Goal: Task Accomplishment & Management: Manage account settings

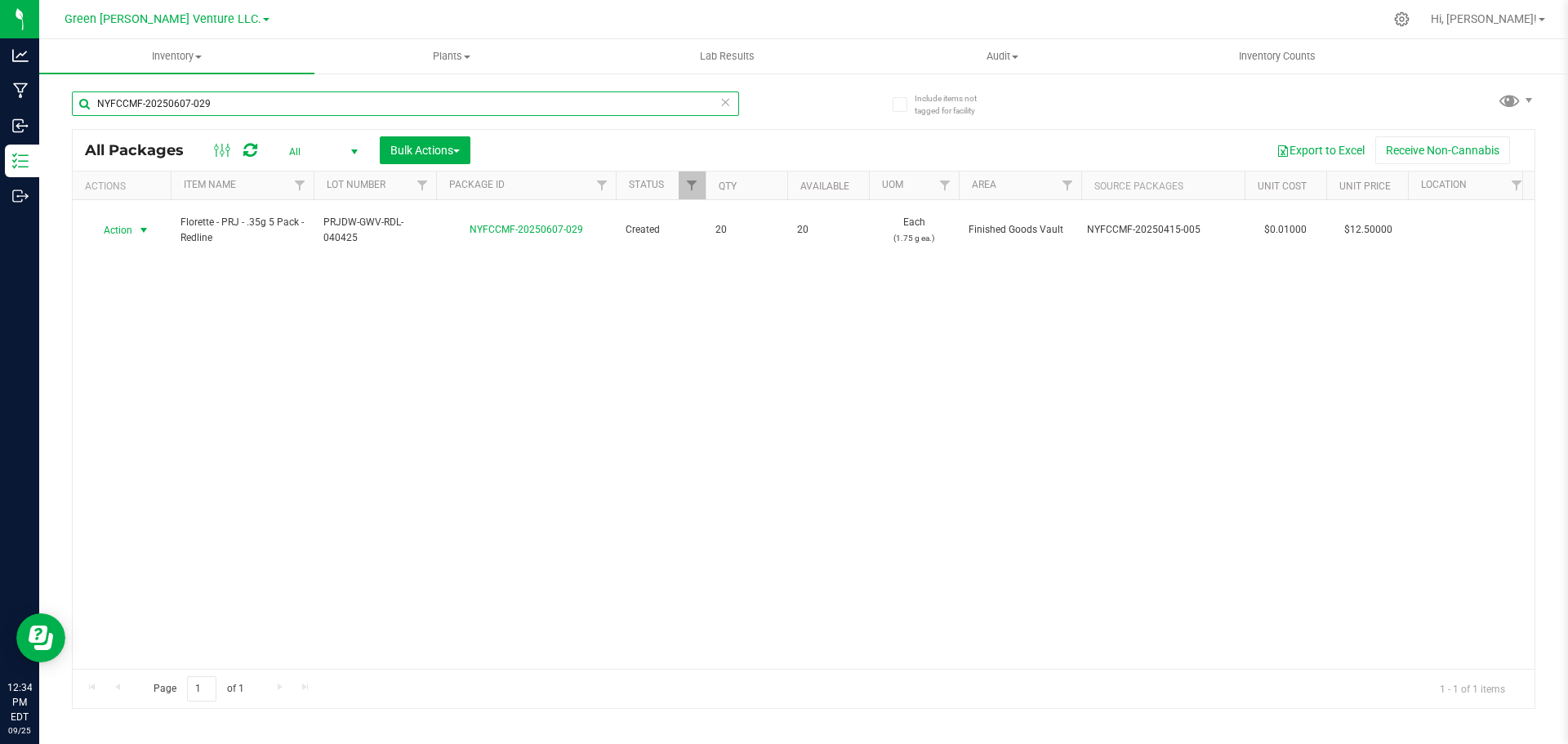
click at [225, 97] on input "NYFCCMF-20250607-029" at bounding box center [406, 103] width 668 height 24
click at [226, 97] on input "NYFCCMF-20250607-029" at bounding box center [406, 103] width 668 height 24
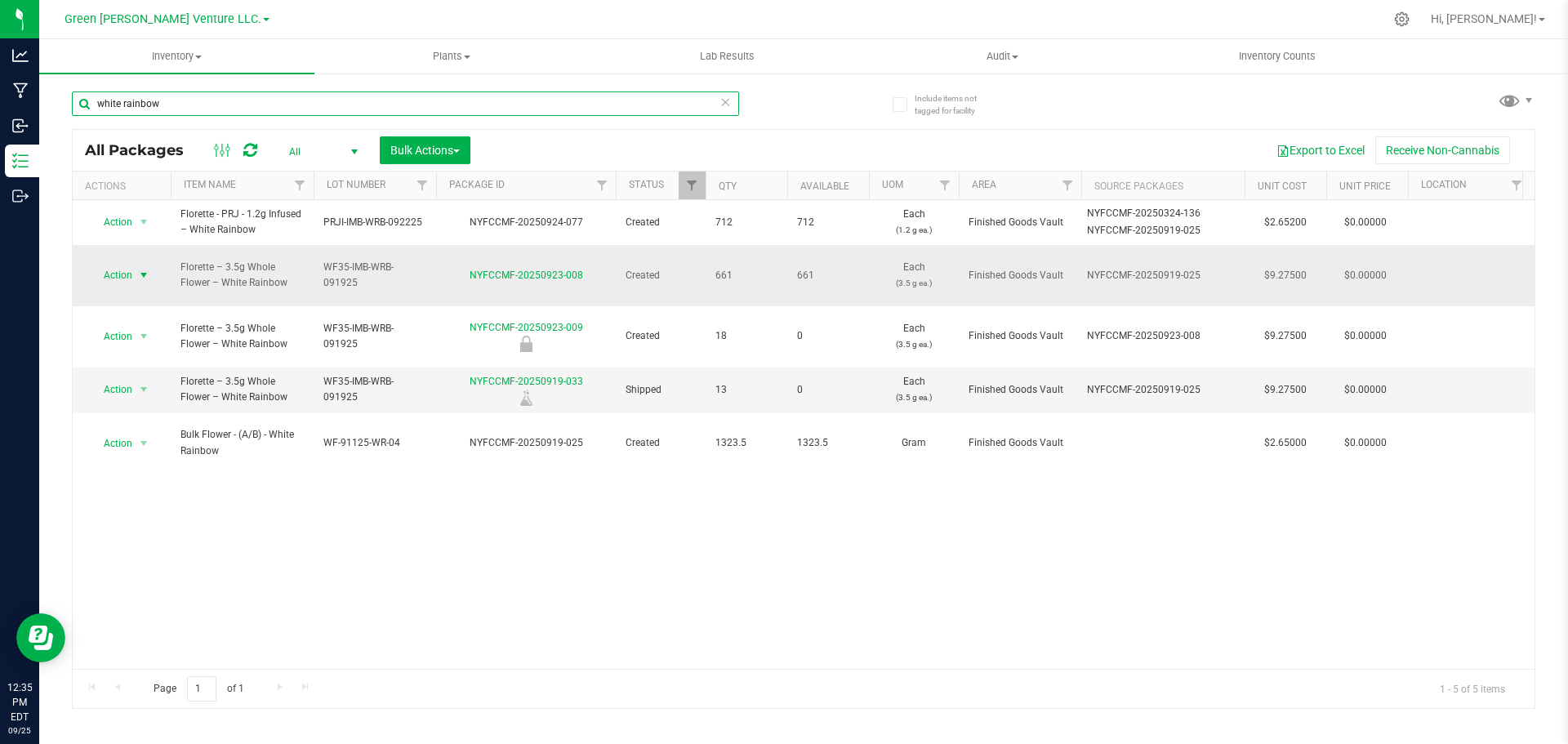
type input "white rainbow"
click at [131, 265] on span "Action" at bounding box center [110, 275] width 44 height 22
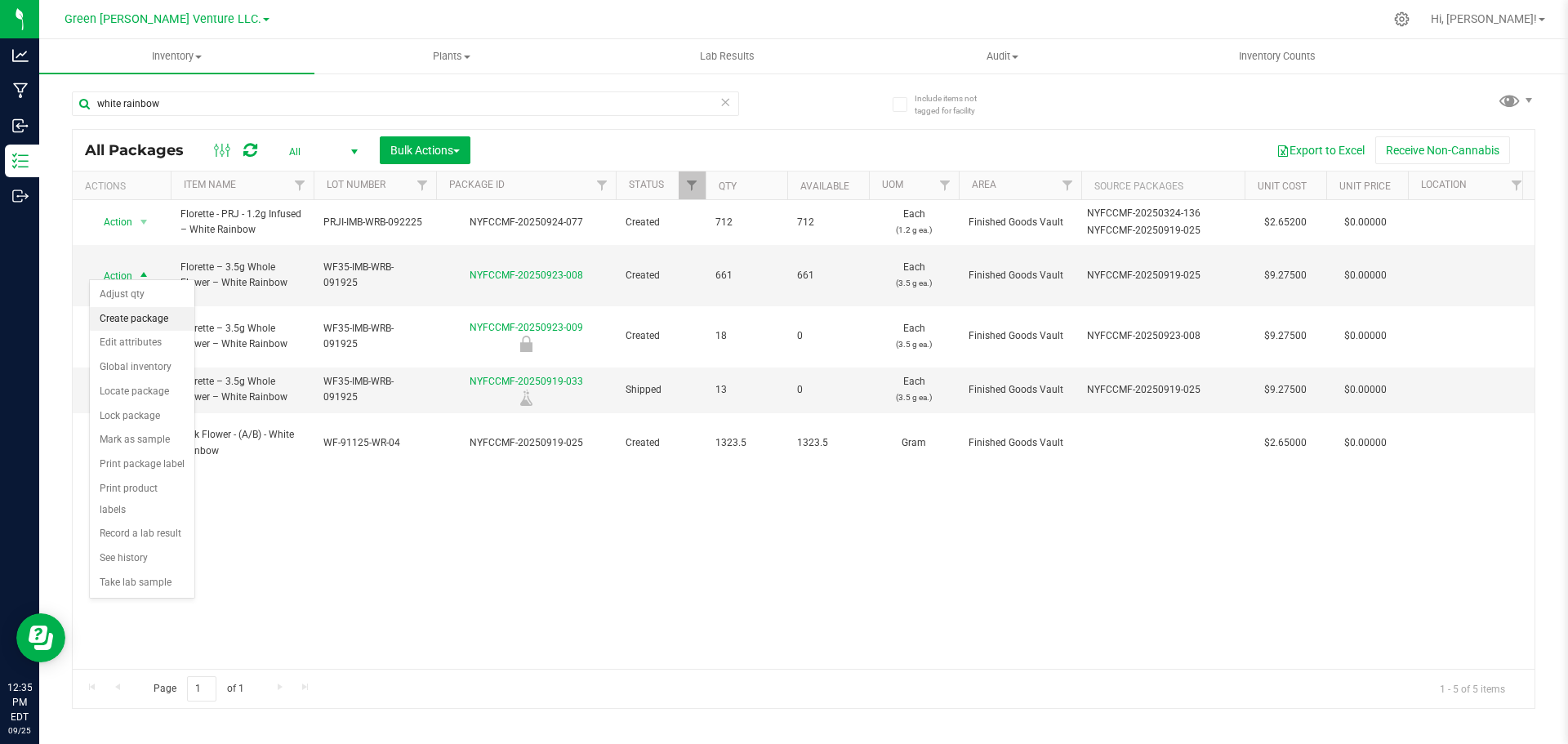
click at [137, 322] on li "Create package" at bounding box center [141, 319] width 104 height 24
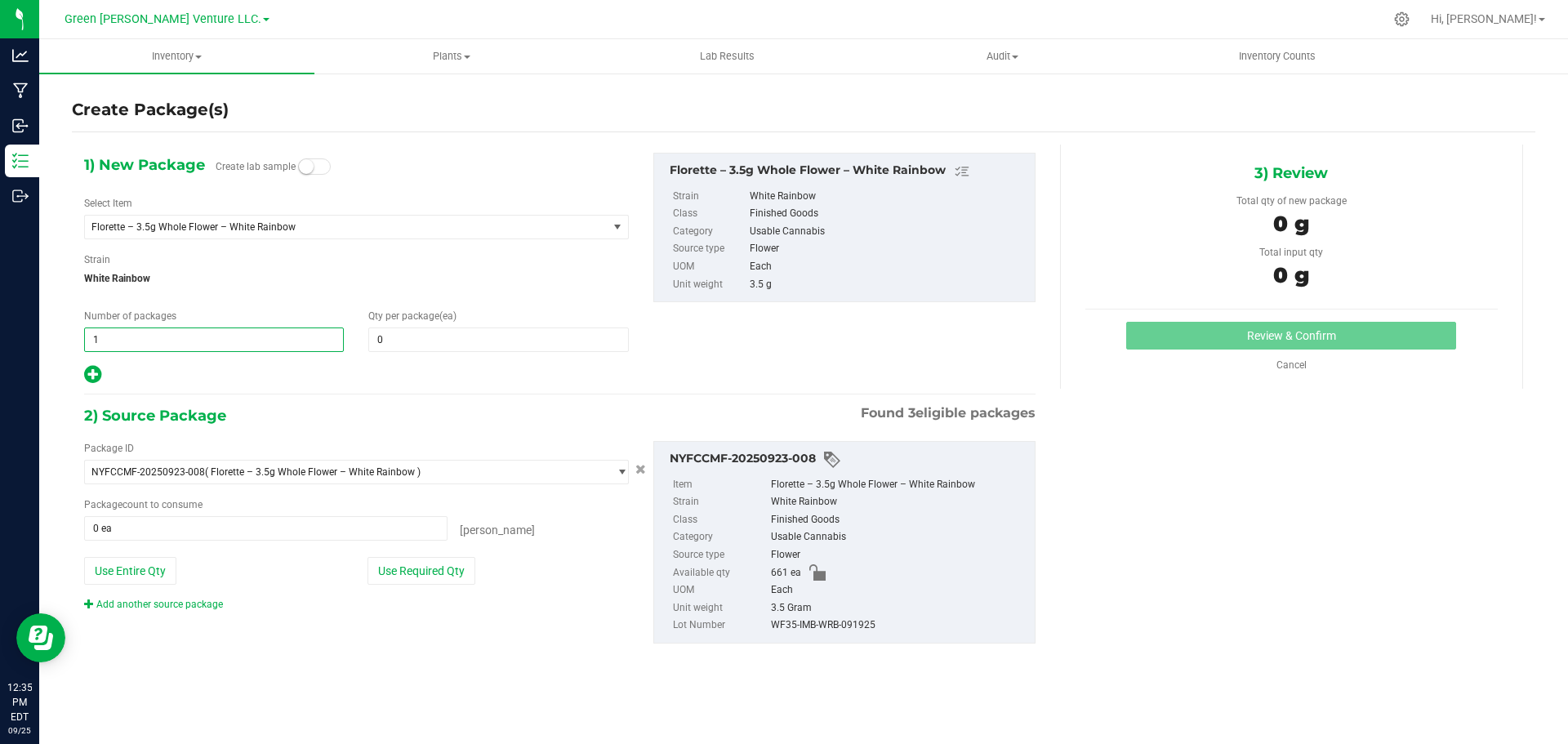
click at [102, 335] on span "1 1" at bounding box center [213, 339] width 260 height 24
type input "2"
click at [381, 337] on span at bounding box center [497, 339] width 260 height 24
type input "20"
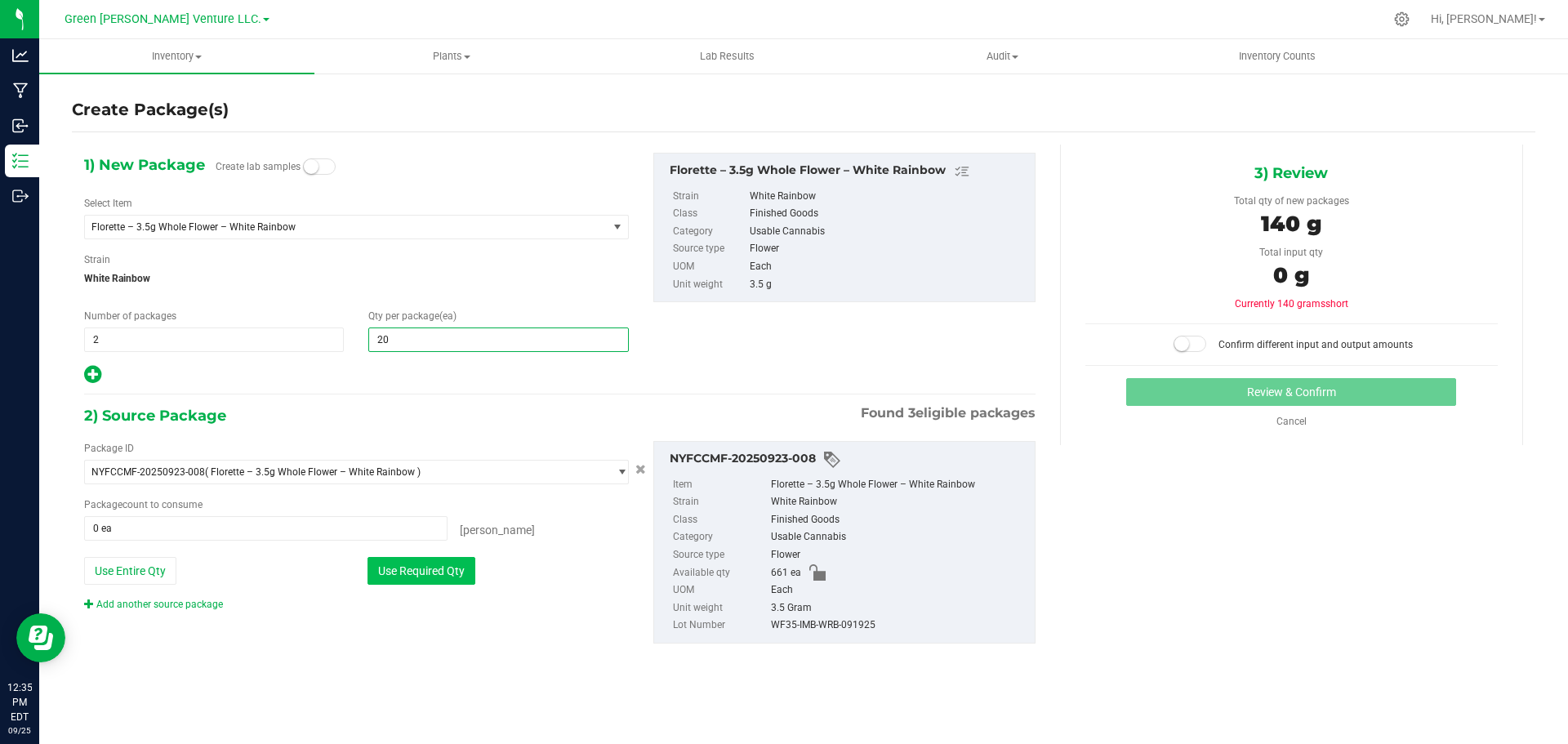
type input "20"
click at [423, 570] on button "Use Required Qty" at bounding box center [421, 571] width 108 height 28
type input "40 ea"
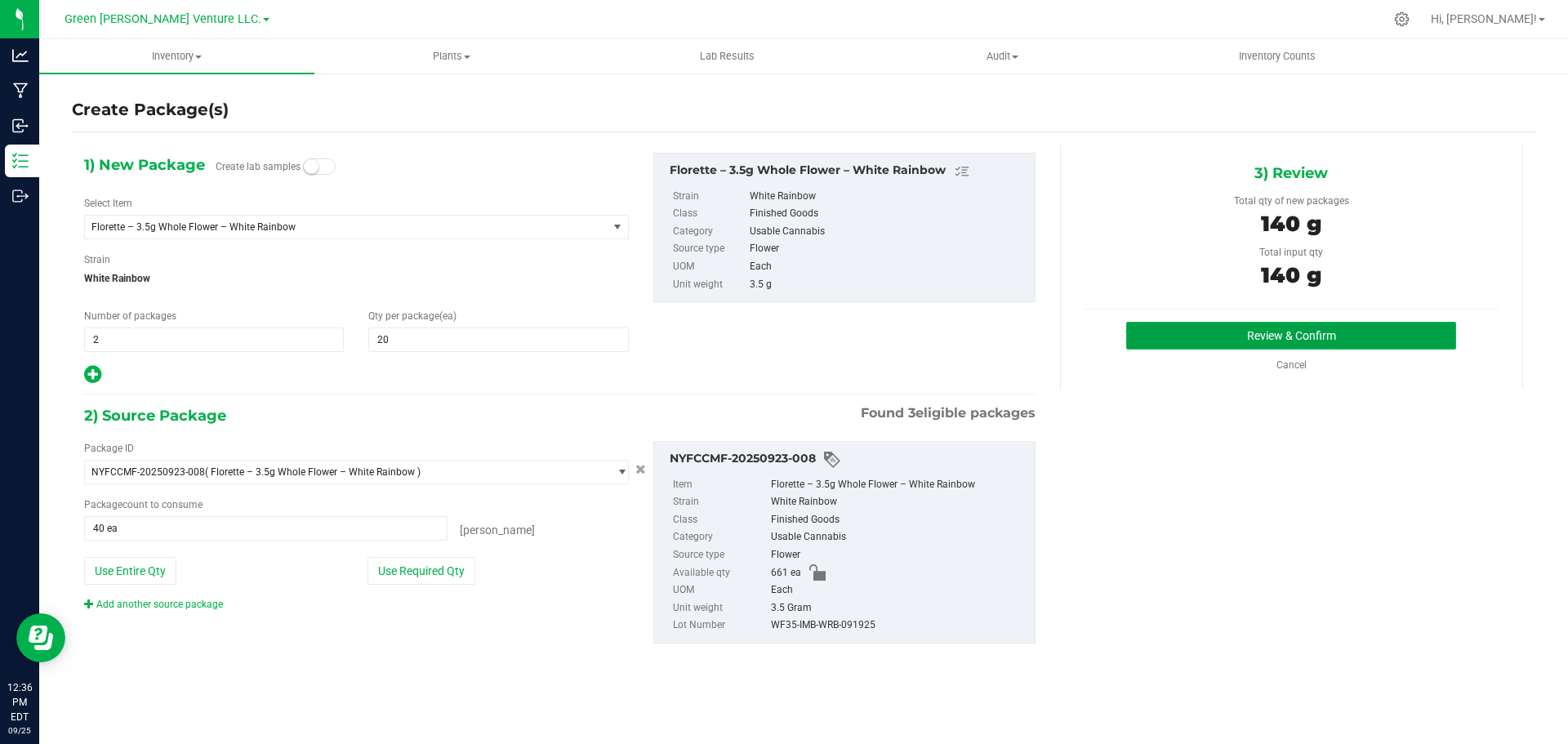
click at [1236, 343] on button "Review & Confirm" at bounding box center [1291, 336] width 330 height 28
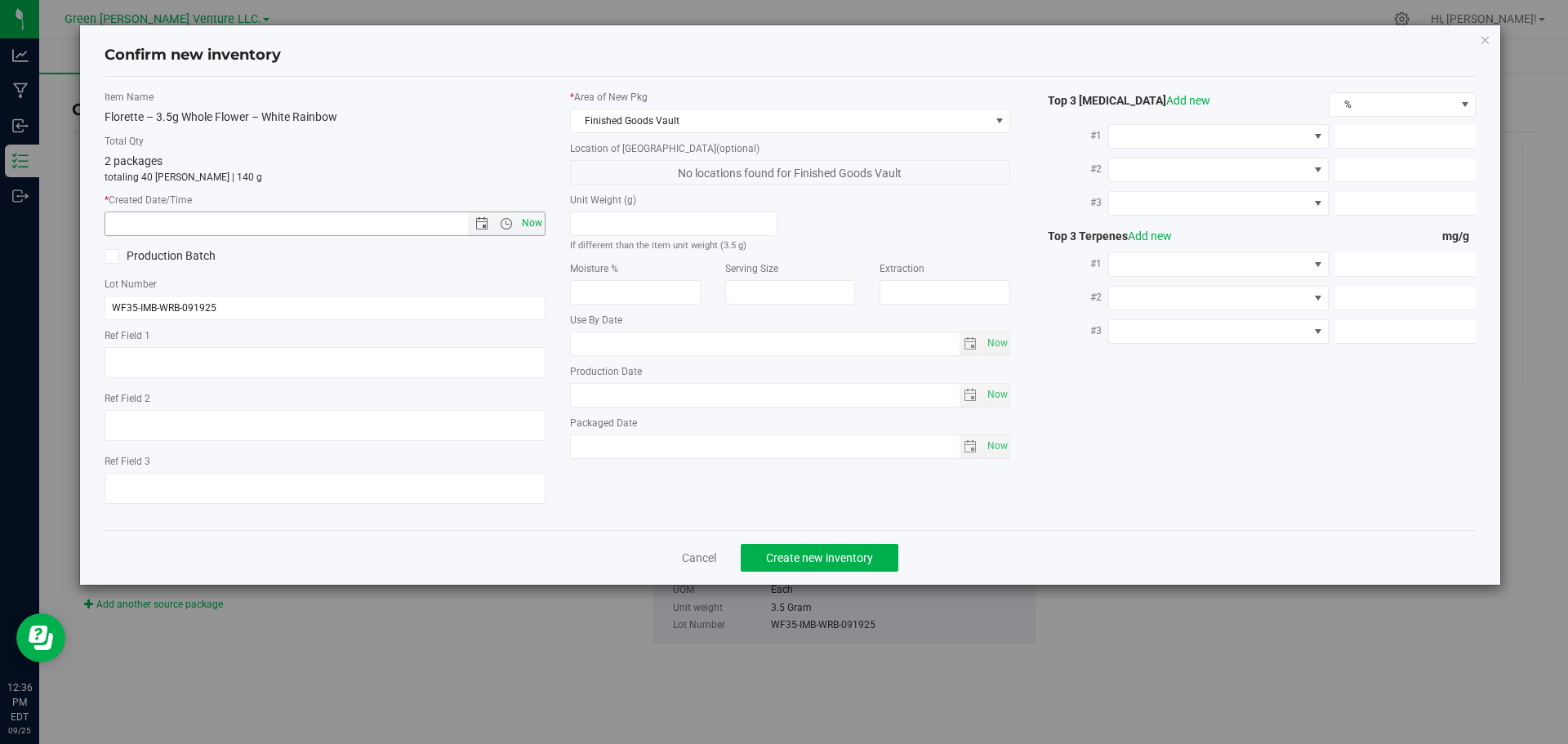
click at [534, 228] on span "Now" at bounding box center [531, 223] width 28 height 23
type input "9/25/2025 12:36 PM"
click at [799, 561] on span "Create new inventory" at bounding box center [820, 557] width 107 height 13
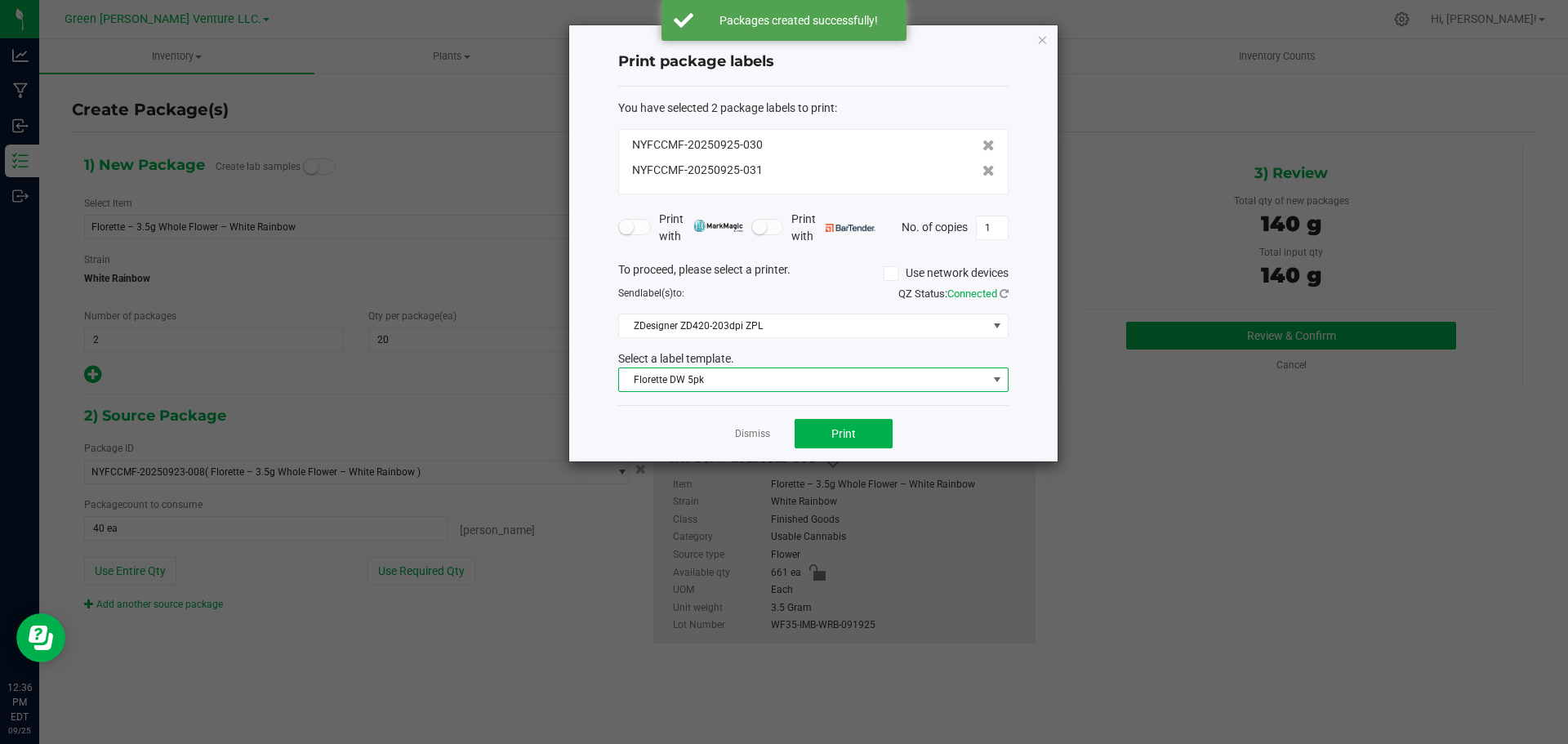
click at [741, 383] on span "Florette DW 5pk" at bounding box center [803, 379] width 368 height 22
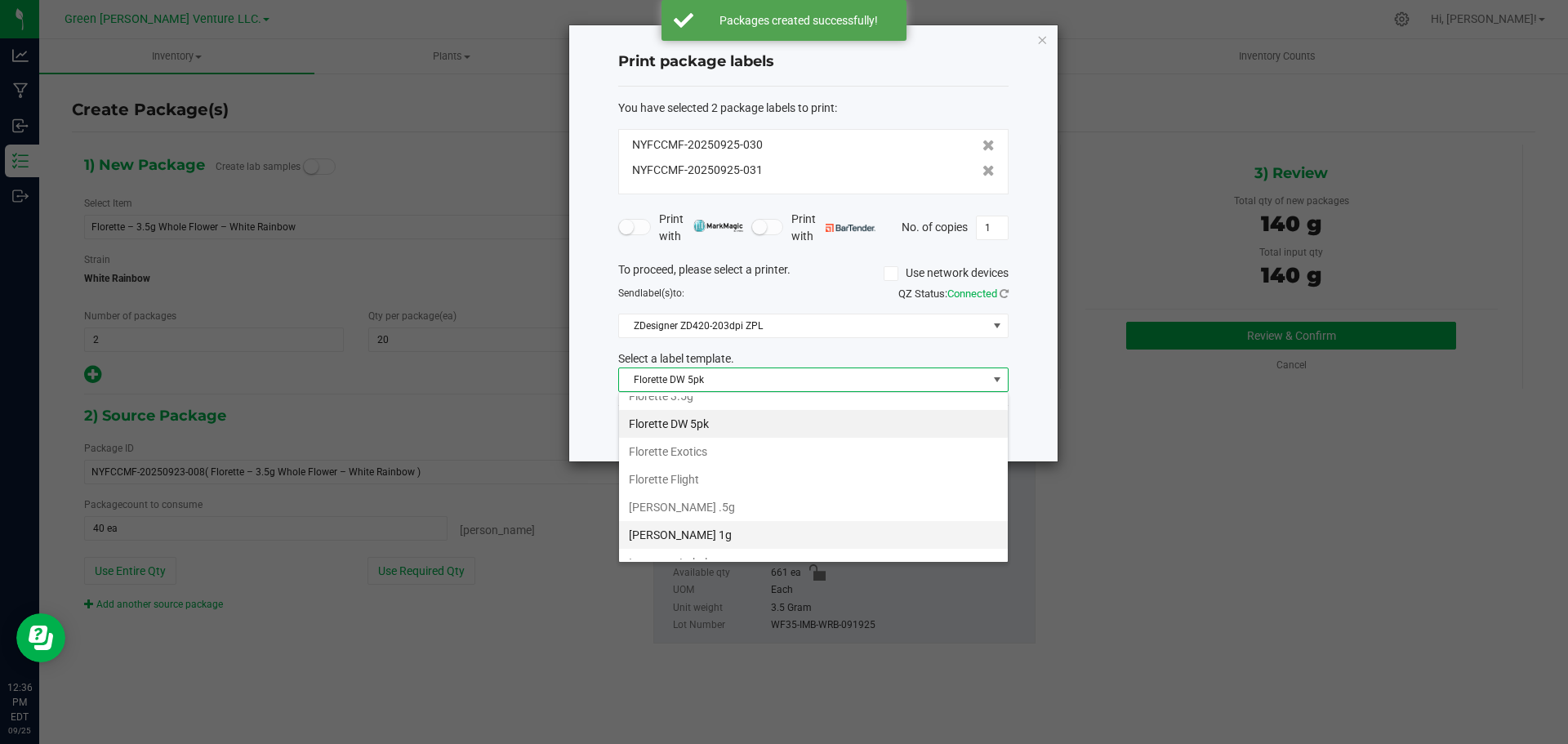
scroll to position [281, 0]
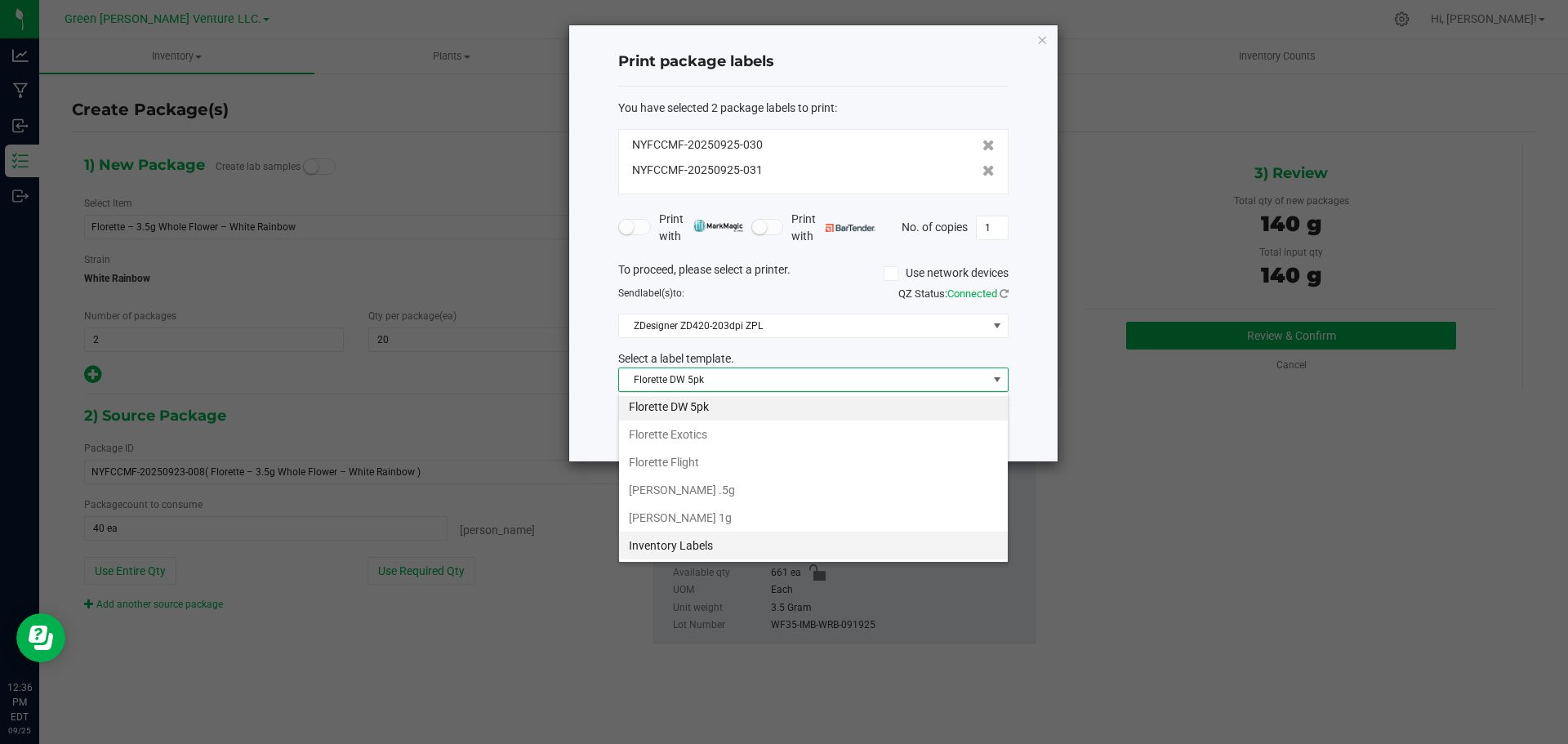
click at [705, 544] on li "Inventory Labels" at bounding box center [813, 545] width 388 height 28
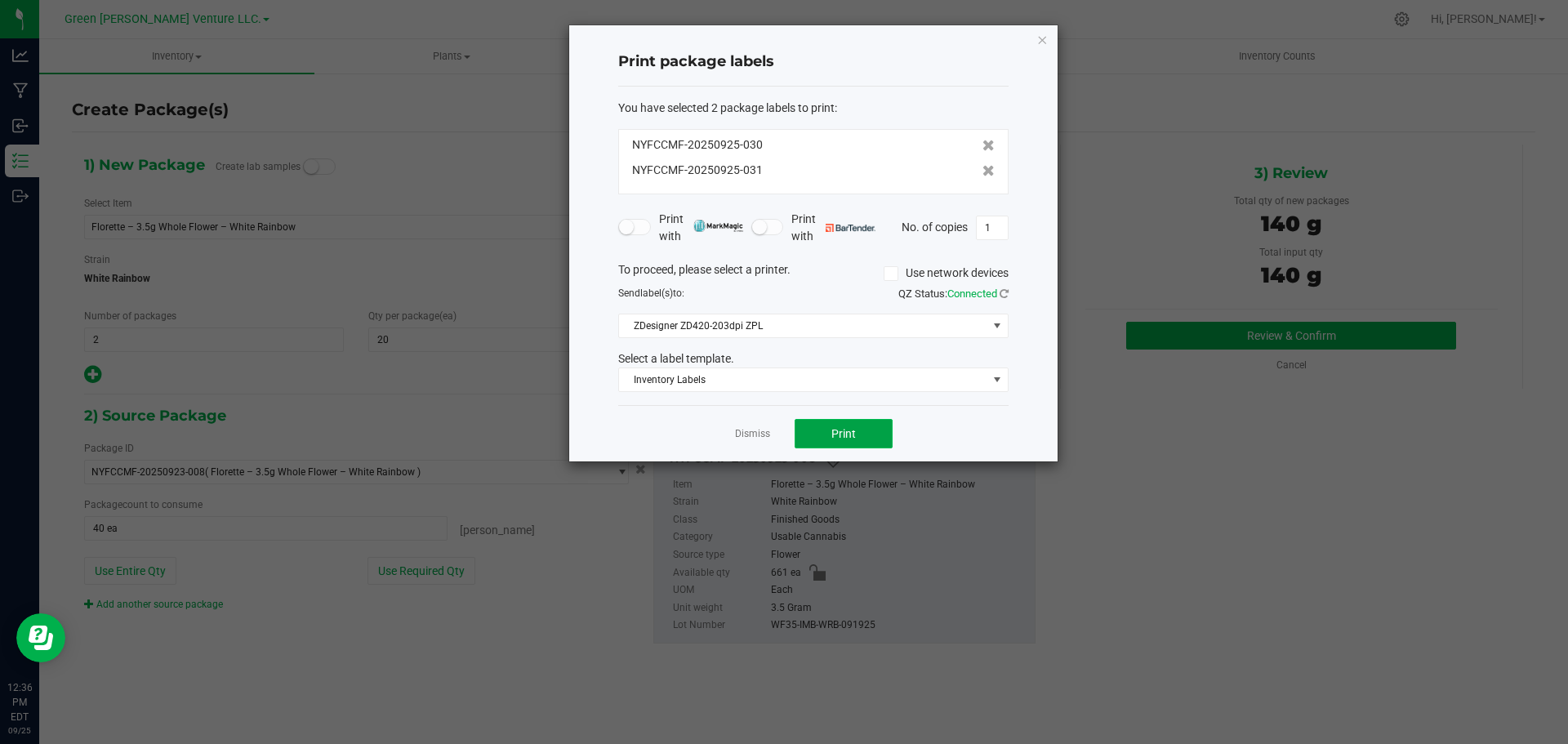
click at [803, 439] on button "Print" at bounding box center [843, 433] width 98 height 29
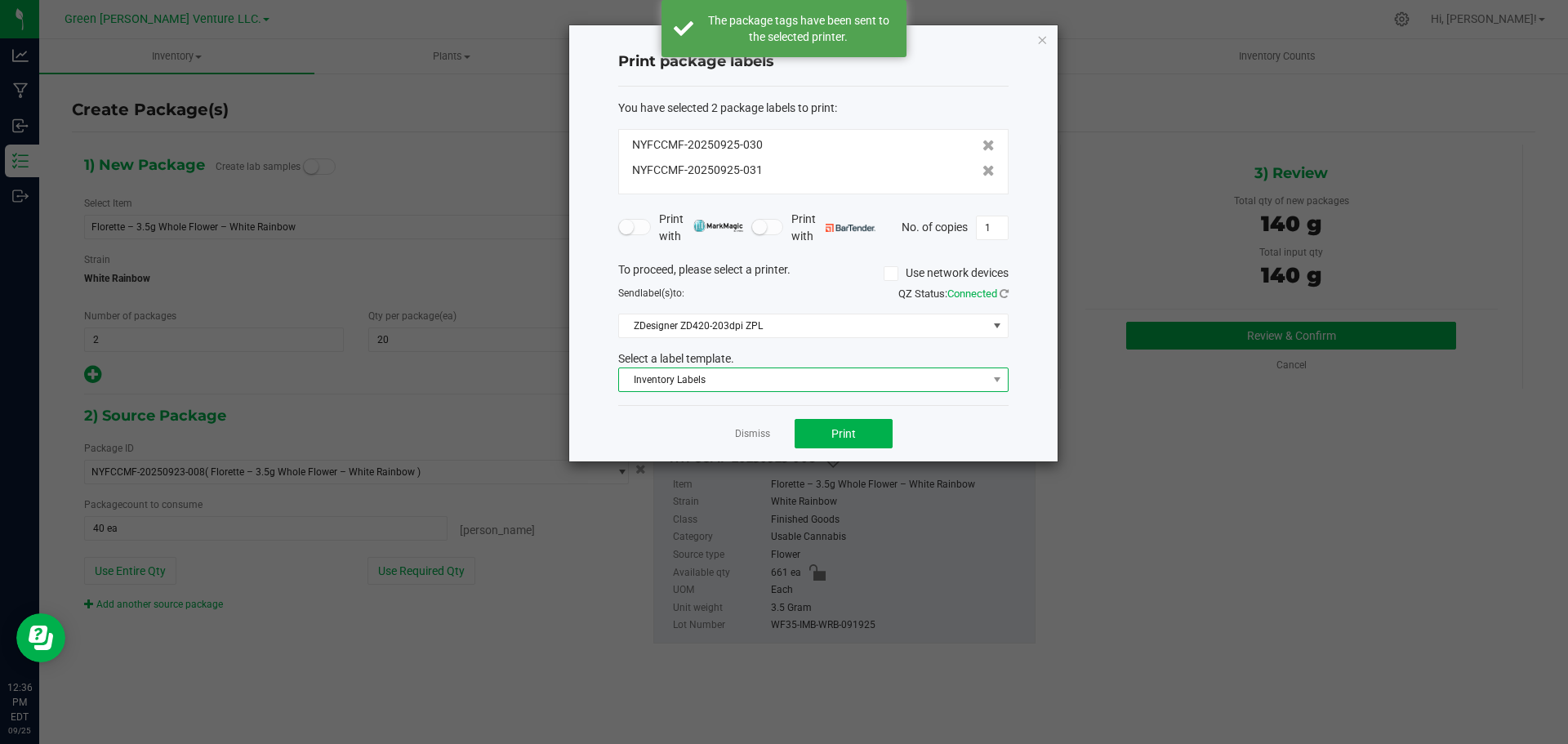
click at [864, 376] on span "Inventory Labels" at bounding box center [803, 379] width 368 height 22
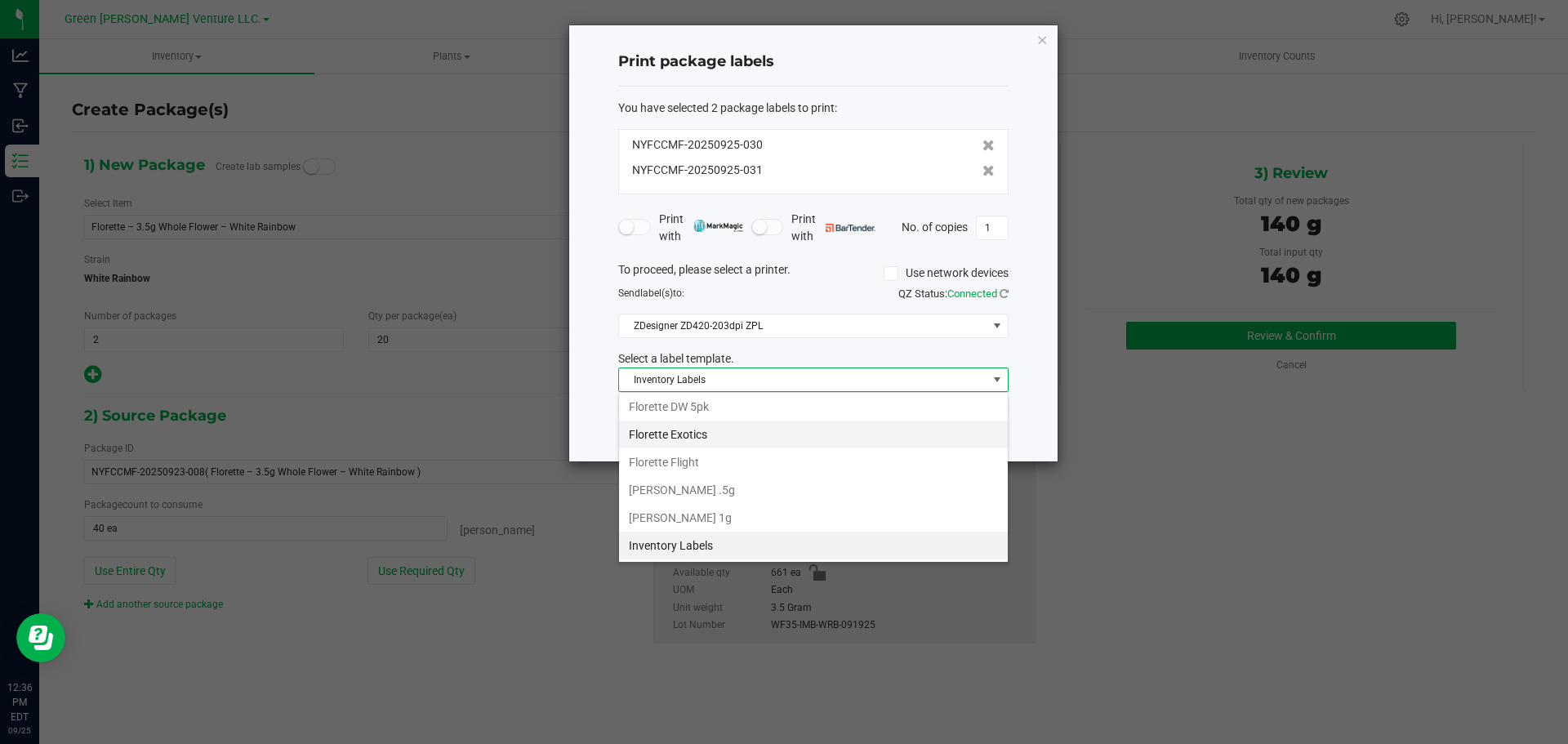
scroll to position [200, 0]
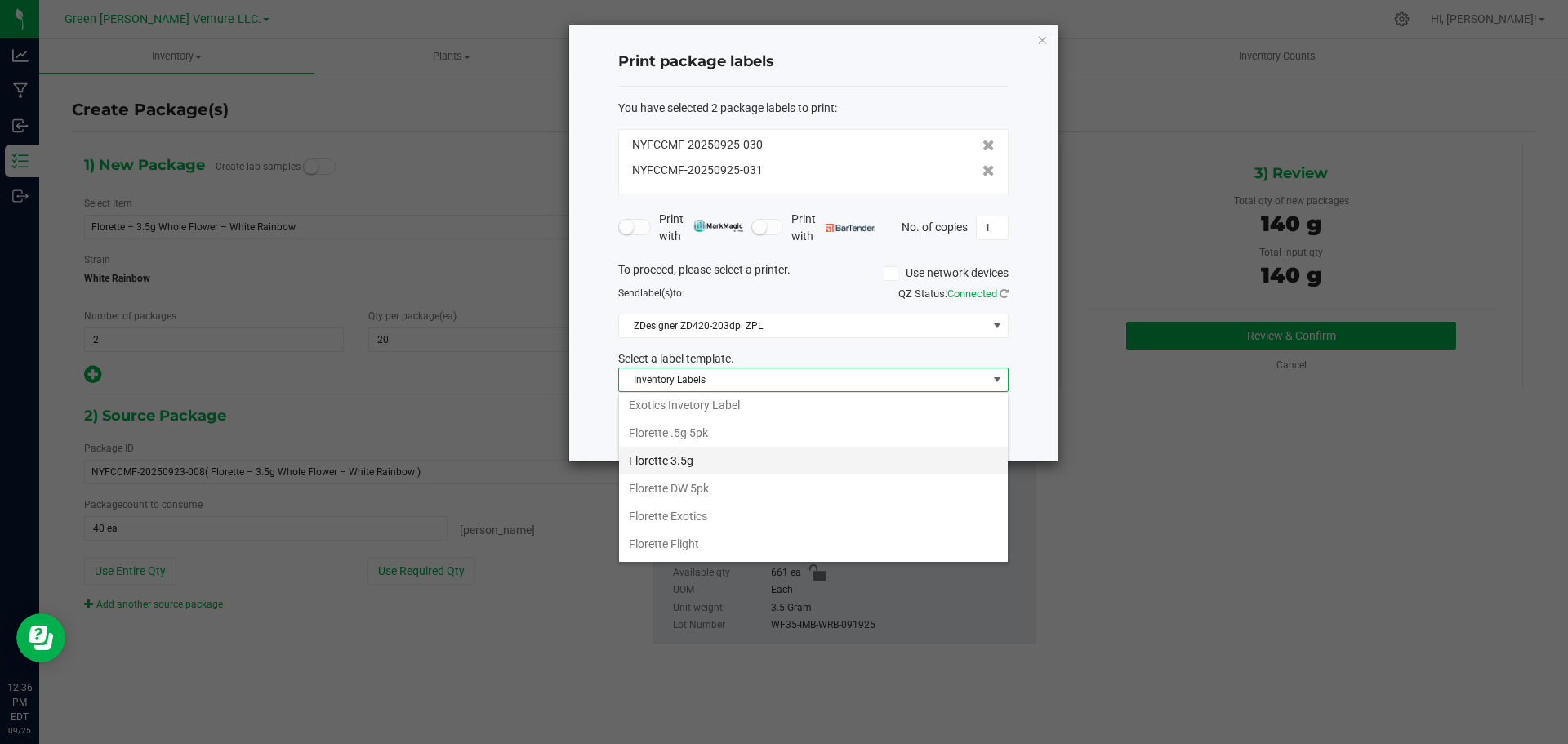
click at [691, 465] on li "Florette 3.5g" at bounding box center [813, 461] width 388 height 28
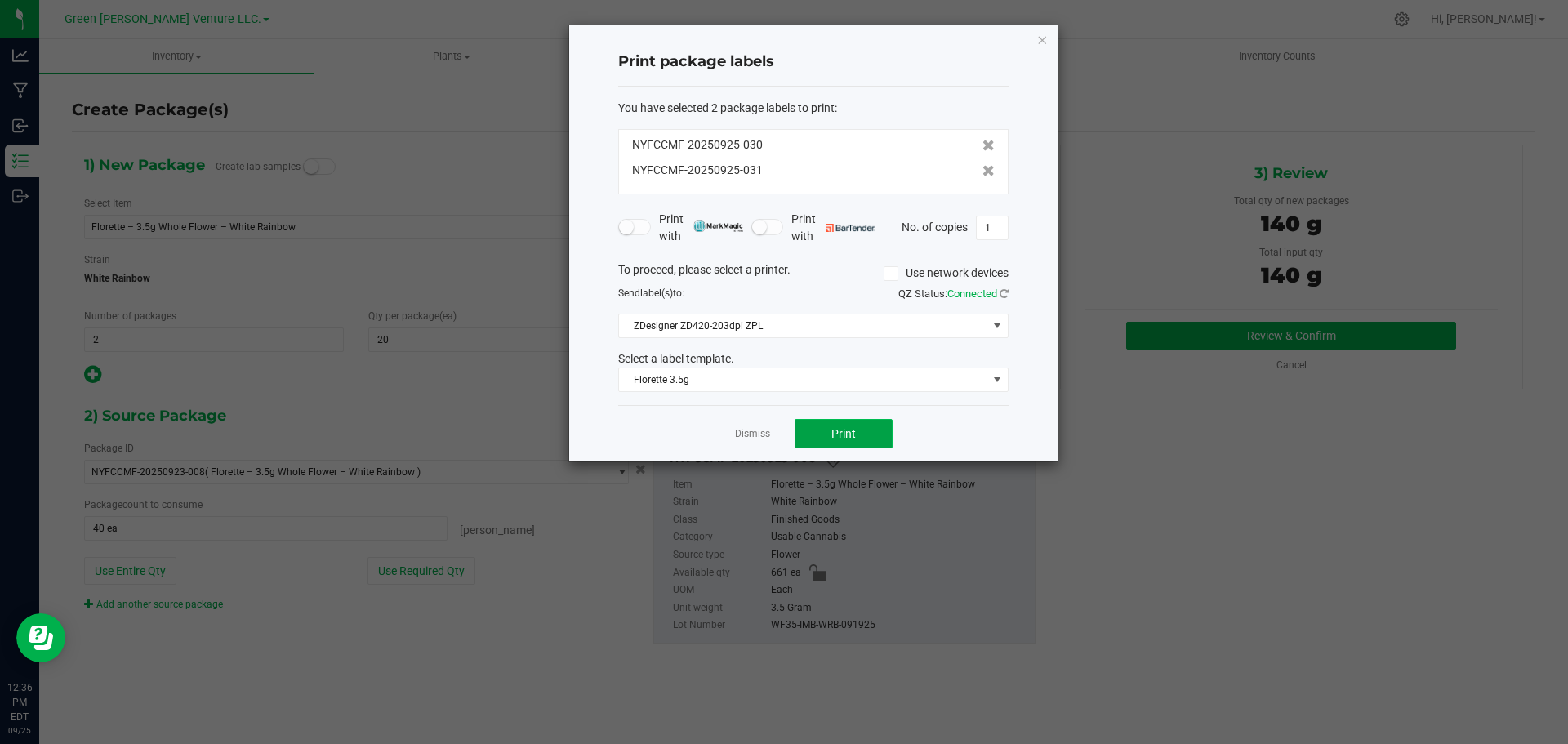
click at [860, 434] on button "Print" at bounding box center [843, 433] width 98 height 29
click at [992, 231] on input "1" at bounding box center [993, 227] width 31 height 22
type input "20"
click at [877, 434] on button "Print" at bounding box center [843, 433] width 98 height 29
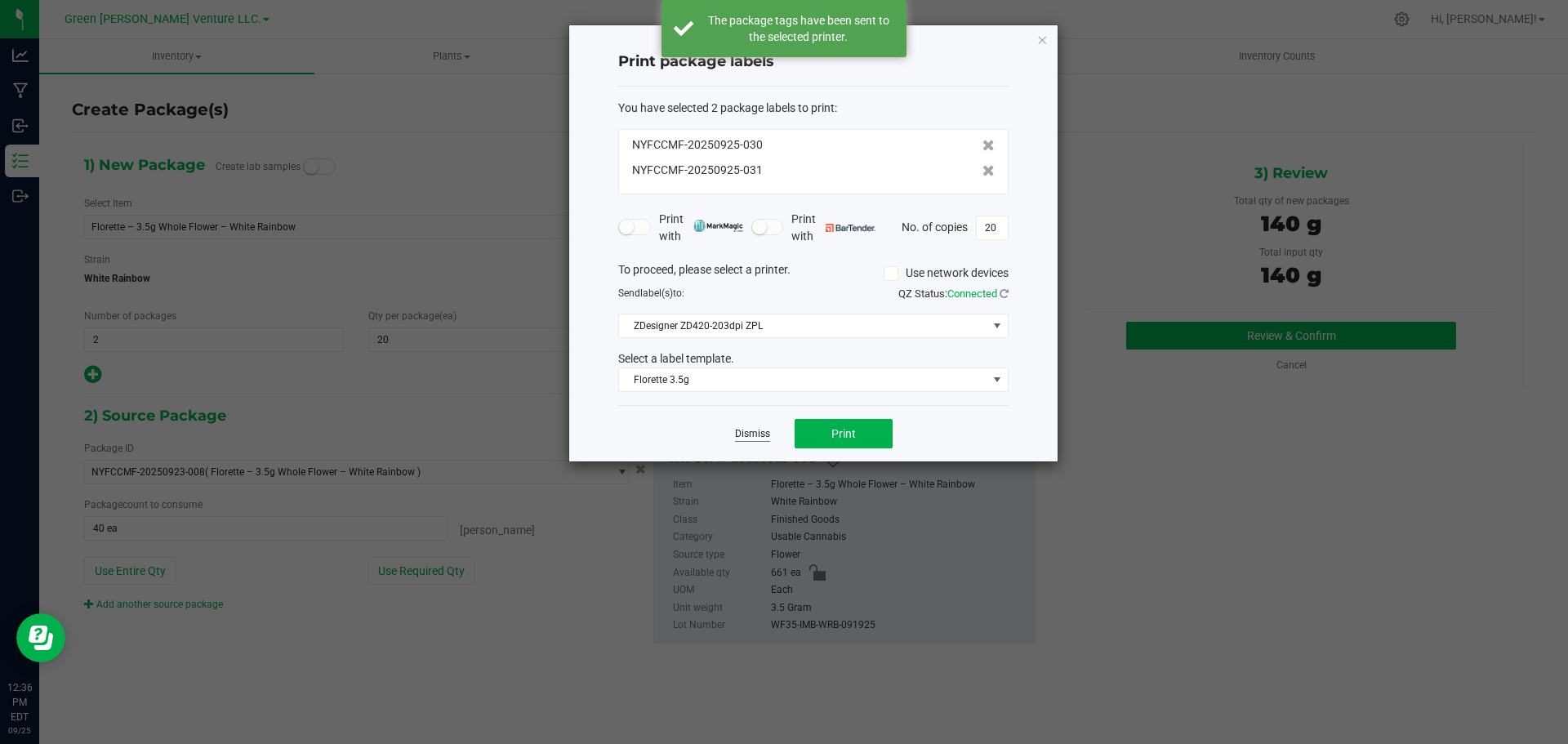
click at [753, 431] on link "Dismiss" at bounding box center [752, 434] width 35 height 14
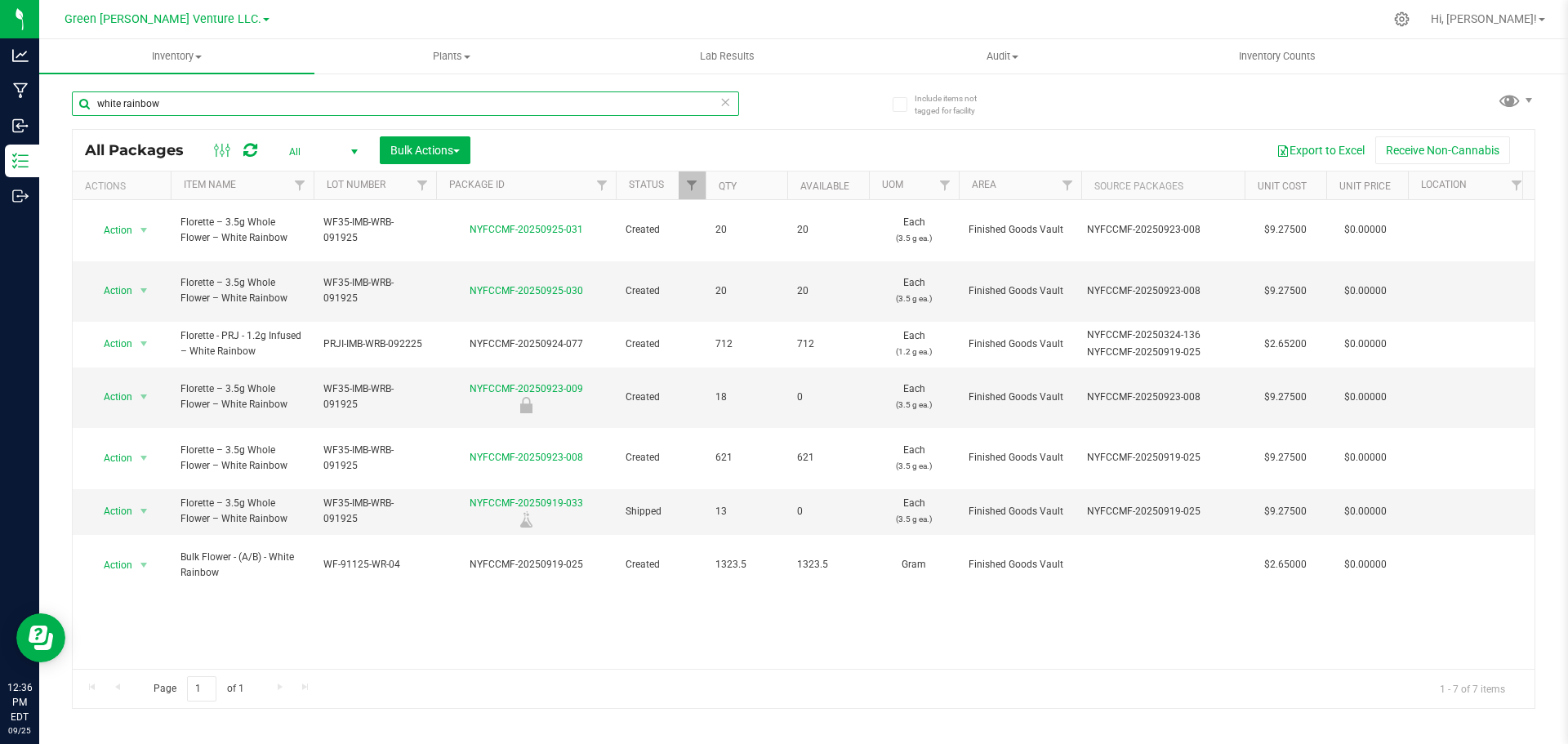
click at [164, 98] on input "white rainbow" at bounding box center [406, 103] width 668 height 24
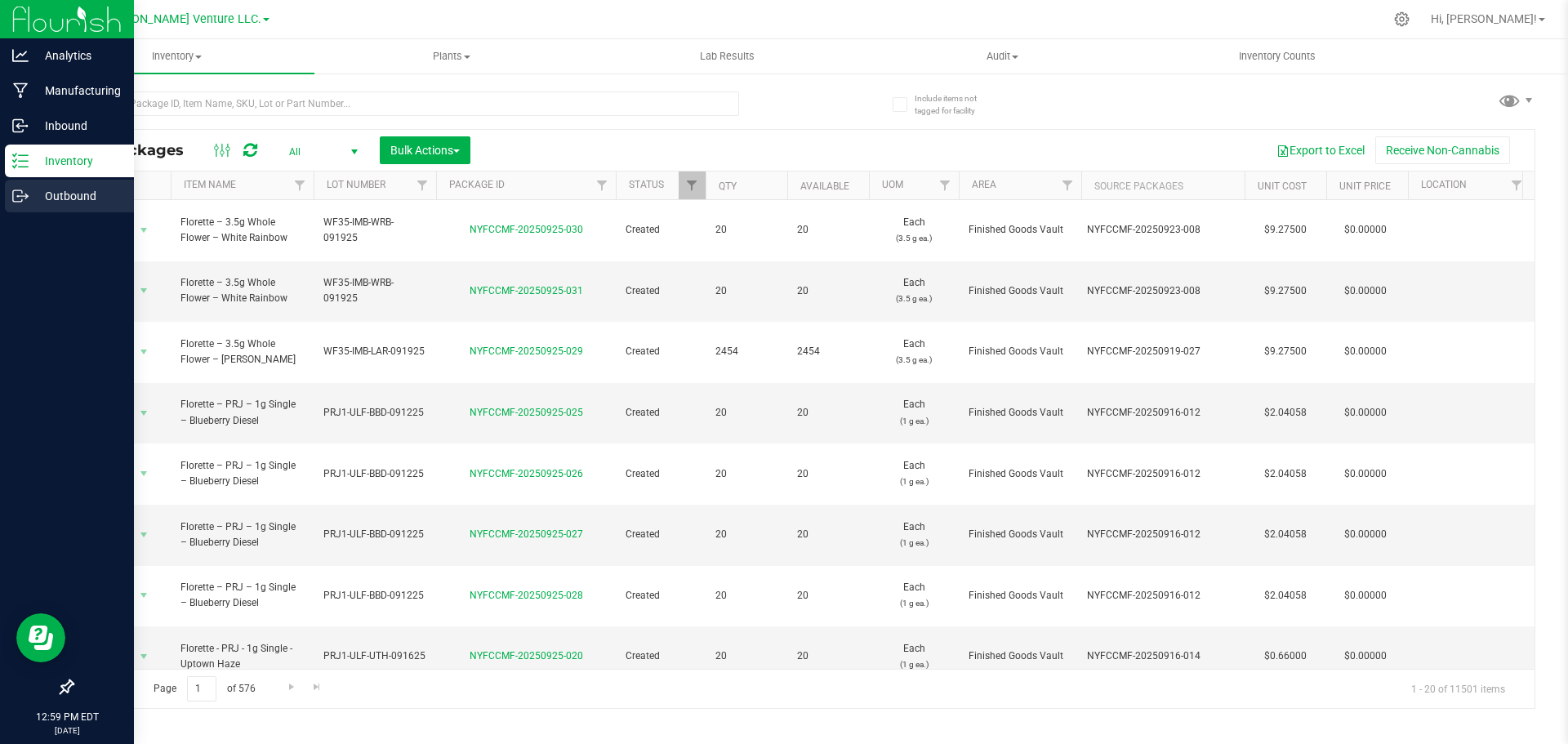
click at [74, 192] on p "Outbound" at bounding box center [77, 196] width 98 height 19
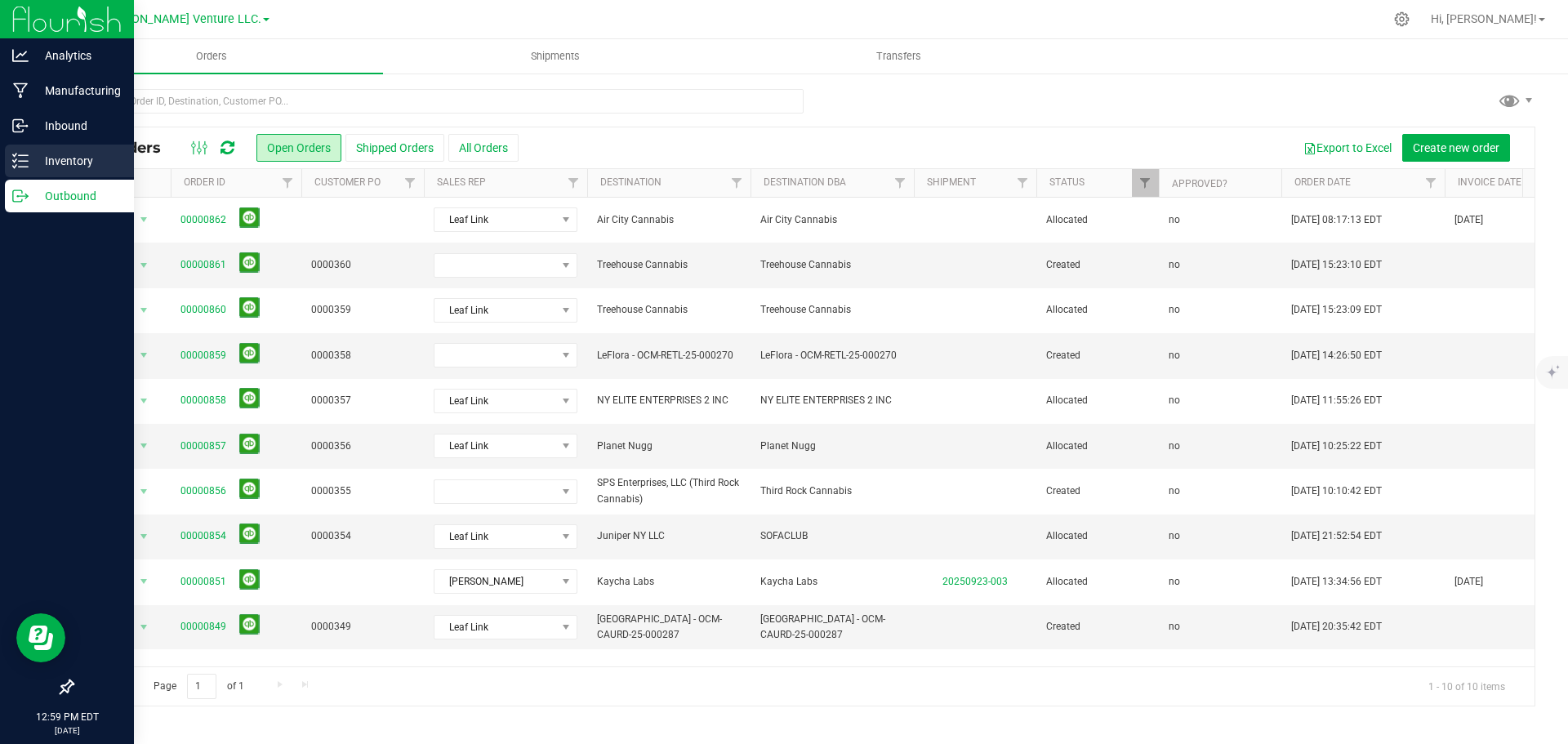
click at [69, 155] on p "Inventory" at bounding box center [77, 161] width 98 height 19
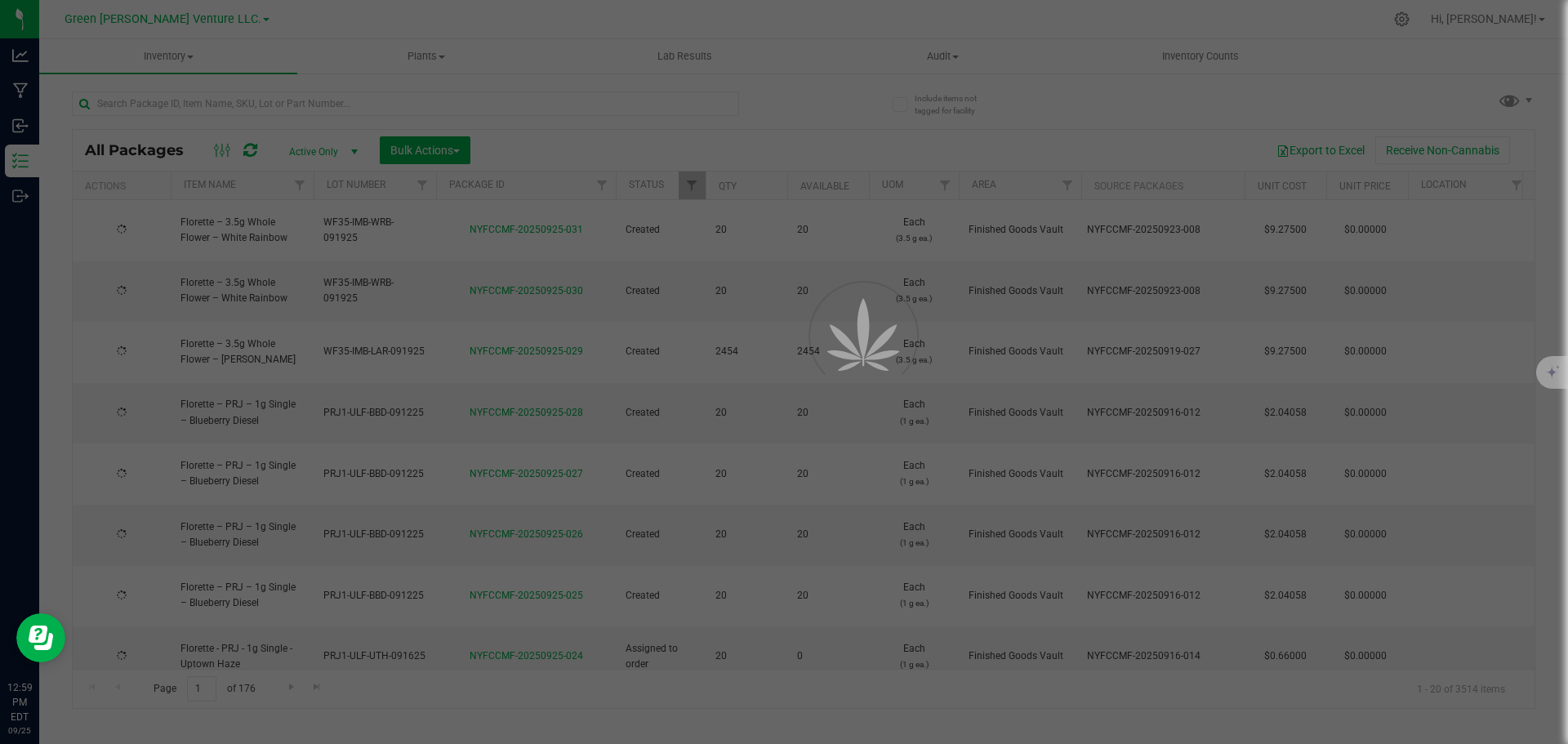
click at [226, 107] on div at bounding box center [784, 372] width 1568 height 744
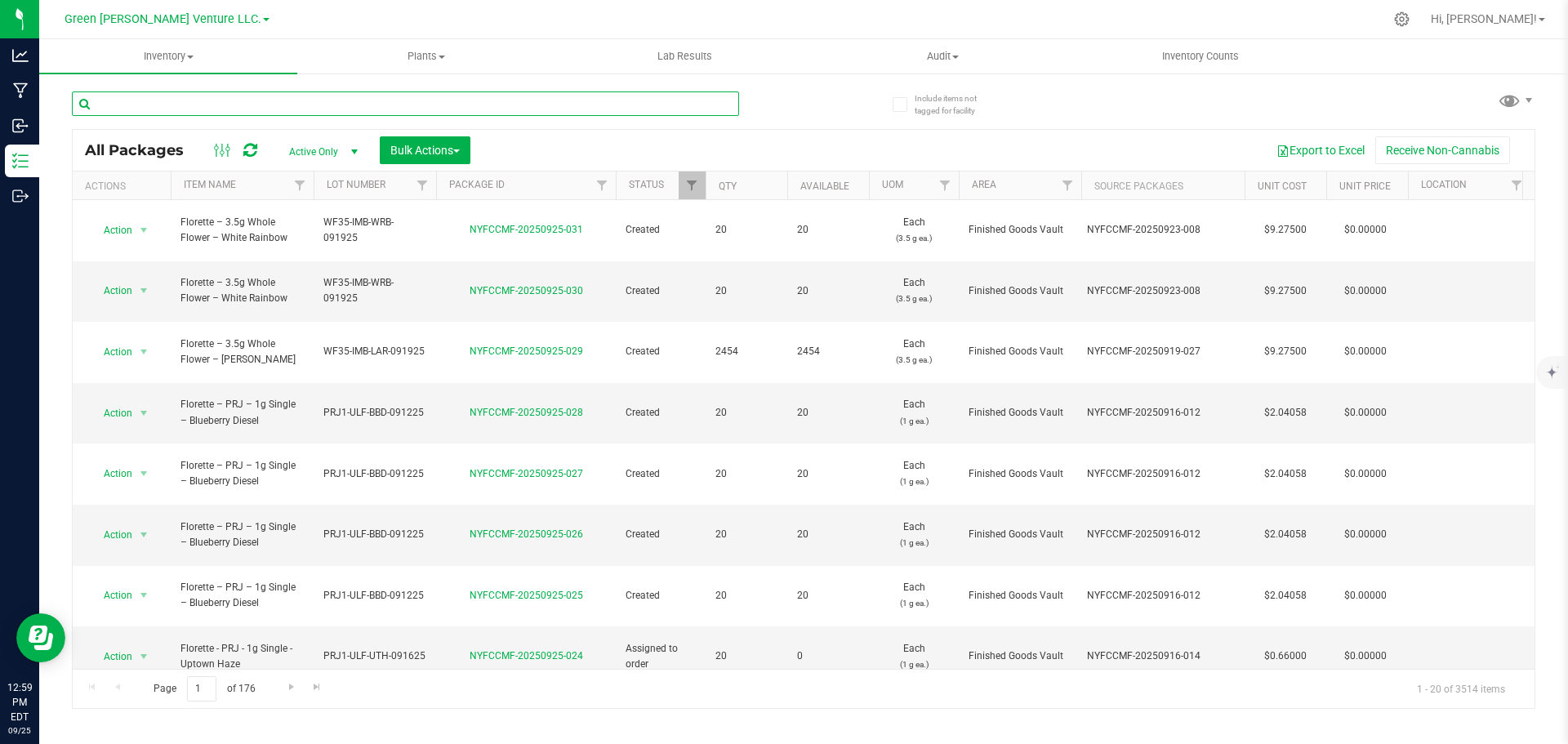
click at [226, 107] on input "text" at bounding box center [406, 103] width 668 height 24
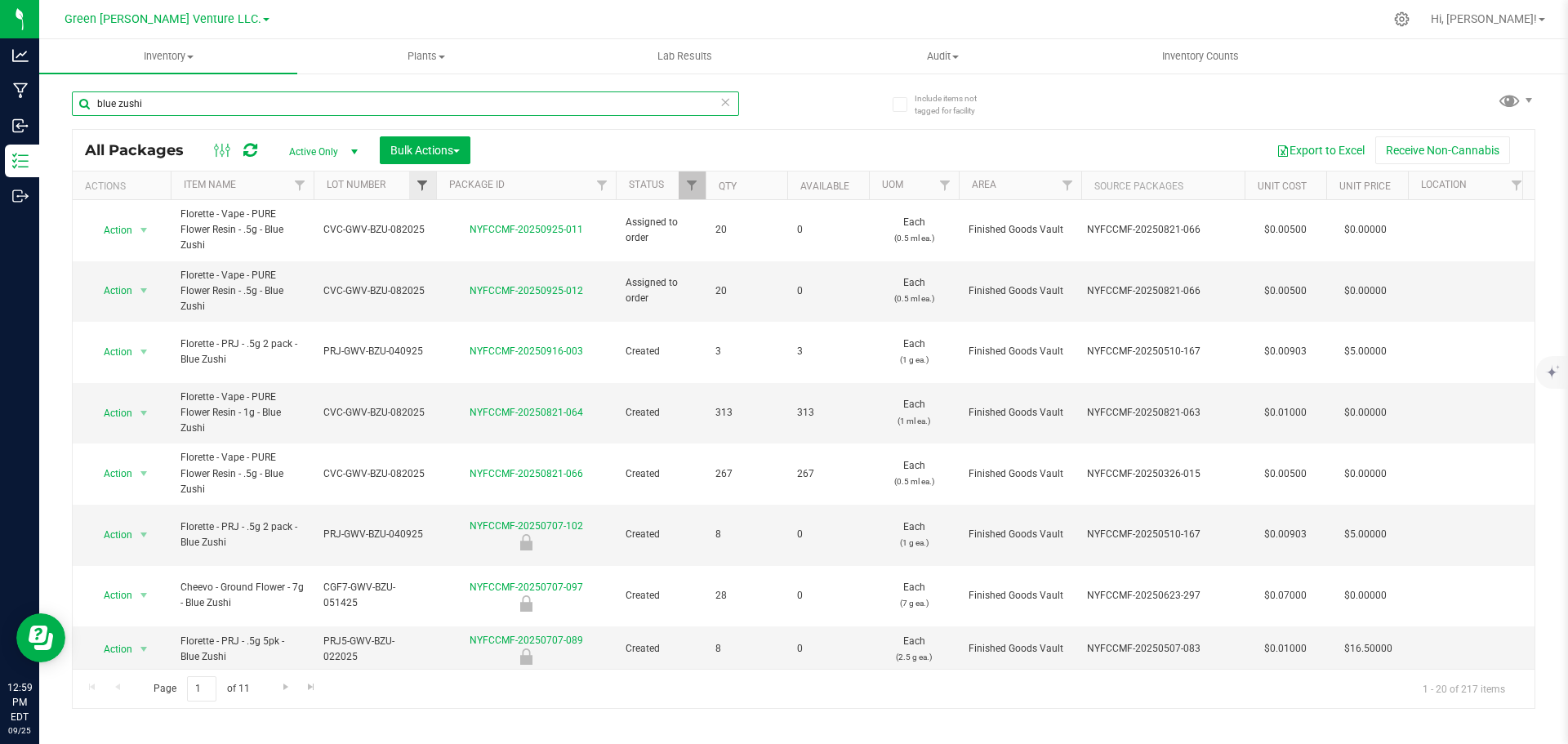
type input "blue zushi"
click at [419, 185] on span "Filter" at bounding box center [421, 185] width 13 height 13
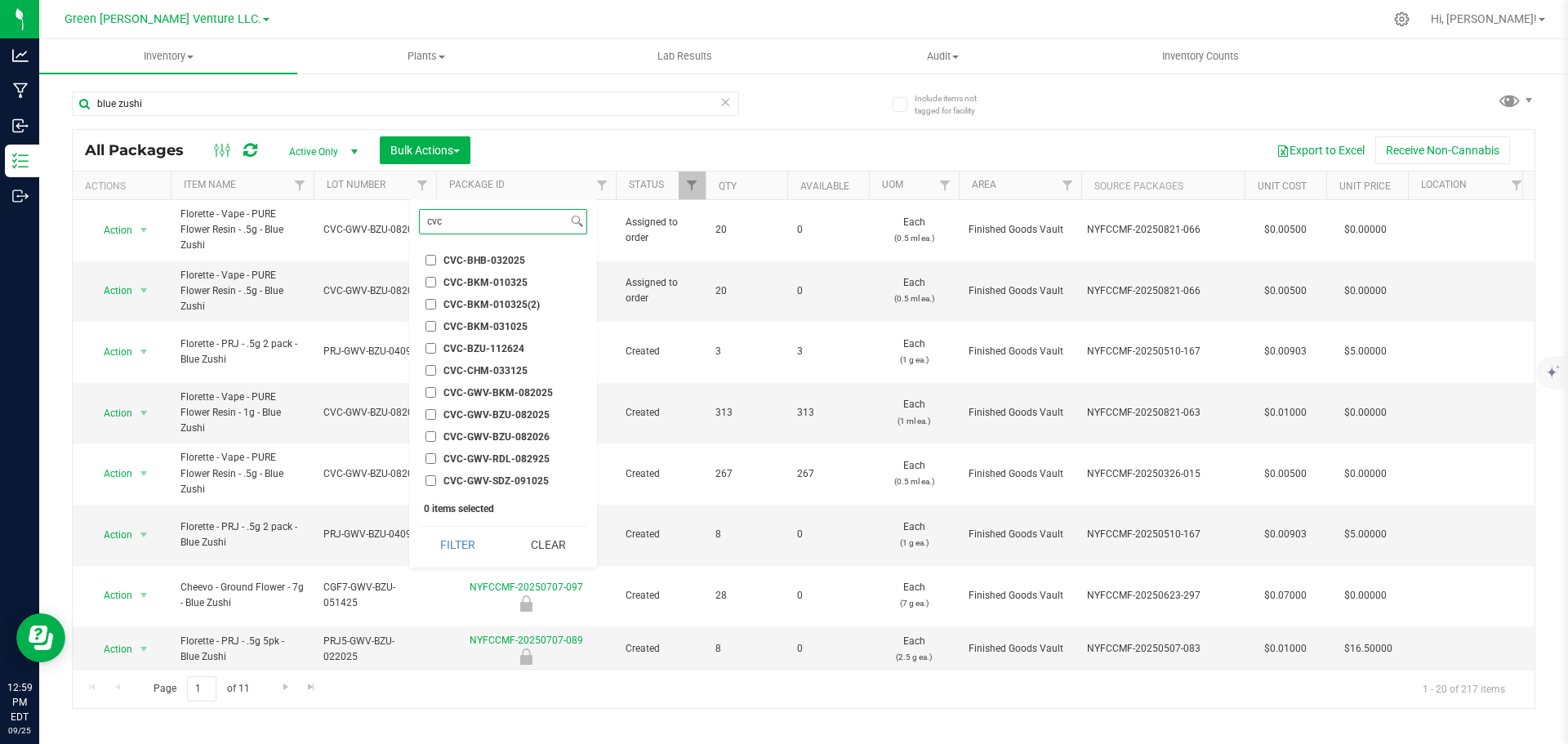
type input "cvc"
click at [431, 412] on input "CVC-GWV-BZU-082025" at bounding box center [430, 414] width 11 height 11
checkbox input "true"
click at [479, 541] on button "Filter" at bounding box center [457, 544] width 79 height 36
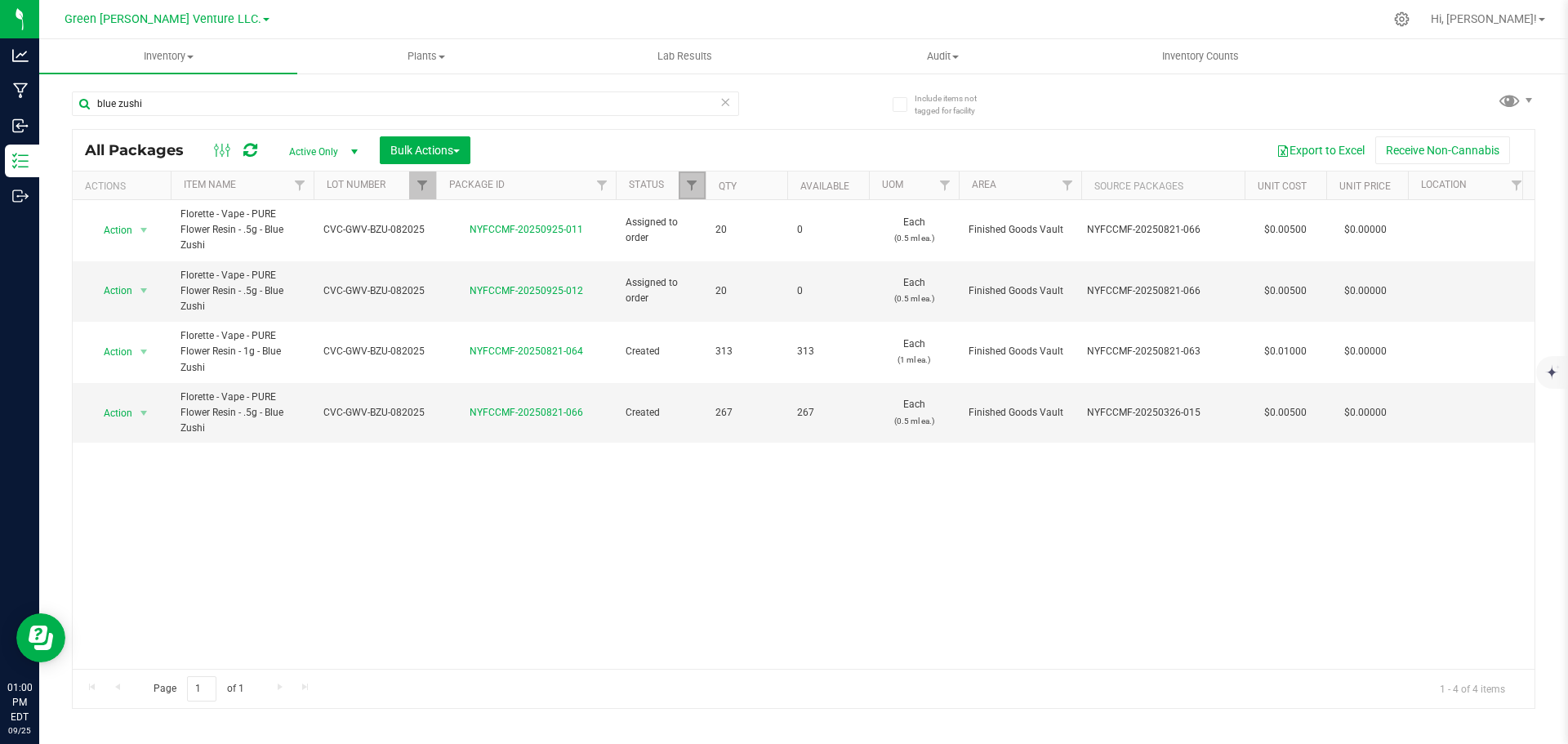
click at [697, 193] on link "Filter" at bounding box center [692, 185] width 27 height 28
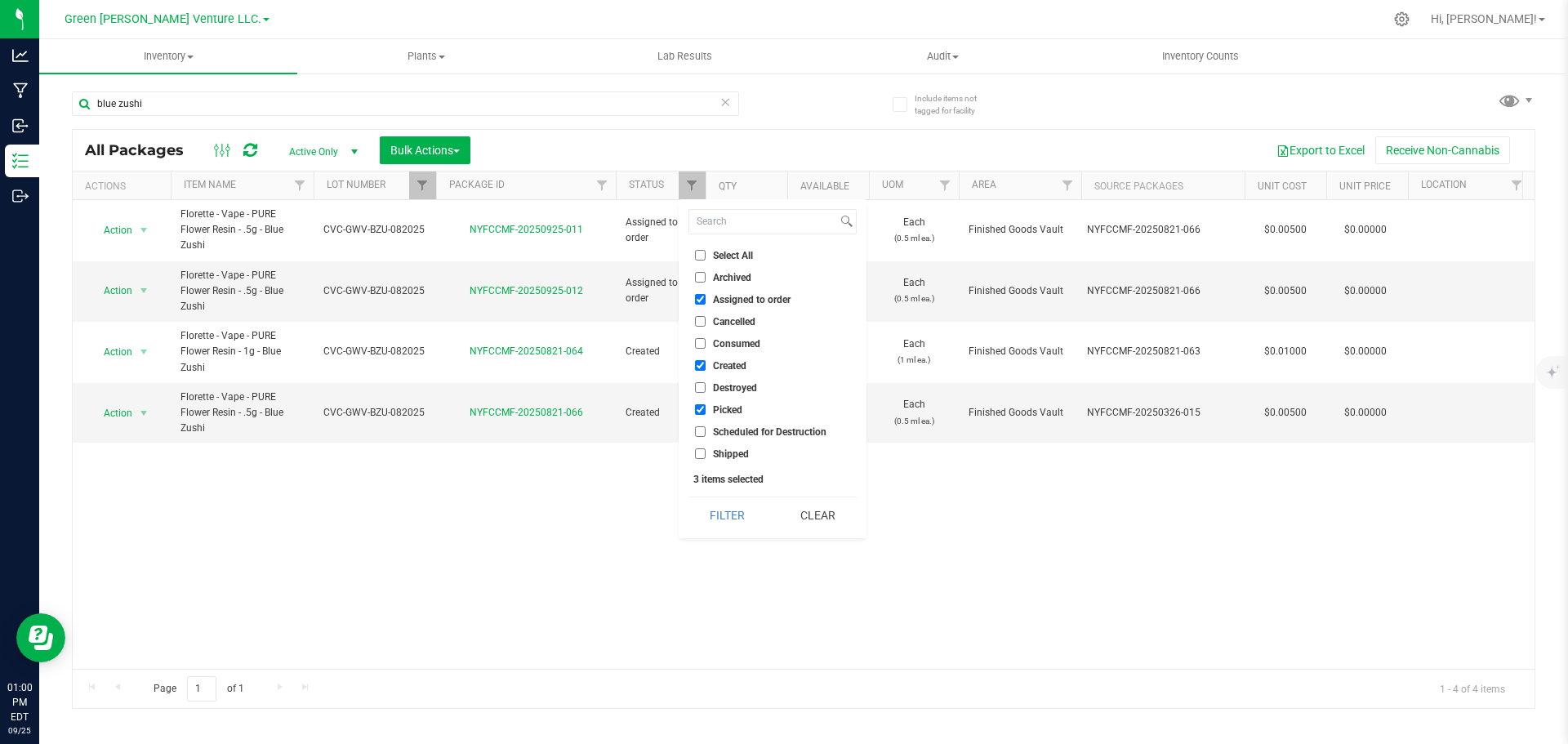
click at [701, 357] on li "Created" at bounding box center [772, 366] width 168 height 18
click at [702, 364] on input "Created" at bounding box center [700, 365] width 11 height 11
checkbox input "false"
click at [702, 407] on input "Picked" at bounding box center [700, 409] width 11 height 11
checkbox input "false"
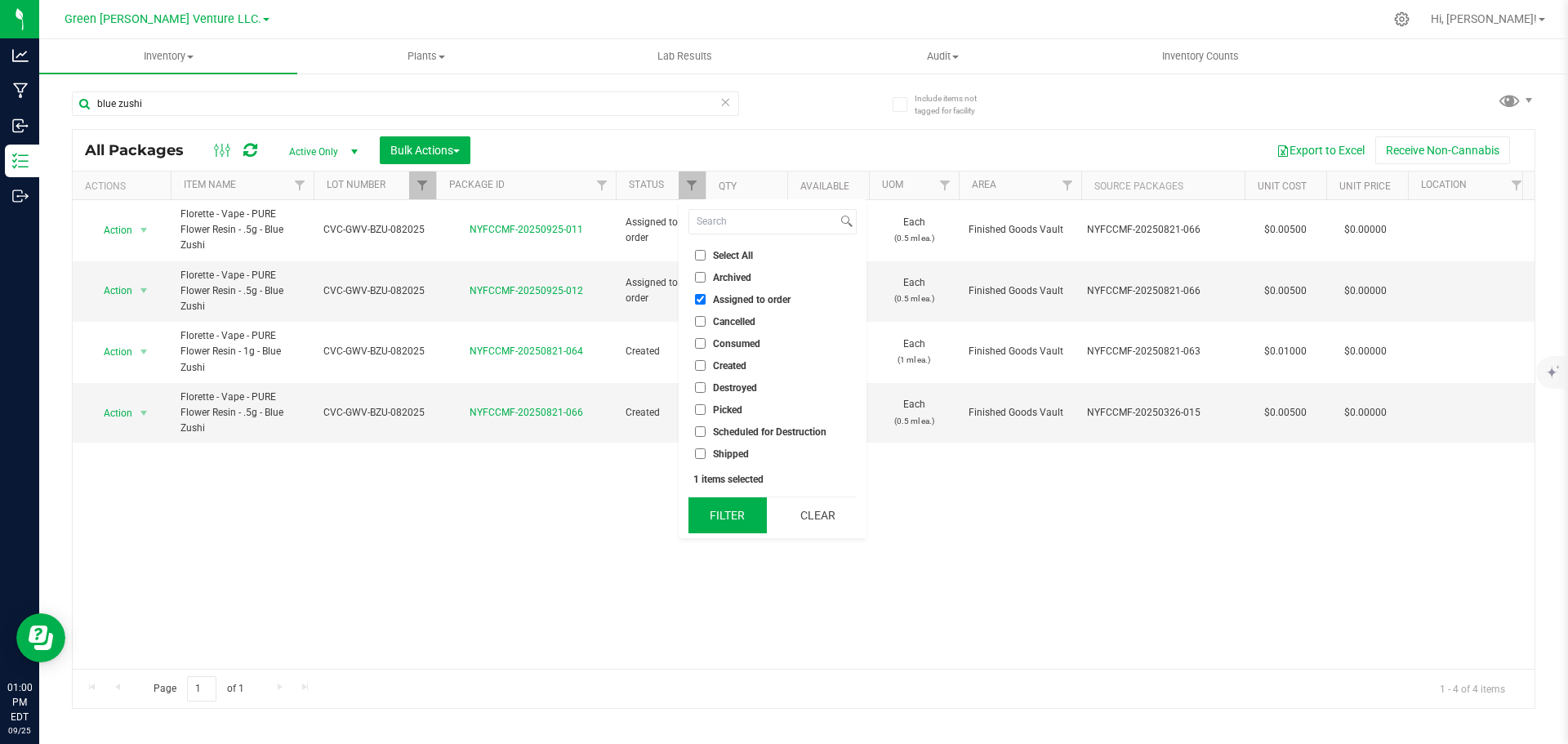
click at [739, 521] on button "Filter" at bounding box center [727, 515] width 79 height 36
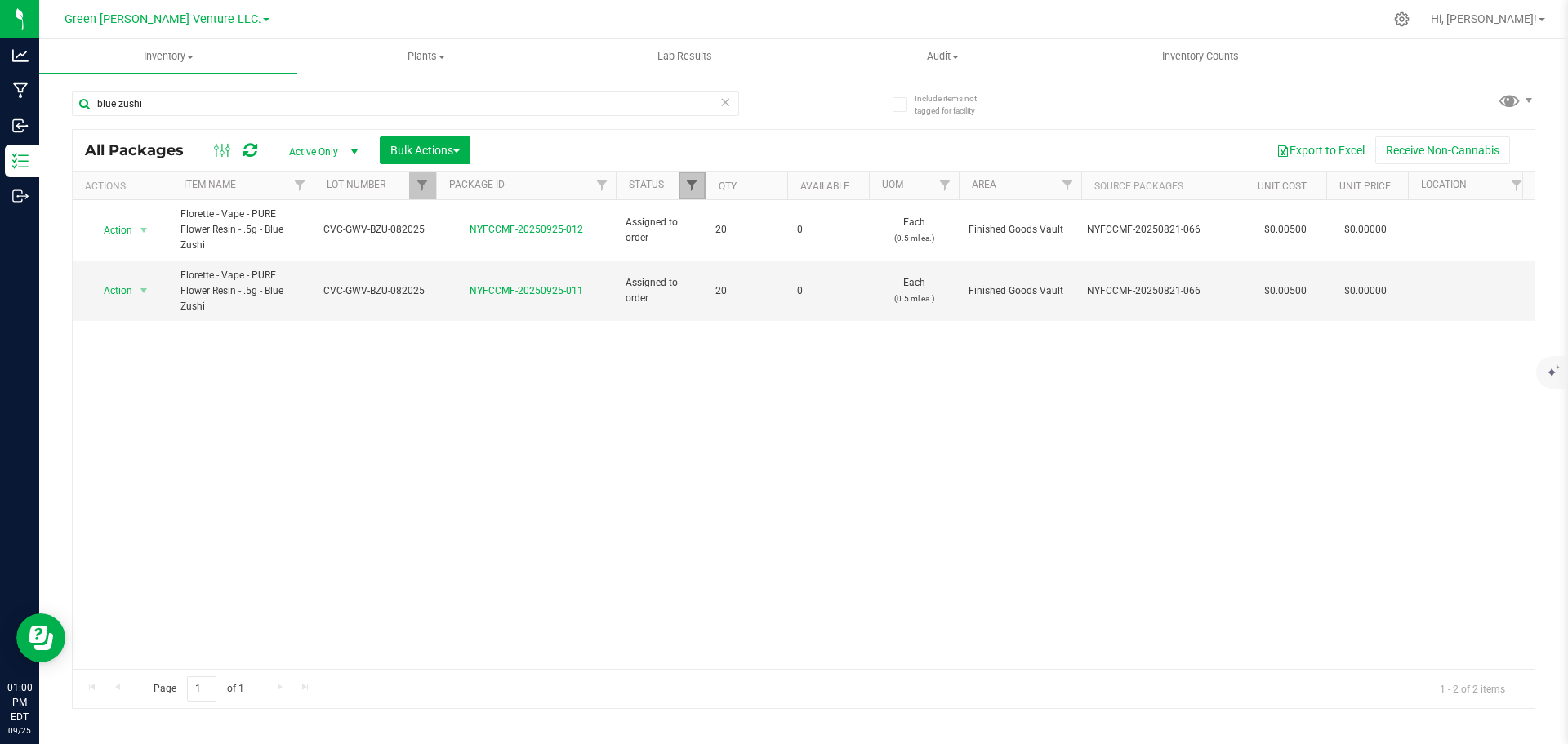
click at [697, 186] on span "Filter" at bounding box center [691, 185] width 13 height 13
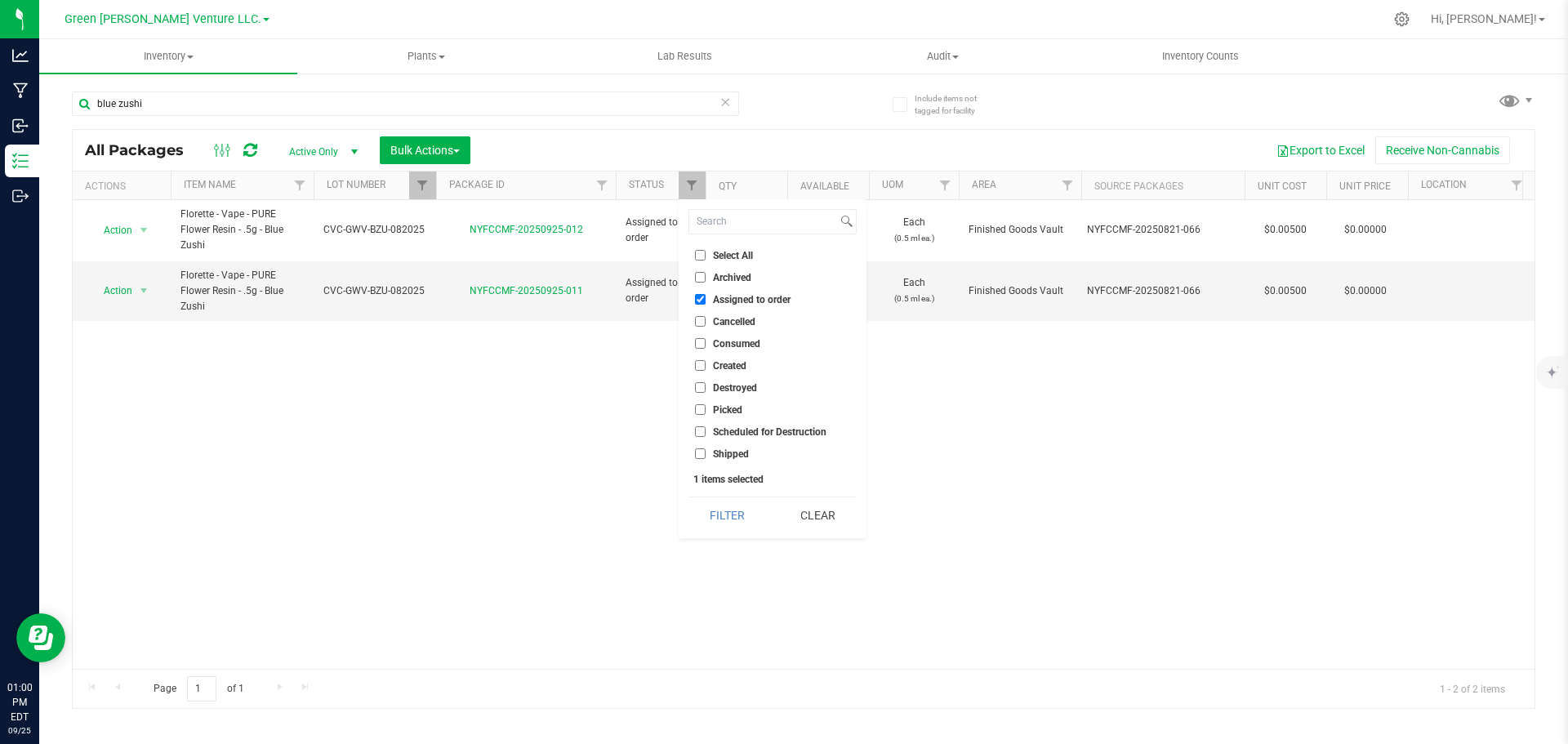
click at [696, 453] on input "Shipped" at bounding box center [700, 454] width 11 height 11
checkbox input "true"
click at [711, 509] on button "Filter" at bounding box center [727, 515] width 79 height 36
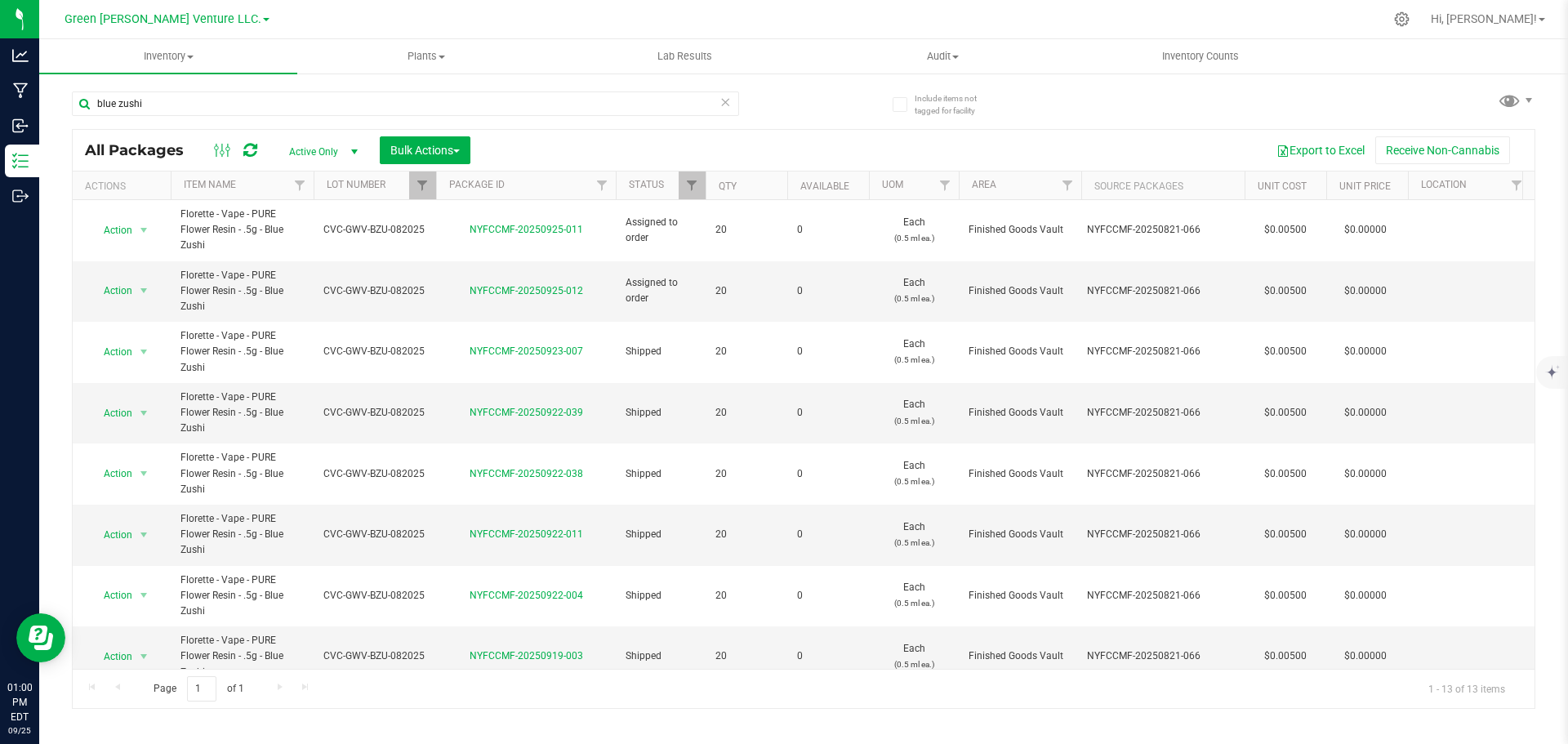
scroll to position [0, 813]
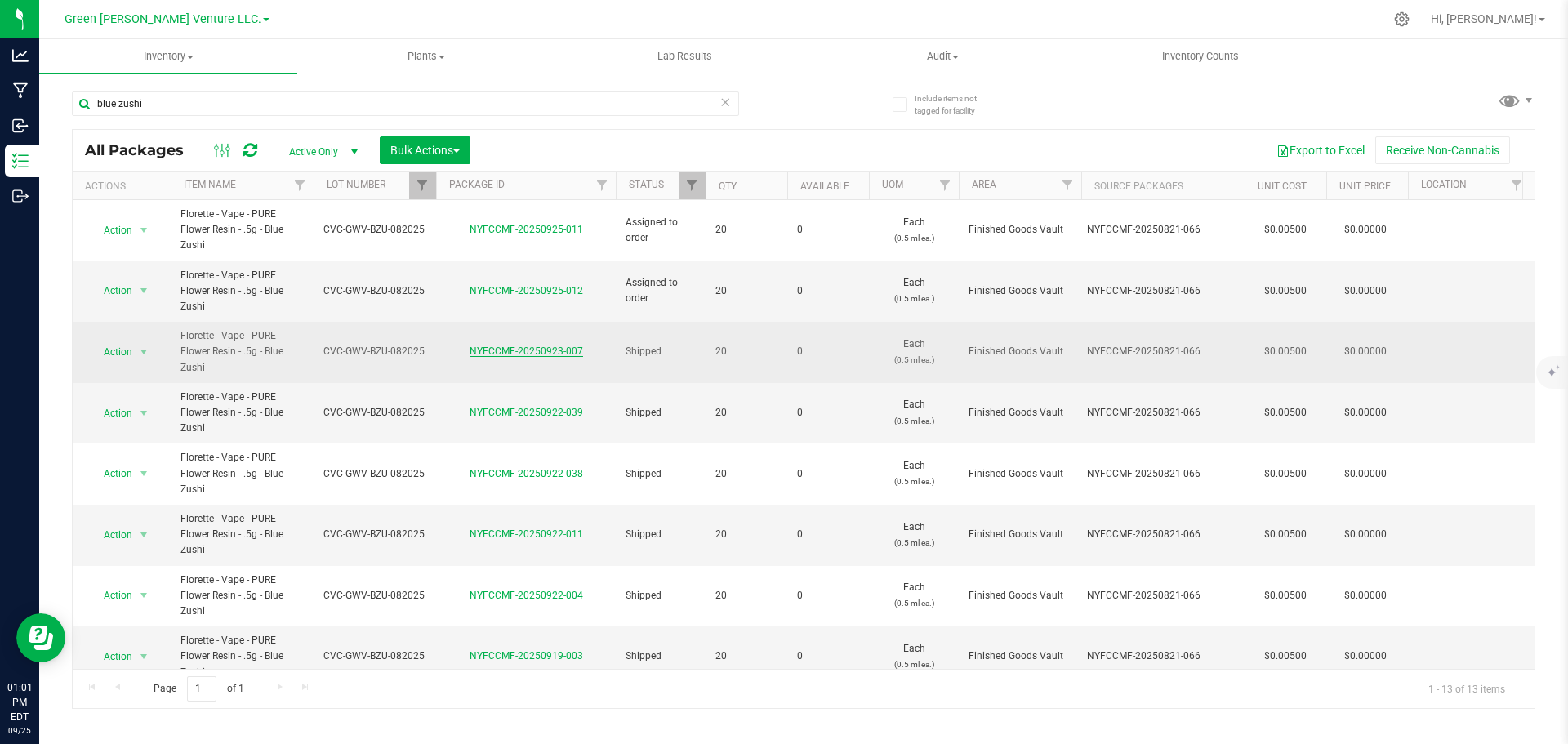
click at [550, 353] on link "NYFCCMF-20250923-007" at bounding box center [527, 352] width 114 height 12
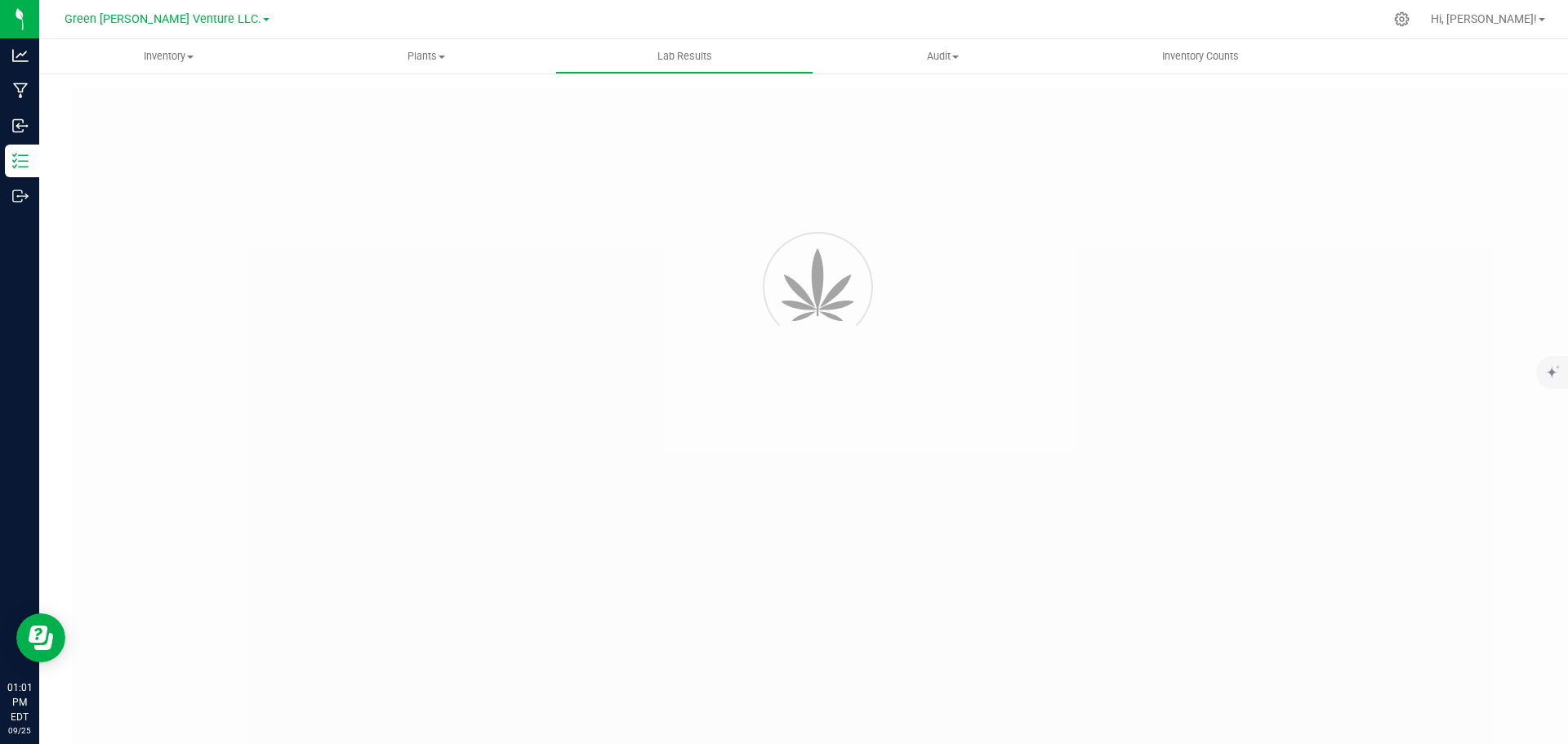
type input "NYFCCMF-20250821-066"
type input "AL50823001-001"
type input "NYFCCMF-20250821-066"
type input "08/27/2025 3:00 PM"
type input "08/27/2026"
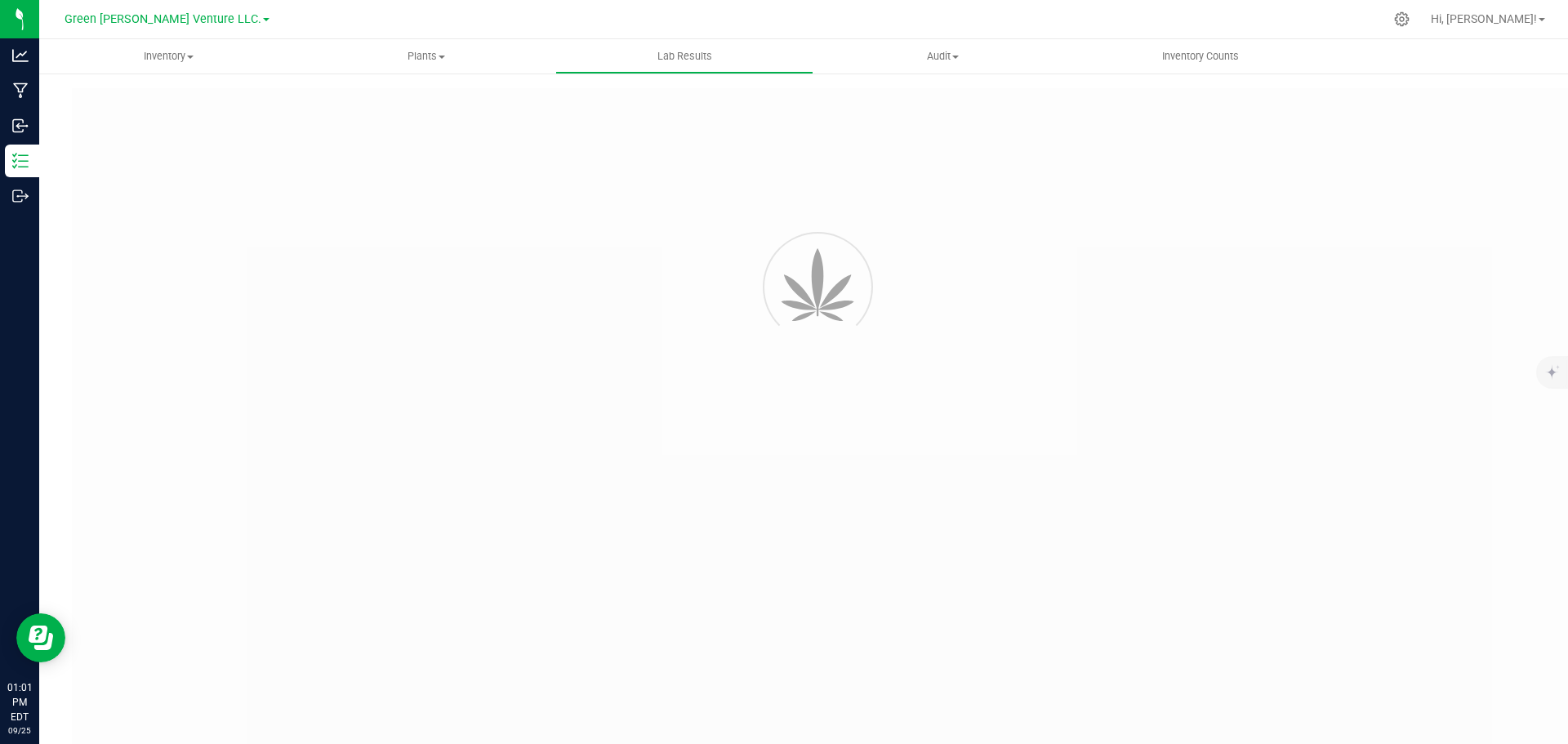
type input "https://www.florettecannabis.com/test-results"
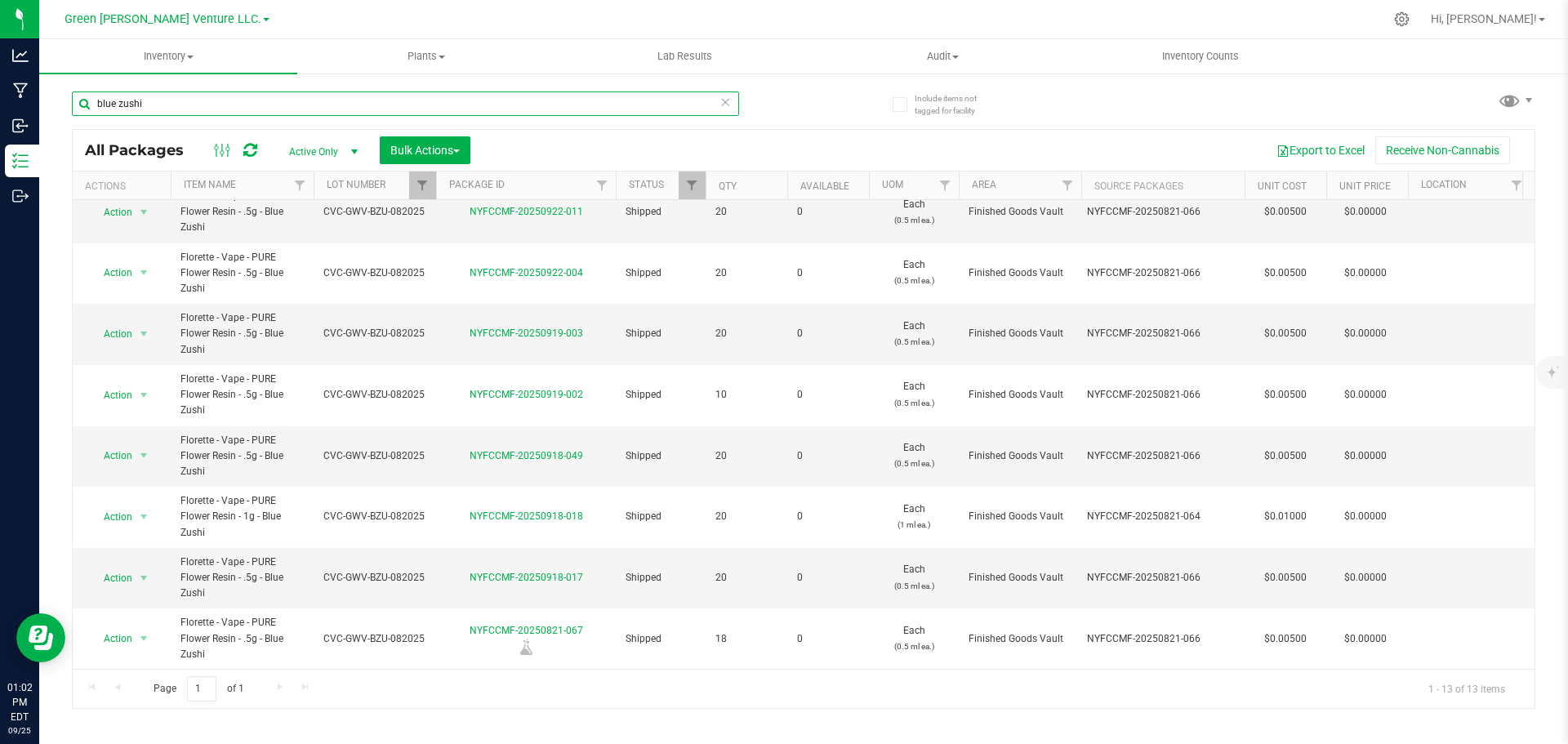
drag, startPoint x: 155, startPoint y: 103, endPoint x: 39, endPoint y: 89, distance: 116.8
click at [44, 93] on div "Include items not tagged for facility blue zushi All Packages Active Only Activ…" at bounding box center [803, 321] width 1529 height 499
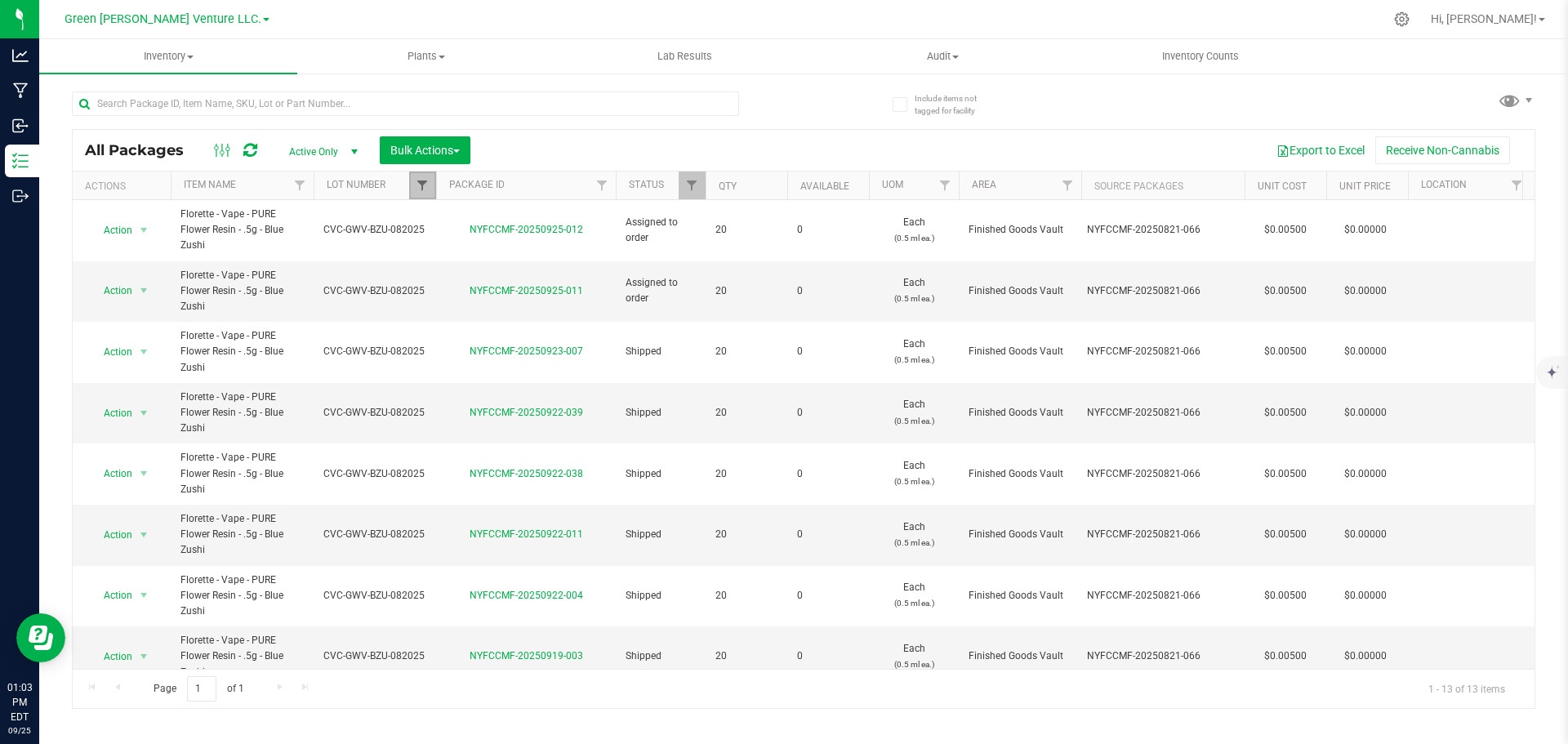
click at [418, 180] on span "Filter" at bounding box center [421, 185] width 13 height 13
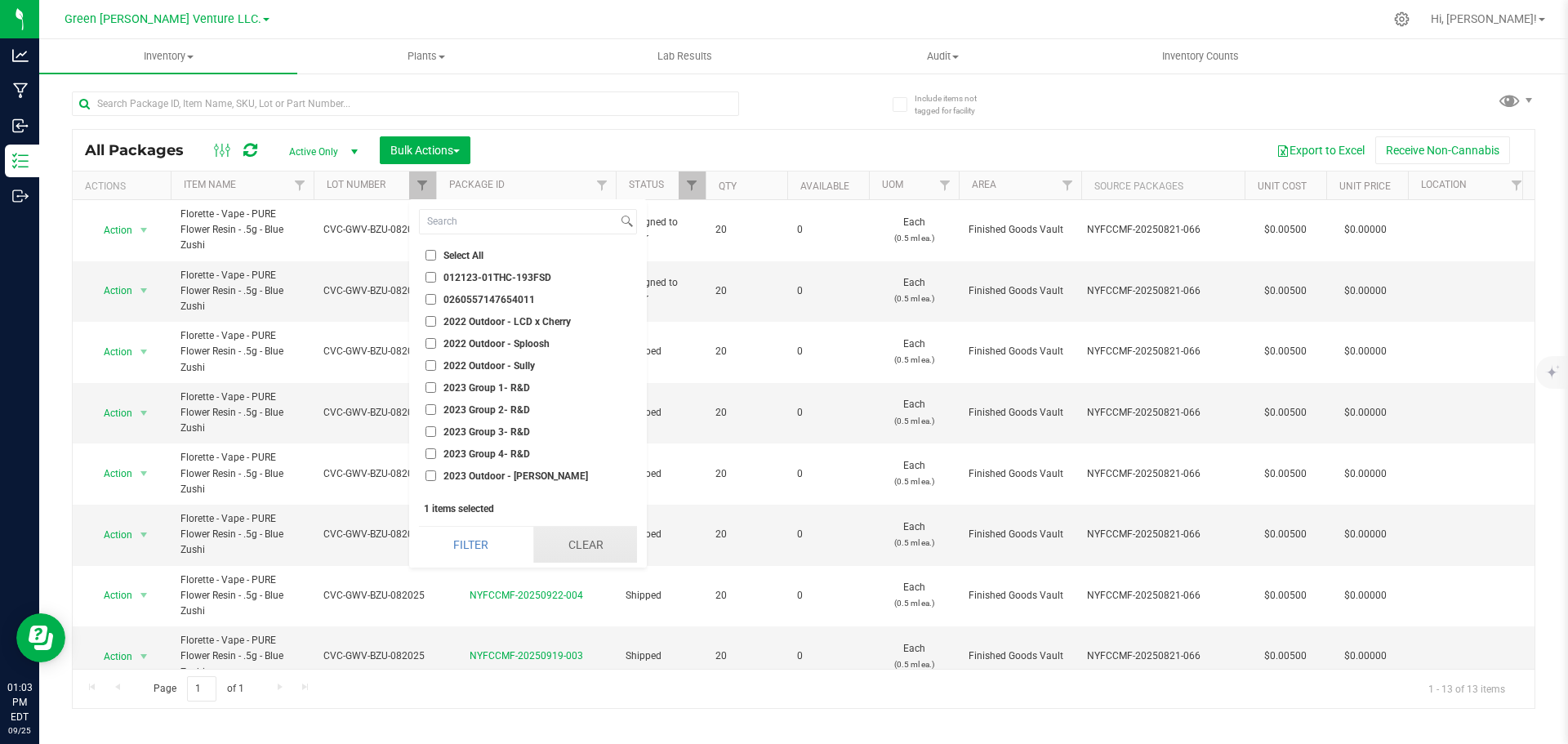
click at [557, 539] on button "Clear" at bounding box center [585, 544] width 104 height 36
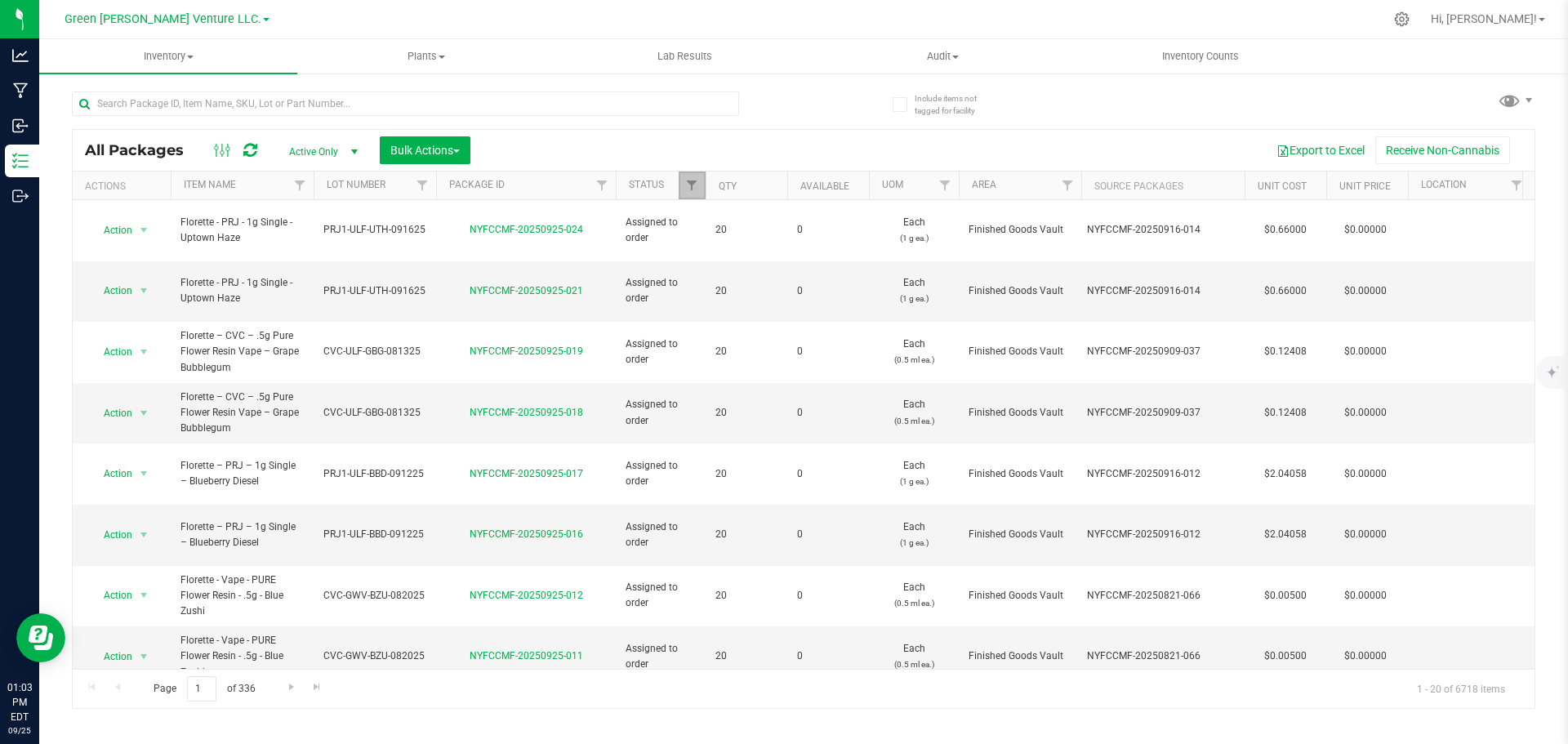
click at [694, 190] on span "Filter" at bounding box center [691, 185] width 13 height 13
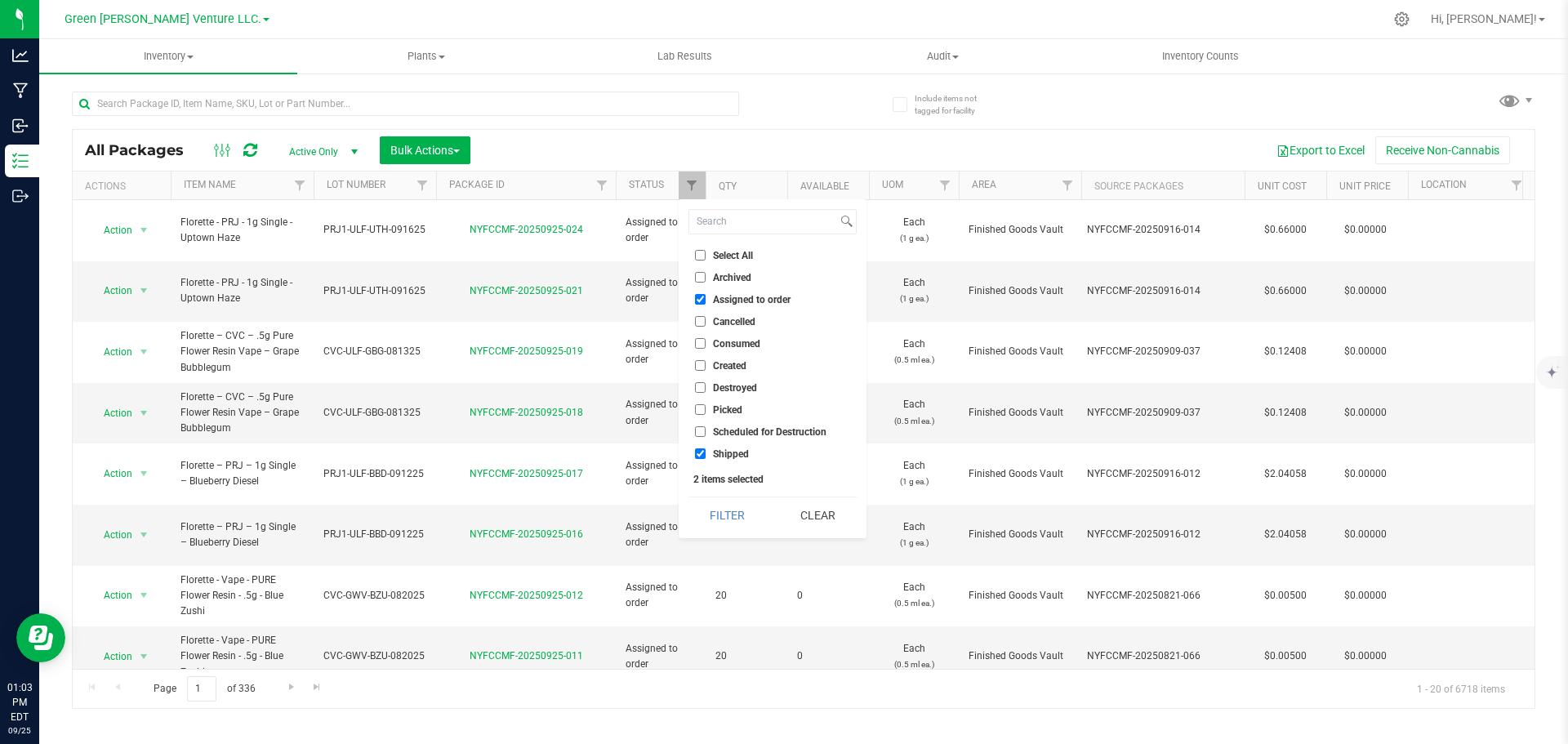
click at [702, 252] on input "Select All" at bounding box center [700, 255] width 11 height 11
checkbox input "true"
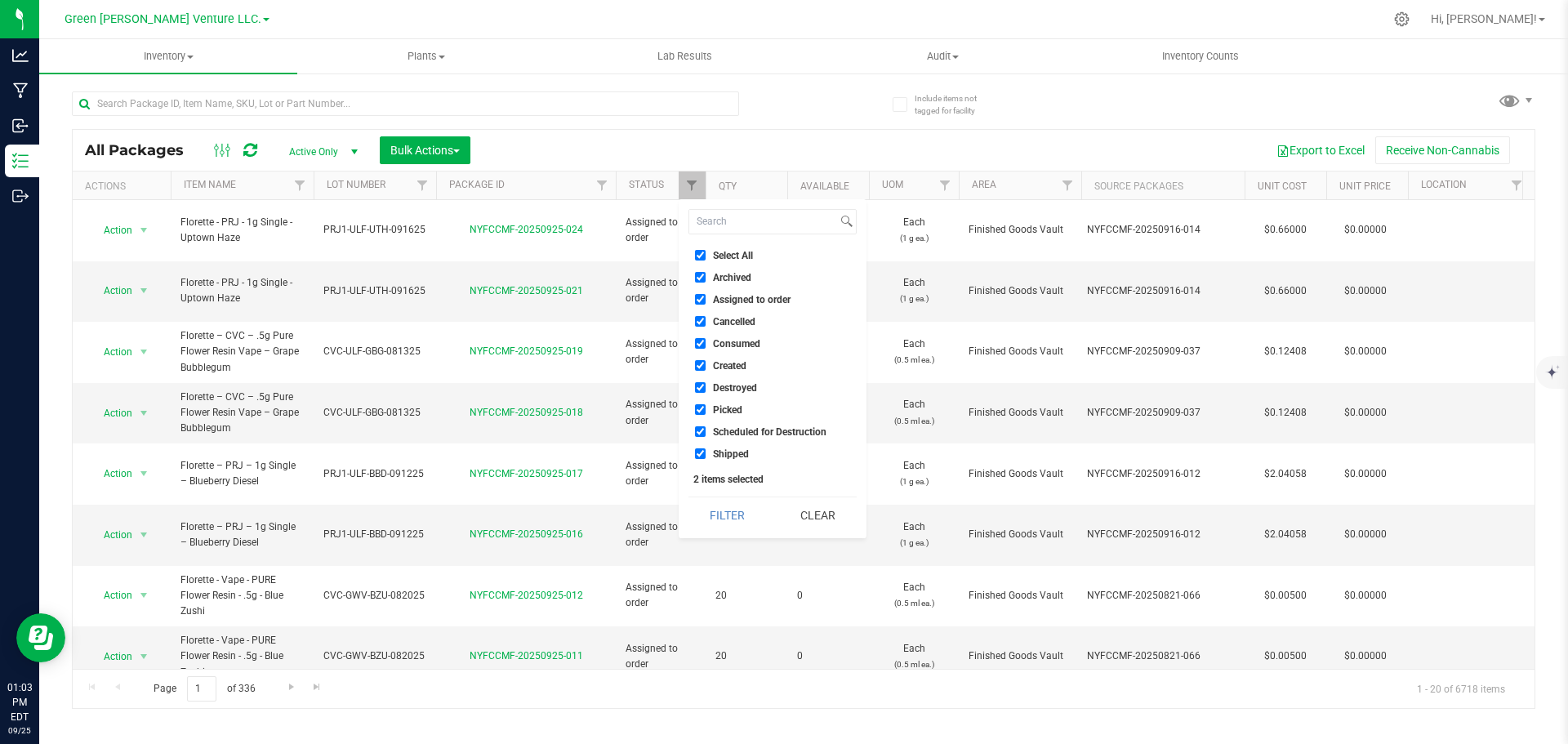
checkbox input "true"
click at [722, 514] on button "Filter" at bounding box center [727, 515] width 79 height 36
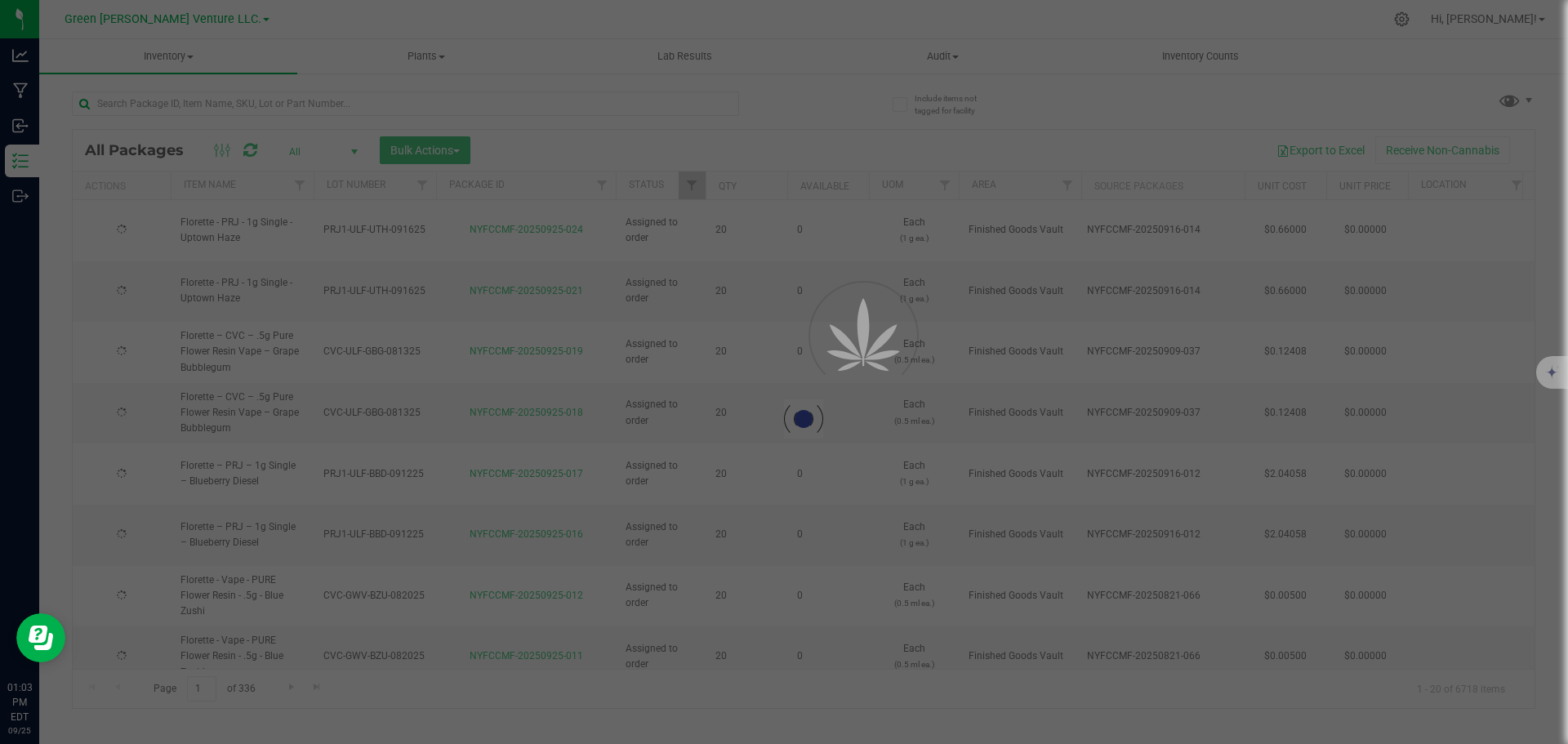
type input "2025-08-13"
type input "2025-08-29"
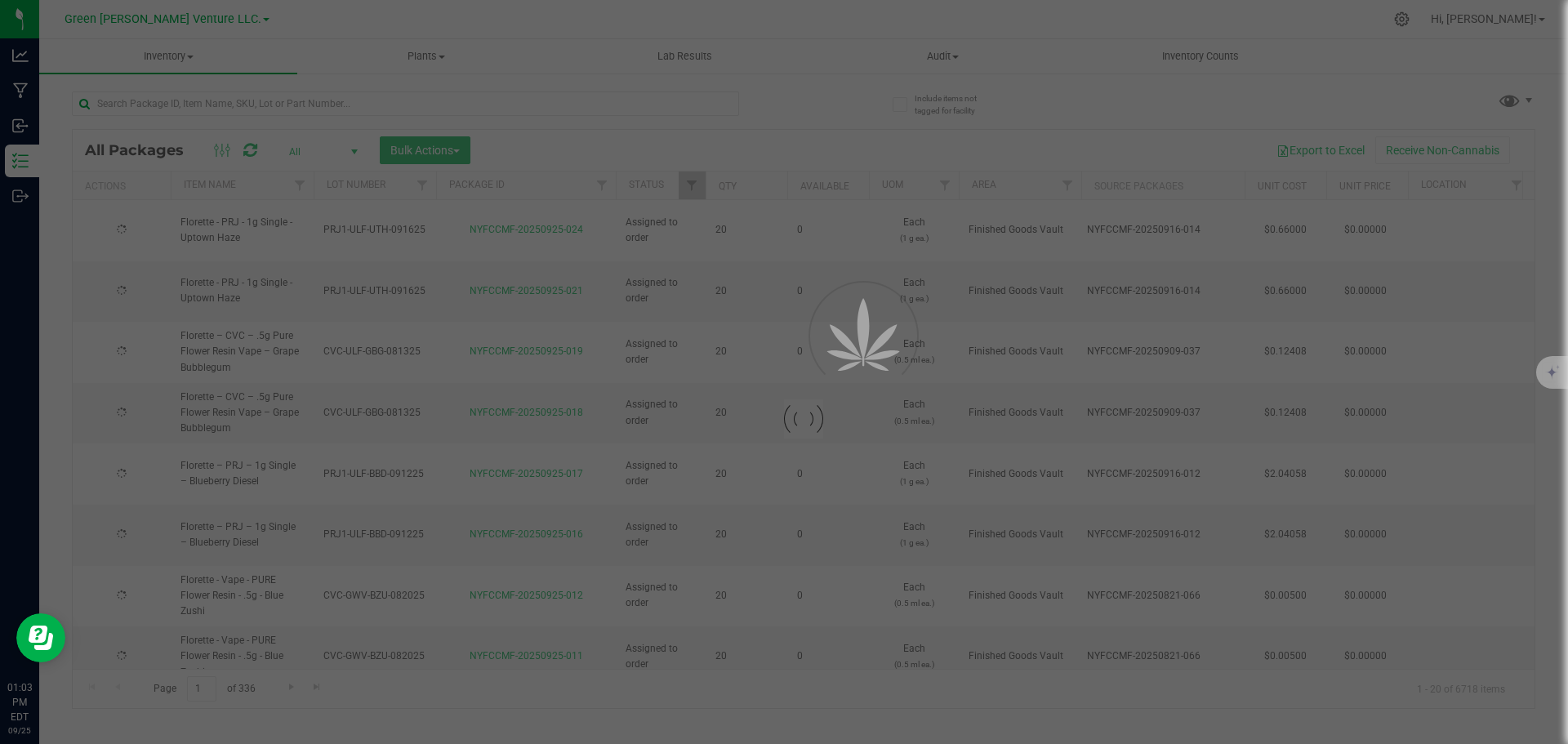
type input "2025-08-29"
type input "2025-09-02"
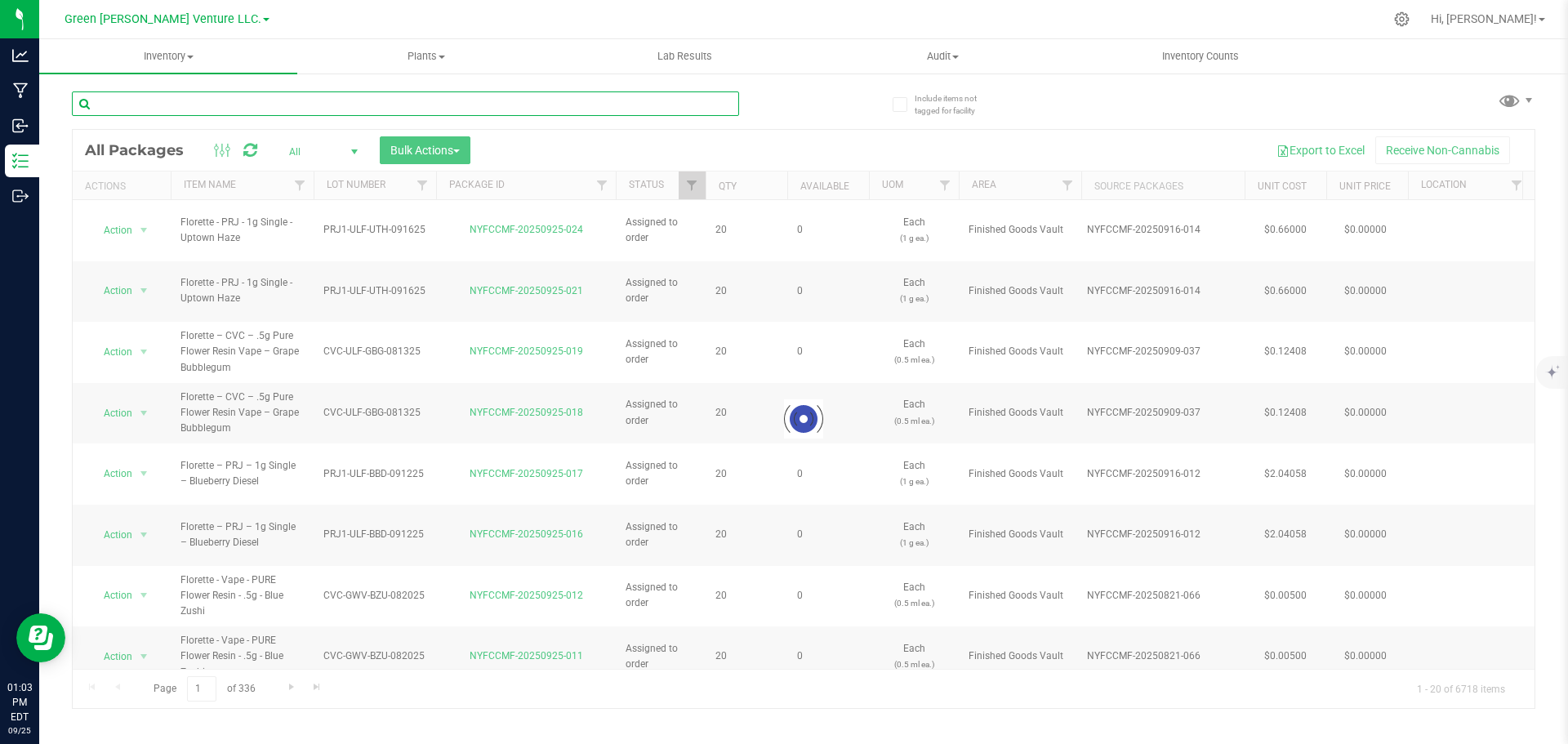
click at [201, 109] on input "text" at bounding box center [406, 103] width 668 height 24
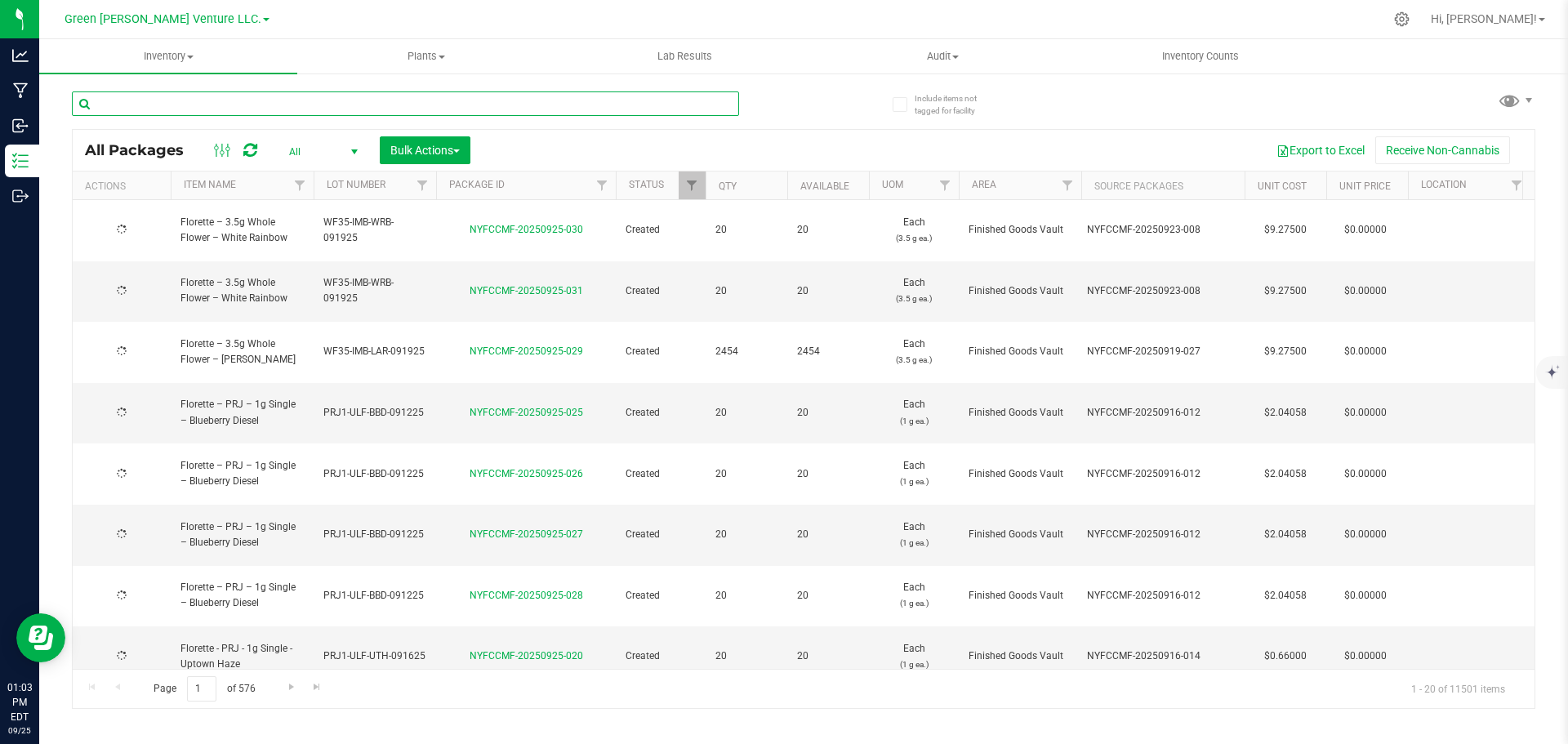
type input "2025-08-13"
type input "NYFCCMF-20250917-098"
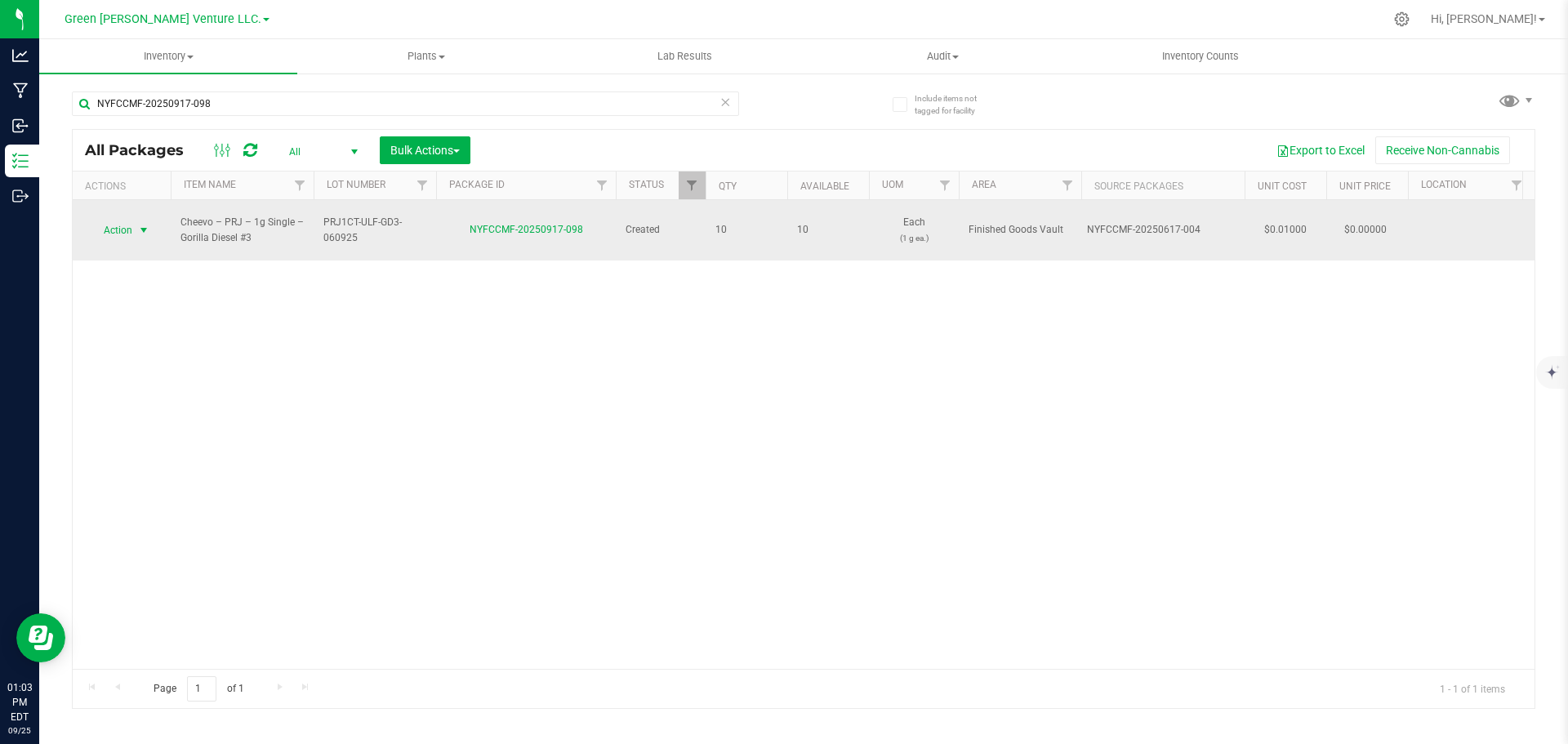
click at [131, 224] on span "Action" at bounding box center [110, 230] width 44 height 22
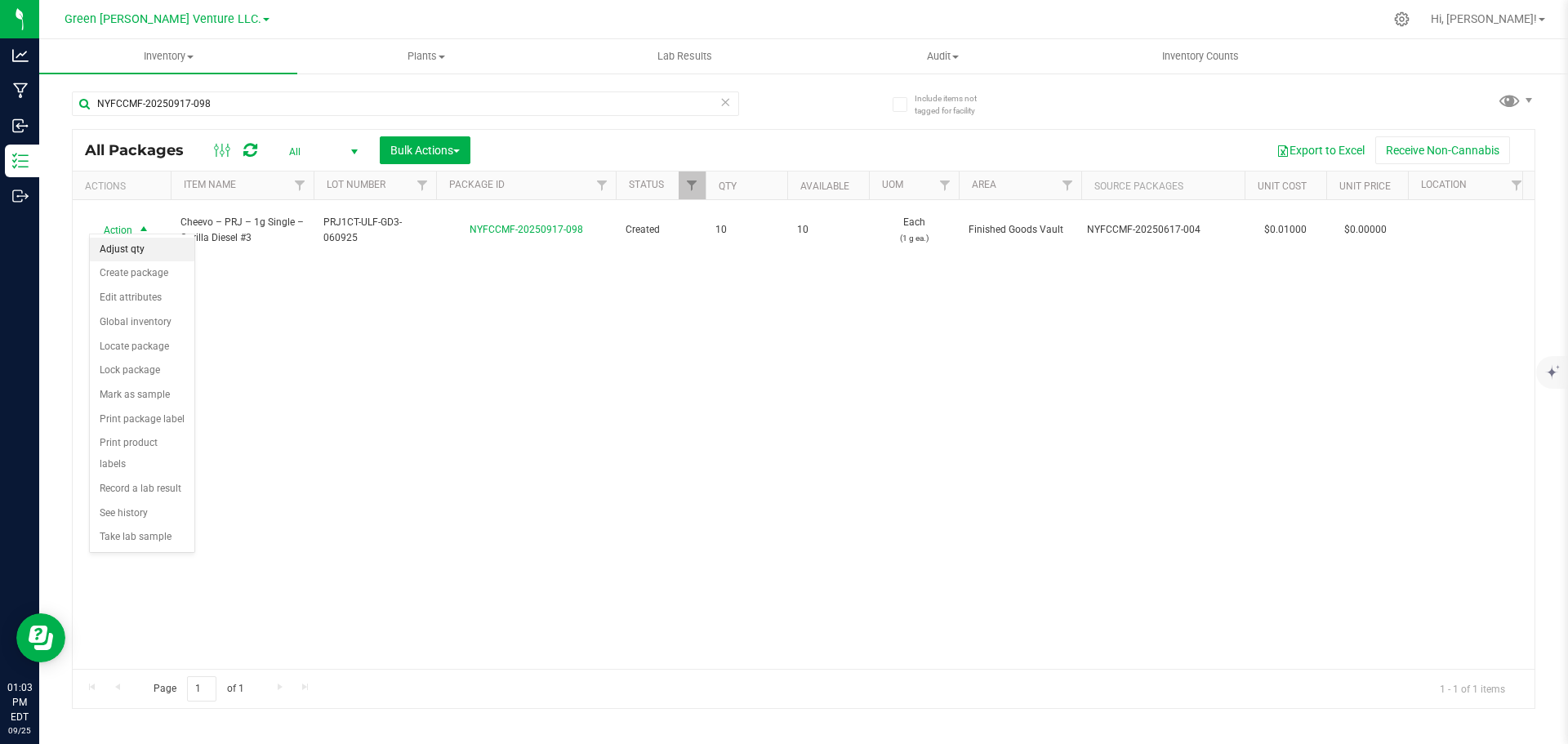
click at [150, 251] on li "Adjust qty" at bounding box center [141, 249] width 104 height 24
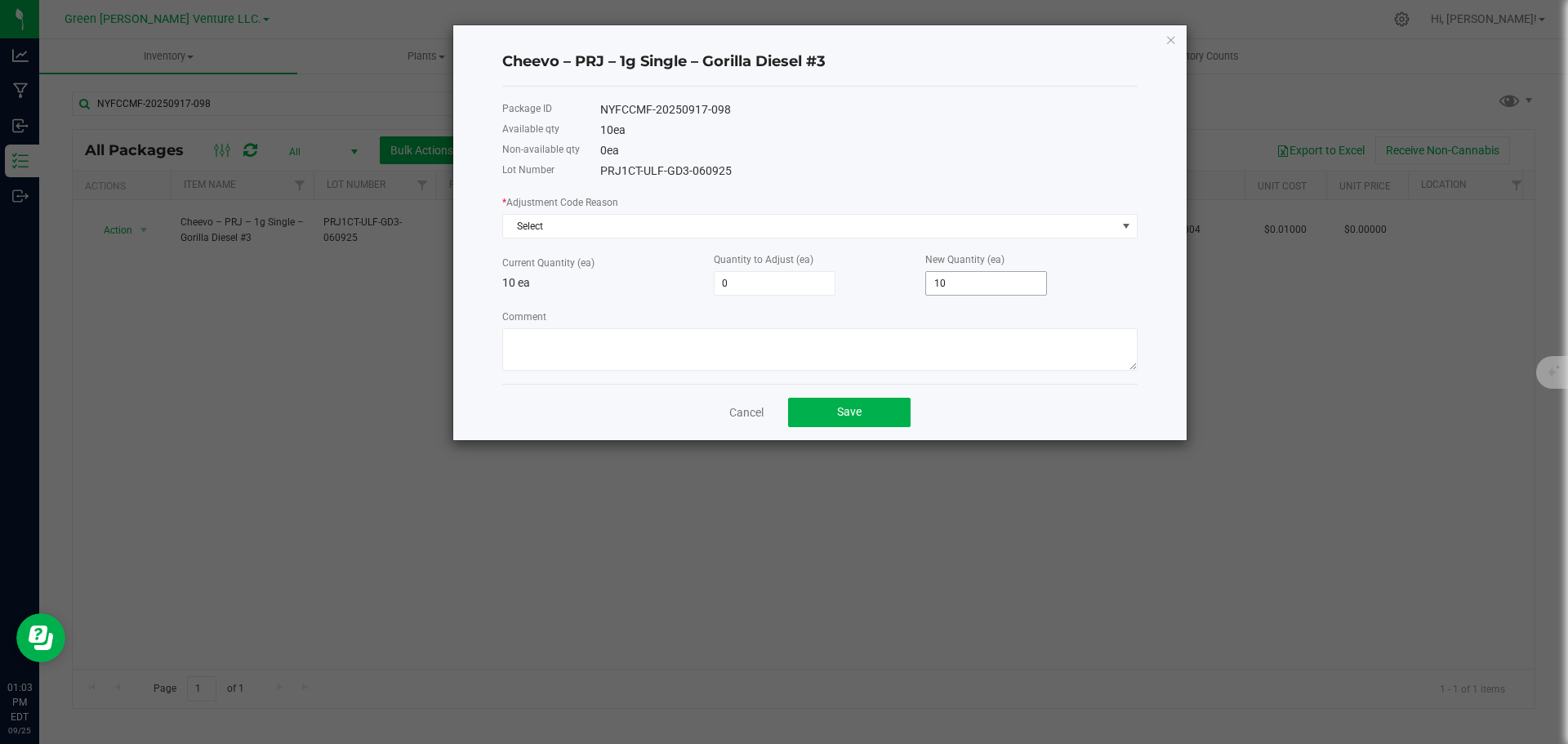
click at [952, 284] on input "10" at bounding box center [986, 282] width 120 height 22
type input "-1"
type input "9"
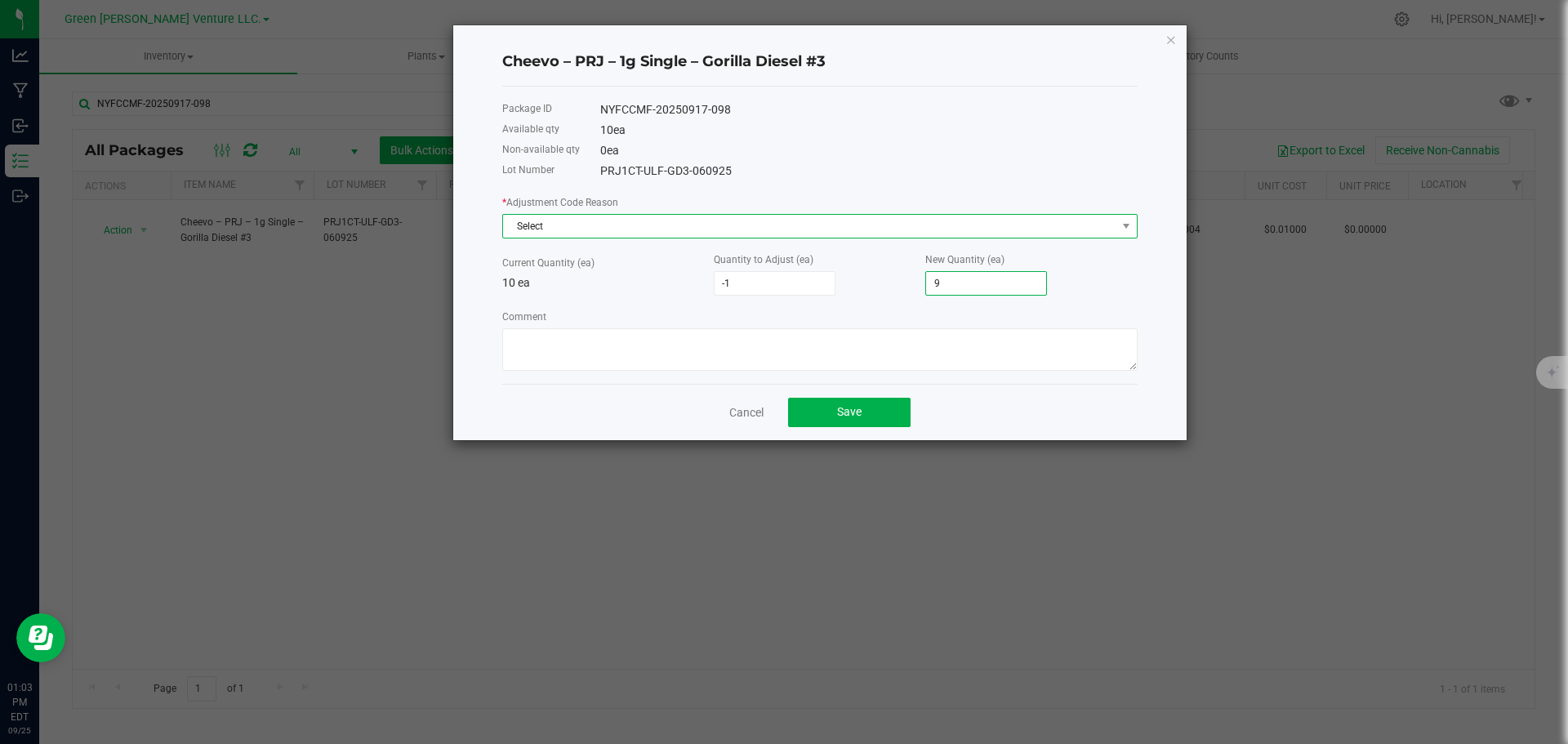
click at [581, 222] on span "Select" at bounding box center [810, 226] width 613 height 22
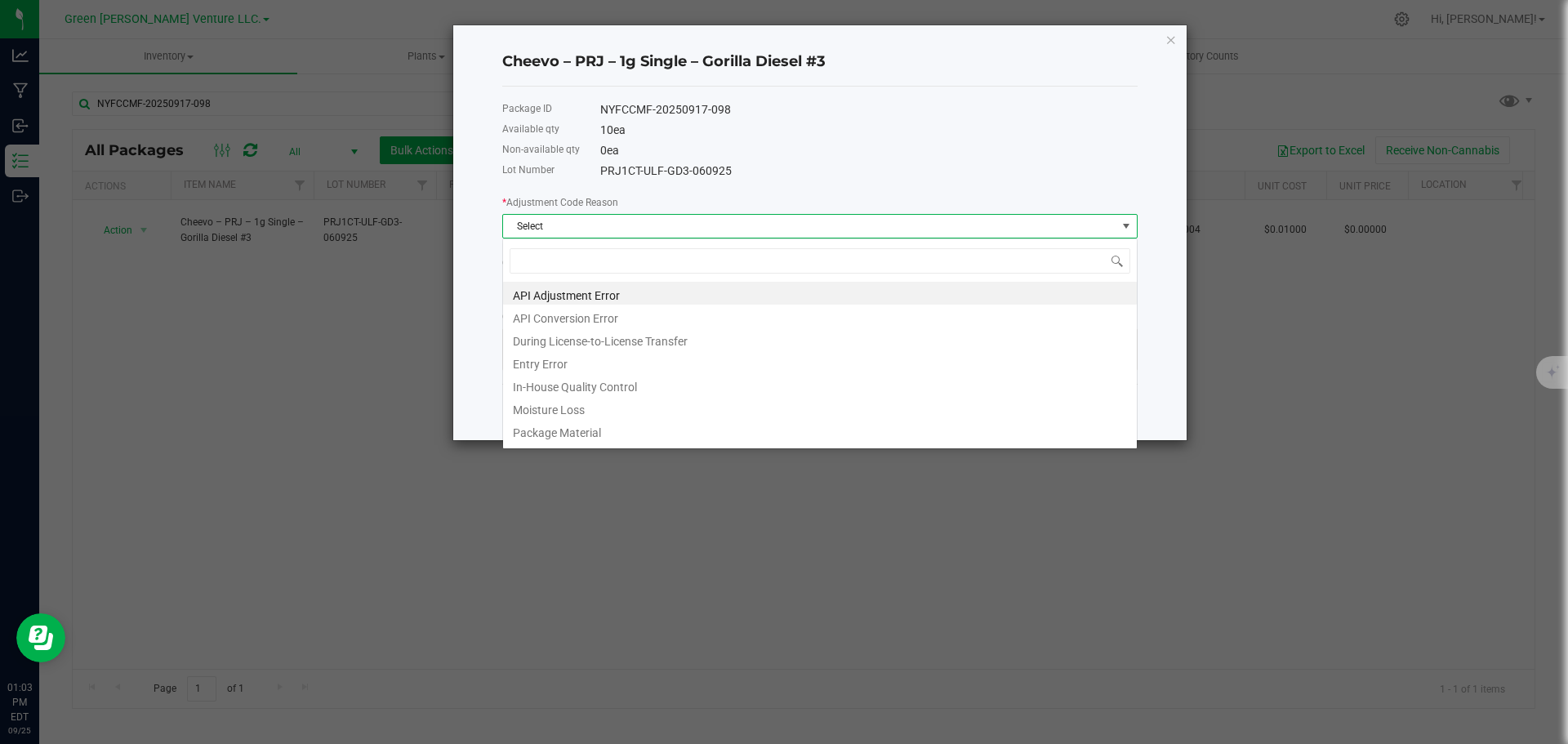
scroll to position [24, 636]
click at [565, 368] on li "Entry Error" at bounding box center [820, 361] width 634 height 22
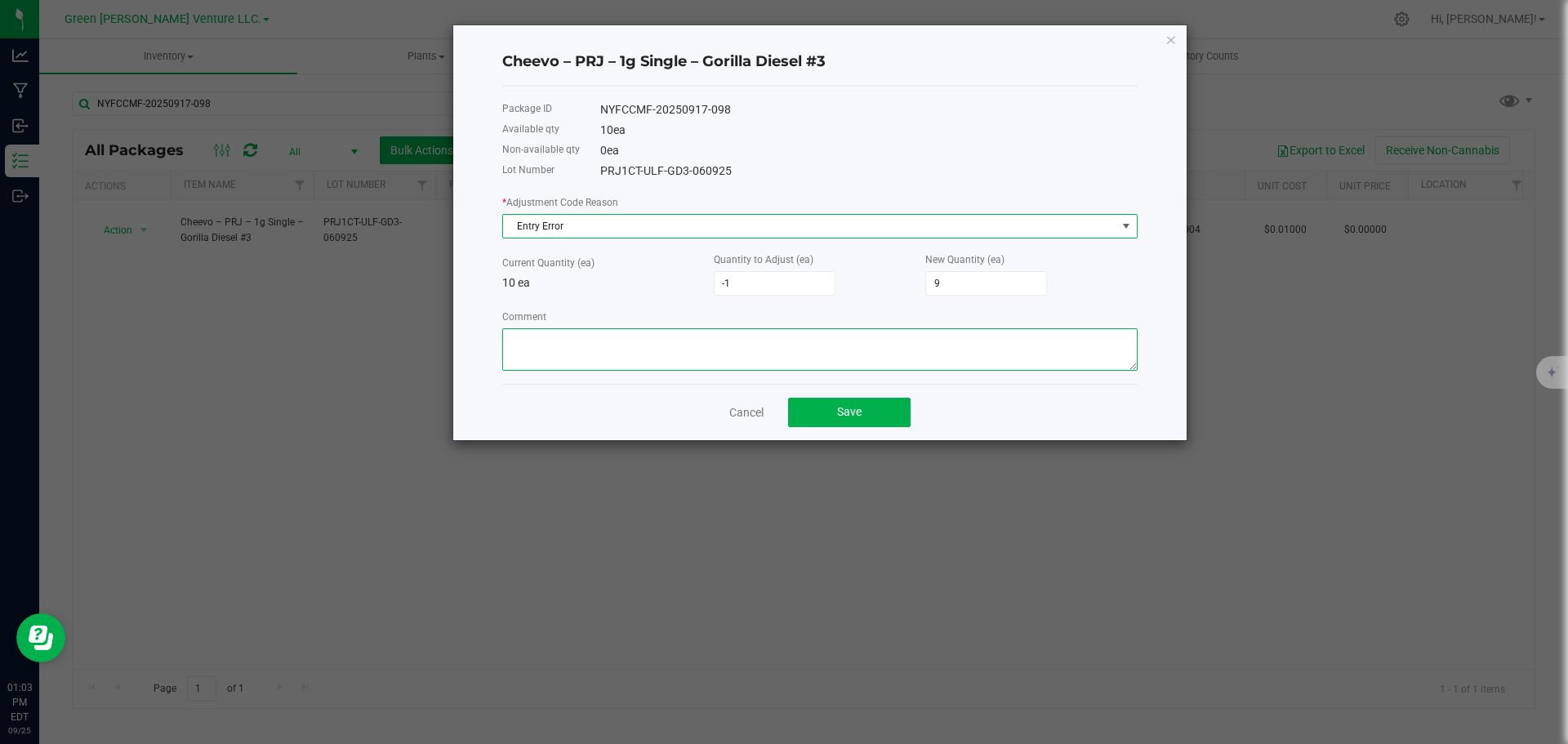
click at [566, 352] on textarea "Comment" at bounding box center [820, 350] width 636 height 43
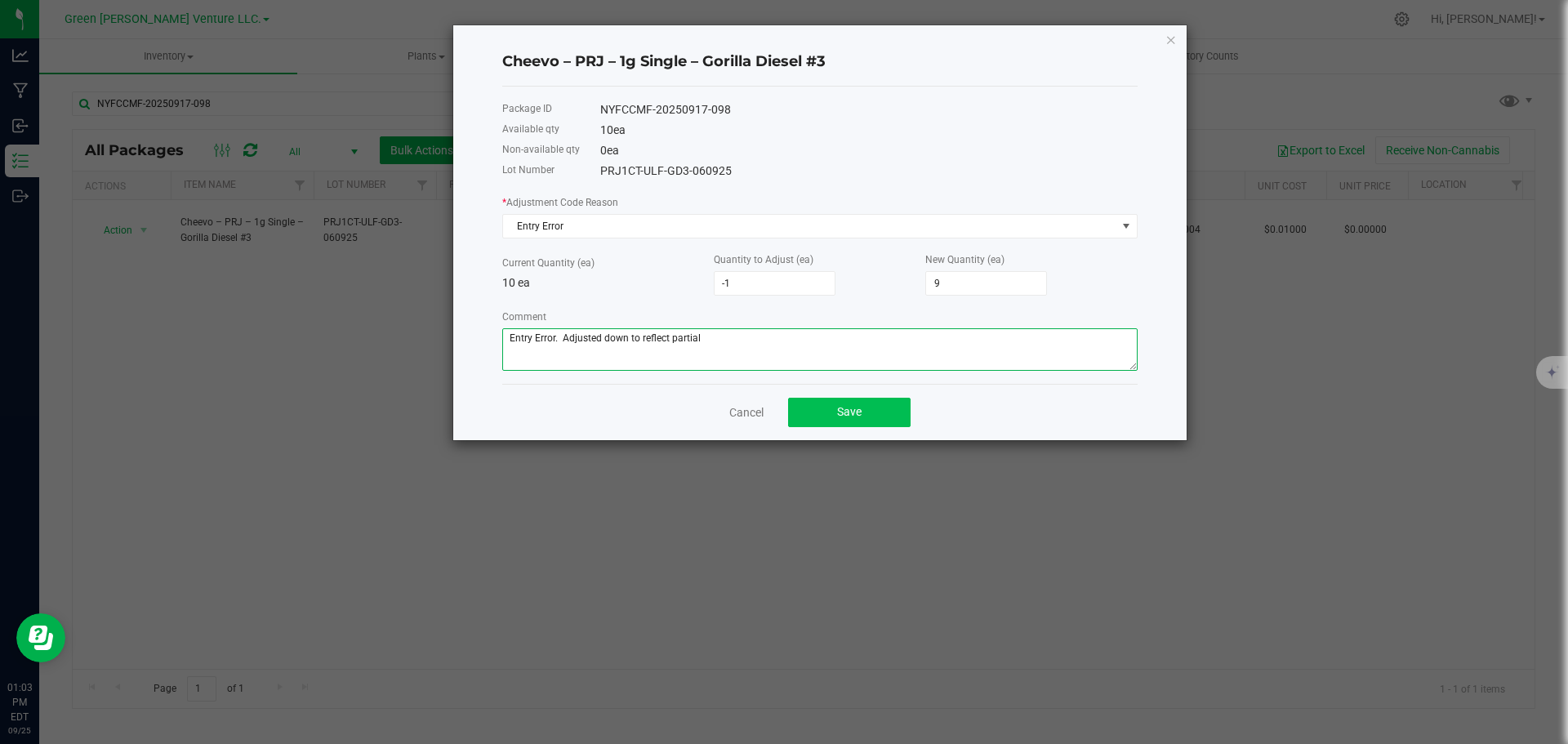
type textarea "Entry Error. Adjusted down to reflect partial"
click at [861, 417] on button "Save" at bounding box center [850, 413] width 123 height 29
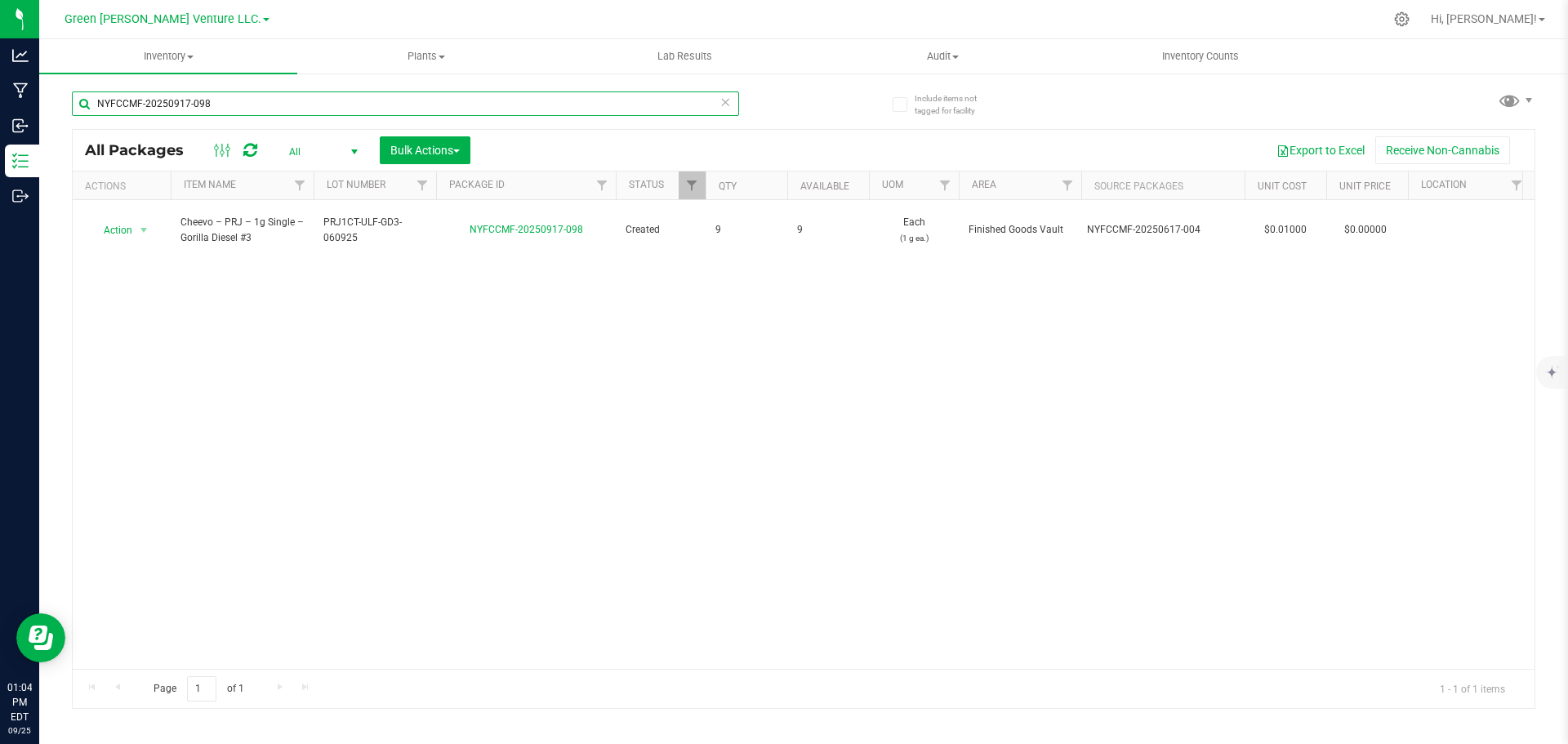
drag, startPoint x: 215, startPoint y: 102, endPoint x: 79, endPoint y: 109, distance: 136.2
click at [79, 111] on input "NYFCCMF-20250917-098" at bounding box center [406, 103] width 668 height 24
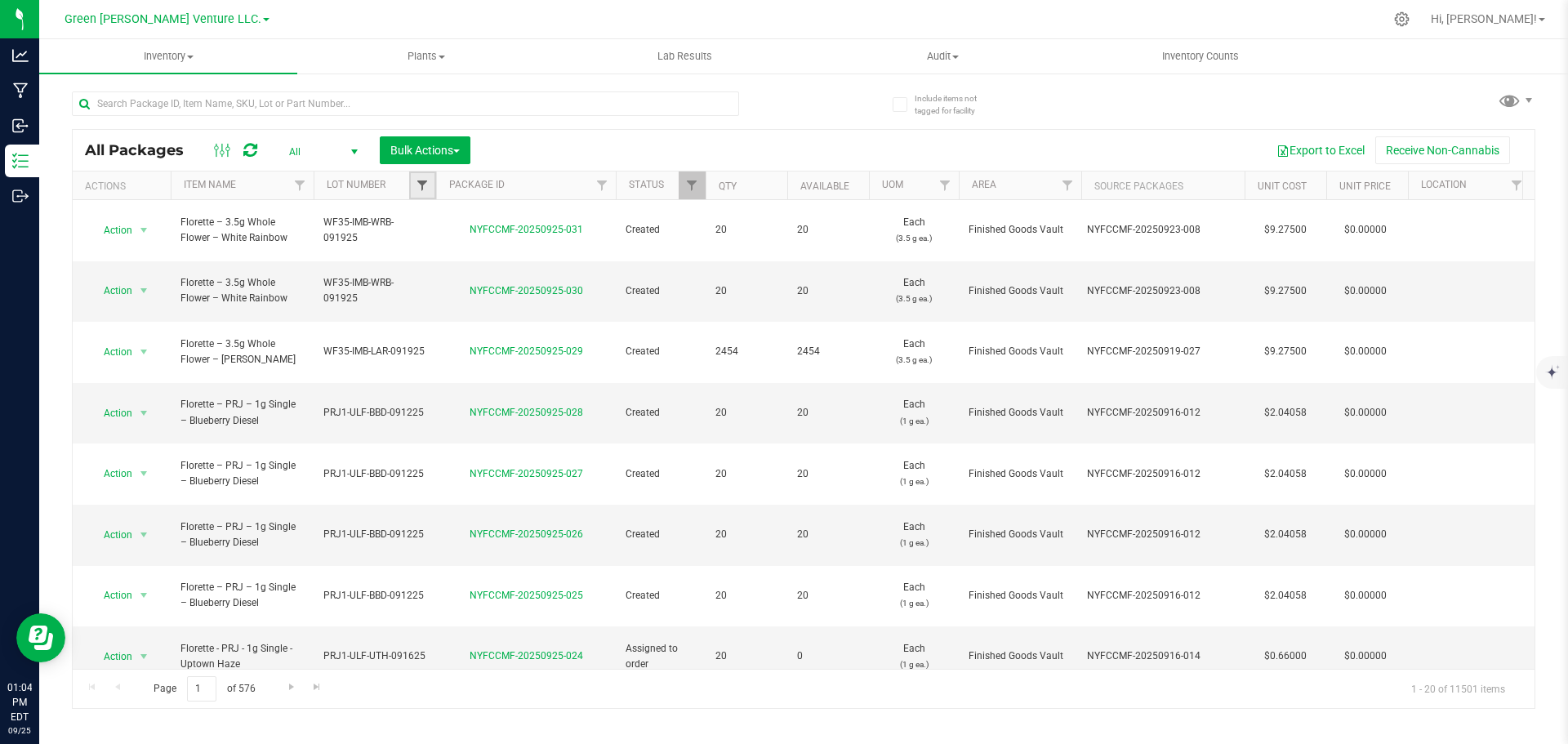
click at [420, 191] on span "Filter" at bounding box center [421, 185] width 13 height 13
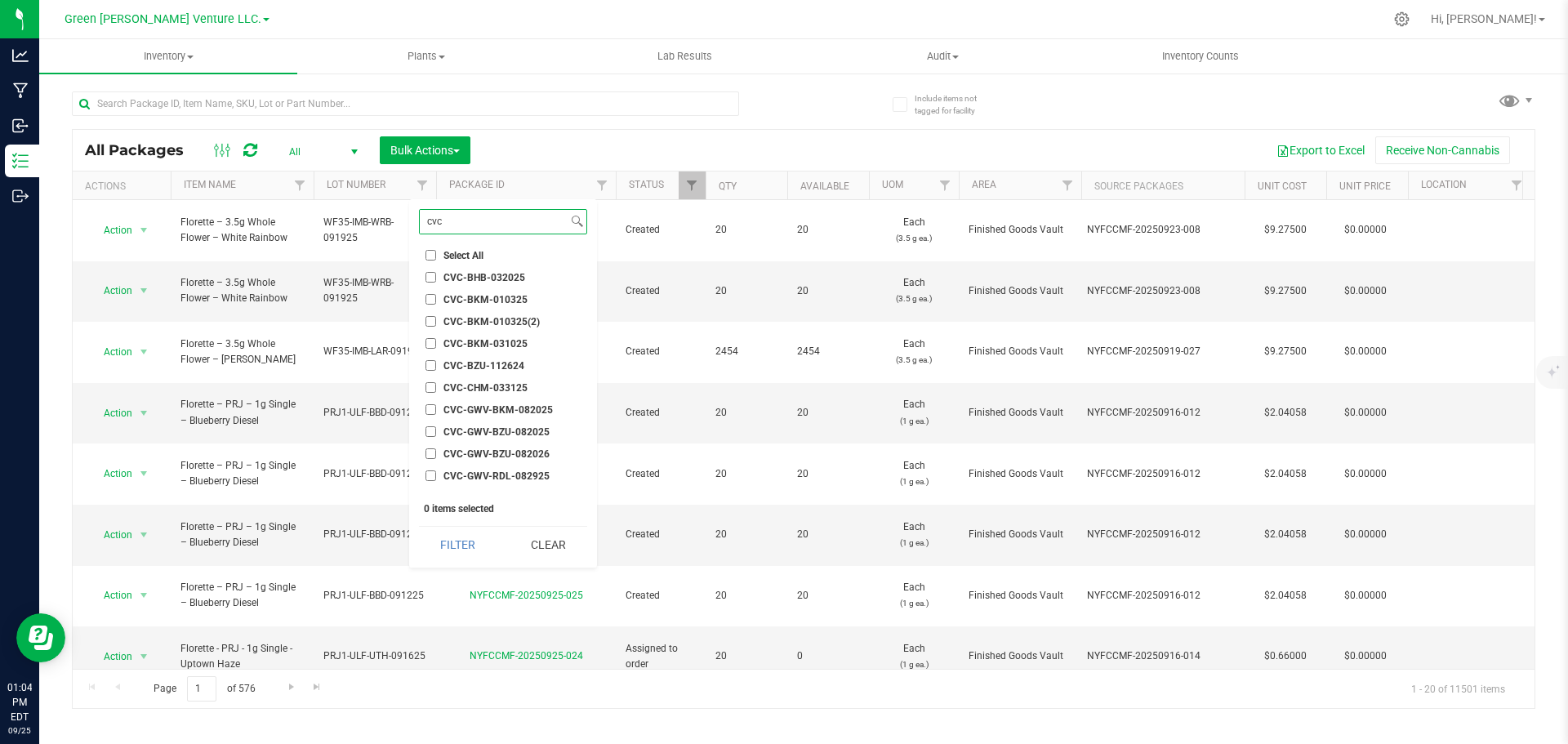
scroll to position [82, 0]
type input "cvc"
click at [431, 347] on input "CVC-GWV-BZU-082025" at bounding box center [430, 350] width 11 height 11
checkbox input "true"
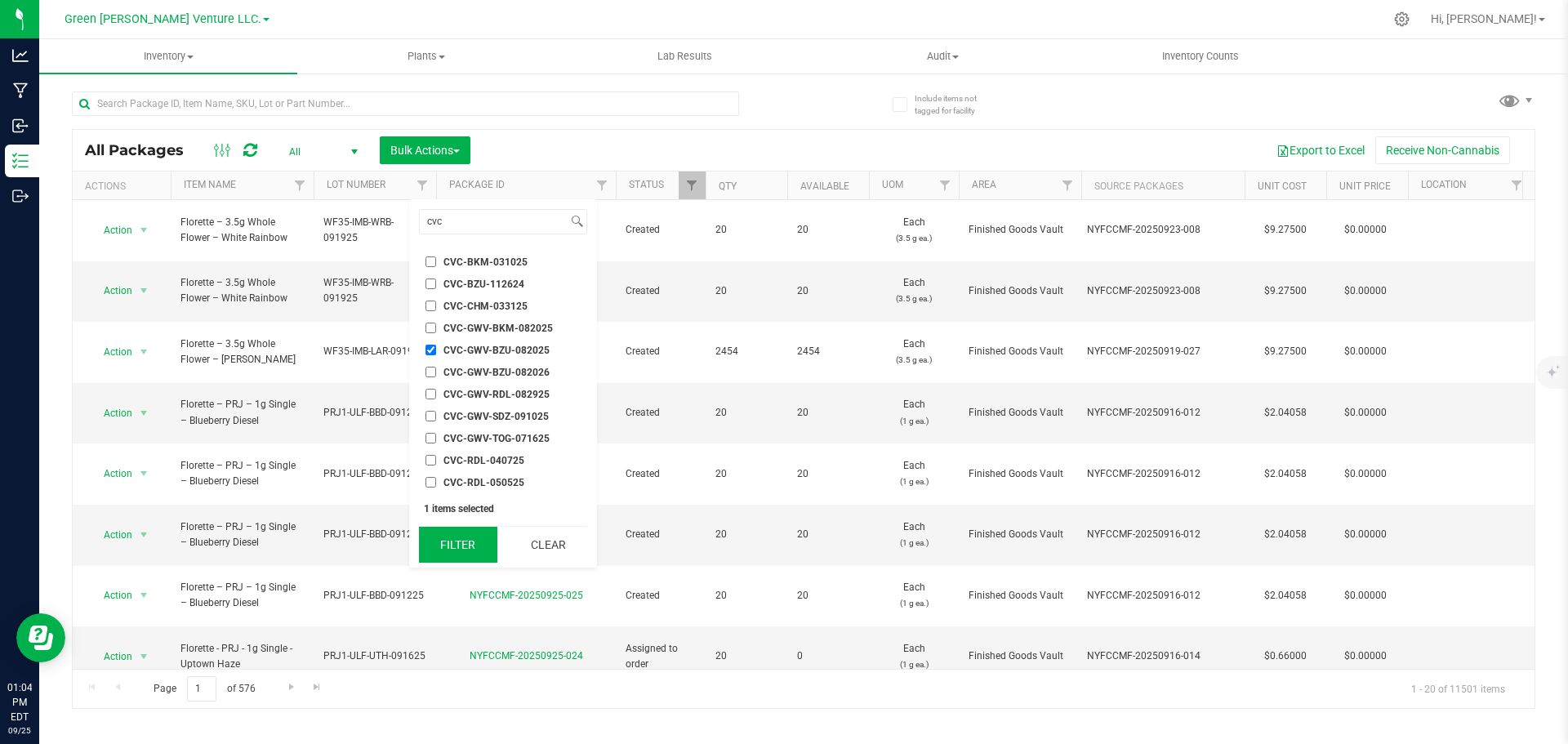
click at [467, 541] on button "Filter" at bounding box center [457, 544] width 79 height 36
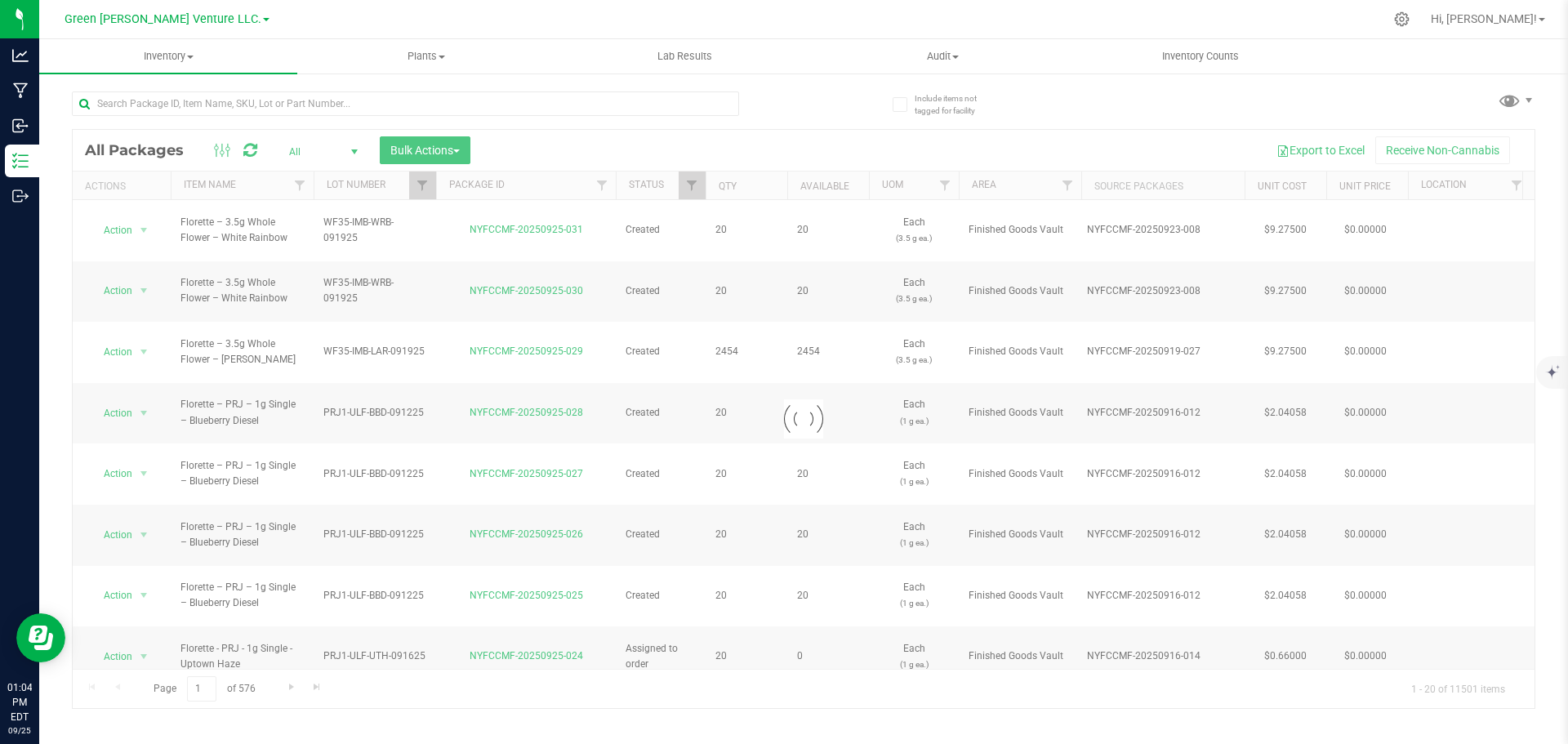
checkbox input "true"
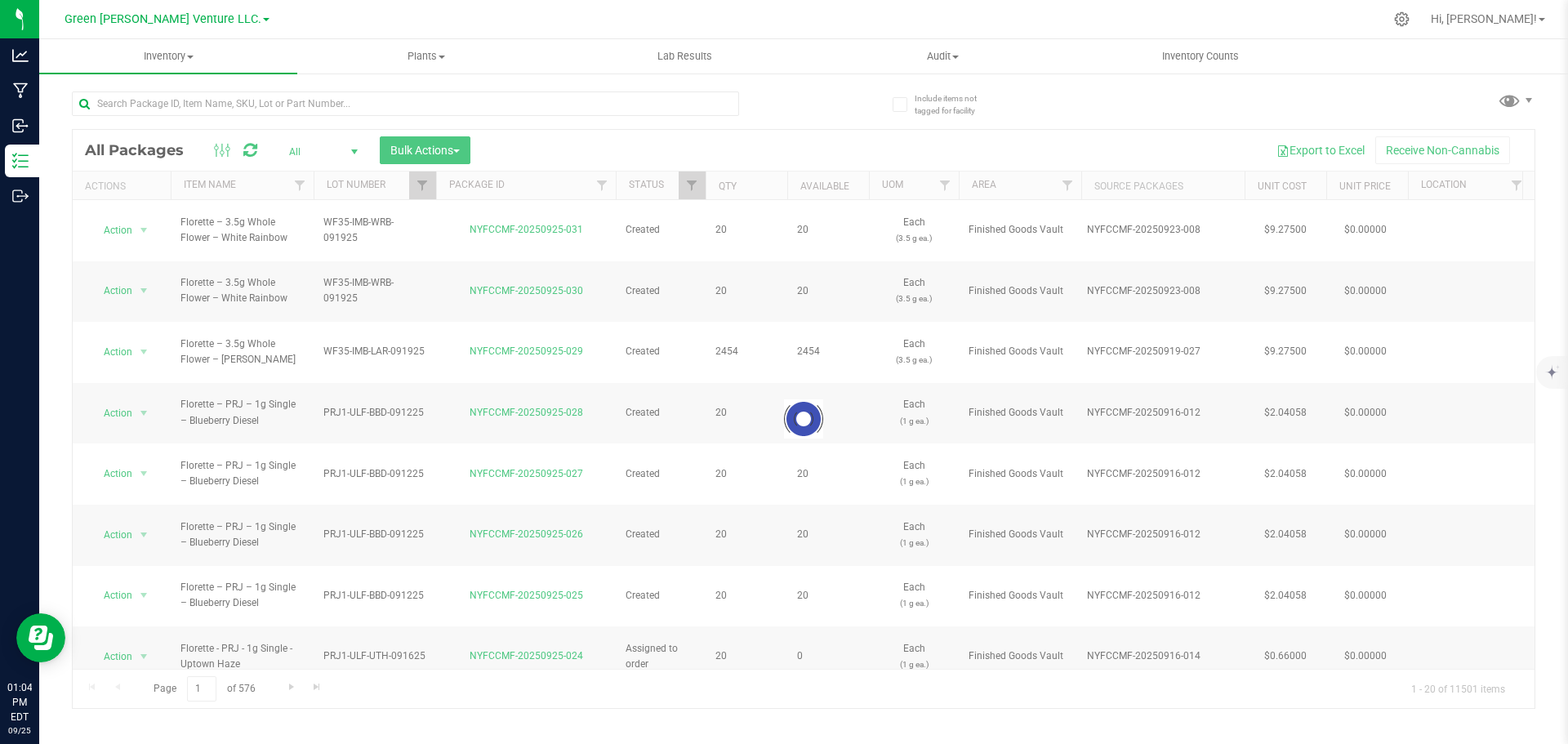
checkbox input "true"
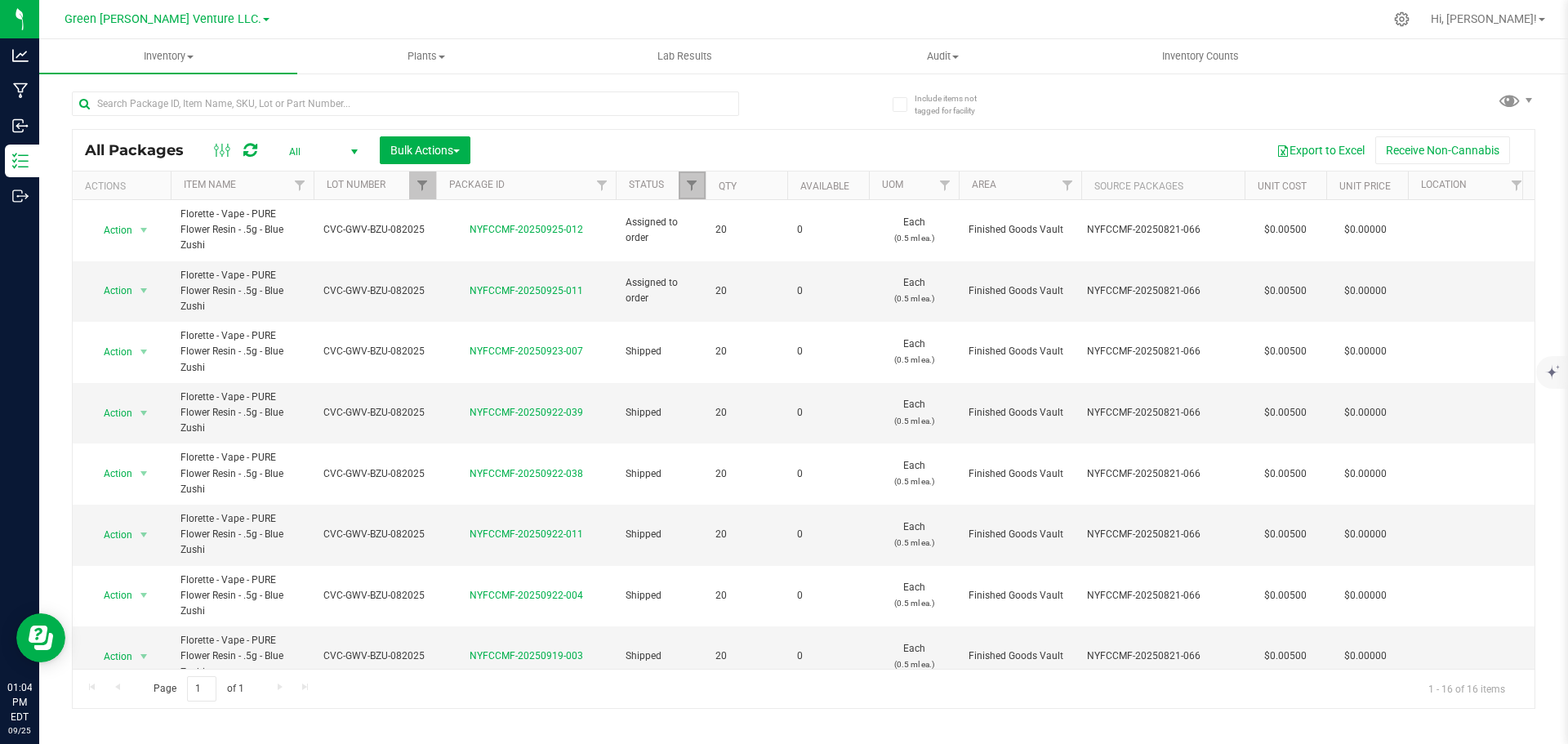
click at [699, 189] on link "Filter" at bounding box center [692, 185] width 27 height 28
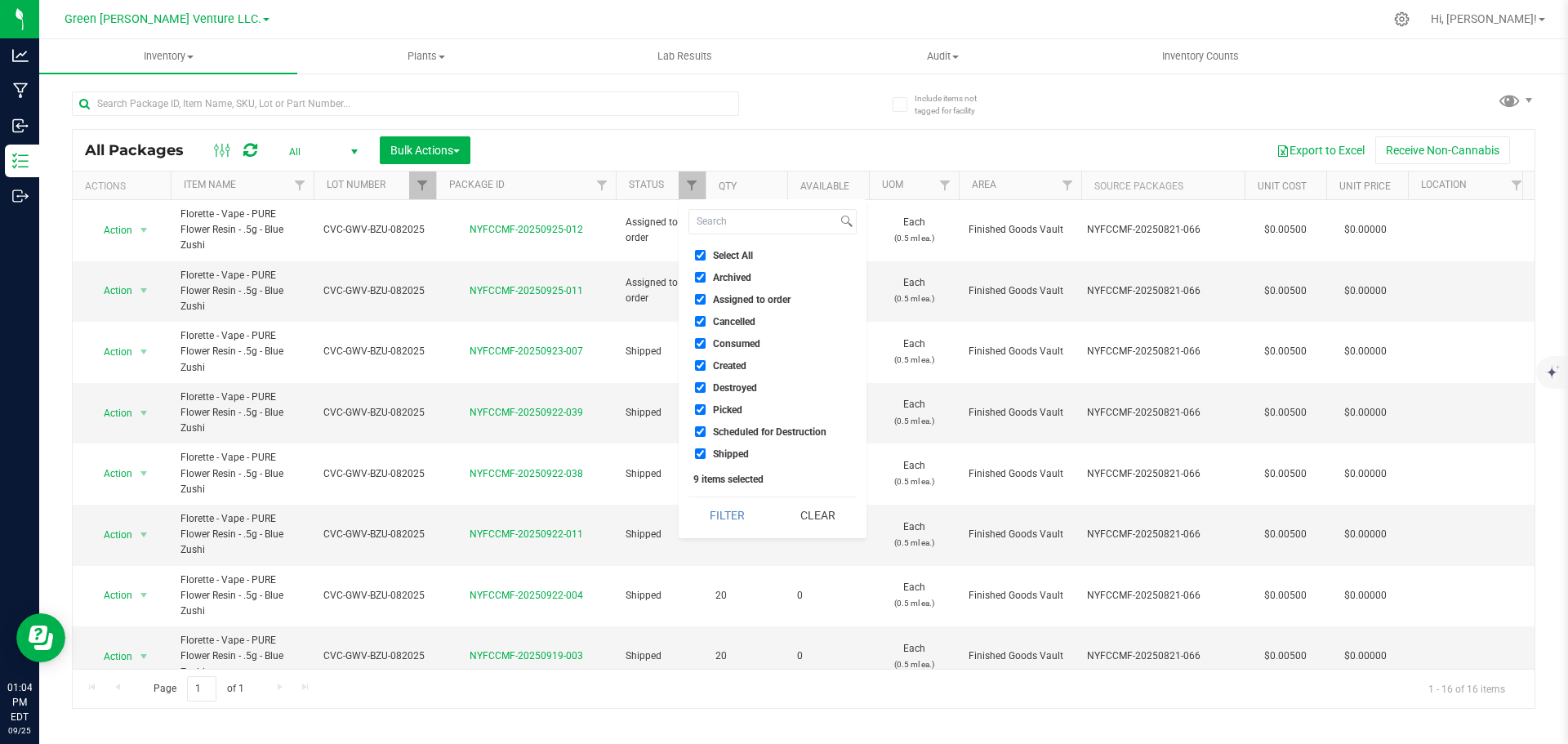
click at [701, 256] on input "Select All" at bounding box center [700, 255] width 11 height 11
checkbox input "false"
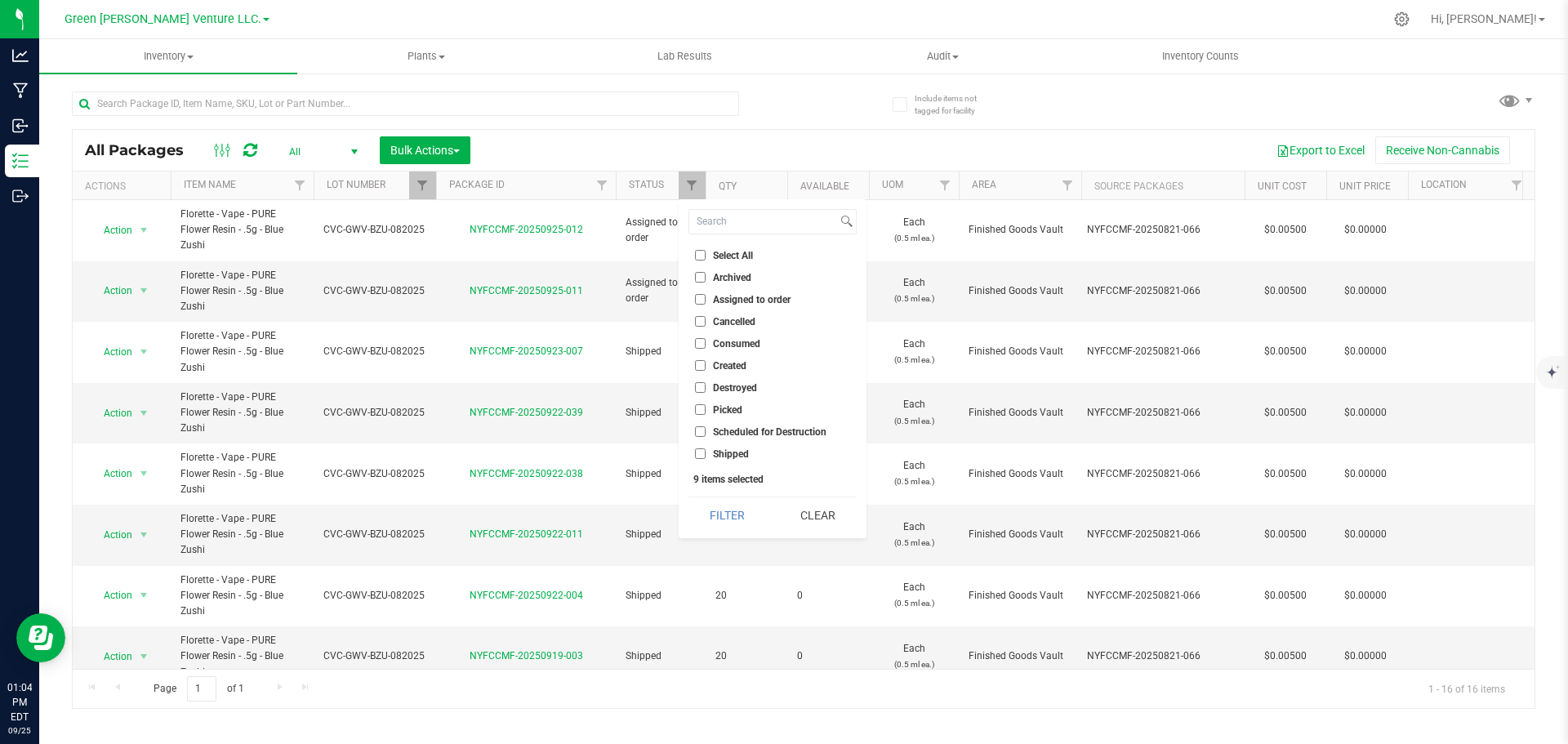
checkbox input "false"
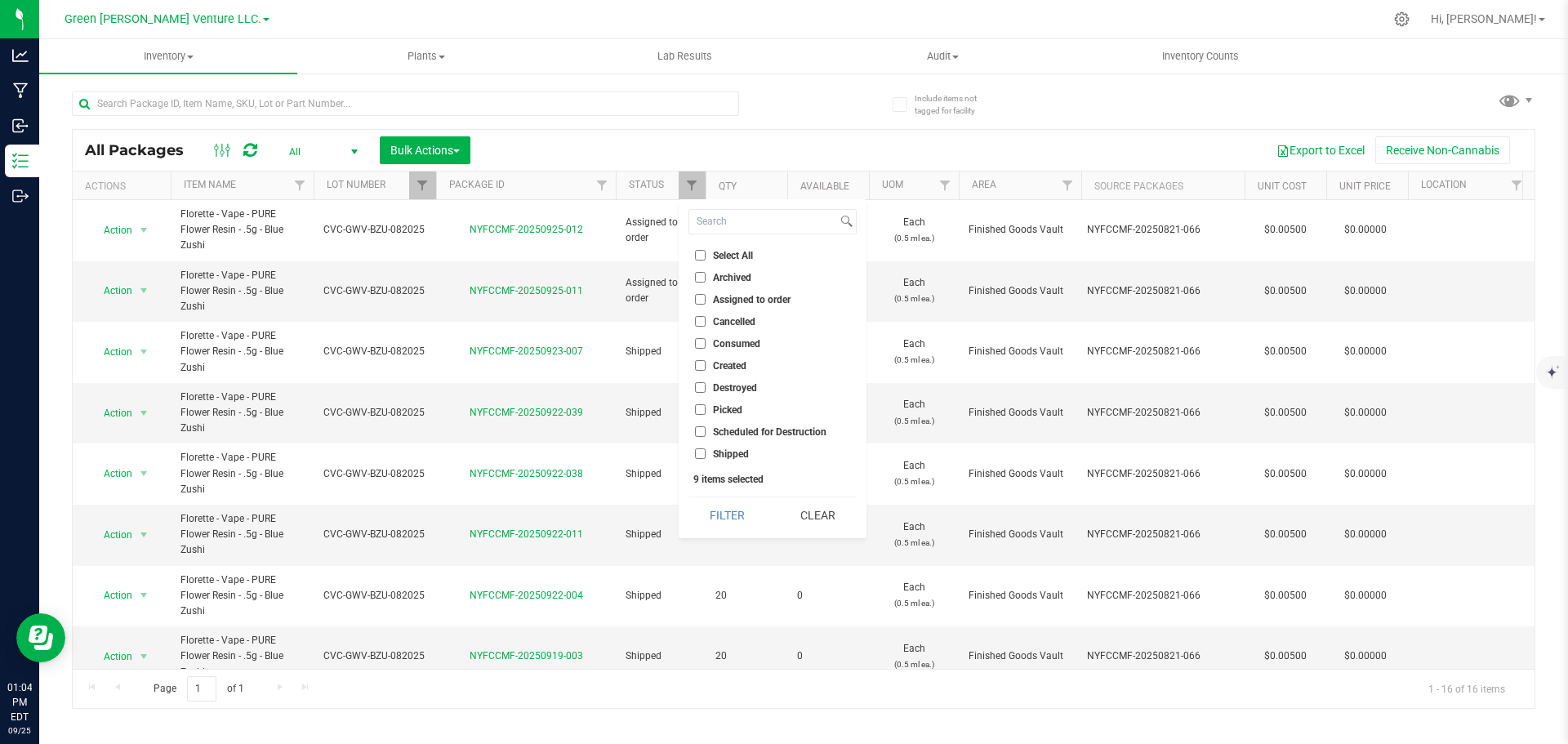
checkbox input "false"
click at [700, 297] on input "Assigned to order" at bounding box center [700, 299] width 11 height 11
checkbox input "true"
click at [701, 453] on input "Shipped" at bounding box center [700, 454] width 11 height 11
checkbox input "true"
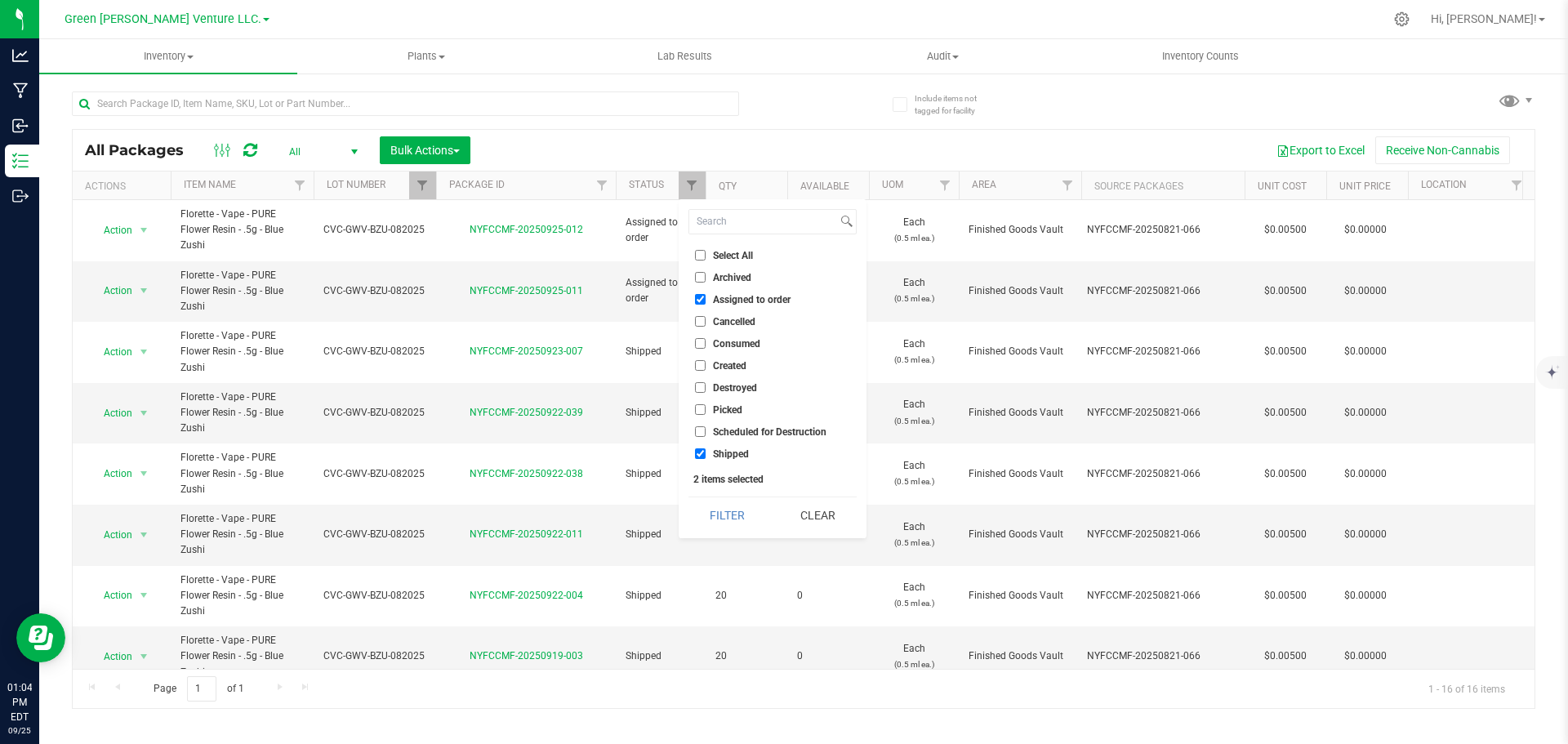
click at [701, 296] on input "Assigned to order" at bounding box center [700, 299] width 11 height 11
click at [697, 297] on input "Assigned to order" at bounding box center [700, 299] width 11 height 11
checkbox input "true"
click at [731, 521] on button "Filter" at bounding box center [727, 515] width 79 height 36
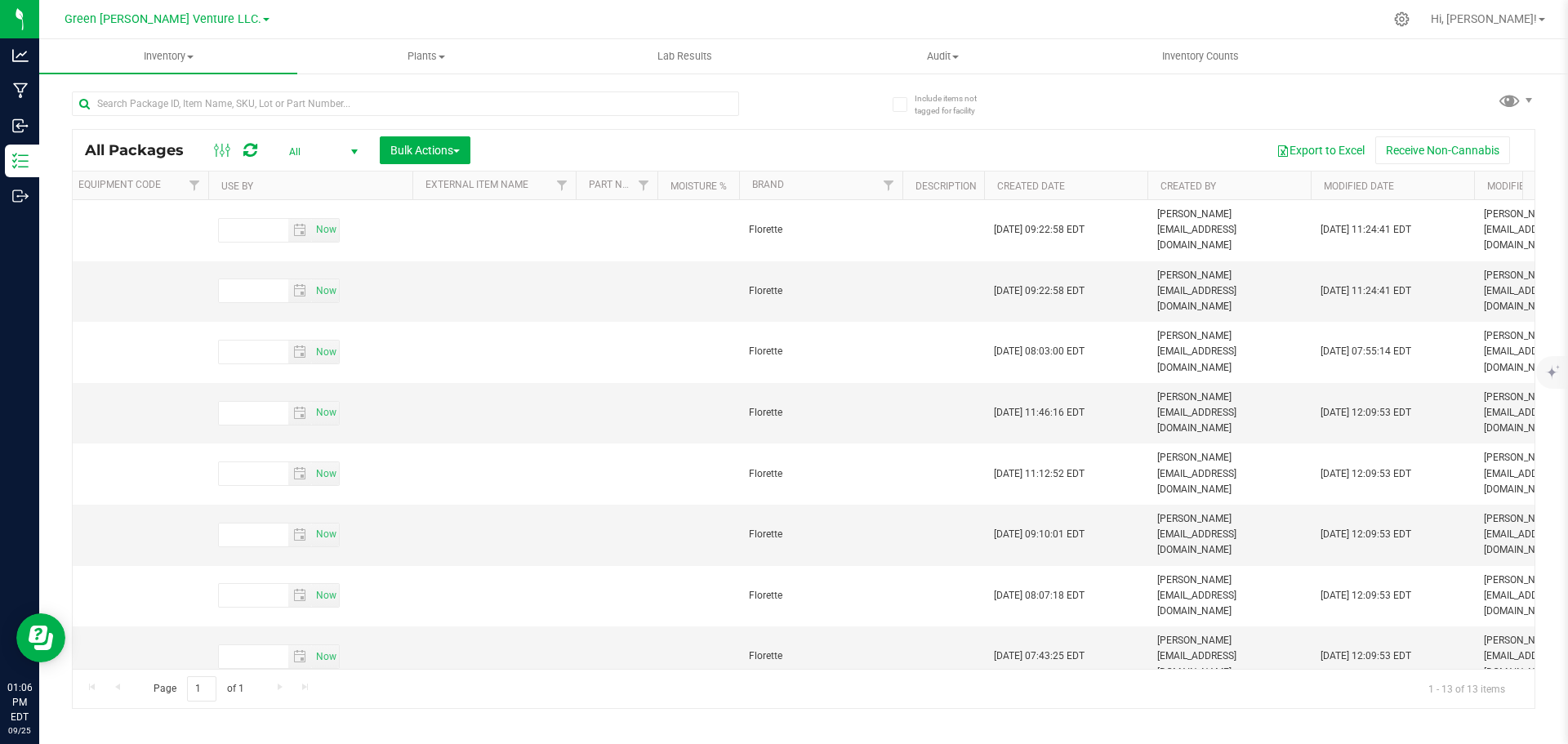
scroll to position [0, 5720]
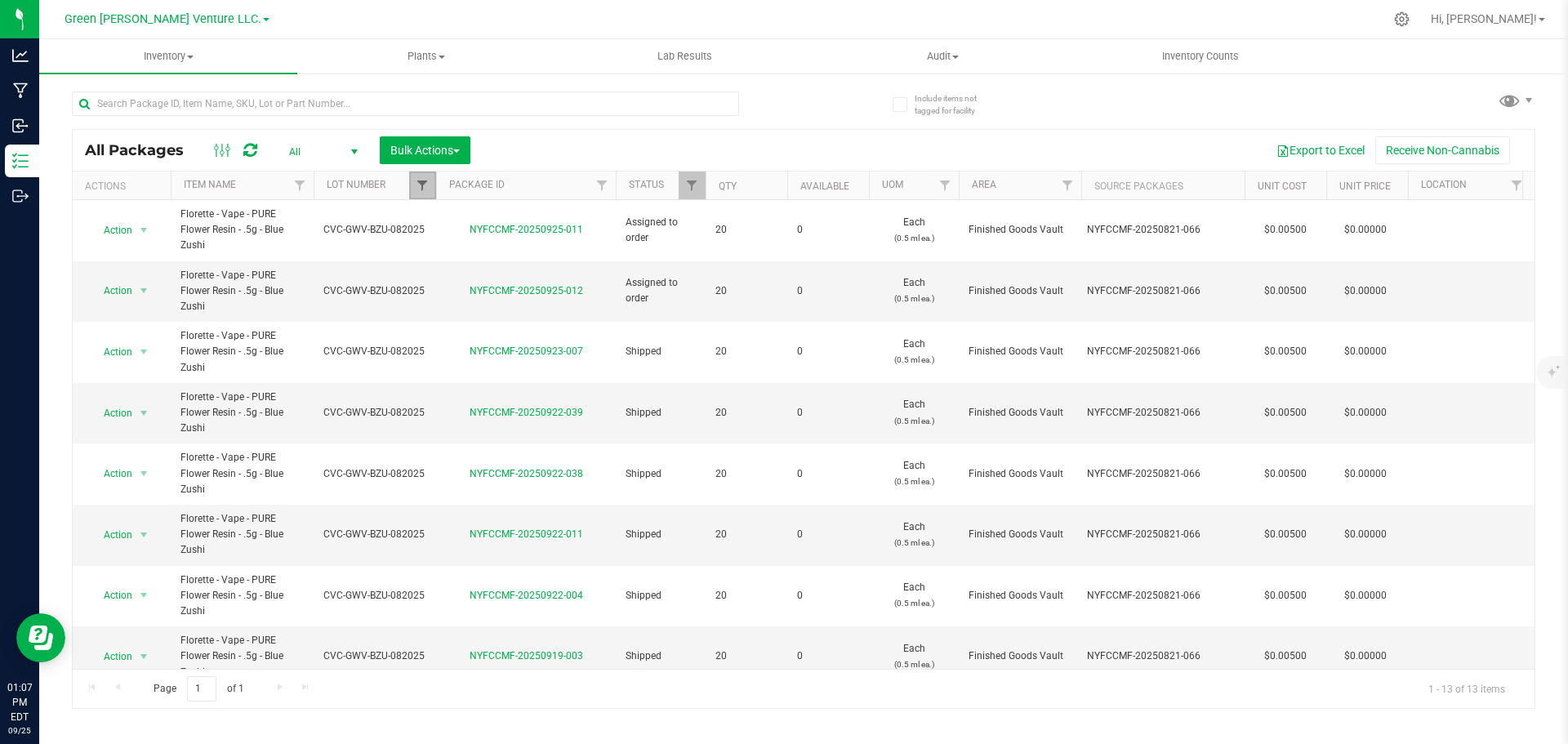
click at [419, 185] on span "Filter" at bounding box center [421, 185] width 13 height 13
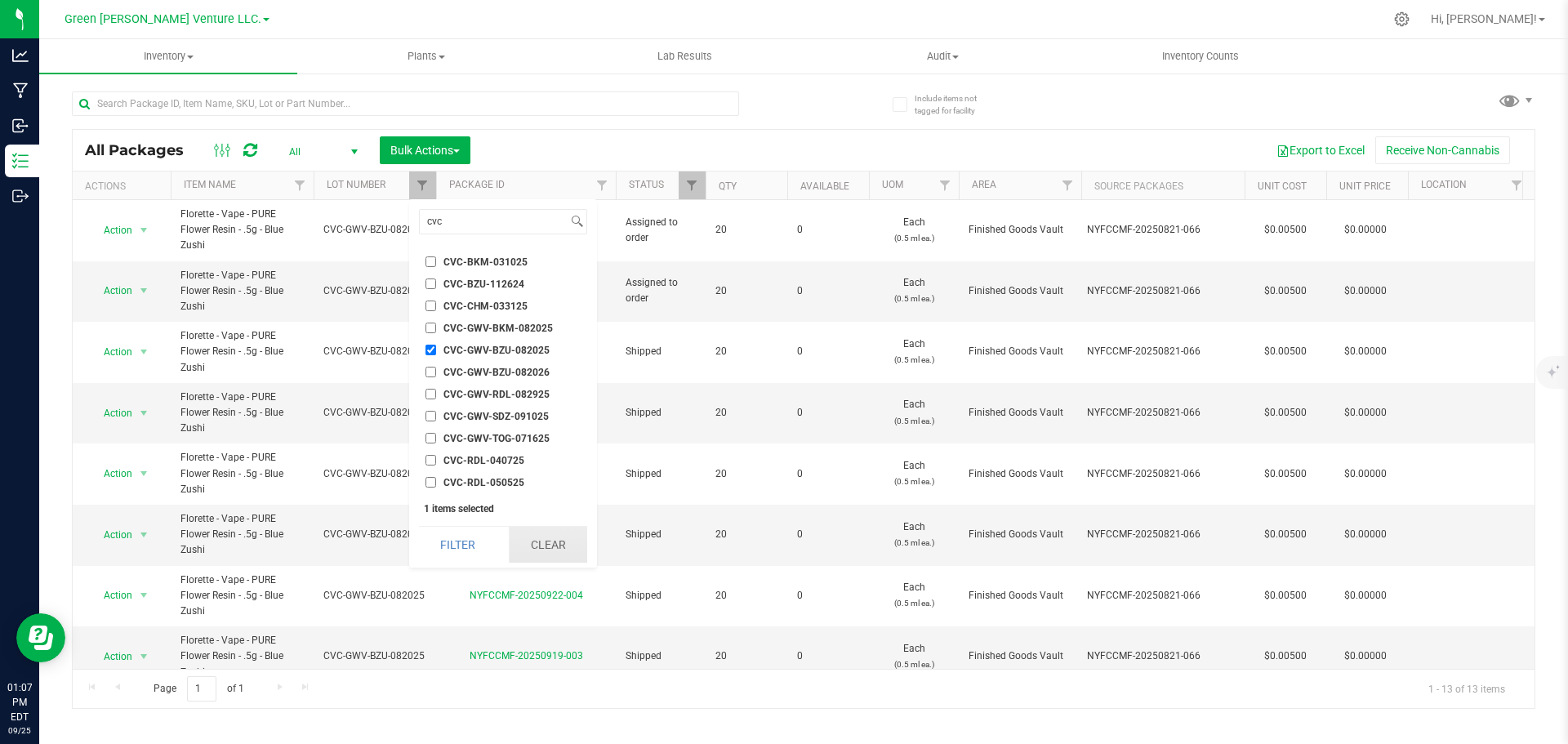
click at [535, 541] on button "Clear" at bounding box center [548, 544] width 79 height 36
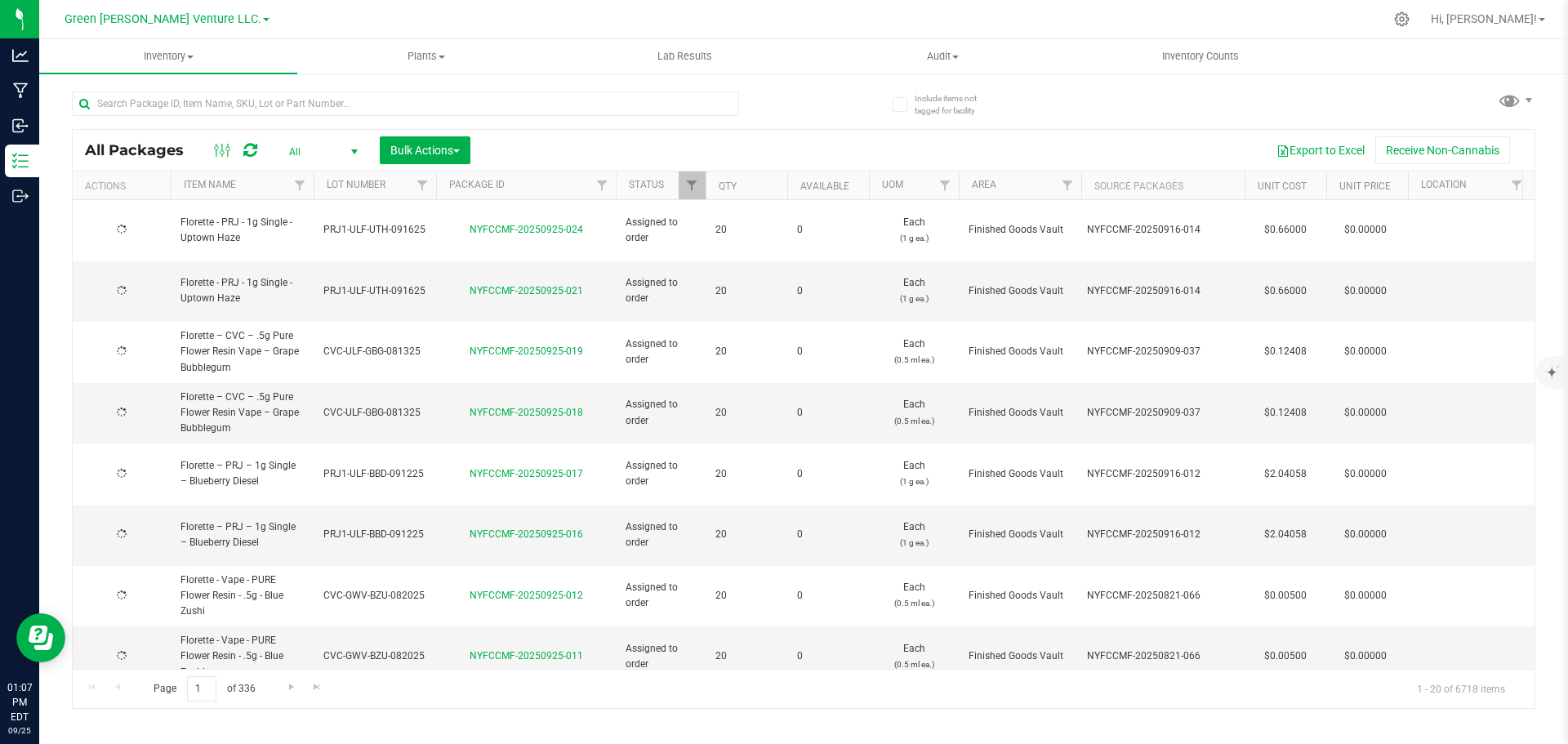
type input "2025-08-13"
type input "2025-08-29"
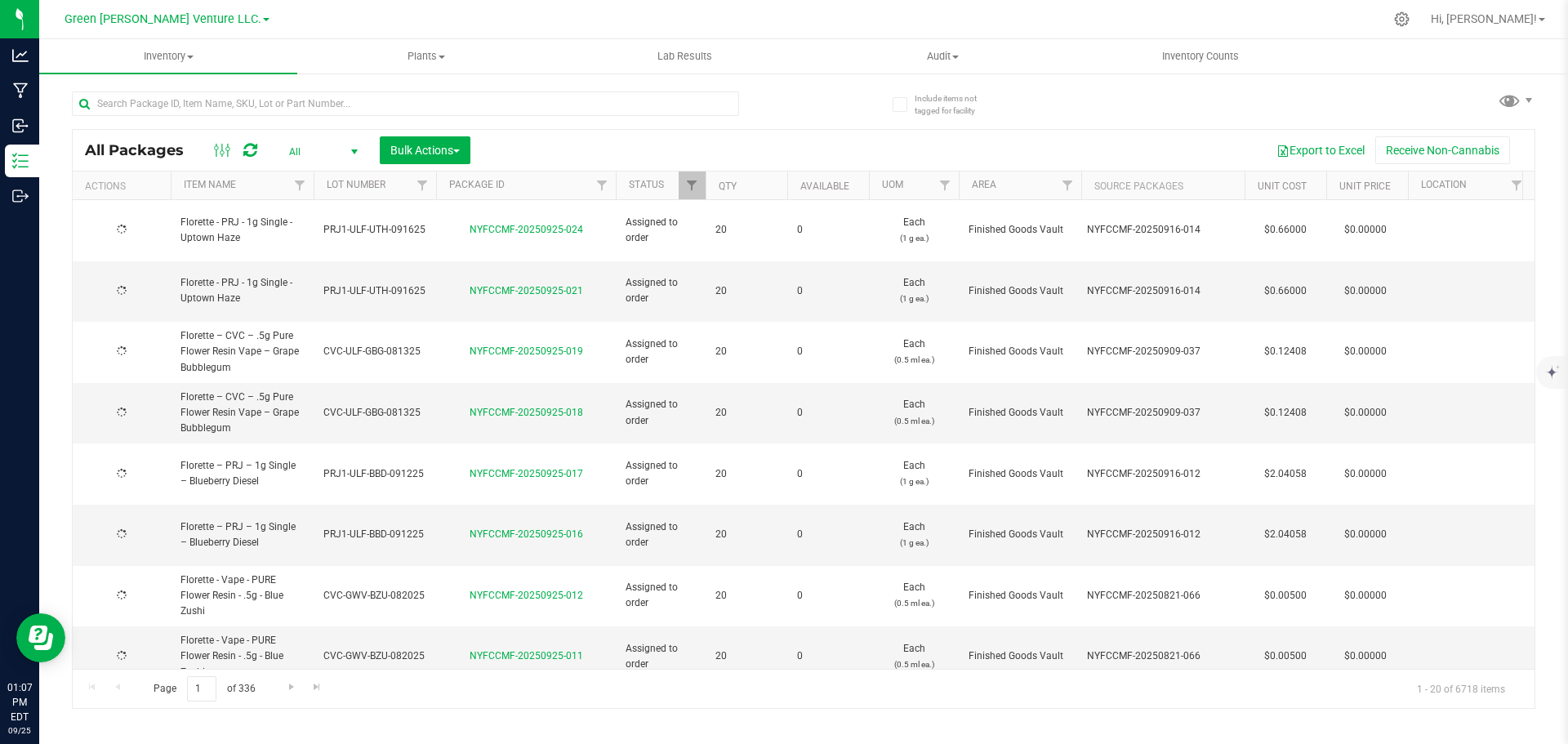
type input "2025-08-29"
type input "2025-09-02"
click at [697, 188] on span "Filter" at bounding box center [691, 185] width 13 height 13
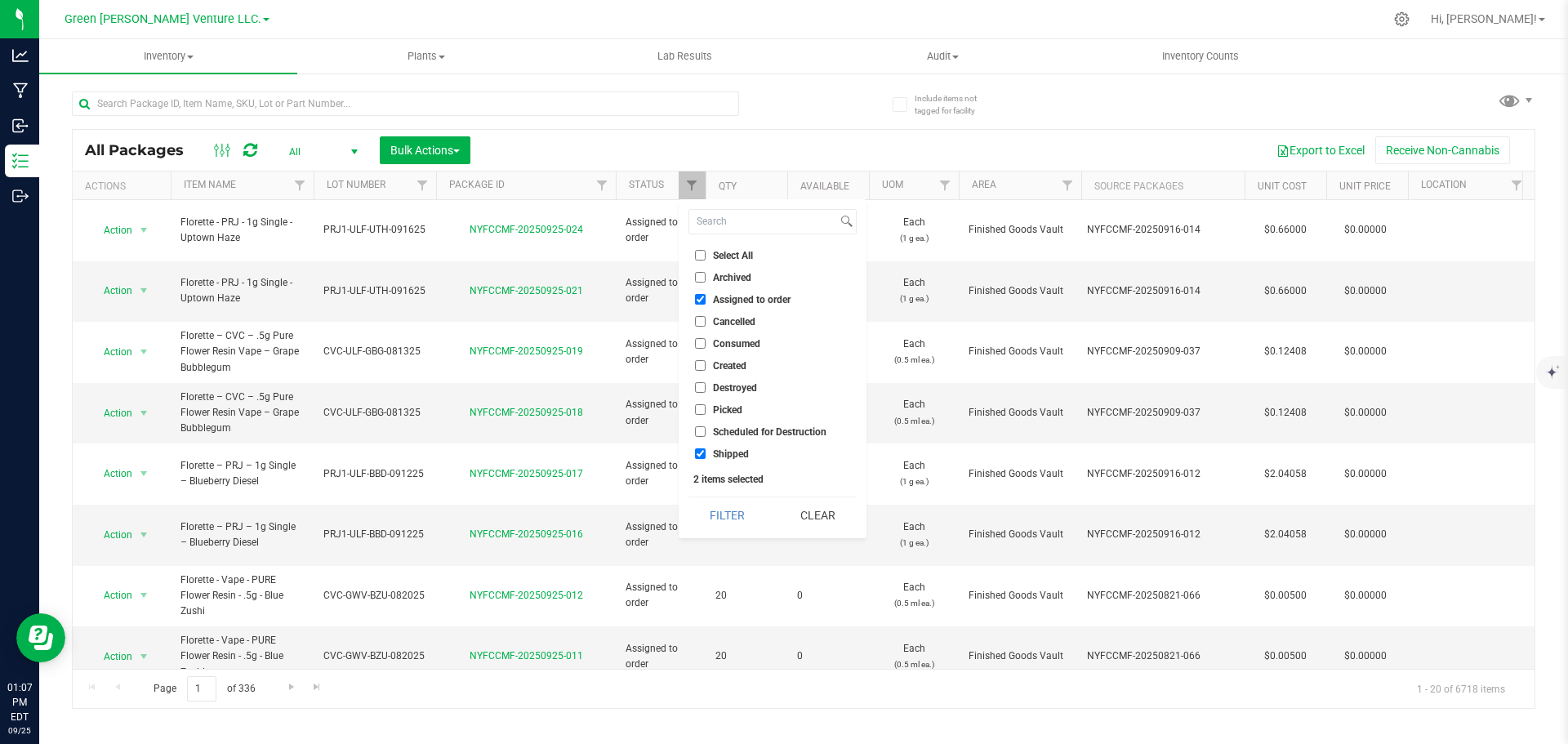
click at [704, 251] on input "Select All" at bounding box center [700, 255] width 11 height 11
checkbox input "true"
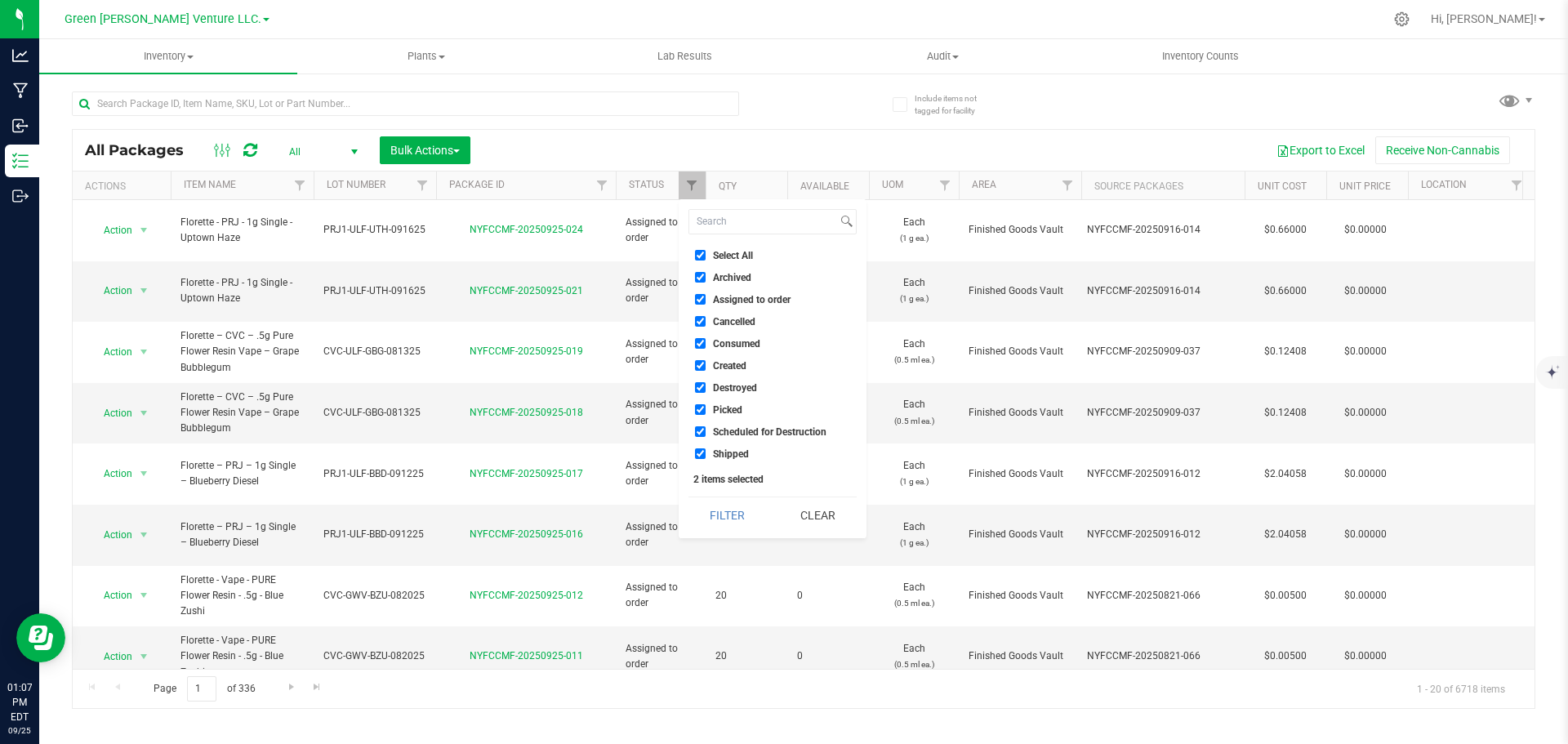
checkbox input "true"
click at [738, 513] on button "Filter" at bounding box center [727, 515] width 79 height 36
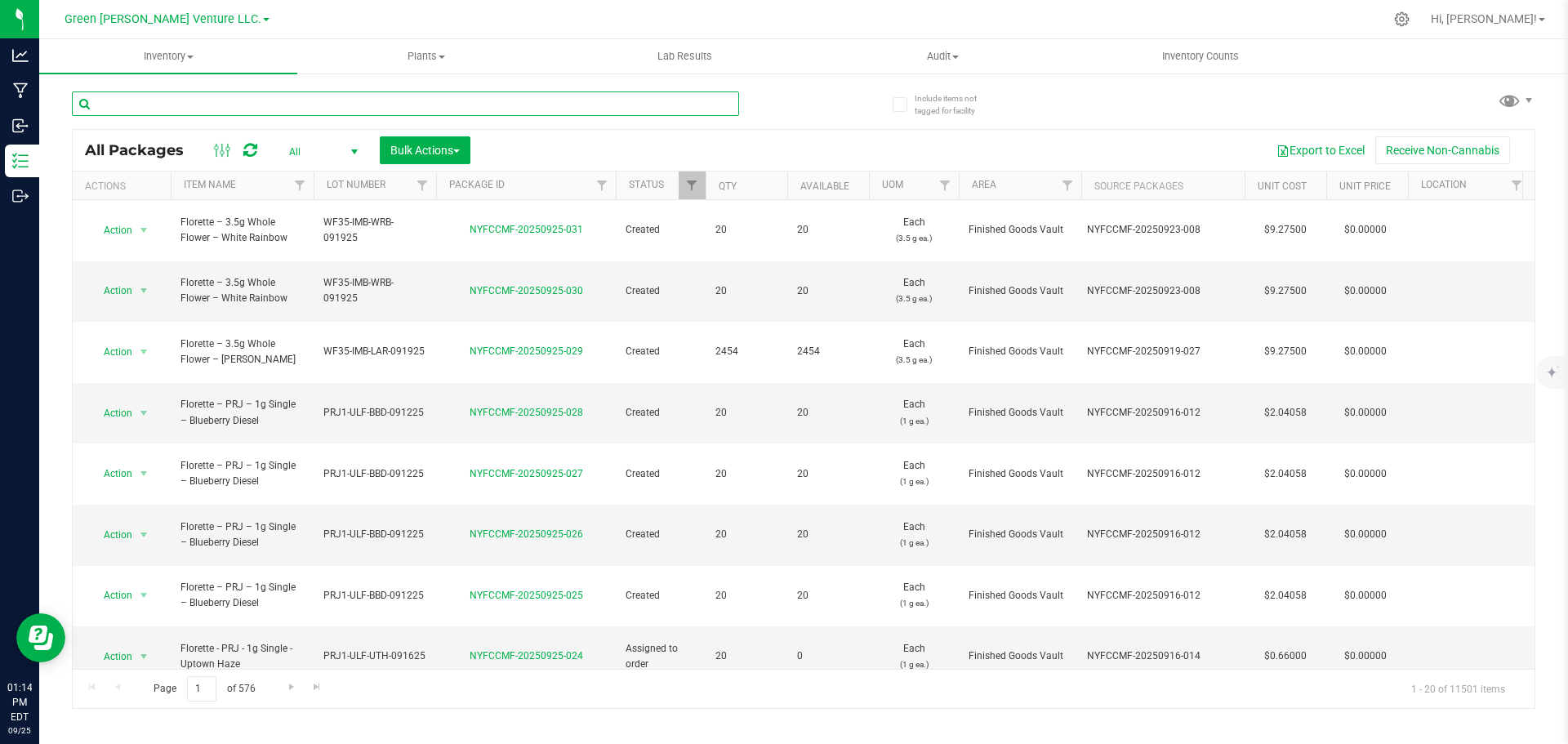
click at [223, 98] on input "text" at bounding box center [406, 103] width 668 height 24
type input "NYFCCMF-20250617-177"
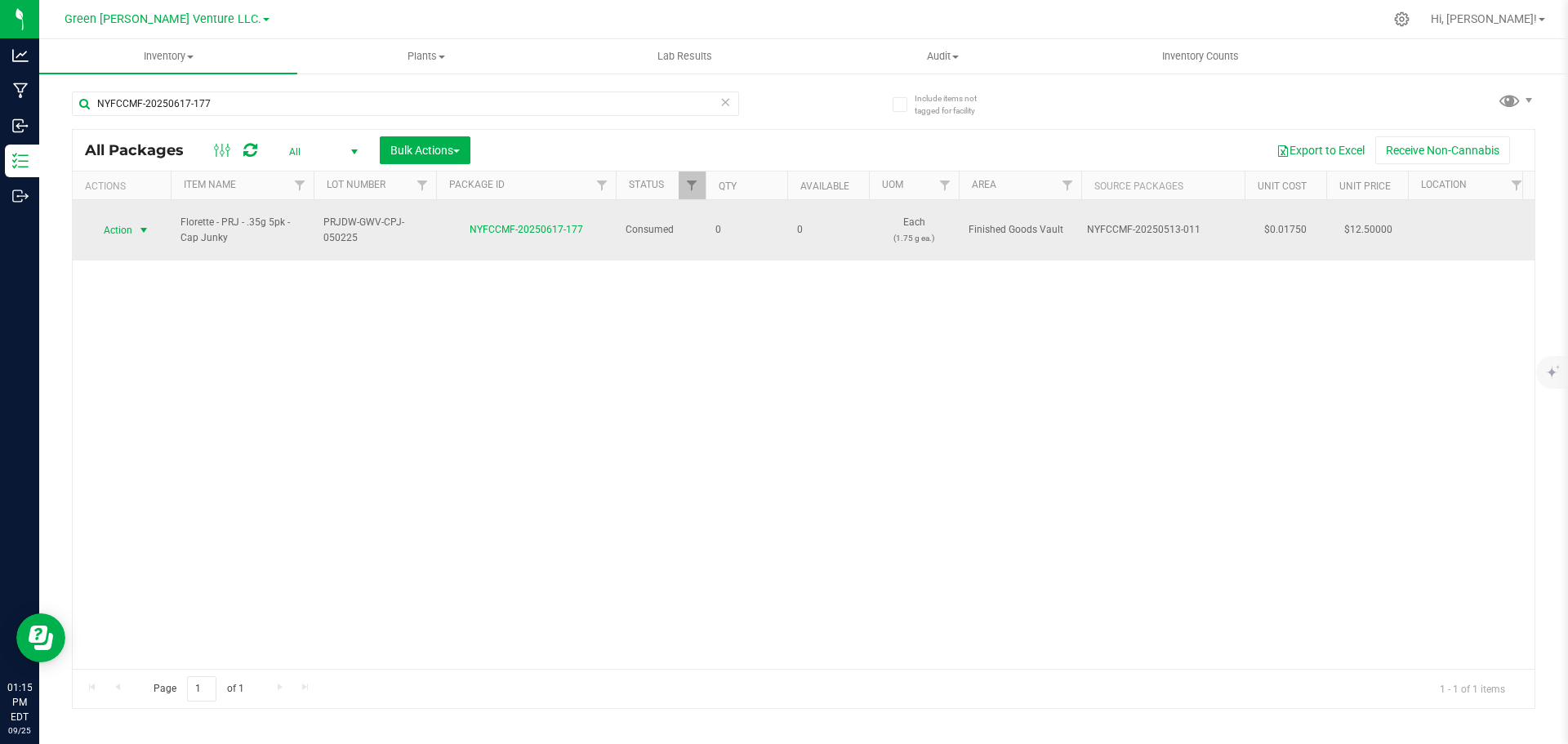
click at [134, 226] on span "select" at bounding box center [144, 230] width 20 height 22
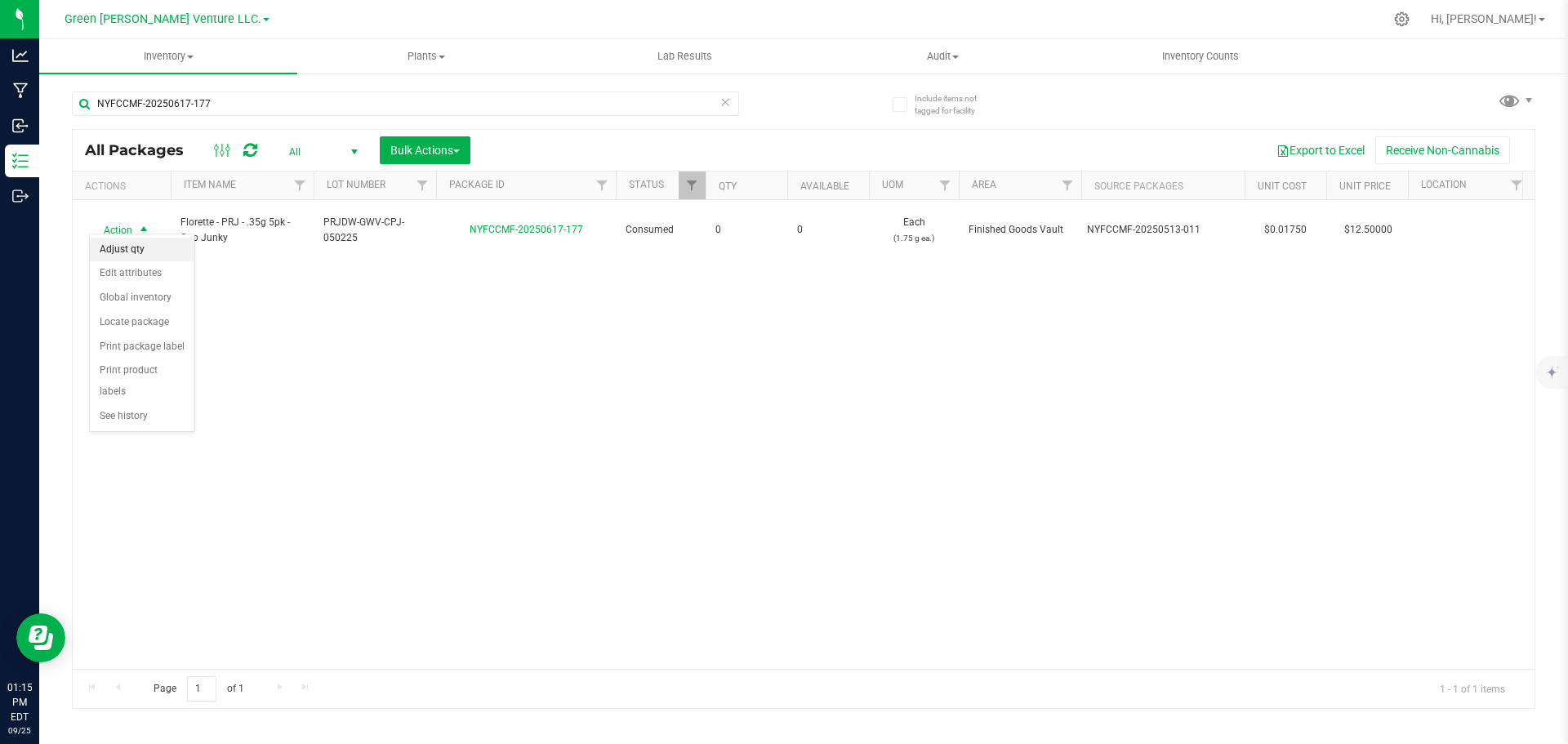
click at [145, 251] on li "Adjust qty" at bounding box center [141, 249] width 104 height 24
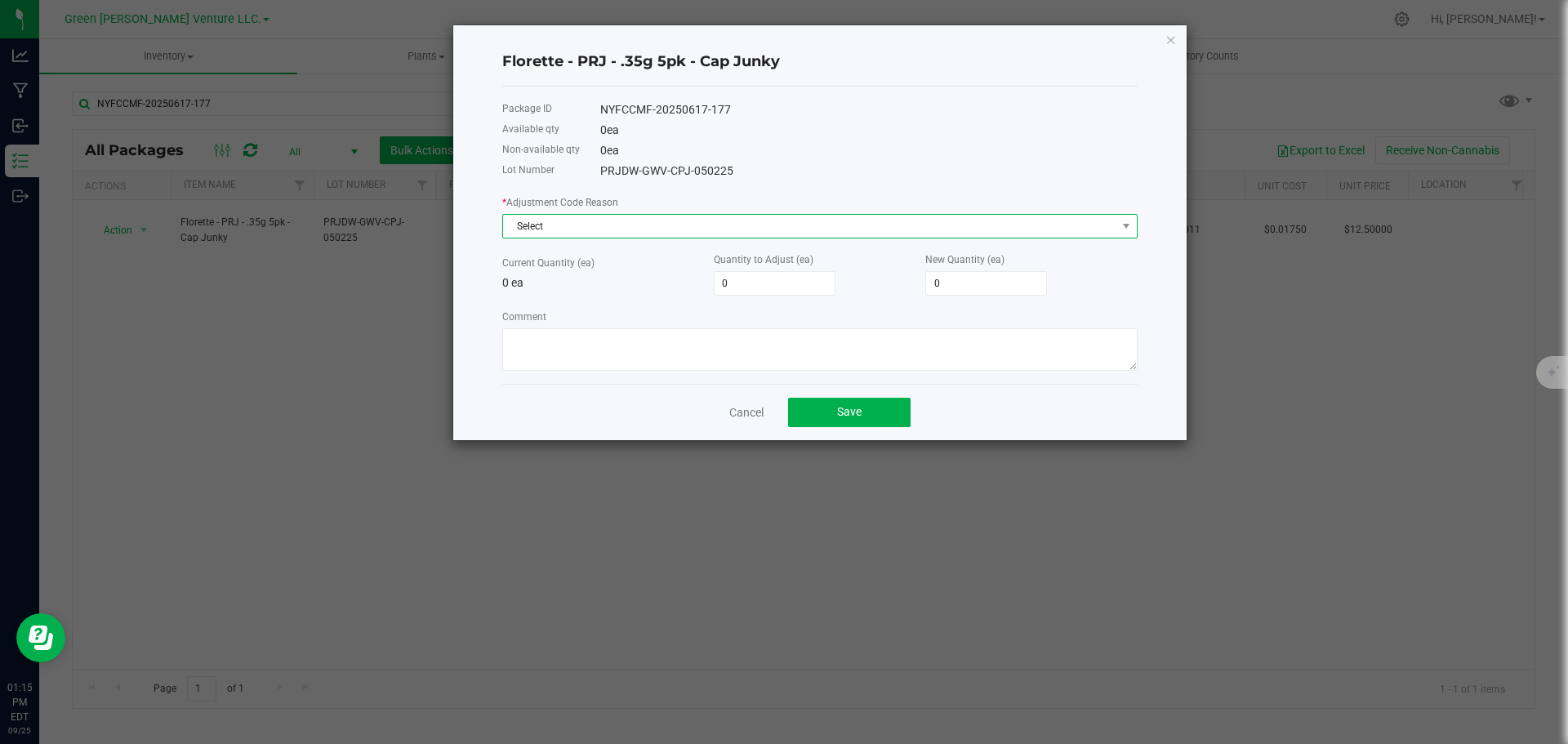
click at [591, 232] on span "Select" at bounding box center [810, 226] width 613 height 22
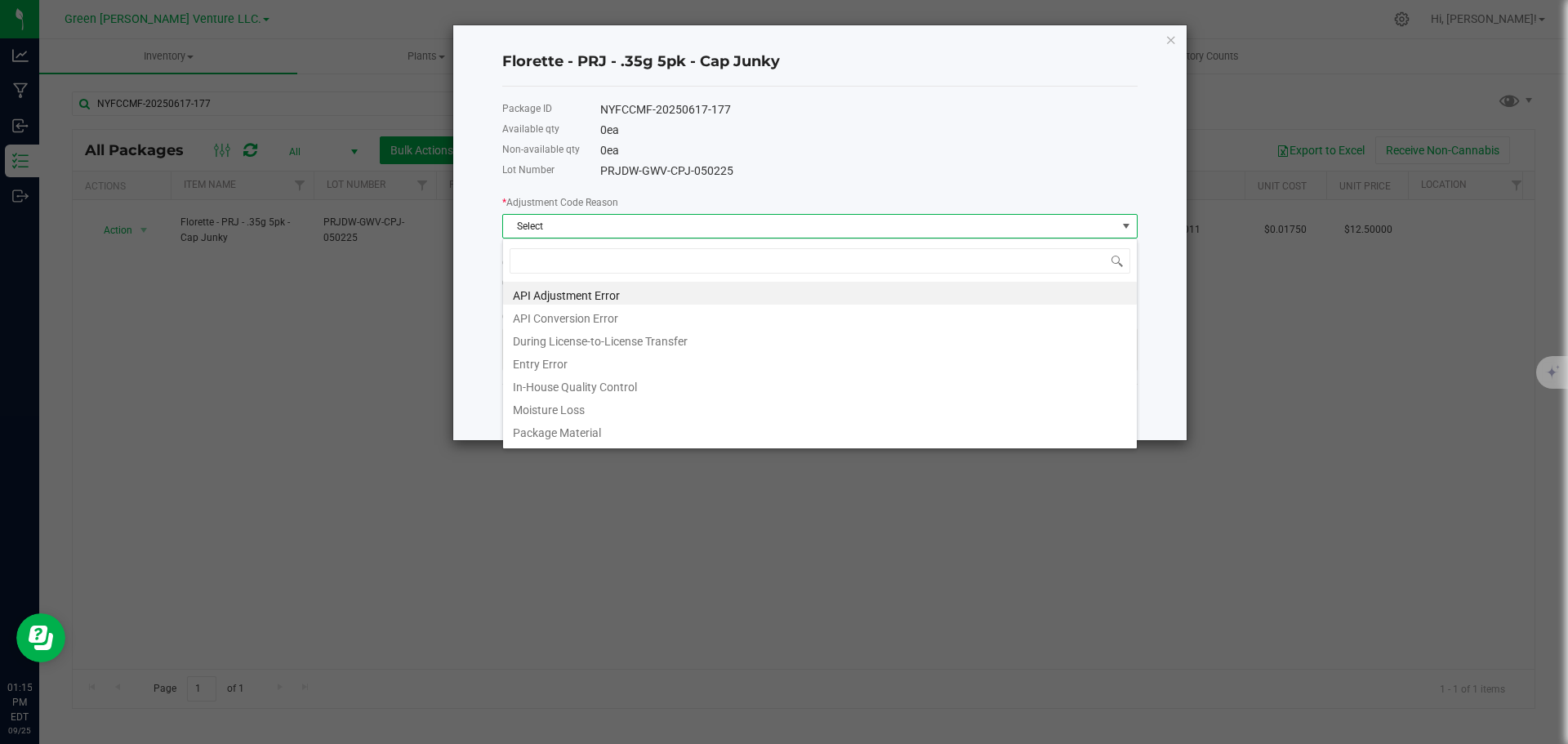
scroll to position [24, 636]
click at [570, 358] on li "Entry Error" at bounding box center [820, 361] width 634 height 22
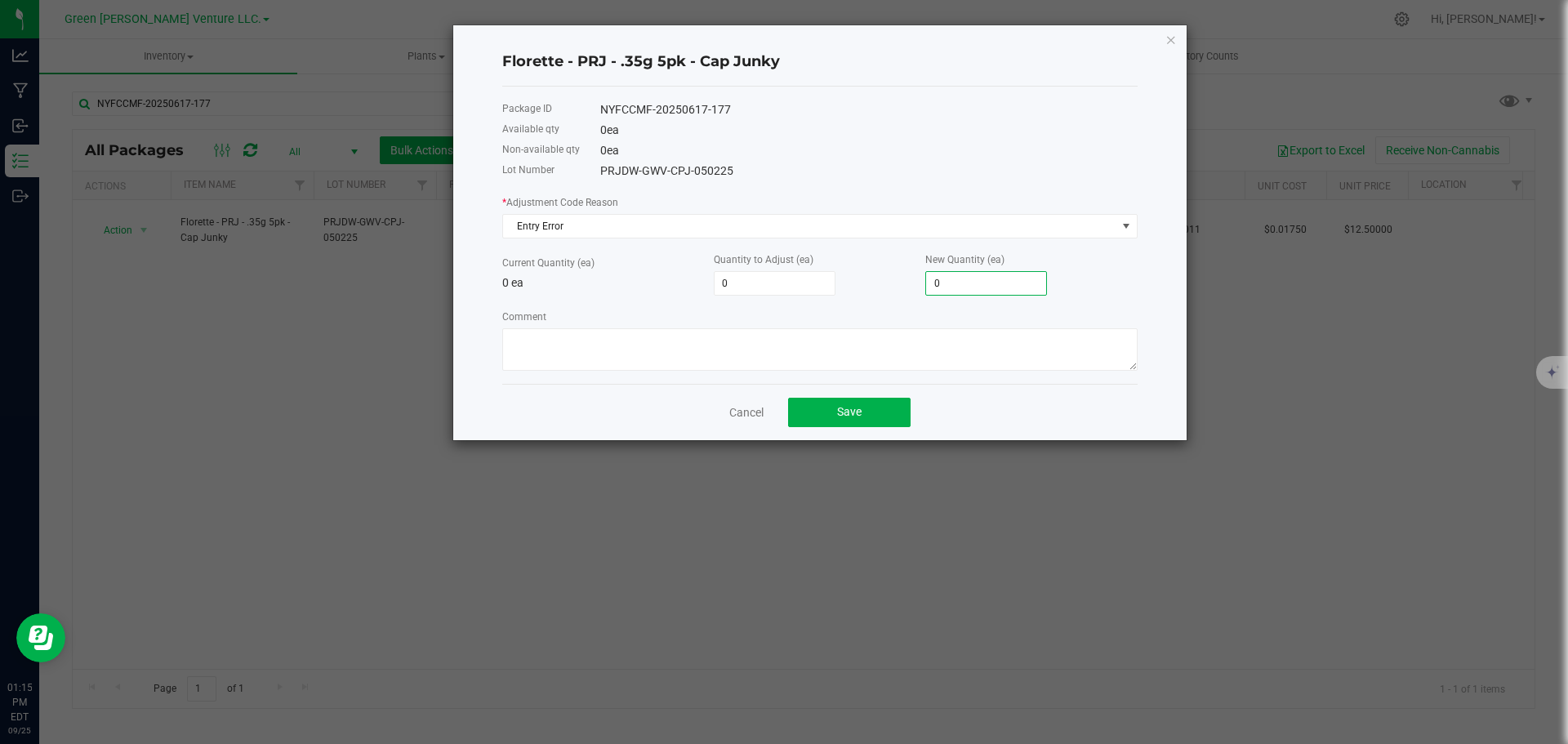
click at [937, 282] on input "0" at bounding box center [986, 282] width 120 height 22
type input "2"
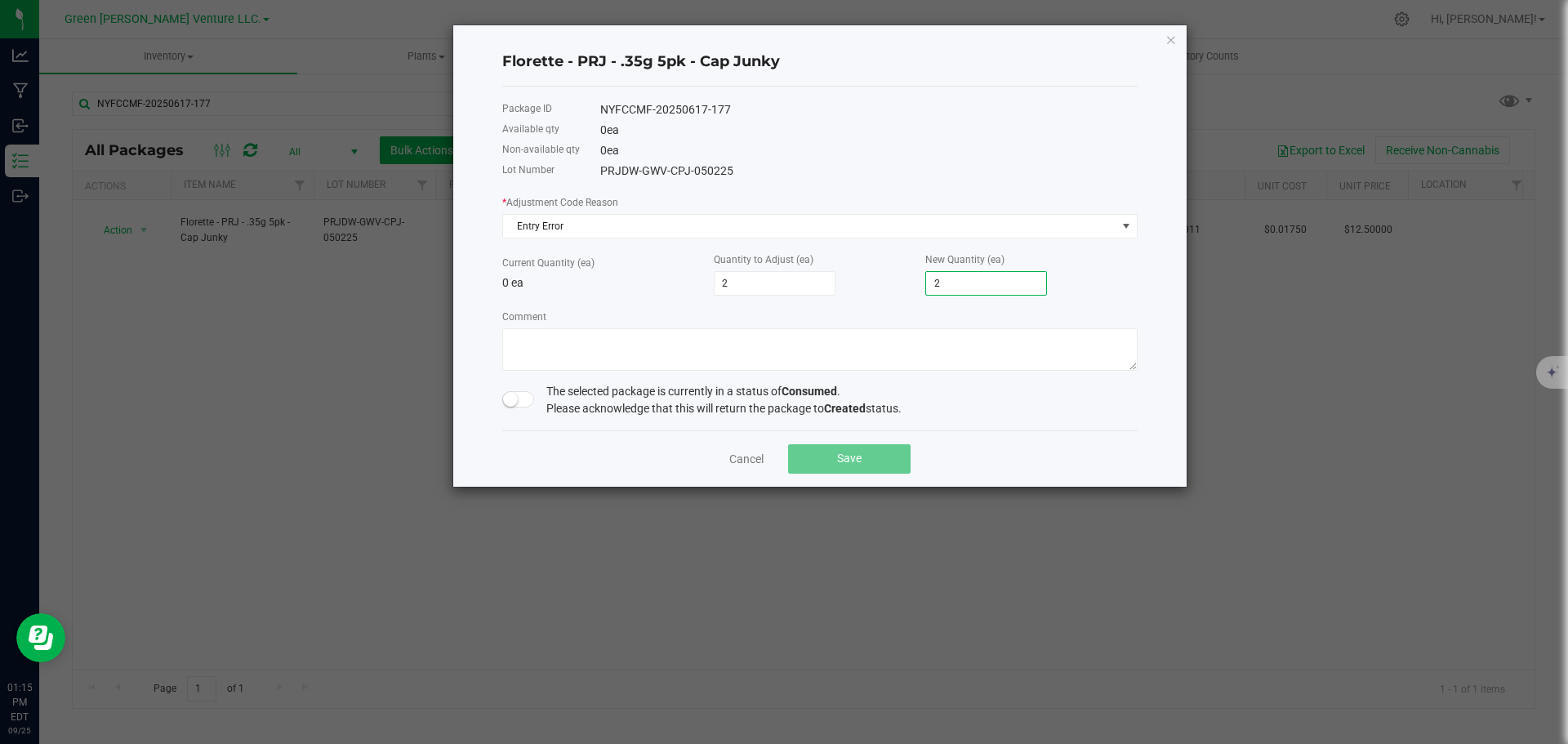
type input "20"
click at [562, 337] on textarea "Comment" at bounding box center [820, 350] width 636 height 43
type textarea "Entry Error Adjusting up"
click at [519, 398] on span at bounding box center [519, 399] width 33 height 17
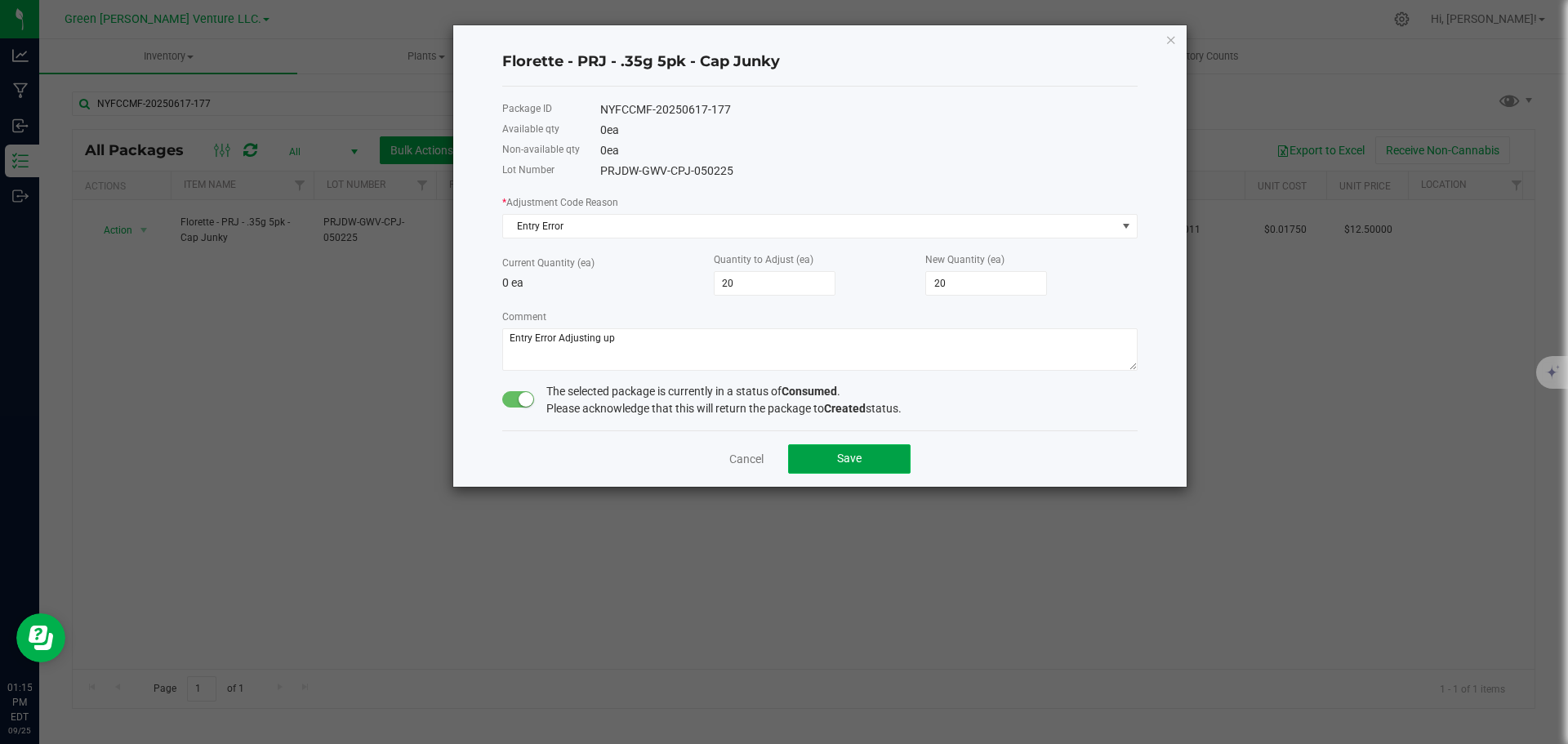
click at [877, 460] on button "Save" at bounding box center [850, 459] width 123 height 29
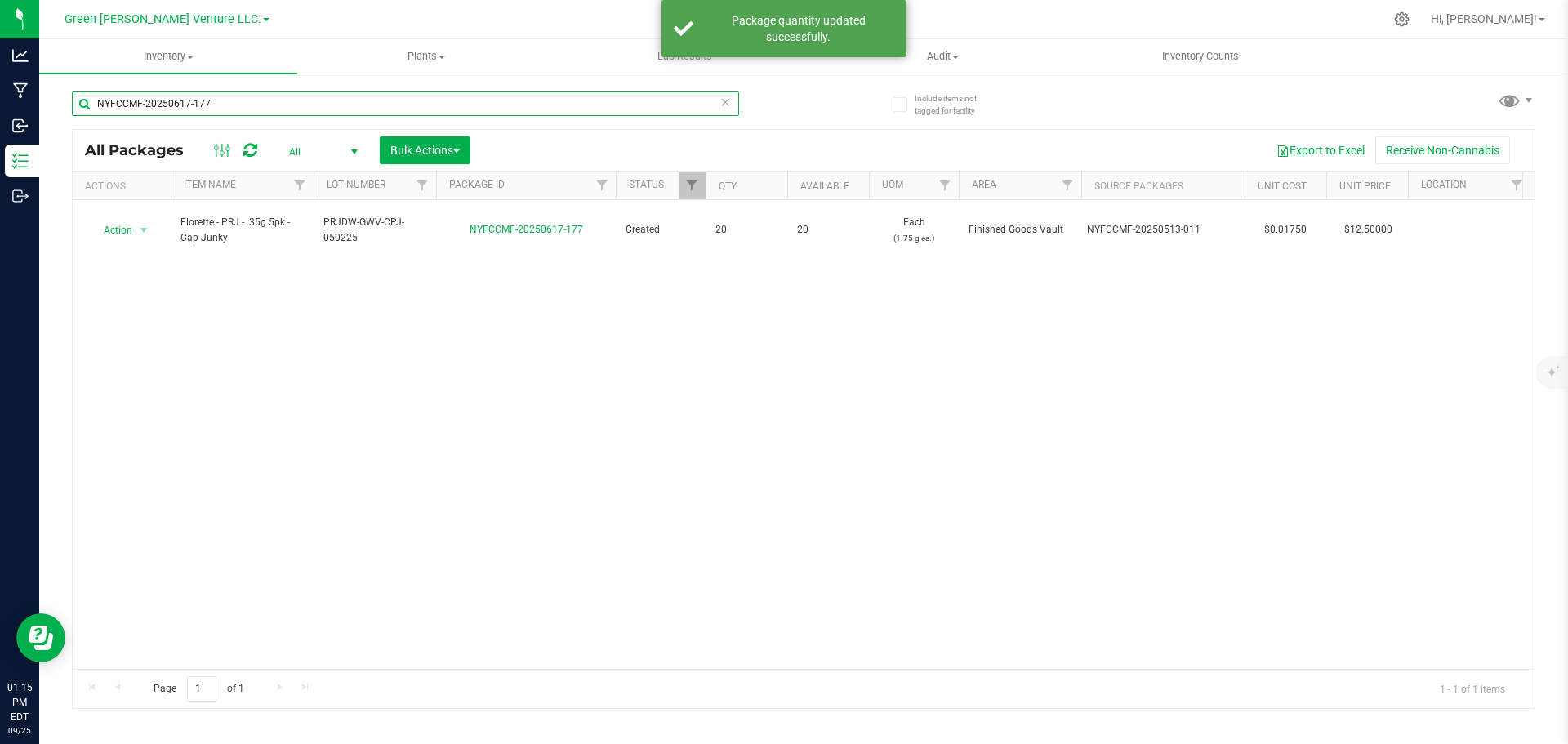
drag, startPoint x: 300, startPoint y: 99, endPoint x: 63, endPoint y: 79, distance: 237.8
click at [70, 92] on div "Include items not tagged for facility NYFCCMF-20250617-177 All Packages All Act…" at bounding box center [803, 321] width 1529 height 499
type input "NYFCCMF-20250617-176"
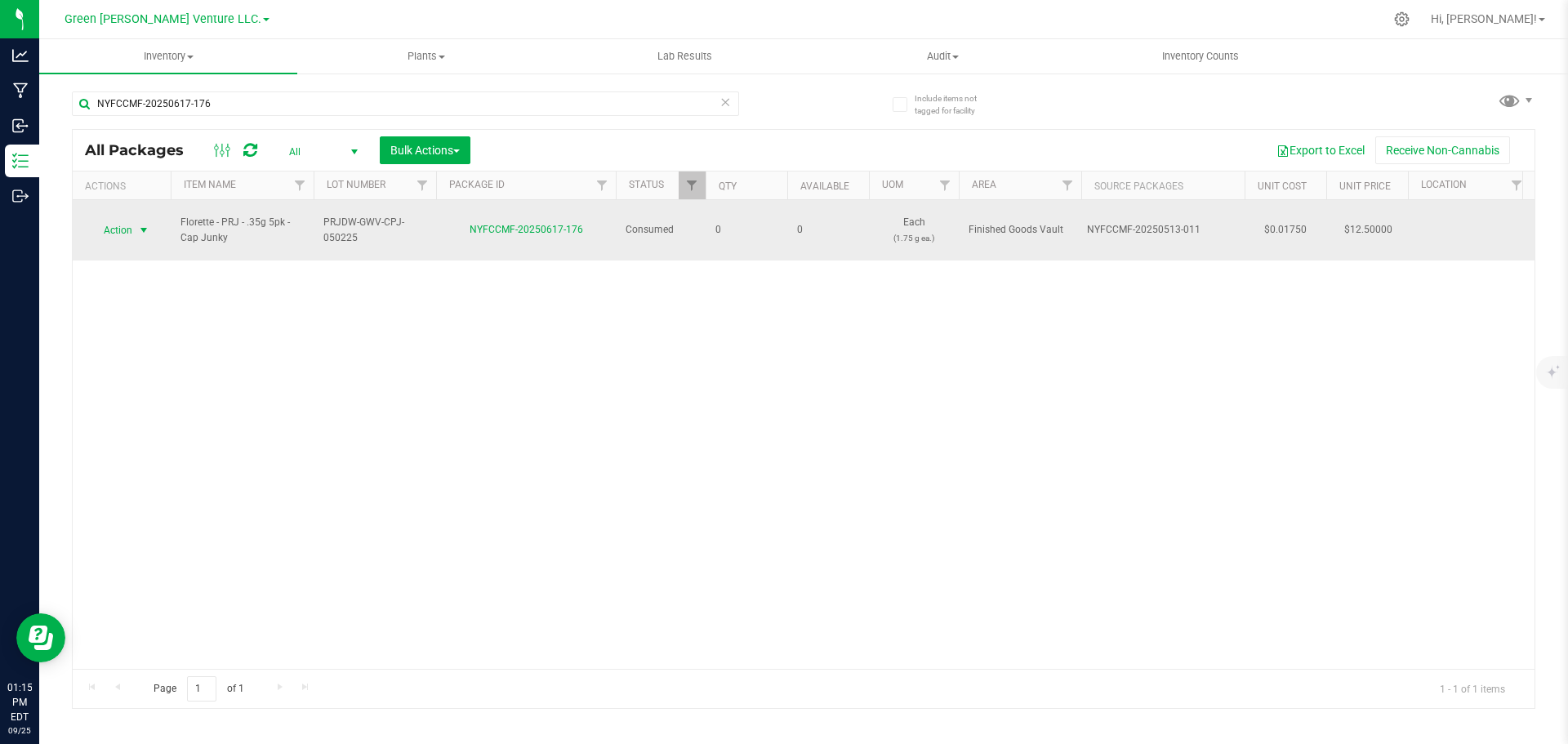
click at [134, 226] on span "select" at bounding box center [144, 230] width 20 height 22
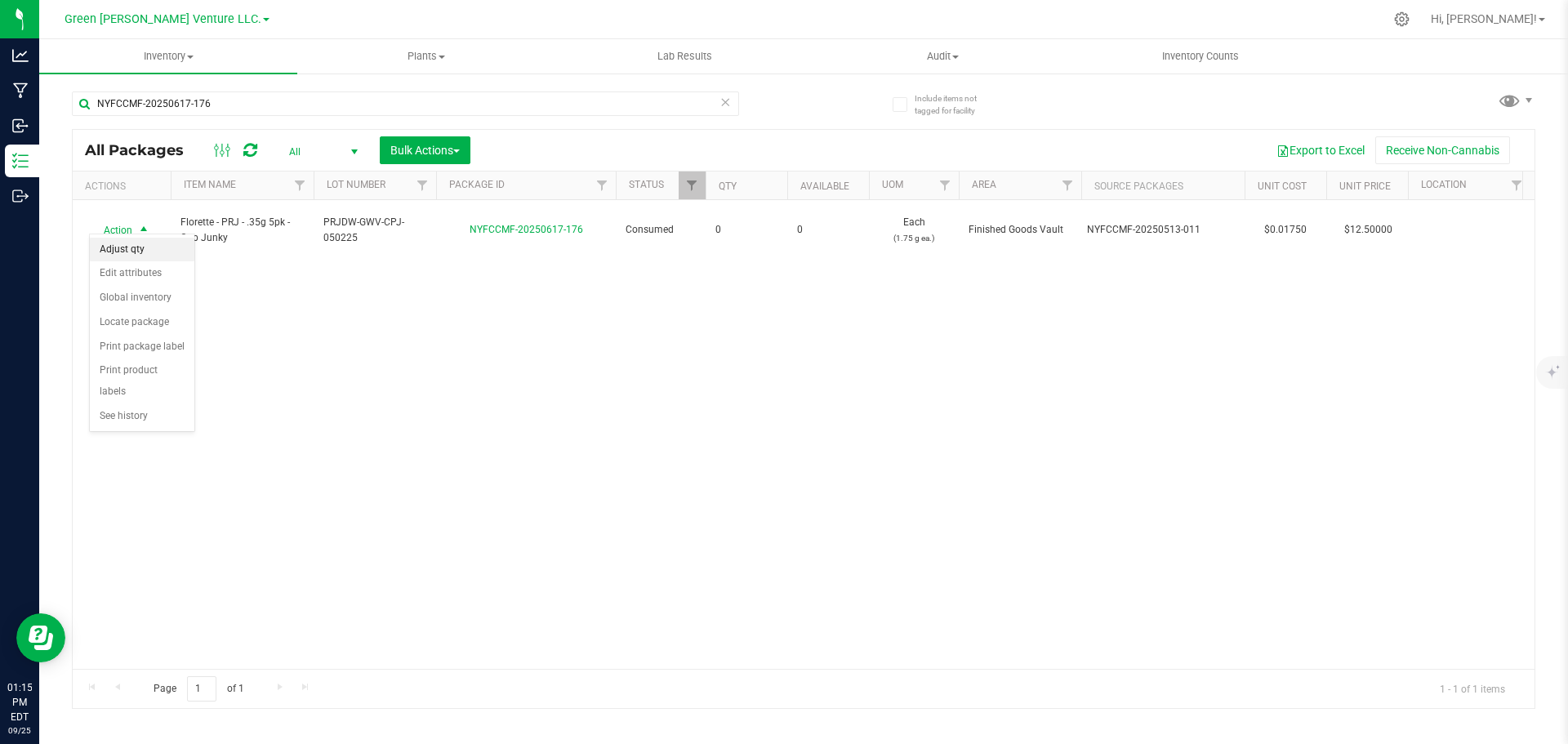
click at [139, 251] on li "Adjust qty" at bounding box center [141, 249] width 104 height 24
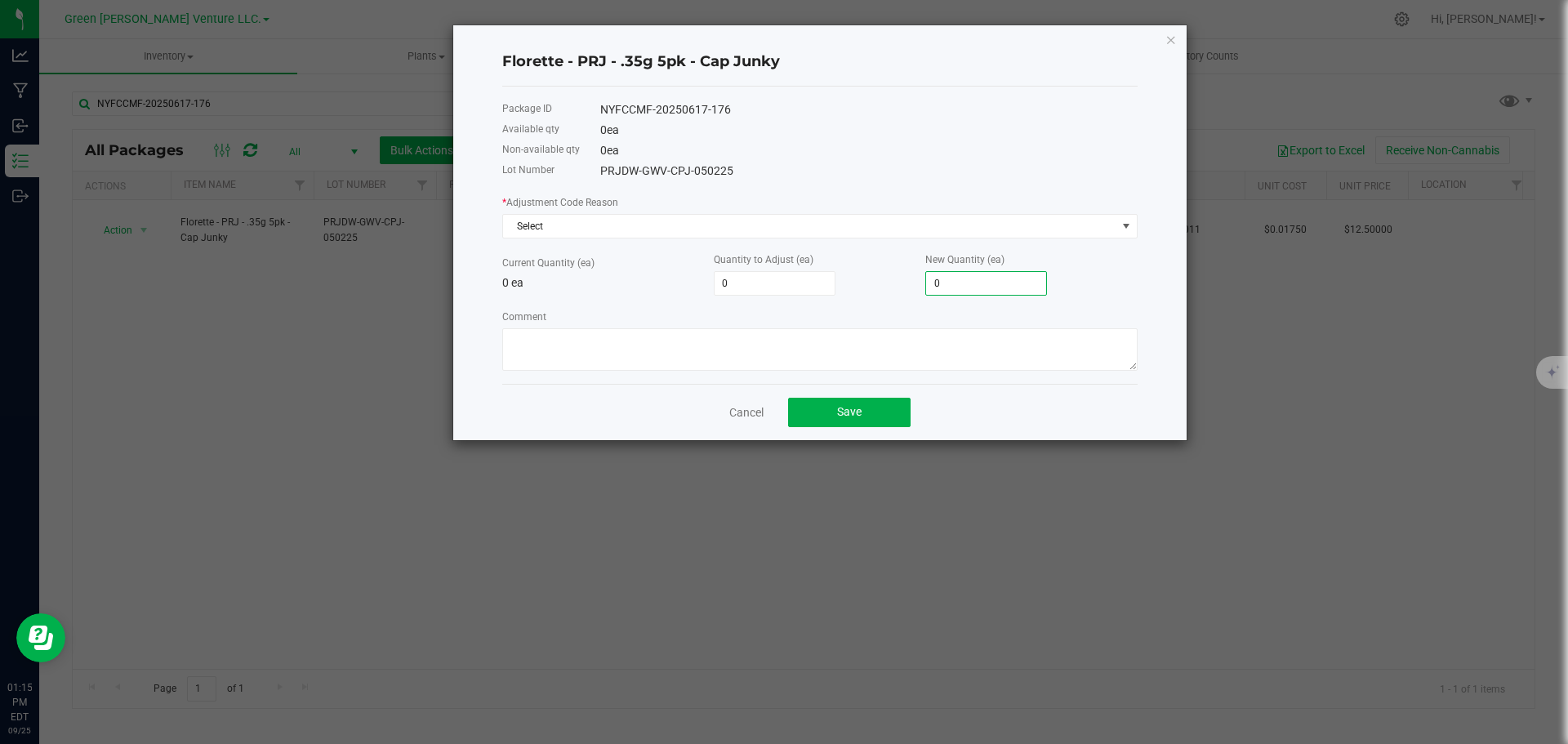
click at [946, 280] on input "0" at bounding box center [986, 282] width 120 height 22
type input "2"
type input "20"
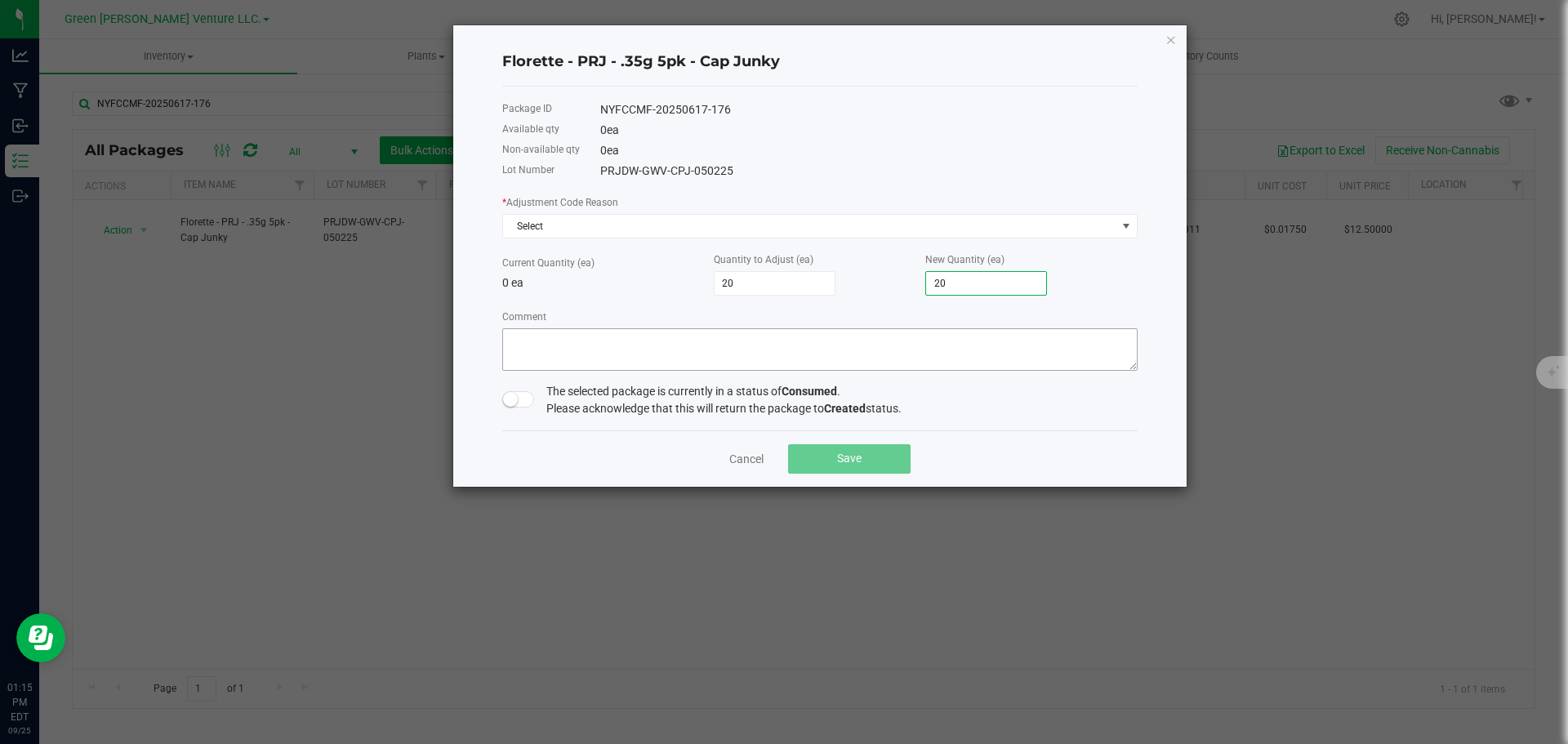
type input "20"
click at [718, 343] on textarea "Comment" at bounding box center [820, 350] width 636 height 43
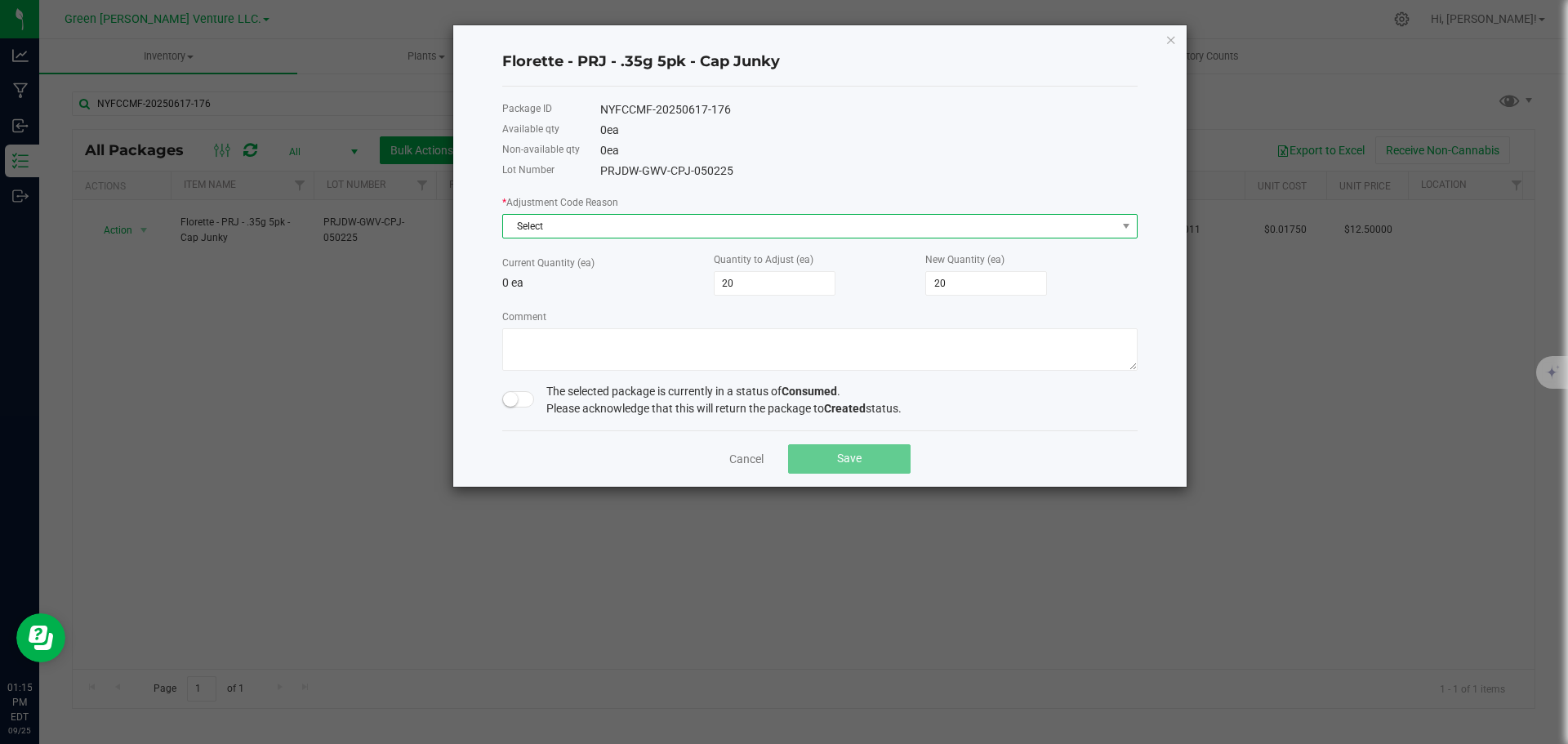
click at [580, 224] on span "Select" at bounding box center [810, 226] width 613 height 22
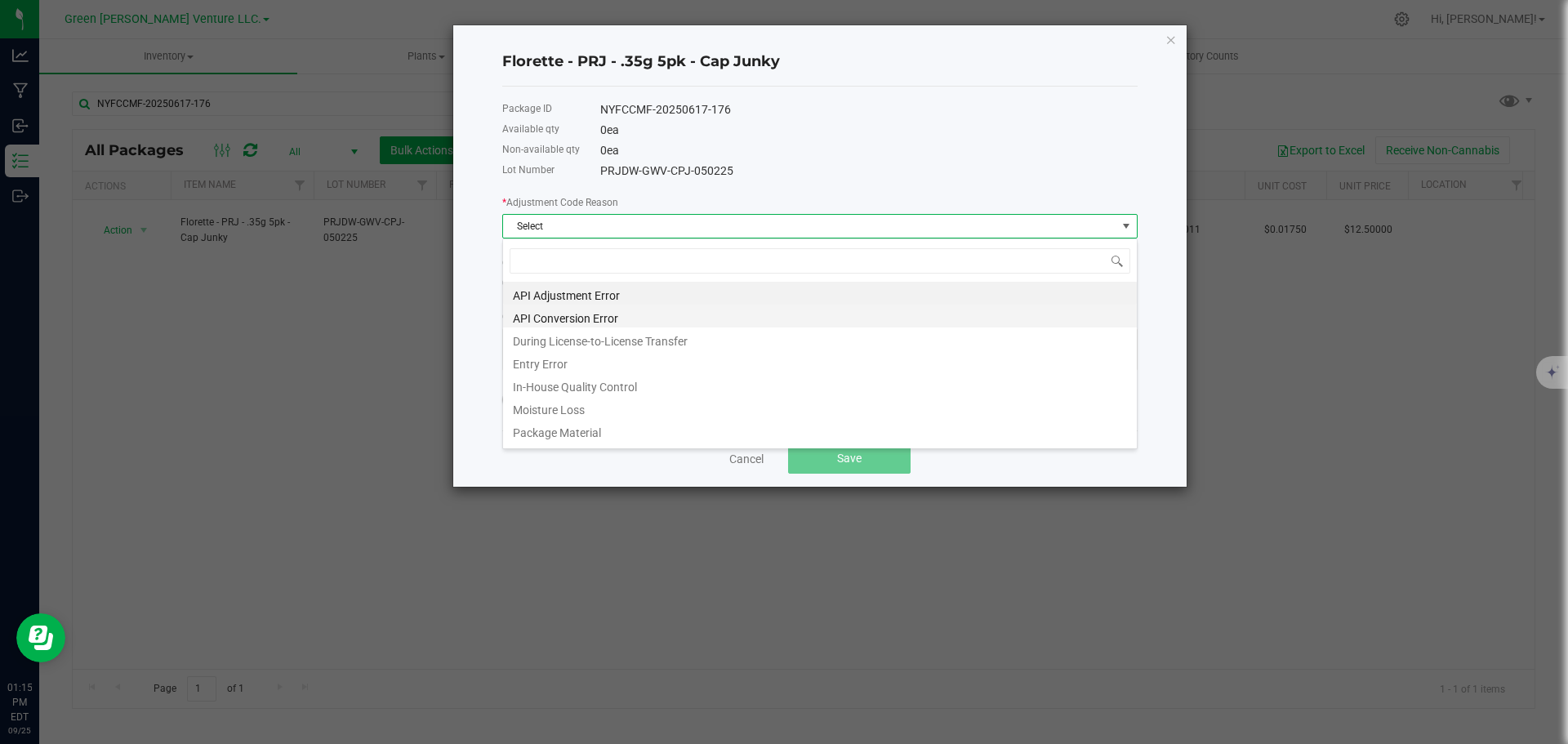
scroll to position [24, 636]
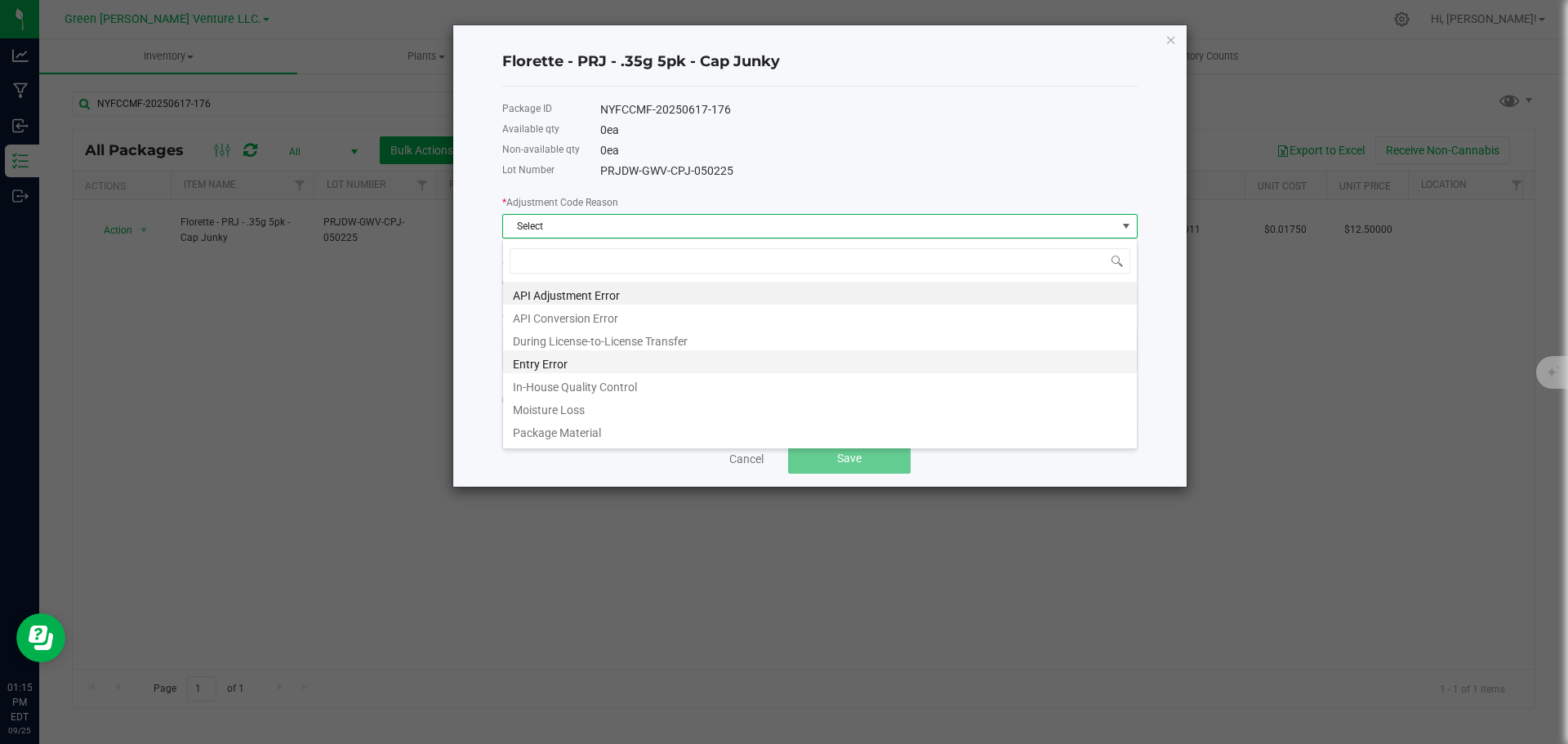
click at [558, 364] on li "Entry Error" at bounding box center [820, 361] width 634 height 22
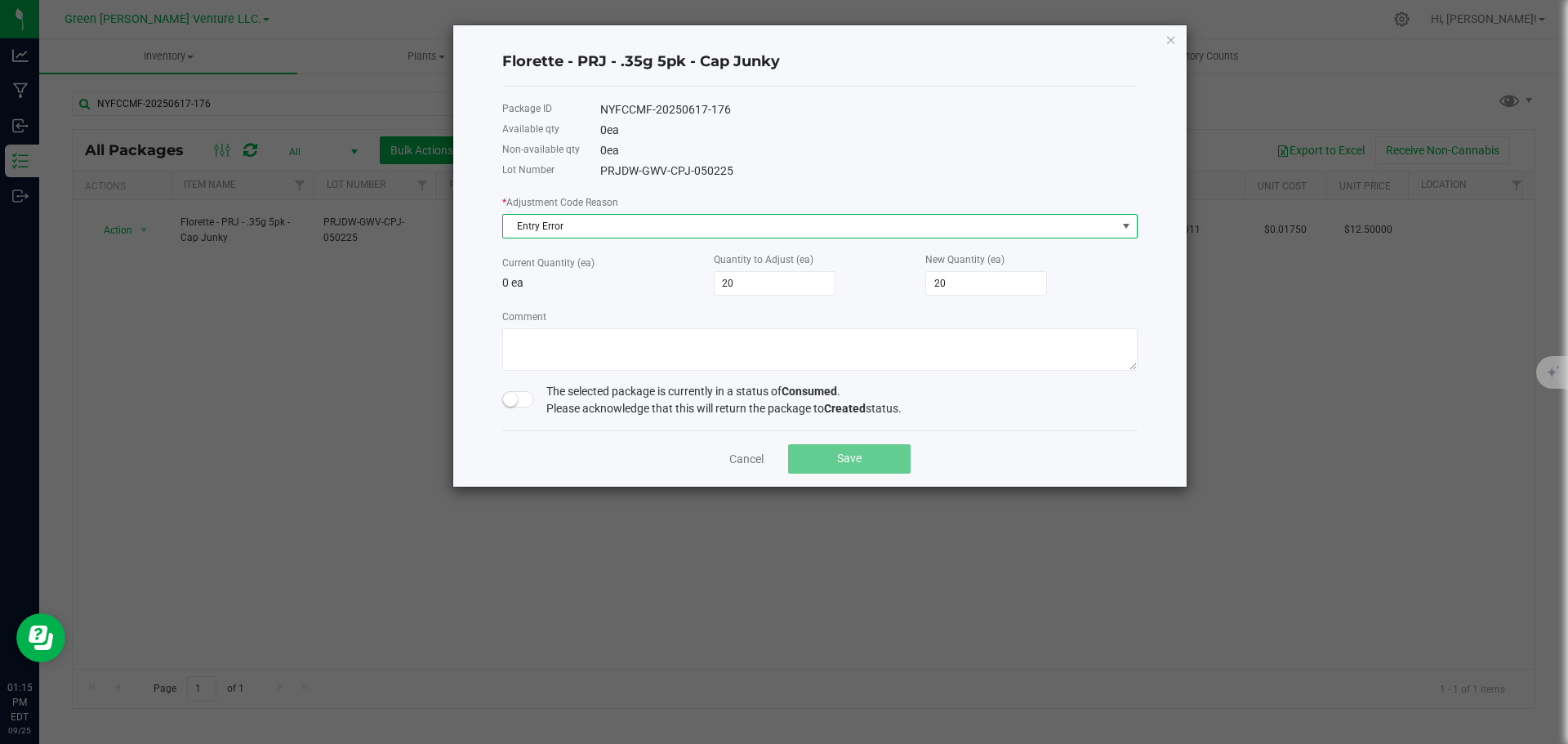
click at [518, 392] on span at bounding box center [519, 399] width 33 height 17
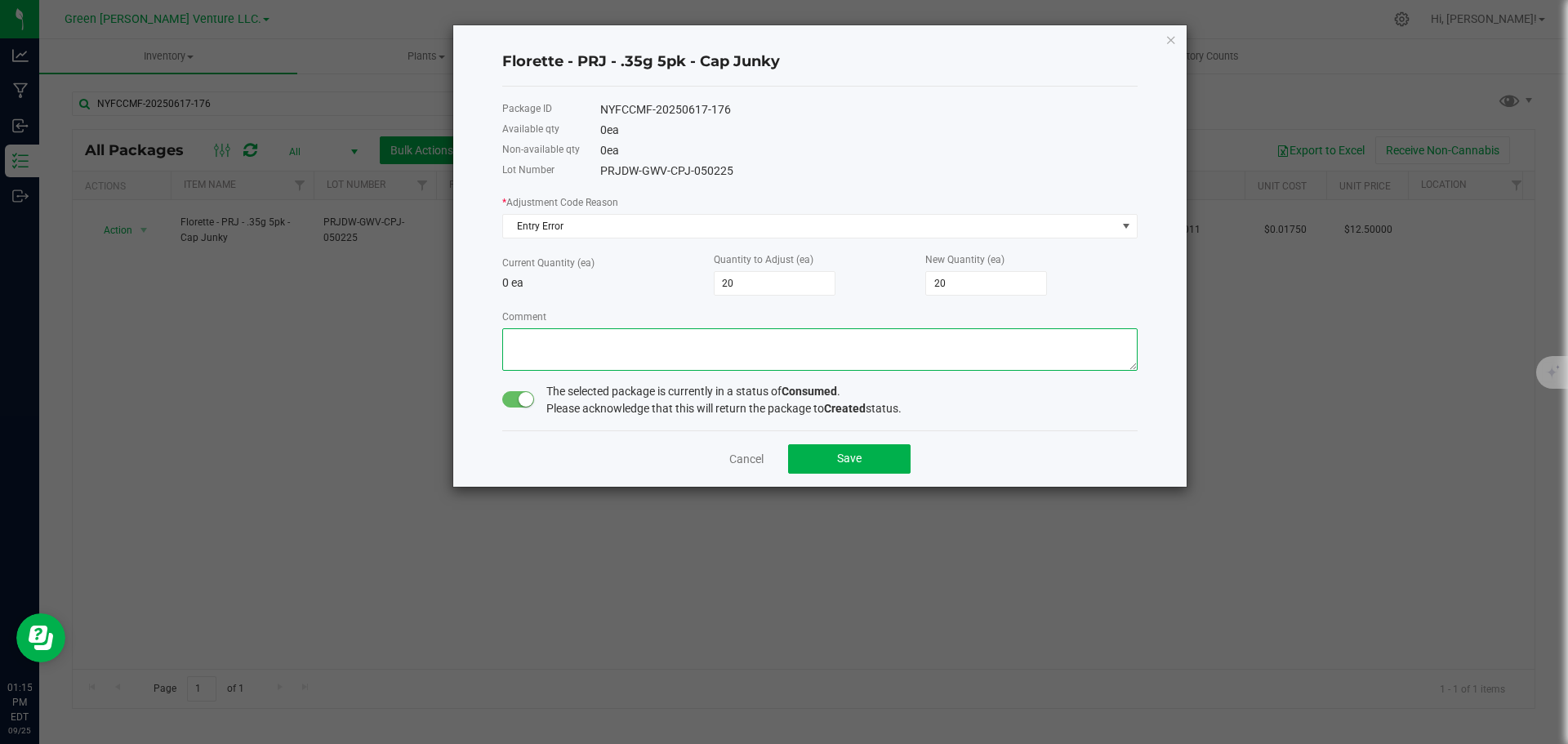
click at [532, 343] on textarea "Comment" at bounding box center [820, 350] width 636 height 43
type textarea "Entry Error. Adjusted up."
click at [810, 447] on button "Save" at bounding box center [850, 459] width 123 height 29
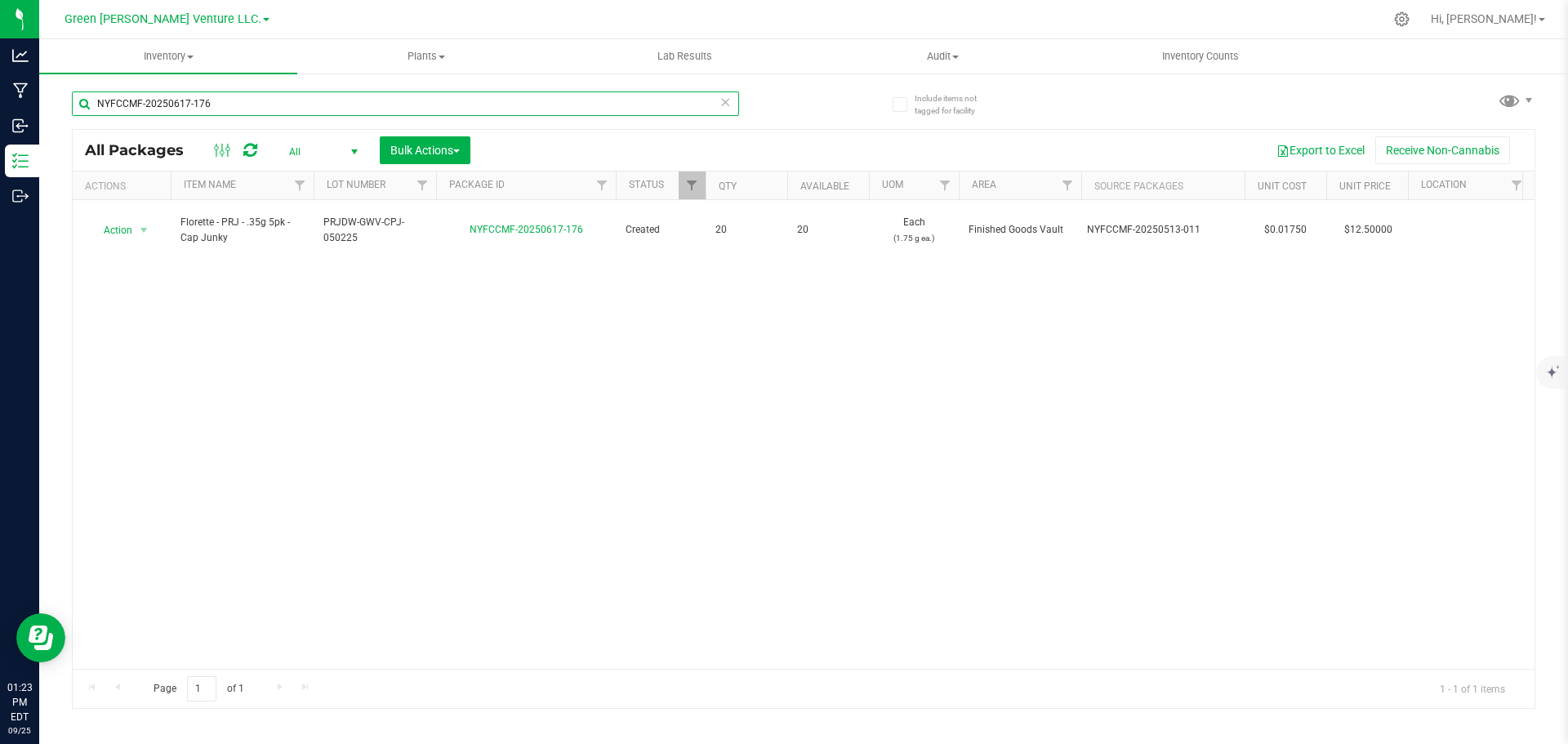
click at [220, 99] on input "NYFCCMF-20250617-176" at bounding box center [406, 103] width 668 height 24
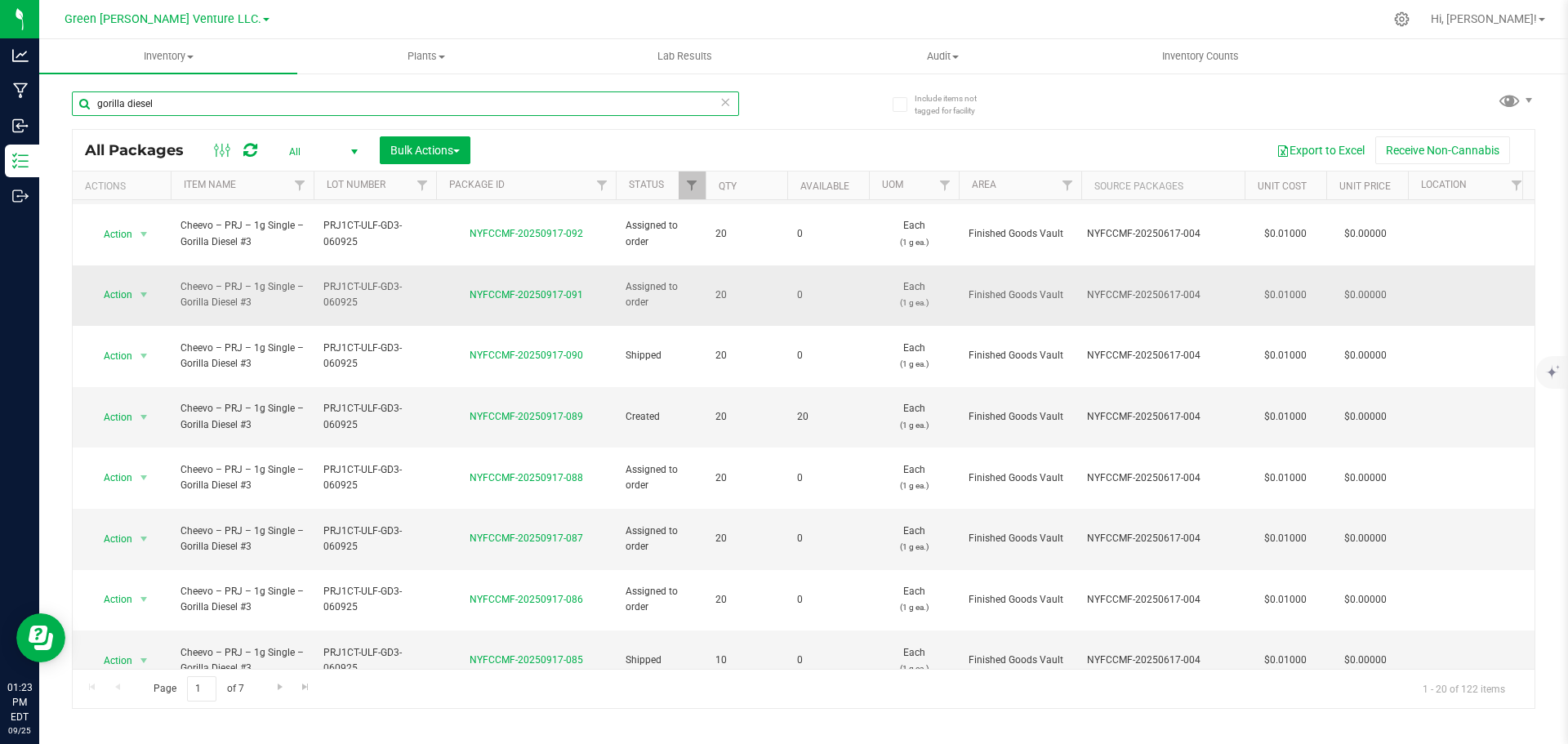
scroll to position [490, 0]
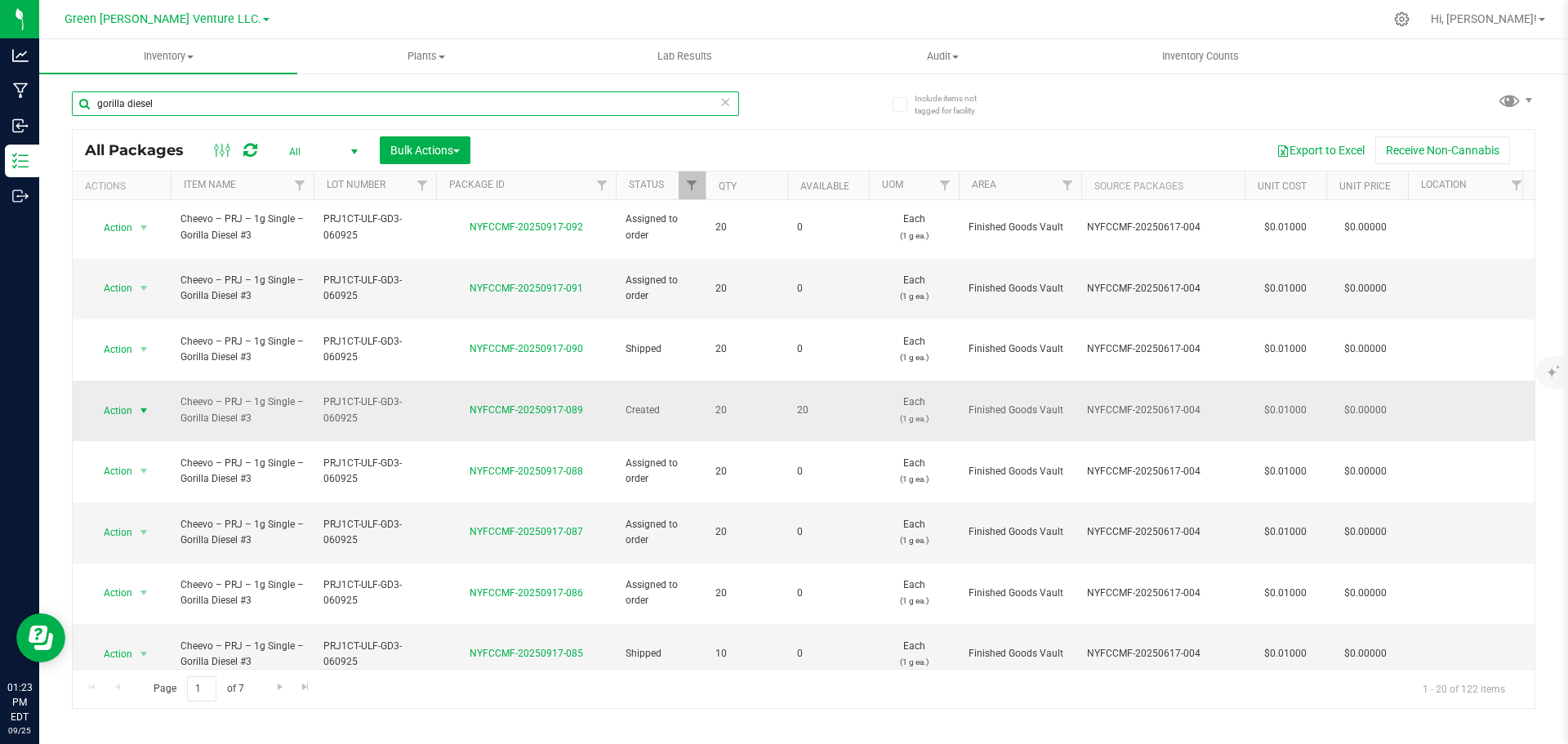
type input "gorilla diesel"
click at [125, 399] on span "Action" at bounding box center [110, 410] width 44 height 22
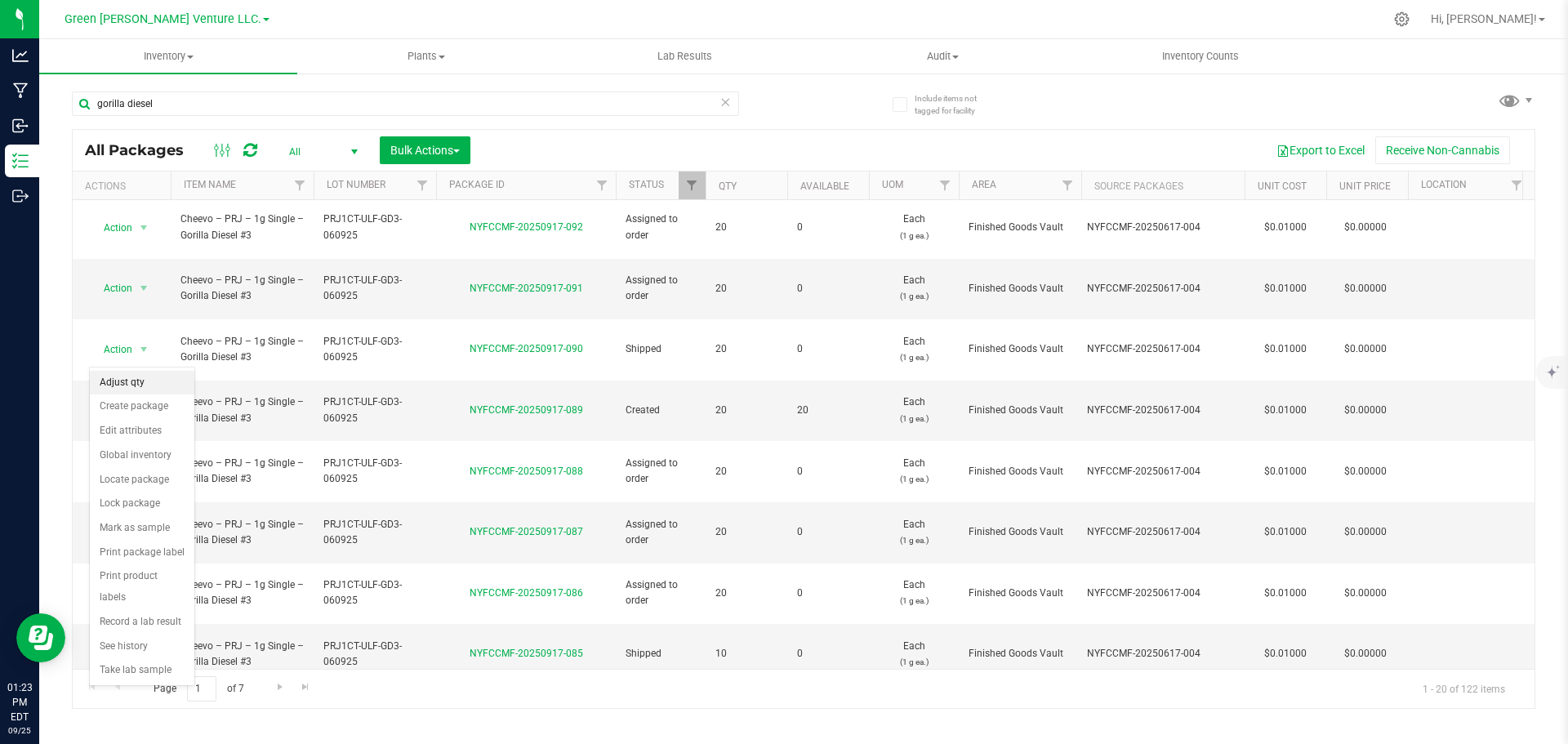
click at [128, 381] on li "Adjust qty" at bounding box center [141, 383] width 104 height 24
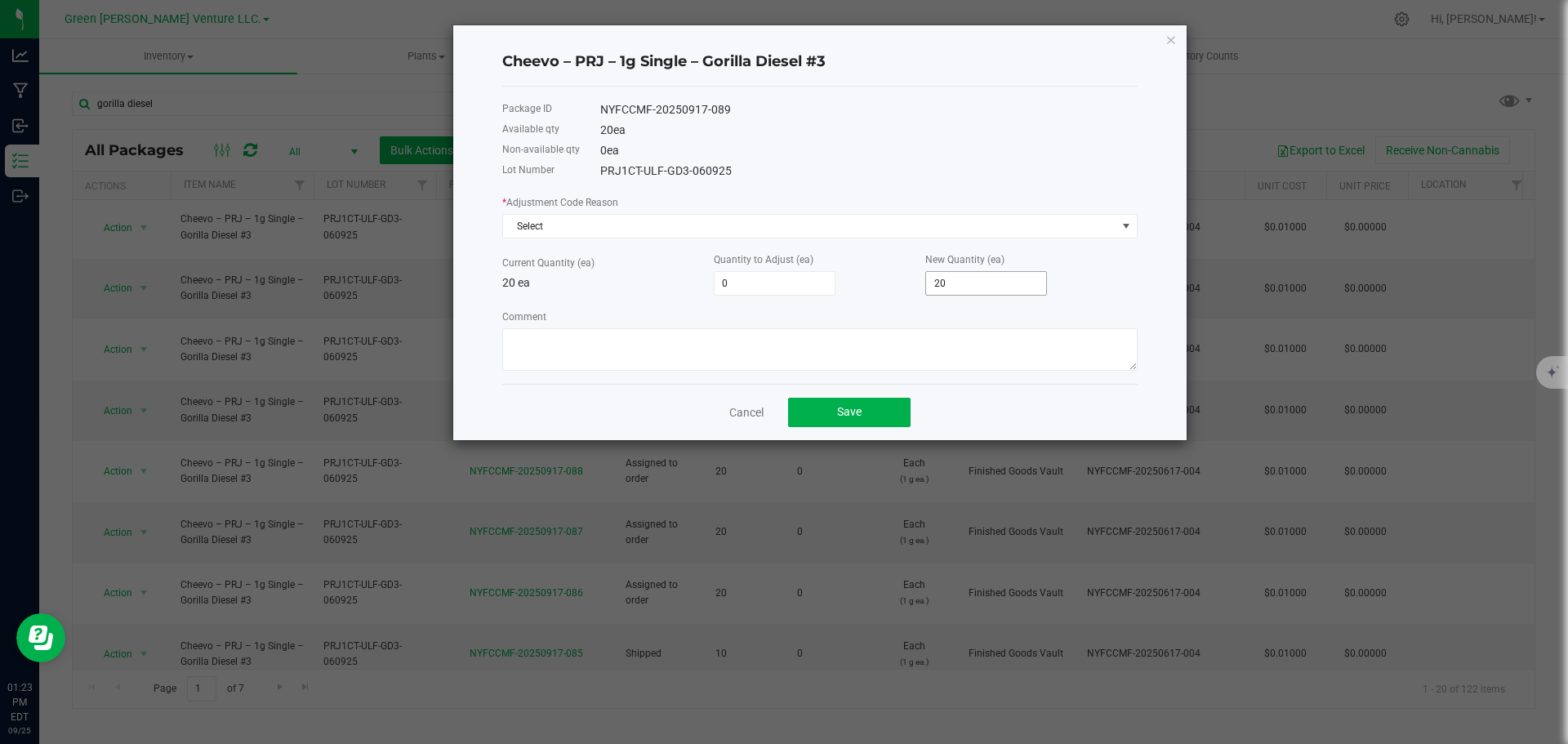
click at [953, 284] on input "20" at bounding box center [986, 282] width 120 height 22
type input "-20"
type input "0"
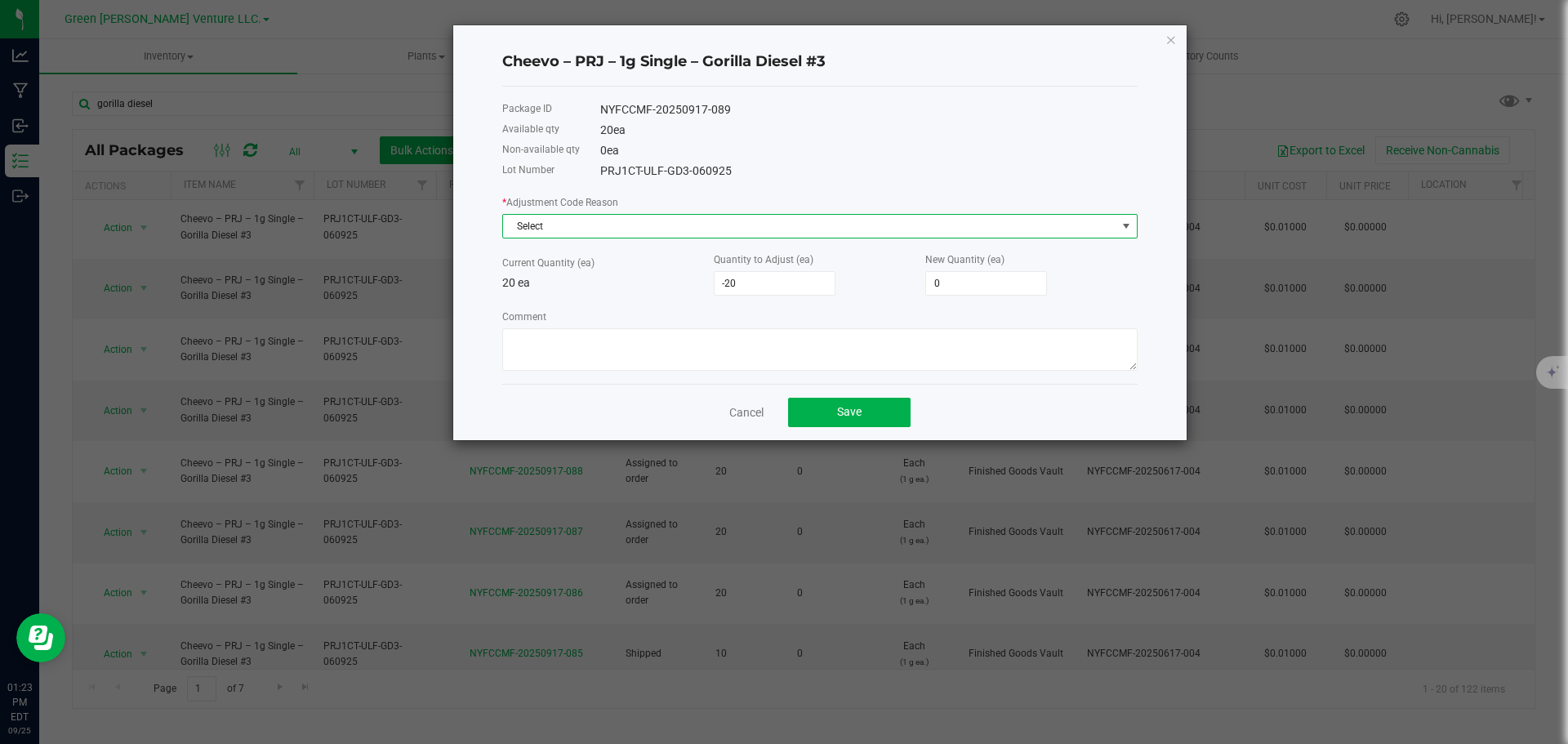
click at [676, 216] on span "Select" at bounding box center [810, 226] width 613 height 22
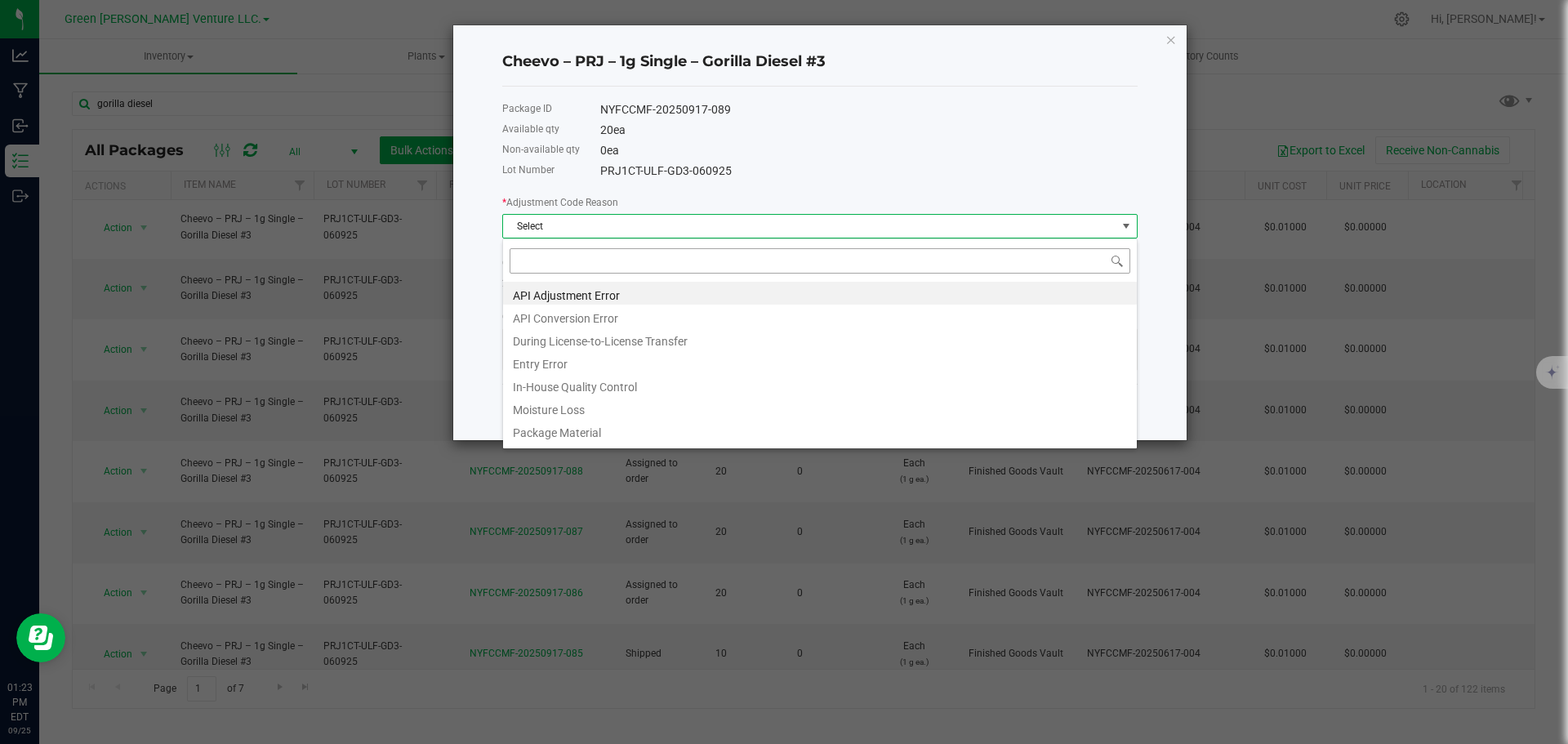
scroll to position [24, 636]
click at [615, 357] on li "Entry Error" at bounding box center [820, 361] width 634 height 22
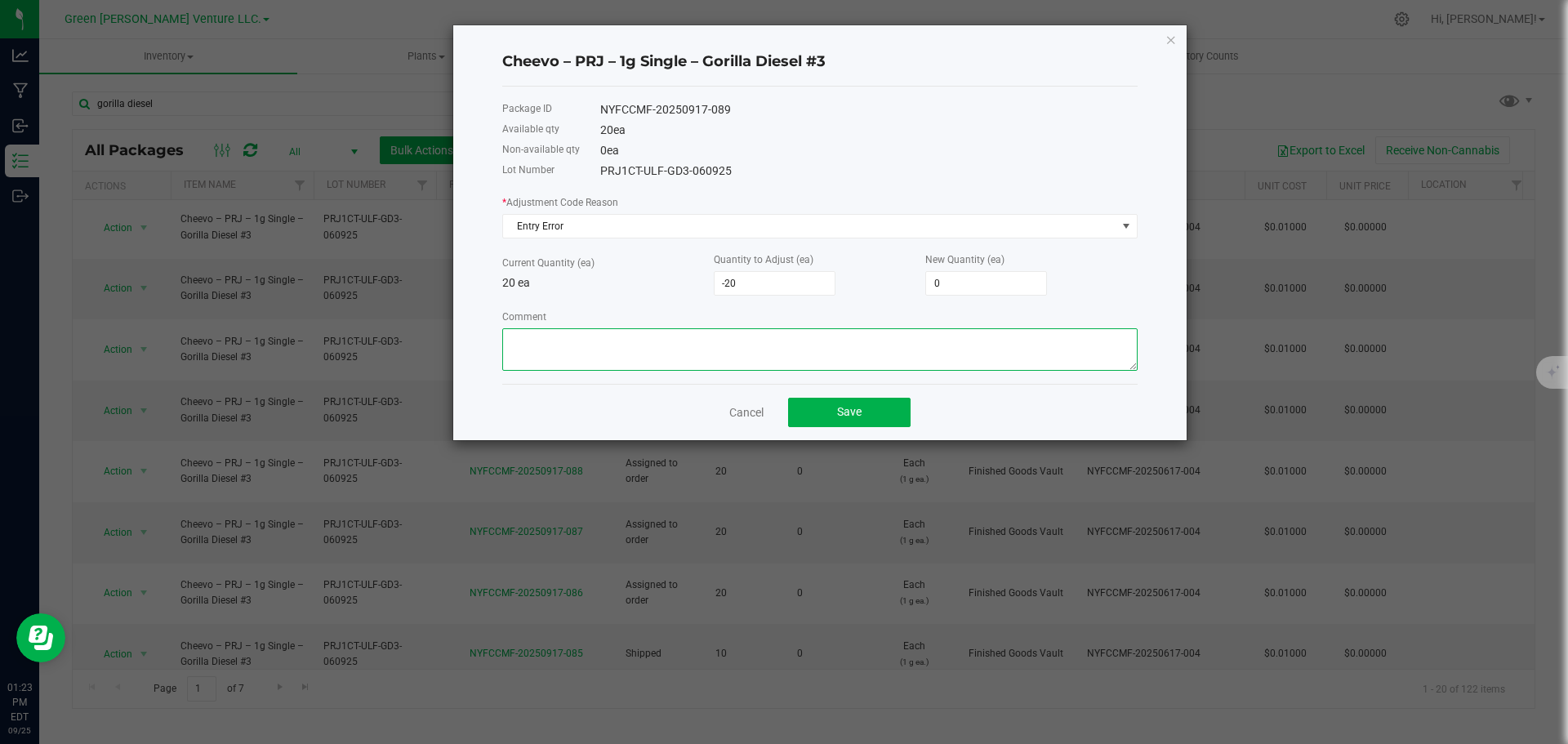
click at [573, 358] on textarea "Comment" at bounding box center [820, 350] width 636 height 43
type textarea "Entry Error. Adjusted Down to reflect package"
click at [817, 411] on button "Save" at bounding box center [850, 413] width 123 height 29
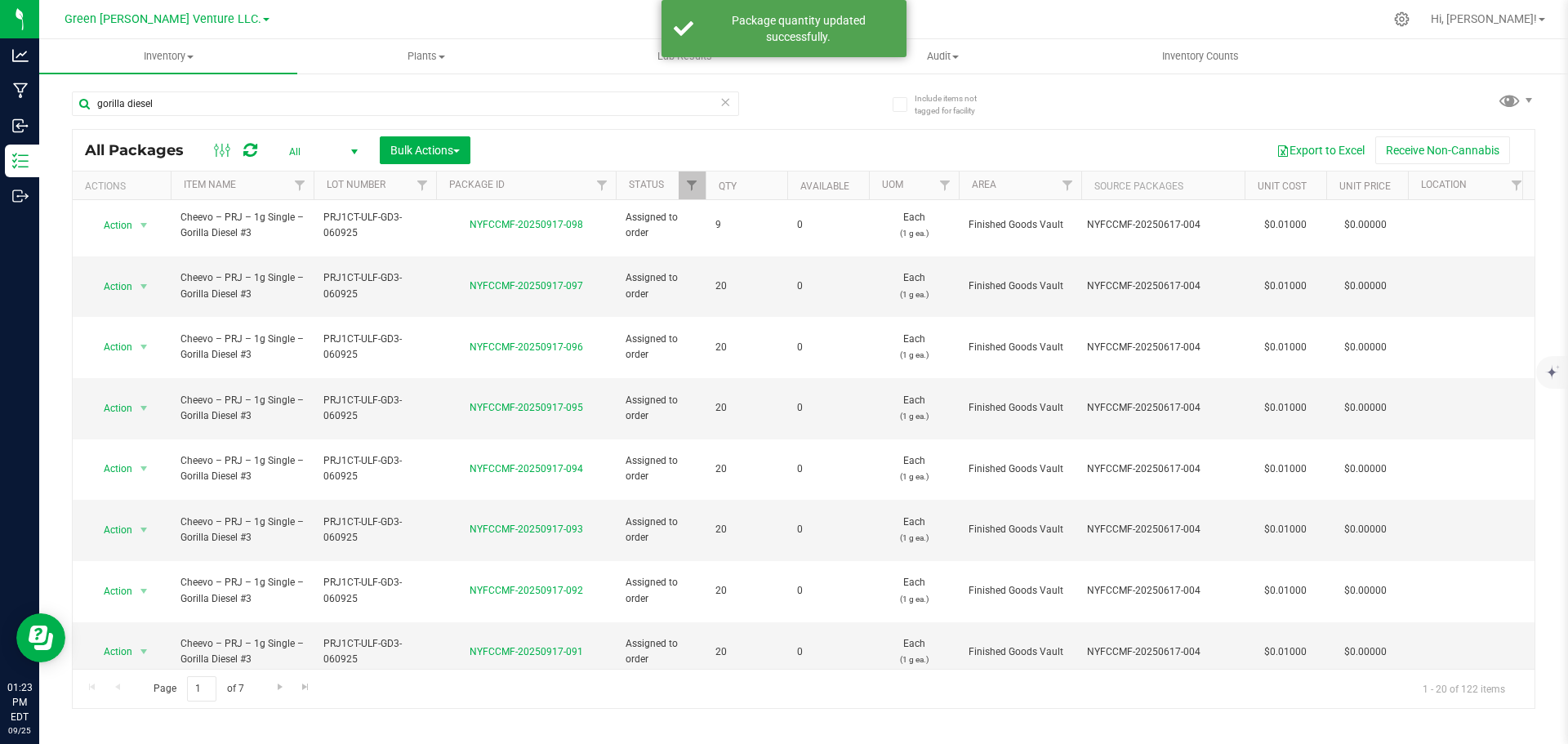
scroll to position [0, 0]
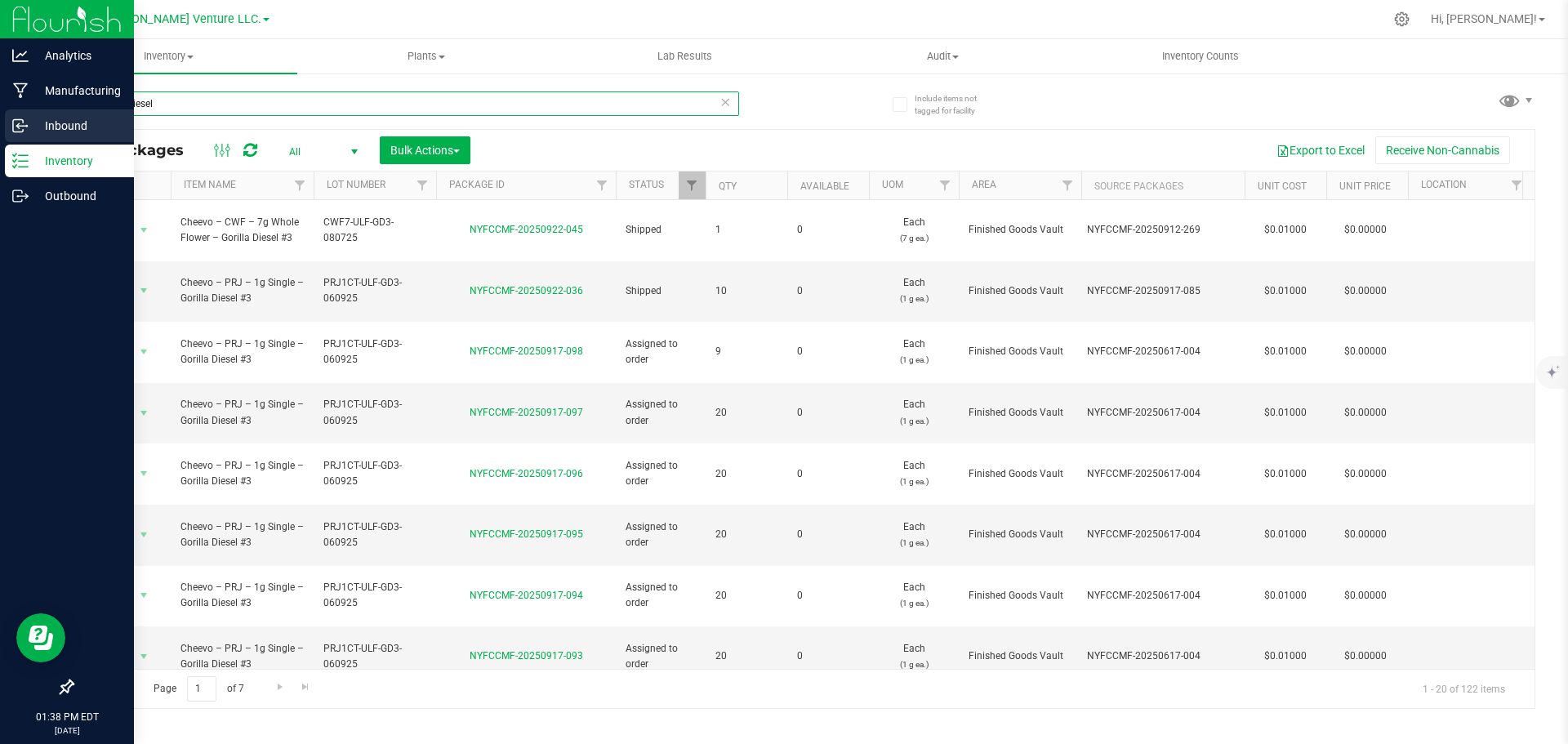
drag, startPoint x: 164, startPoint y: 99, endPoint x: 0, endPoint y: 110, distance: 164.4
click at [0, 111] on div "Analytics Manufacturing Inbound Inventory Outbound 01:38 PM EDT 09/25/2025 09/2…" at bounding box center [784, 372] width 1568 height 744
type input "NYFCCMF-20250925-022"
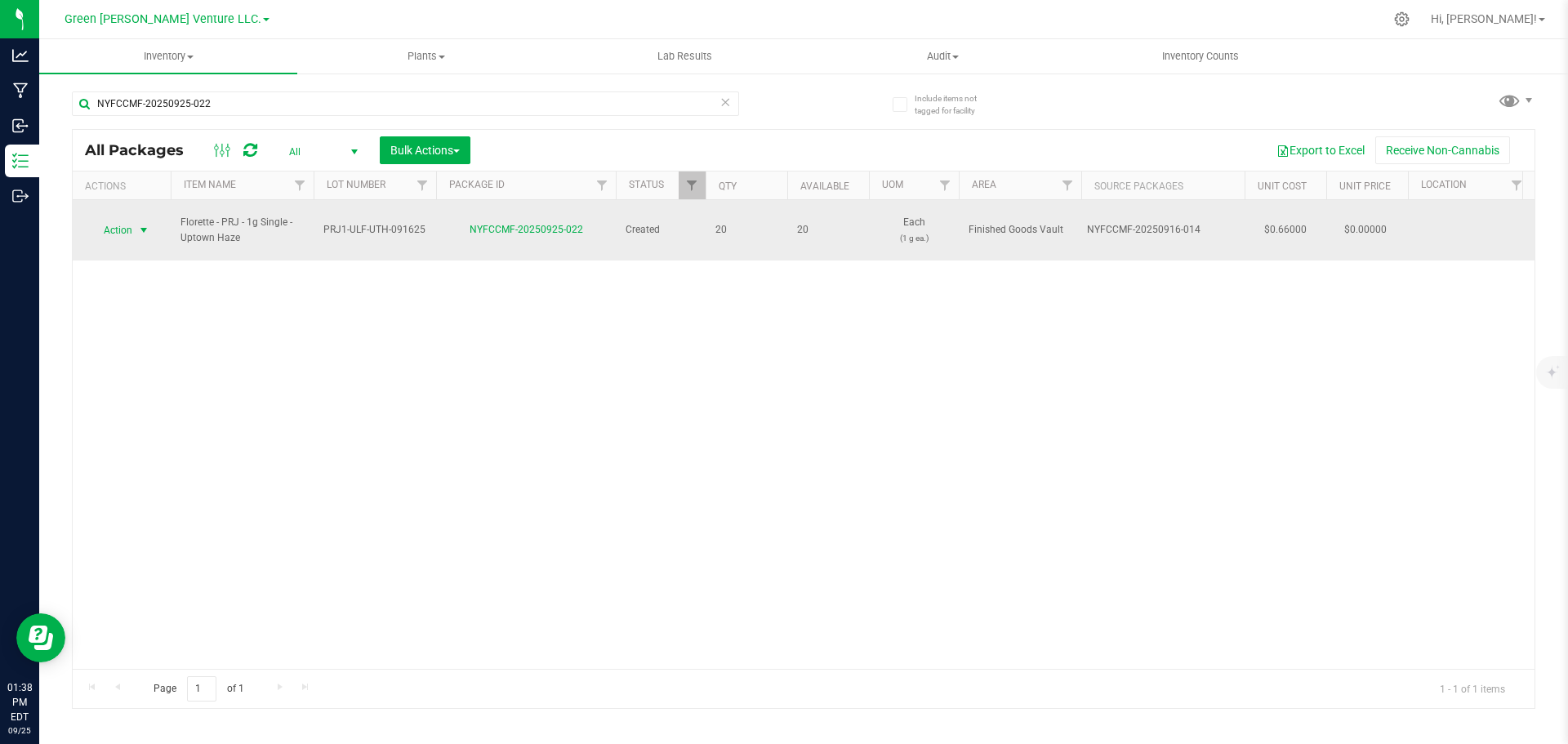
click at [125, 220] on span "Action" at bounding box center [110, 230] width 44 height 22
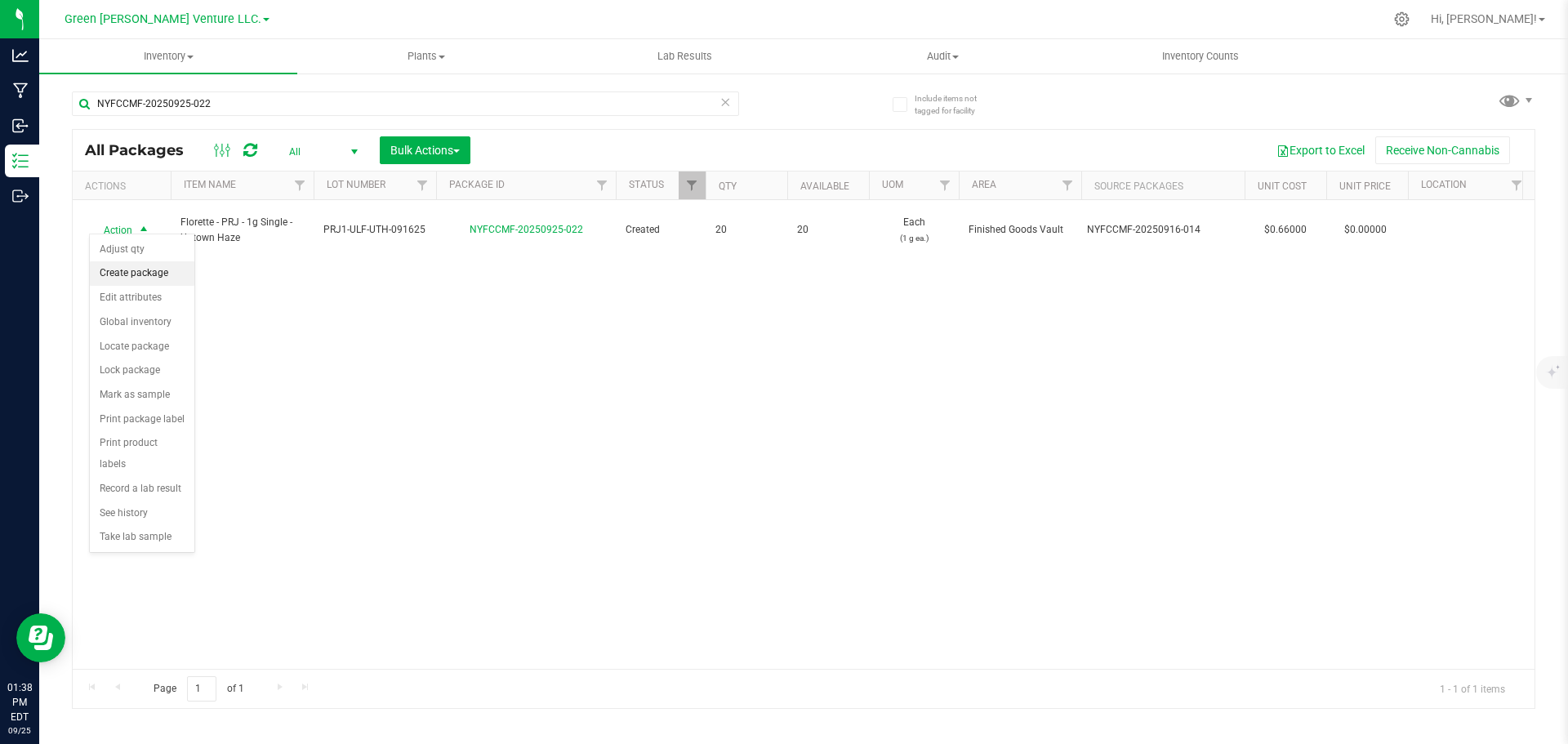
click at [134, 275] on li "Create package" at bounding box center [141, 274] width 104 height 24
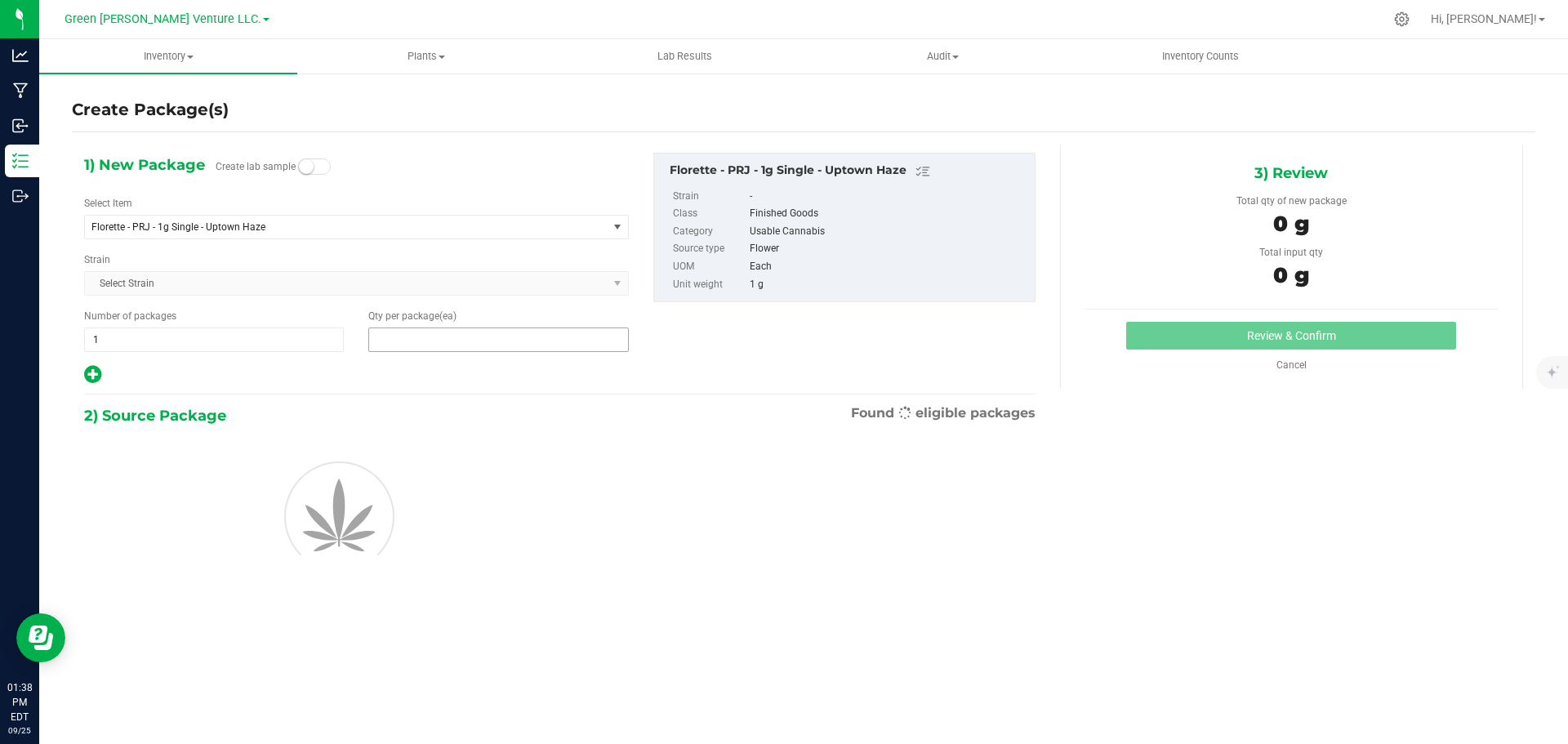
click at [391, 345] on span at bounding box center [497, 339] width 260 height 24
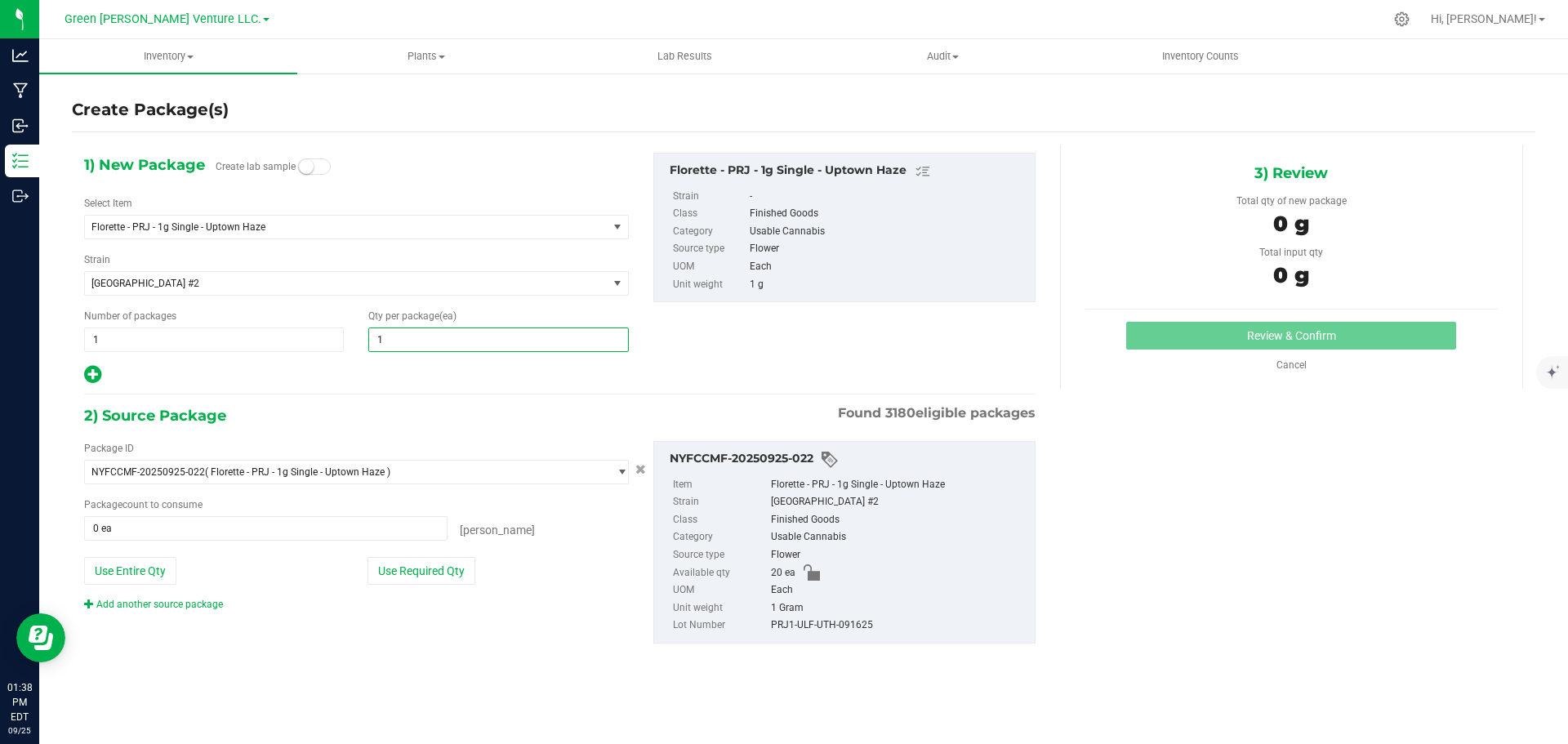
type input "10"
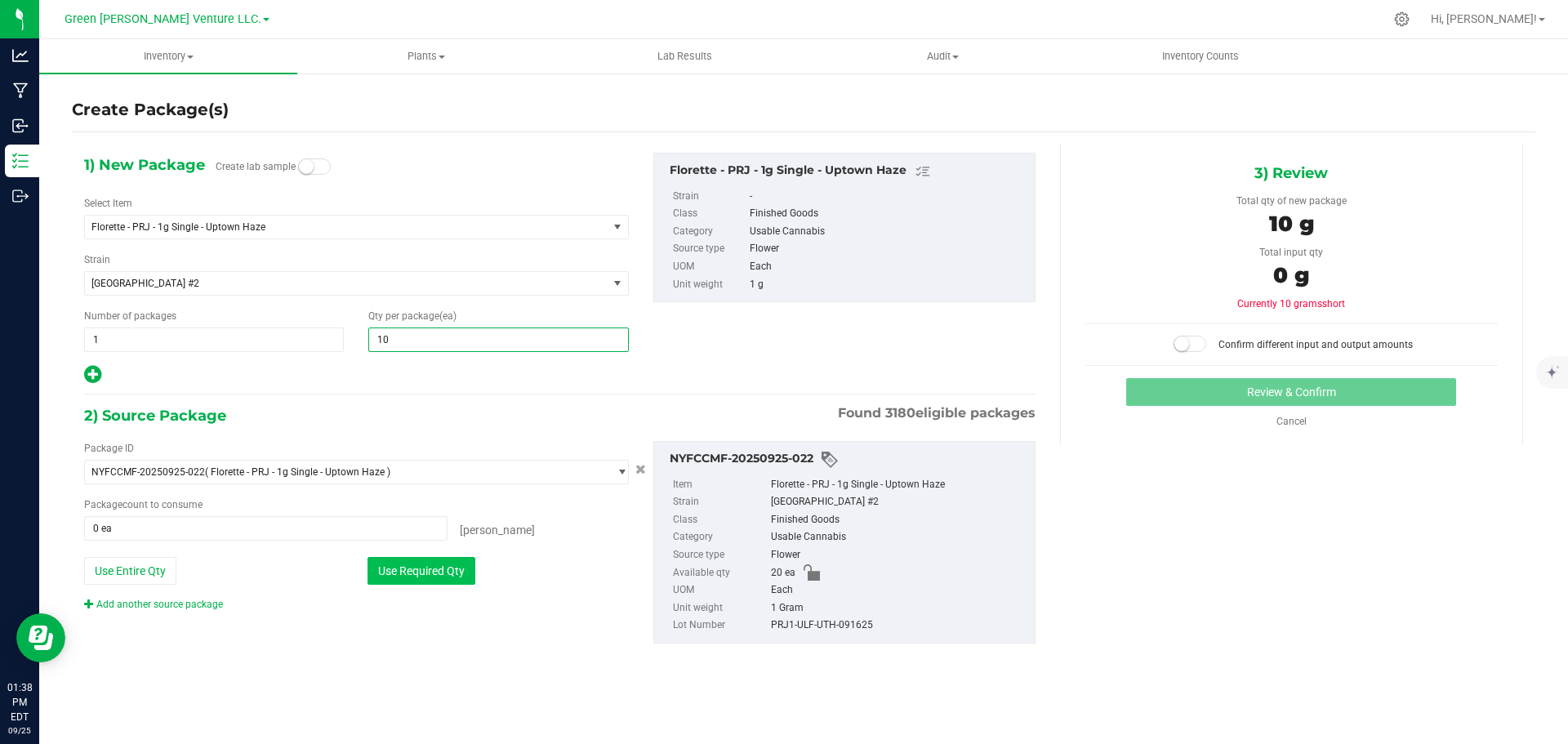
type input "10"
click at [435, 569] on button "Use Required Qty" at bounding box center [421, 571] width 108 height 28
type input "10 ea"
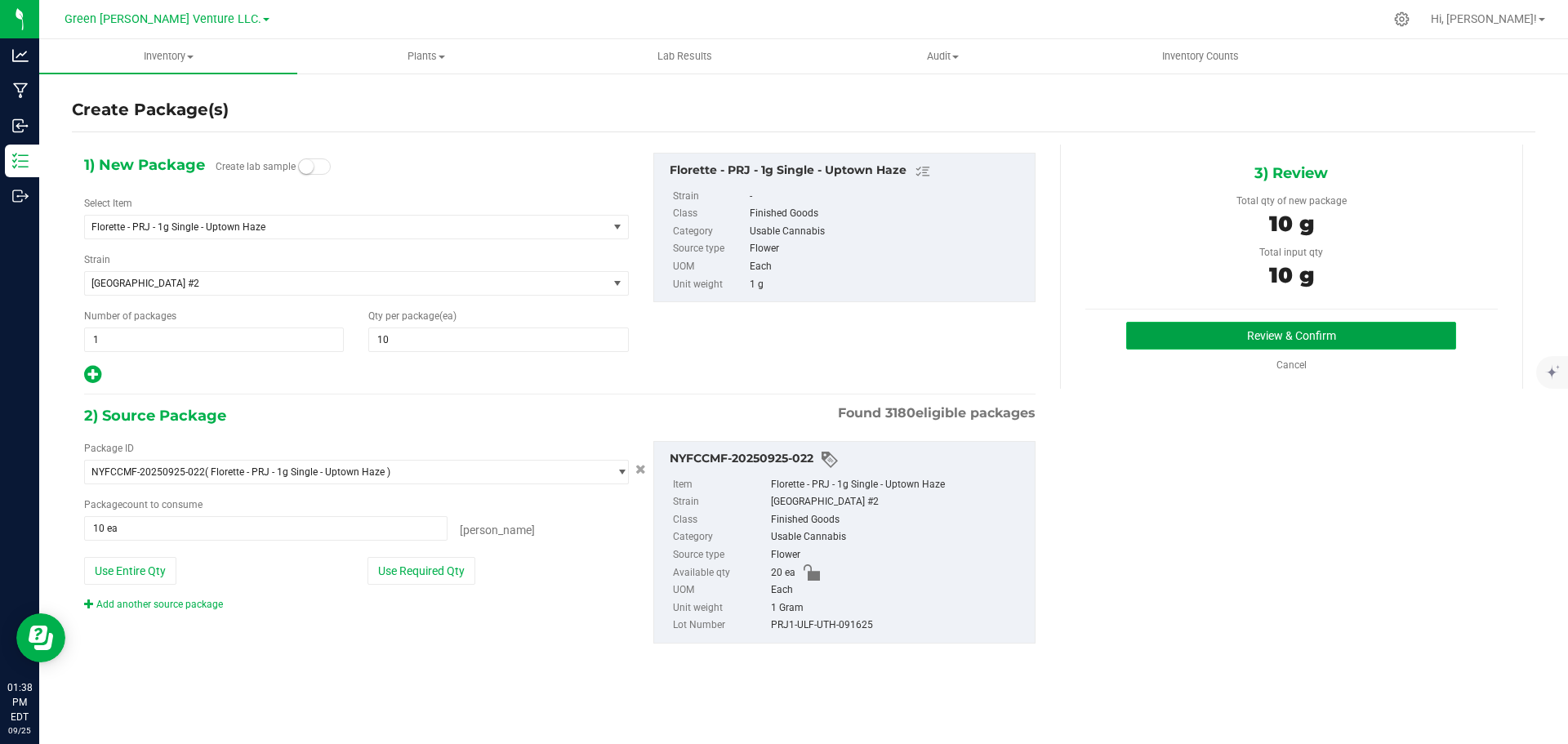
click at [1198, 332] on button "Review & Confirm" at bounding box center [1291, 336] width 330 height 28
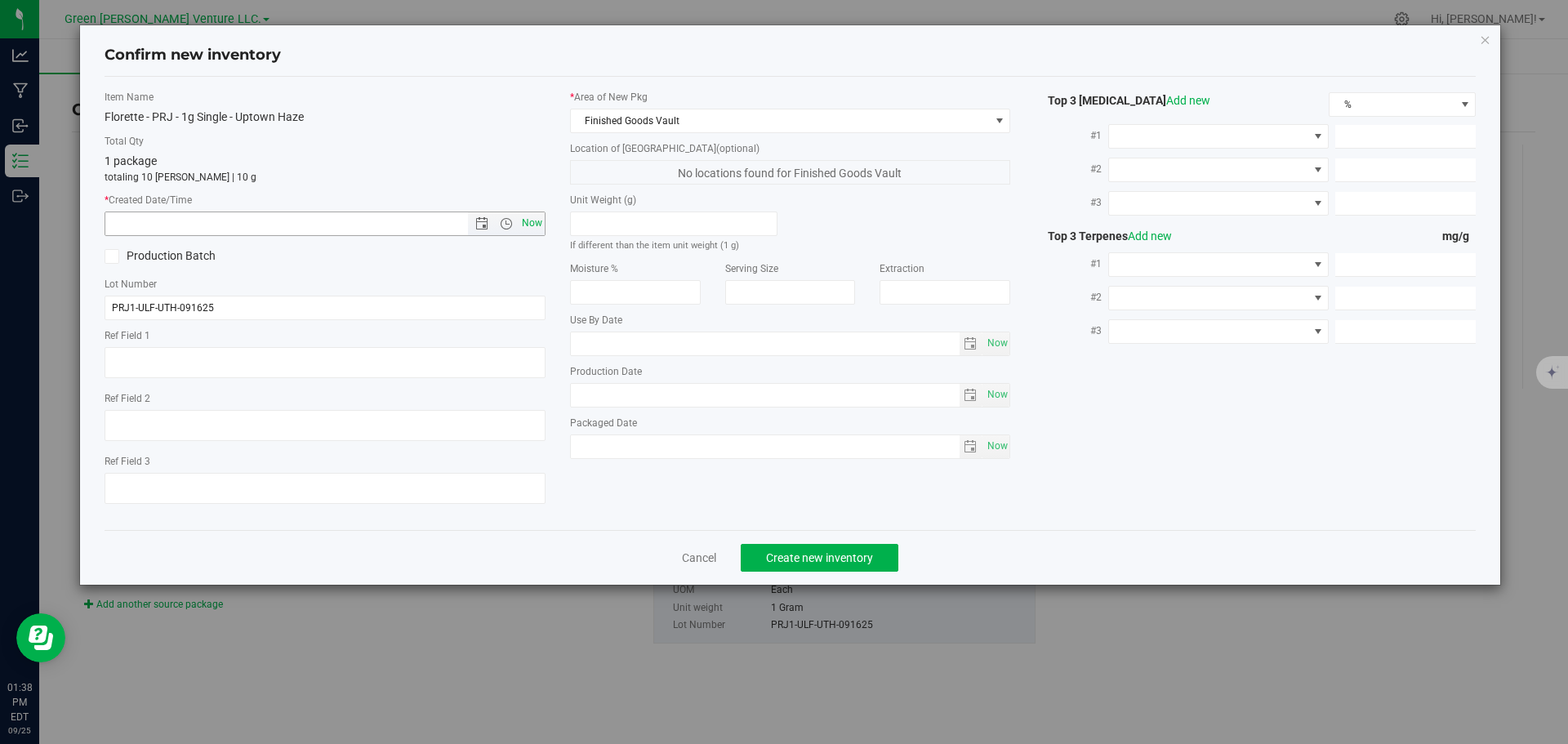
click at [530, 221] on span "Now" at bounding box center [531, 223] width 28 height 23
type input "9/25/2025 1:38 PM"
click at [791, 561] on span "Create new inventory" at bounding box center [820, 557] width 107 height 13
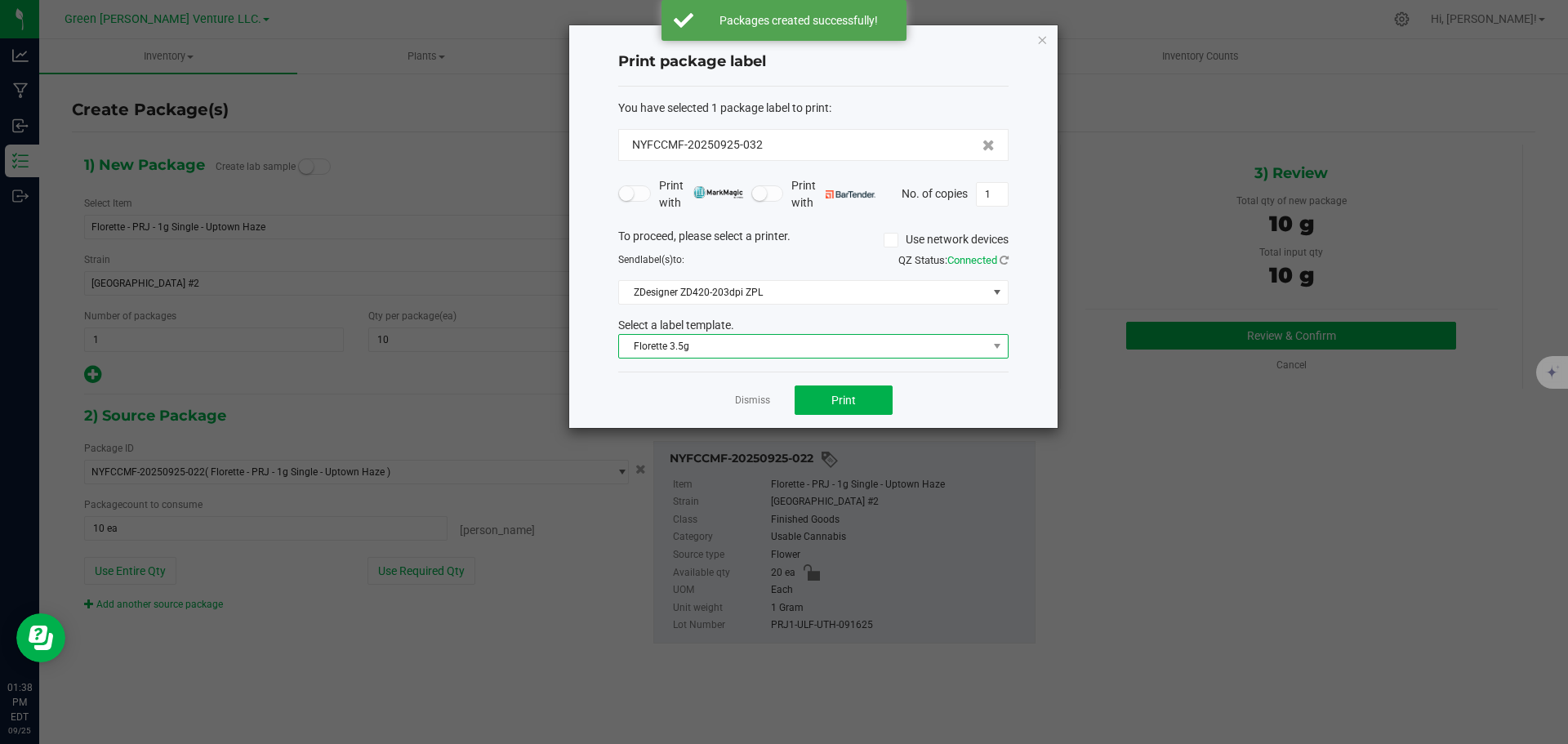
click at [771, 347] on span "Florette 3.5g" at bounding box center [803, 346] width 368 height 22
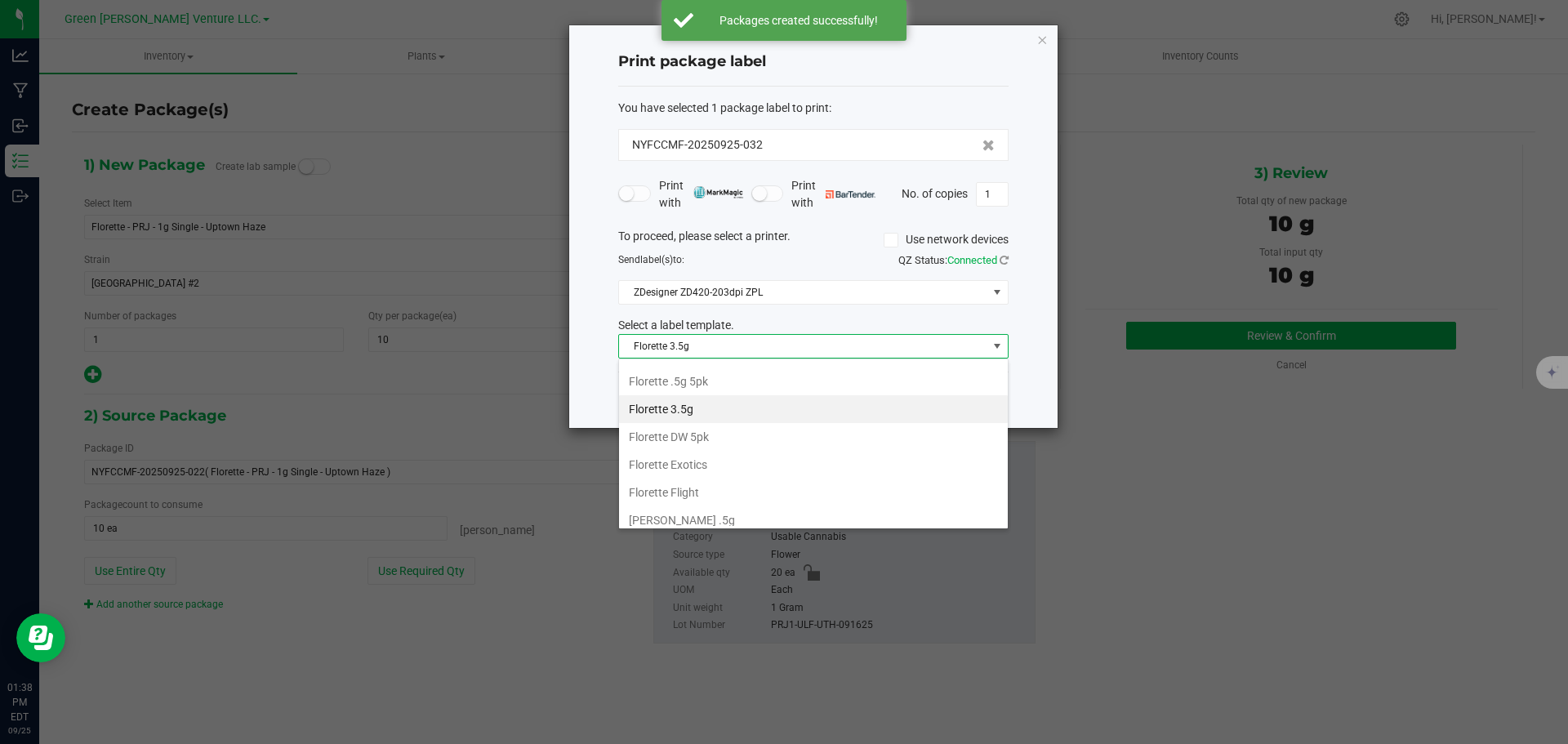
scroll to position [281, 0]
click at [696, 510] on li "Inventory Labels" at bounding box center [813, 512] width 388 height 28
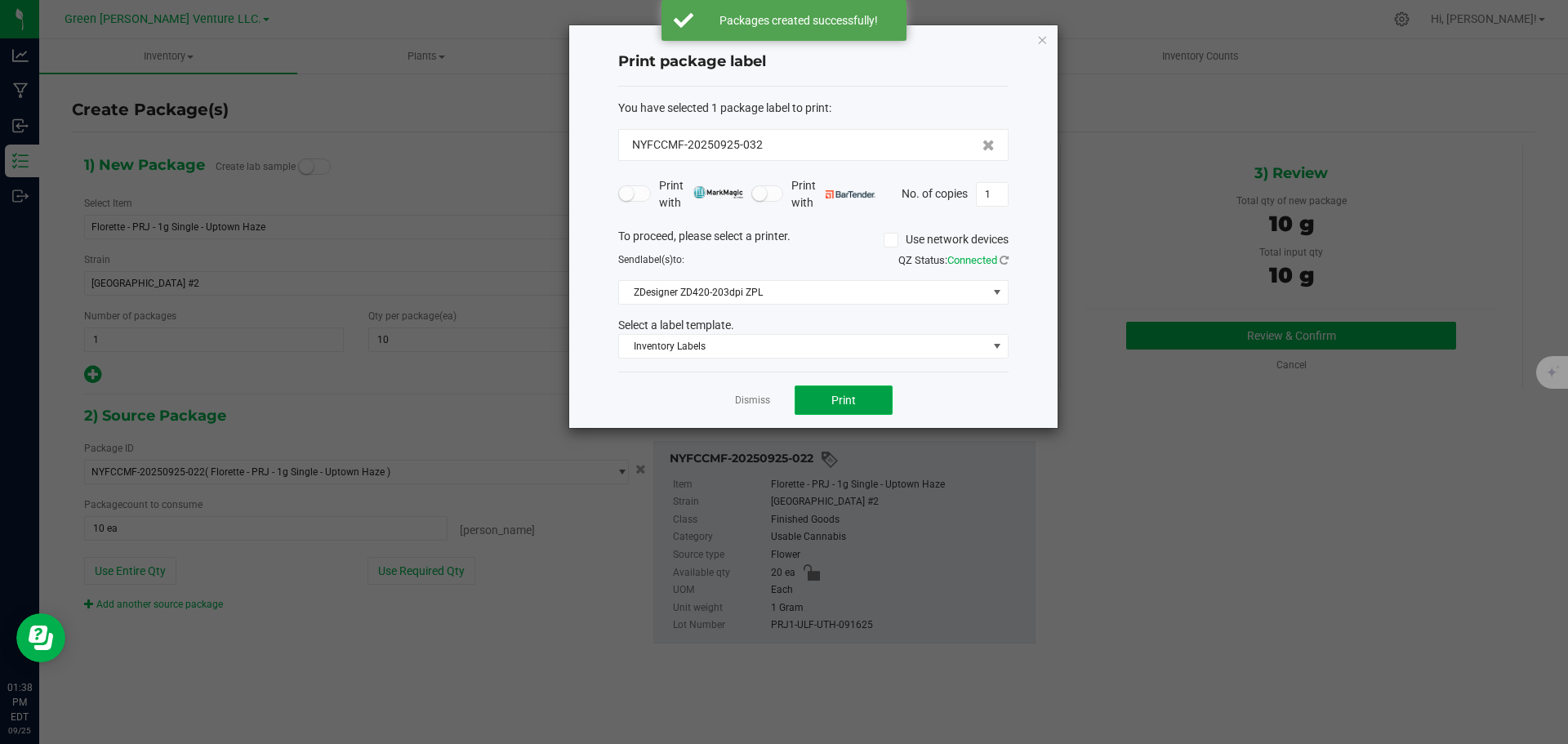
click at [818, 389] on button "Print" at bounding box center [843, 400] width 98 height 29
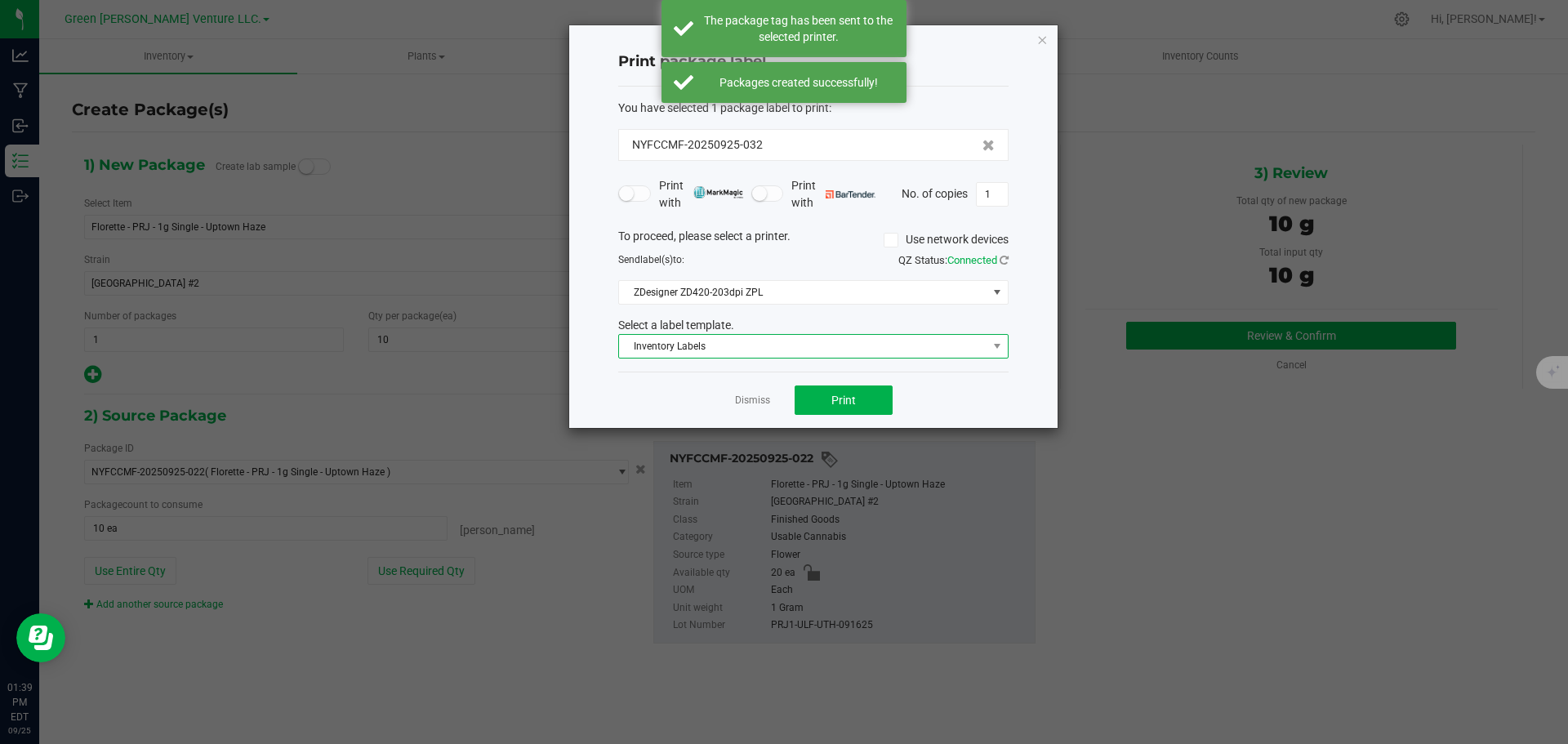
click at [755, 349] on span "Inventory Labels" at bounding box center [803, 346] width 368 height 22
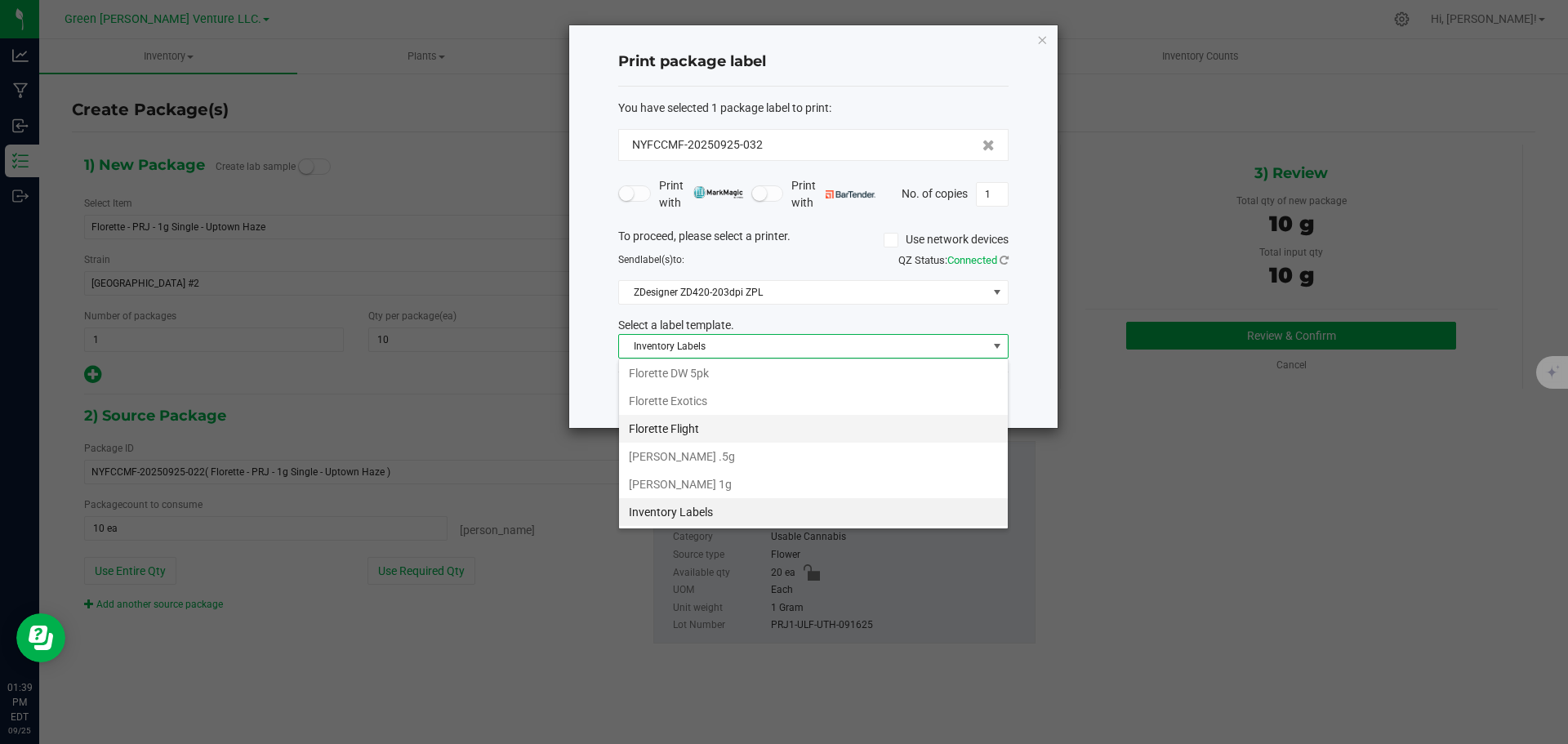
click at [766, 429] on li "Florette Flight" at bounding box center [813, 428] width 388 height 28
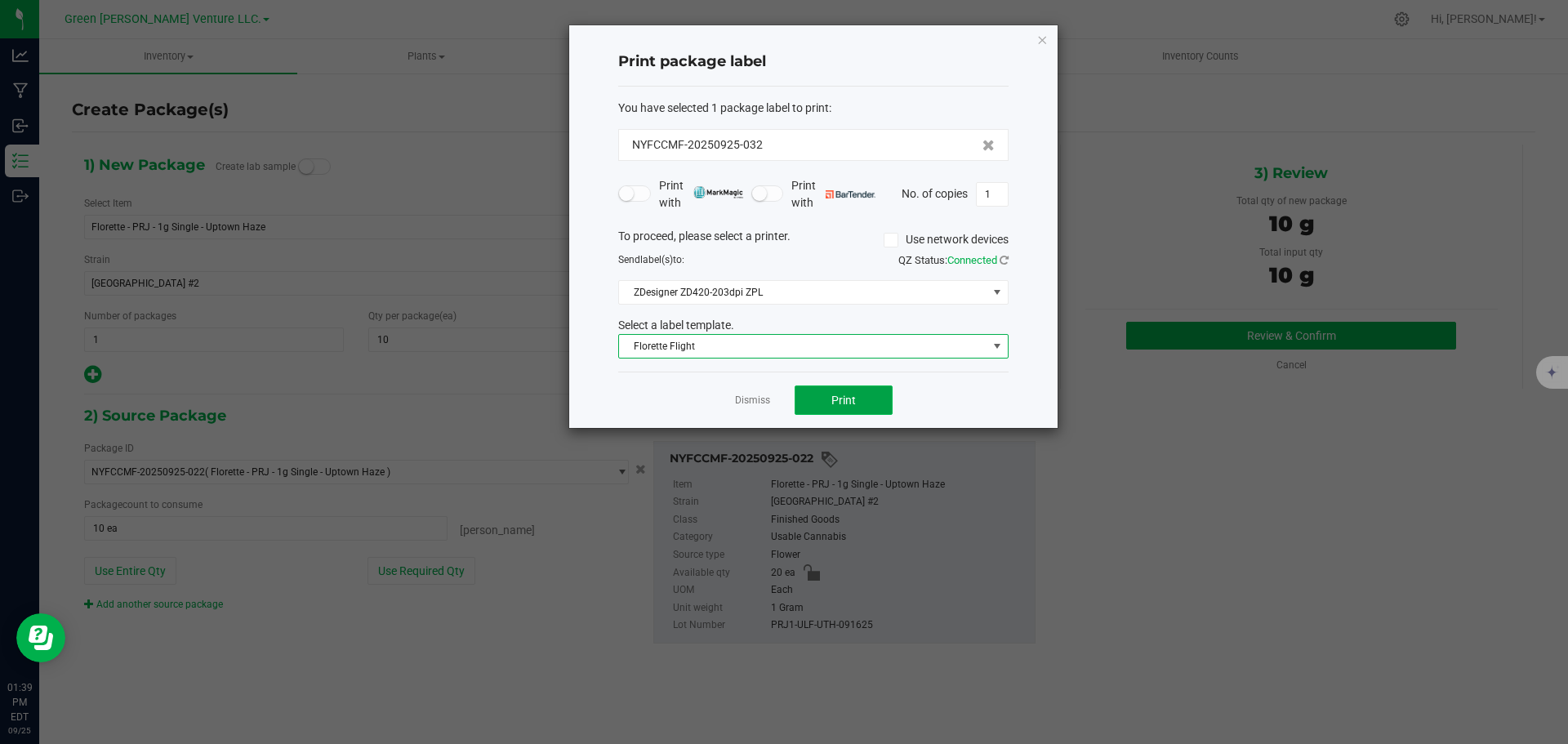
click at [821, 407] on button "Print" at bounding box center [843, 400] width 98 height 29
click at [759, 401] on link "Dismiss" at bounding box center [752, 400] width 35 height 14
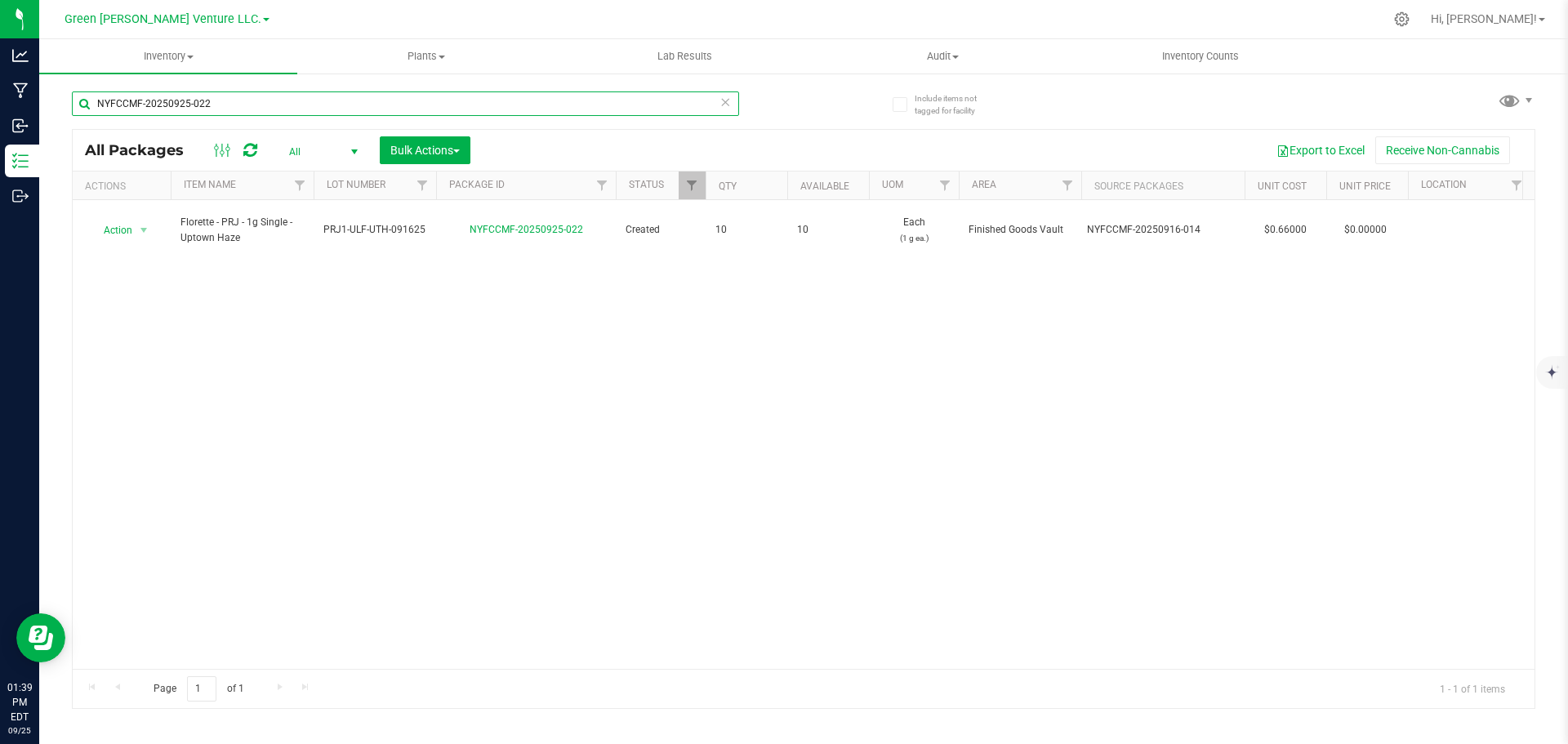
drag, startPoint x: 219, startPoint y: 106, endPoint x: 92, endPoint y: 109, distance: 127.0
click at [90, 113] on input "NYFCCMF-20250925-022" at bounding box center [406, 103] width 668 height 24
type input "NYFCCMF-20250925-013"
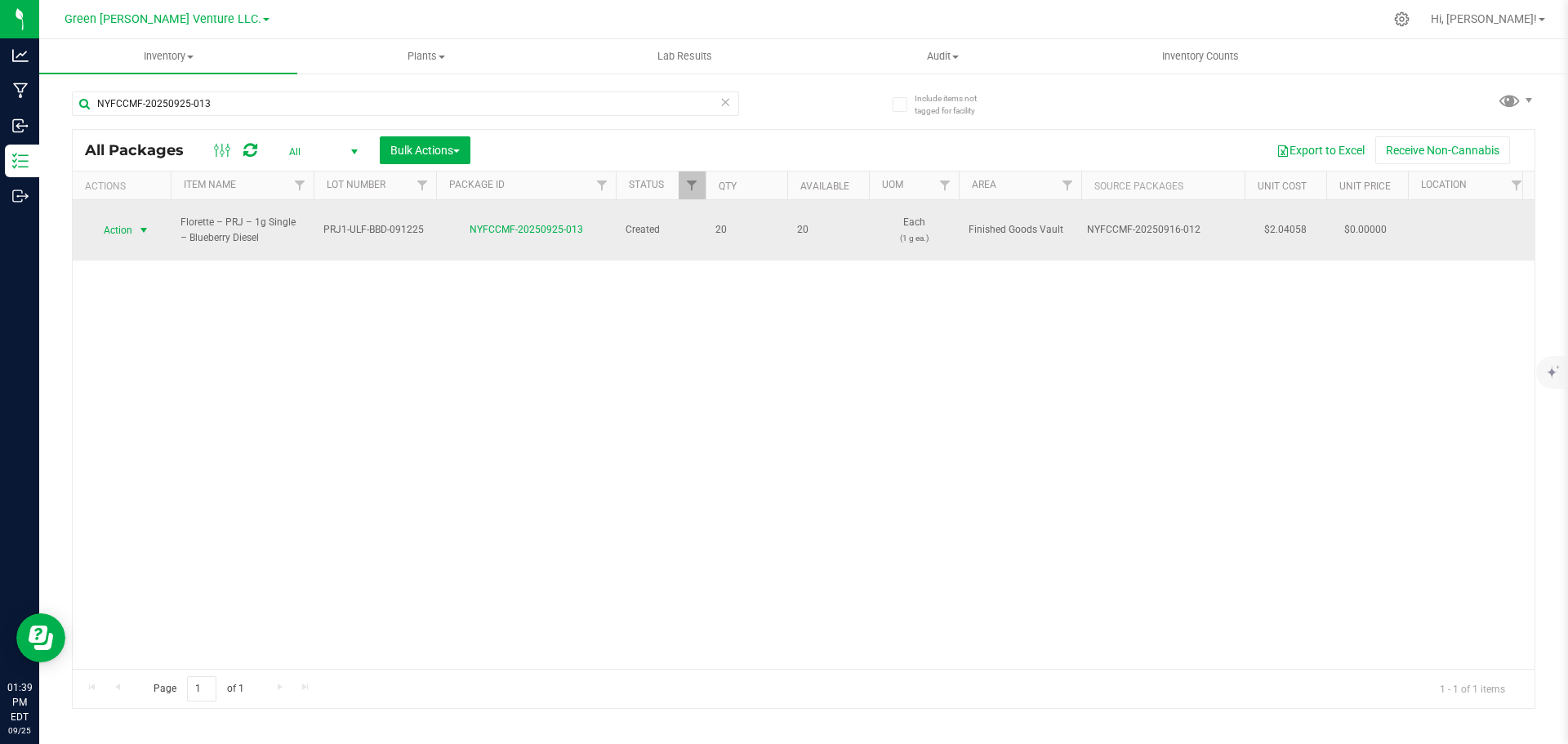
click at [134, 226] on span "select" at bounding box center [144, 230] width 20 height 22
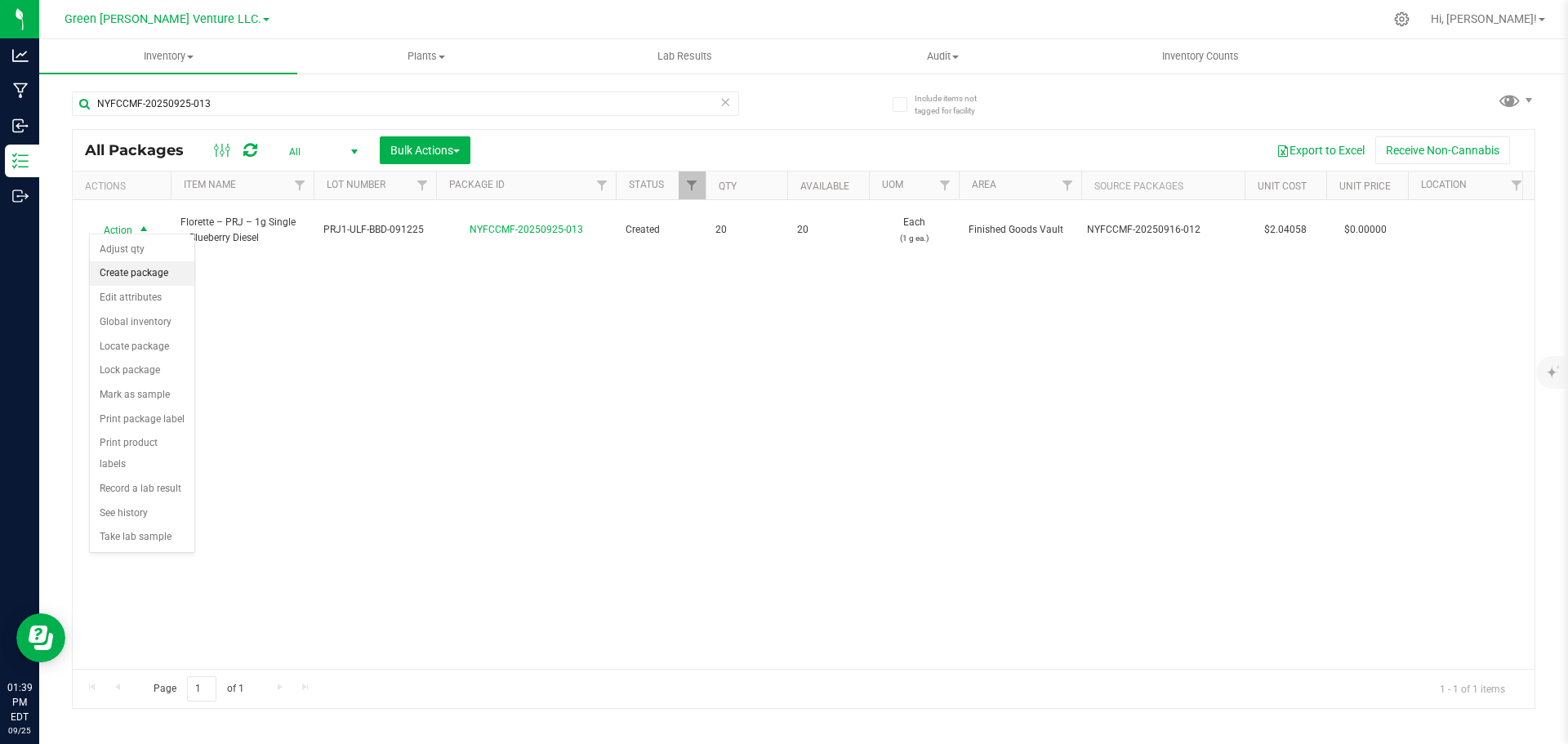
click at [145, 273] on li "Create package" at bounding box center [141, 274] width 104 height 24
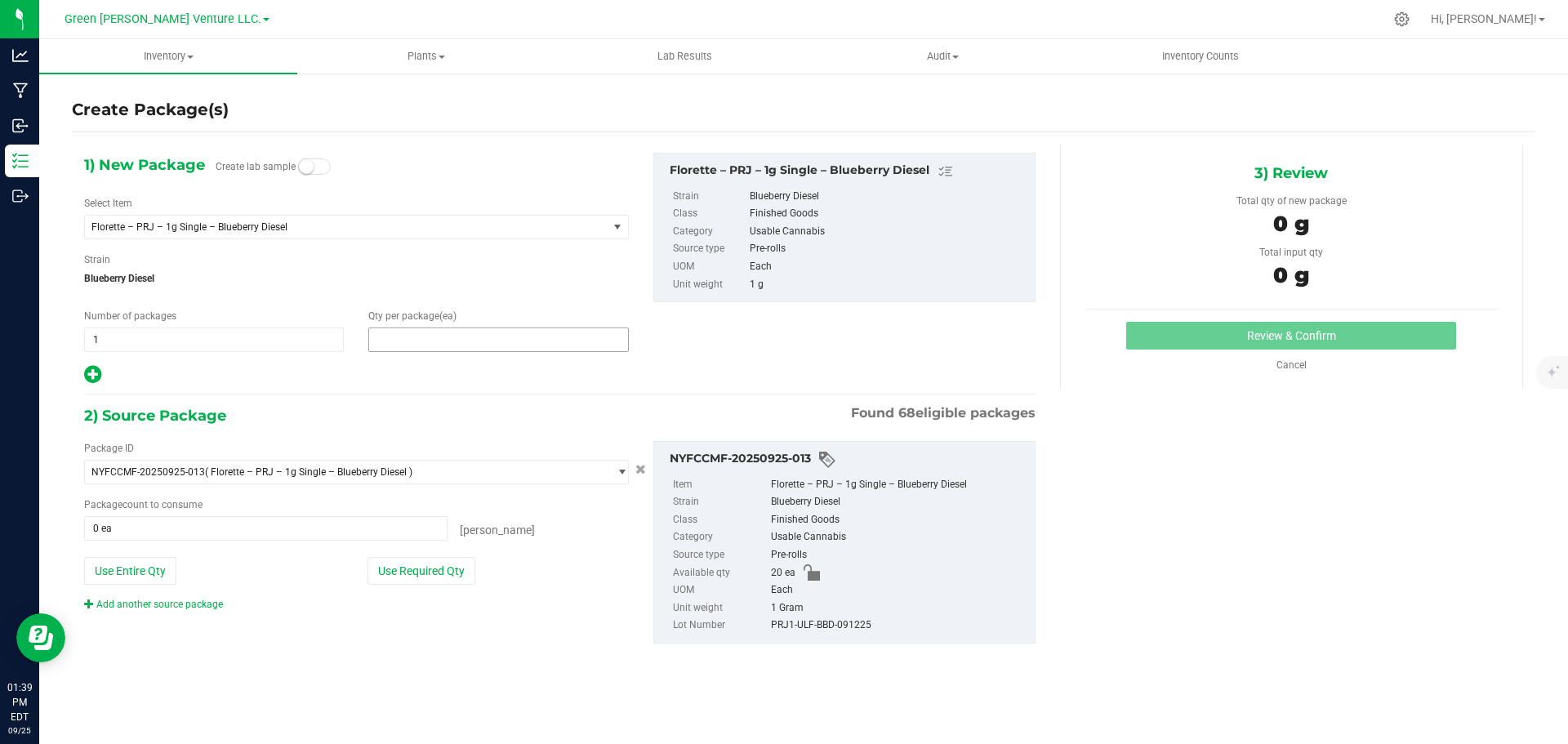
click at [463, 337] on span at bounding box center [497, 339] width 260 height 24
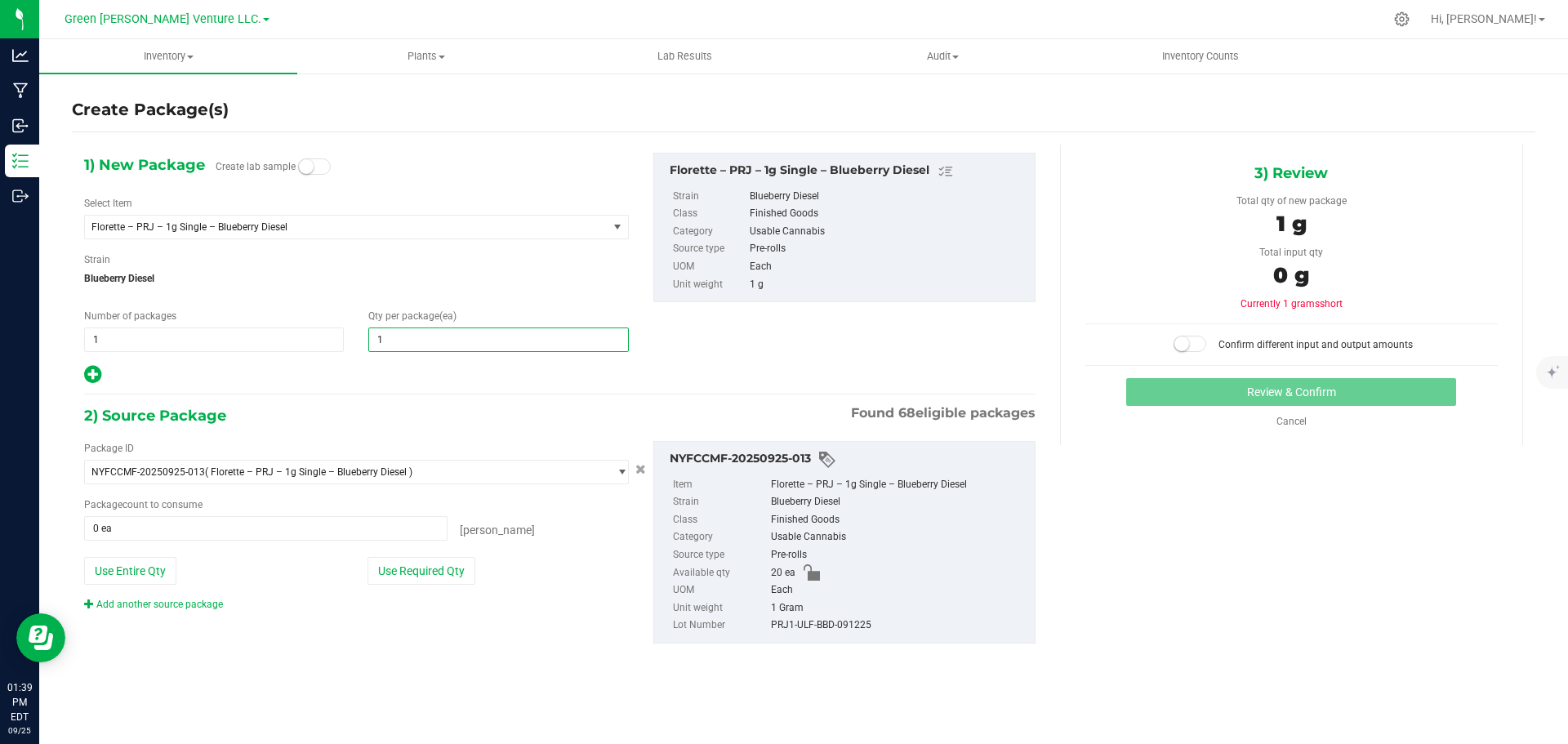
type input "10"
click at [450, 580] on button "Use Required Qty" at bounding box center [421, 571] width 108 height 28
type input "10 ea"
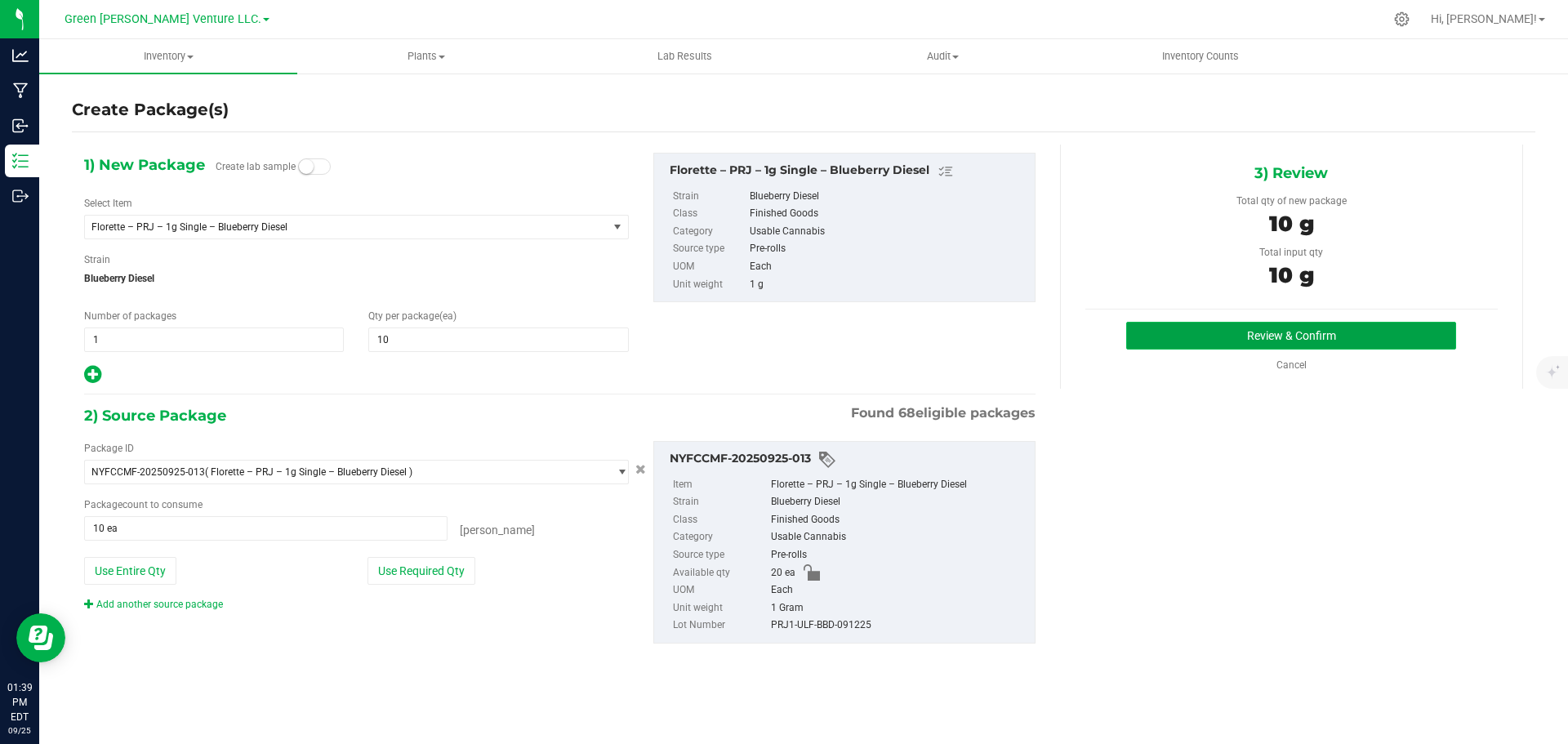
click at [1177, 331] on button "Review & Confirm" at bounding box center [1291, 336] width 330 height 28
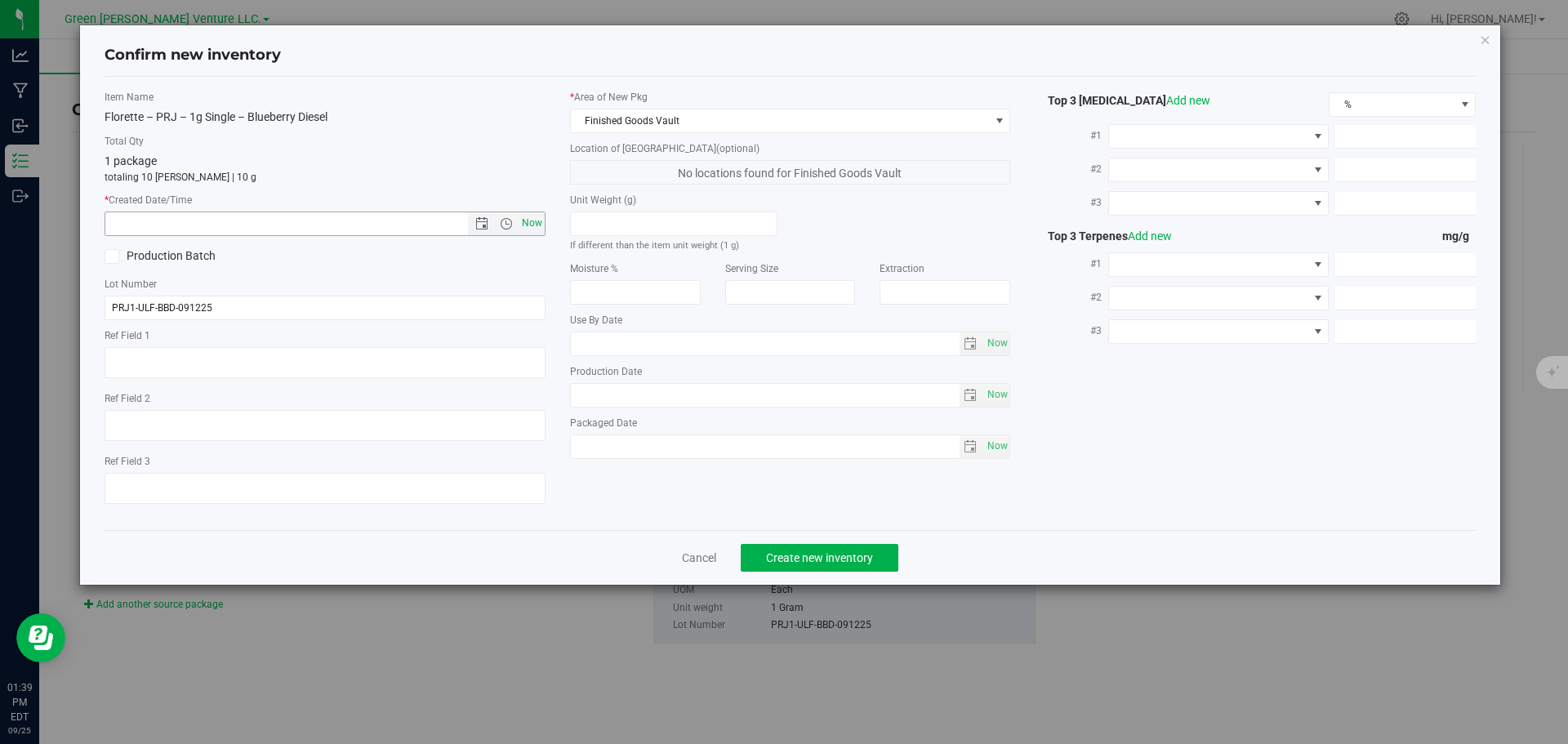
click at [535, 220] on span "Now" at bounding box center [531, 223] width 28 height 23
type input "9/25/2025 1:39 PM"
click at [810, 557] on span "Create new inventory" at bounding box center [820, 557] width 107 height 13
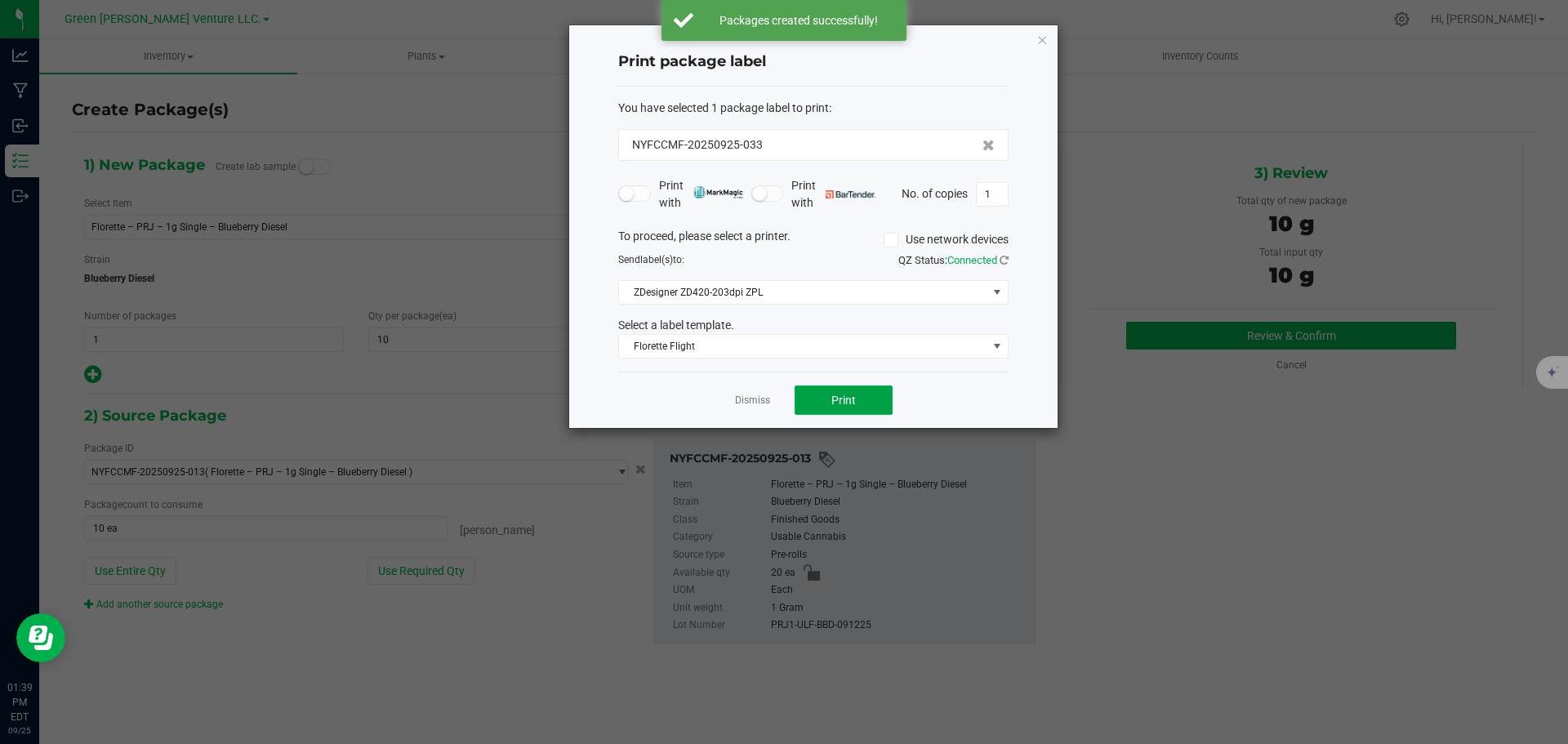
click at [830, 399] on button "Print" at bounding box center [843, 400] width 98 height 29
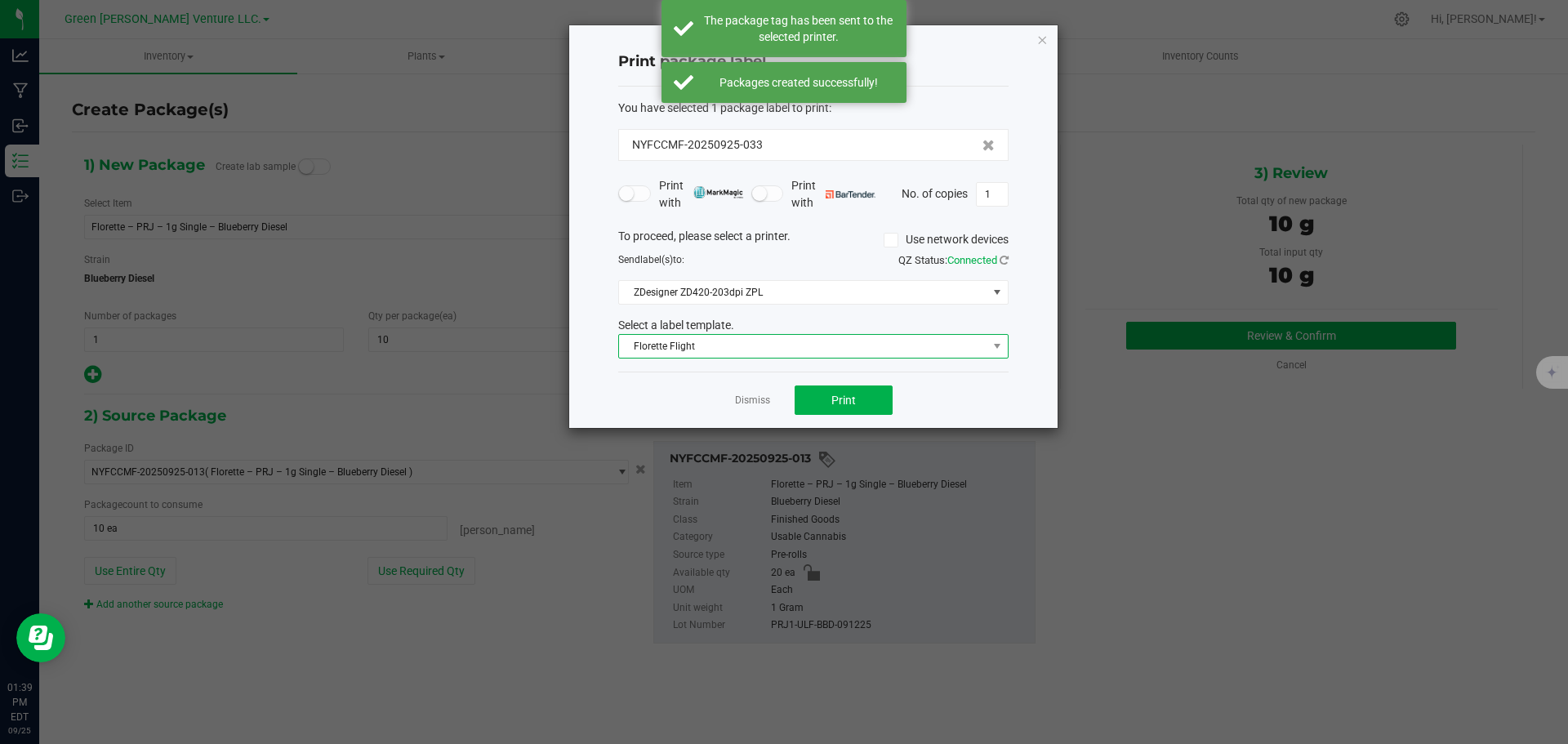
click at [830, 351] on span "Florette Flight" at bounding box center [803, 346] width 368 height 22
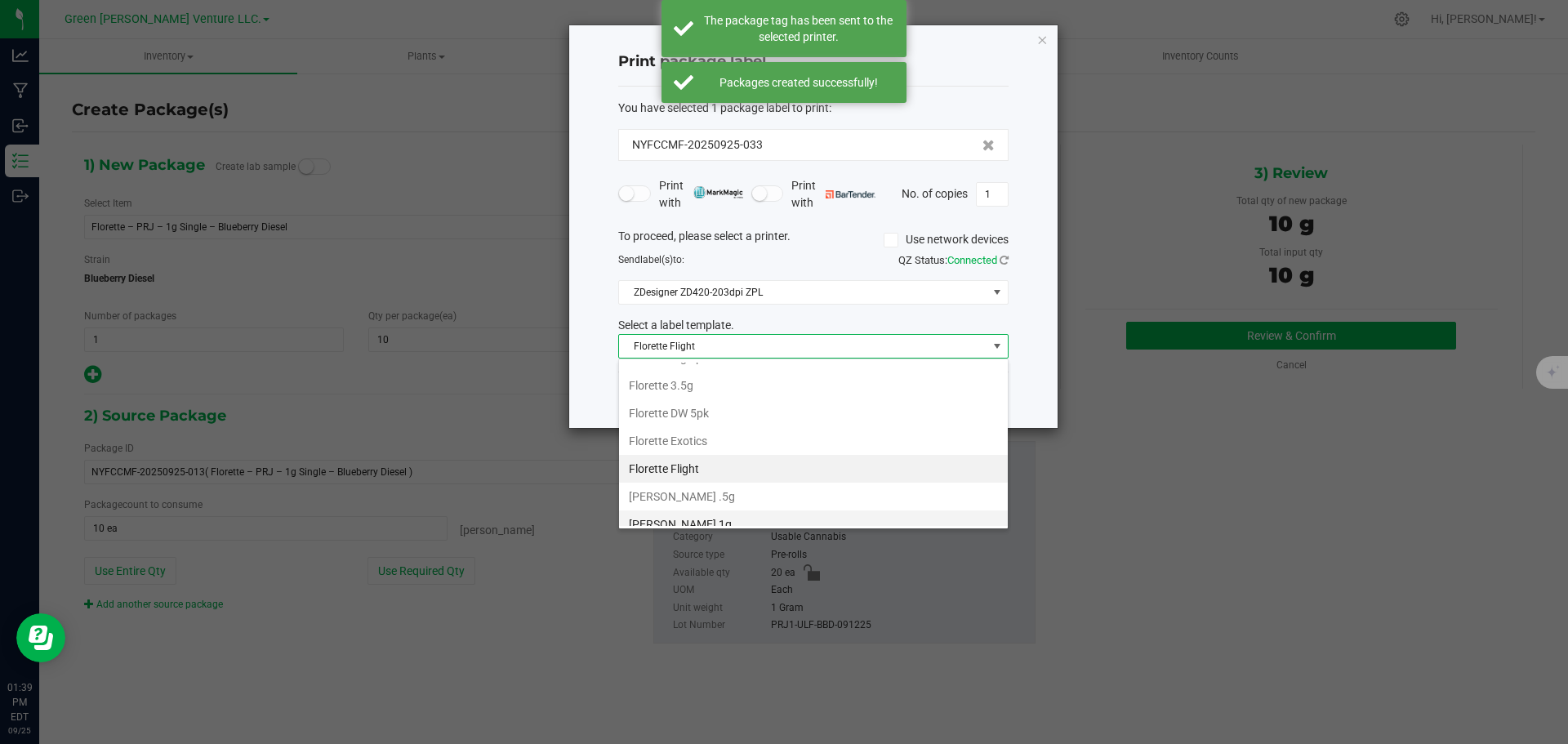
scroll to position [281, 0]
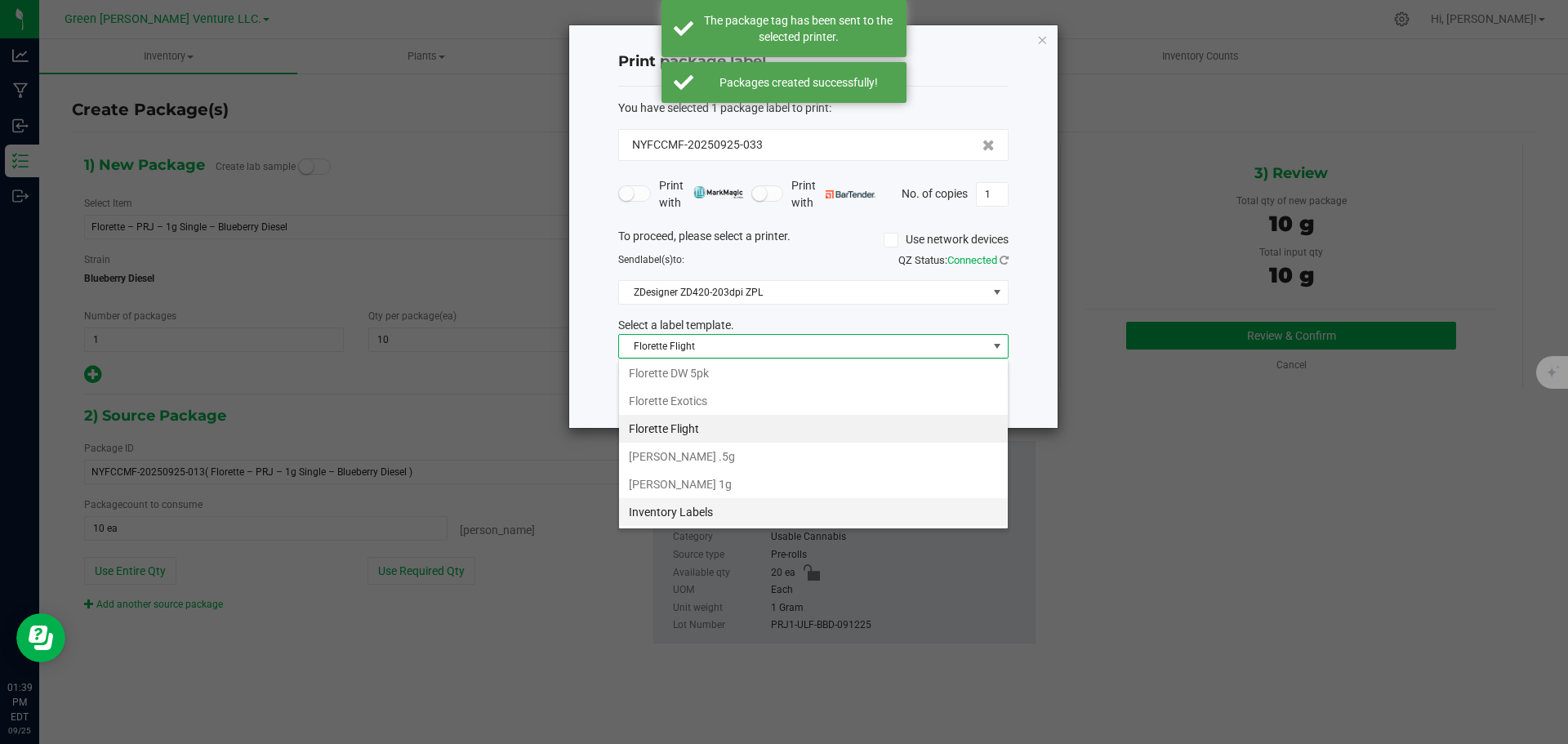
click at [732, 510] on li "Inventory Labels" at bounding box center [813, 512] width 388 height 28
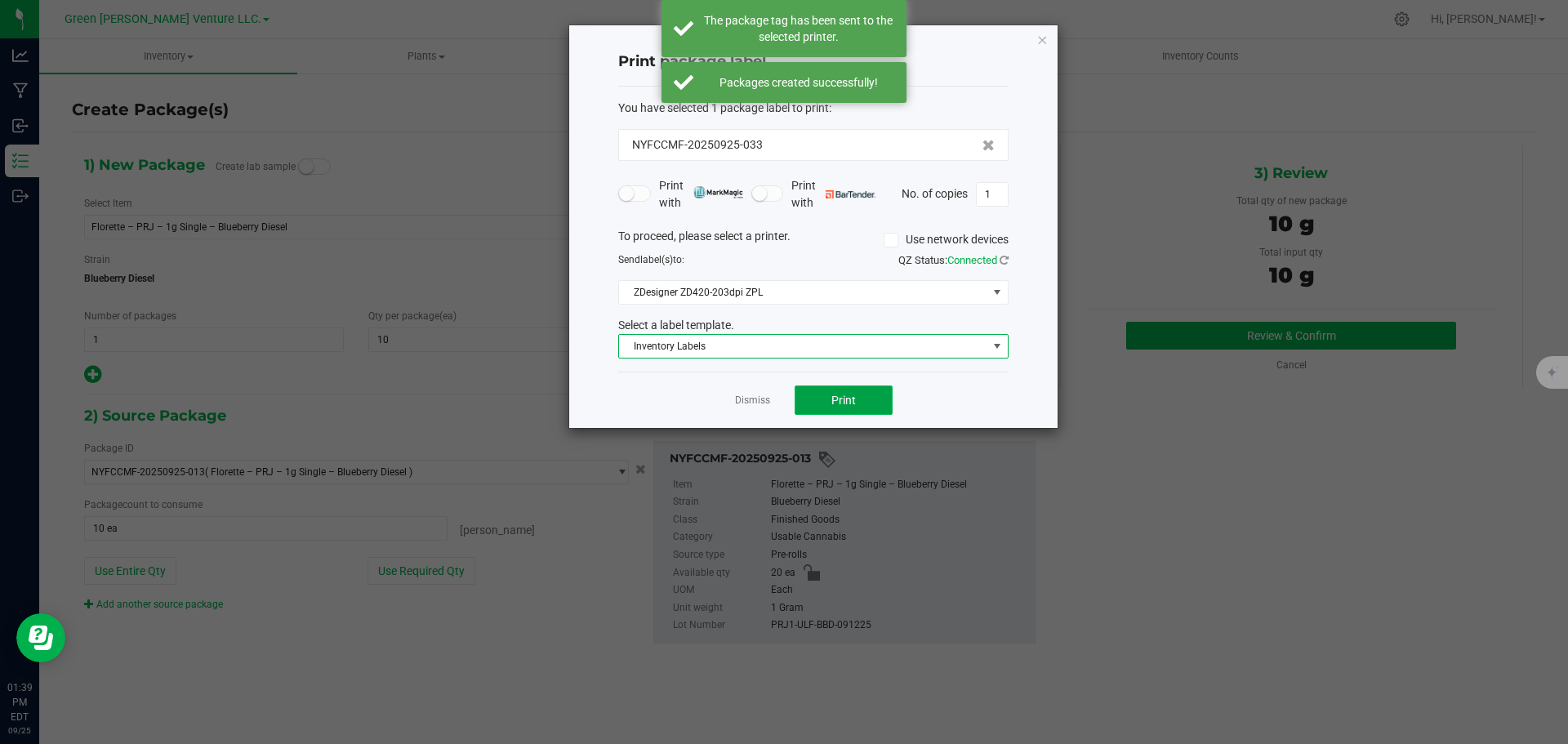
click at [811, 398] on button "Print" at bounding box center [843, 400] width 98 height 29
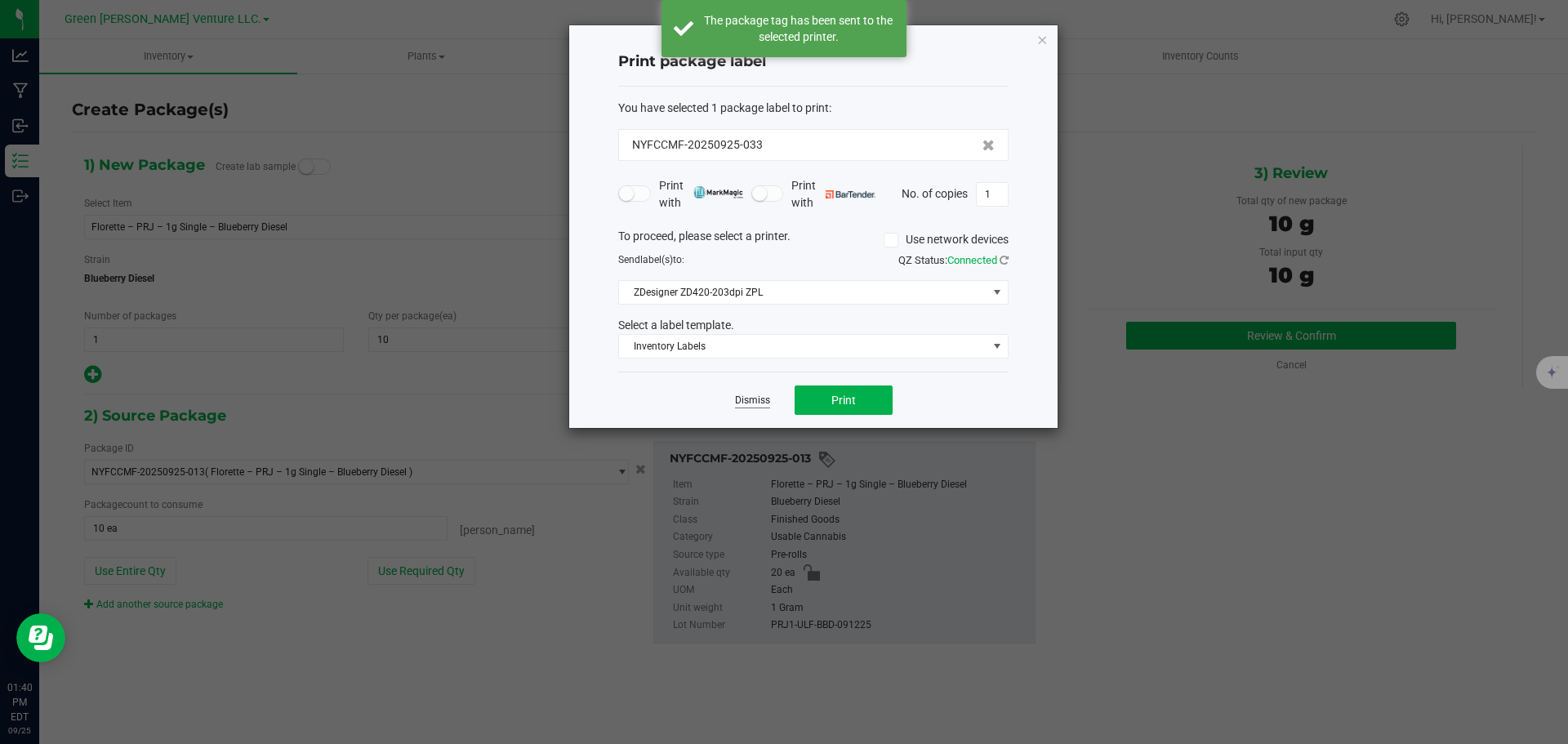
click at [752, 399] on link "Dismiss" at bounding box center [752, 400] width 35 height 14
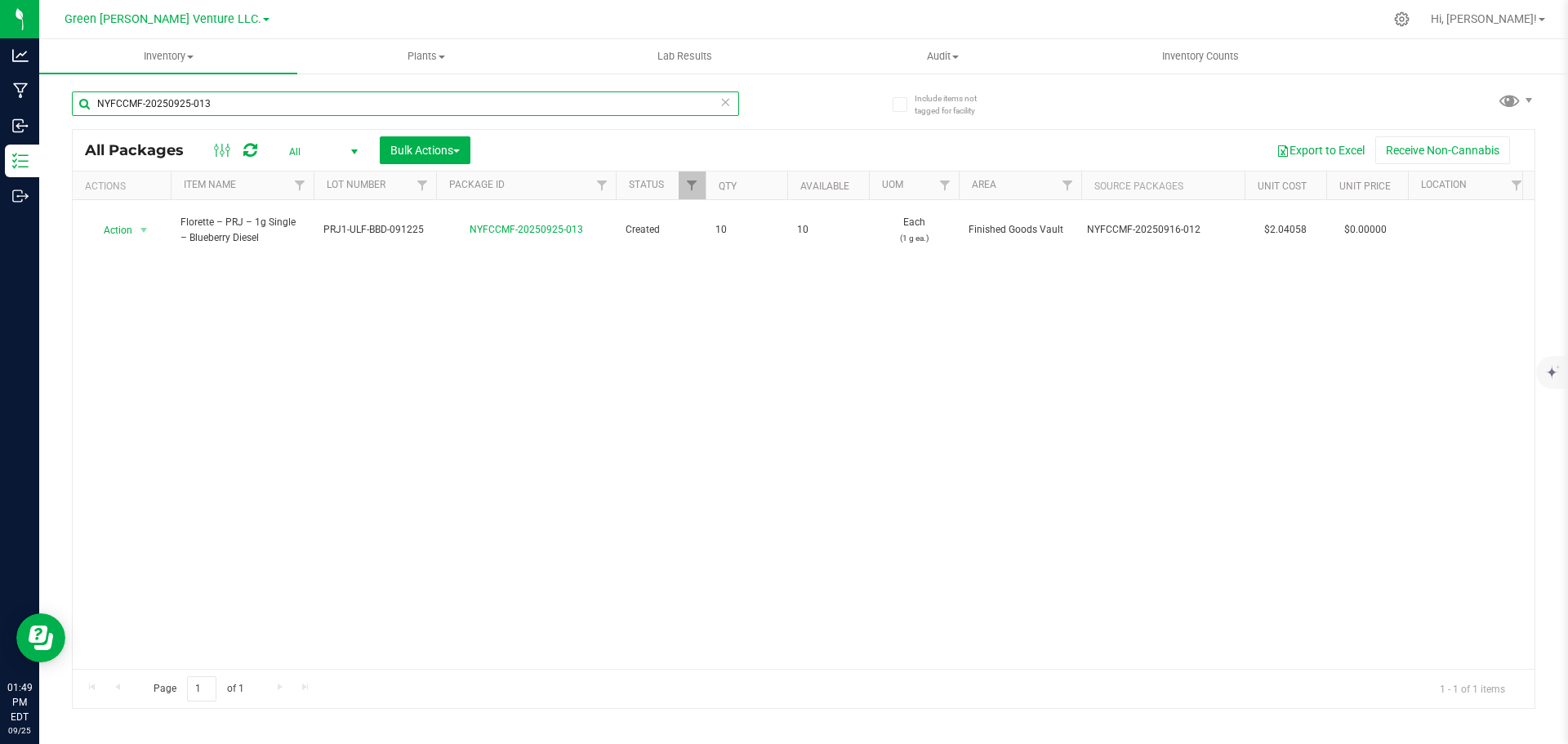
drag, startPoint x: 229, startPoint y: 101, endPoint x: 58, endPoint y: 102, distance: 171.0
click at [58, 102] on div "Include items not tagged for facility NYFCCMF-20250925-013 All Packages All Act…" at bounding box center [803, 321] width 1529 height 499
type input "NYFCCMF-20250619-081"
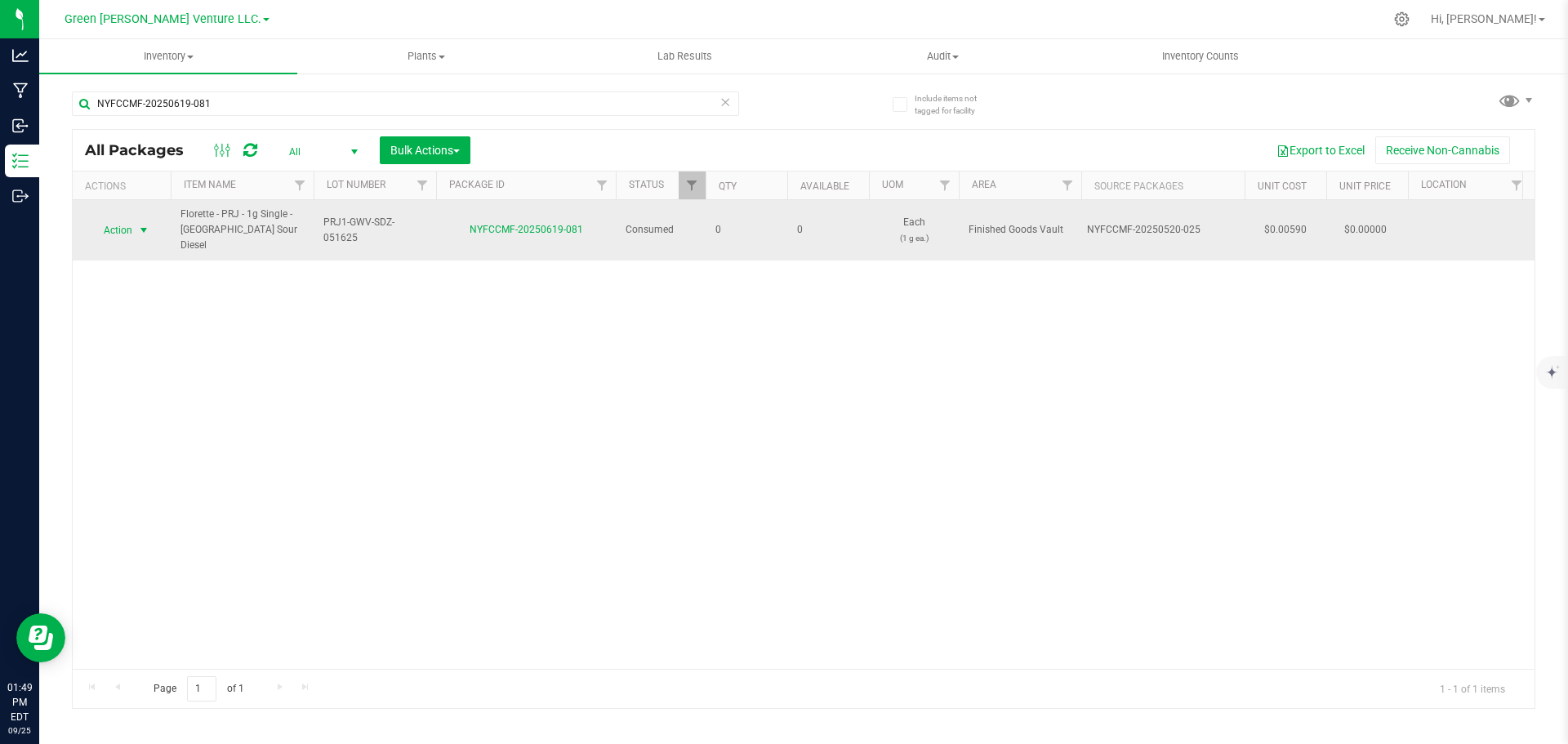
click at [134, 219] on span "select" at bounding box center [144, 230] width 20 height 22
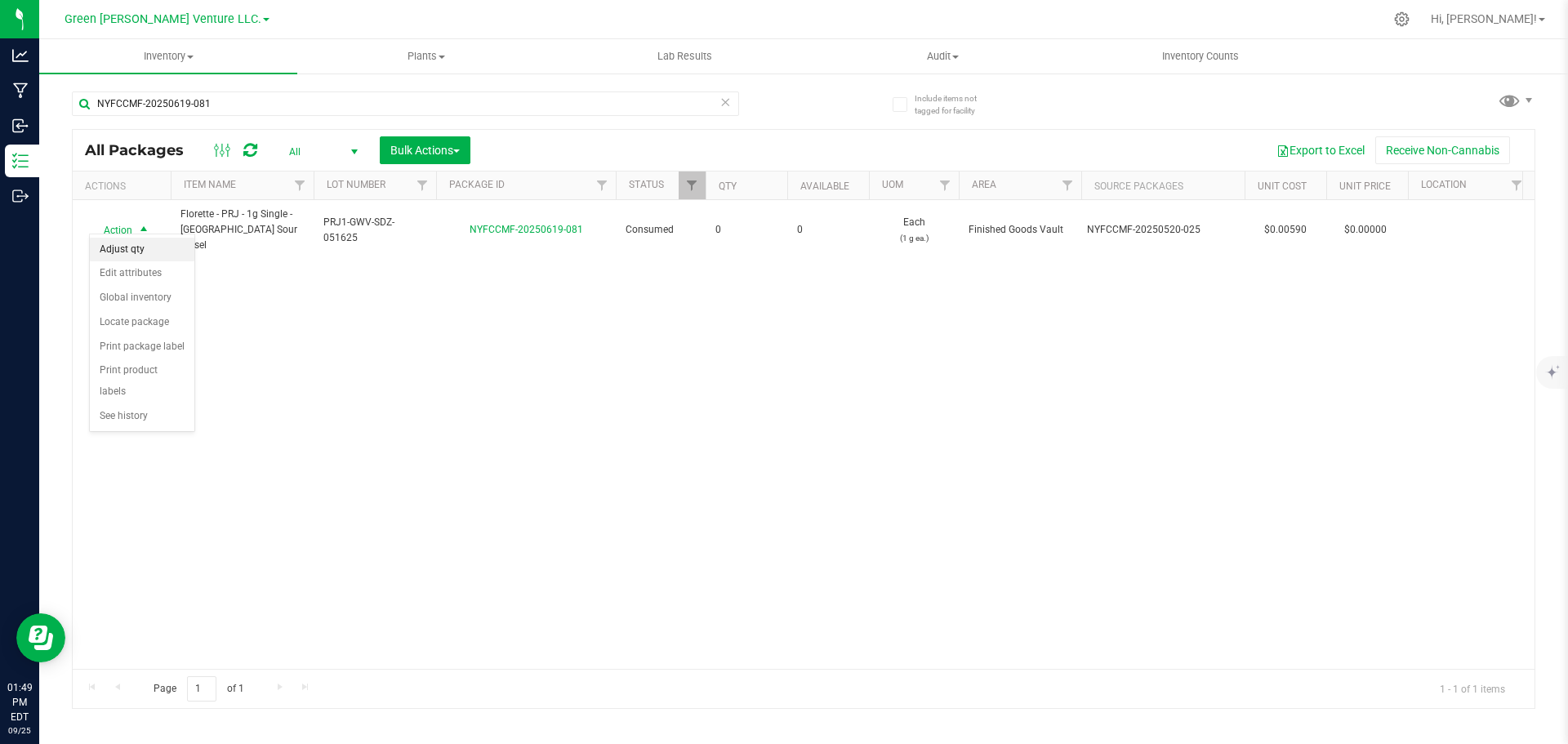
click at [140, 251] on li "Adjust qty" at bounding box center [141, 249] width 104 height 24
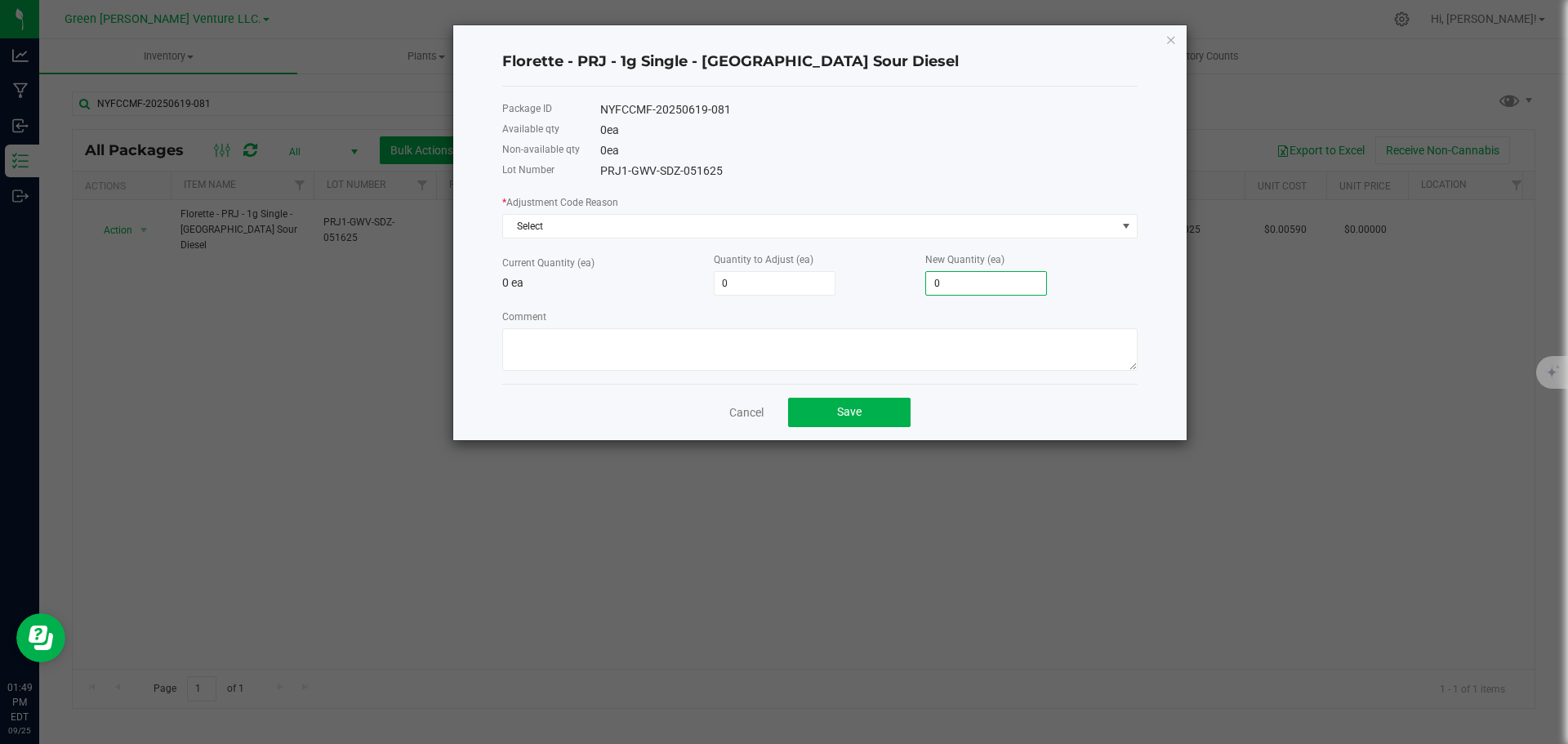
click at [977, 278] on input "0" at bounding box center [986, 282] width 120 height 22
type input "2"
type input "20"
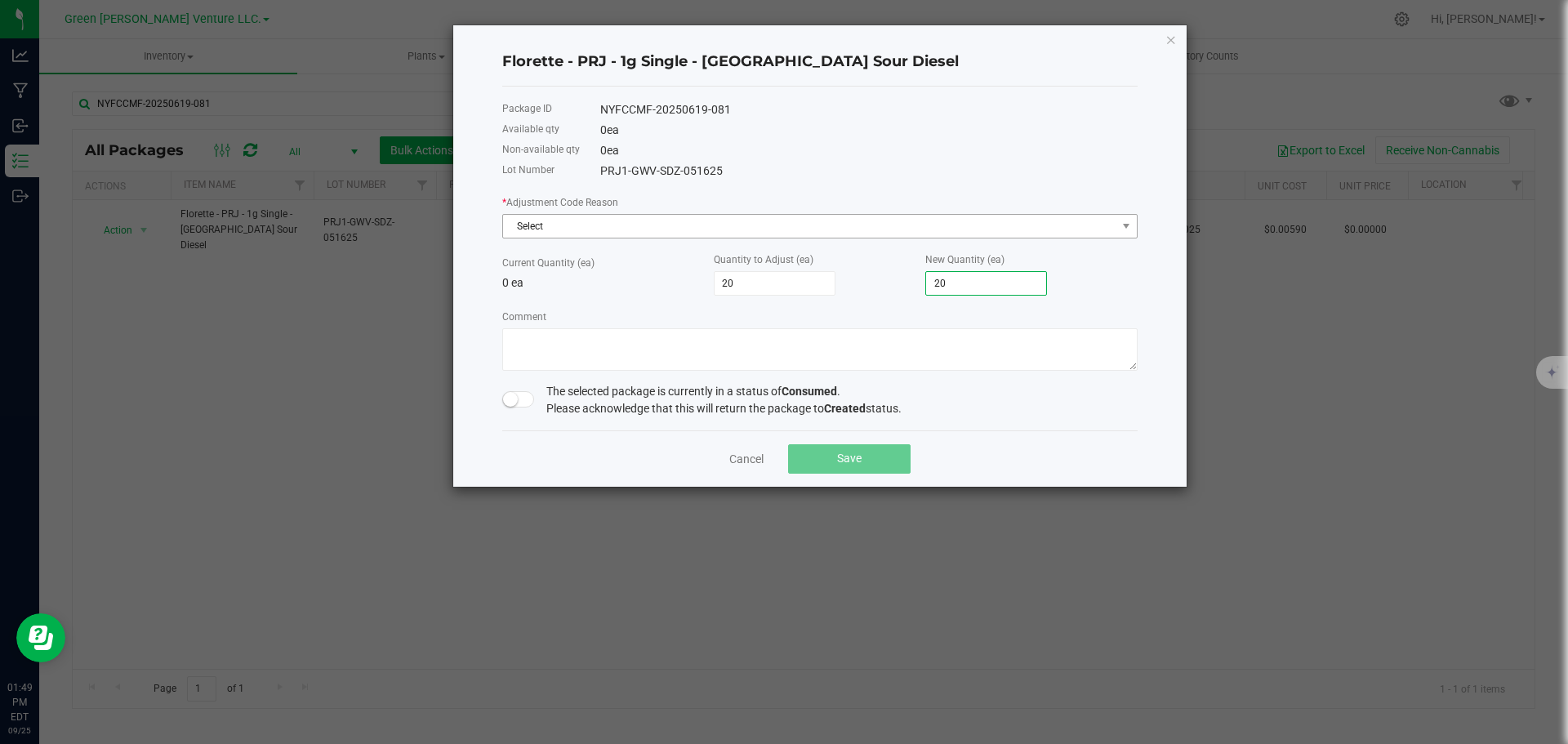
type input "20"
click at [659, 226] on span "Select" at bounding box center [810, 226] width 613 height 22
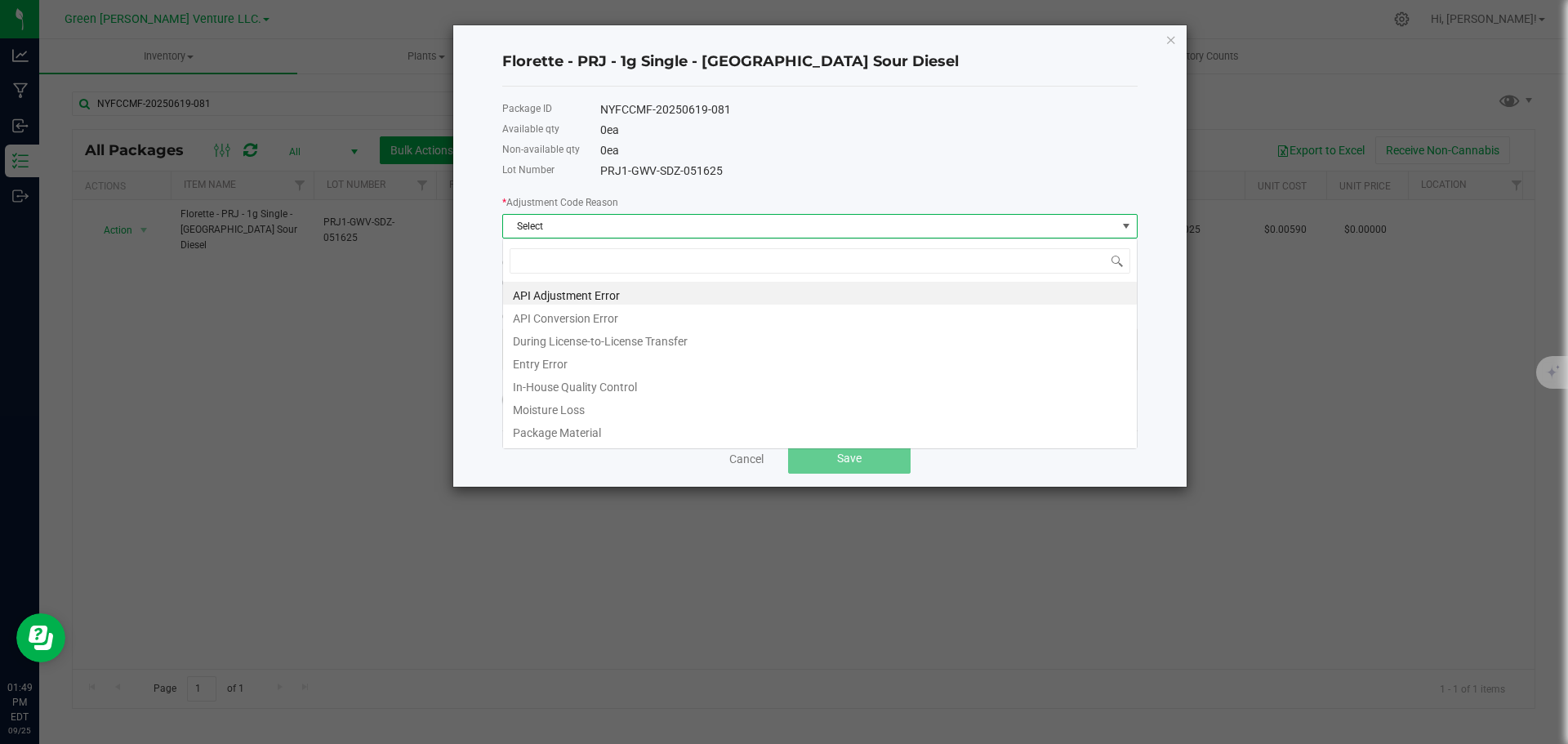
scroll to position [24, 636]
click at [599, 359] on li "Entry Error" at bounding box center [820, 361] width 634 height 22
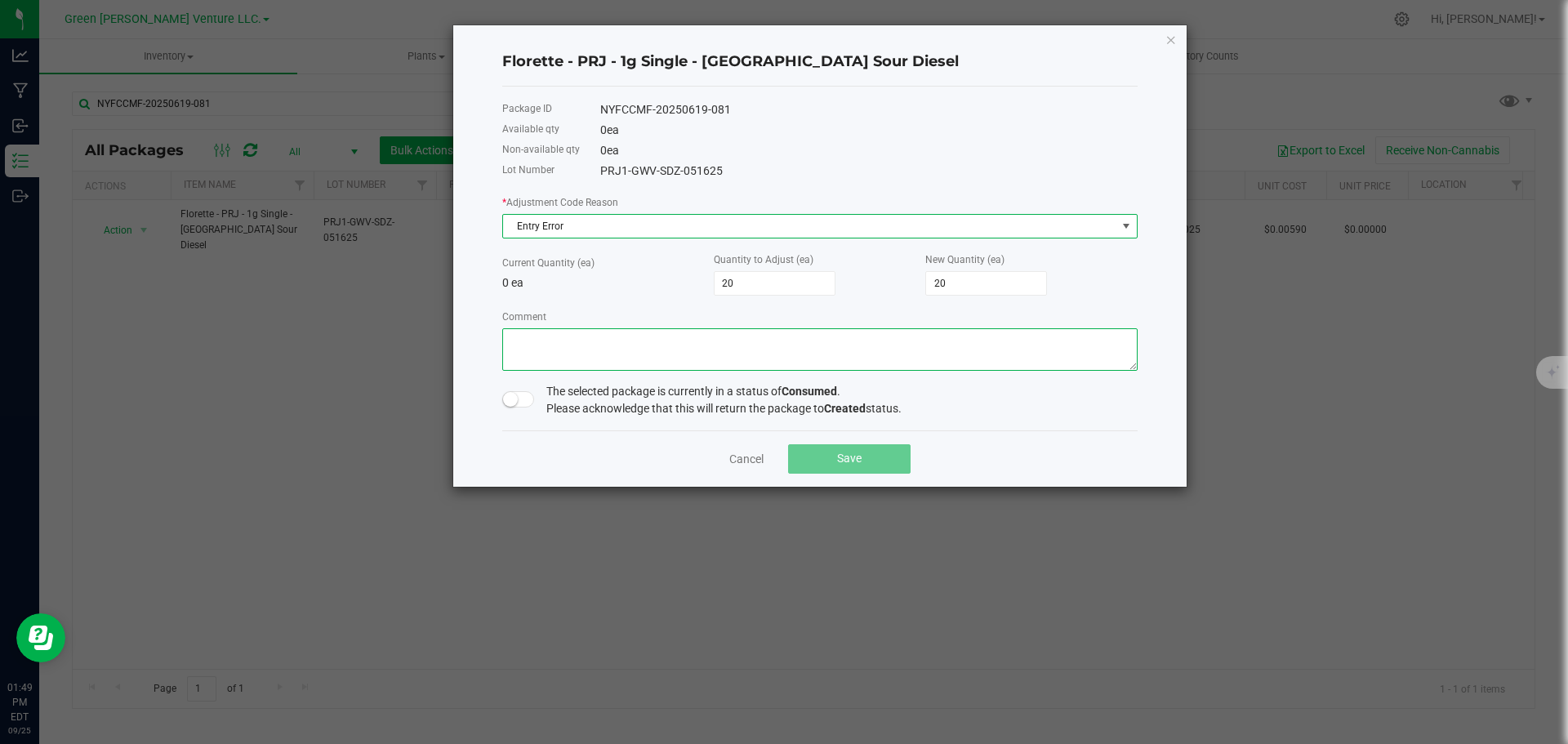
click at [524, 335] on textarea "Comment" at bounding box center [820, 350] width 636 height 43
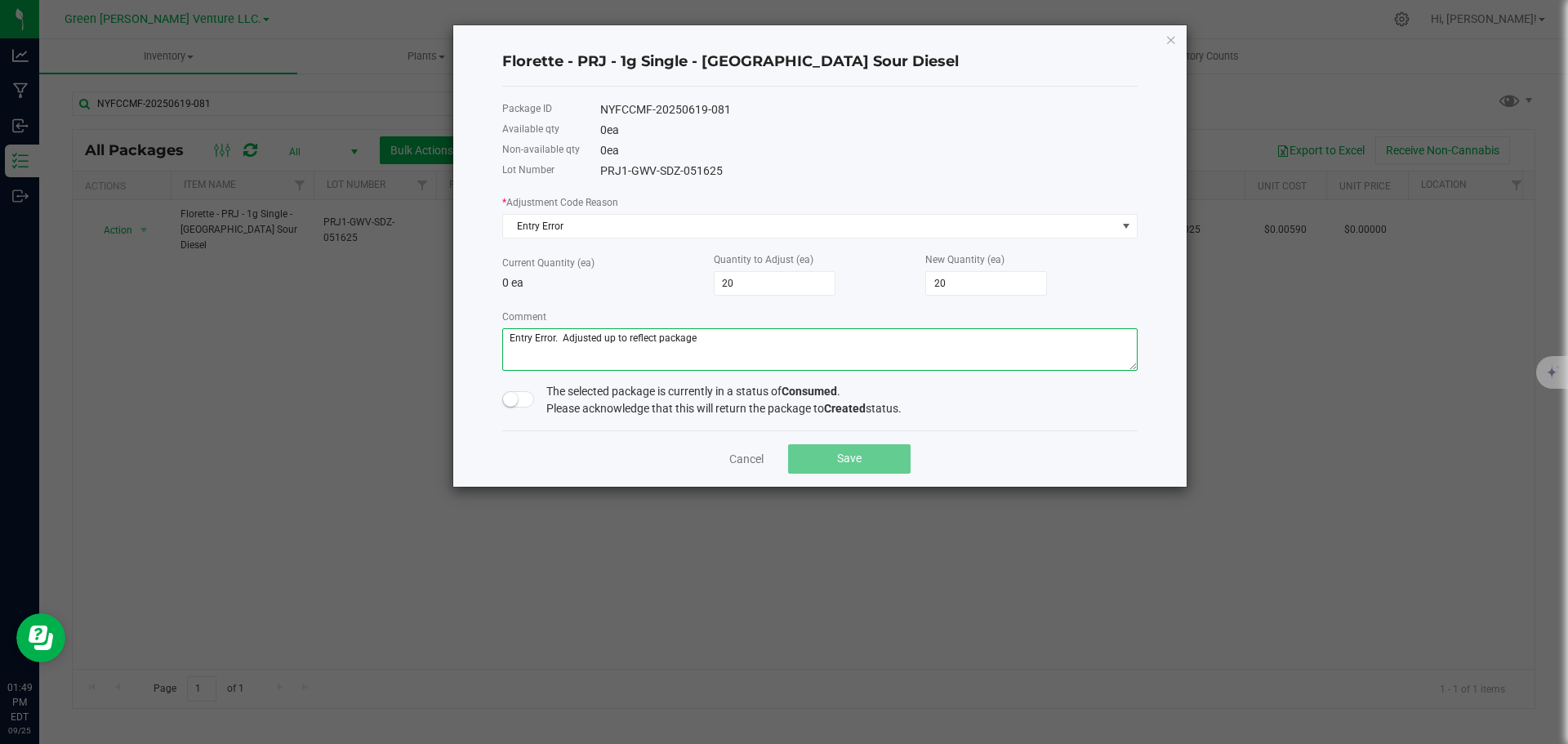
type textarea "Entry Error. Adjusted up to reflect package"
click at [516, 402] on small at bounding box center [510, 399] width 15 height 15
click at [826, 463] on button "Save" at bounding box center [850, 459] width 123 height 29
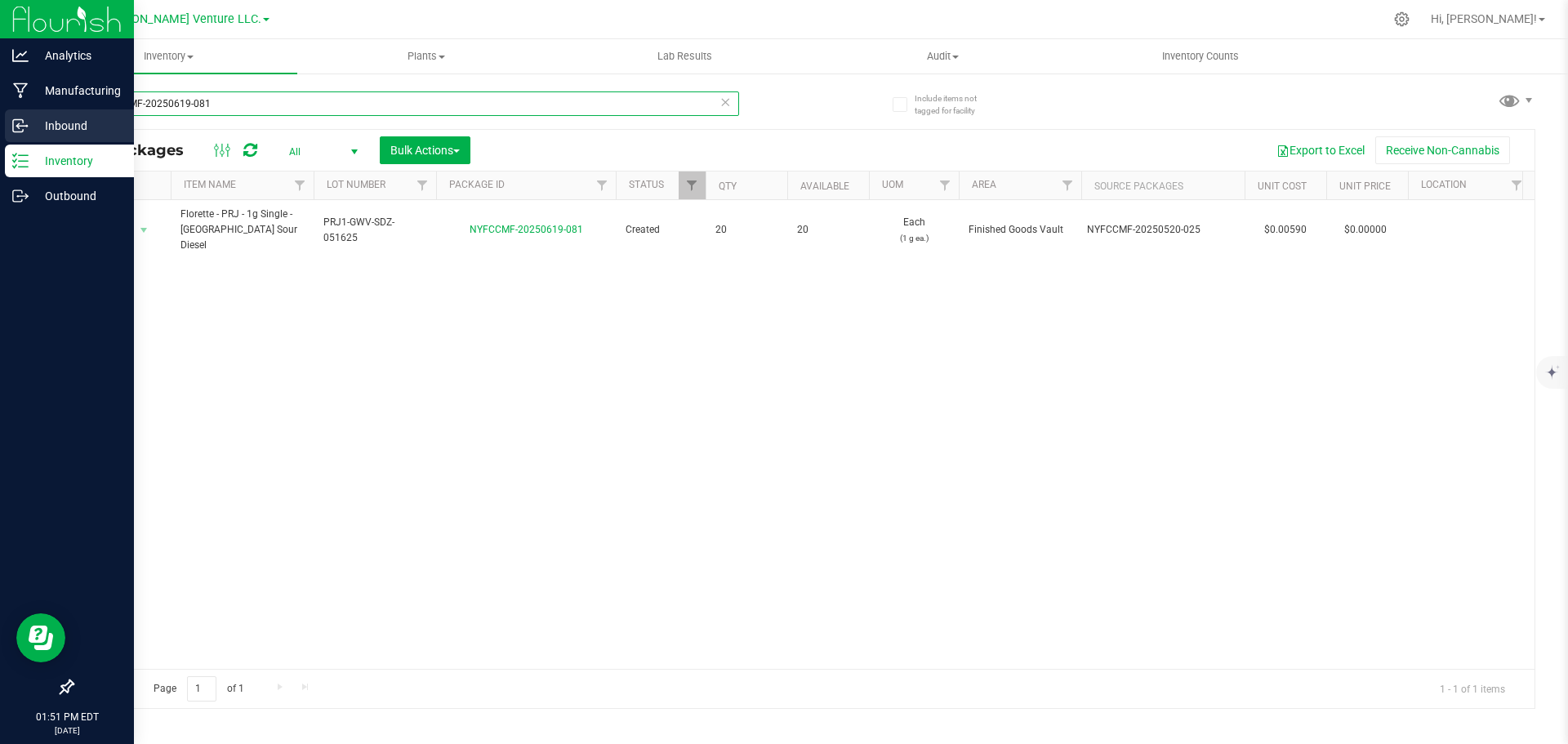
drag, startPoint x: 221, startPoint y: 107, endPoint x: 38, endPoint y: 114, distance: 183.1
click at [38, 114] on div "Analytics Manufacturing Inbound Inventory Outbound 01:51 PM EDT 09/25/2025 09/2…" at bounding box center [784, 372] width 1568 height 744
type input "NYFCCMF-20250619-082"
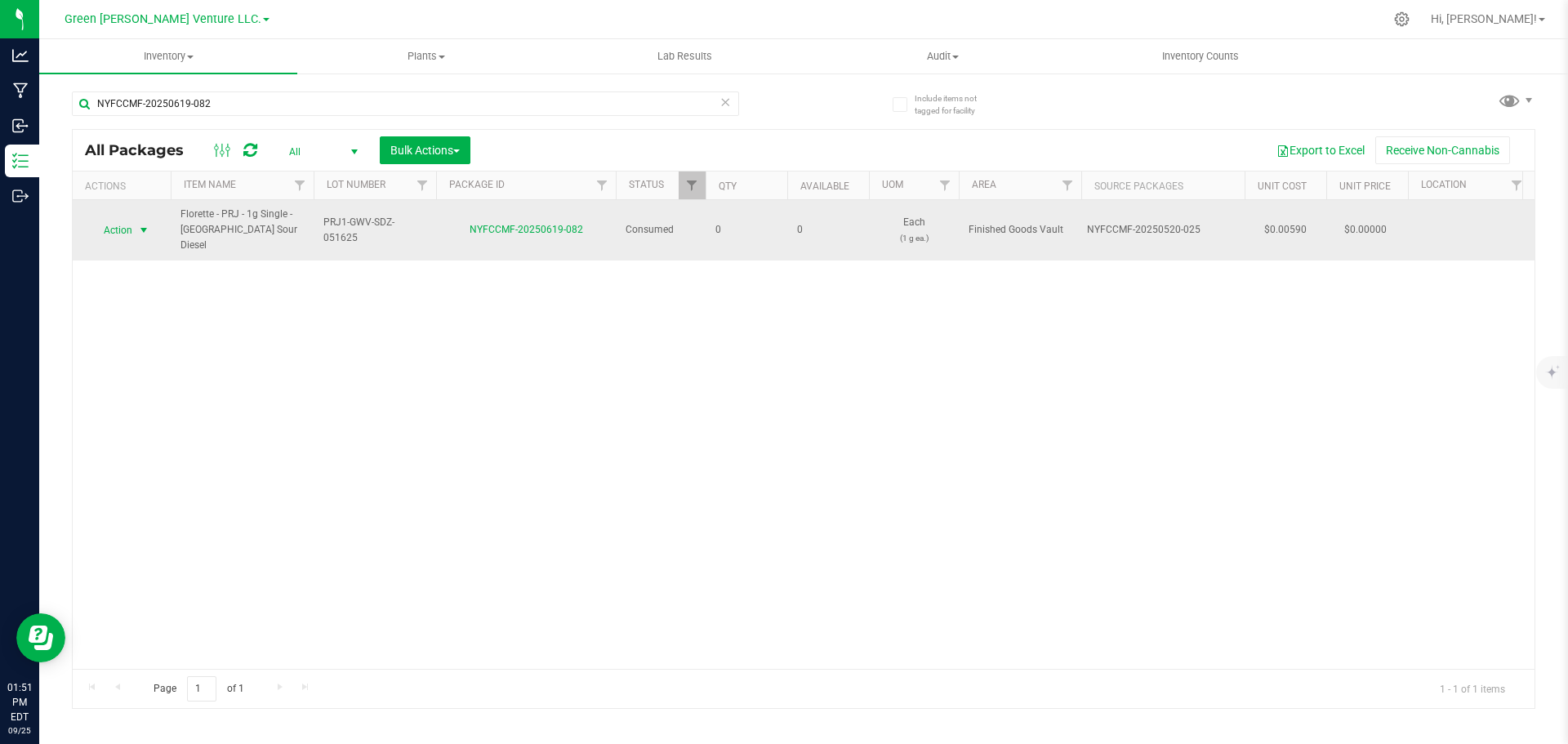
click at [122, 221] on span "Action" at bounding box center [110, 230] width 44 height 22
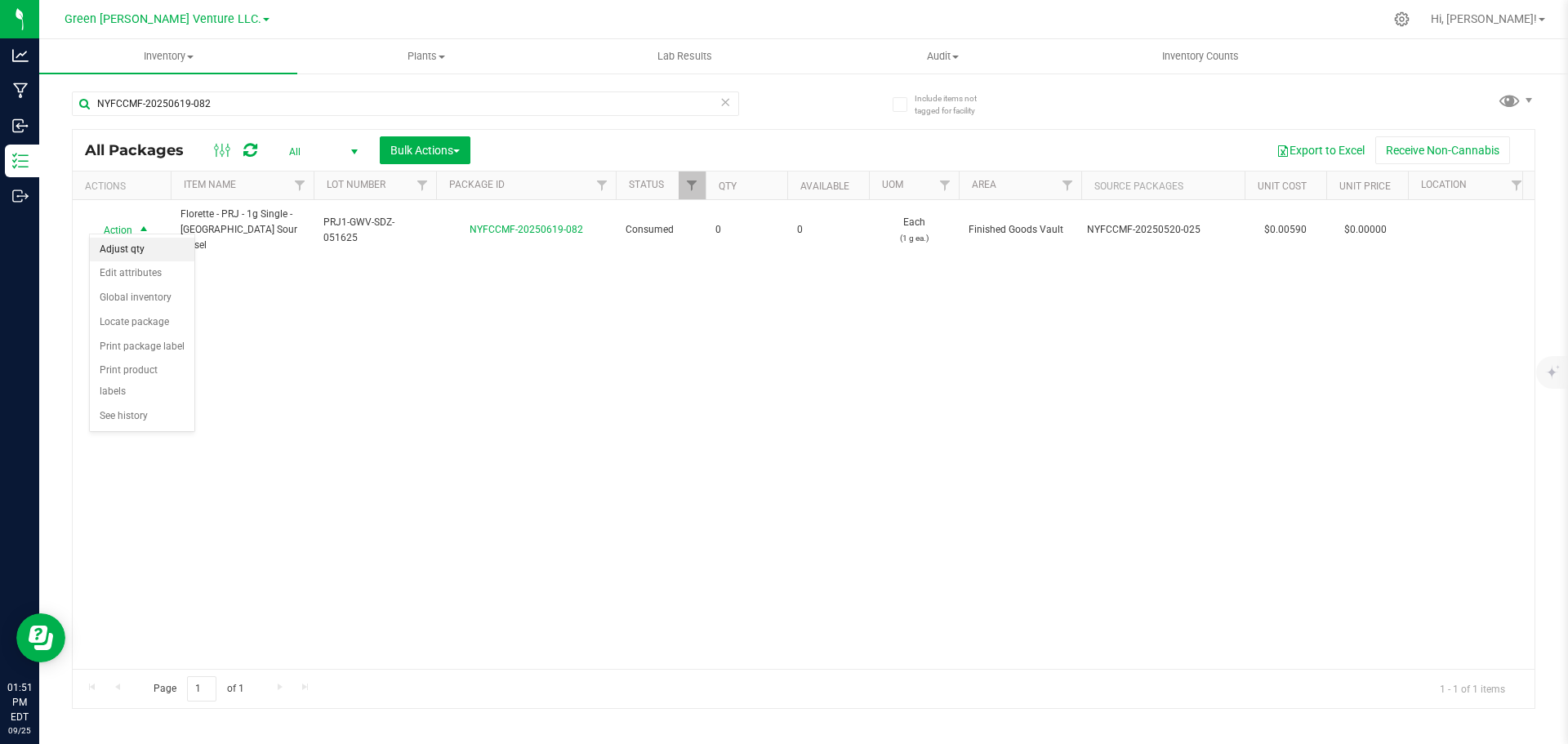
click at [139, 242] on li "Adjust qty" at bounding box center [141, 249] width 104 height 24
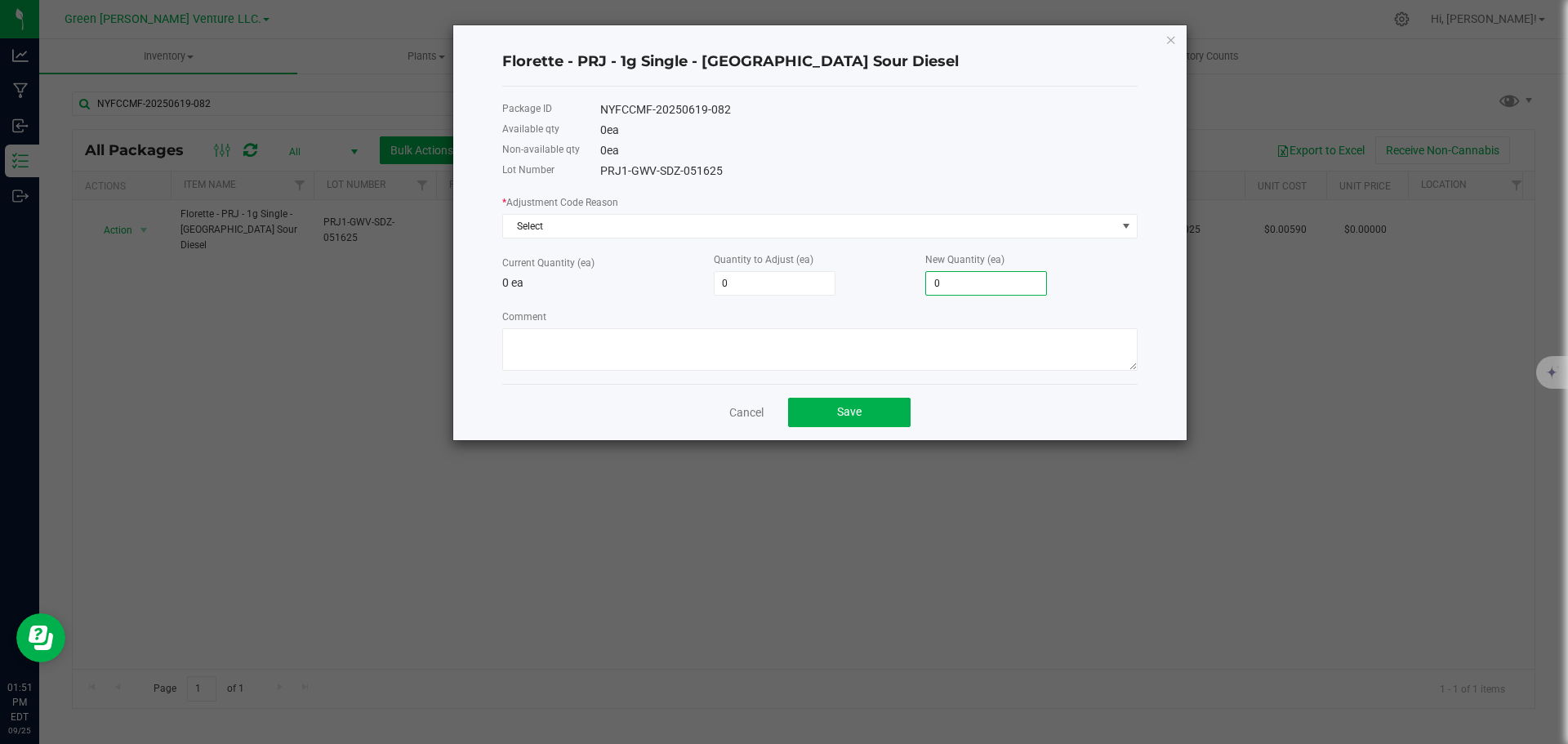
click at [953, 282] on input "0" at bounding box center [986, 282] width 120 height 22
type input "2"
type input "20"
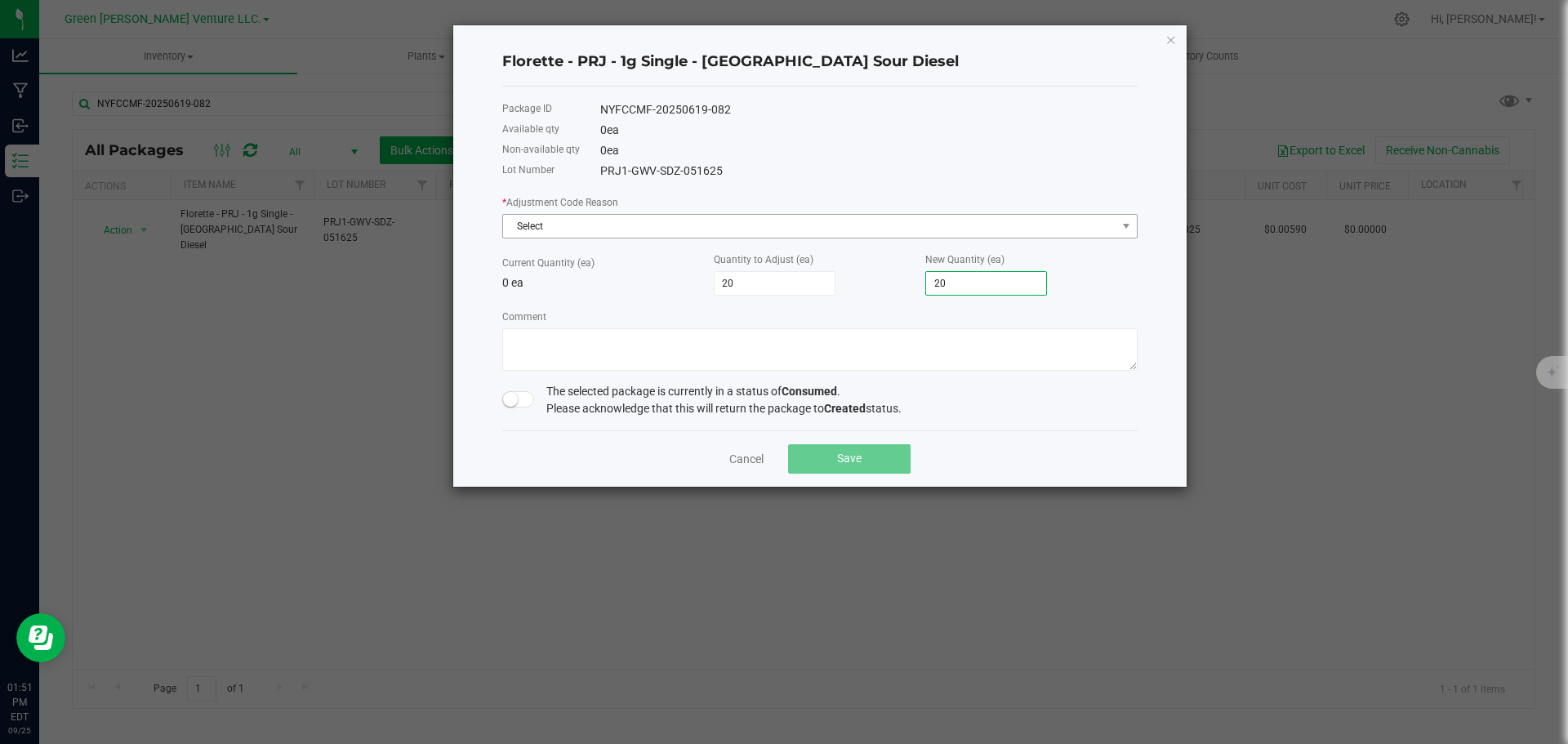
type input "20"
click at [683, 226] on span "Select" at bounding box center [810, 226] width 613 height 22
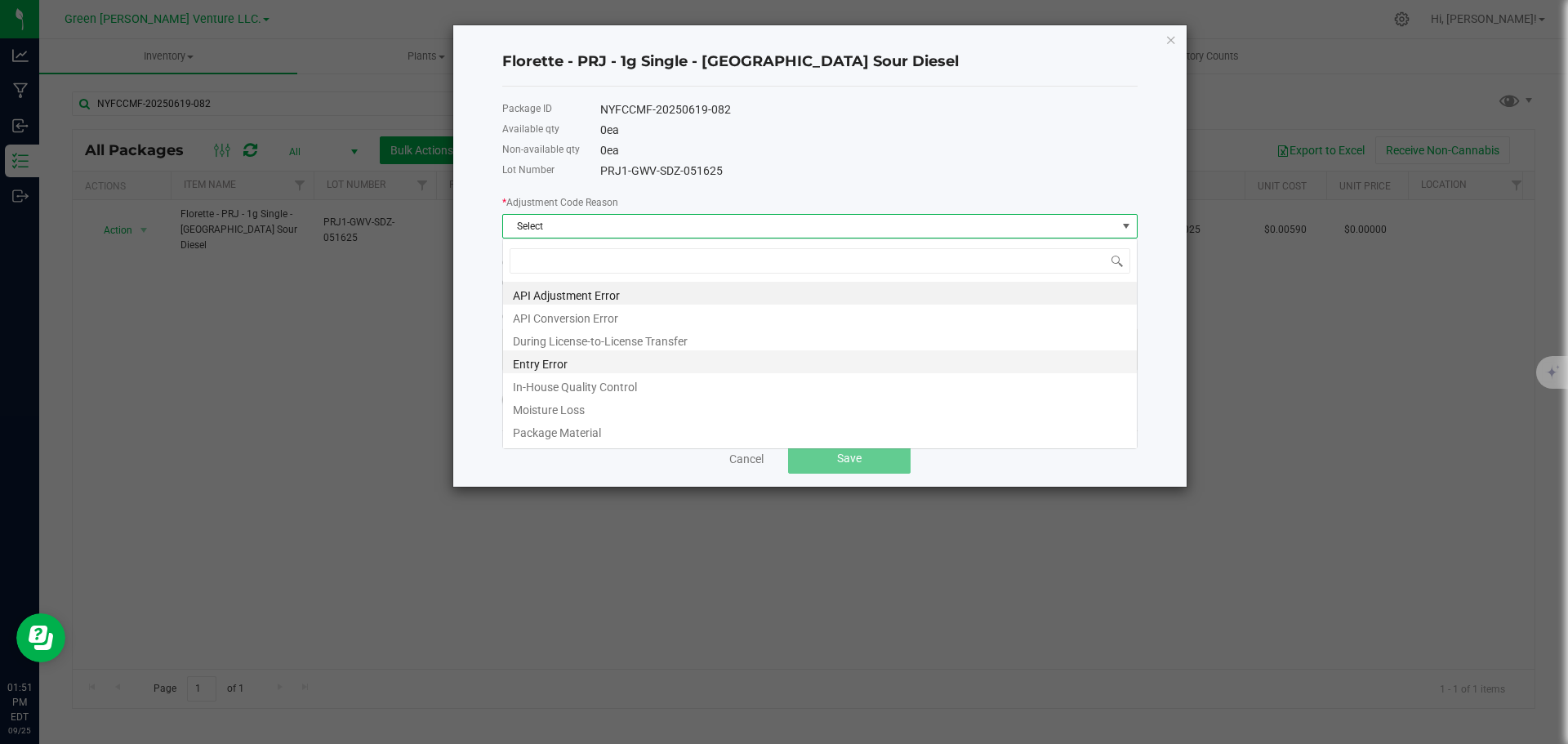
scroll to position [24, 636]
click at [597, 365] on li "Entry Error" at bounding box center [820, 361] width 634 height 22
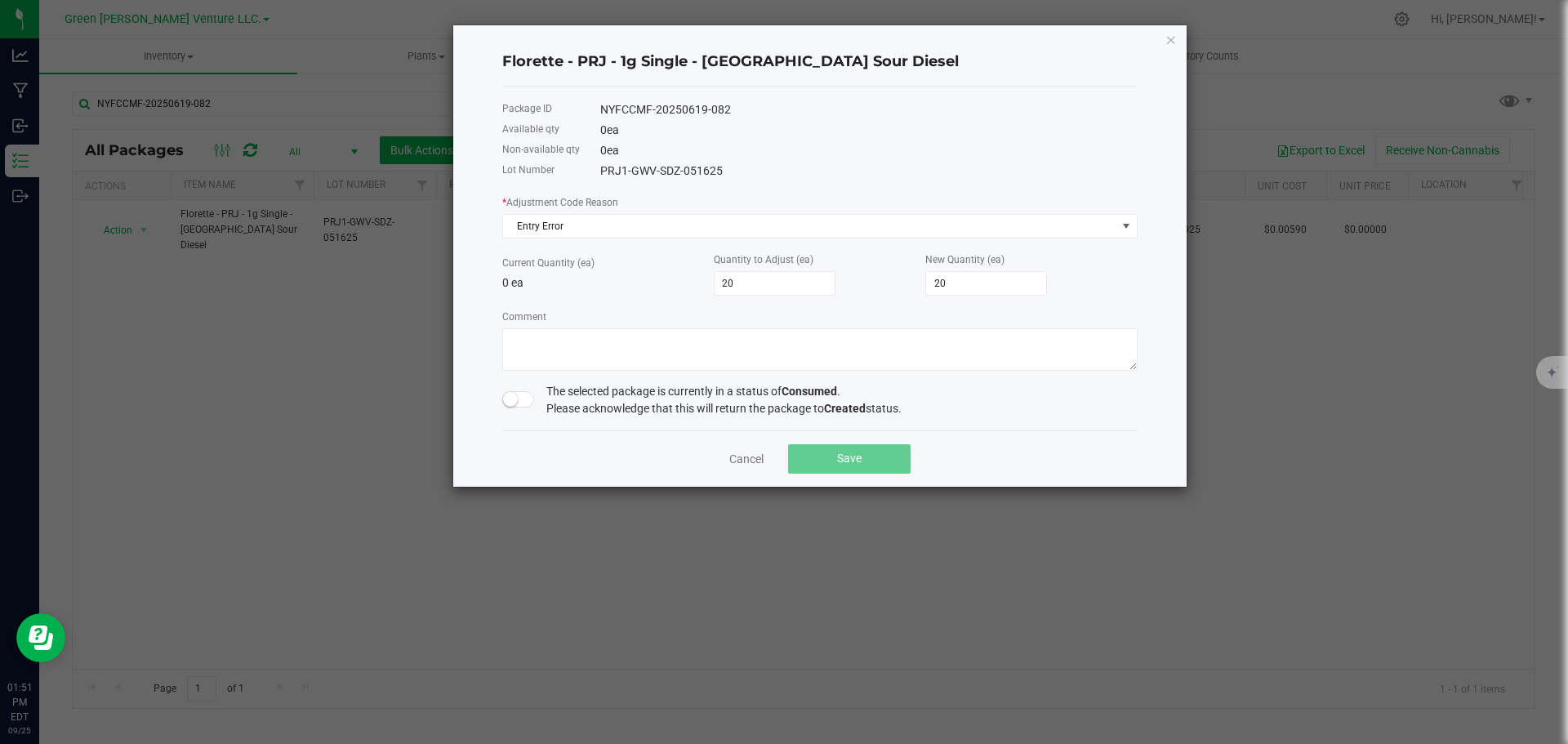
click at [510, 398] on small at bounding box center [510, 399] width 15 height 15
click at [532, 345] on textarea "Comment" at bounding box center [820, 350] width 636 height 43
type textarea "Entry Error. Adjusted up to reflect package"
click at [896, 461] on button "Save" at bounding box center [850, 459] width 123 height 29
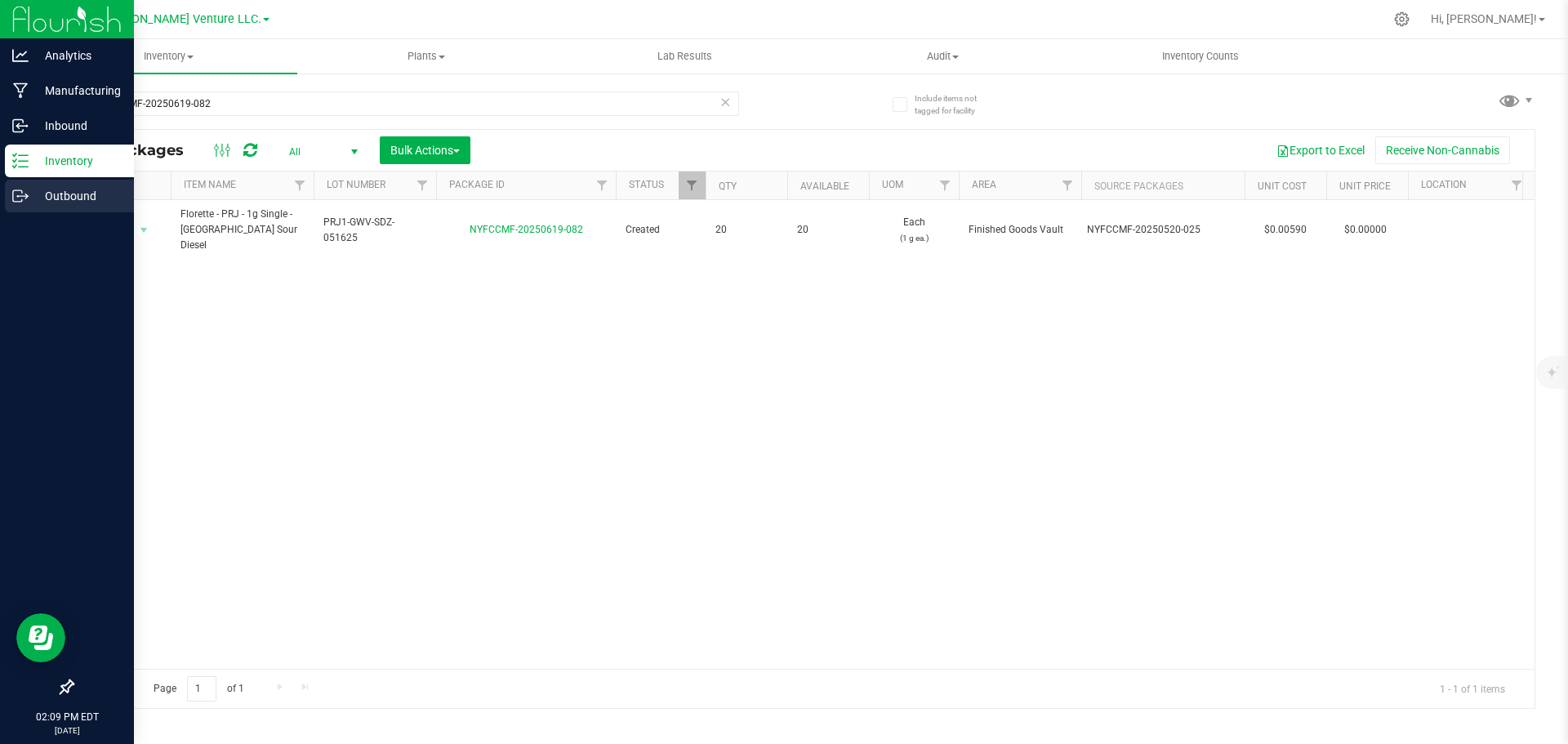
click at [84, 187] on p "Outbound" at bounding box center [77, 196] width 98 height 19
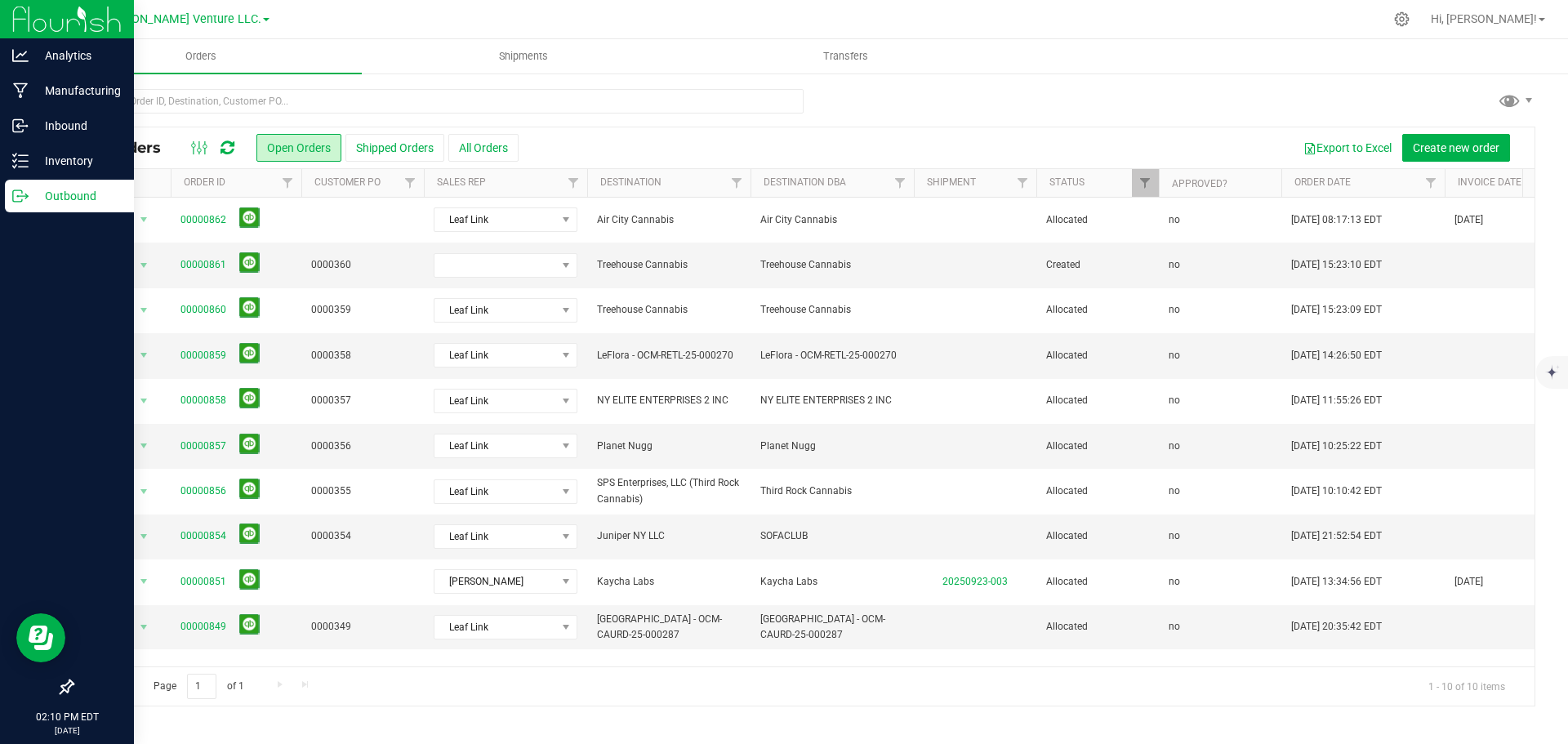
click at [1378, 98] on div at bounding box center [804, 107] width 1464 height 38
click at [507, 61] on span "Shipments" at bounding box center [524, 56] width 93 height 15
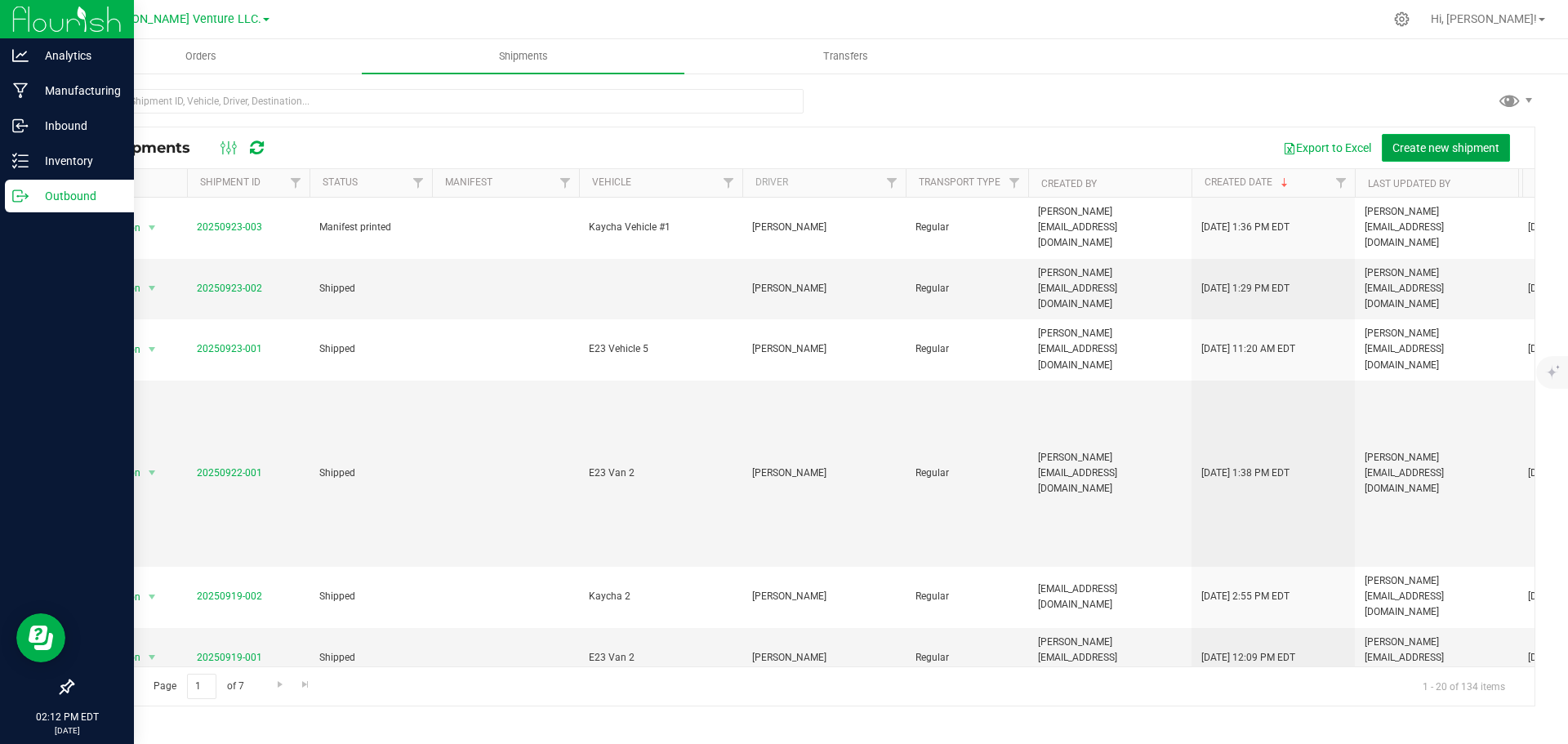
click at [1435, 143] on span "Create new shipment" at bounding box center [1446, 147] width 107 height 13
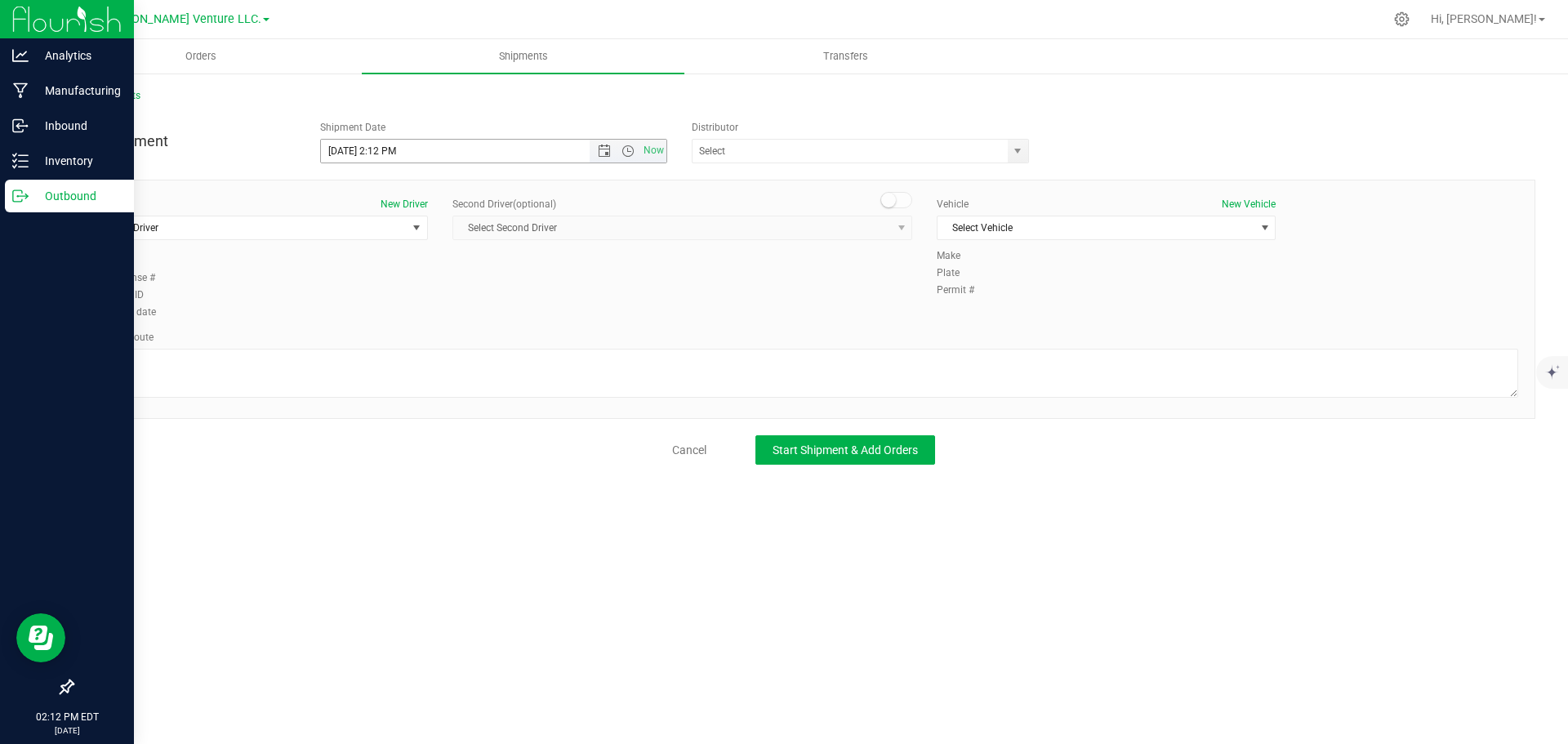
click at [346, 145] on input "9/25/2025 2:12 PM" at bounding box center [469, 150] width 297 height 22
click at [348, 152] on input "9/25/2025 2:12 PM" at bounding box center [469, 150] width 297 height 22
click at [1018, 146] on span "select" at bounding box center [1017, 151] width 13 height 13
type input "9/26/2025 2:12 PM"
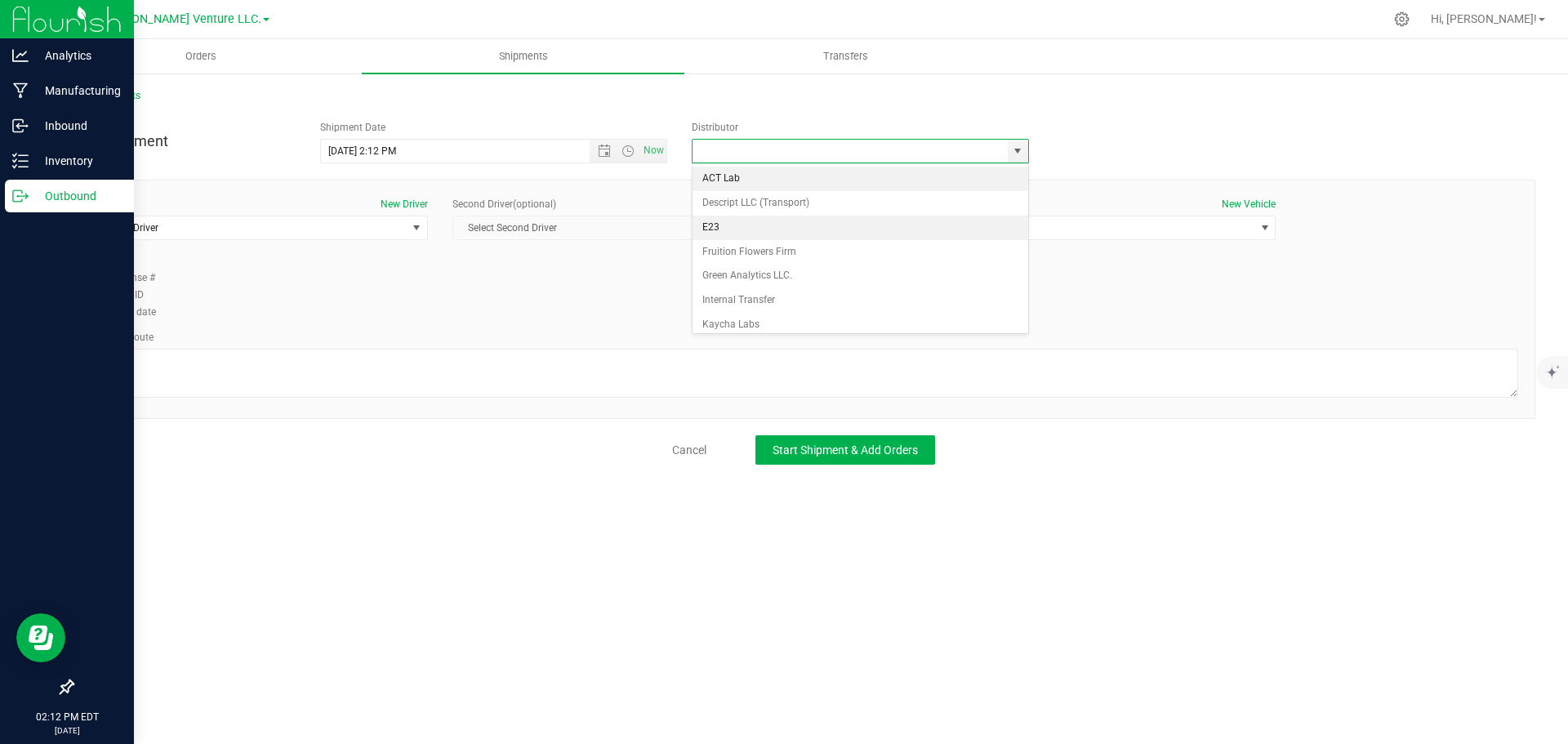
click at [740, 221] on li "E23" at bounding box center [860, 228] width 336 height 24
type input "E23"
click at [1256, 235] on span "select" at bounding box center [1264, 227] width 20 height 22
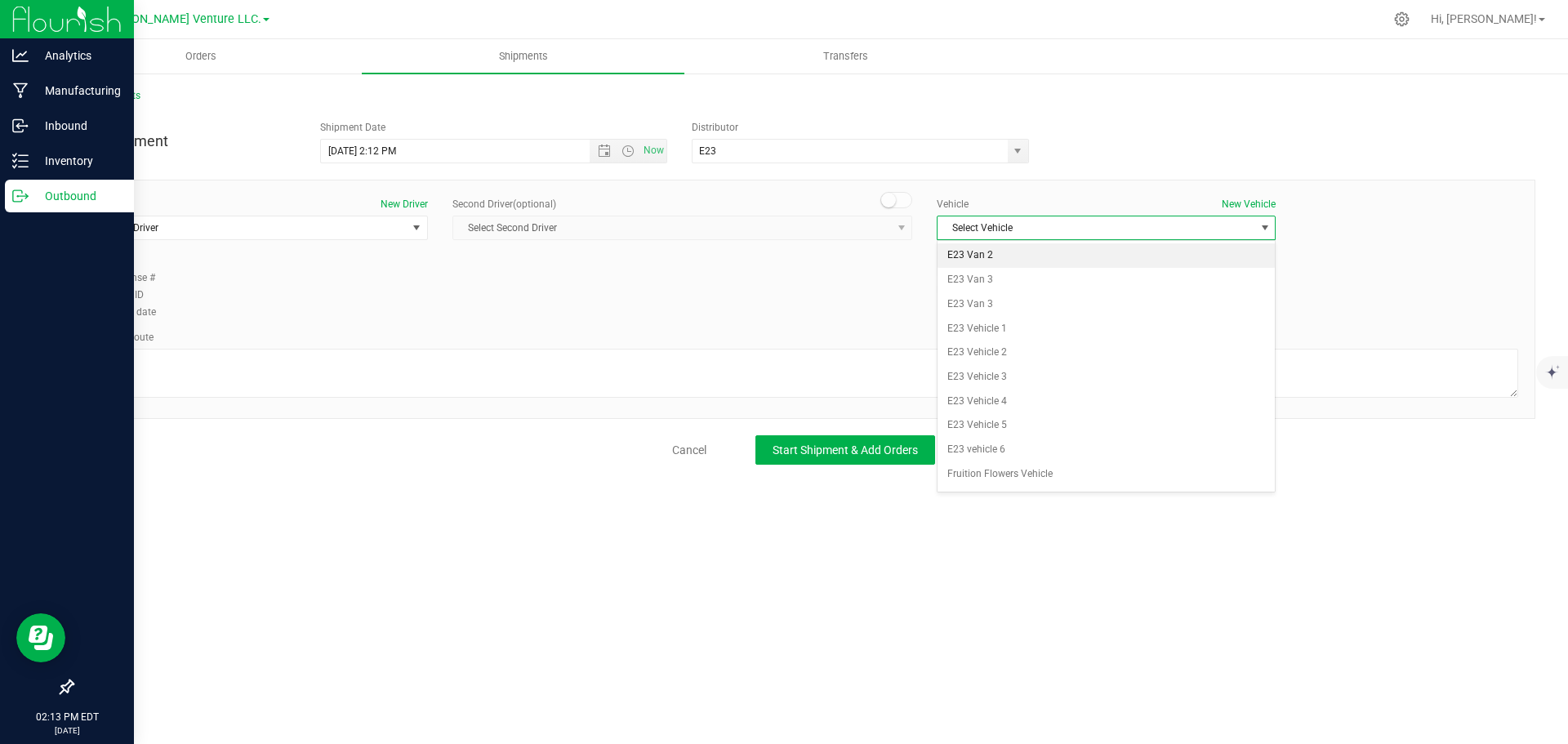
click at [1066, 255] on li "E23 Van 2" at bounding box center [1106, 255] width 338 height 24
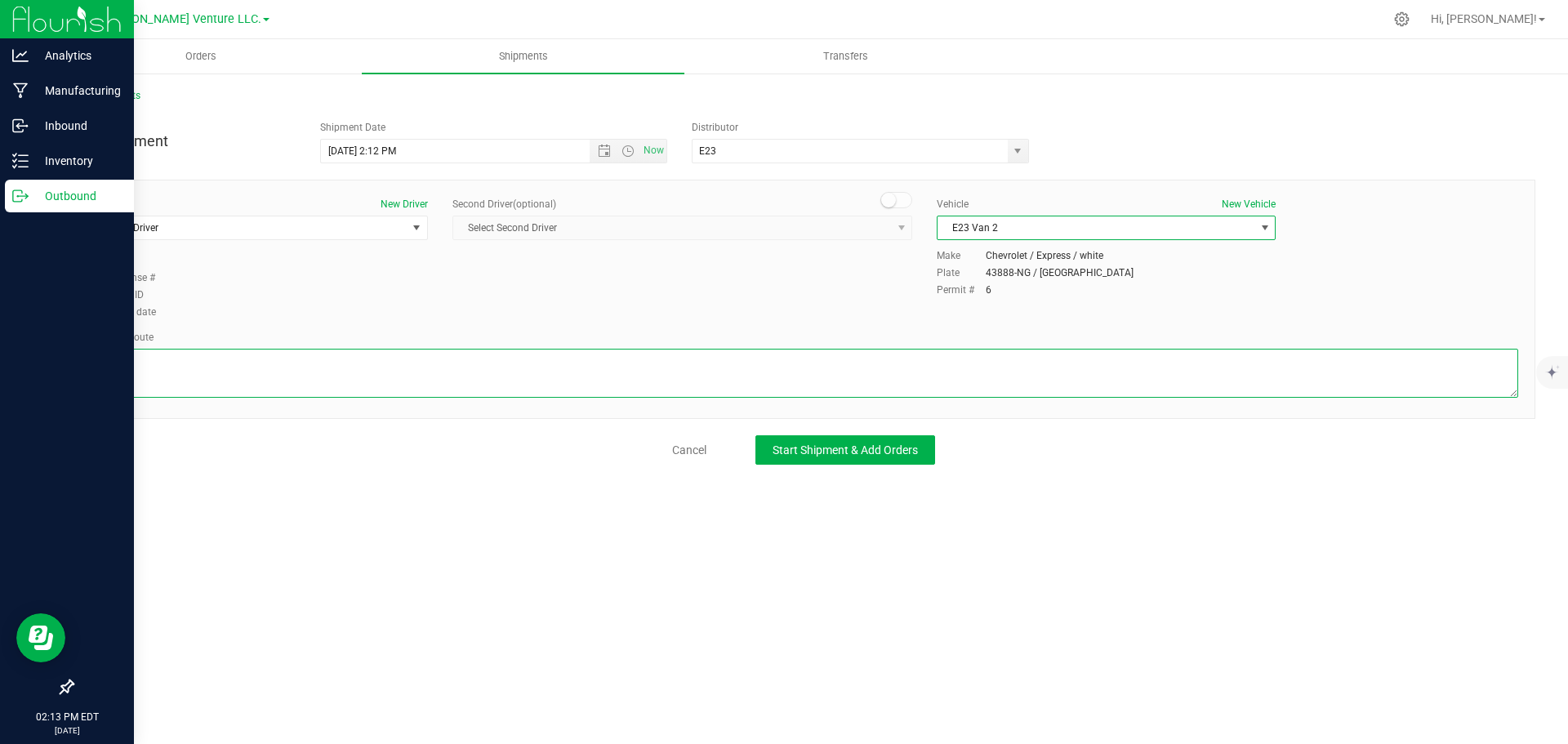
click at [287, 384] on textarea at bounding box center [803, 373] width 1430 height 49
type textarea "Randomized Route TBD by E23"
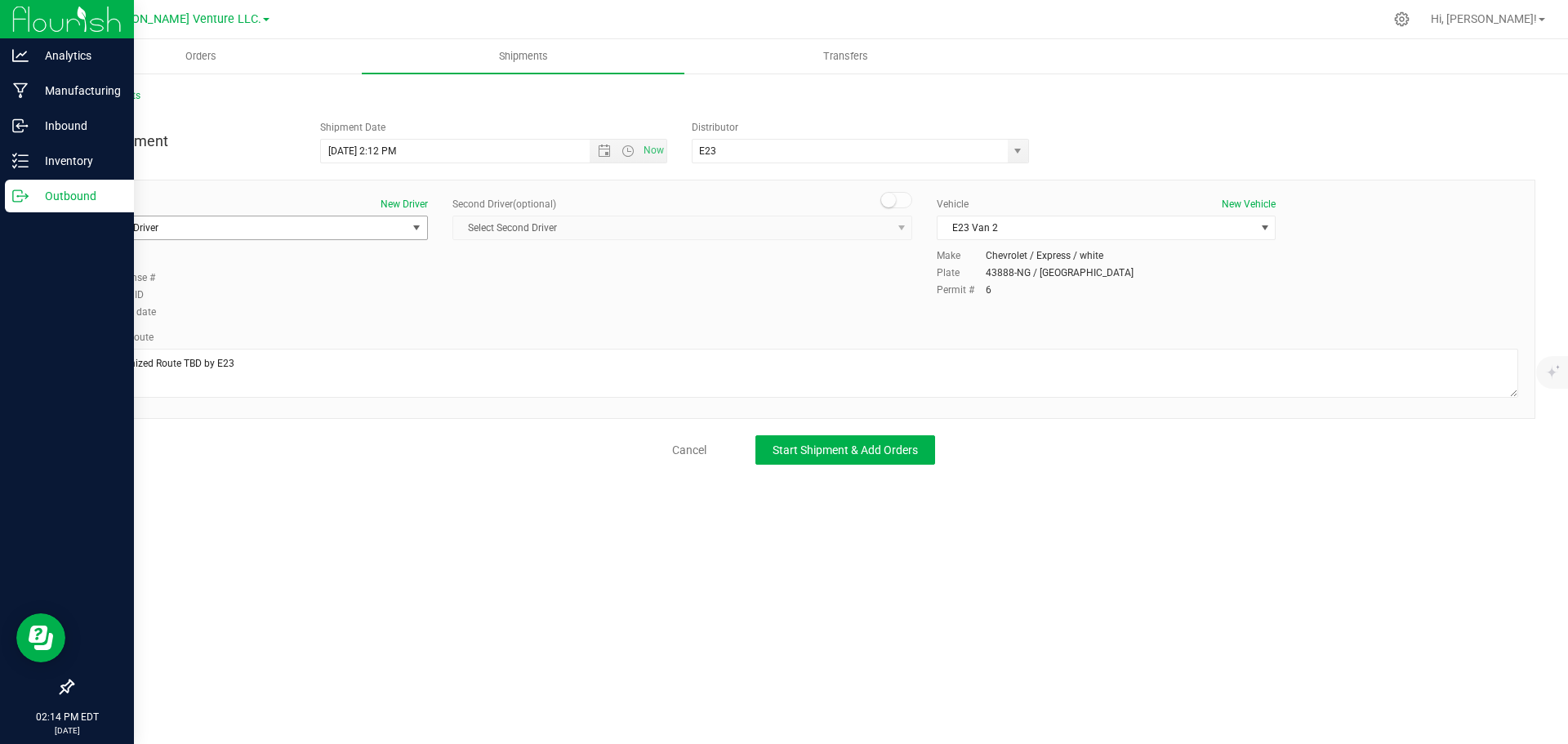
click at [384, 237] on span "Select Driver" at bounding box center [248, 227] width 317 height 22
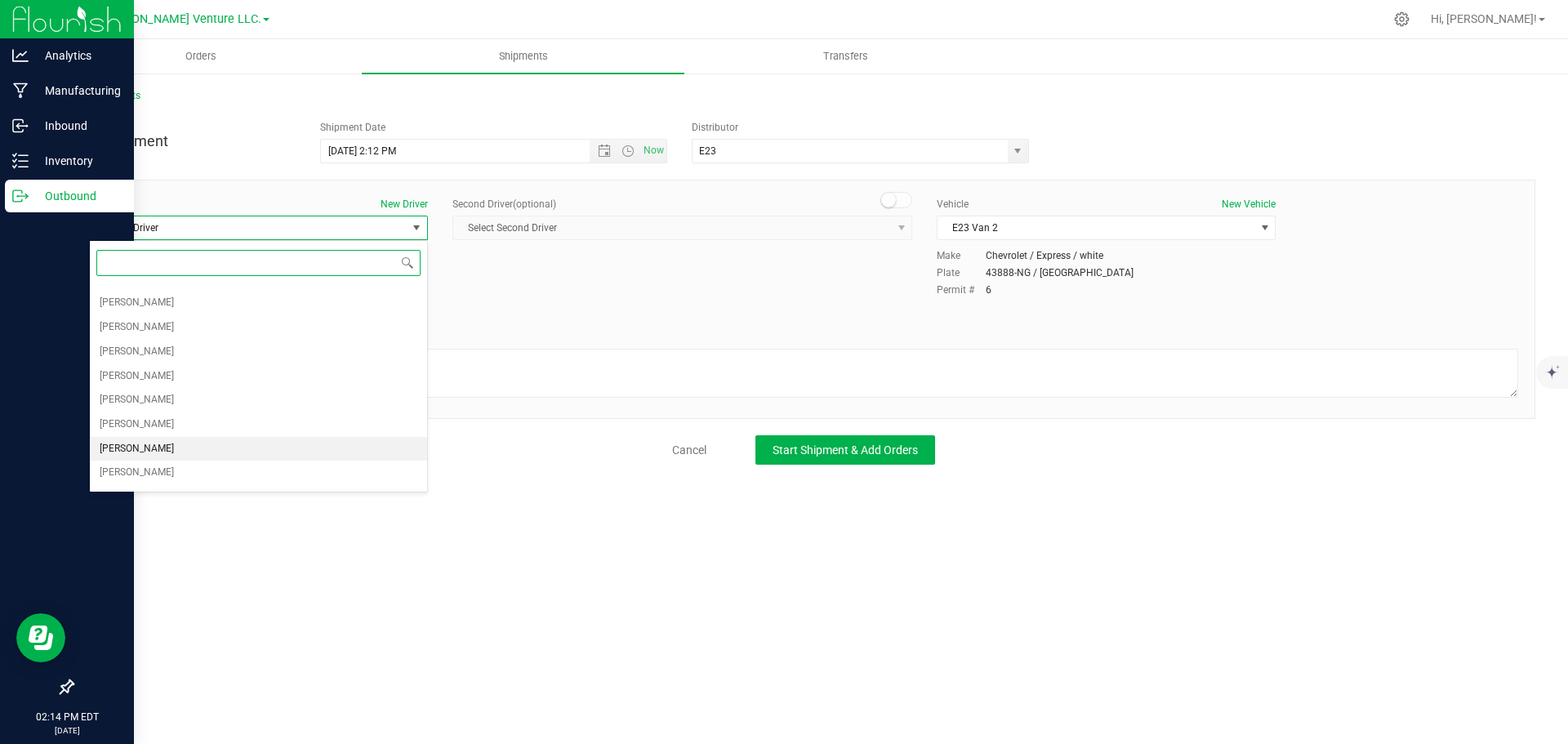
scroll to position [68, 0]
click at [126, 368] on span "Joshua Hoke" at bounding box center [136, 374] width 74 height 21
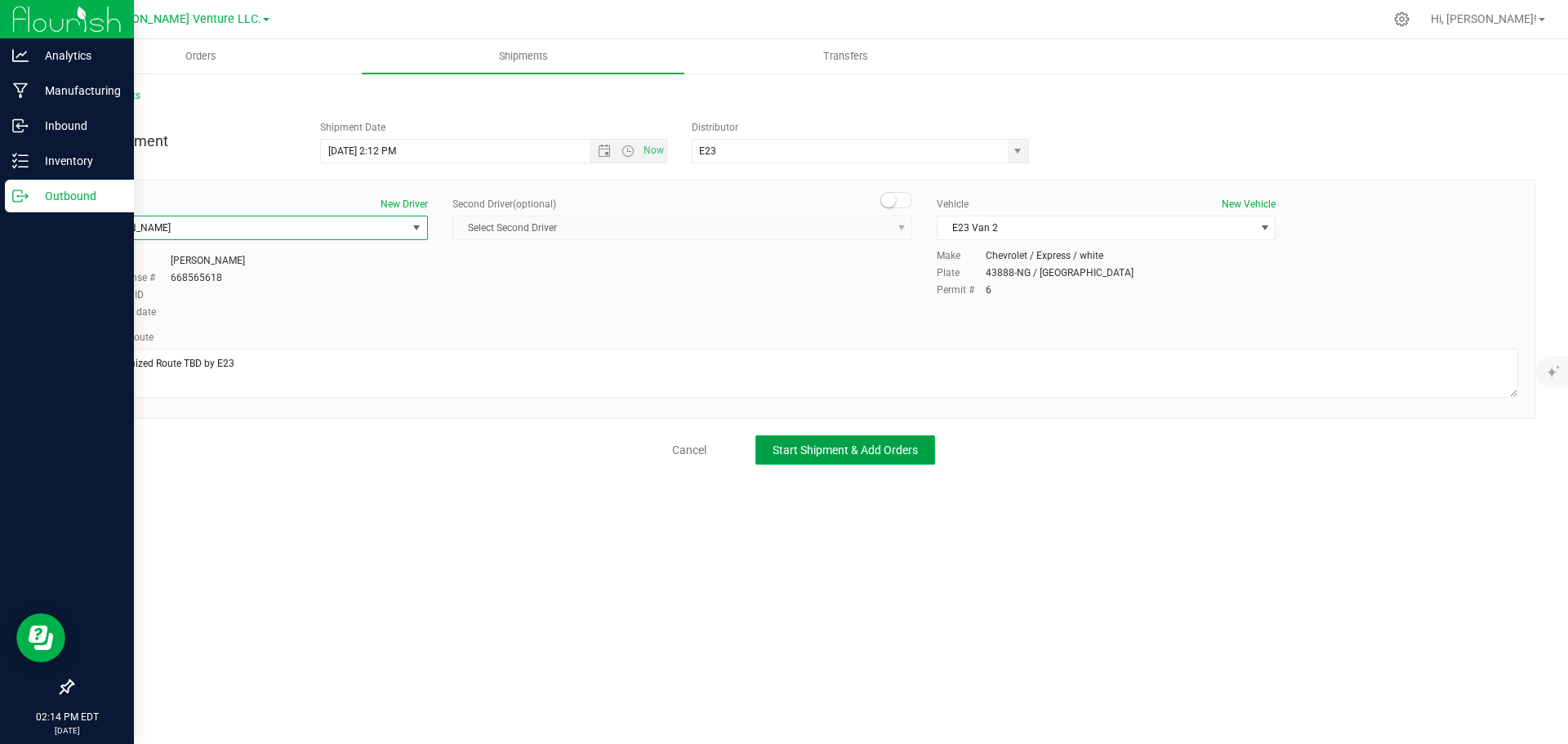
click at [837, 449] on span "Start Shipment & Add Orders" at bounding box center [845, 450] width 145 height 13
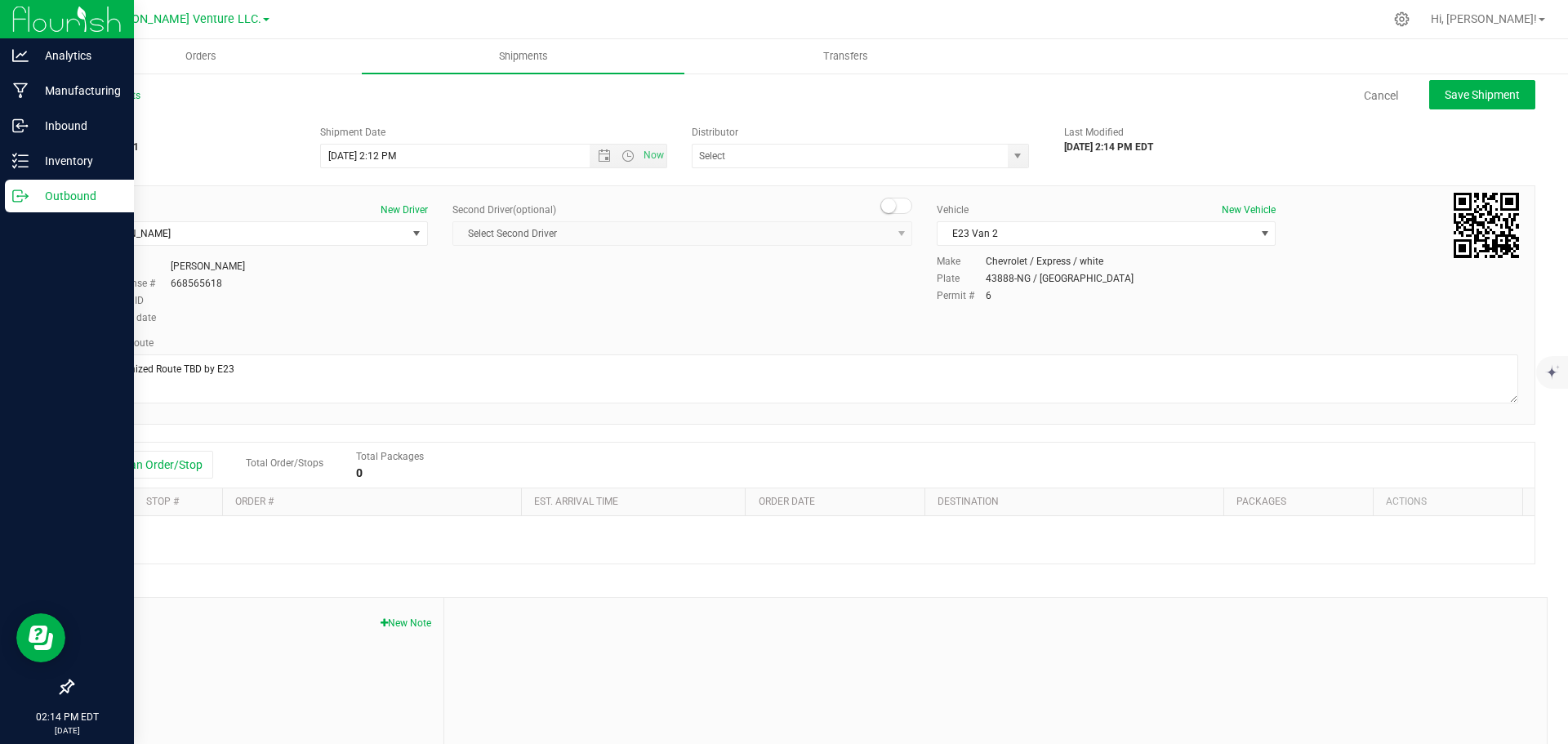
type input "E23"
click at [153, 463] on button "Add an Order/Stop" at bounding box center [149, 465] width 128 height 28
click at [164, 463] on button "Add an Order/Stop" at bounding box center [149, 465] width 128 height 28
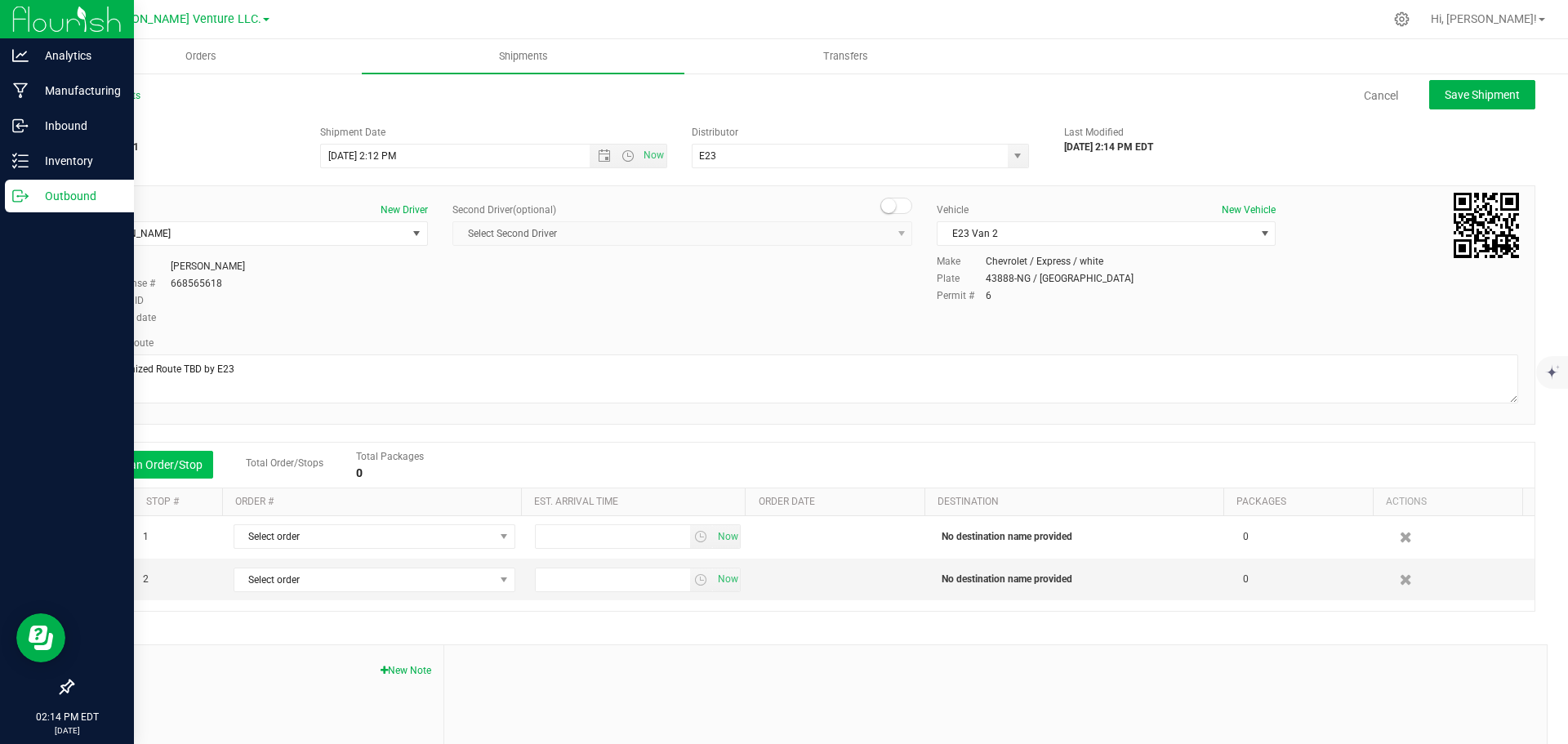
click at [164, 463] on button "Add an Order/Stop" at bounding box center [149, 465] width 128 height 28
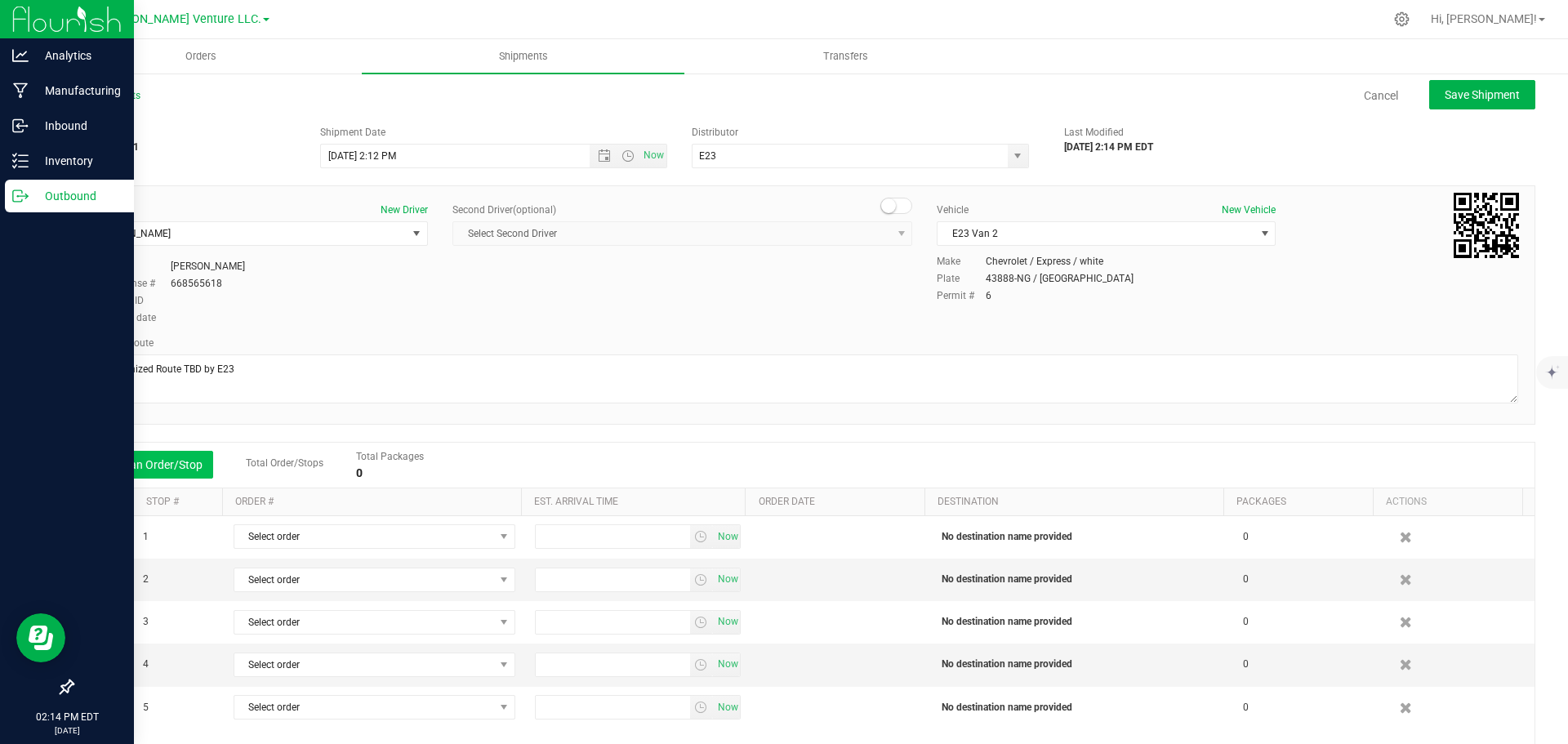
click at [164, 463] on button "Add an Order/Stop" at bounding box center [149, 465] width 128 height 28
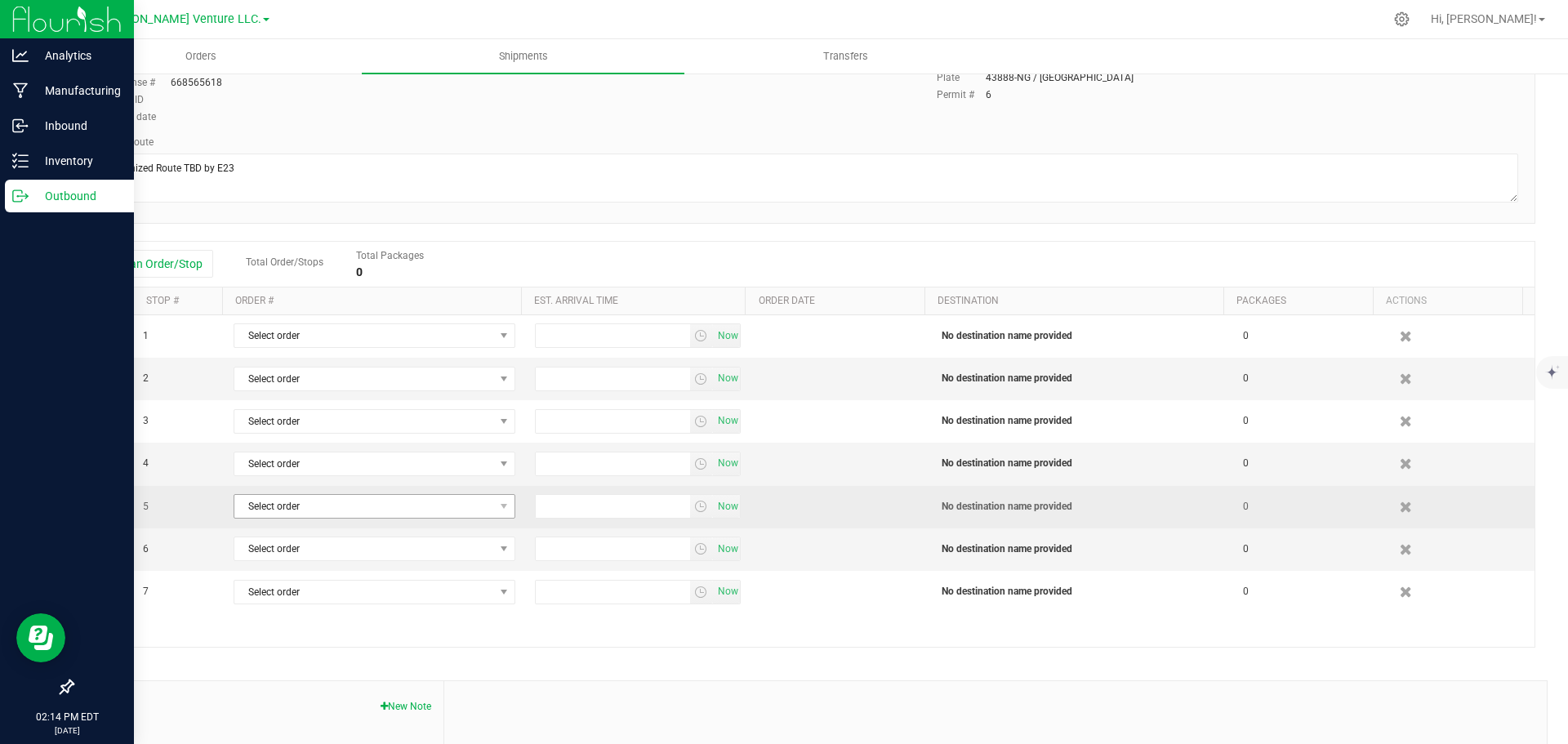
scroll to position [245, 0]
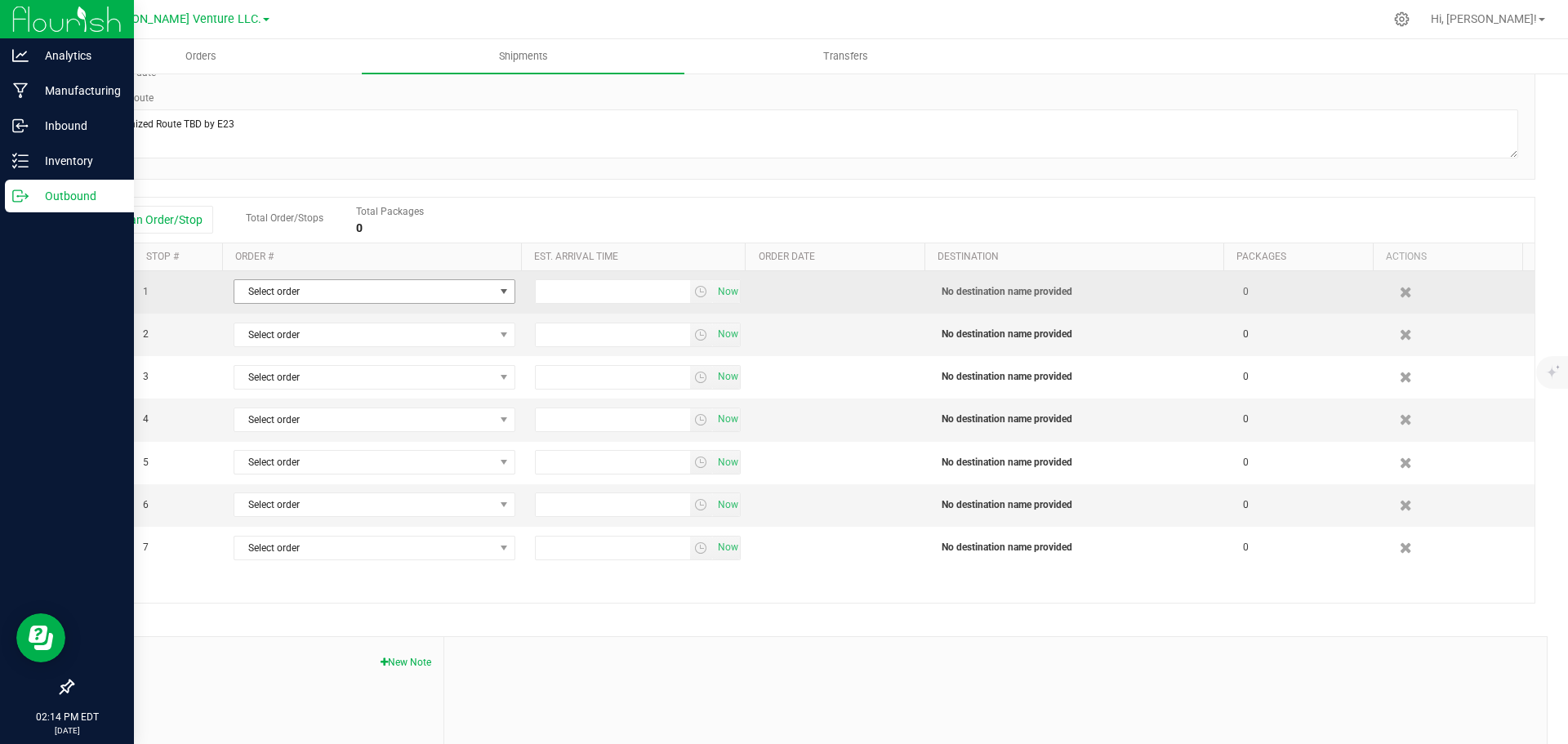
click at [466, 297] on span "Select order" at bounding box center [364, 291] width 260 height 22
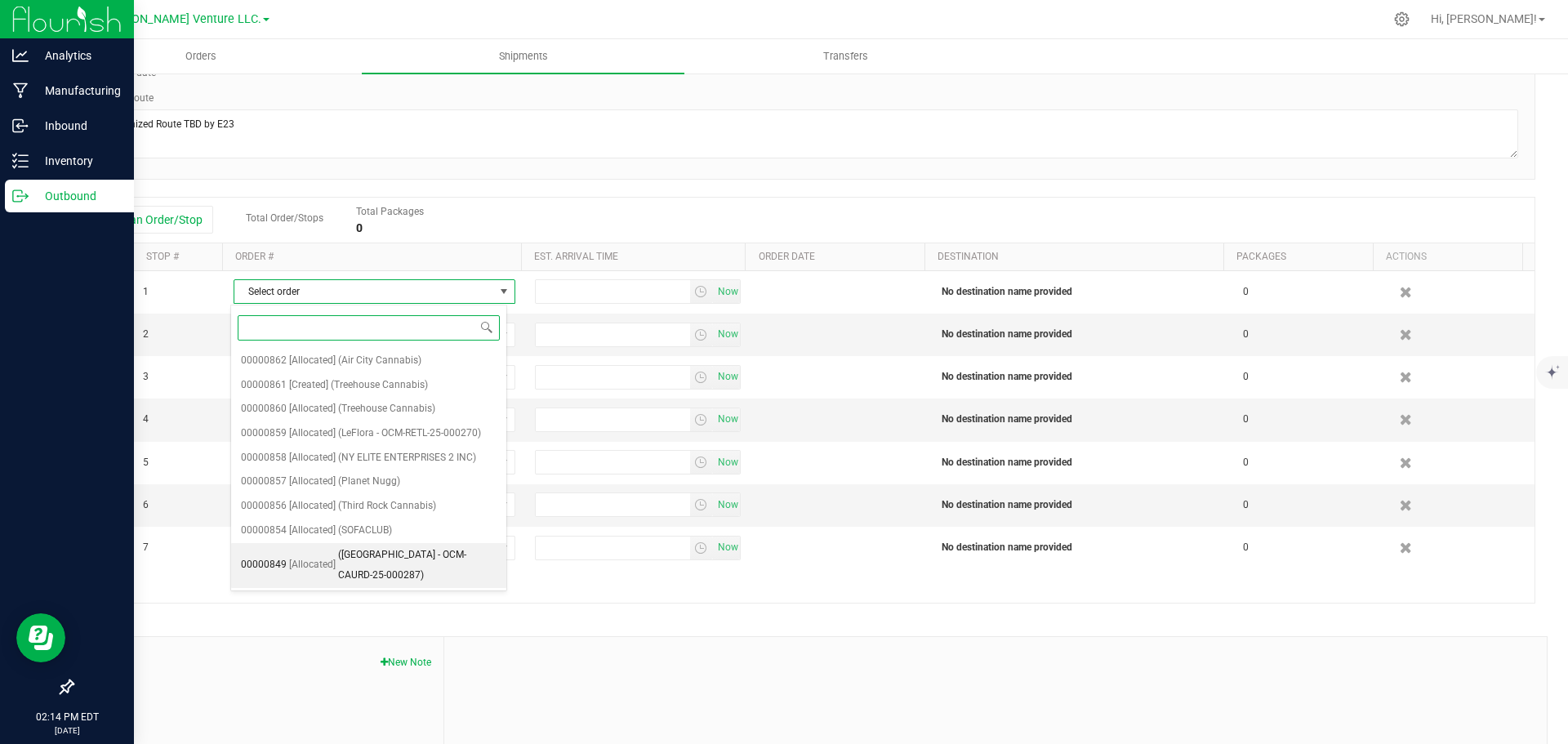
click at [328, 561] on span "[Allocated]" at bounding box center [312, 566] width 47 height 21
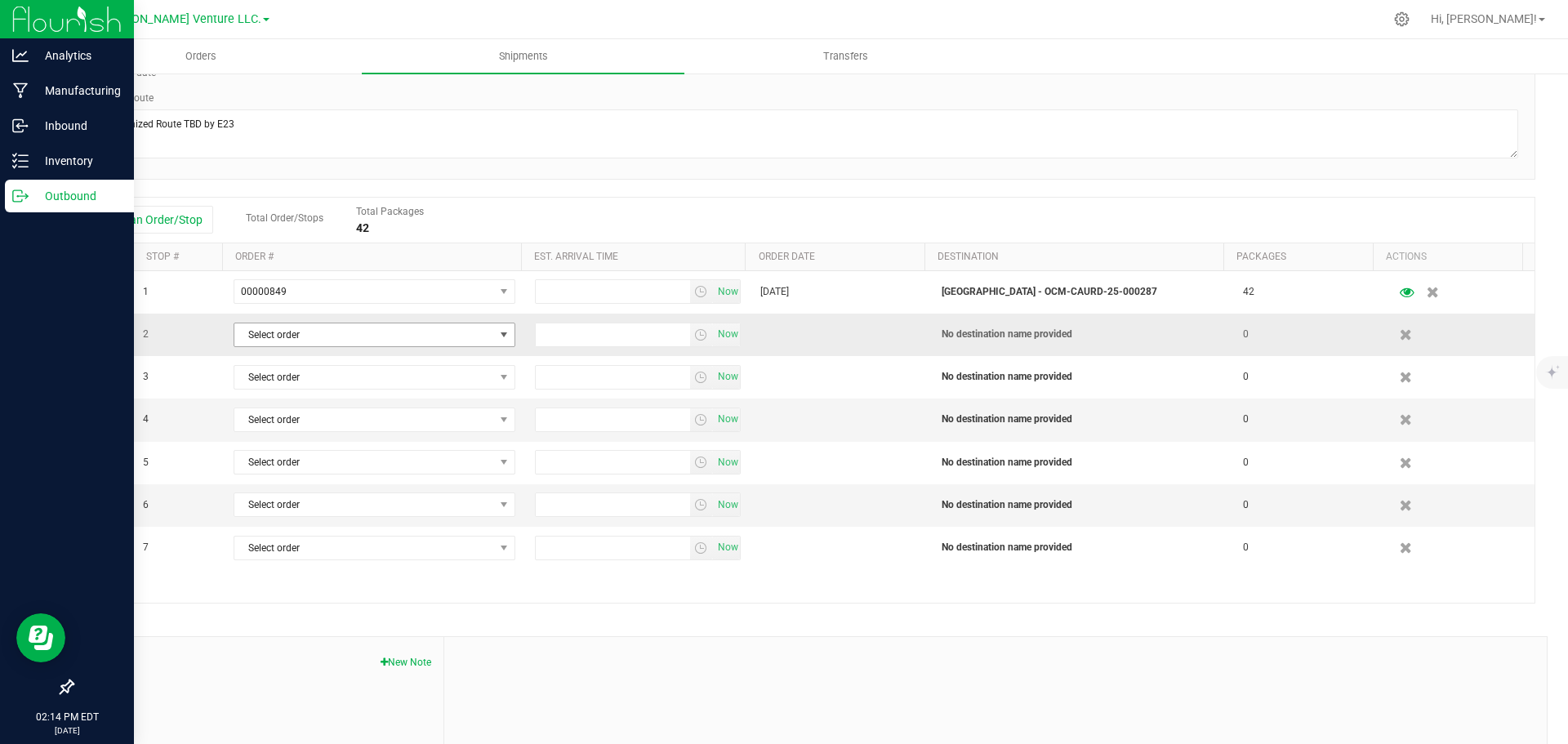
click at [390, 333] on span "Select order" at bounding box center [364, 334] width 260 height 22
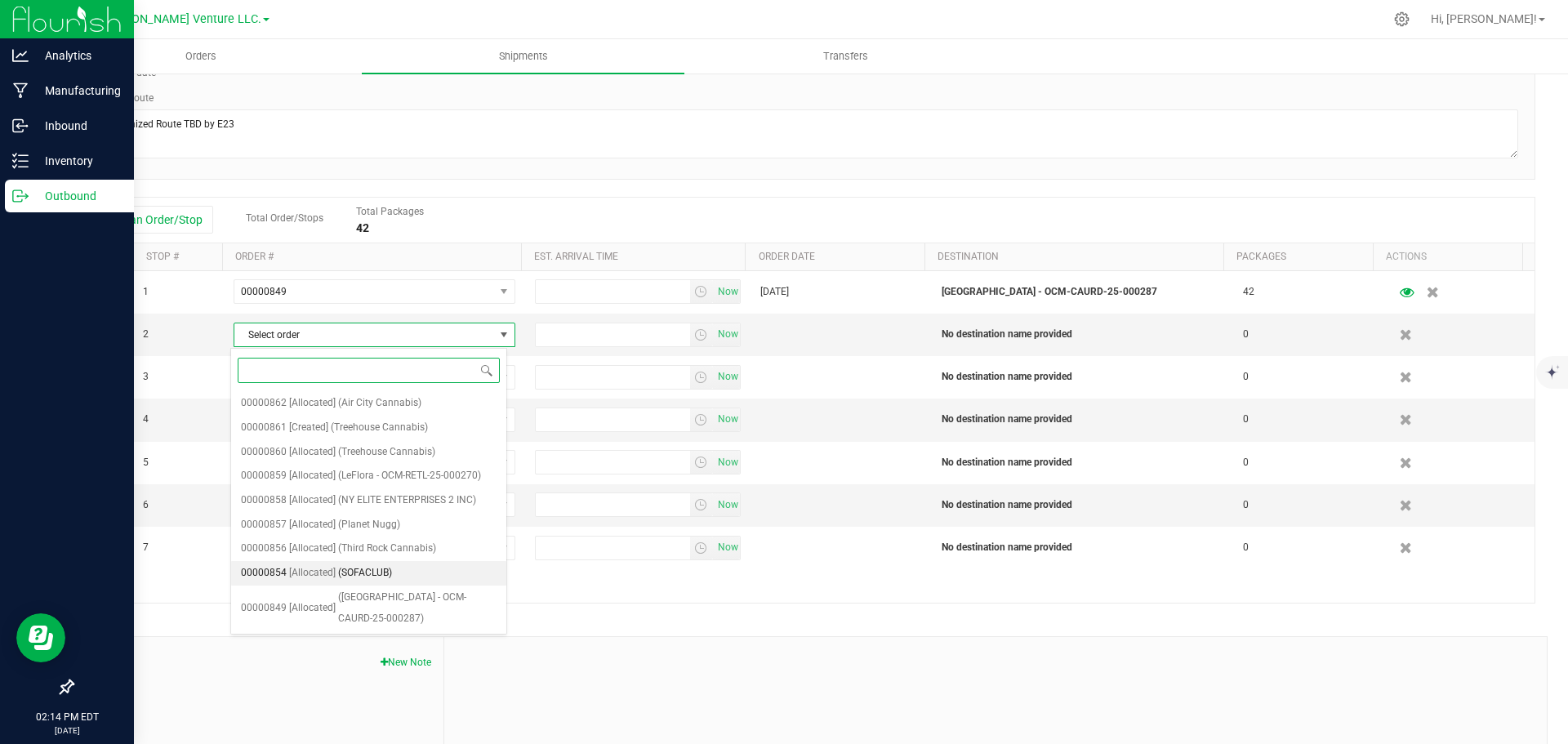
click at [350, 572] on span "(SOFACLUB)" at bounding box center [364, 574] width 54 height 21
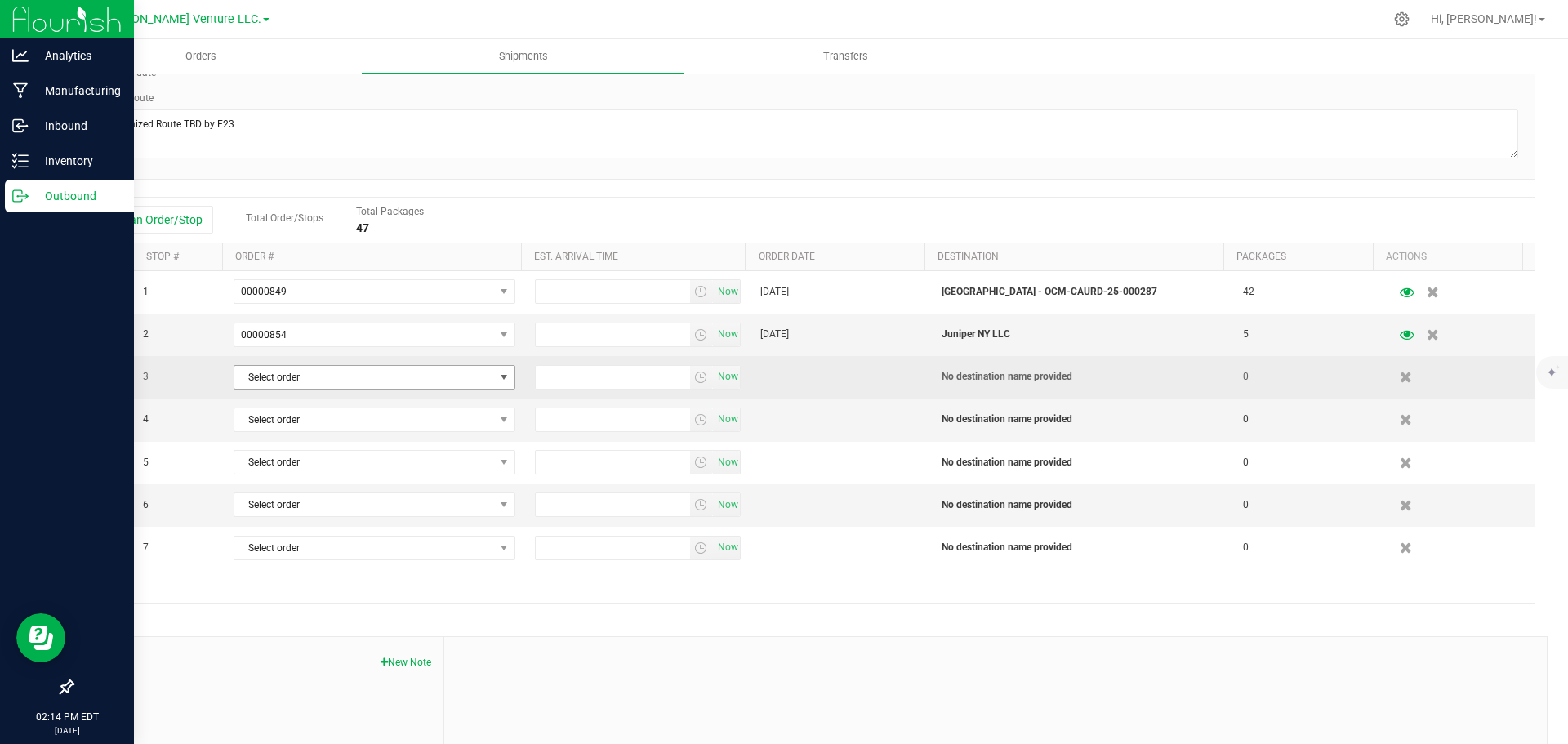
click at [324, 382] on span "Select order" at bounding box center [364, 377] width 260 height 22
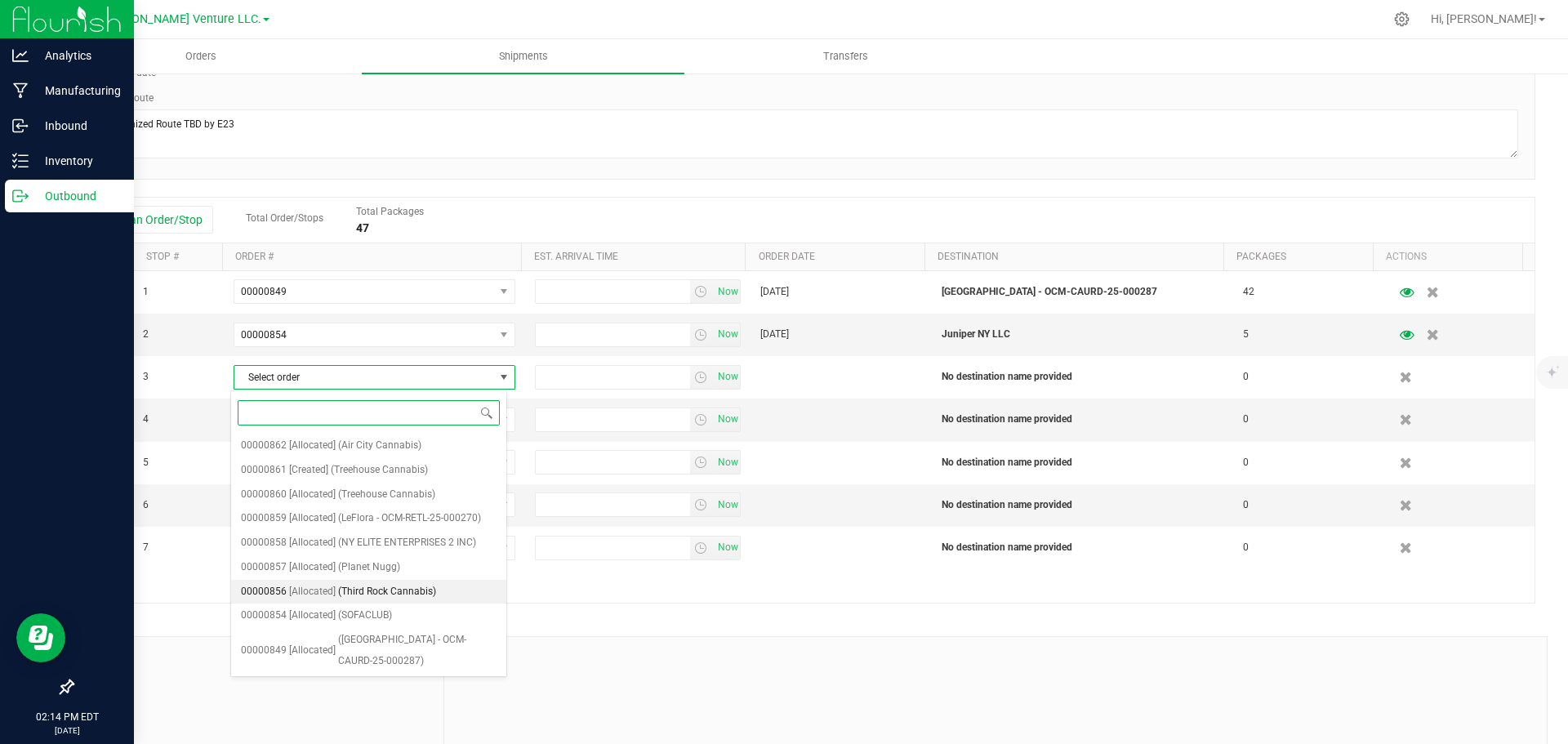
click at [352, 589] on span "(Third Rock Cannabis)" at bounding box center [386, 592] width 98 height 21
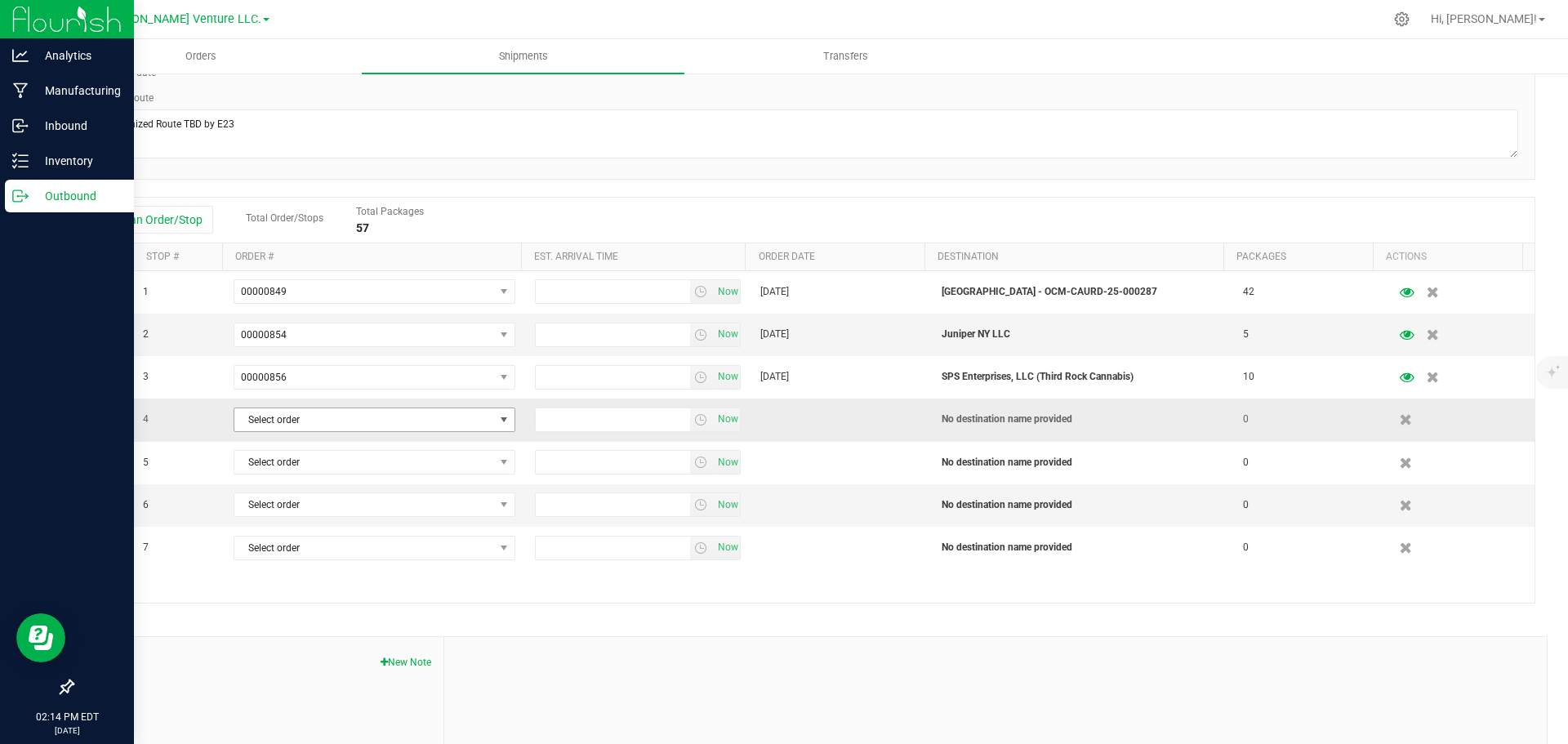
click at [334, 424] on span "Select order" at bounding box center [364, 420] width 260 height 22
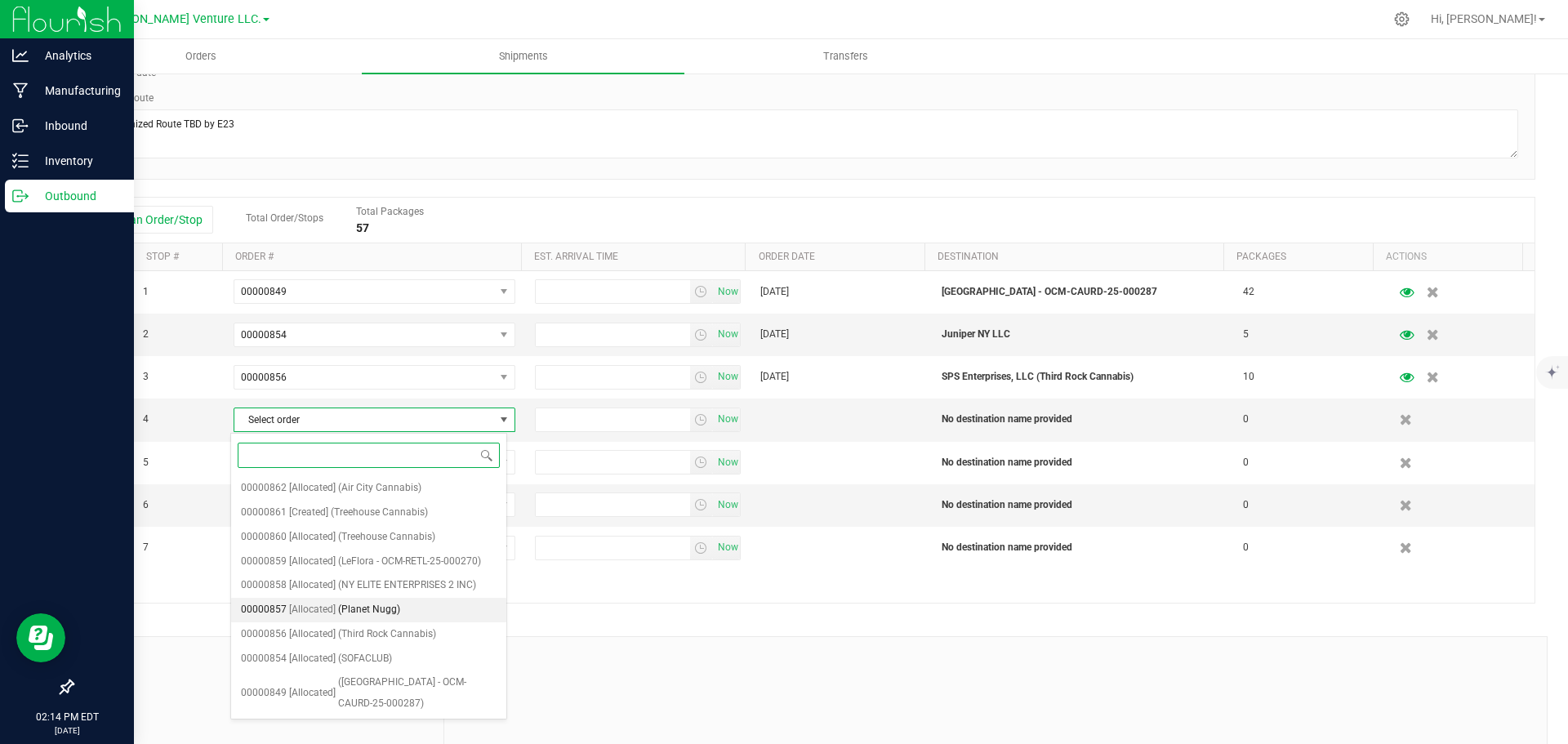
click at [366, 611] on span "(Planet Nugg)" at bounding box center [369, 611] width 62 height 21
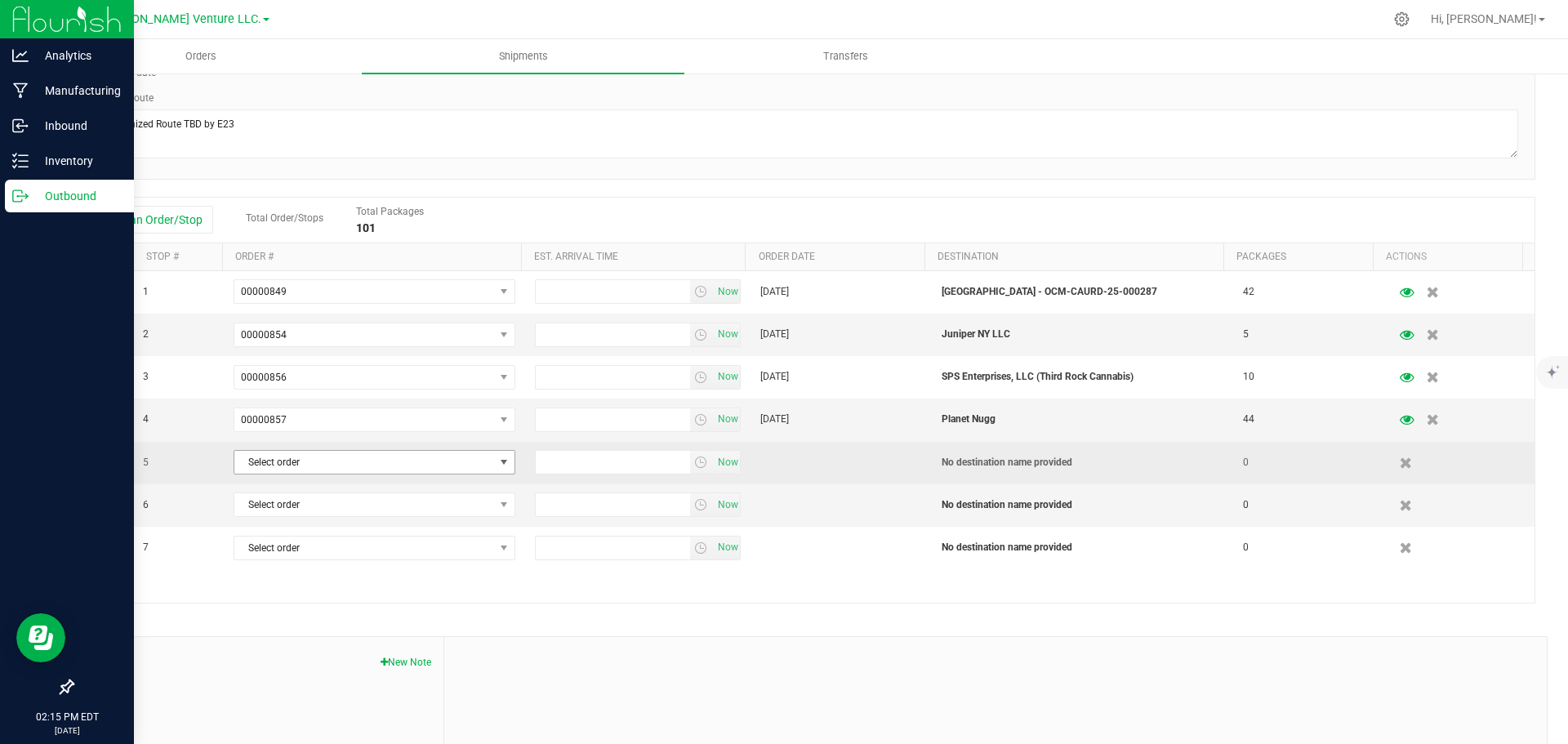
click at [336, 470] on span "Select order" at bounding box center [364, 462] width 260 height 22
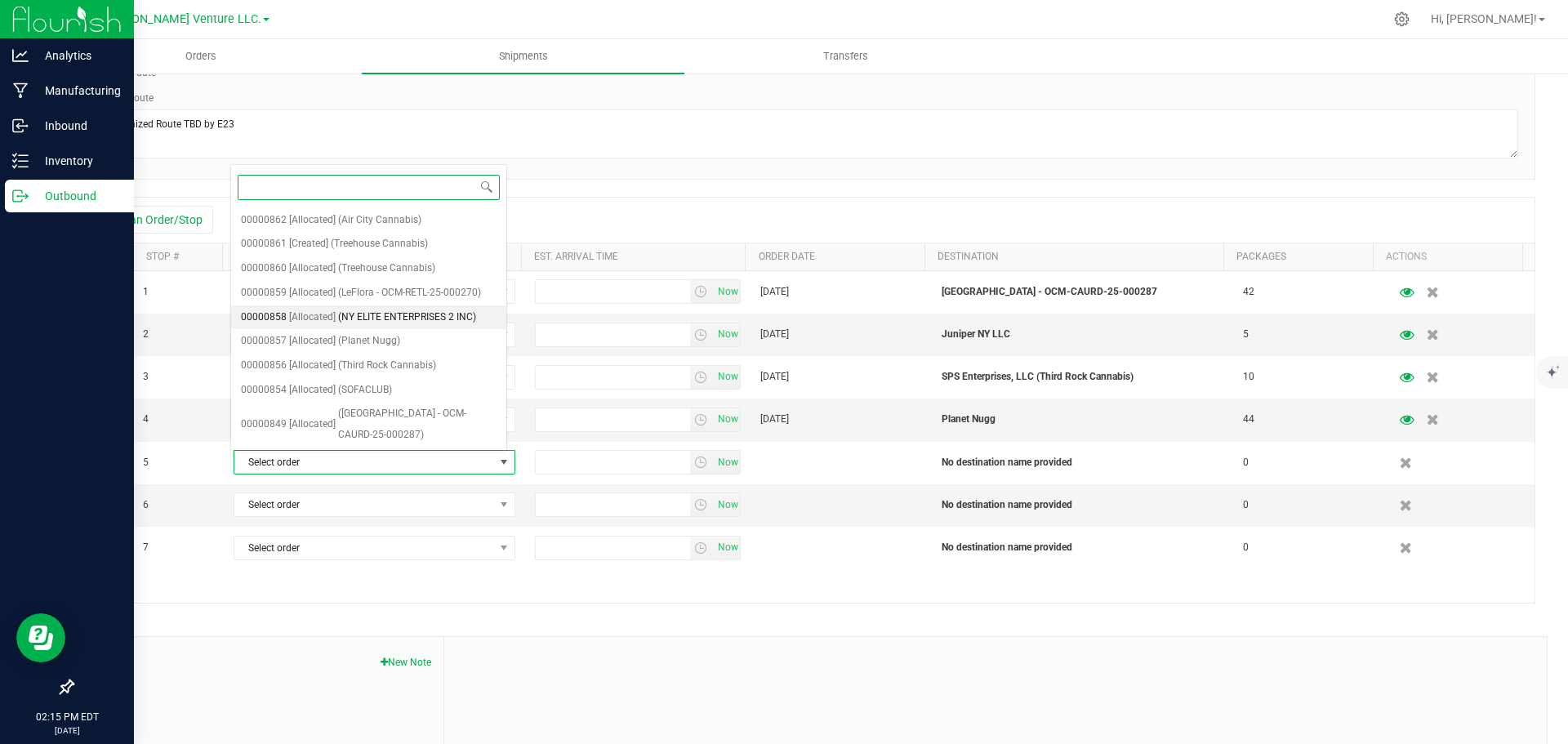
click at [343, 317] on span "(NY ELITE ENTERPRISES 2 INC)" at bounding box center [407, 318] width 138 height 21
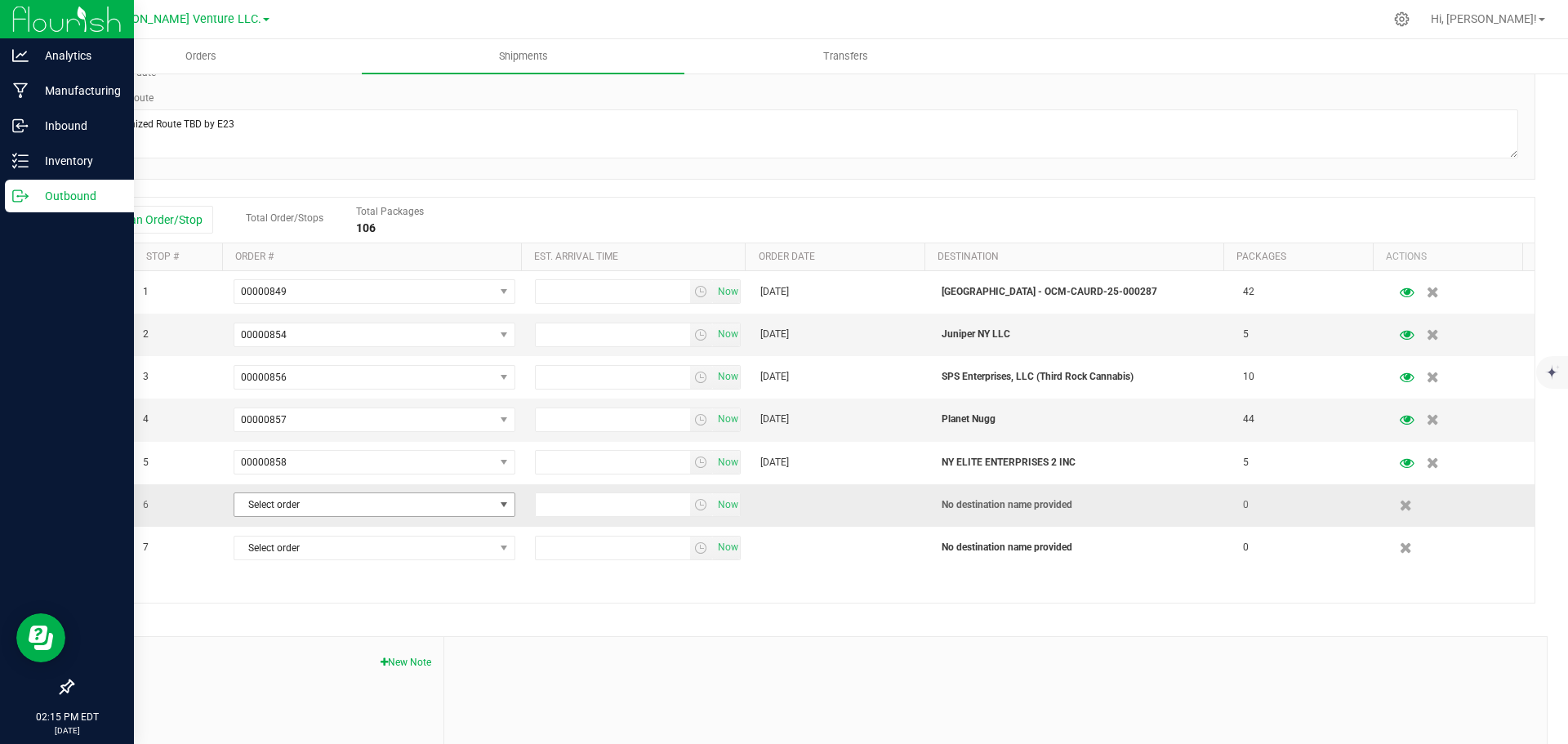
click at [340, 508] on span "Select order" at bounding box center [364, 504] width 260 height 22
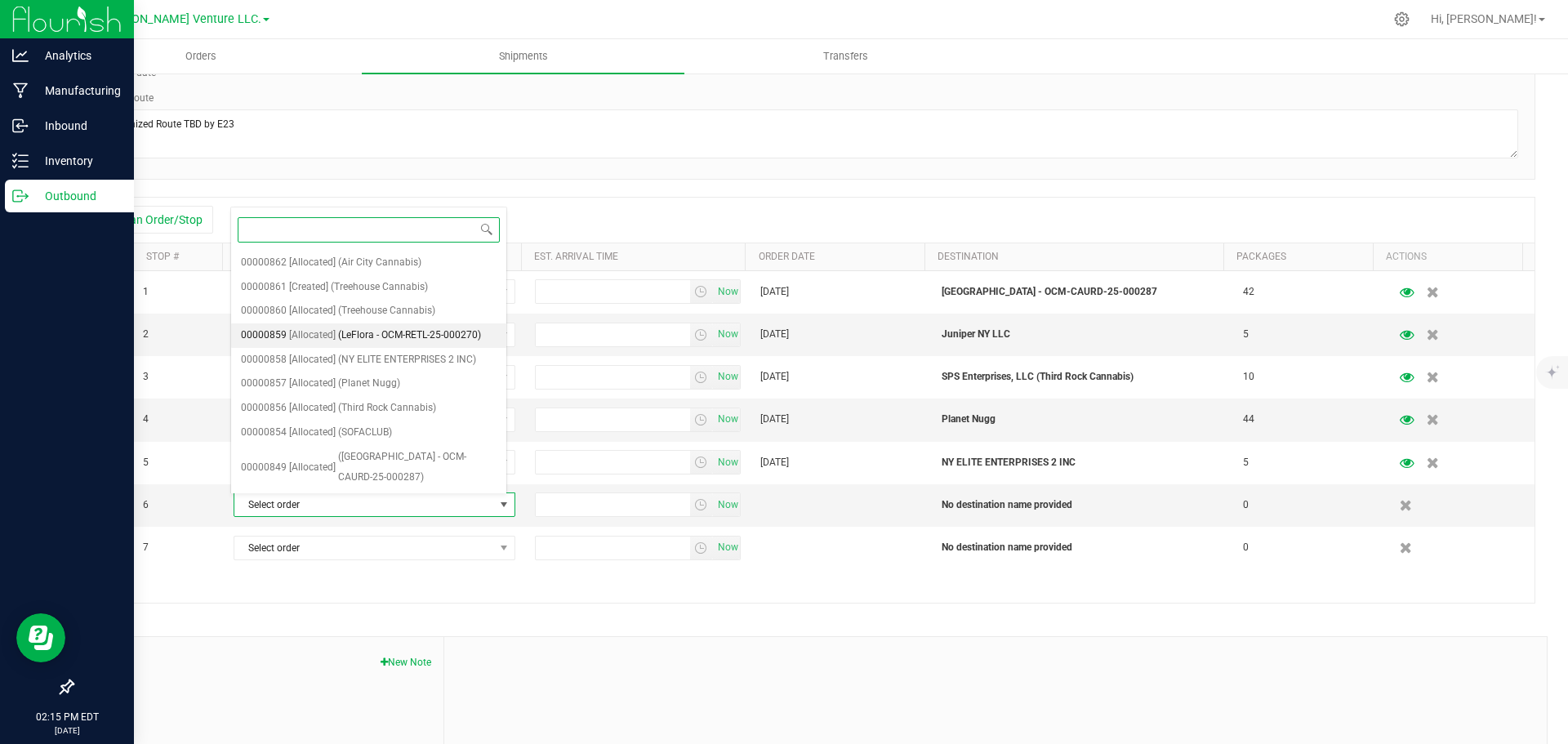
click at [356, 332] on span "(LeFlora - OCM-RETL-25-000270)" at bounding box center [409, 336] width 143 height 21
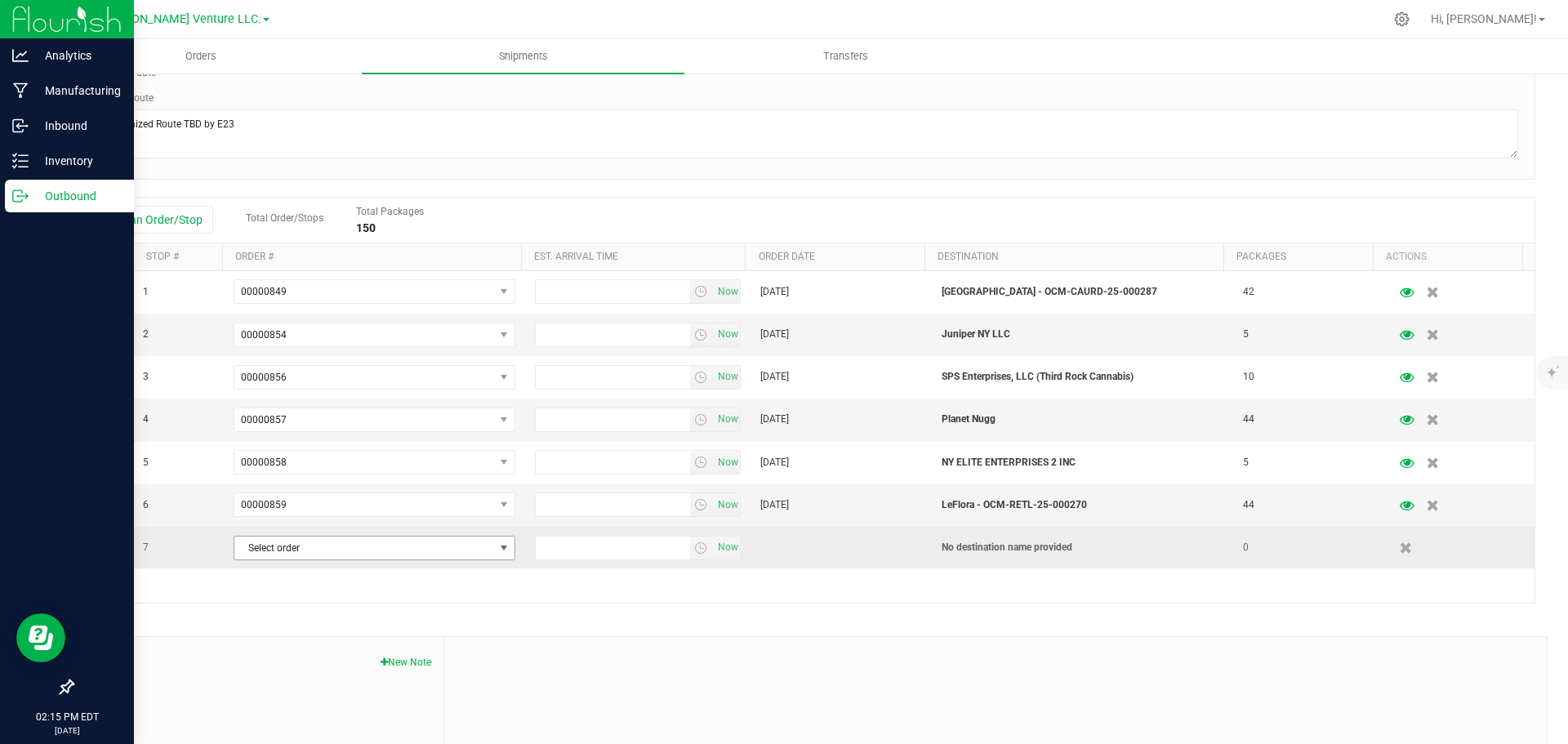
click at [382, 546] on span "Select order" at bounding box center [364, 547] width 260 height 22
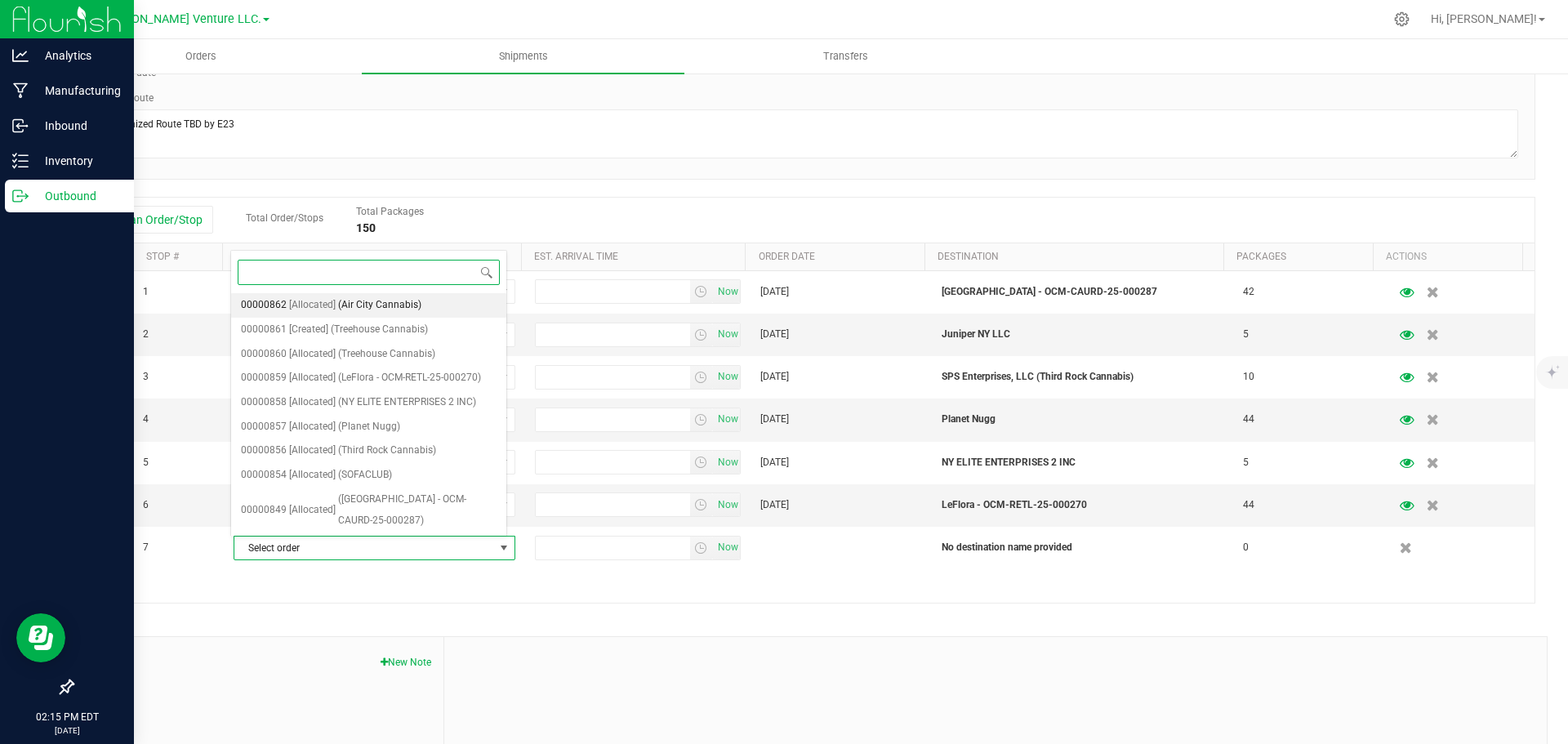
click at [368, 302] on span "(Air City Cannabis)" at bounding box center [380, 306] width 84 height 21
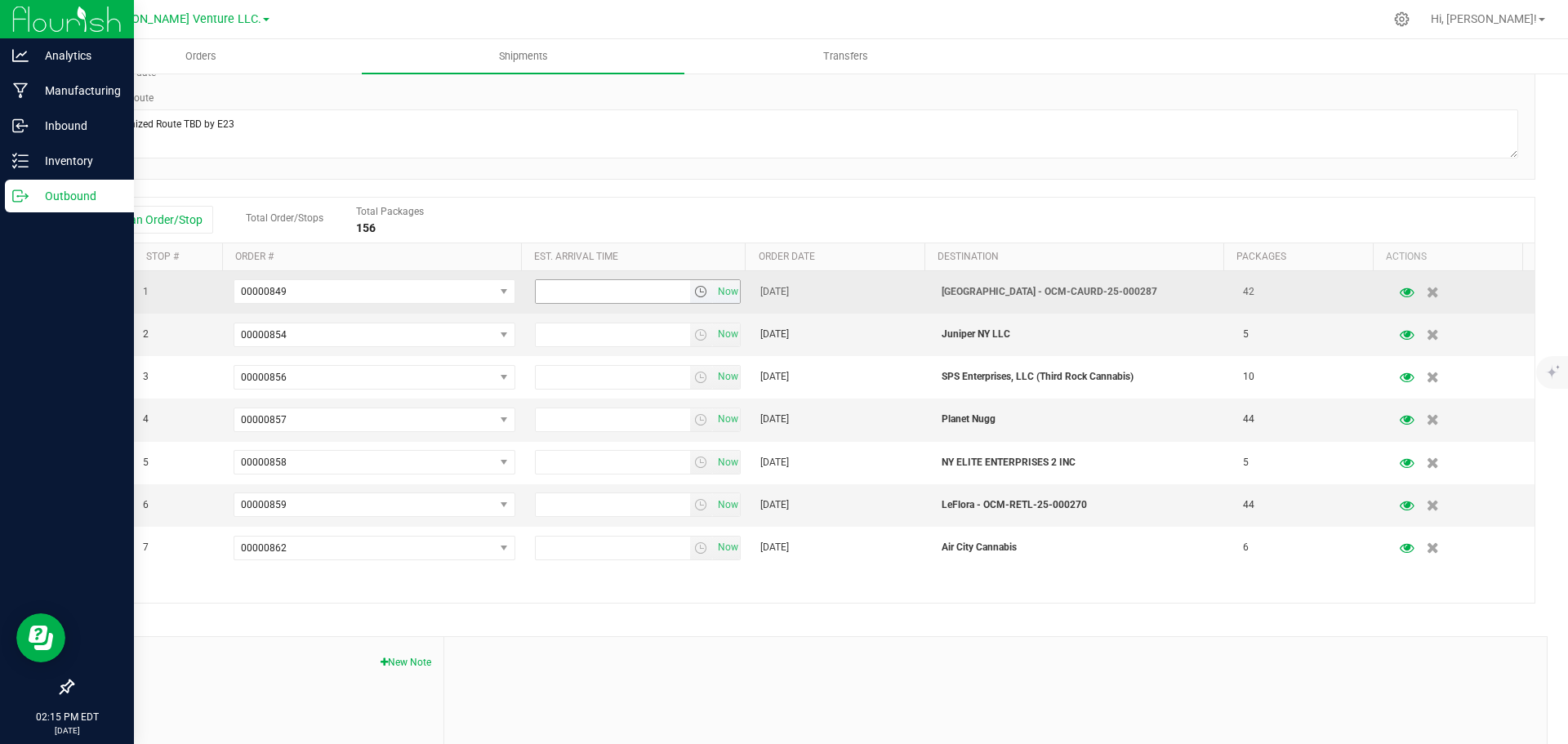
click at [565, 289] on input "text" at bounding box center [612, 291] width 155 height 22
type input "4:00 PM"
drag, startPoint x: 597, startPoint y: 296, endPoint x: 529, endPoint y: 297, distance: 68.0
click at [535, 293] on input "4:00 PM" at bounding box center [612, 291] width 155 height 22
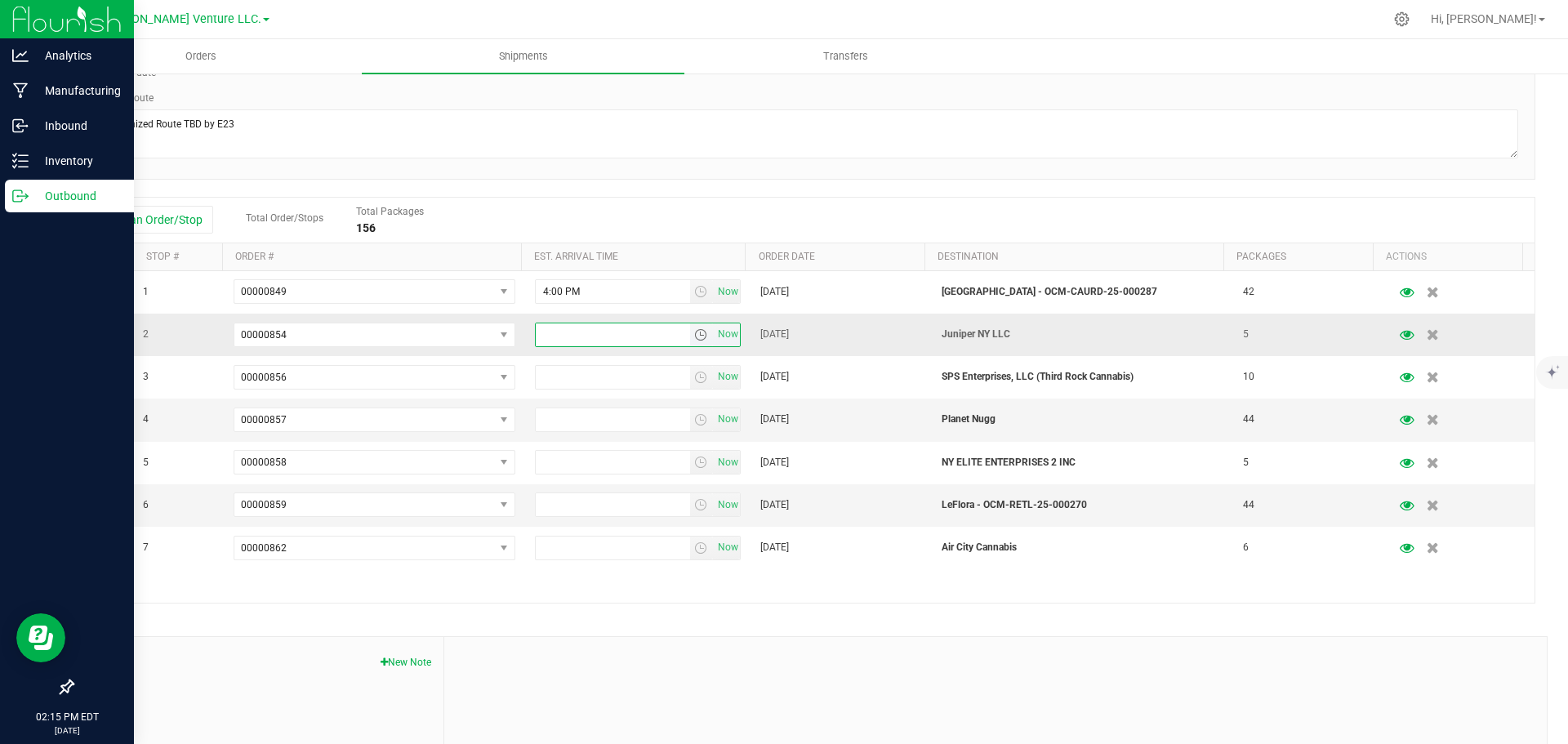
type input "4:00 PM"
click at [555, 373] on input "text" at bounding box center [612, 377] width 155 height 22
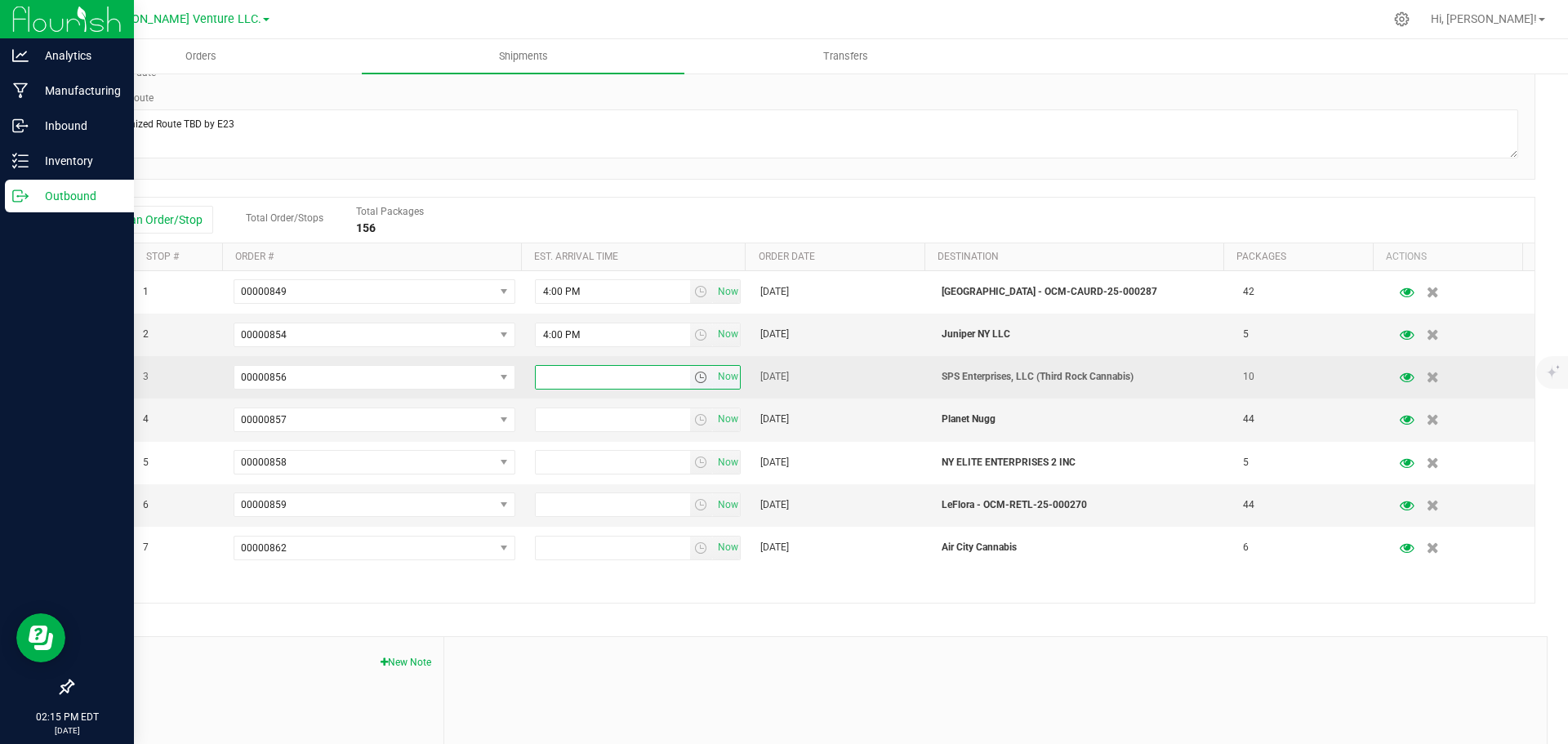
type input "4:00 PM"
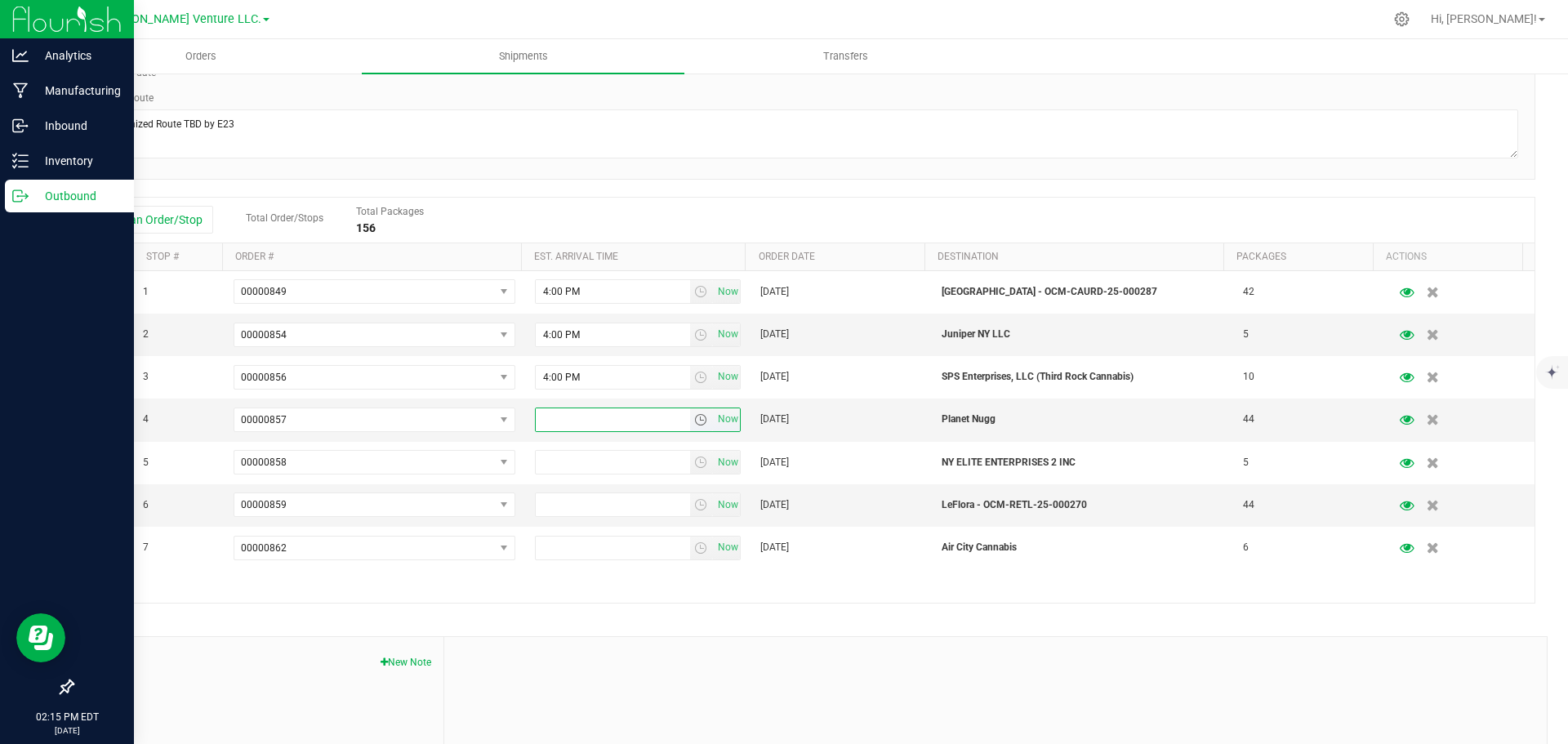
click at [551, 412] on input "text" at bounding box center [612, 420] width 155 height 22
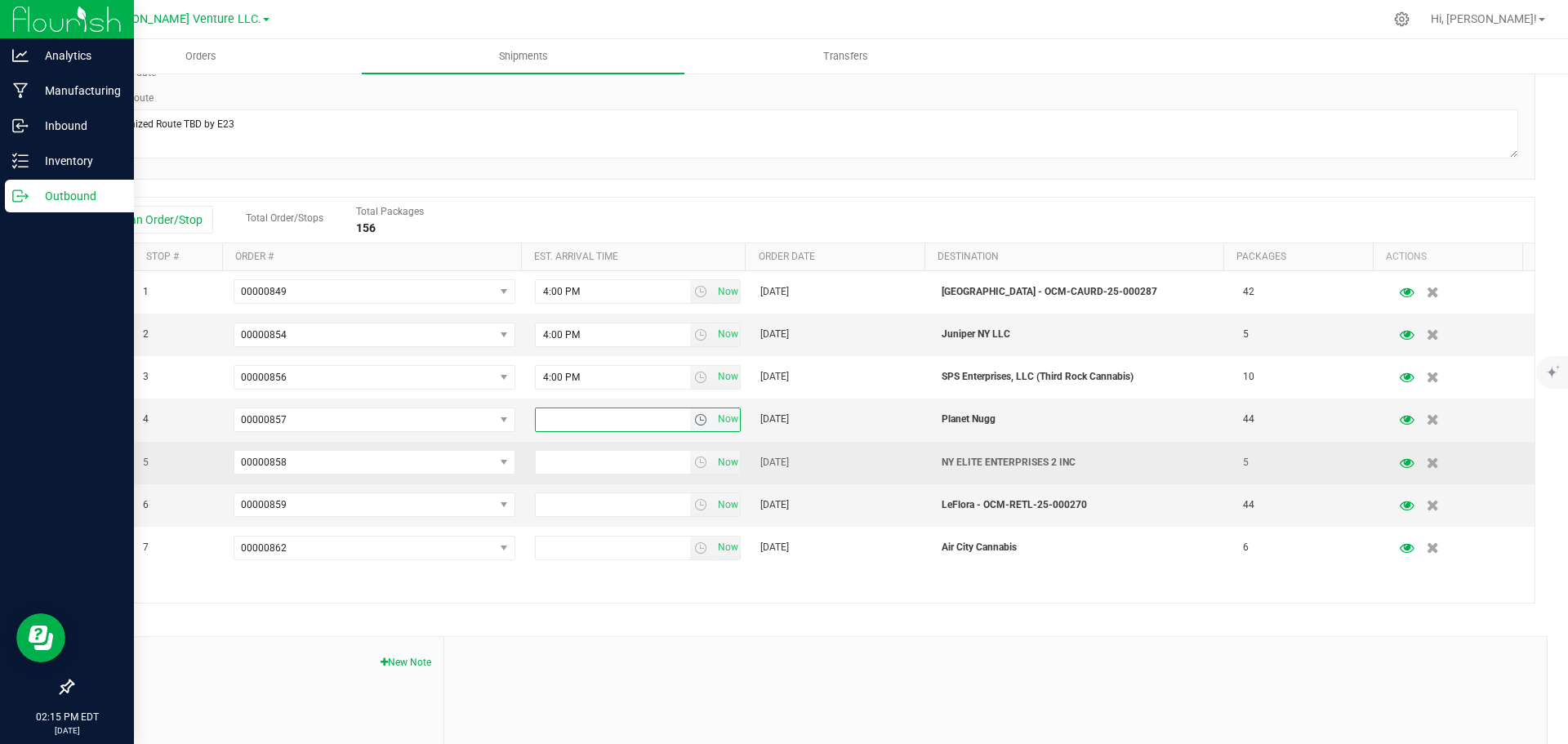
type input "4:00 PM"
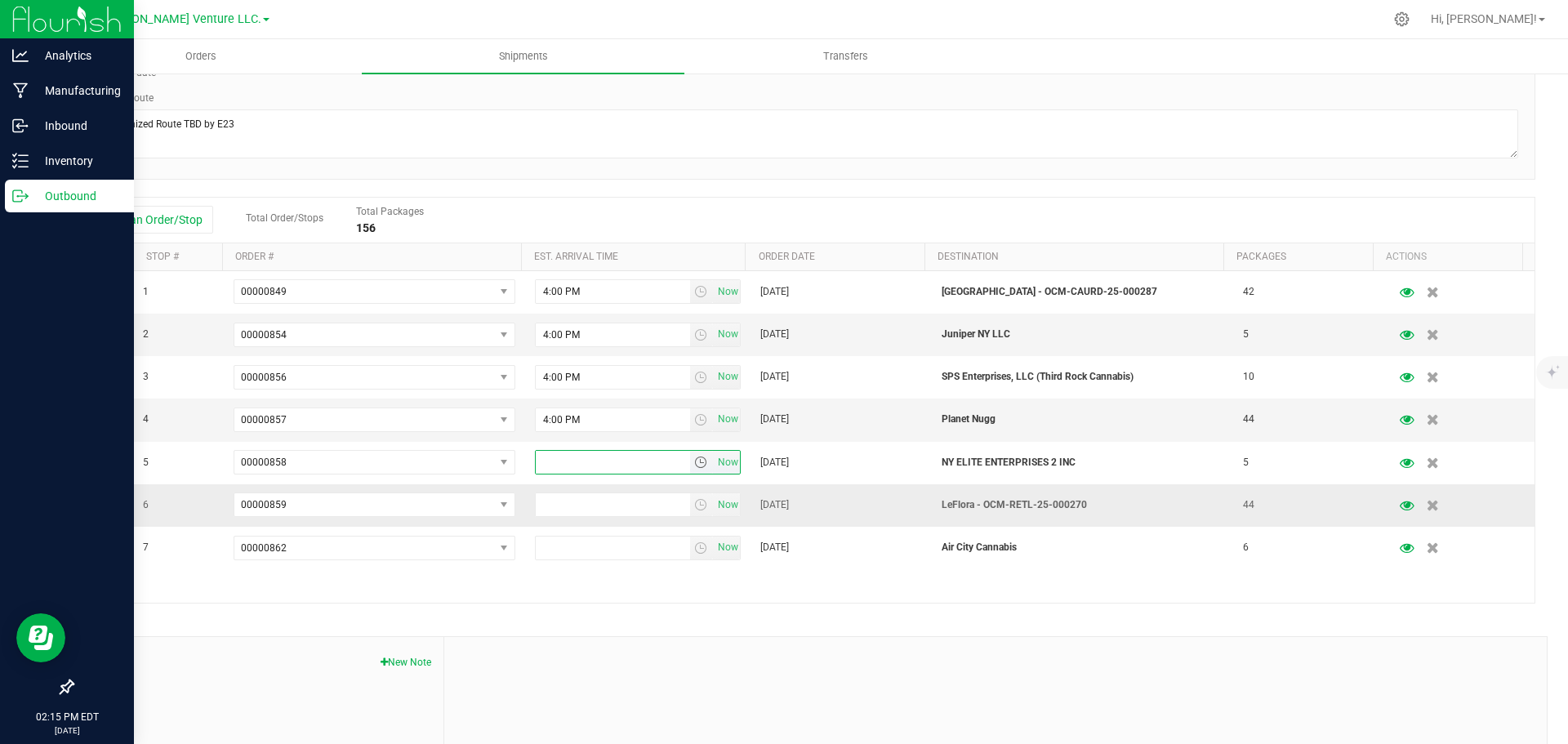
type input "4:00 PM"
click at [561, 502] on input "text" at bounding box center [612, 504] width 155 height 22
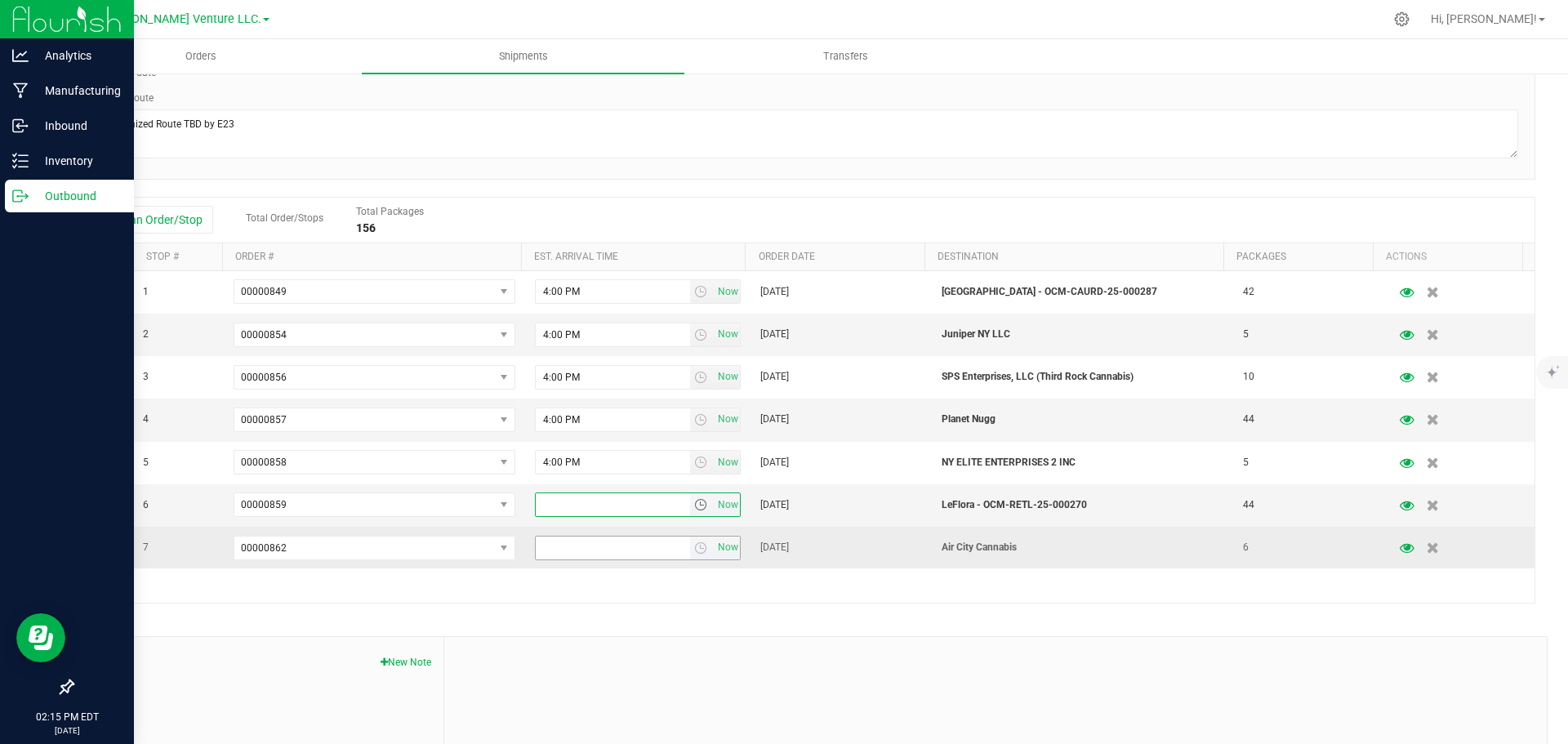
type input "4:00 PM"
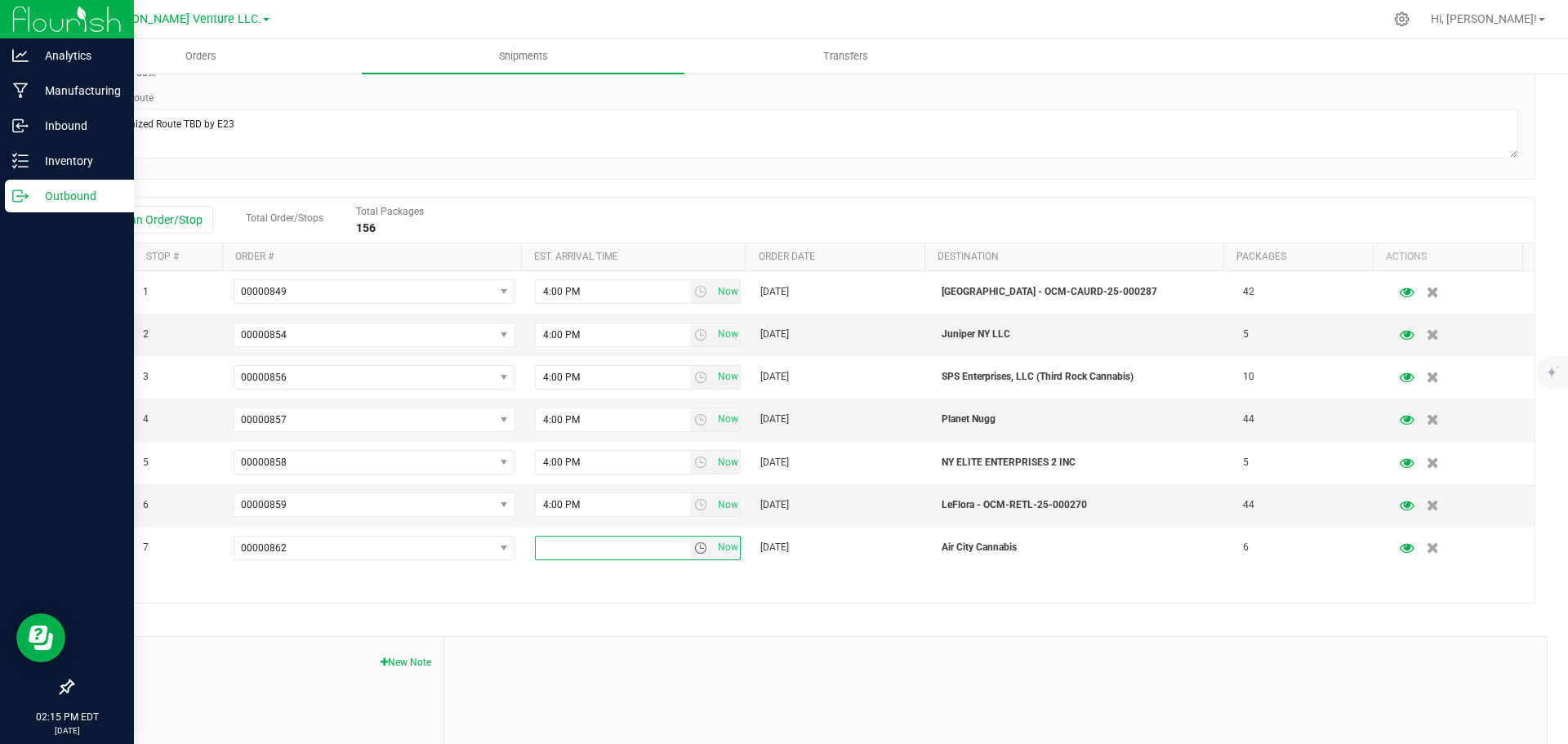
click at [568, 542] on input "text" at bounding box center [612, 547] width 155 height 22
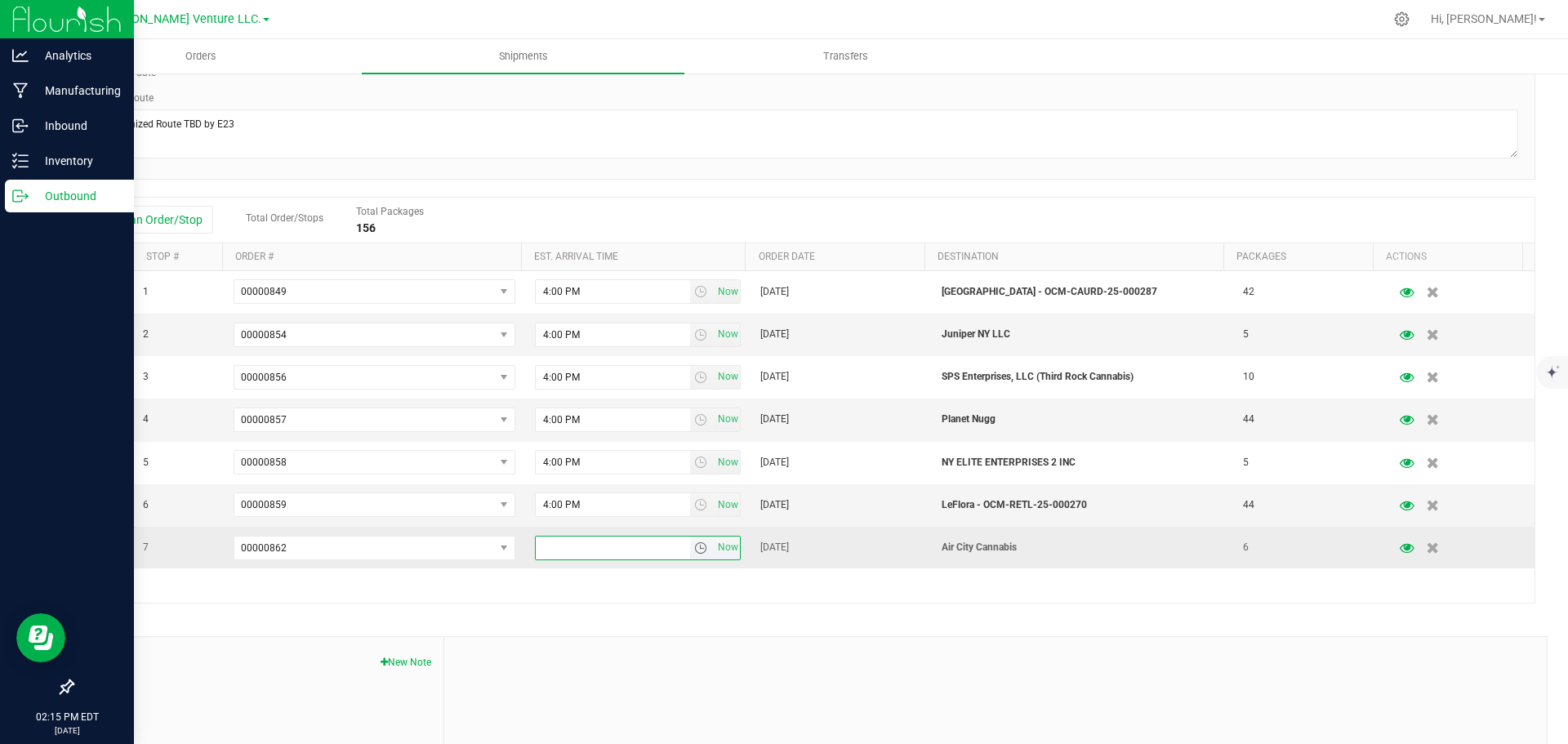
type input "4:00 PM"
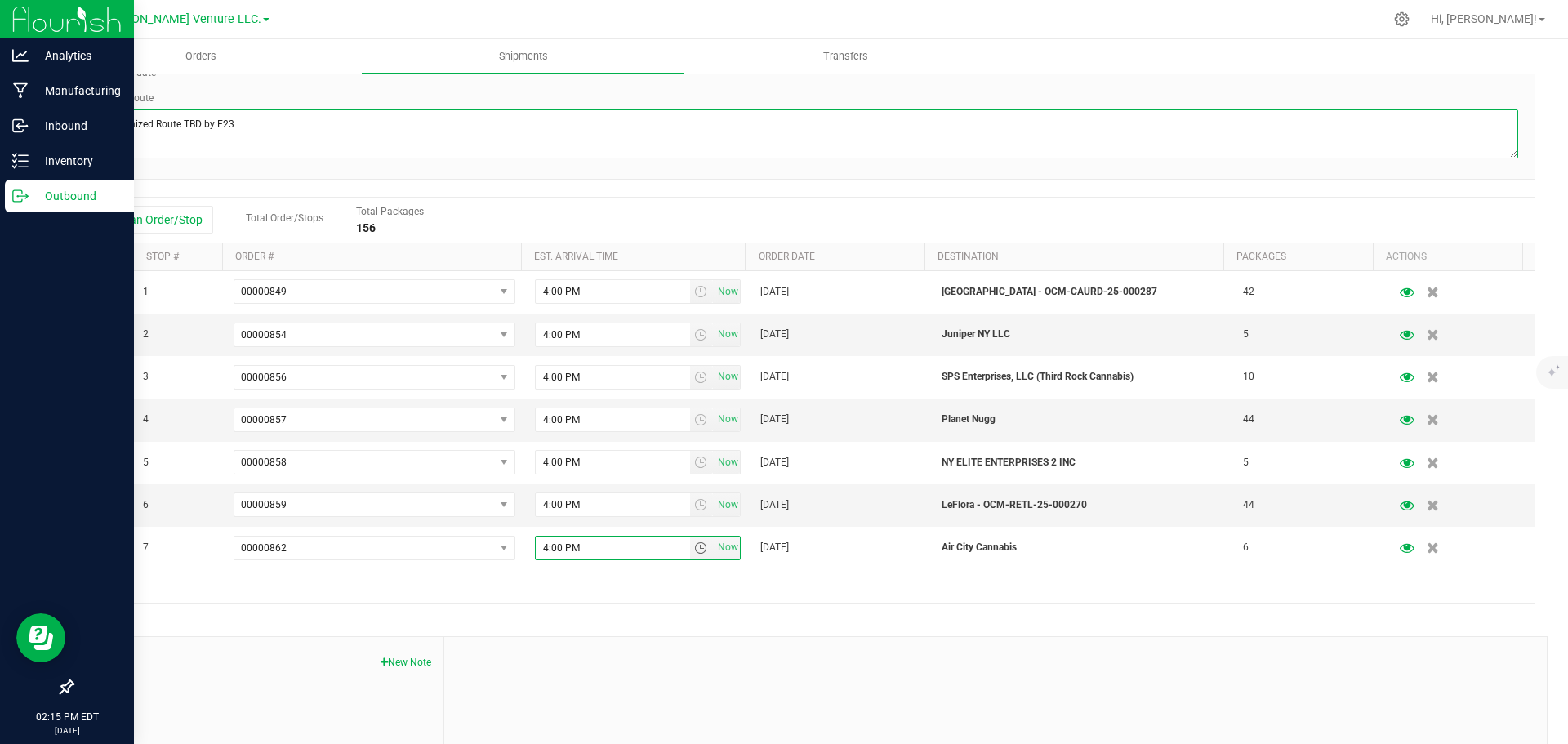
click at [333, 138] on textarea at bounding box center [803, 133] width 1430 height 49
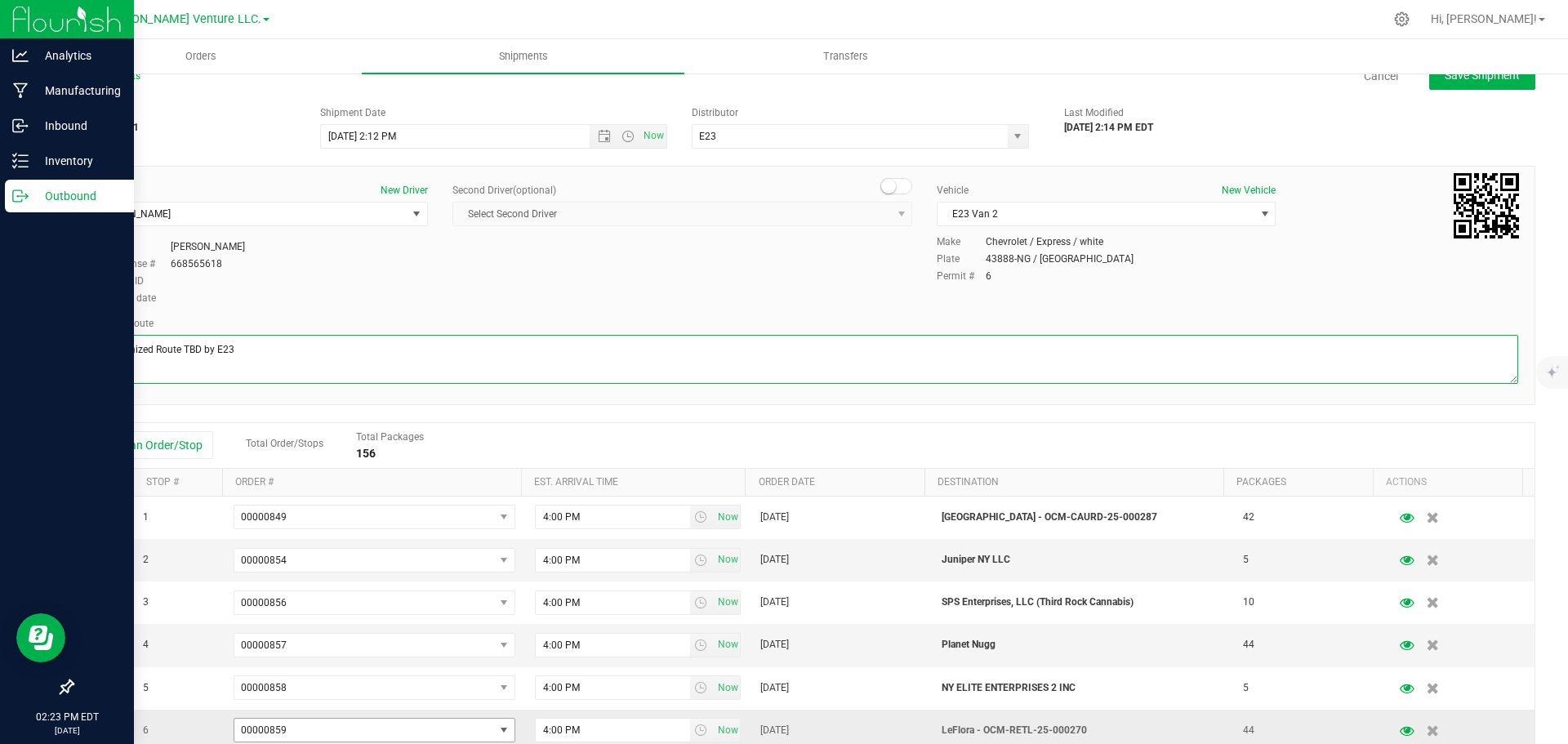
scroll to position [0, 0]
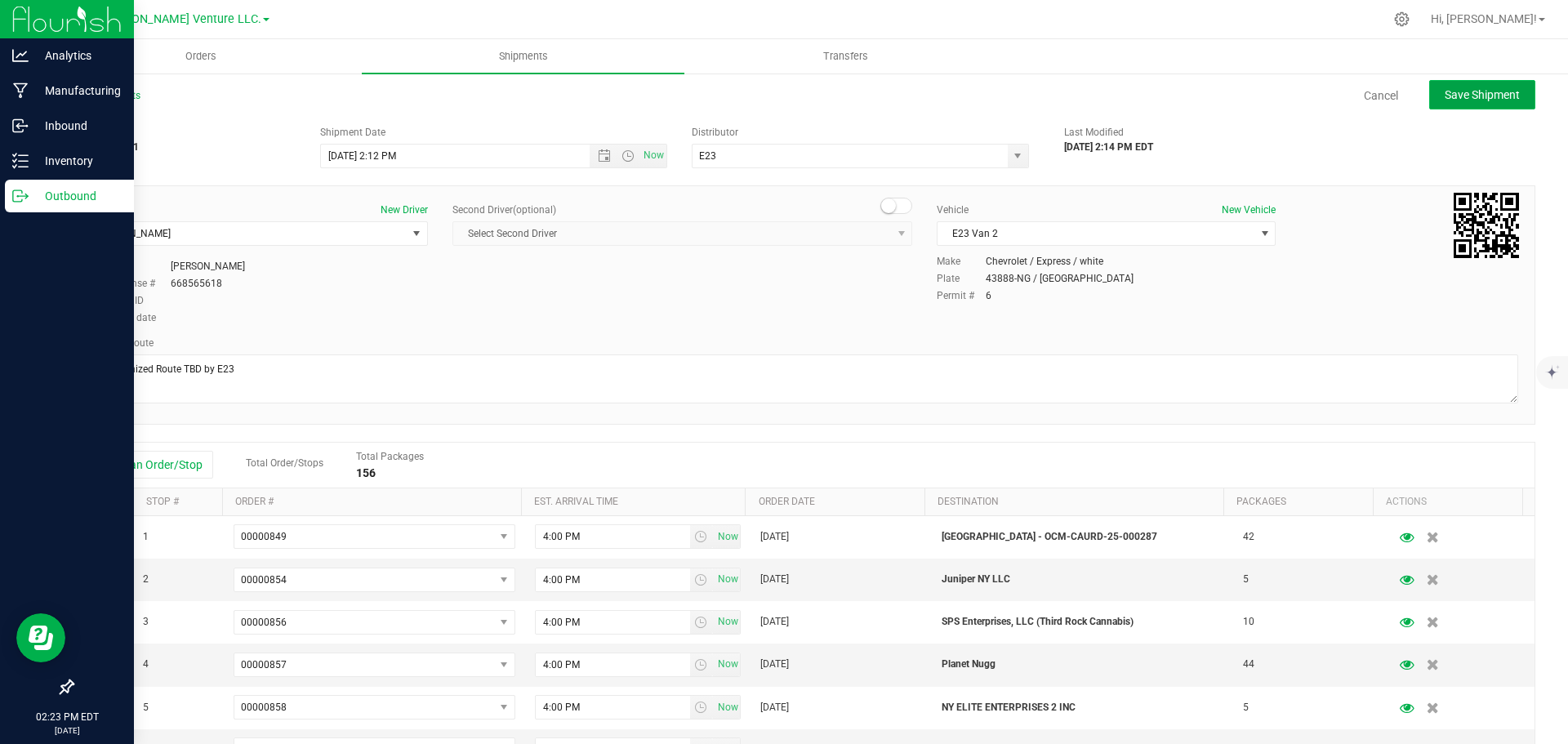
click at [1486, 91] on span "Save Shipment" at bounding box center [1481, 94] width 75 height 13
type input "9/26/2025 6:12 PM"
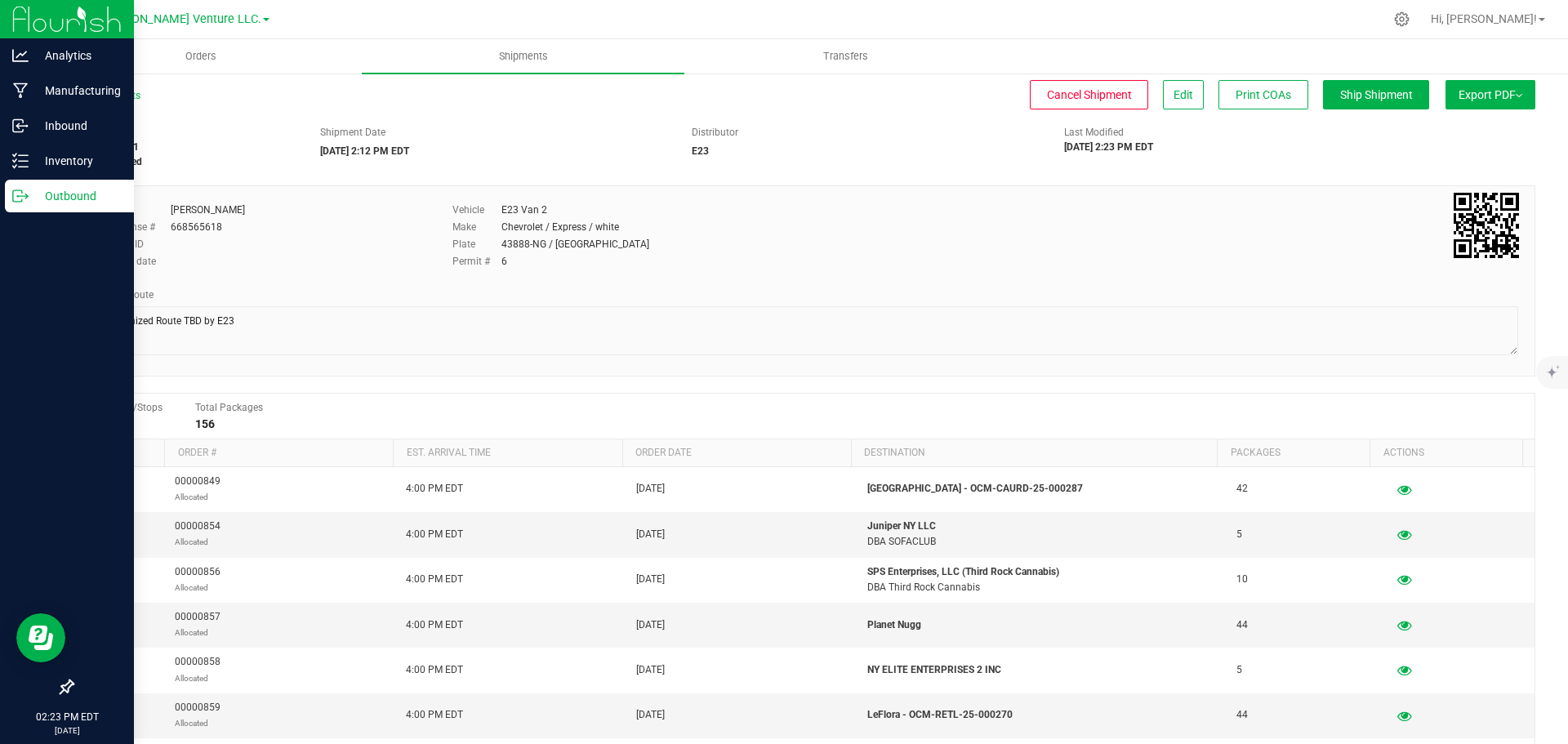
click at [1511, 98] on button "Export PDF" at bounding box center [1490, 94] width 90 height 29
click at [1473, 157] on div "Manifest by Lot" at bounding box center [1489, 156] width 150 height 12
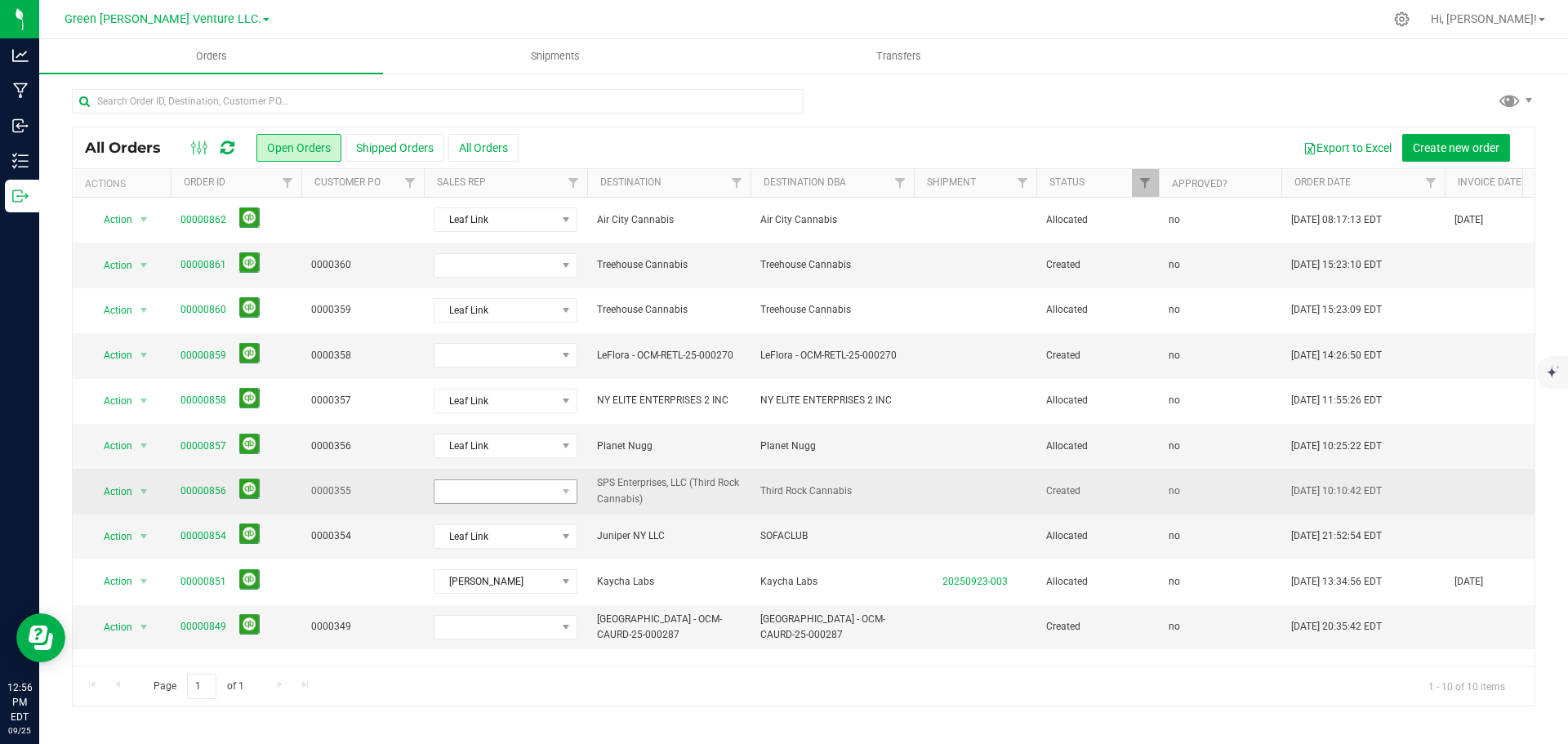
scroll to position [11, 0]
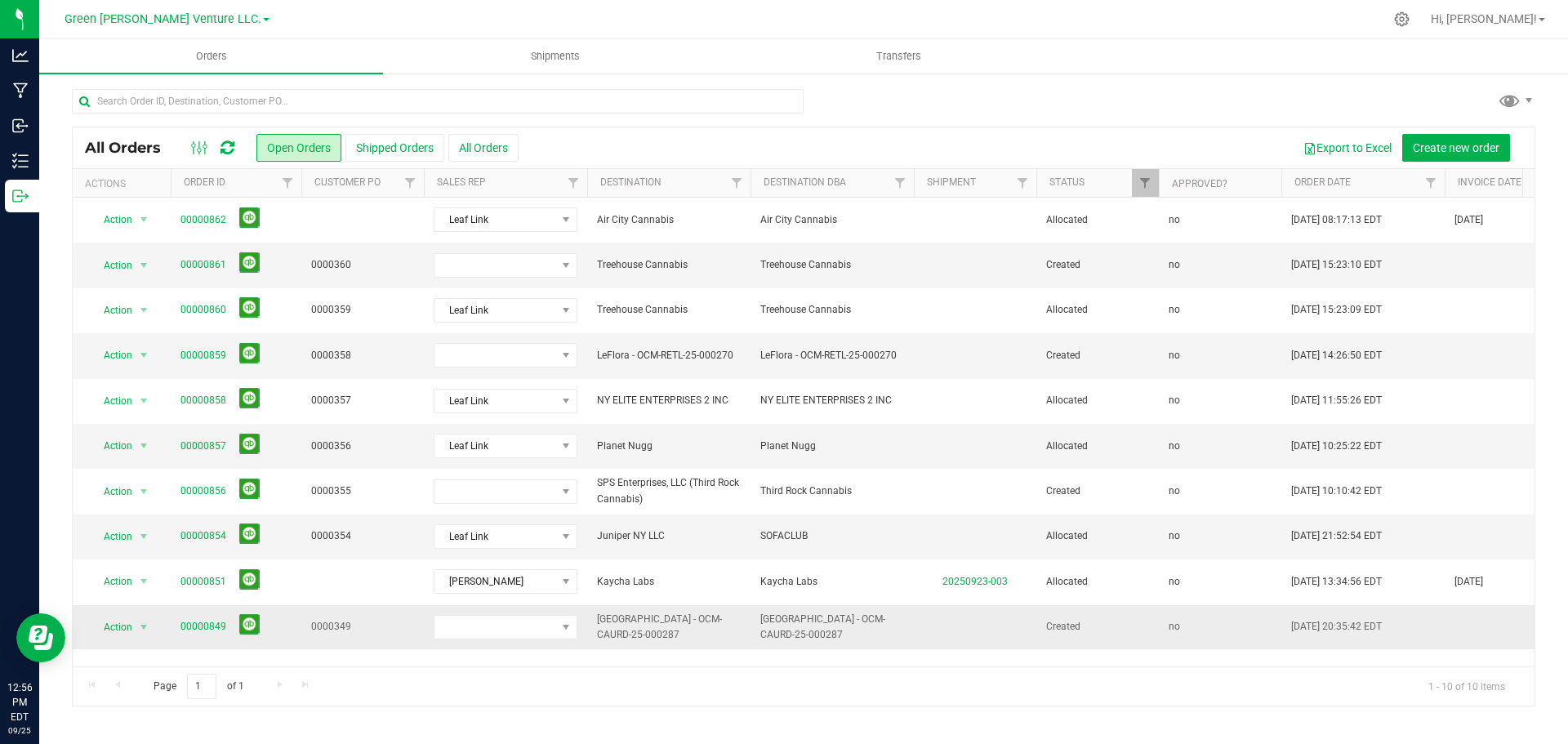
scroll to position [11, 0]
click at [545, 632] on span at bounding box center [494, 627] width 122 height 22
click at [479, 577] on li "Leaf Link" at bounding box center [510, 575] width 153 height 28
click at [203, 631] on link "00000849" at bounding box center [202, 627] width 46 height 16
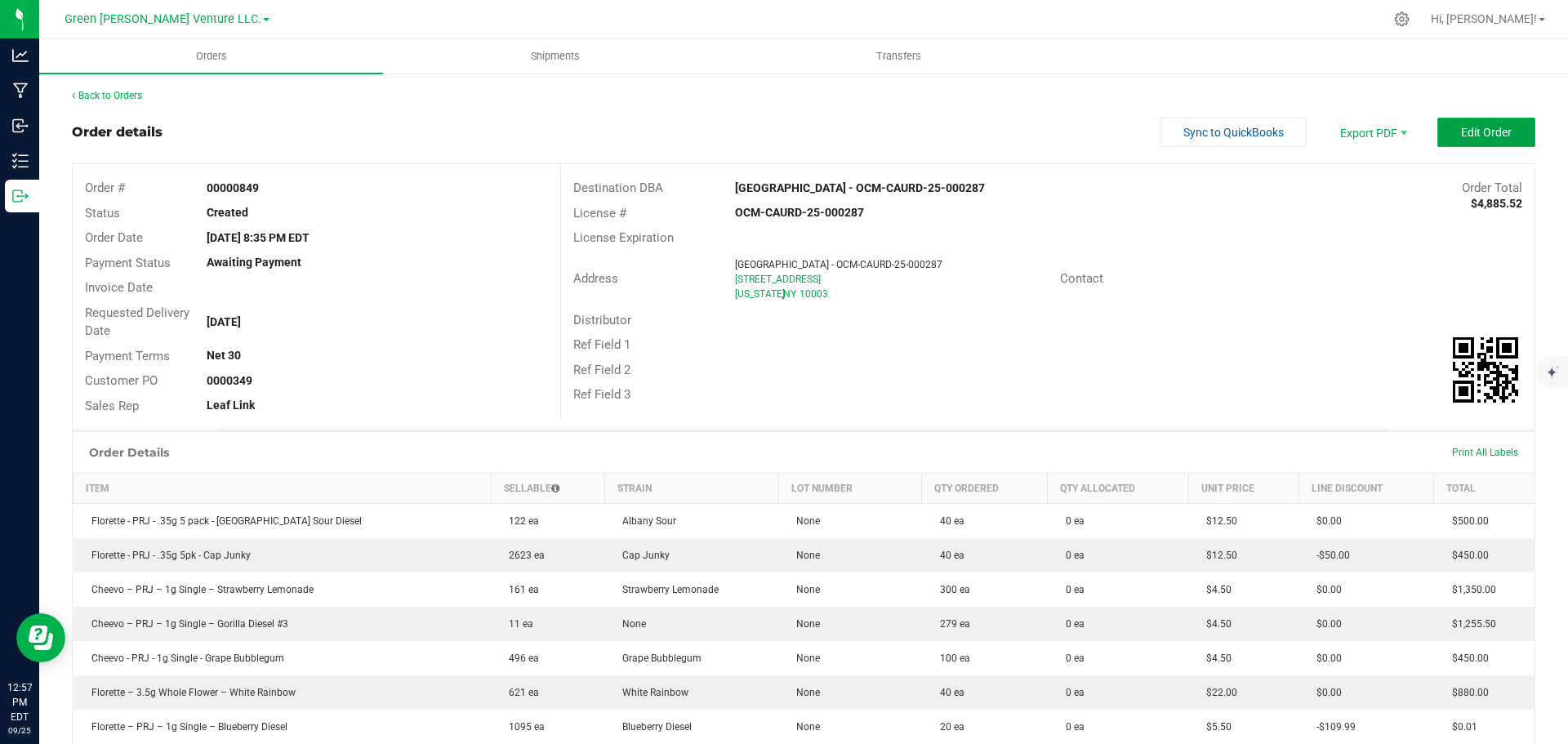
click at [1501, 136] on button "Edit Order" at bounding box center [1486, 132] width 98 height 29
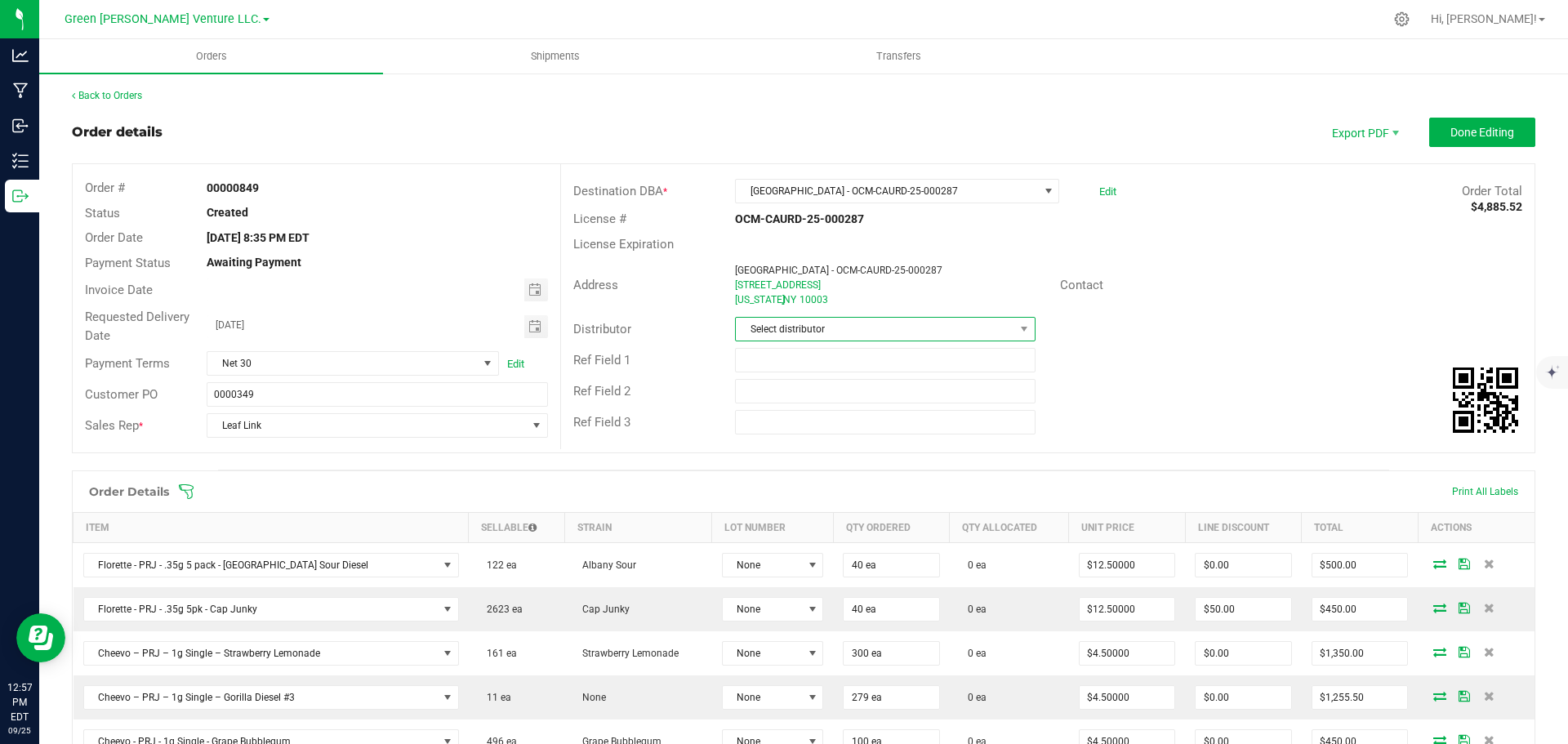
click at [927, 325] on span "Select distributor" at bounding box center [874, 328] width 277 height 22
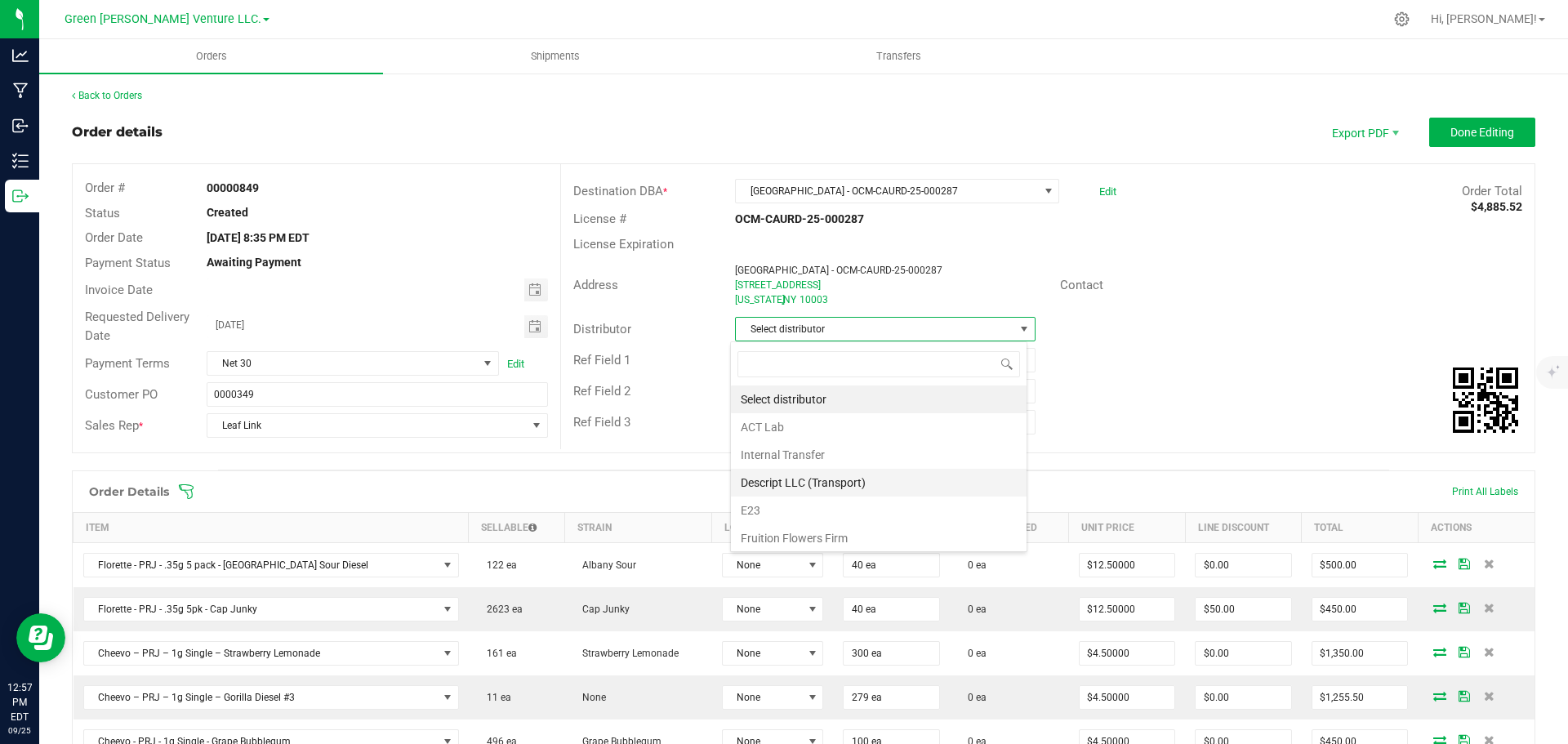
scroll to position [24, 297]
click at [788, 510] on li "E23" at bounding box center [879, 510] width 296 height 28
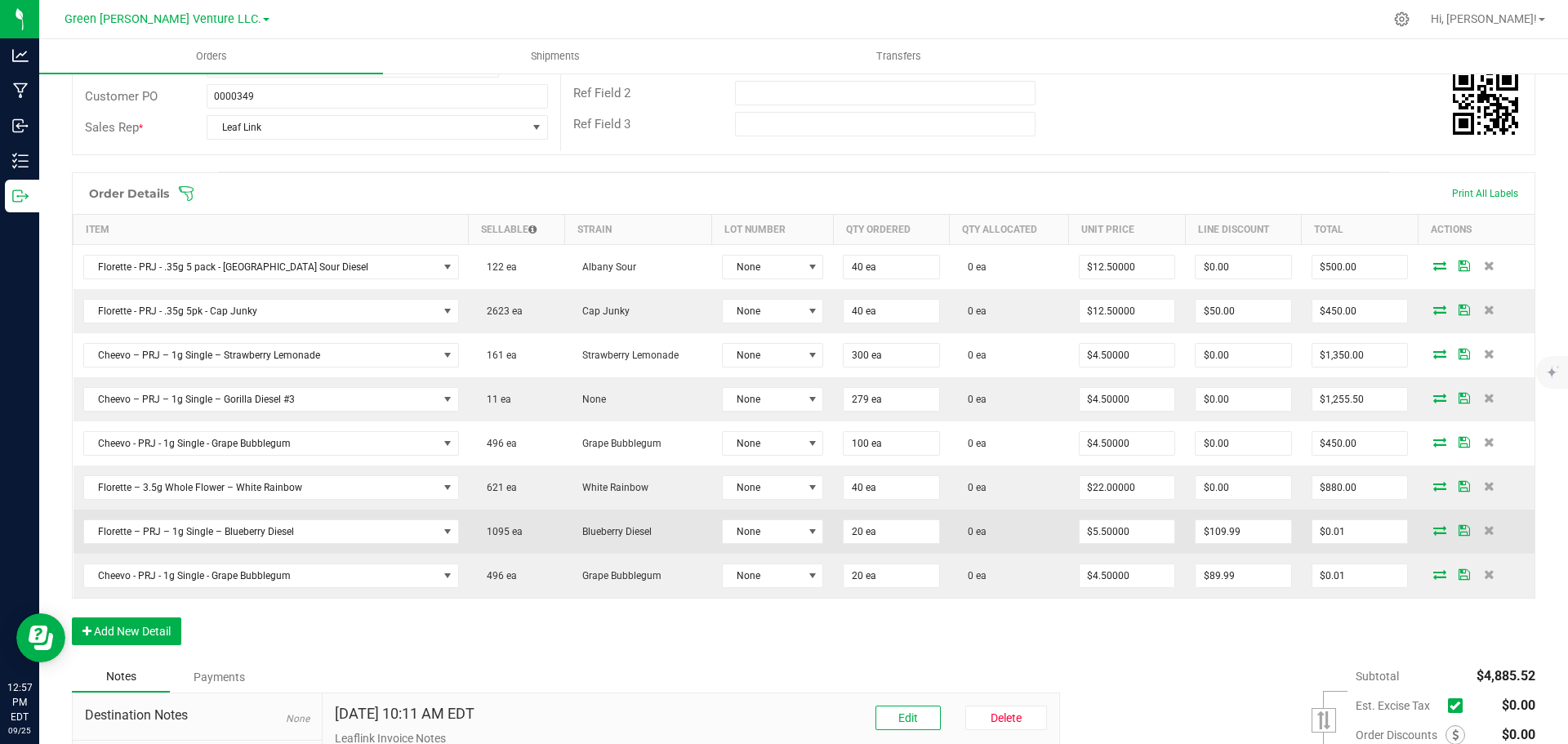
scroll to position [409, 0]
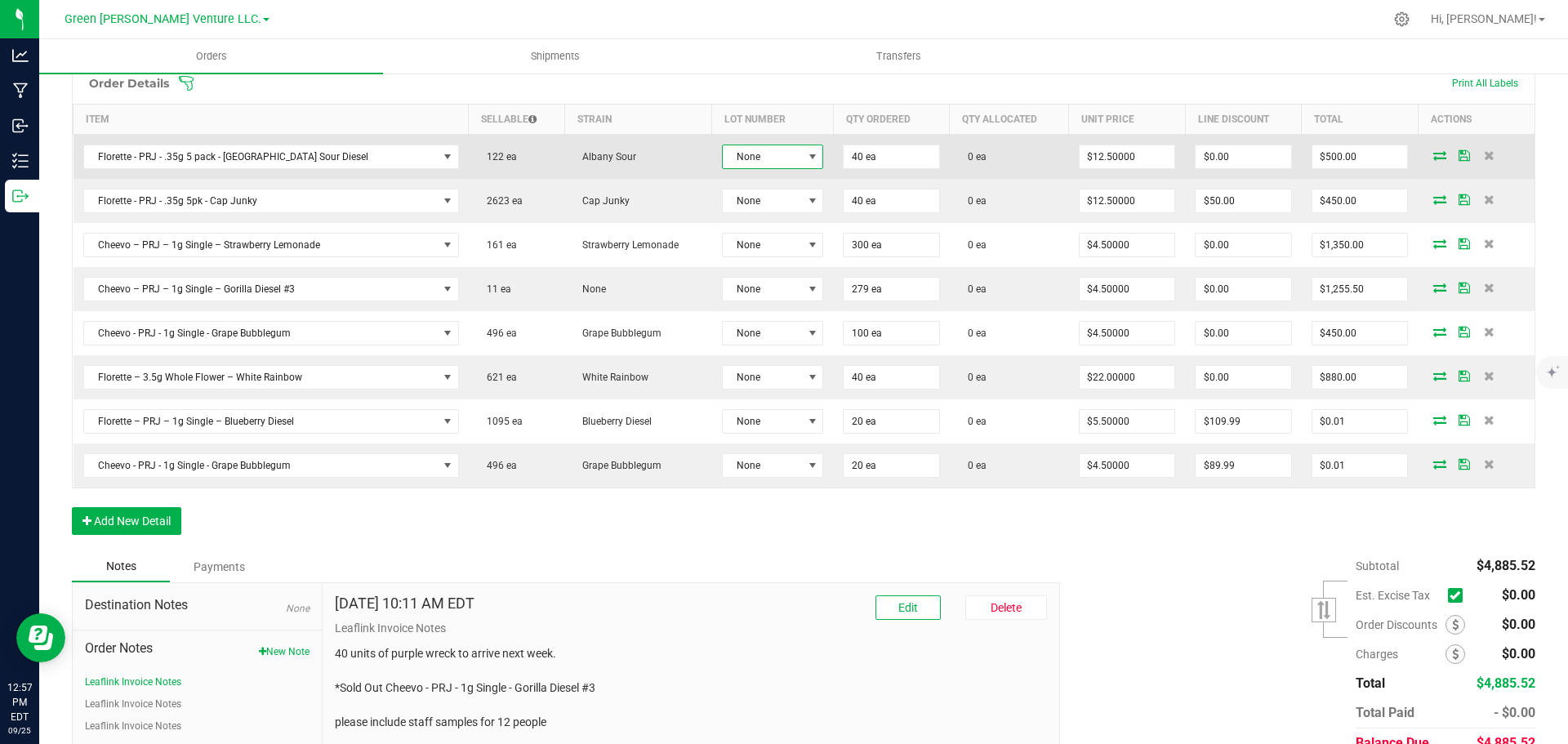
click at [757, 159] on span "None" at bounding box center [762, 156] width 79 height 22
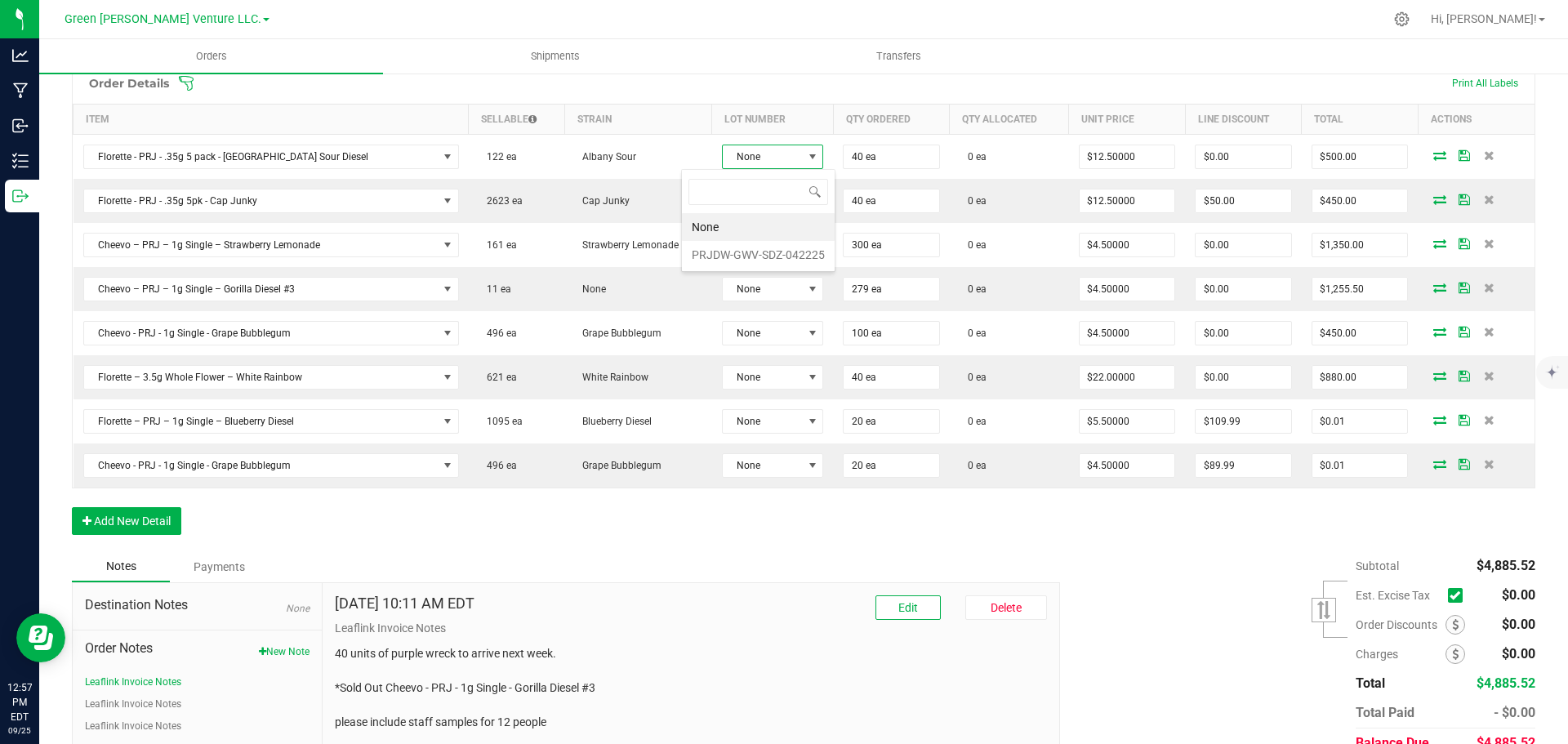
scroll to position [24, 105]
click at [734, 261] on li "PRJDW-GWV-SDZ-042225" at bounding box center [758, 255] width 153 height 28
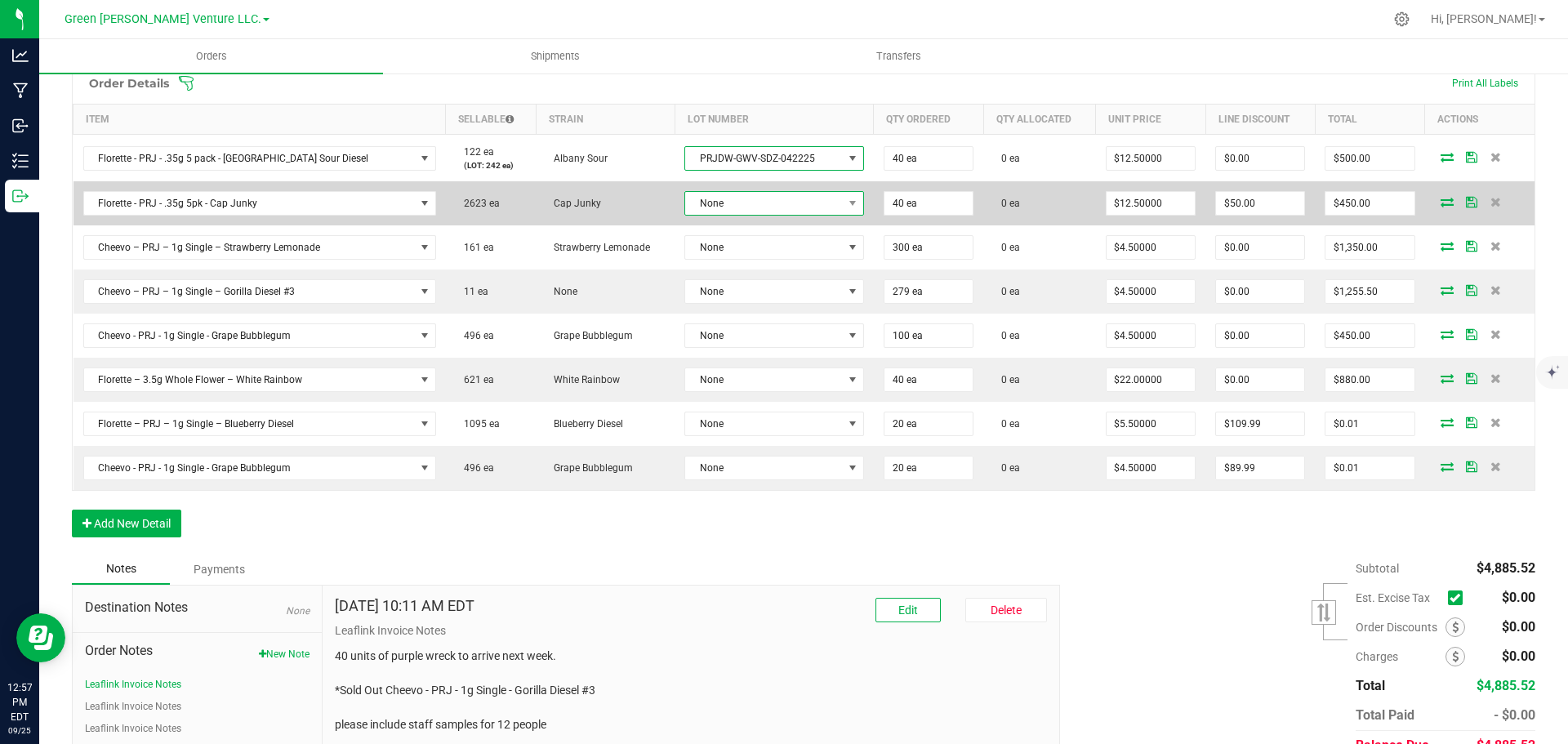
click at [734, 205] on span "None" at bounding box center [763, 203] width 157 height 22
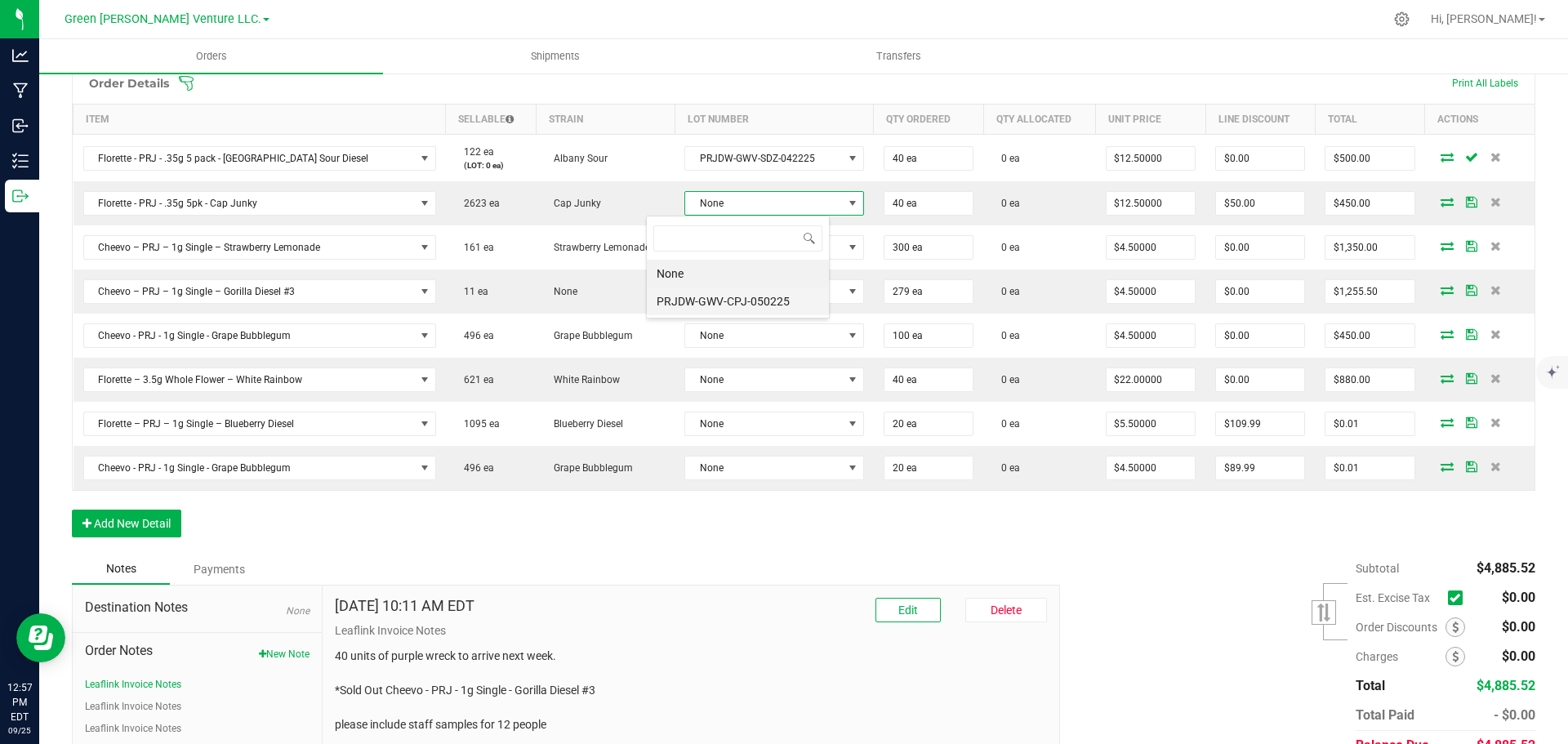
scroll to position [81694, 81491]
click at [723, 303] on li "PRJDW-GWV-CPJ-050225" at bounding box center [738, 301] width 182 height 28
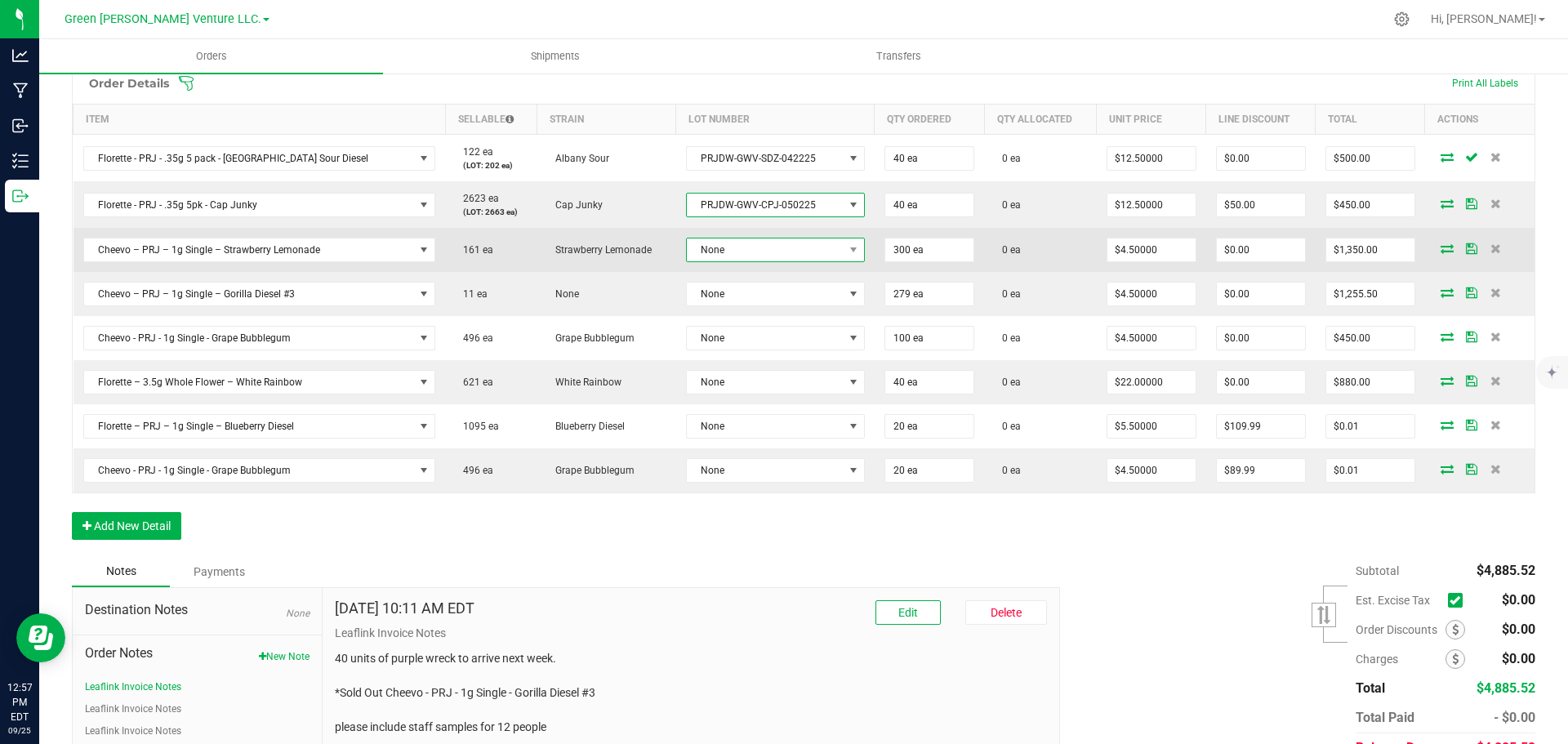
click at [723, 249] on span "None" at bounding box center [765, 249] width 157 height 22
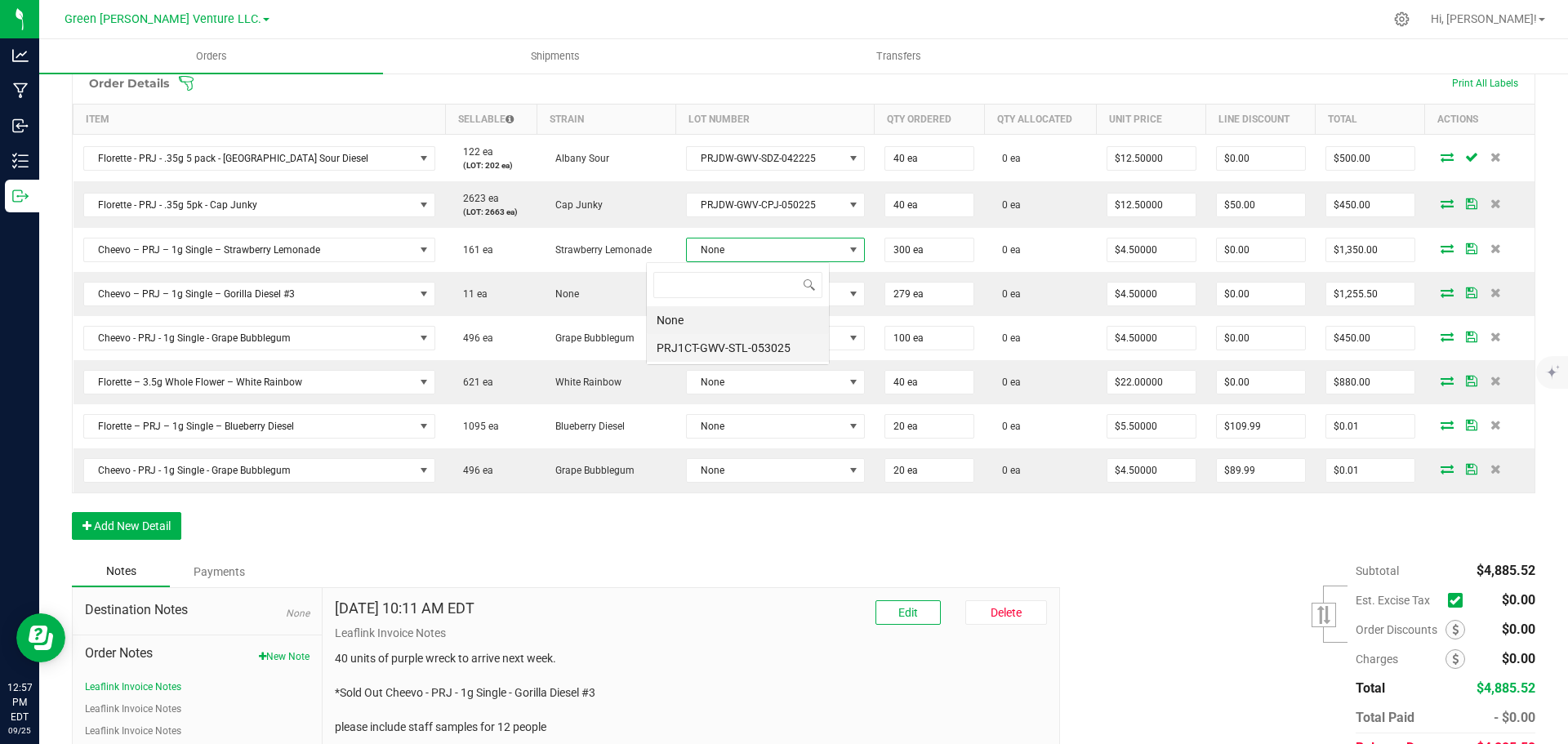
scroll to position [24, 183]
click at [719, 350] on li "PRJ1CT-GWV-STL-053025" at bounding box center [738, 348] width 182 height 28
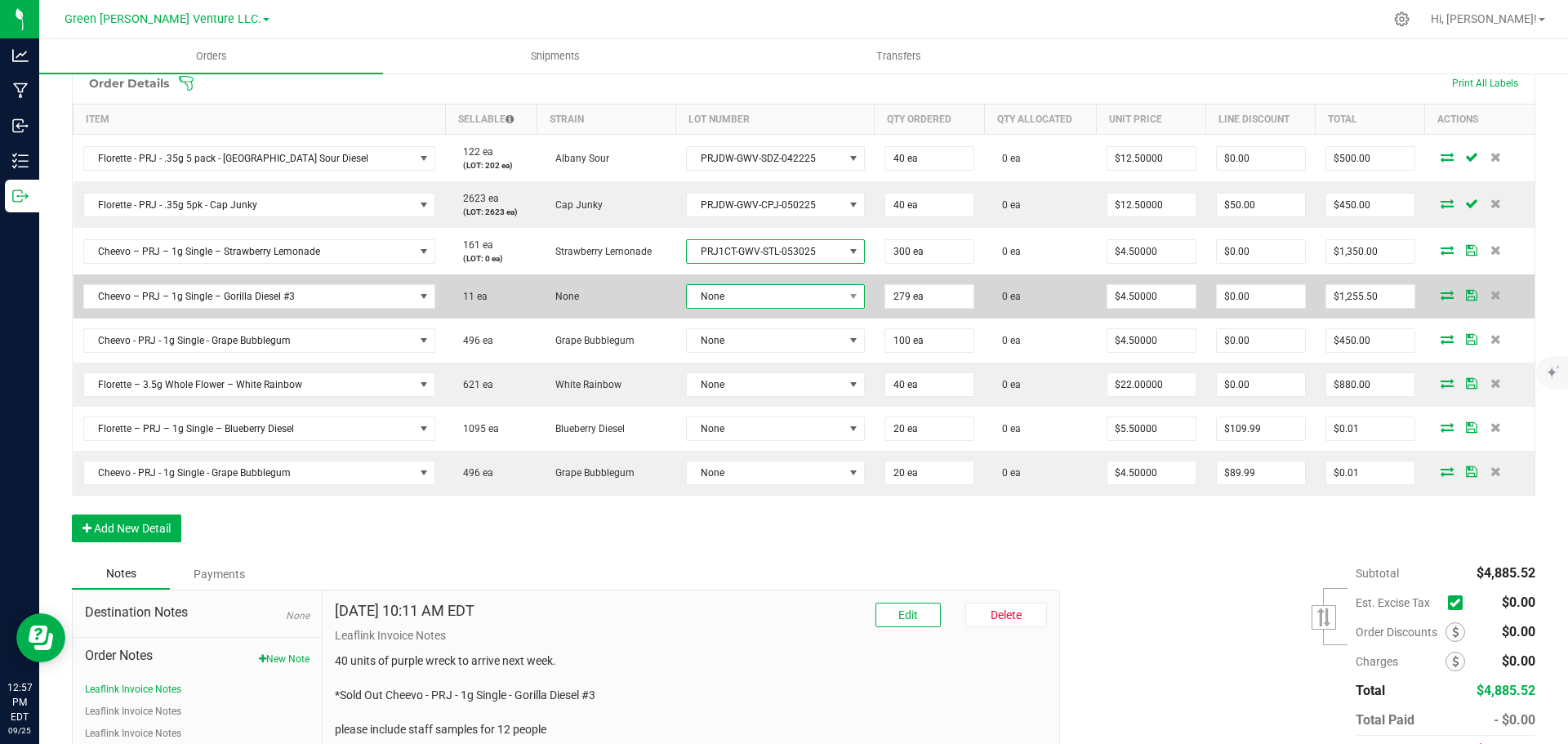
click at [718, 295] on span "None" at bounding box center [765, 296] width 157 height 22
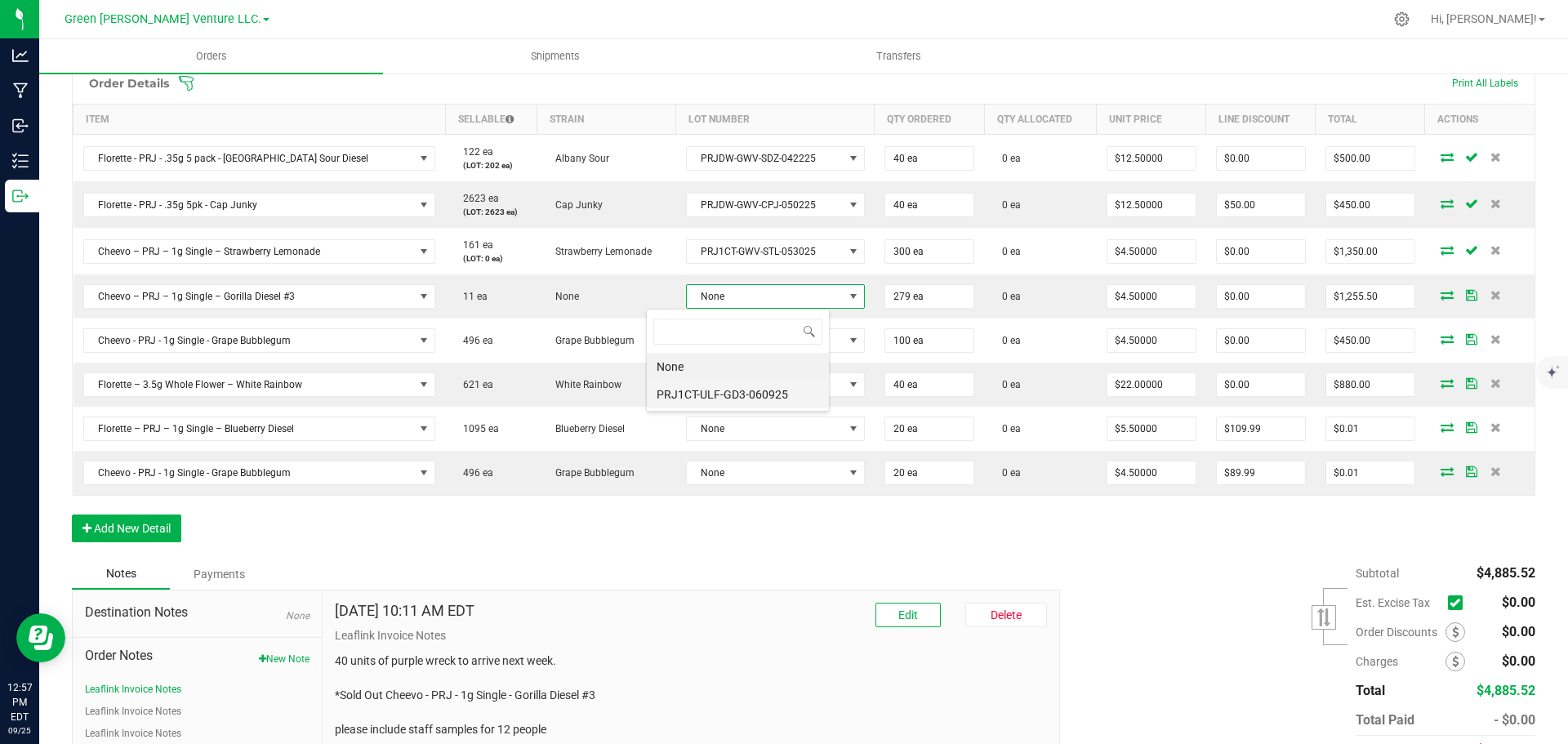
click at [716, 388] on li "PRJ1CT-ULF-GD3-060925" at bounding box center [738, 394] width 182 height 28
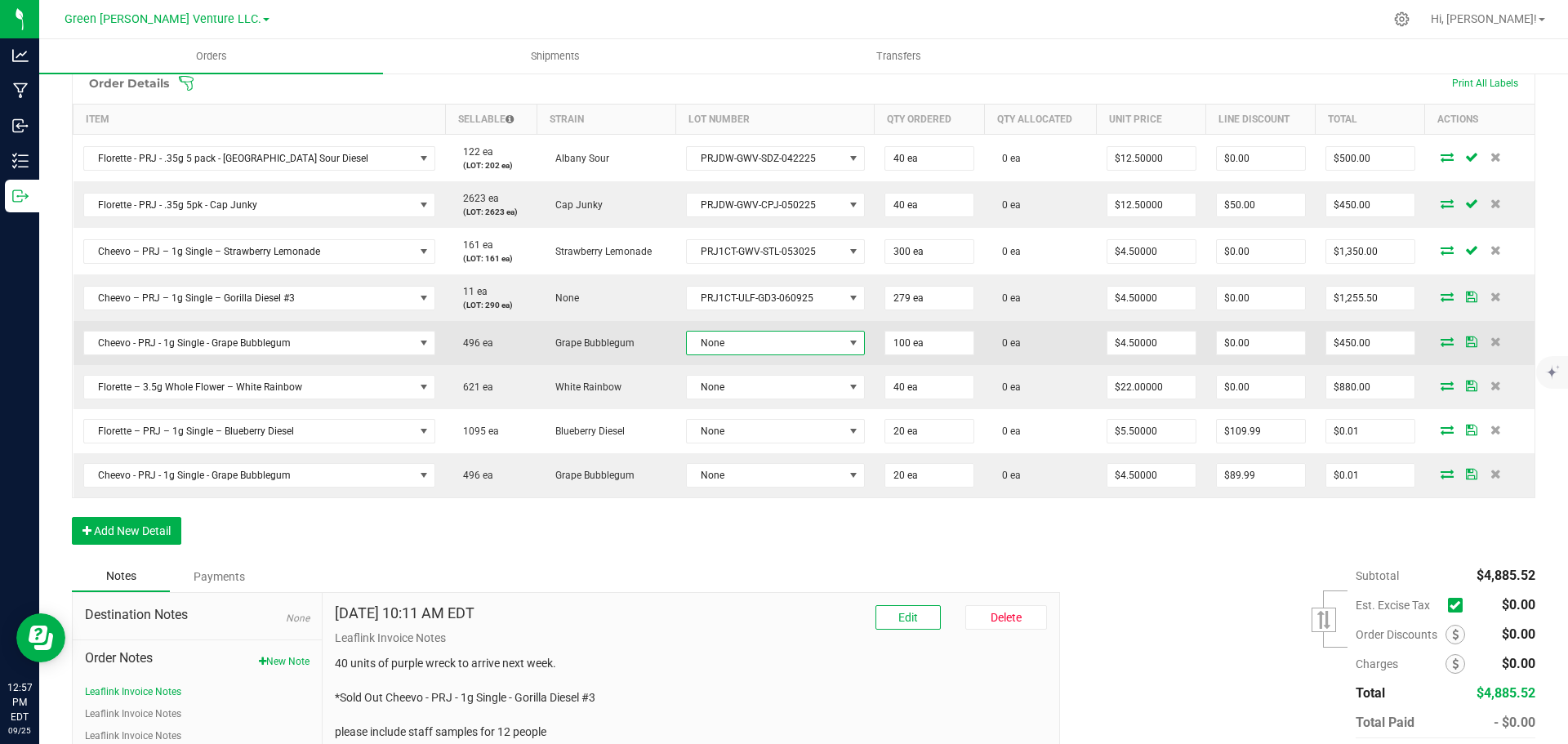
click at [718, 340] on span "None" at bounding box center [765, 343] width 157 height 22
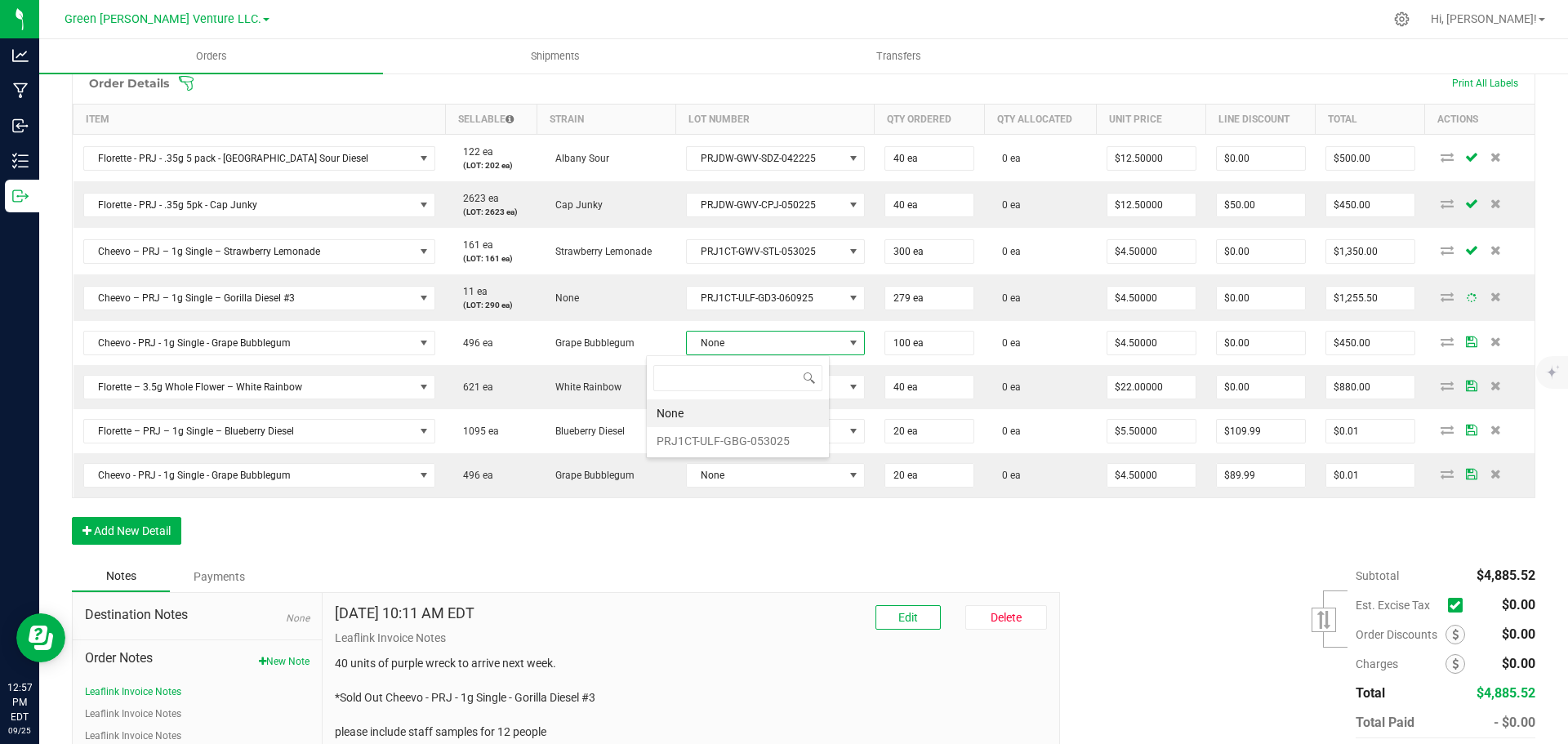
scroll to position [24, 185]
click at [715, 434] on li "PRJ1CT-ULF-GBG-053025" at bounding box center [738, 441] width 182 height 28
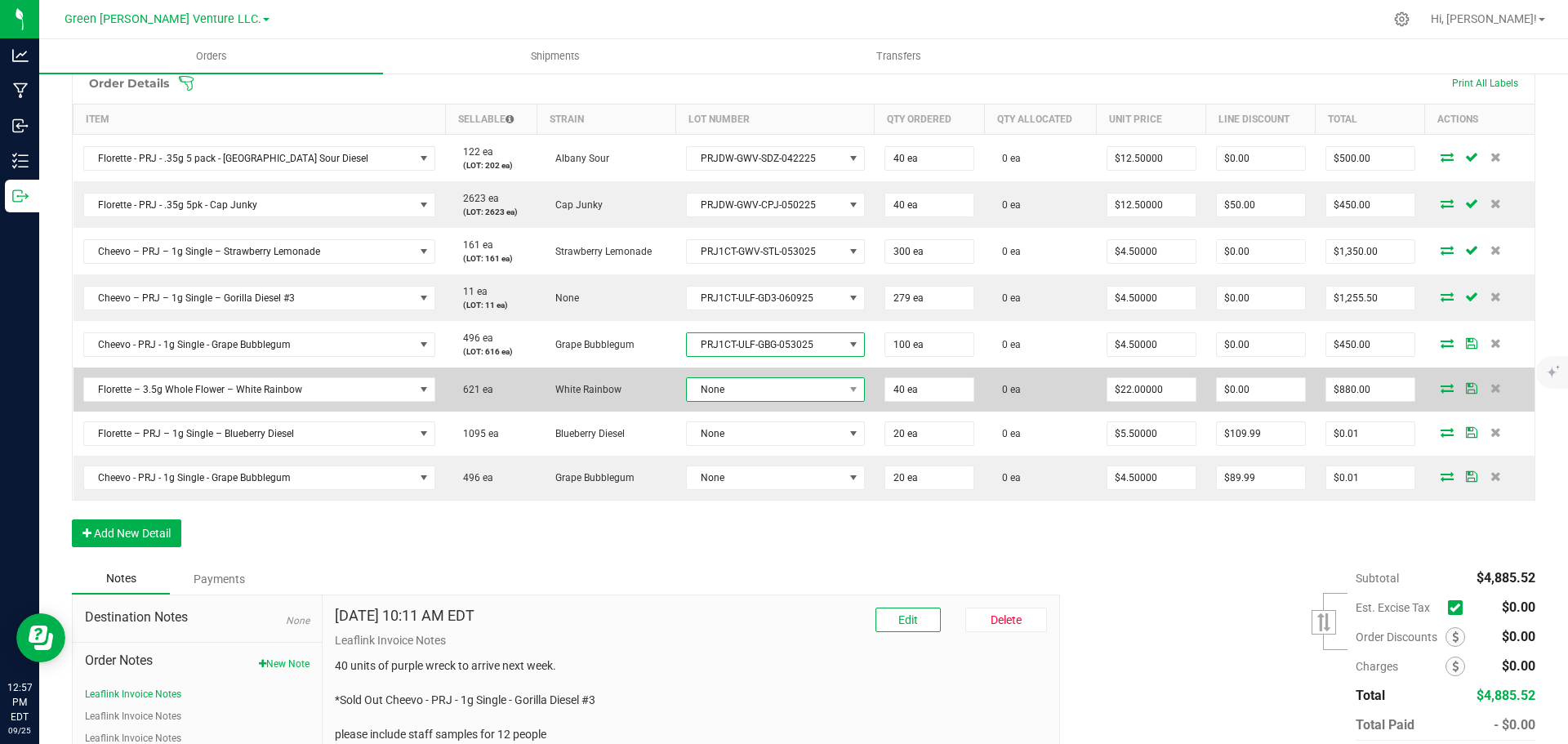
click at [718, 389] on span "None" at bounding box center [765, 390] width 157 height 22
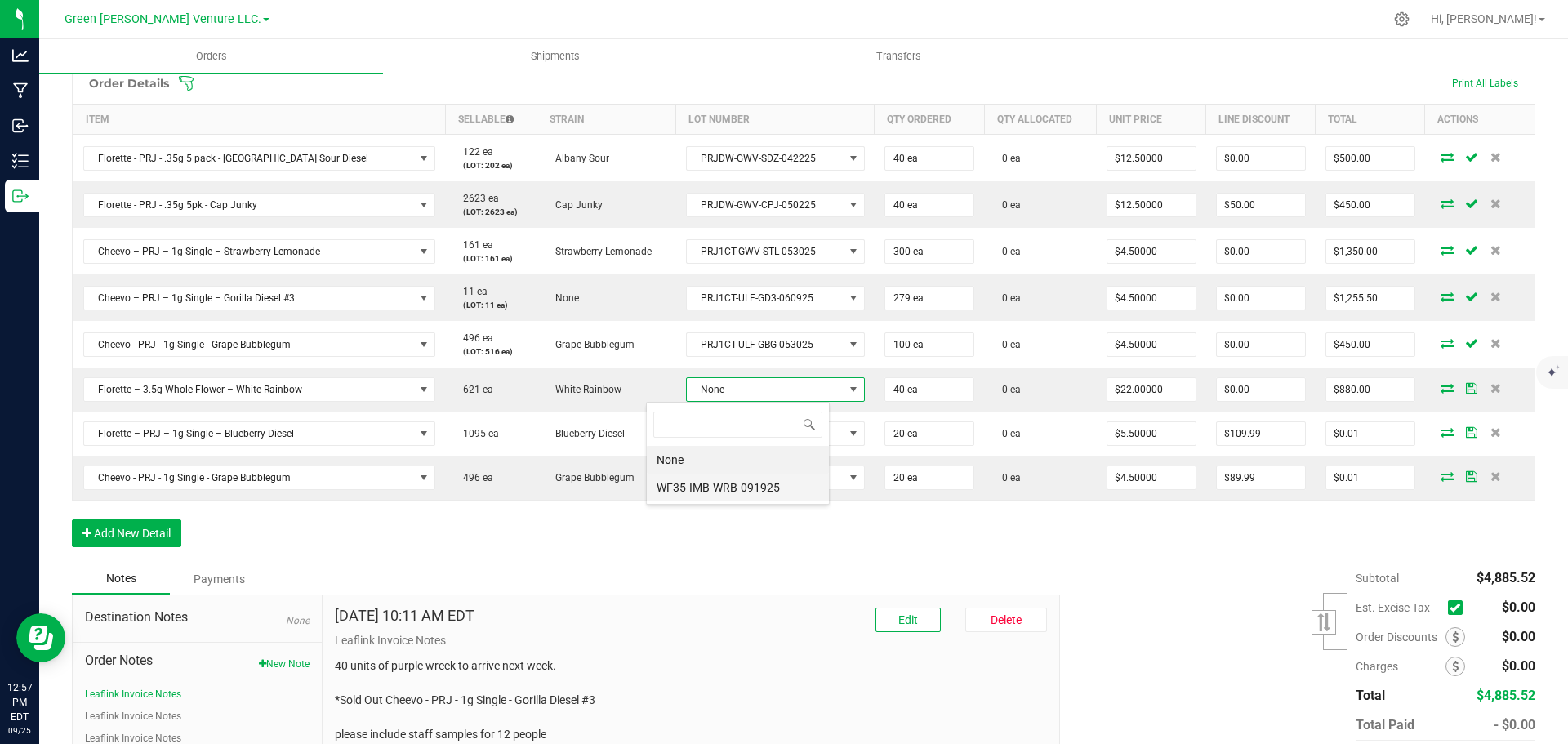
click at [713, 479] on li "WF35-IMB-WRB-091925" at bounding box center [738, 488] width 182 height 28
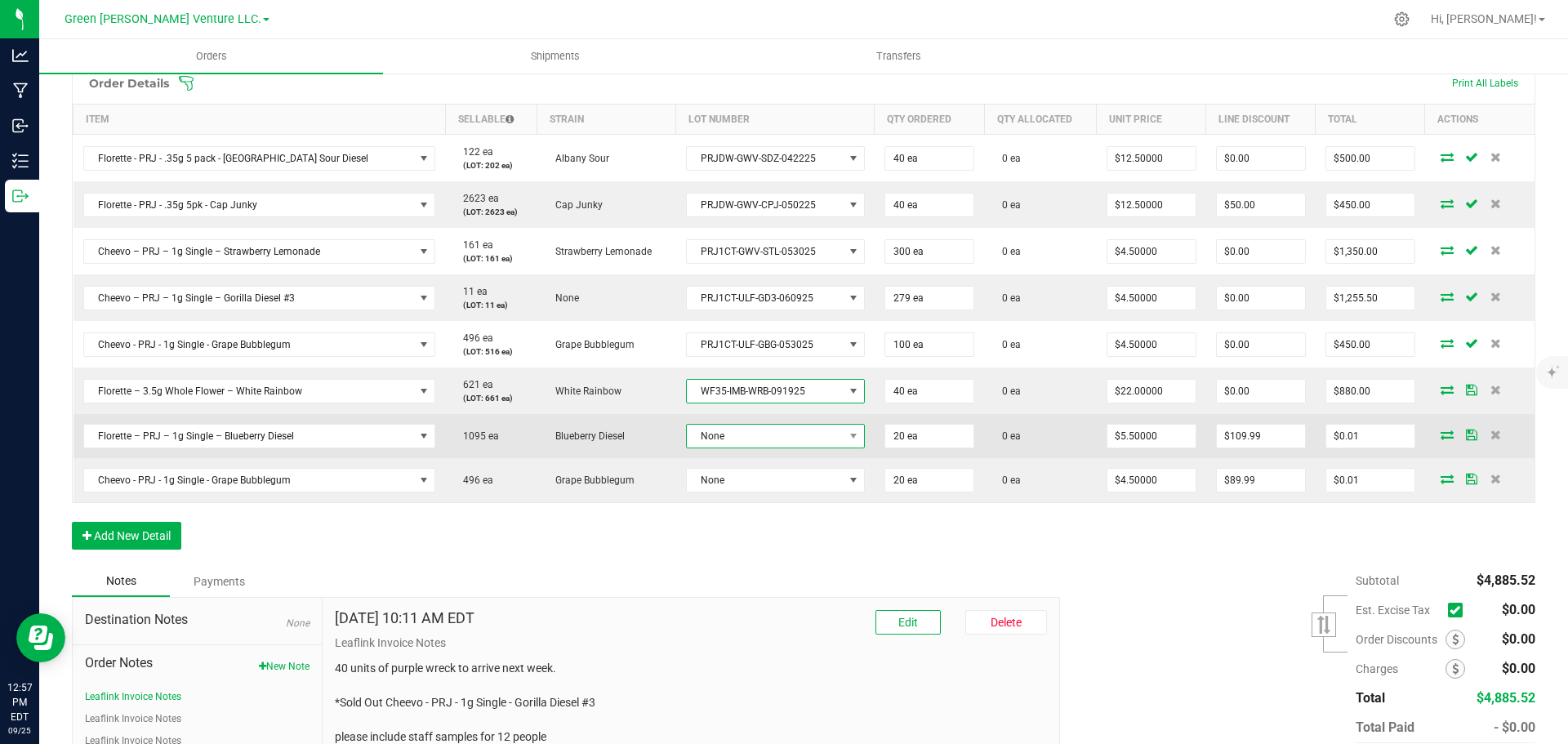
click at [719, 432] on span "None" at bounding box center [765, 435] width 157 height 22
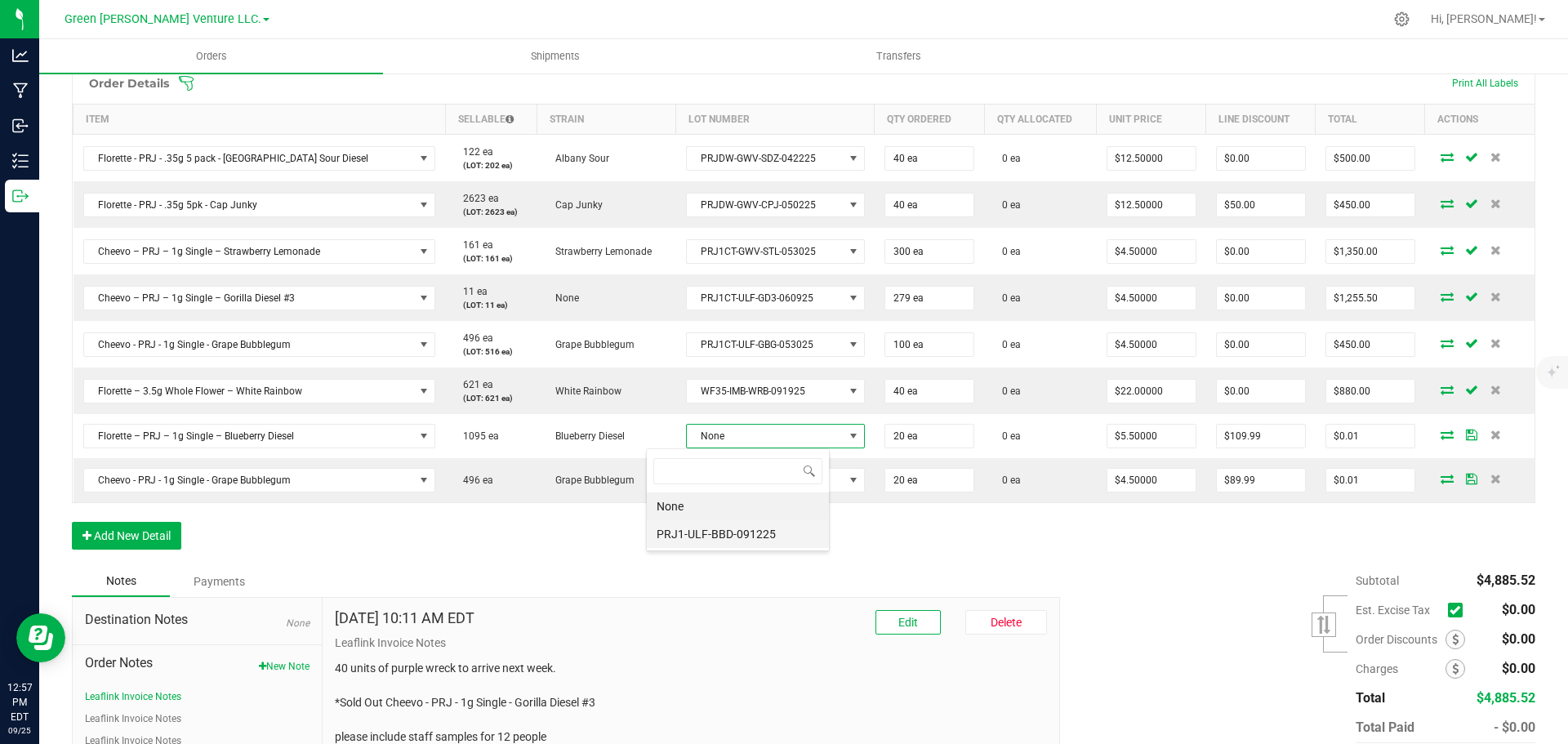
click at [715, 528] on li "PRJ1-ULF-BBD-091225" at bounding box center [738, 535] width 182 height 28
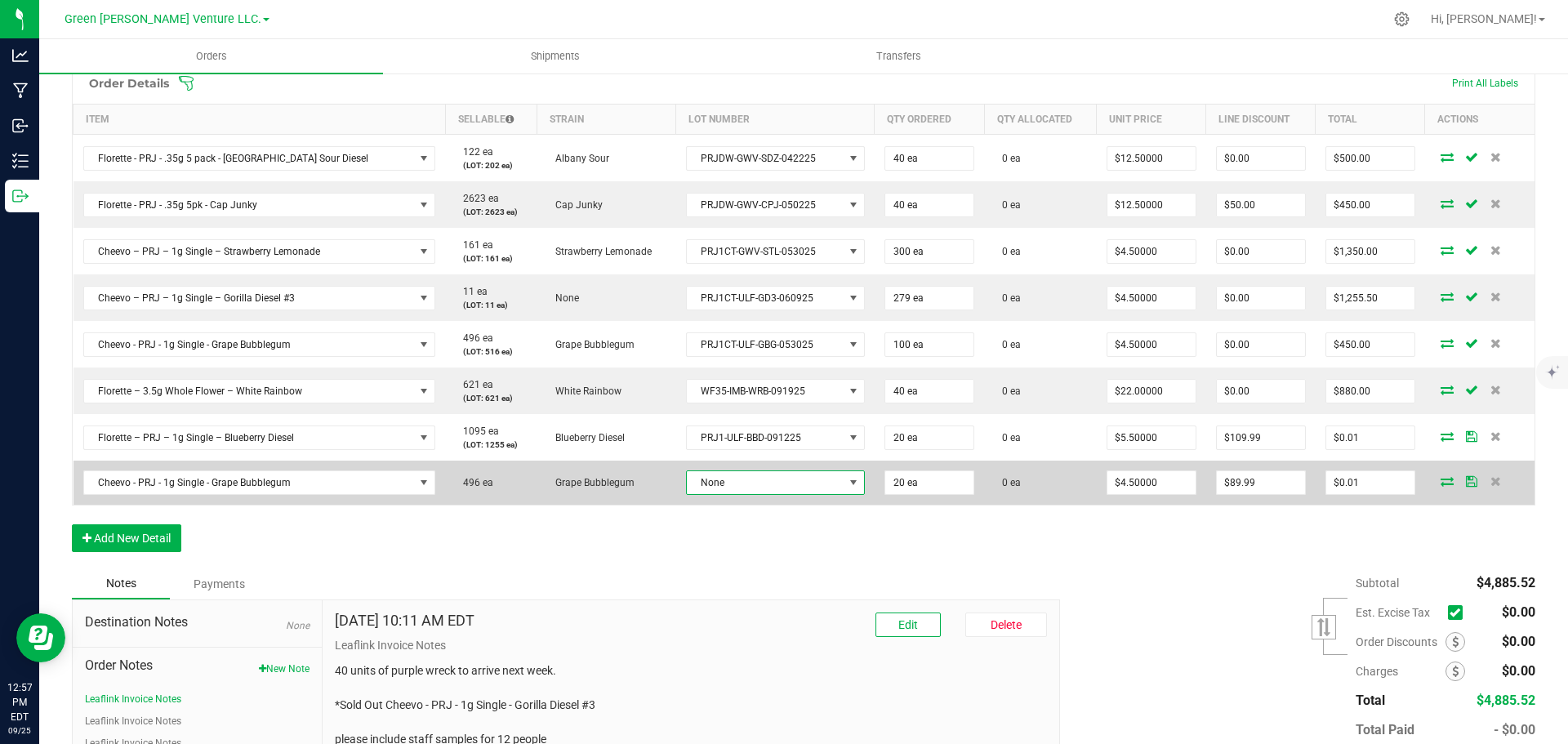
click at [724, 474] on span "None" at bounding box center [765, 482] width 157 height 22
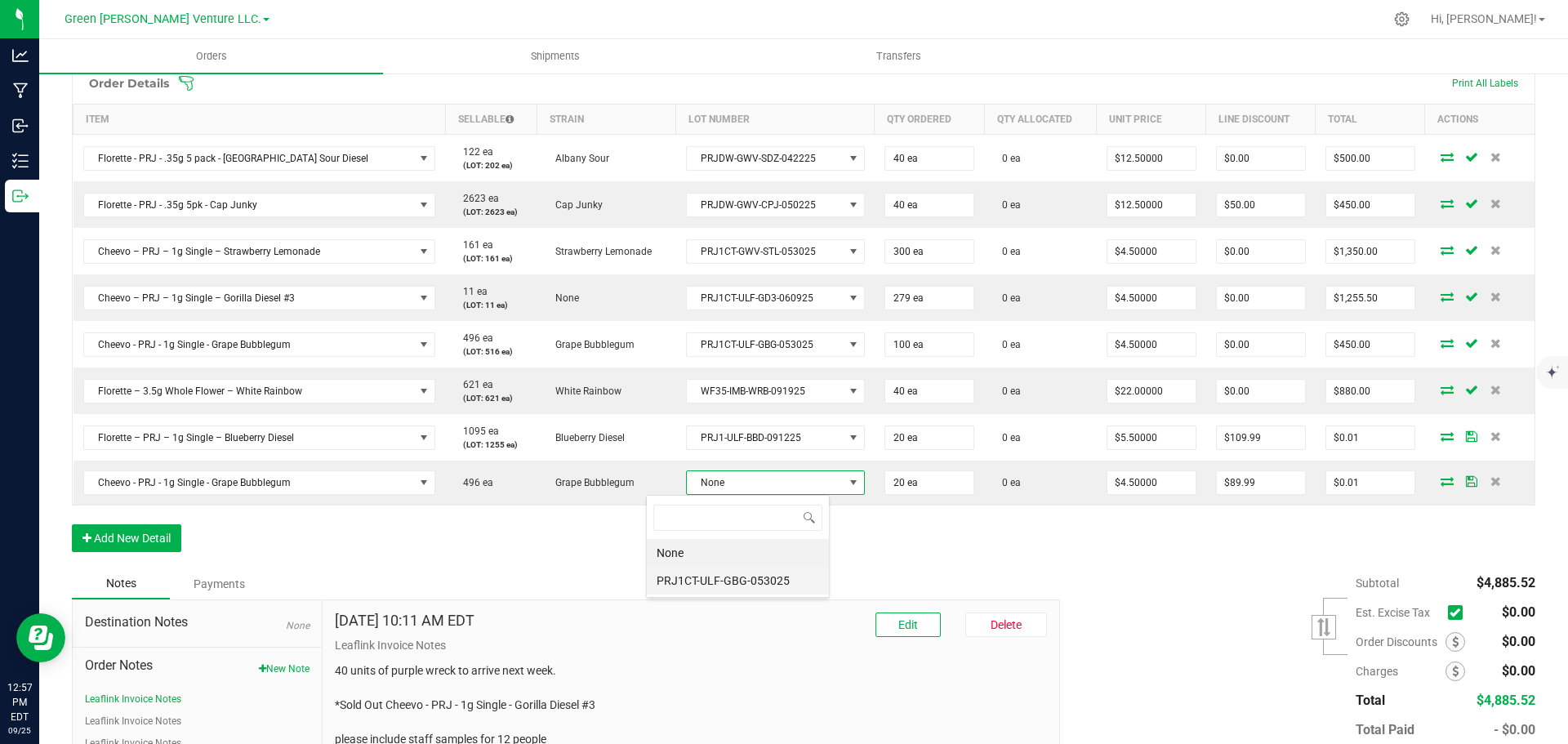
click at [721, 579] on li "PRJ1CT-ULF-GBG-053025" at bounding box center [738, 580] width 182 height 28
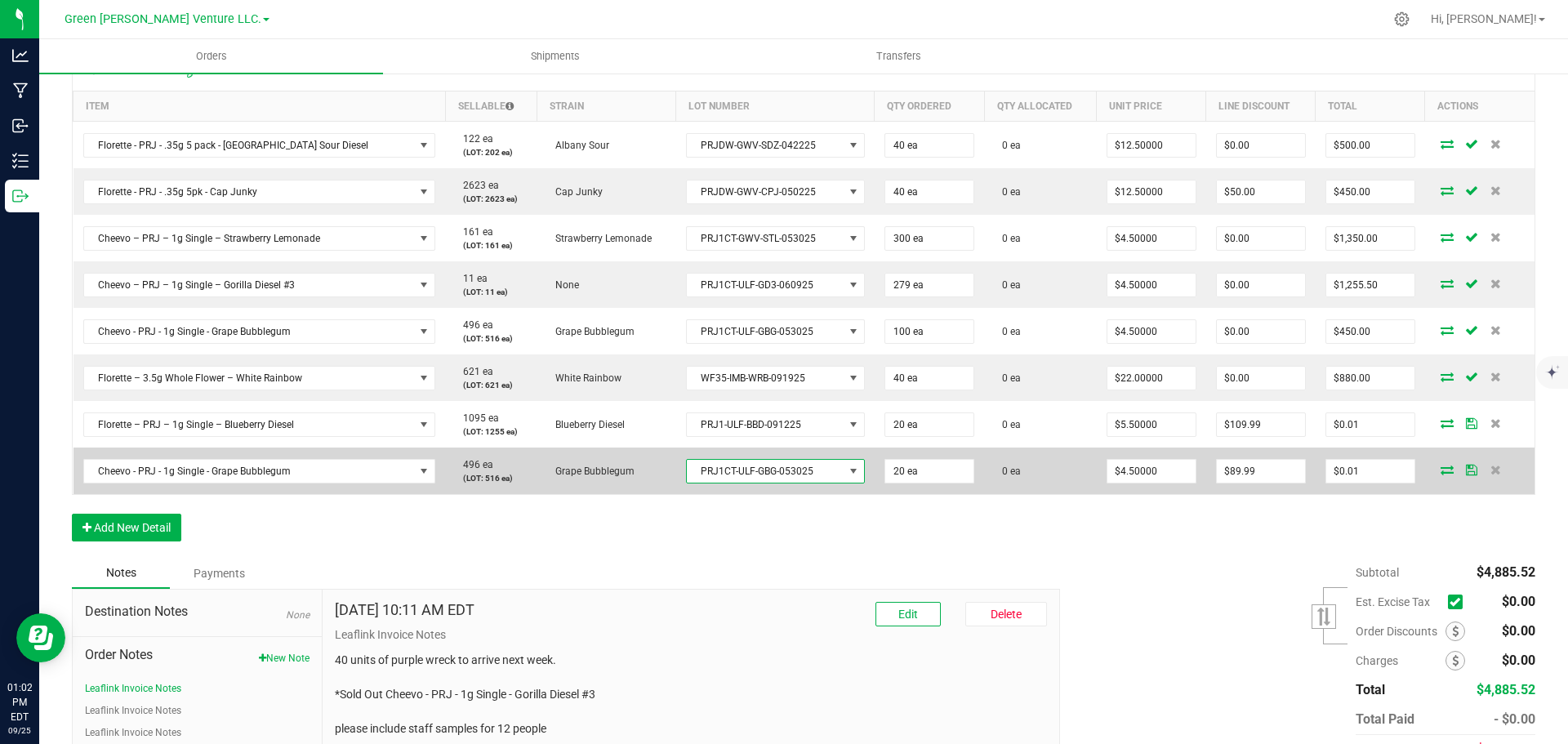
scroll to position [340, 0]
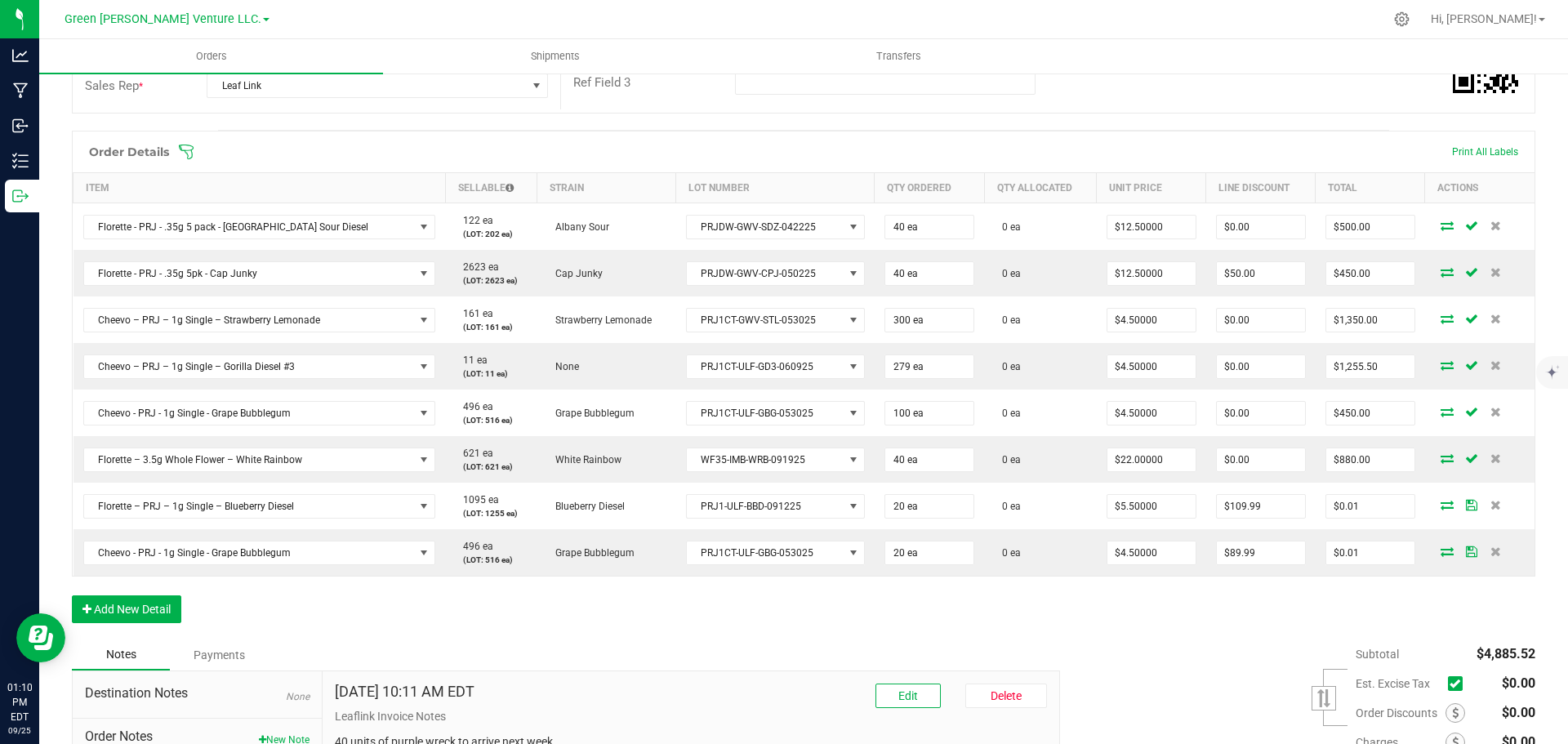
click at [196, 151] on span at bounding box center [910, 152] width 1464 height 17
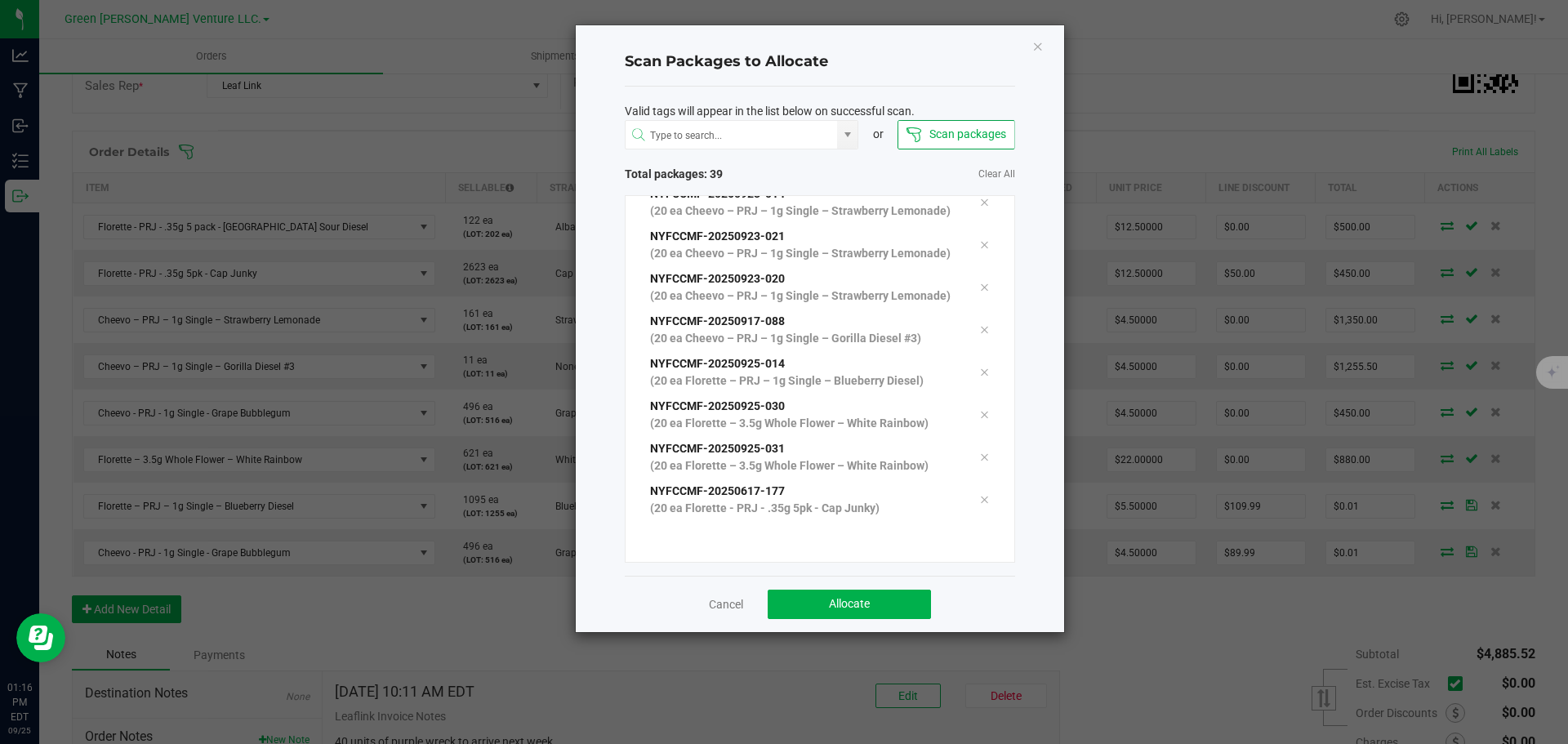
scroll to position [1589, 0]
click at [893, 602] on button "Allocate" at bounding box center [850, 605] width 164 height 29
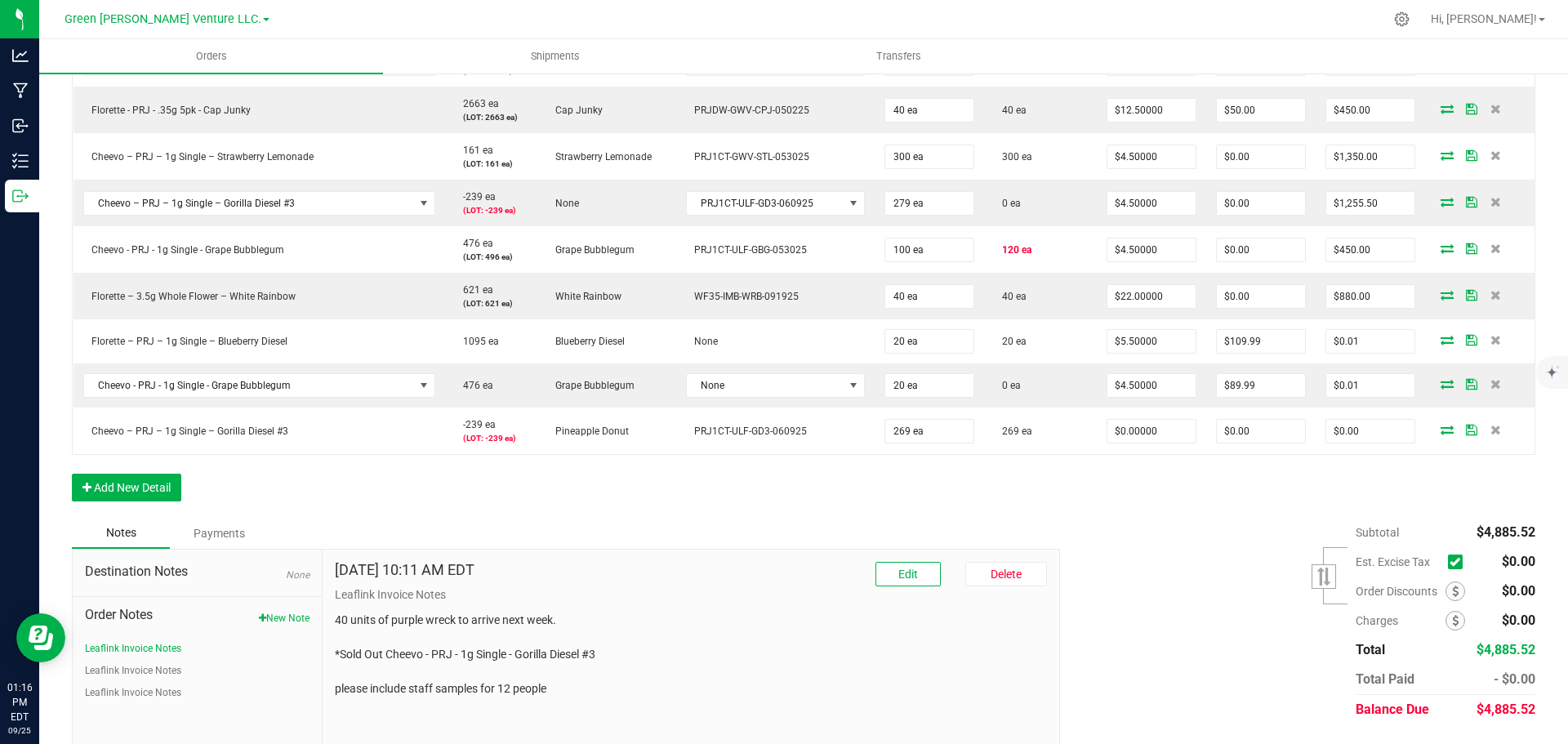
scroll to position [422, 0]
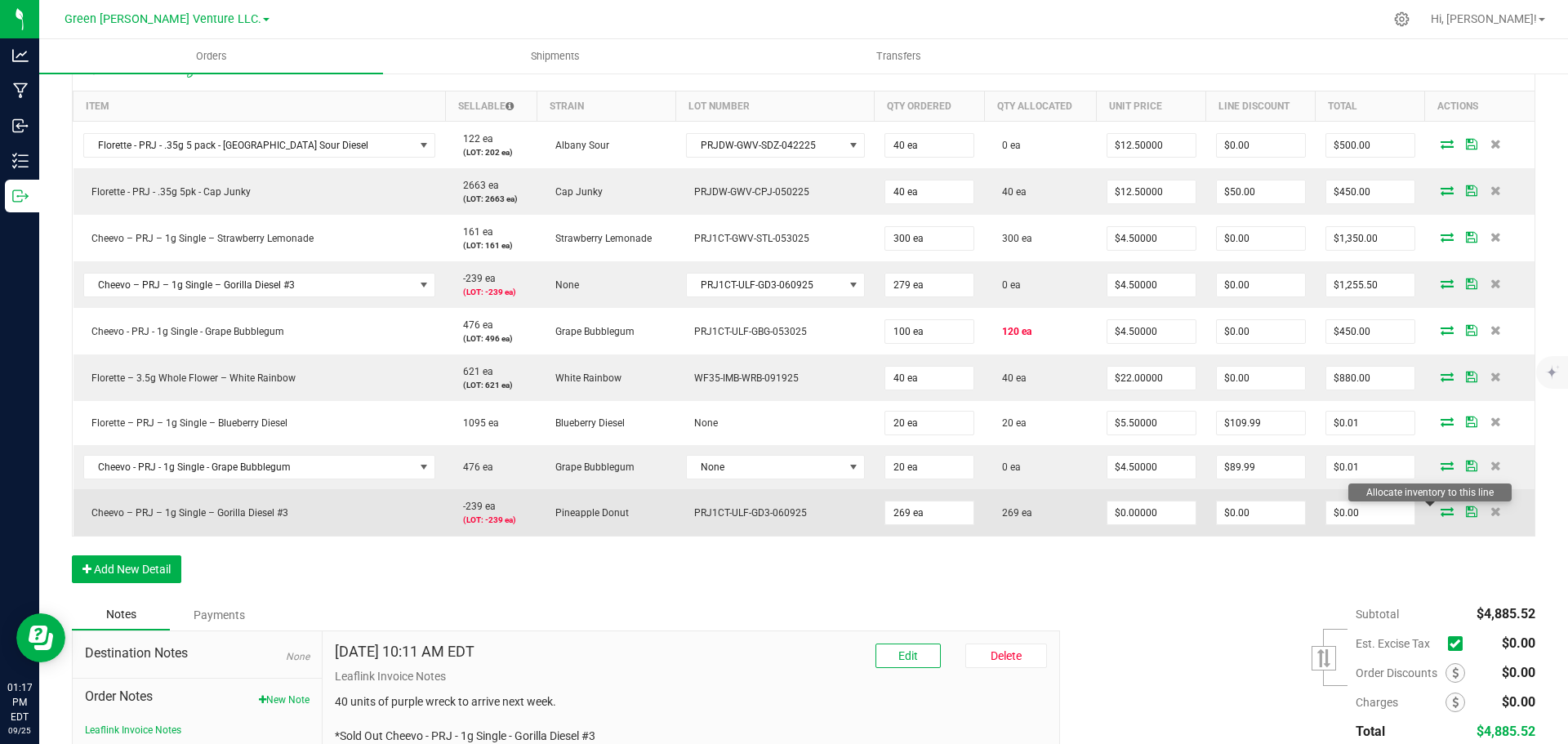
click at [1440, 513] on icon at bounding box center [1446, 511] width 13 height 10
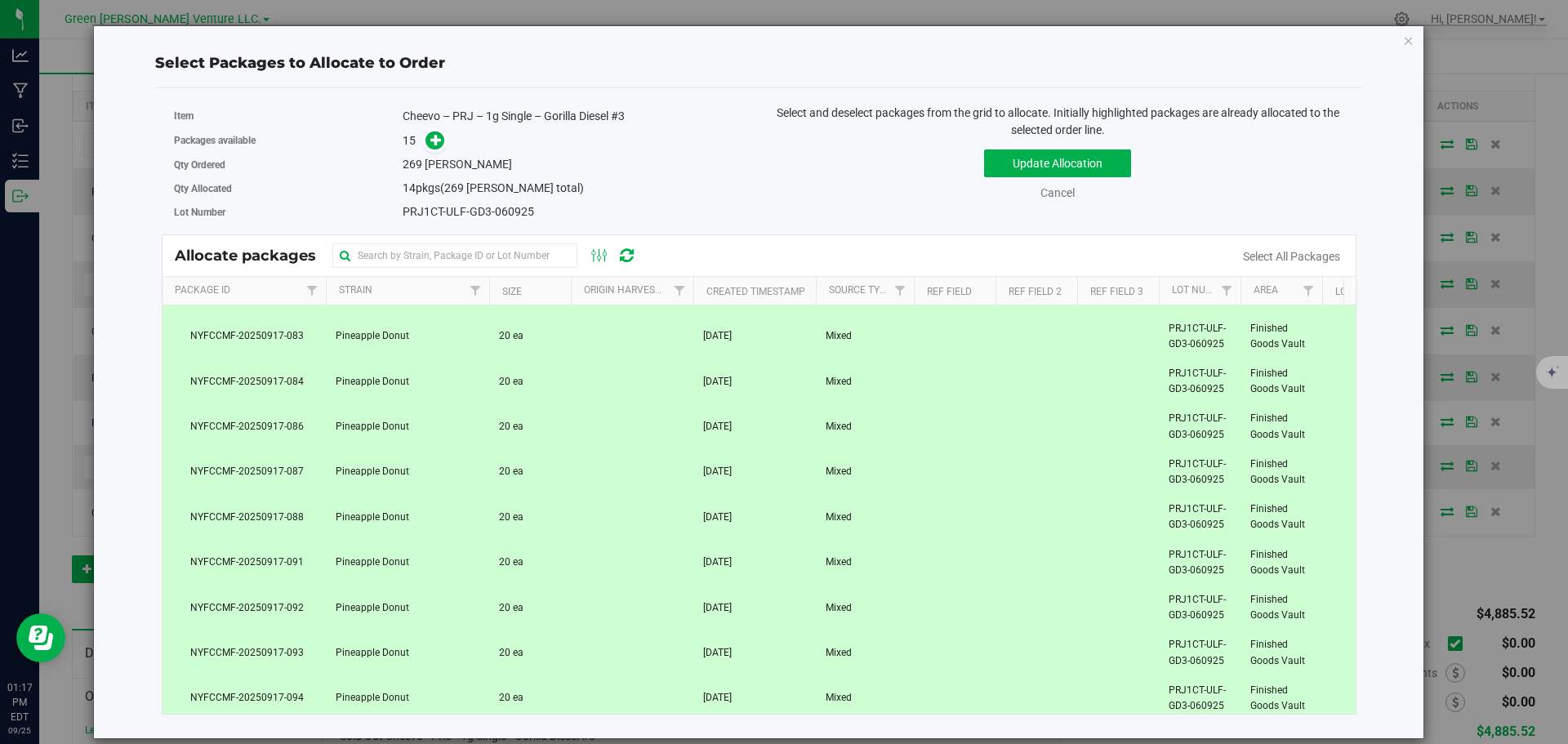
scroll to position [0, 0]
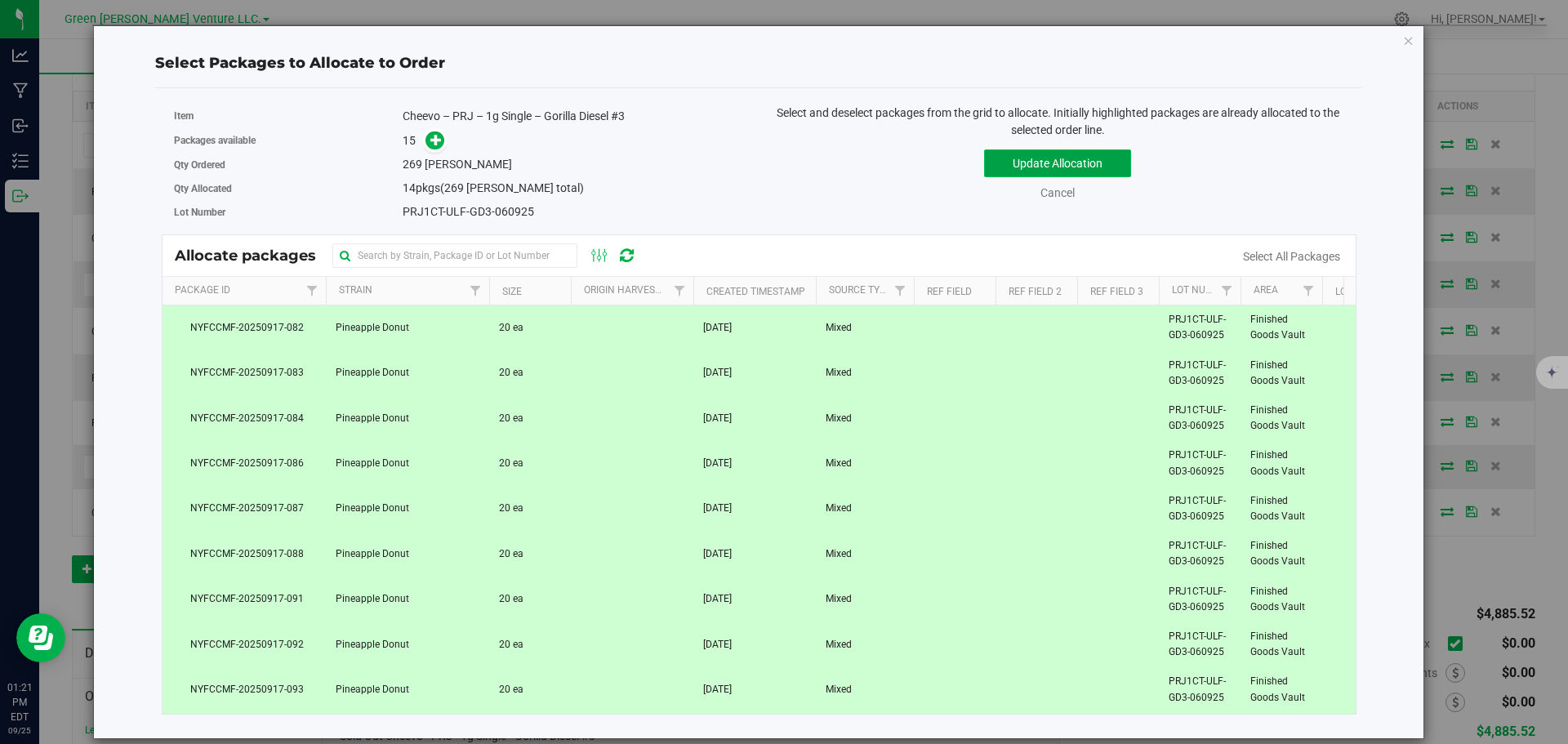
click at [1097, 163] on button "Update Allocation" at bounding box center [1057, 164] width 147 height 28
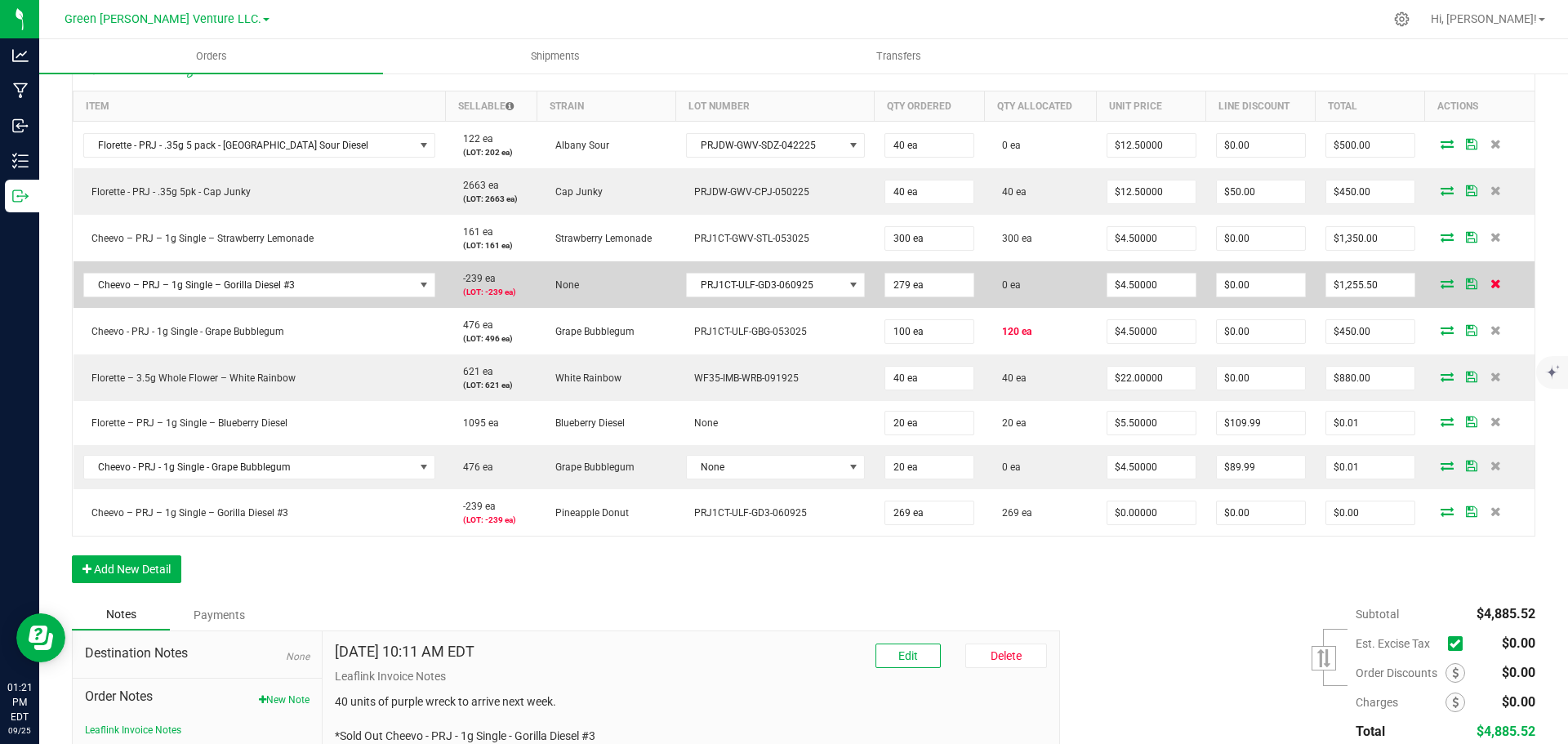
click at [1490, 284] on icon at bounding box center [1495, 283] width 11 height 10
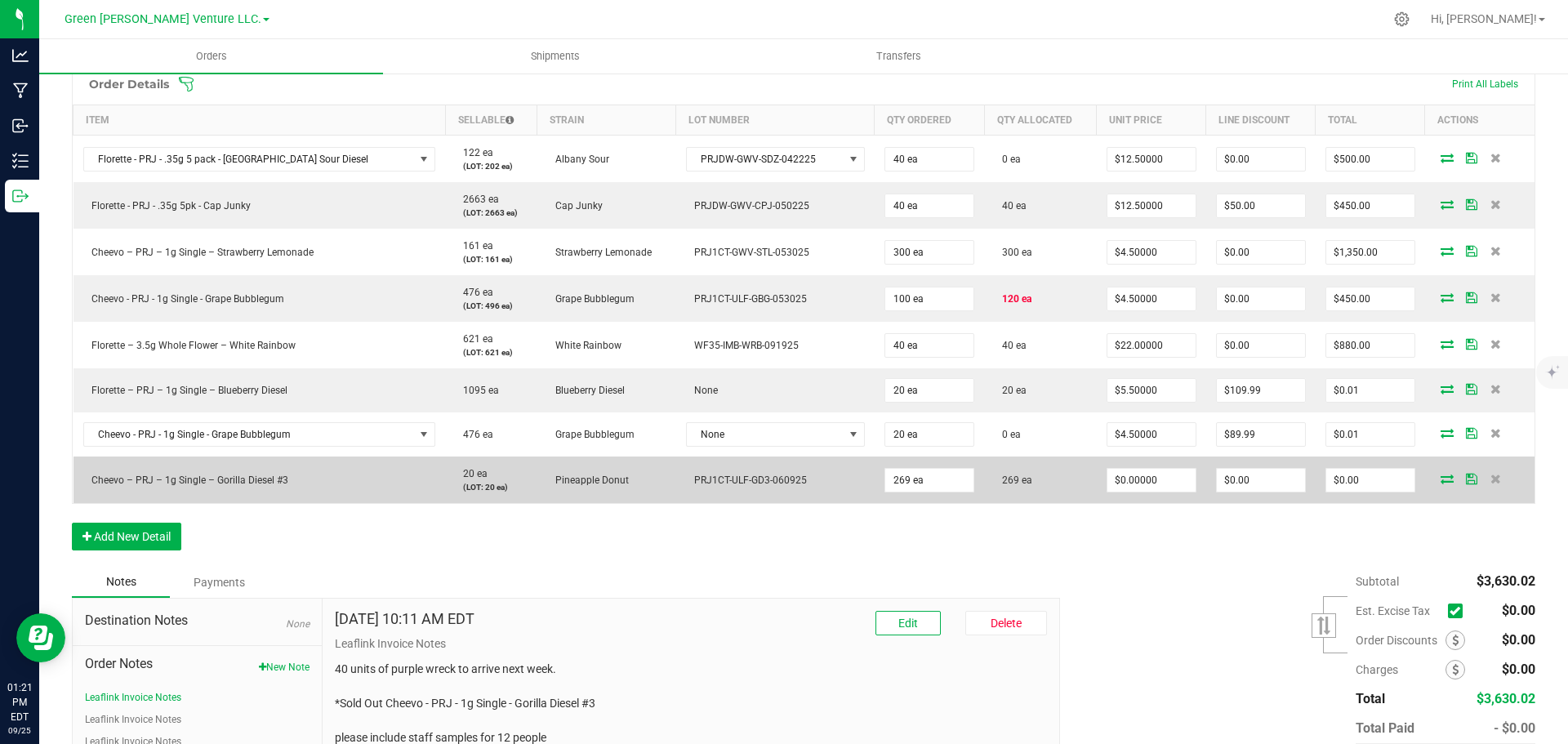
scroll to position [422, 0]
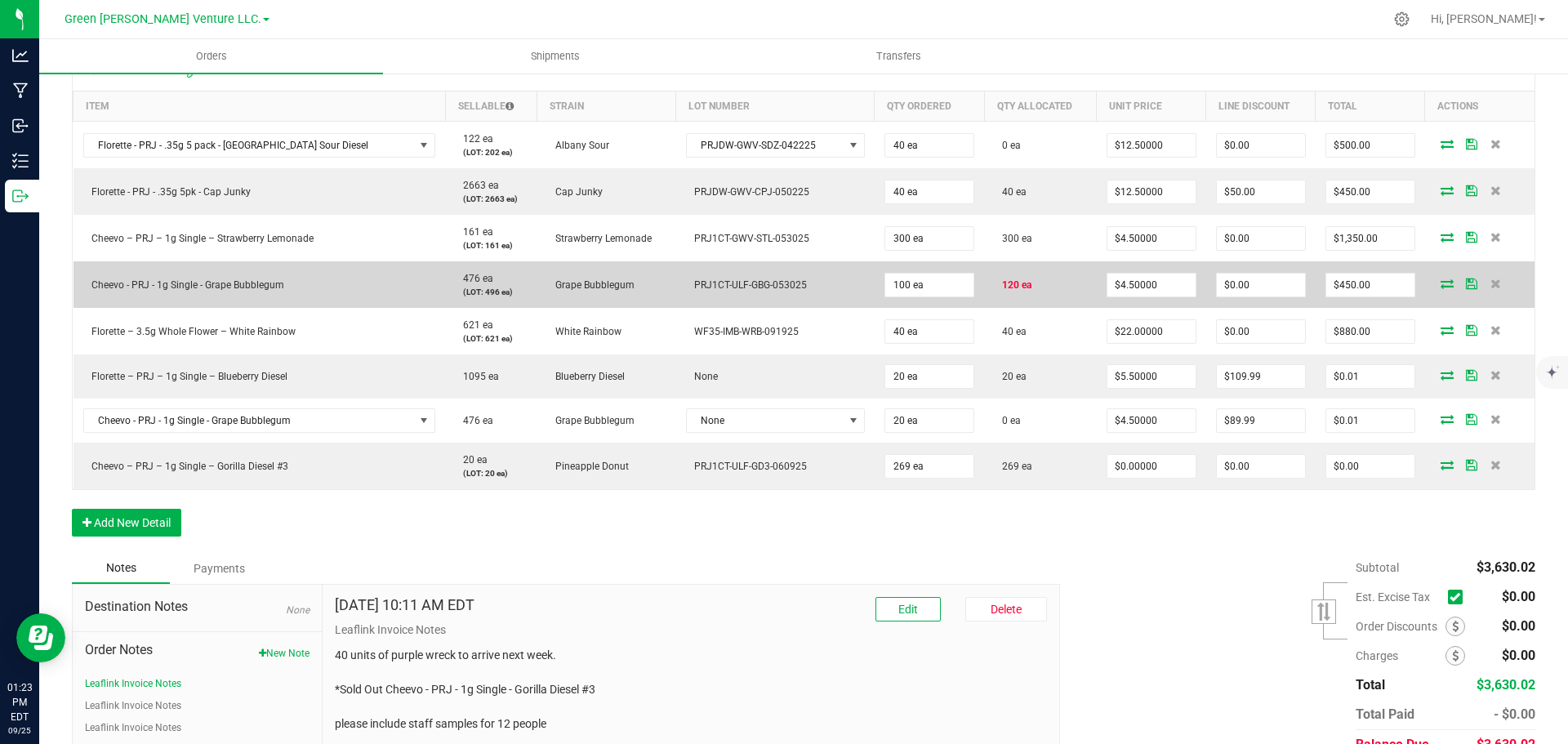
click at [1440, 284] on icon at bounding box center [1446, 283] width 13 height 10
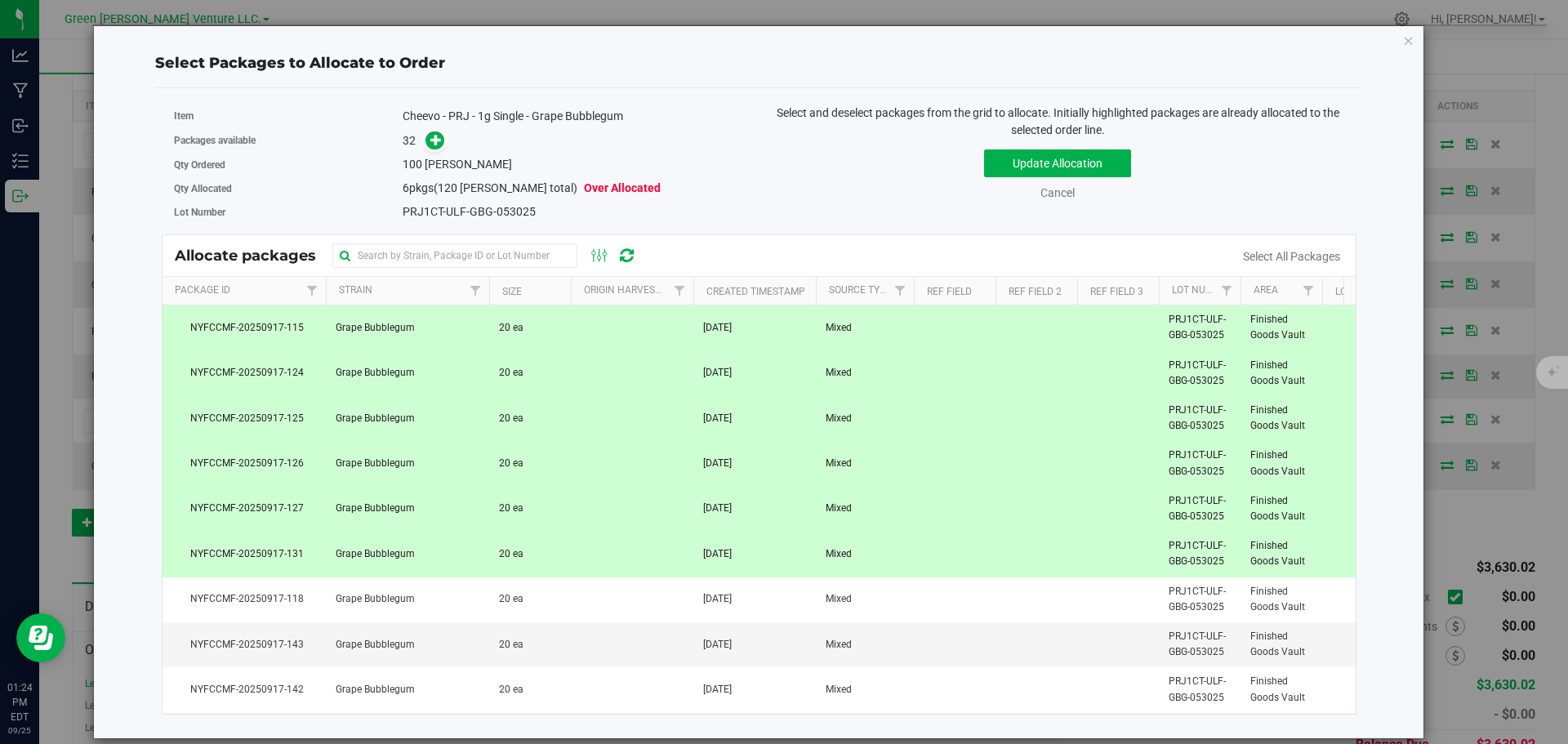
click at [267, 469] on span "NYFCCMF-20250917-126" at bounding box center [244, 464] width 144 height 16
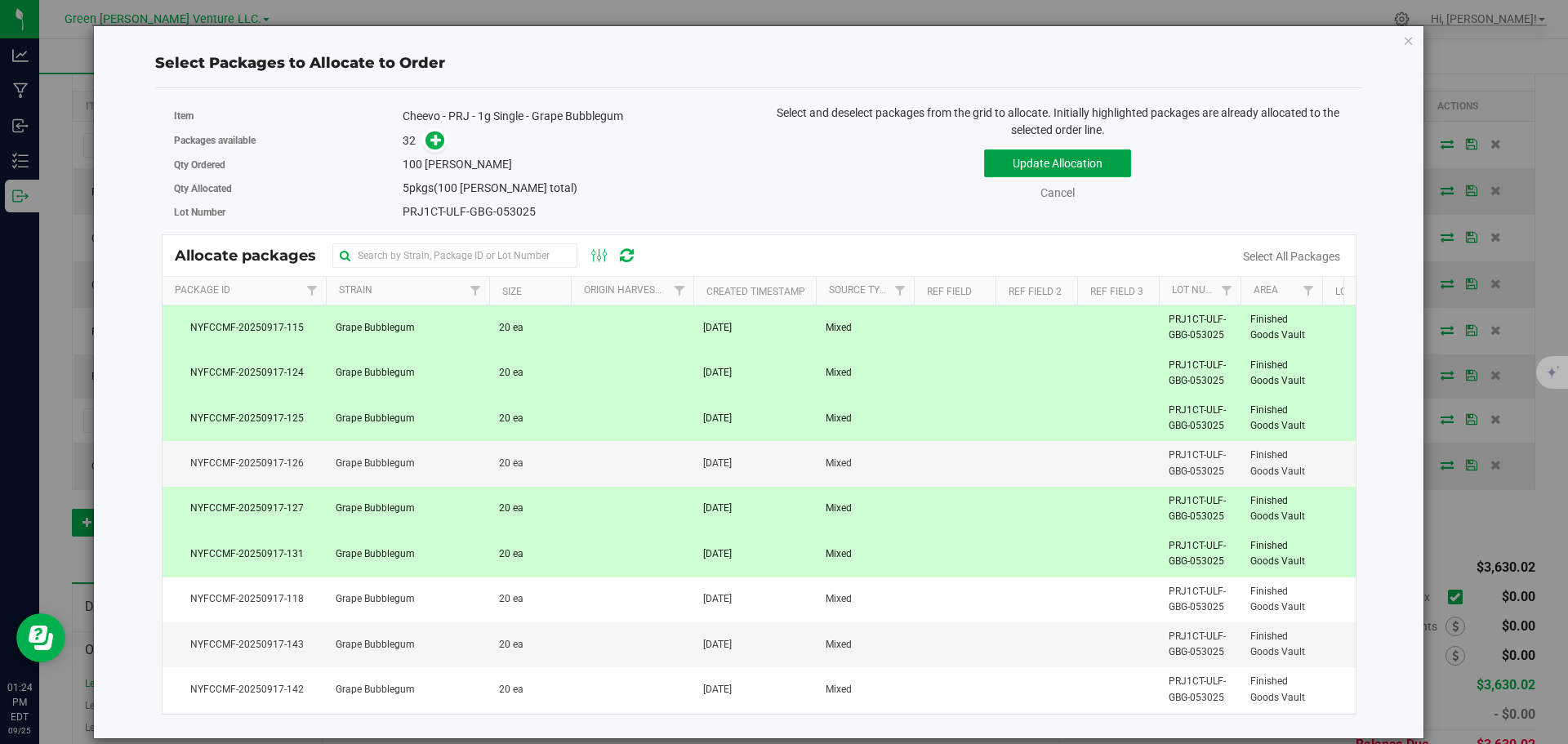
click at [1028, 165] on button "Update Allocation" at bounding box center [1057, 164] width 147 height 28
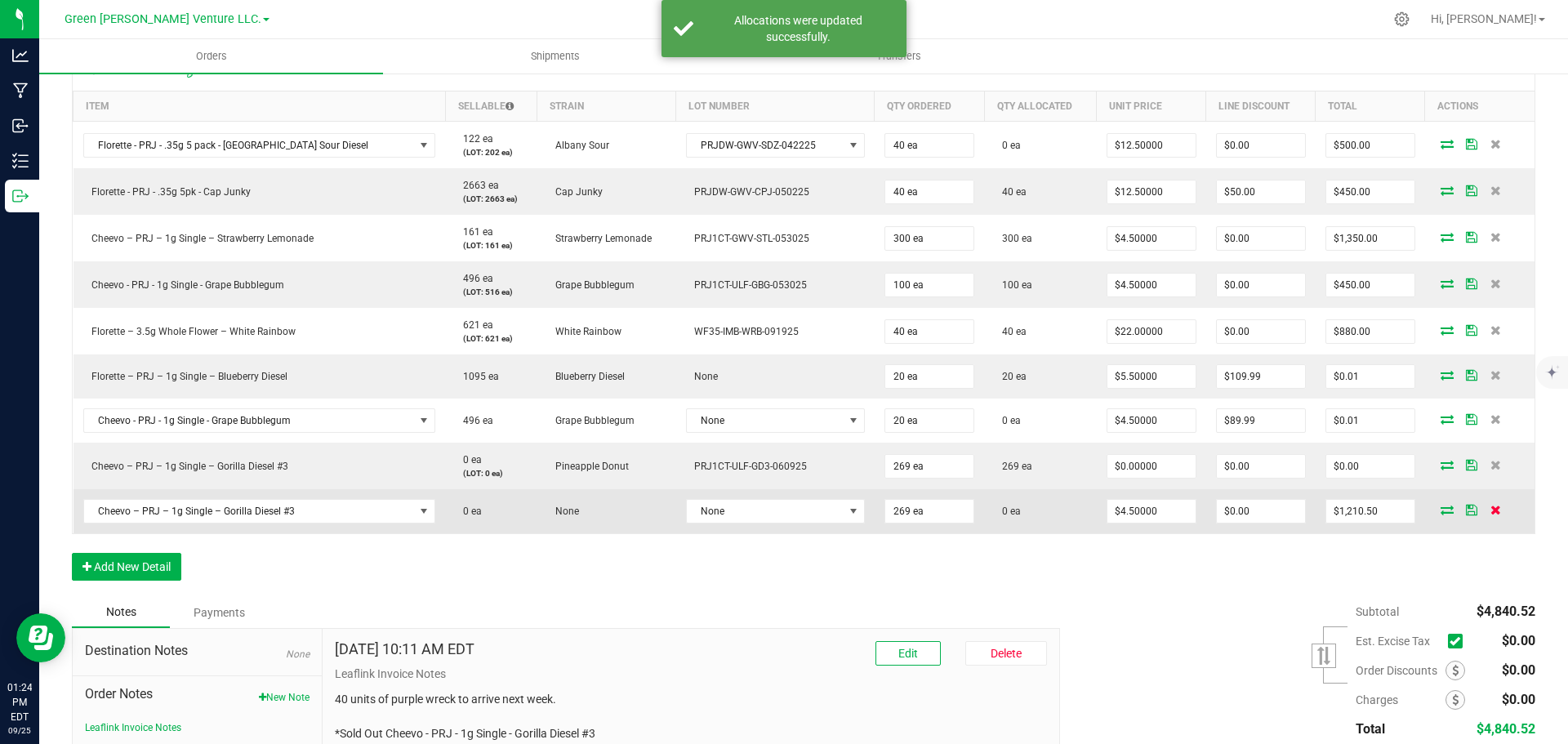
click at [1490, 509] on icon at bounding box center [1495, 510] width 11 height 10
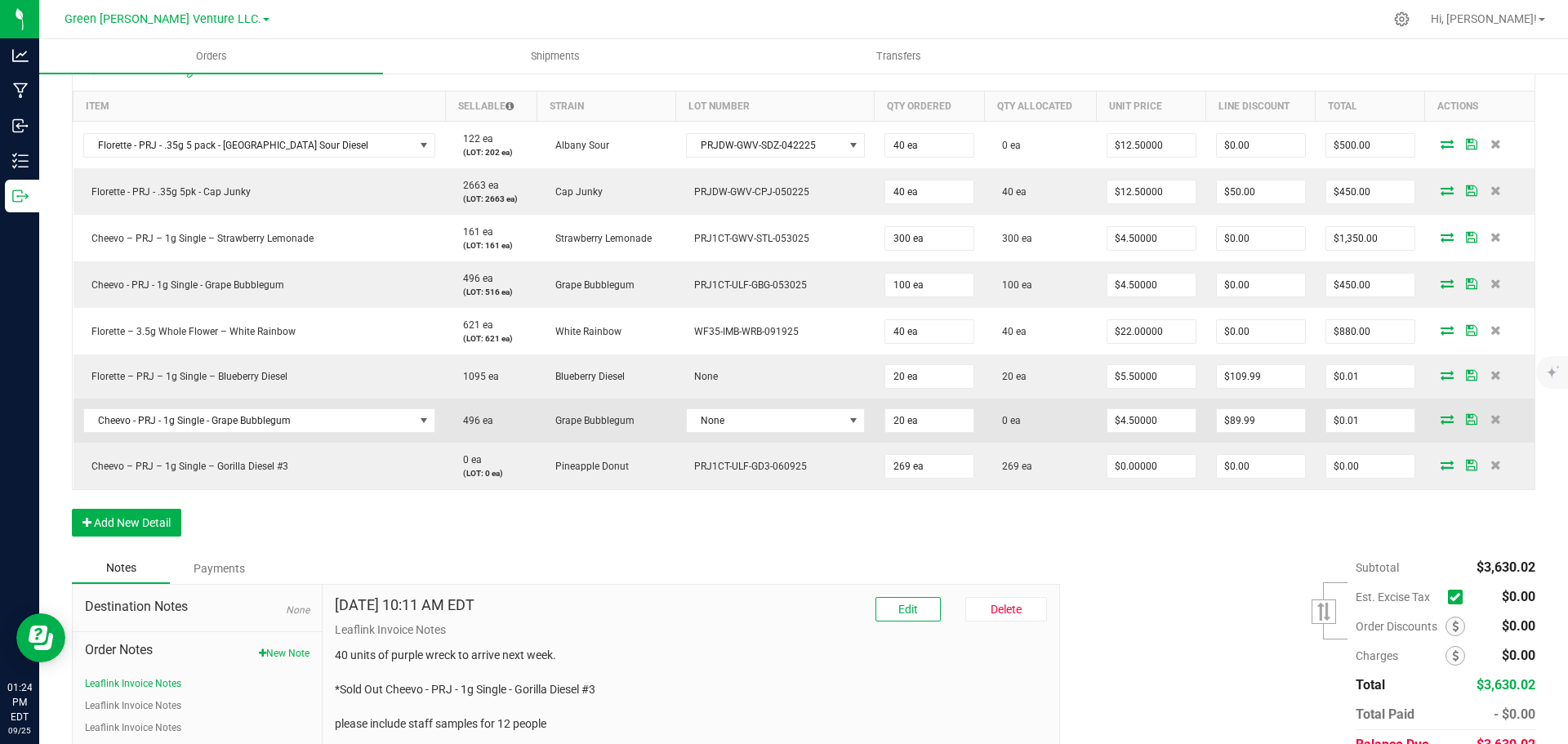
click at [1440, 421] on icon at bounding box center [1446, 419] width 13 height 10
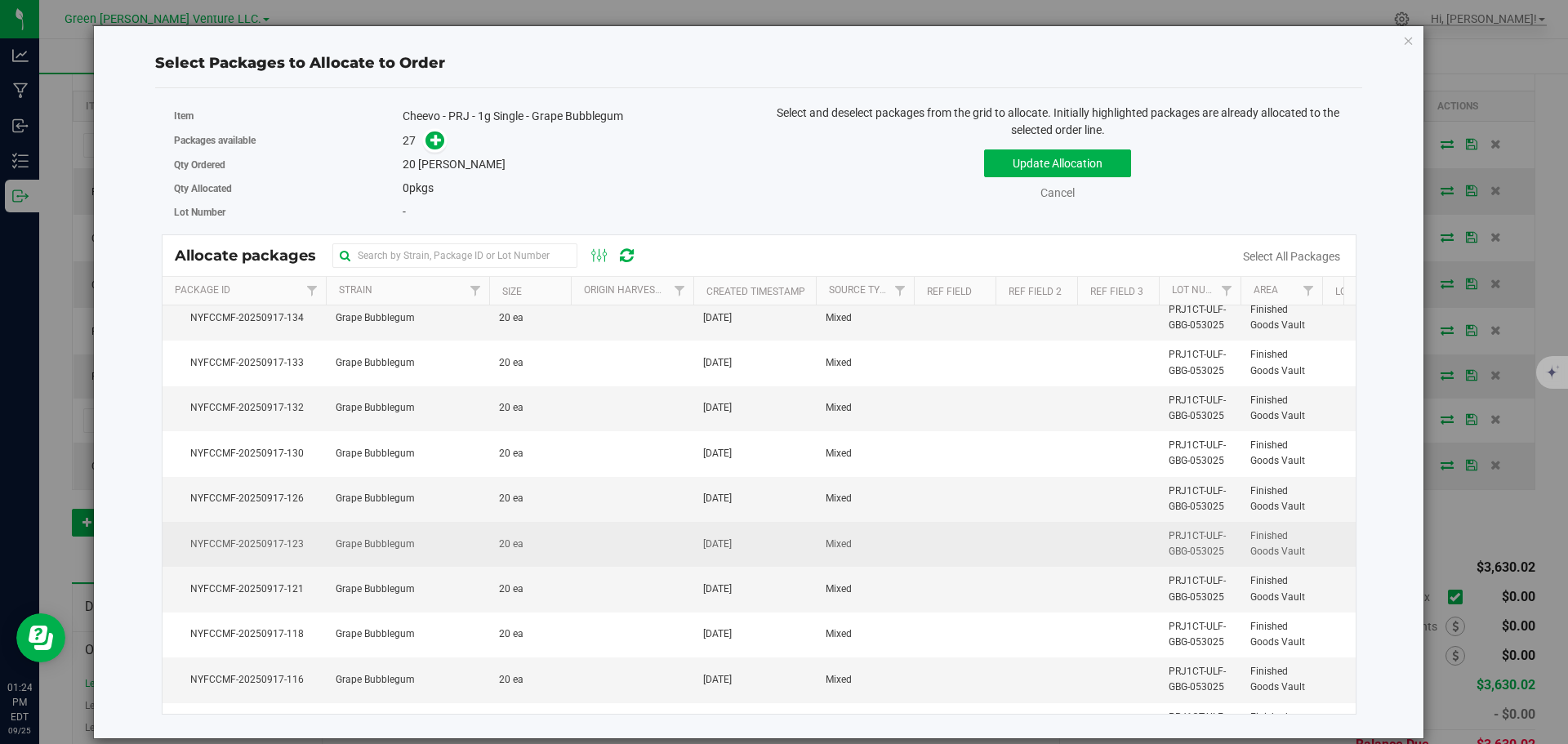
scroll to position [409, 0]
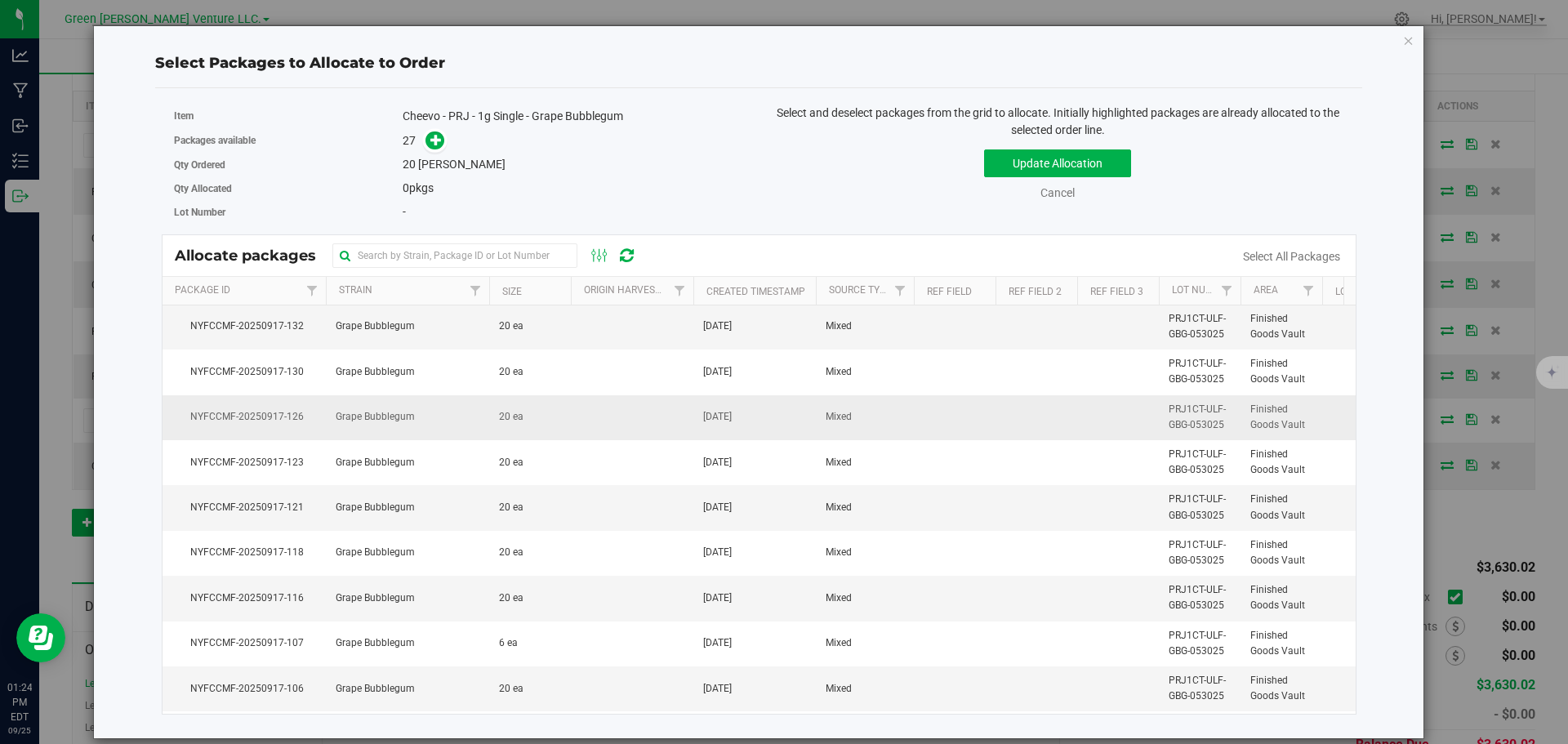
click at [306, 424] on span "NYFCCMF-20250917-126" at bounding box center [244, 417] width 144 height 16
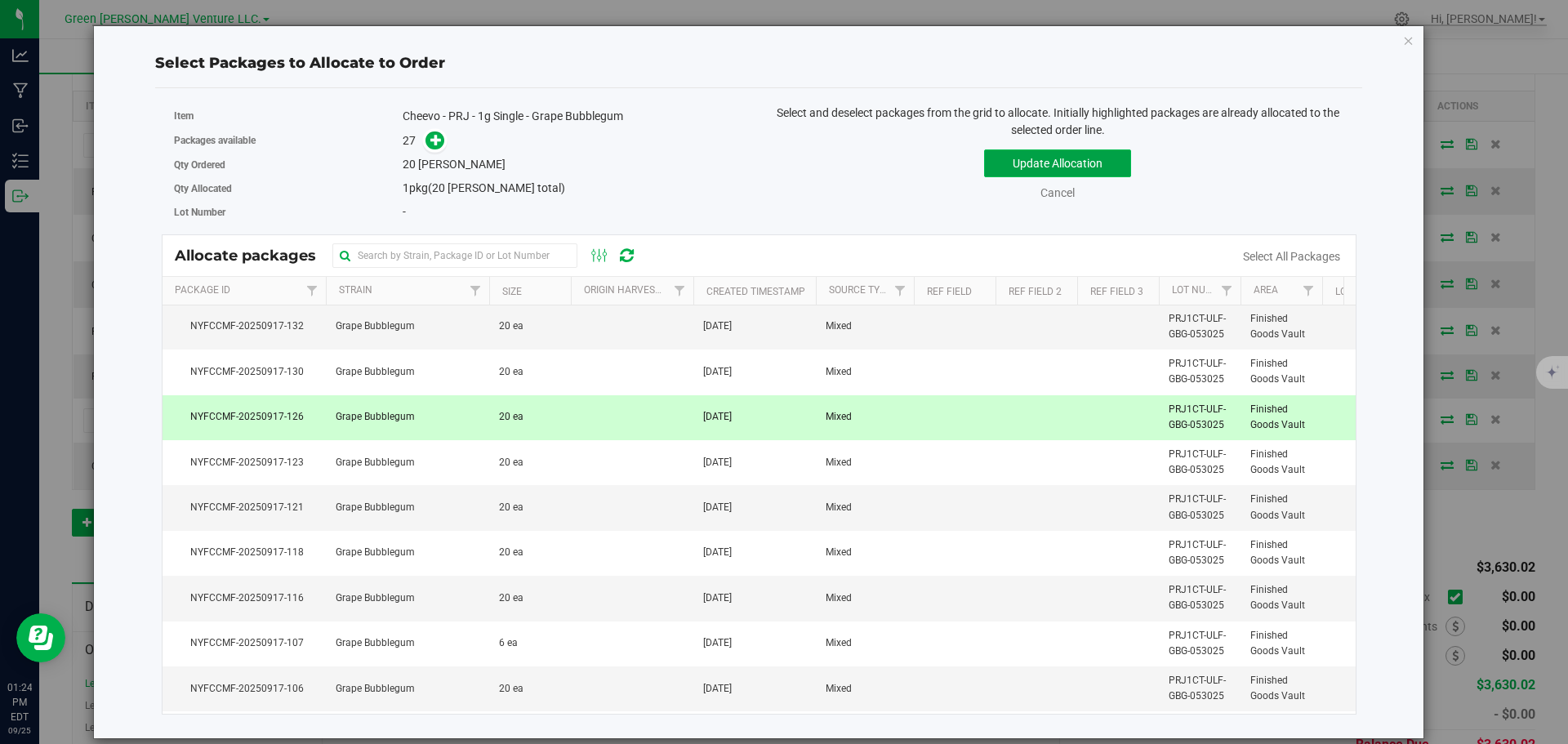
click at [1028, 167] on button "Update Allocation" at bounding box center [1057, 164] width 147 height 28
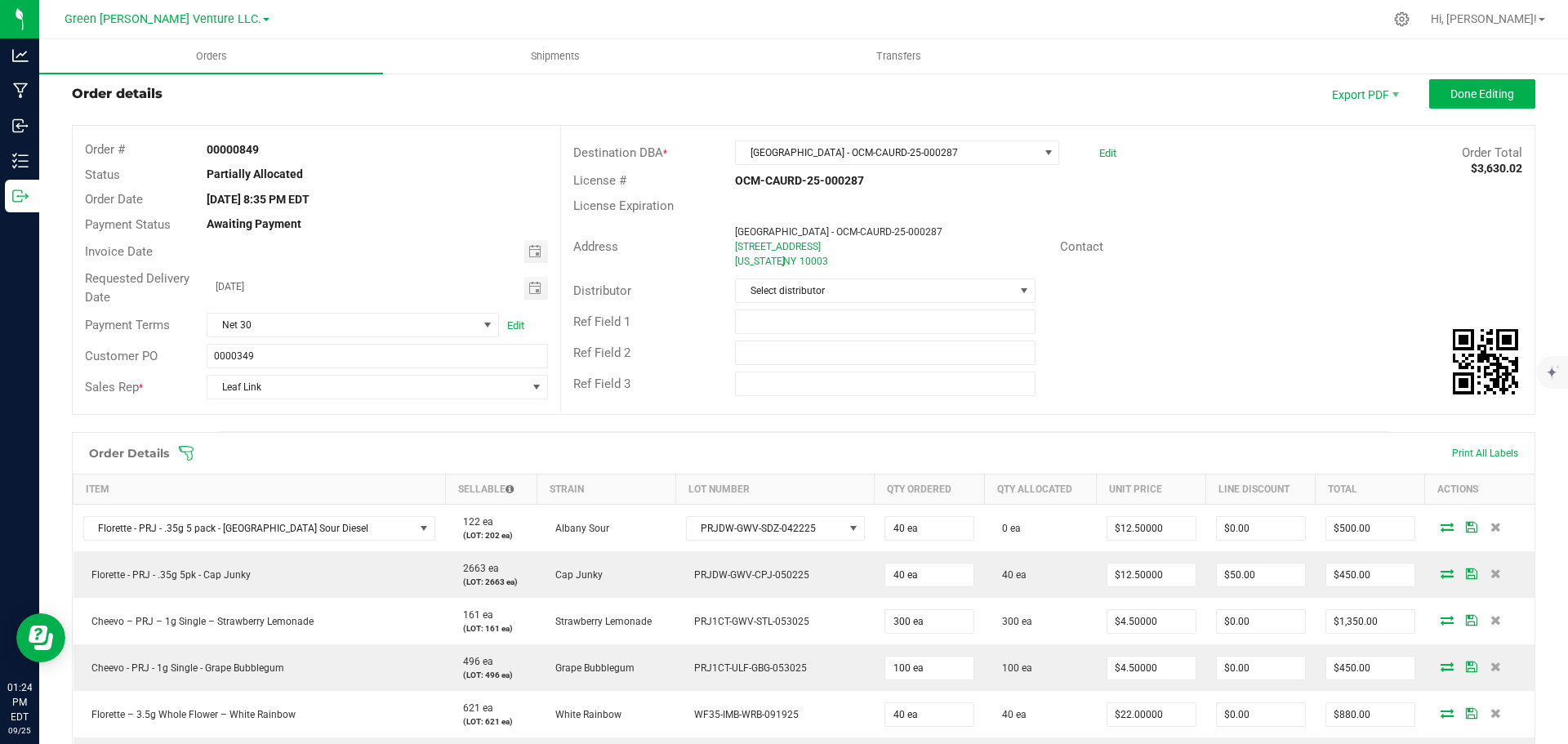
scroll to position [13, 0]
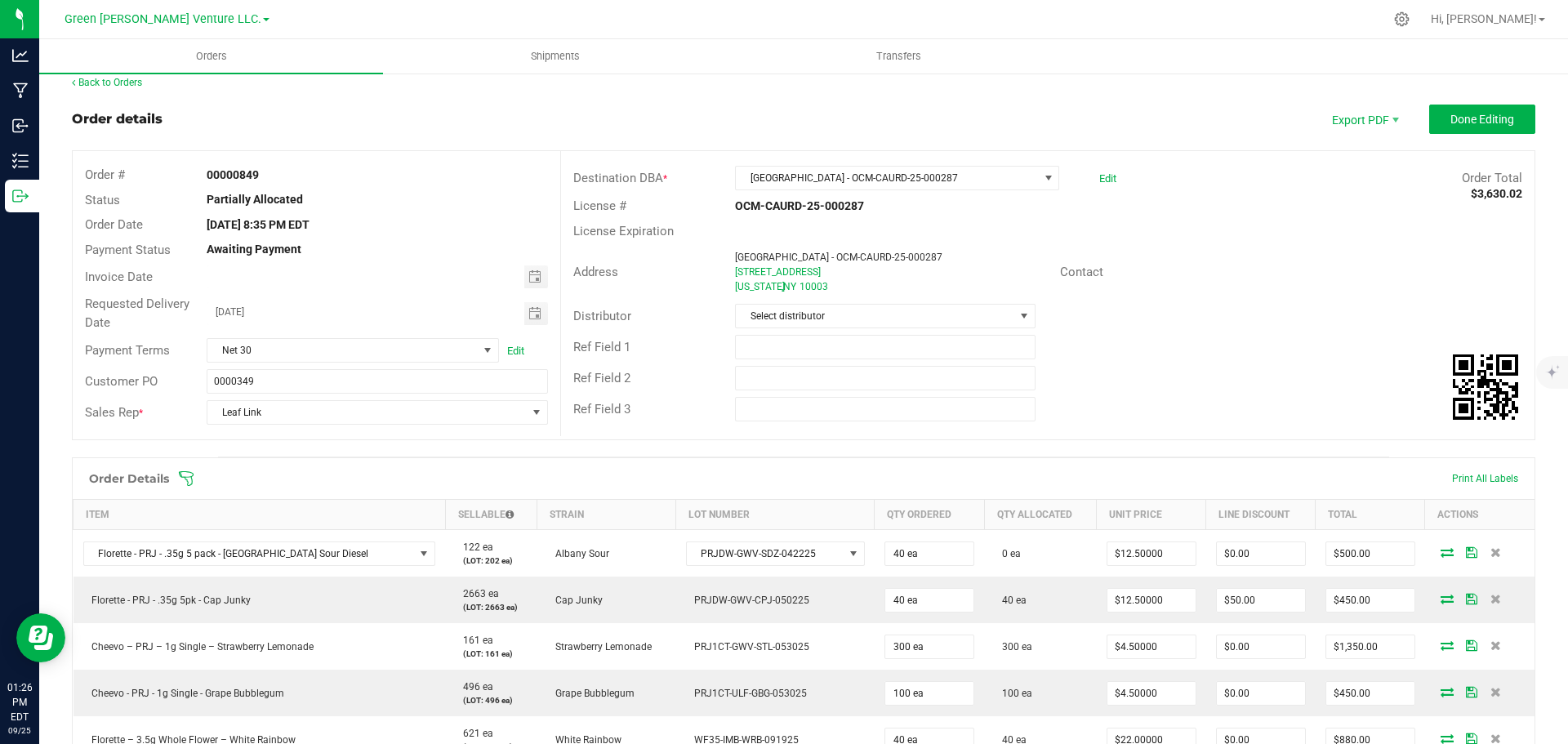
click at [187, 480] on icon at bounding box center [186, 478] width 15 height 15
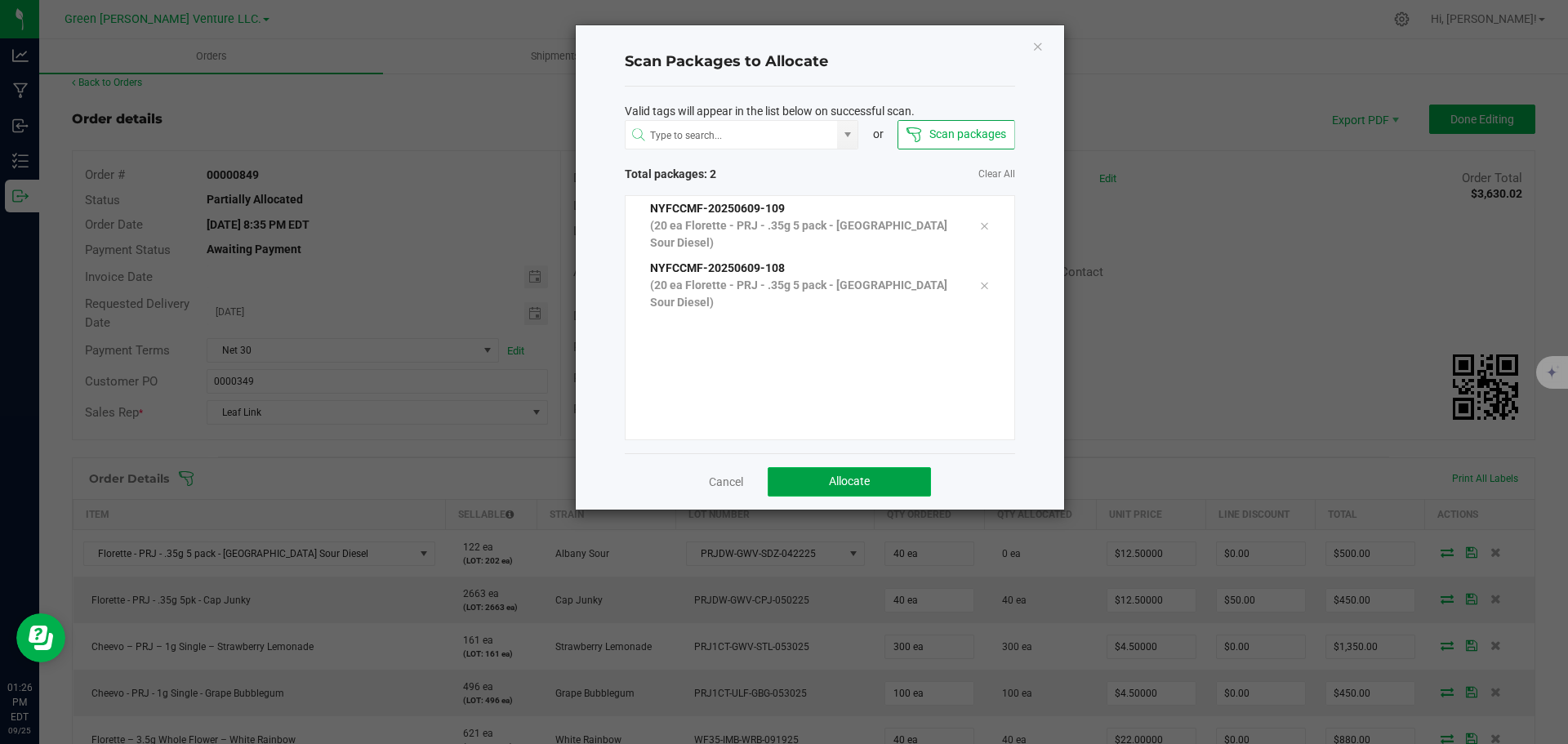
click at [914, 481] on button "Allocate" at bounding box center [850, 482] width 164 height 29
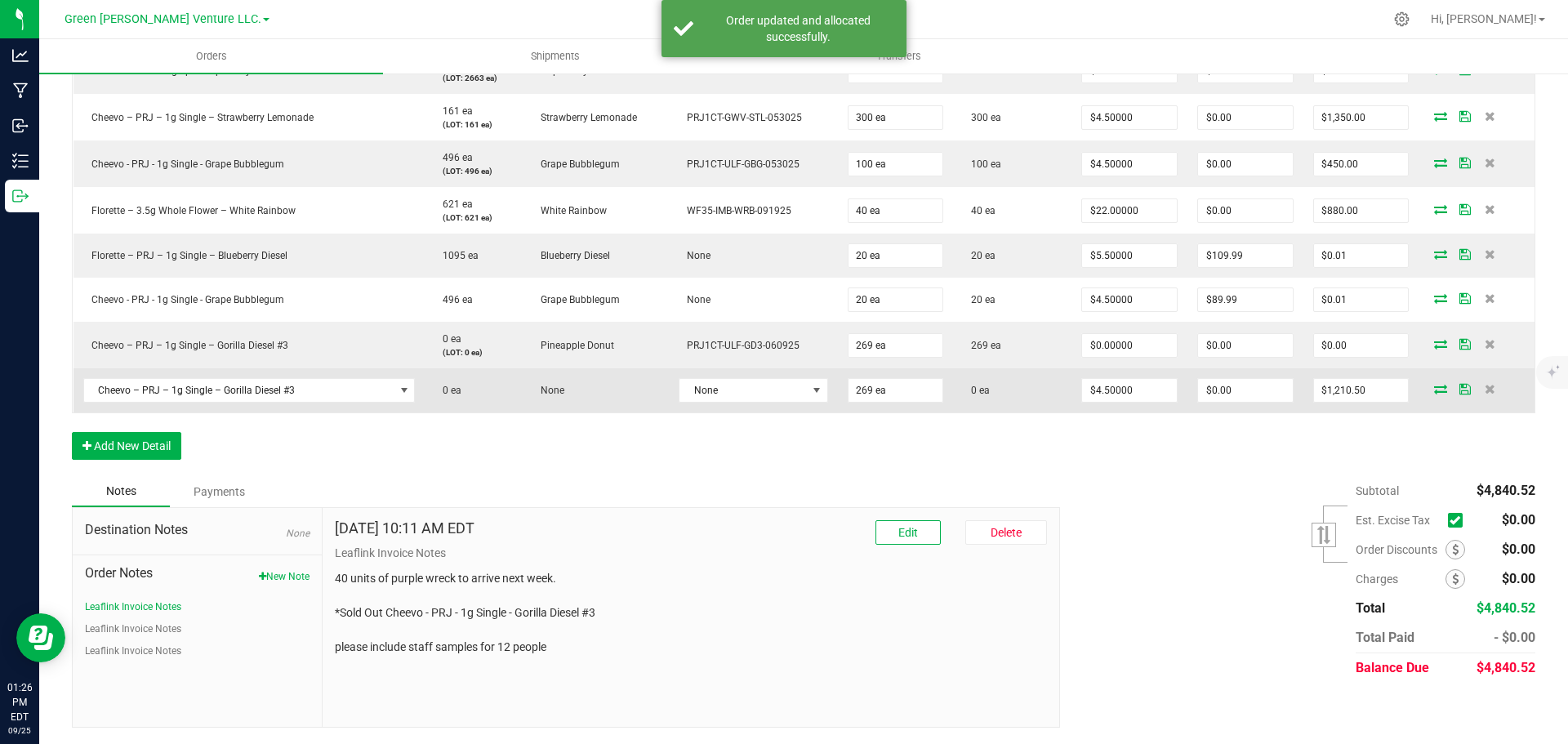
scroll to position [461, 0]
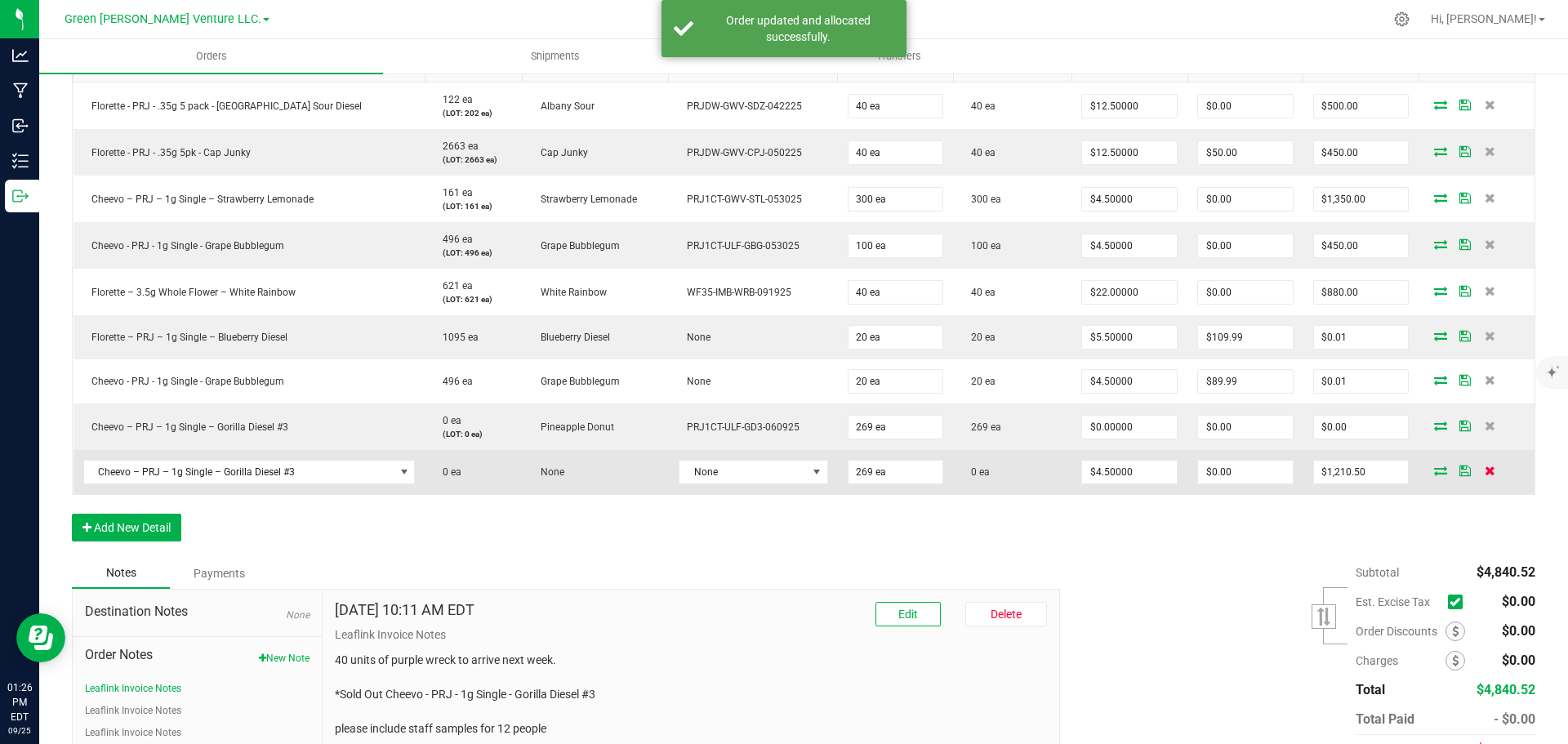
click at [1485, 470] on icon at bounding box center [1490, 470] width 11 height 10
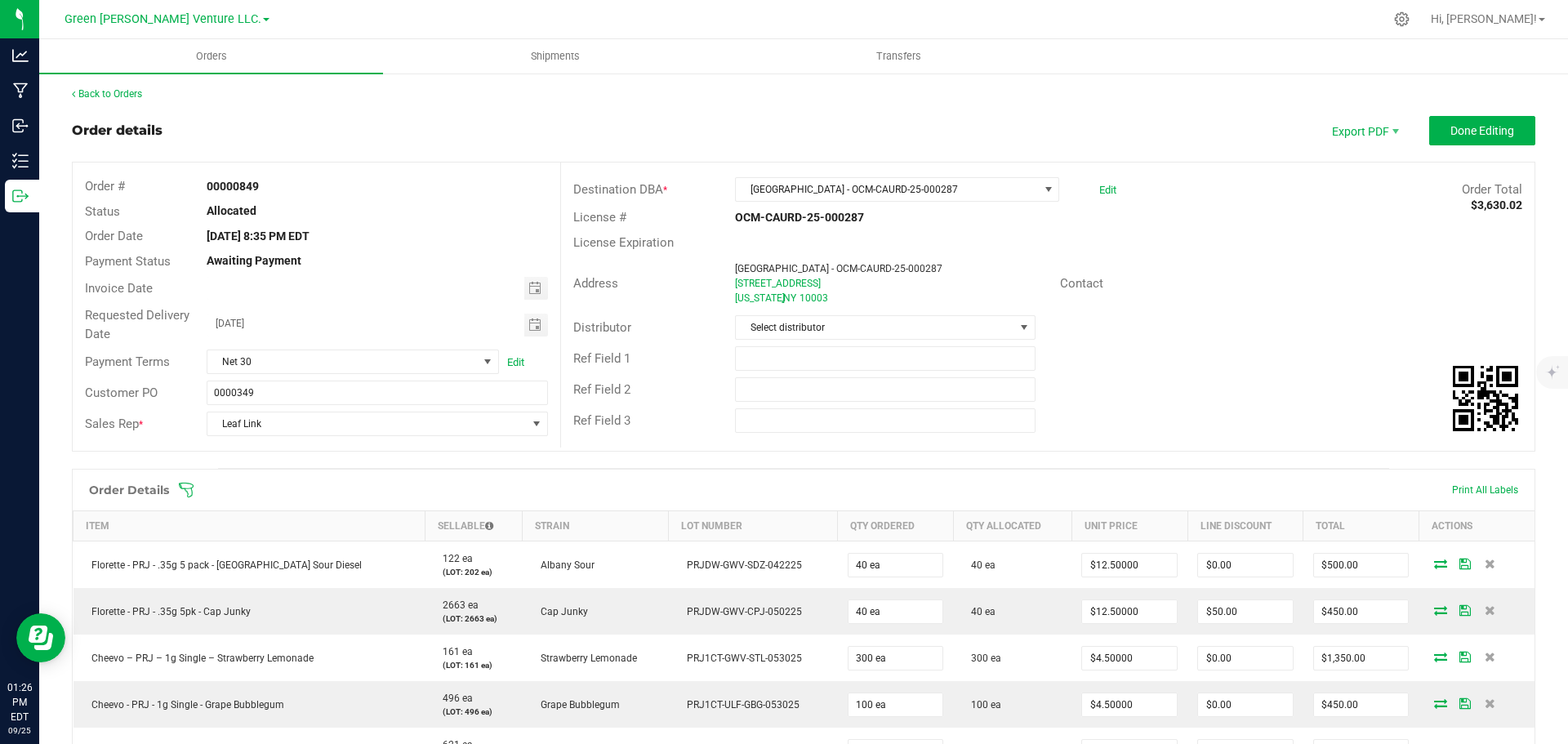
scroll to position [0, 0]
click at [1468, 135] on span "Done Editing" at bounding box center [1481, 131] width 63 height 13
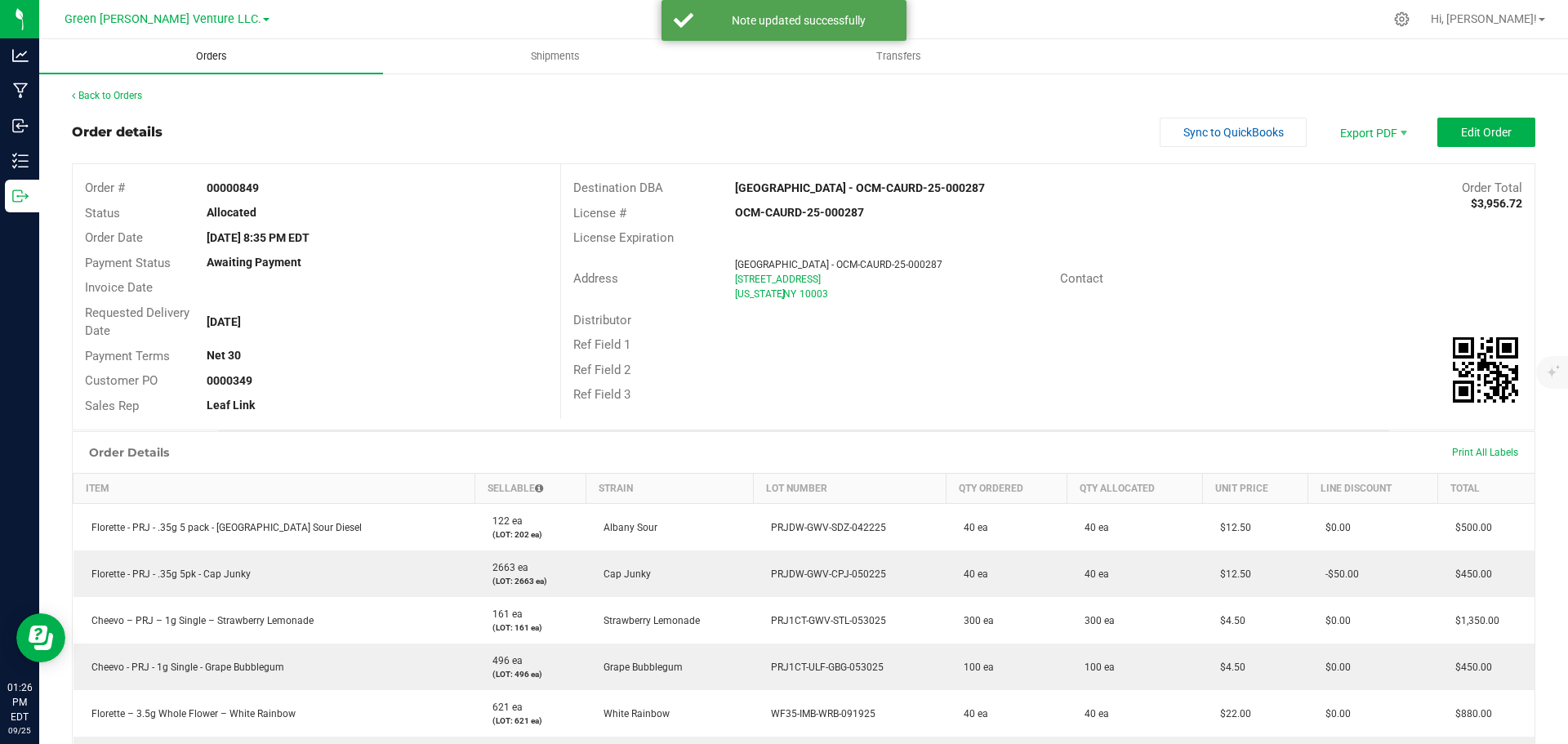
click at [214, 56] on span "Orders" at bounding box center [211, 56] width 75 height 15
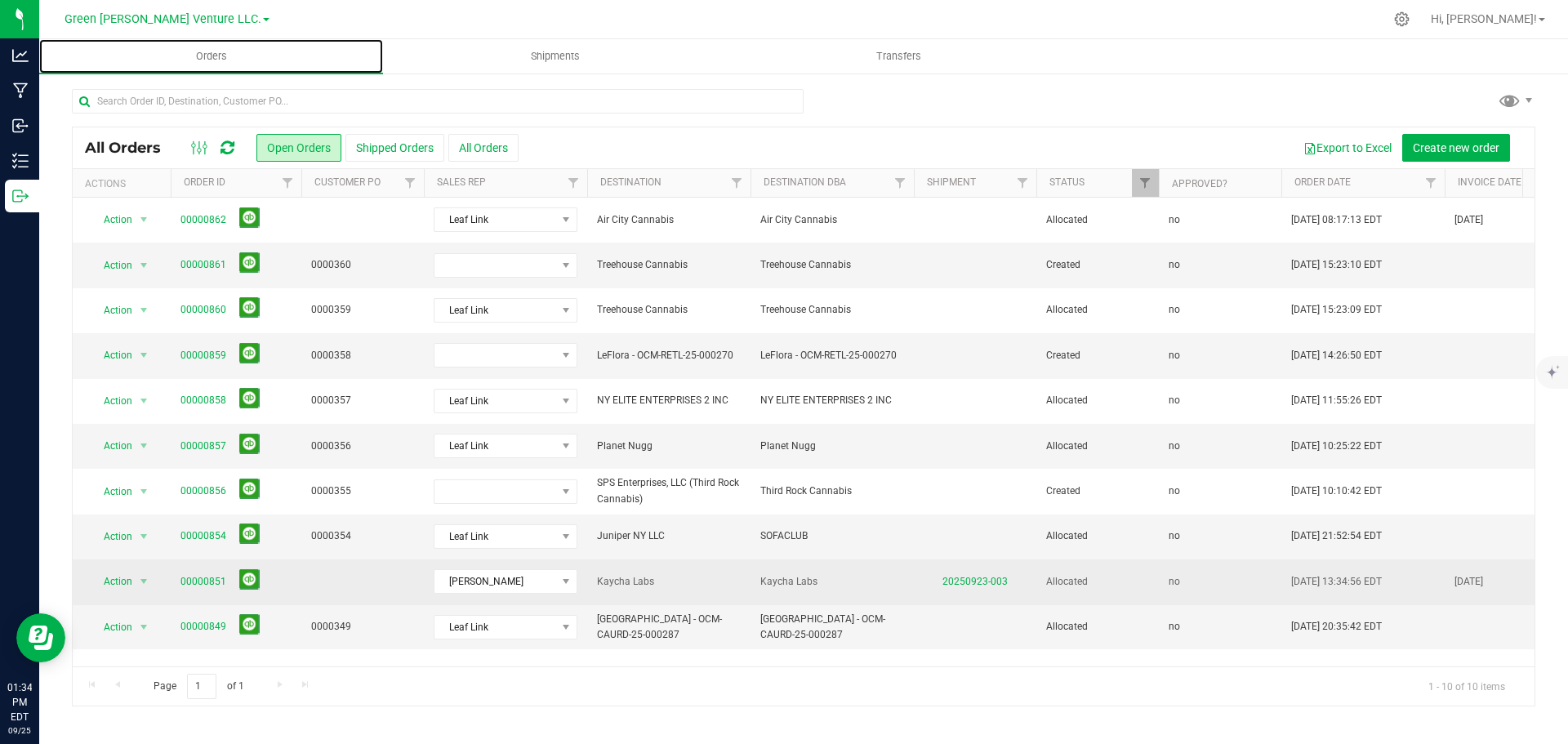
scroll to position [11, 0]
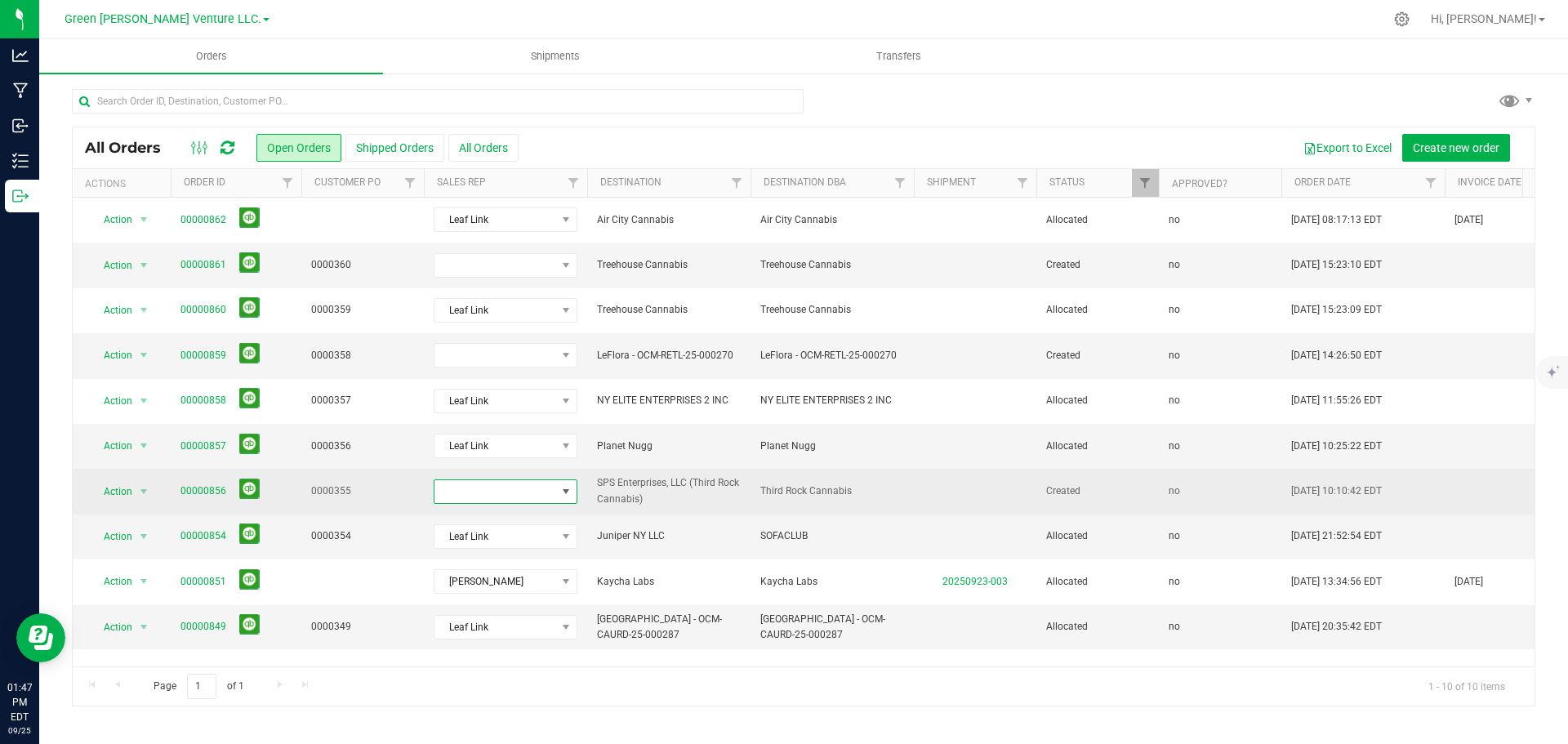
click at [556, 501] on span at bounding box center [565, 491] width 20 height 22
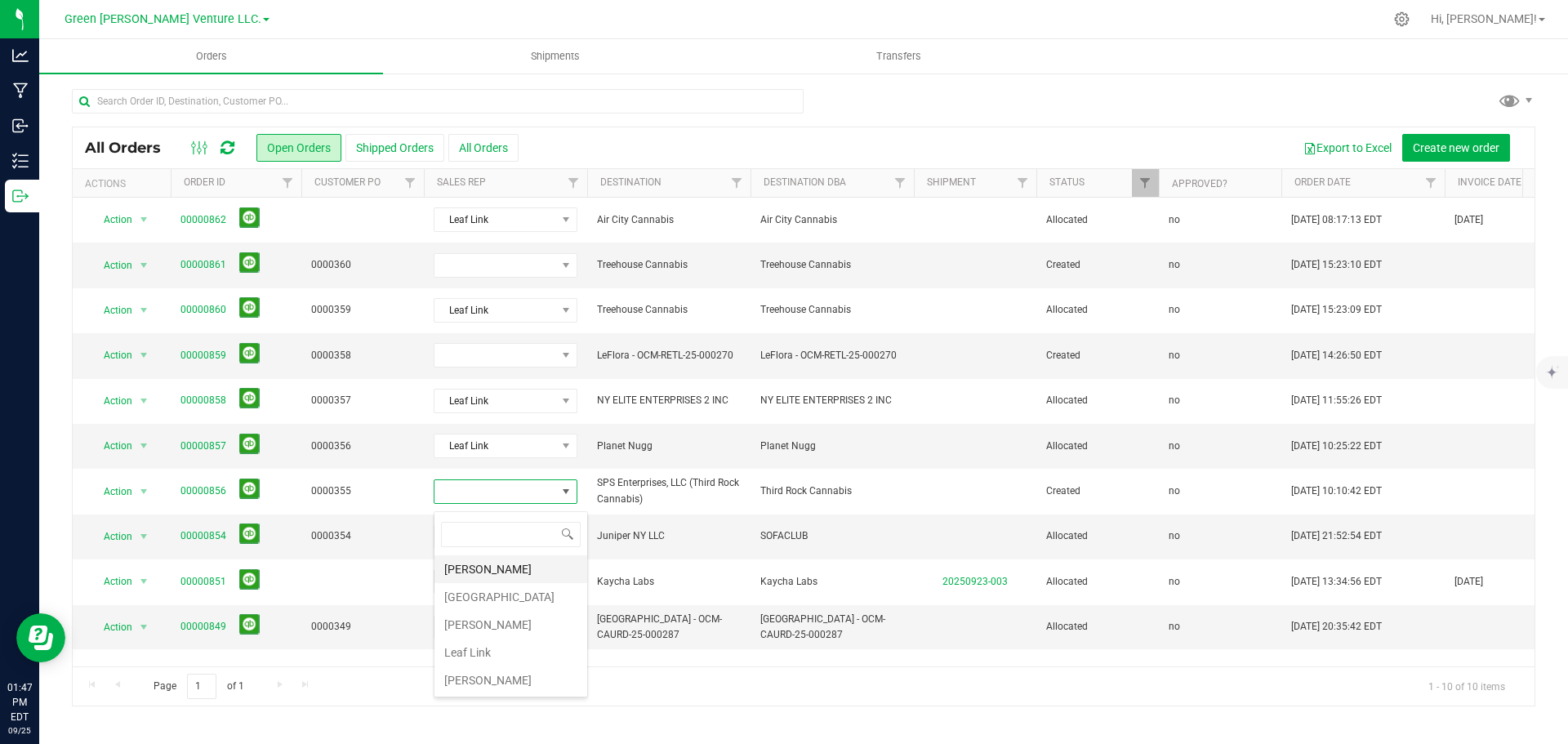
scroll to position [24, 144]
click at [492, 654] on li "Leaf Link" at bounding box center [510, 652] width 153 height 28
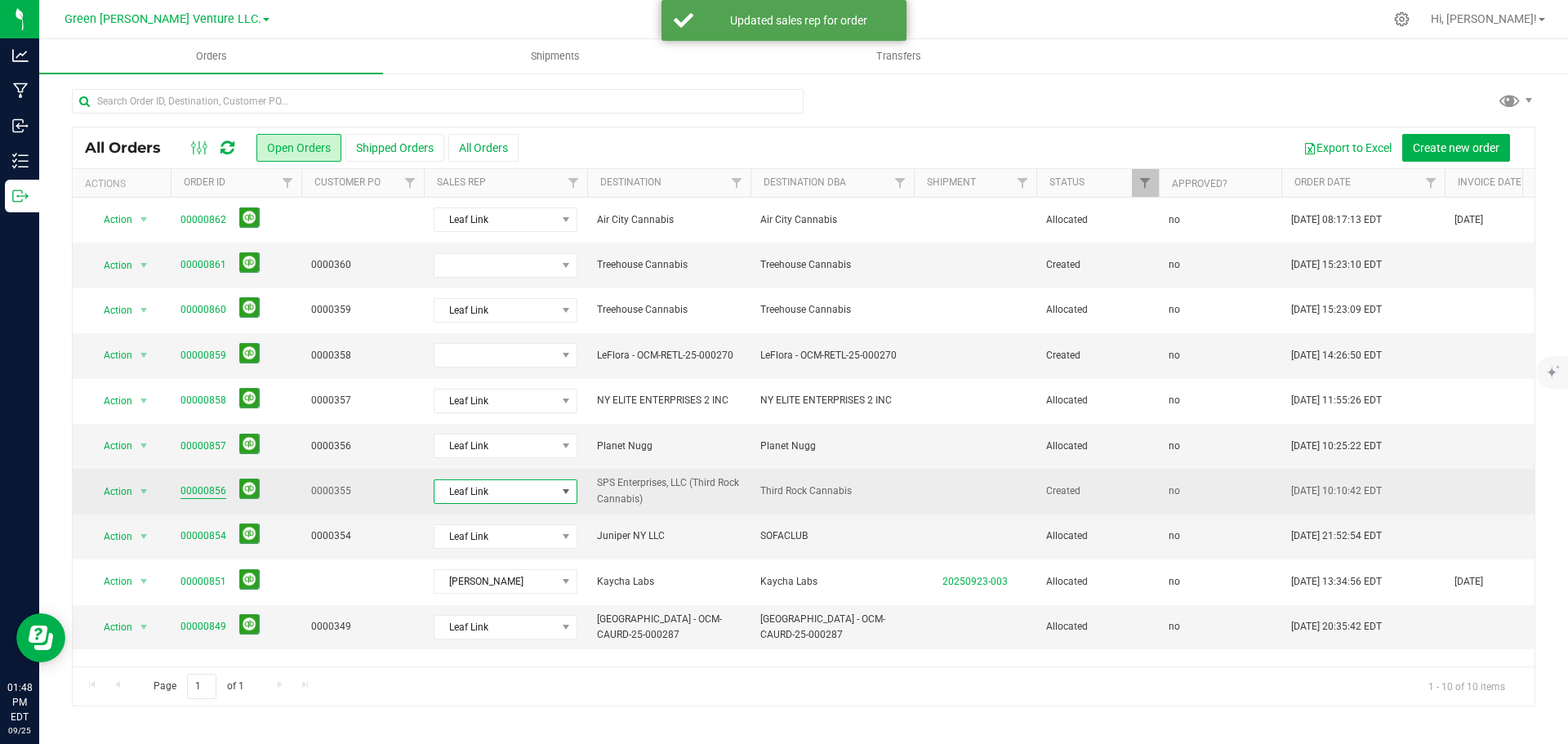
click at [193, 496] on link "00000856" at bounding box center [202, 492] width 46 height 16
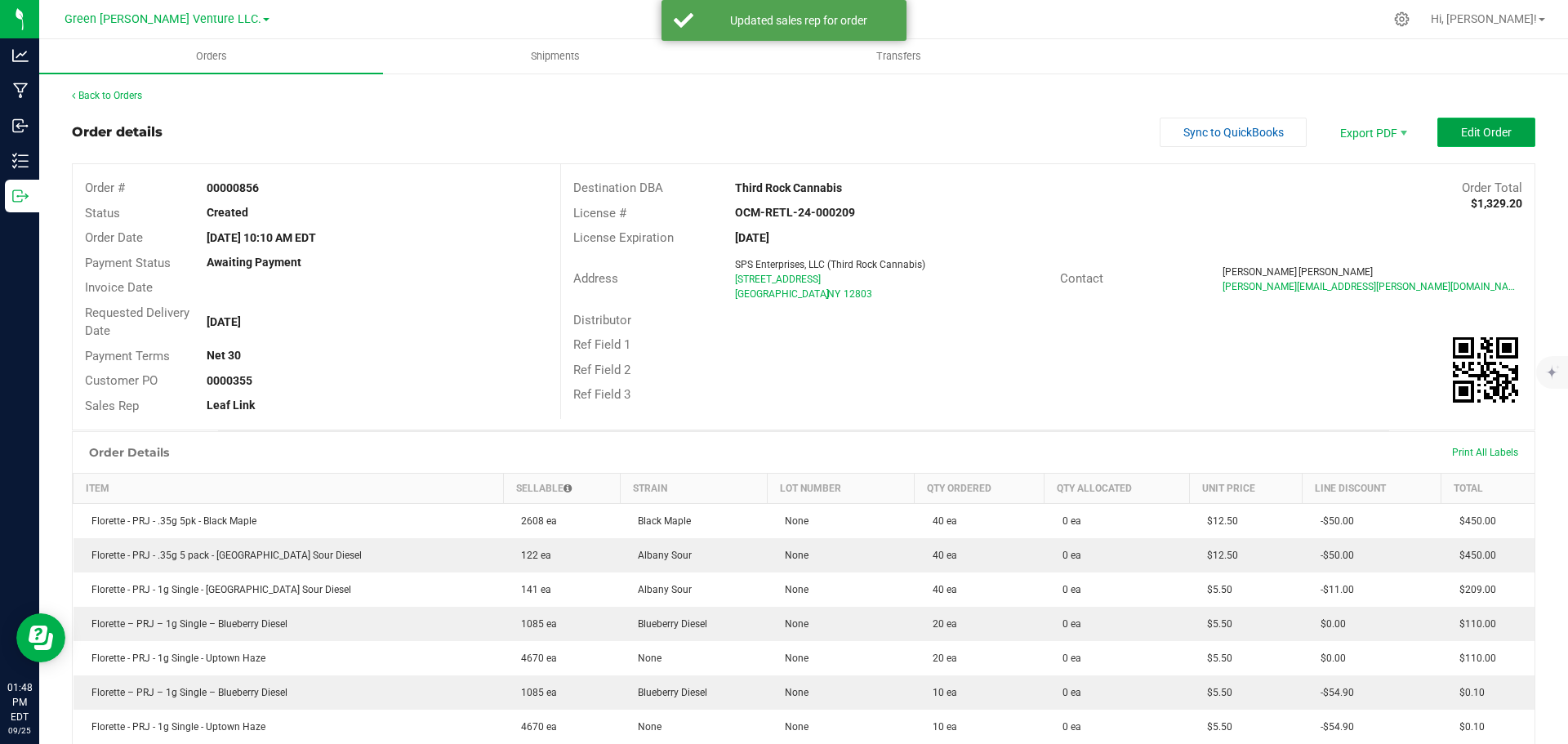
click at [1447, 136] on button "Edit Order" at bounding box center [1486, 132] width 98 height 29
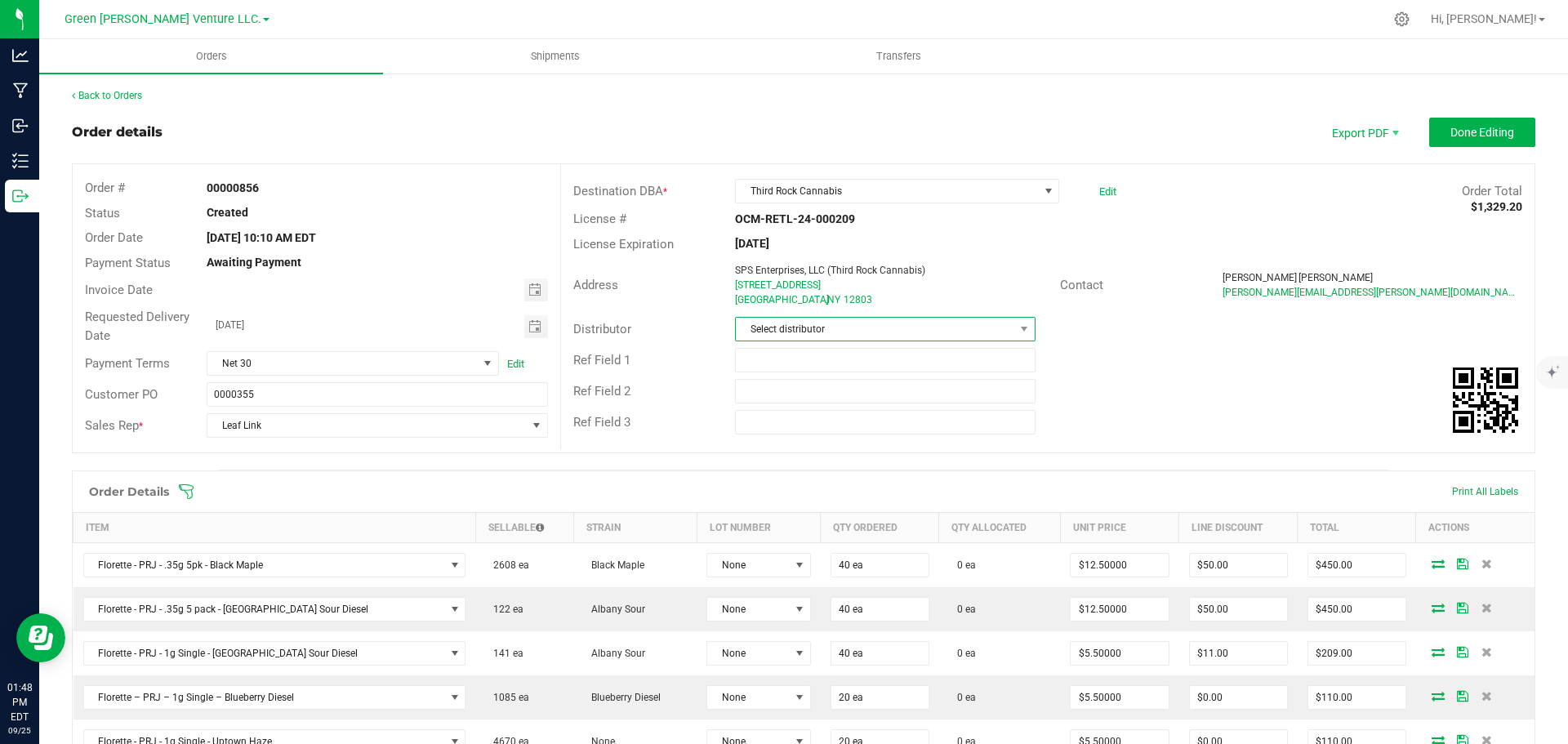
click at [842, 327] on span "Select distributor" at bounding box center [874, 328] width 277 height 22
click at [803, 507] on li "E23" at bounding box center [879, 510] width 296 height 28
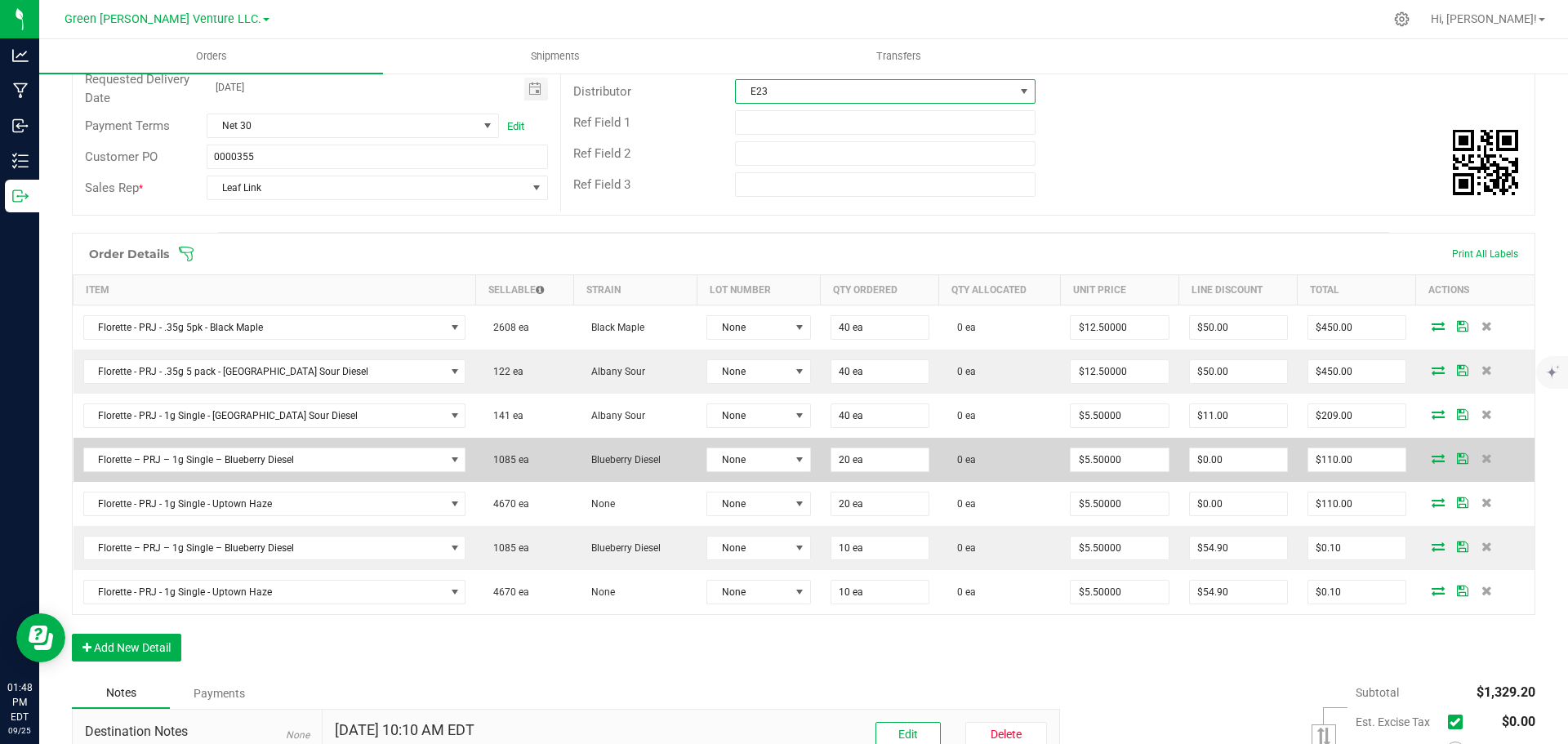
scroll to position [245, 0]
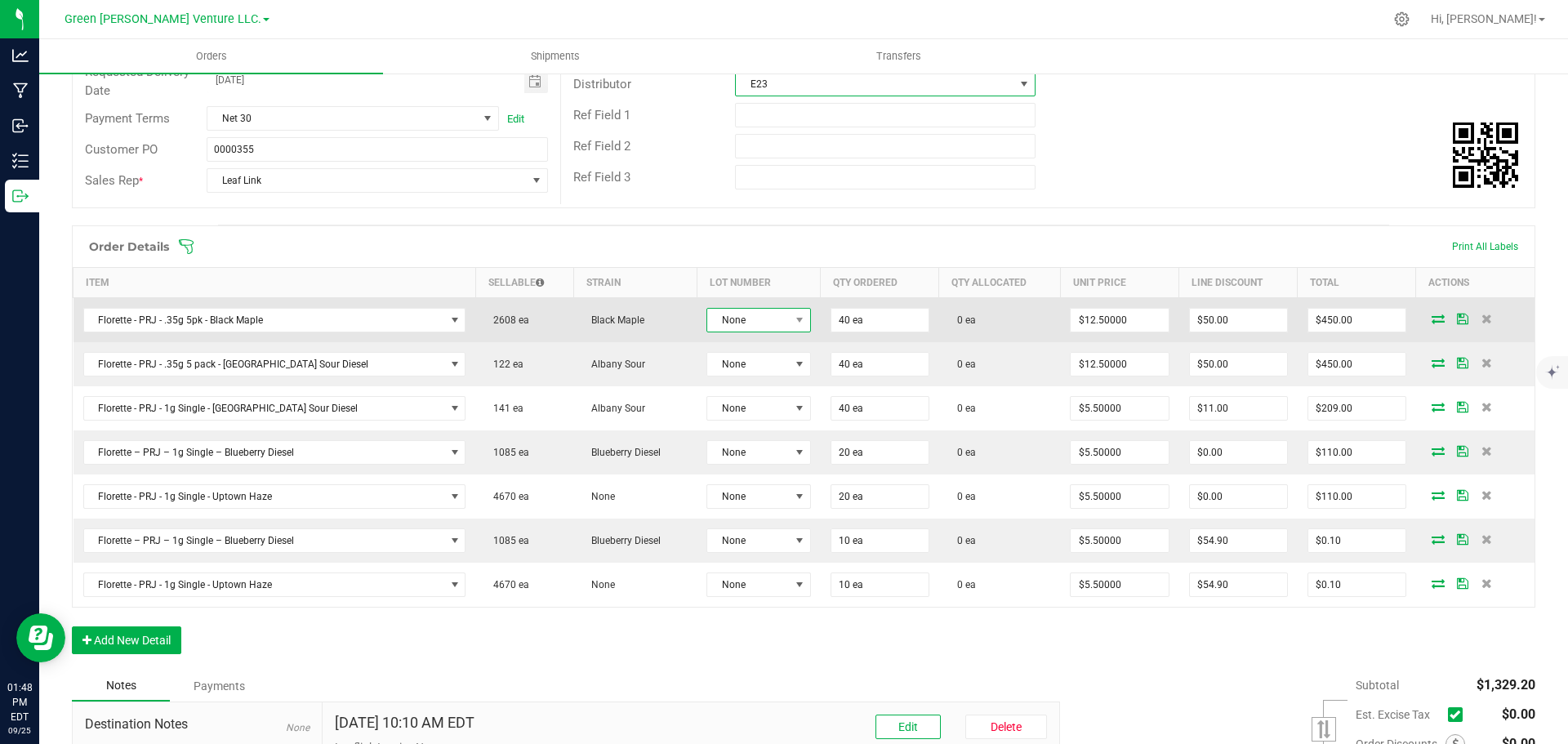
click at [718, 322] on span "None" at bounding box center [748, 319] width 82 height 22
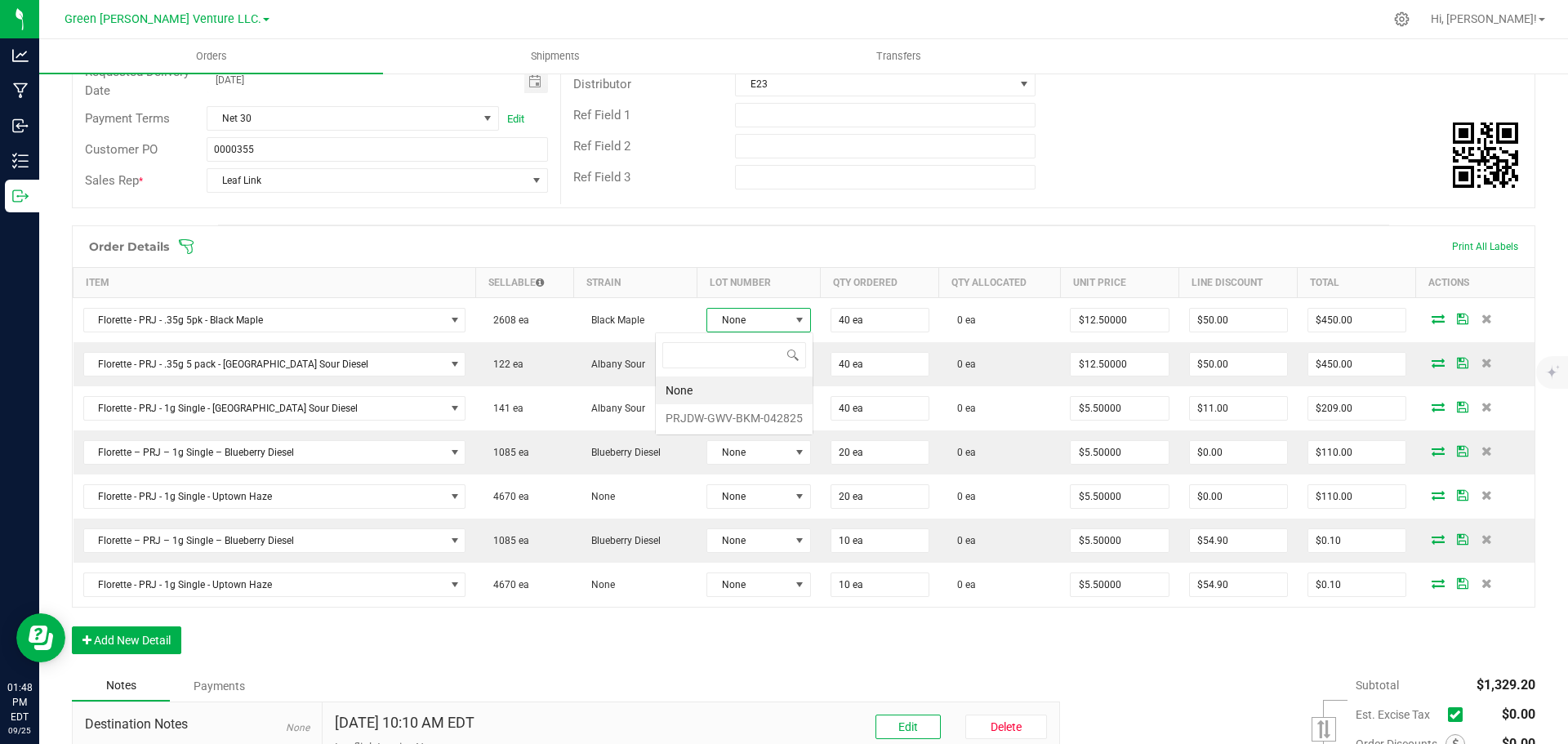
scroll to position [24, 109]
click at [721, 417] on li "PRJDW-GWV-BKM-042825" at bounding box center [734, 418] width 157 height 28
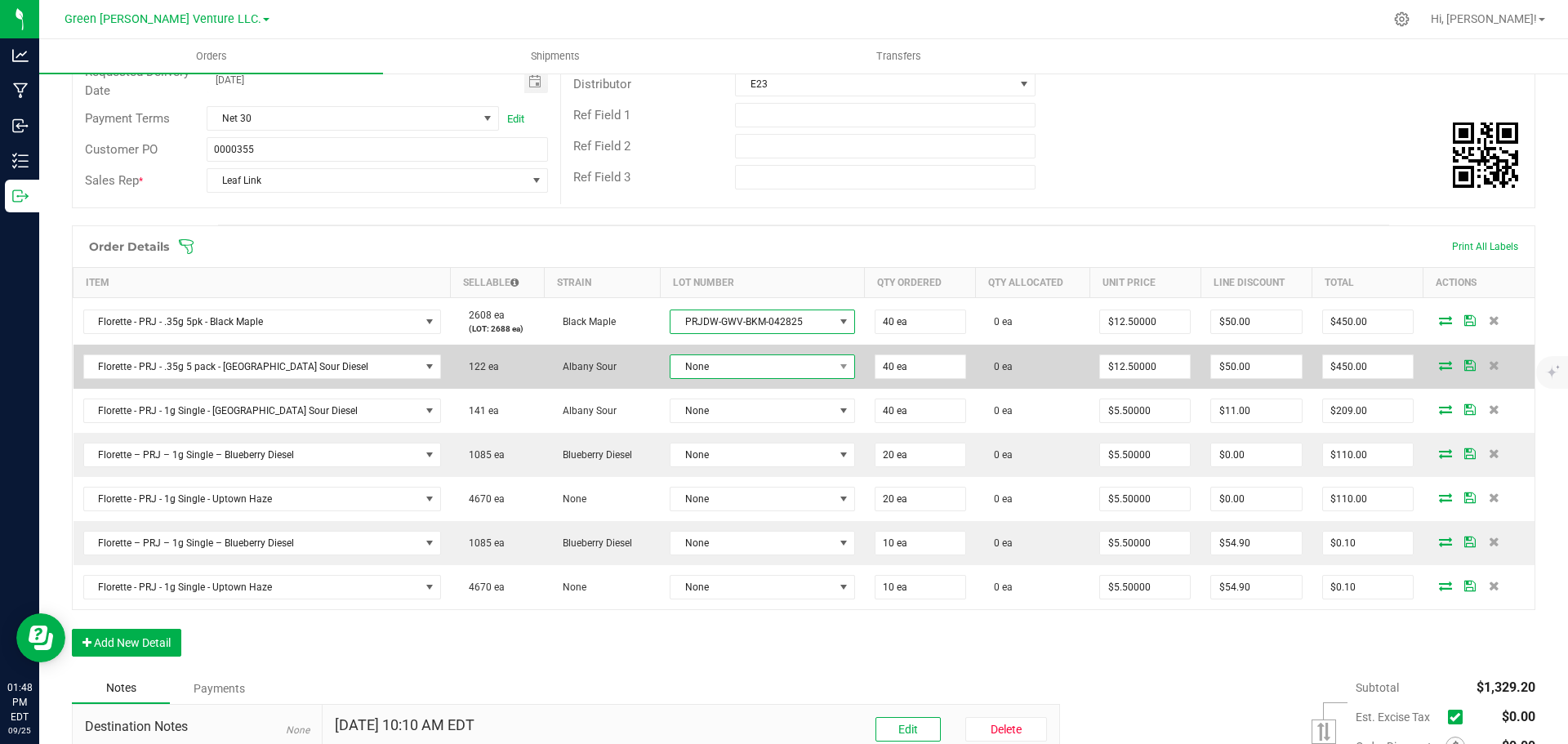
click at [718, 373] on span "None" at bounding box center [751, 366] width 163 height 22
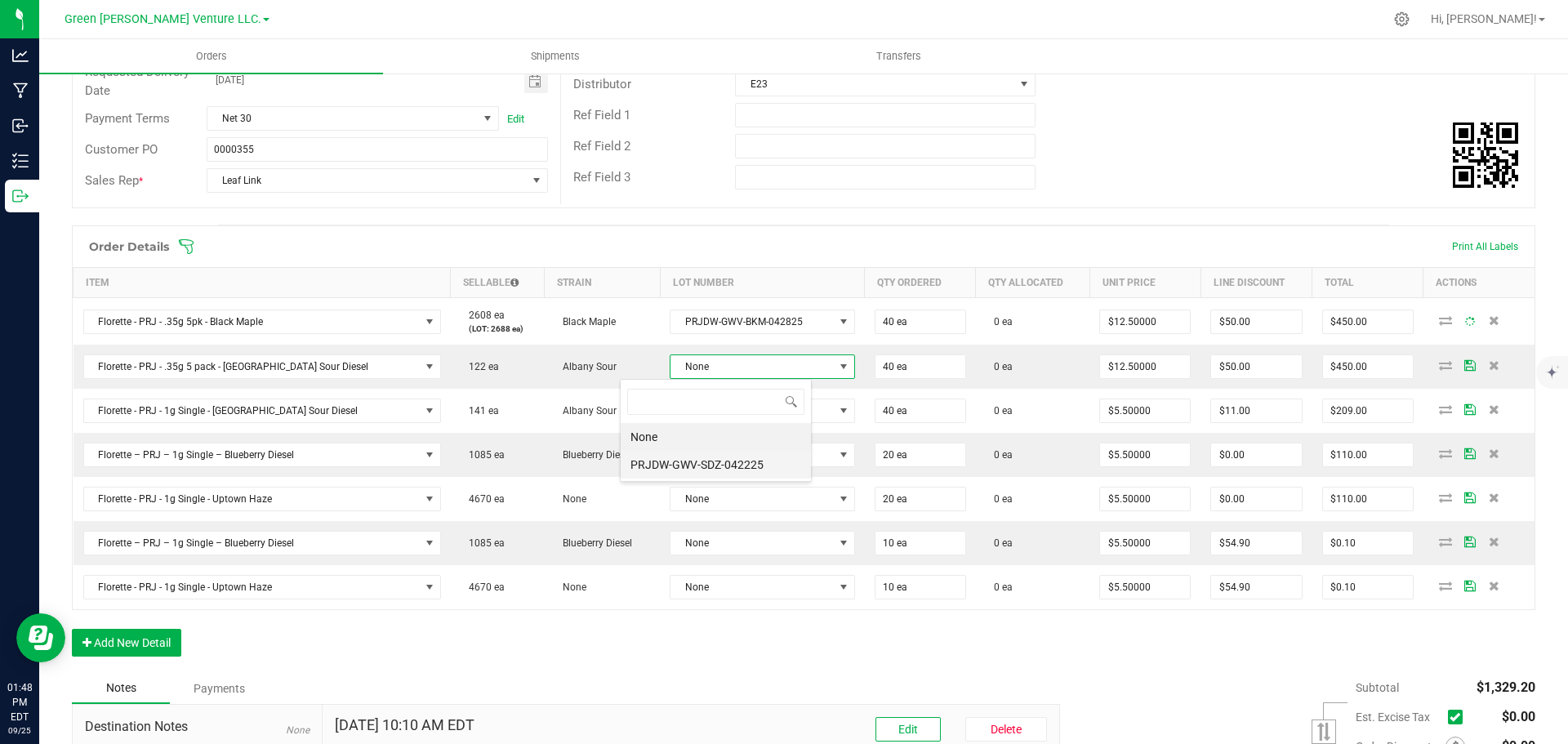
scroll to position [24, 193]
click at [735, 466] on li "PRJDW-GWV-SDZ-042225" at bounding box center [716, 465] width 191 height 28
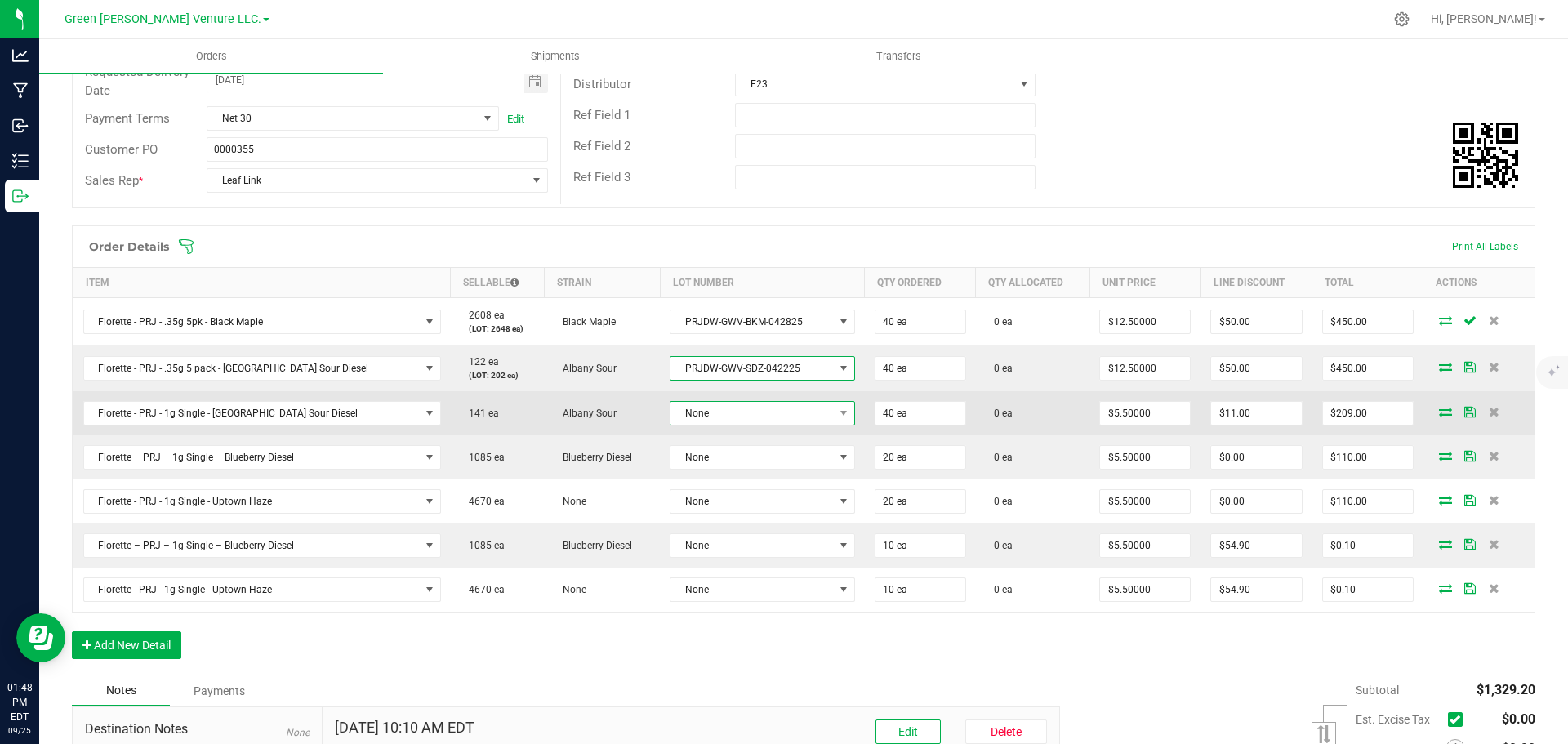
click at [728, 414] on span "None" at bounding box center [751, 413] width 163 height 22
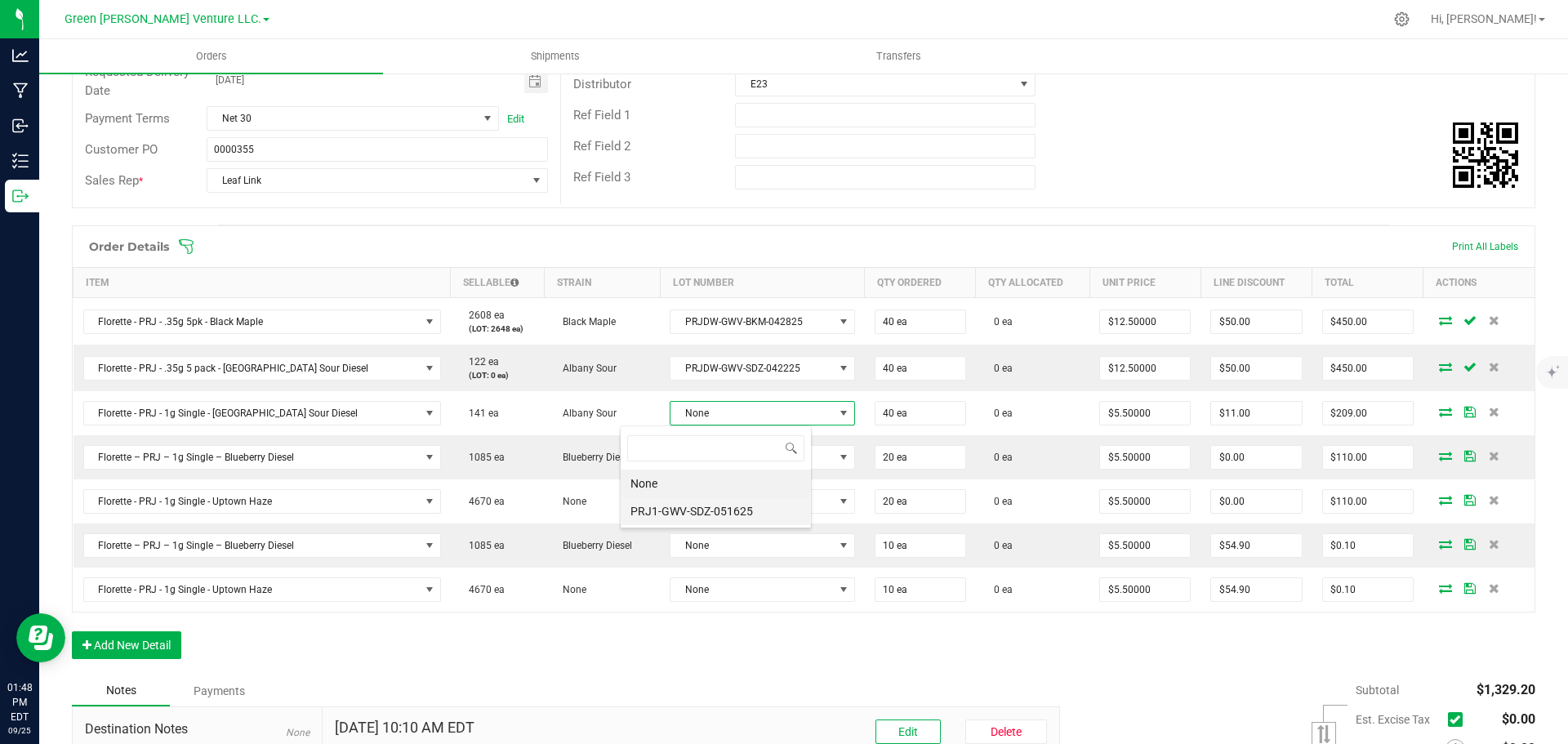
scroll to position [81694, 81481]
click at [732, 507] on li "PRJ1-GWV-SDZ-051625" at bounding box center [716, 511] width 191 height 28
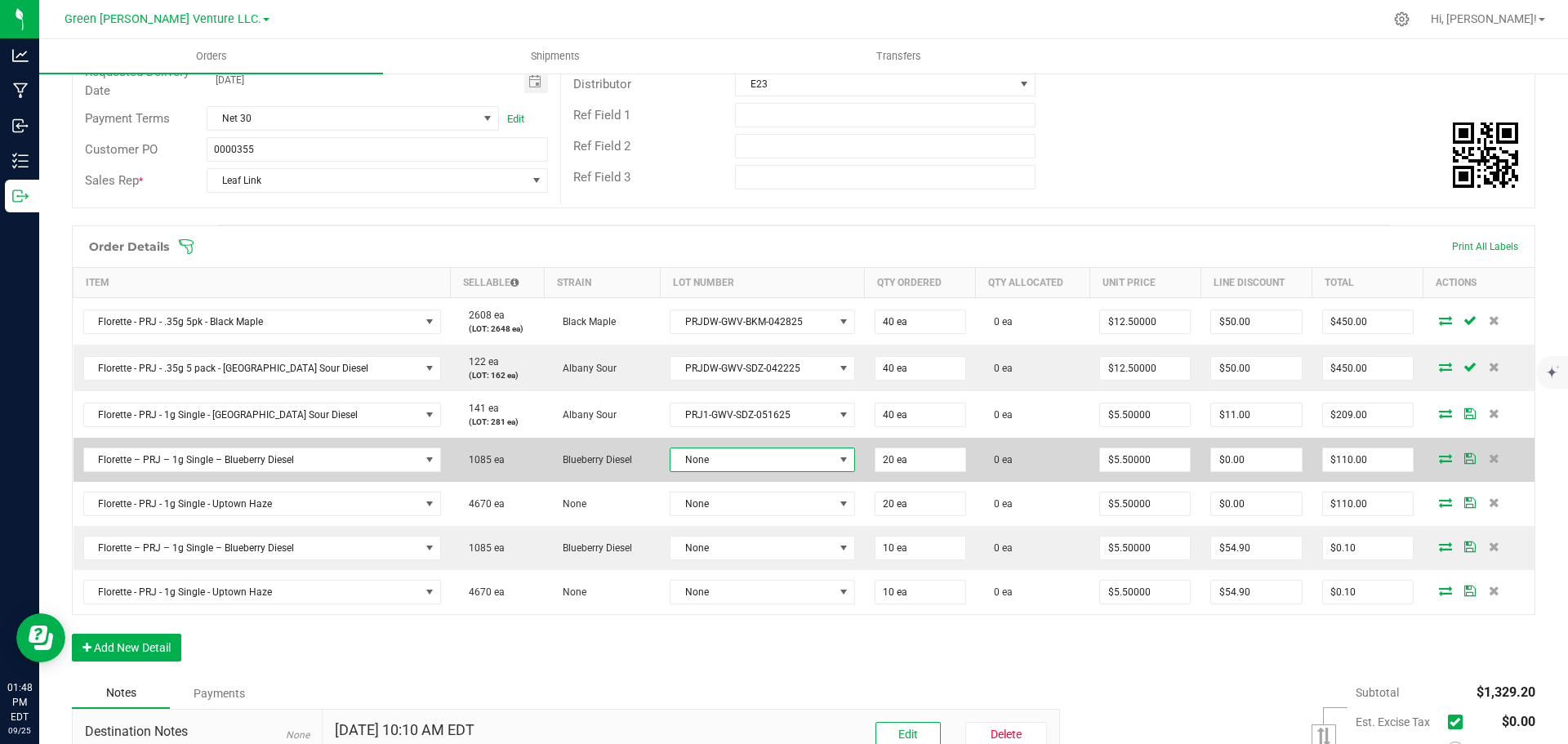
click at [730, 462] on span "None" at bounding box center [751, 460] width 163 height 22
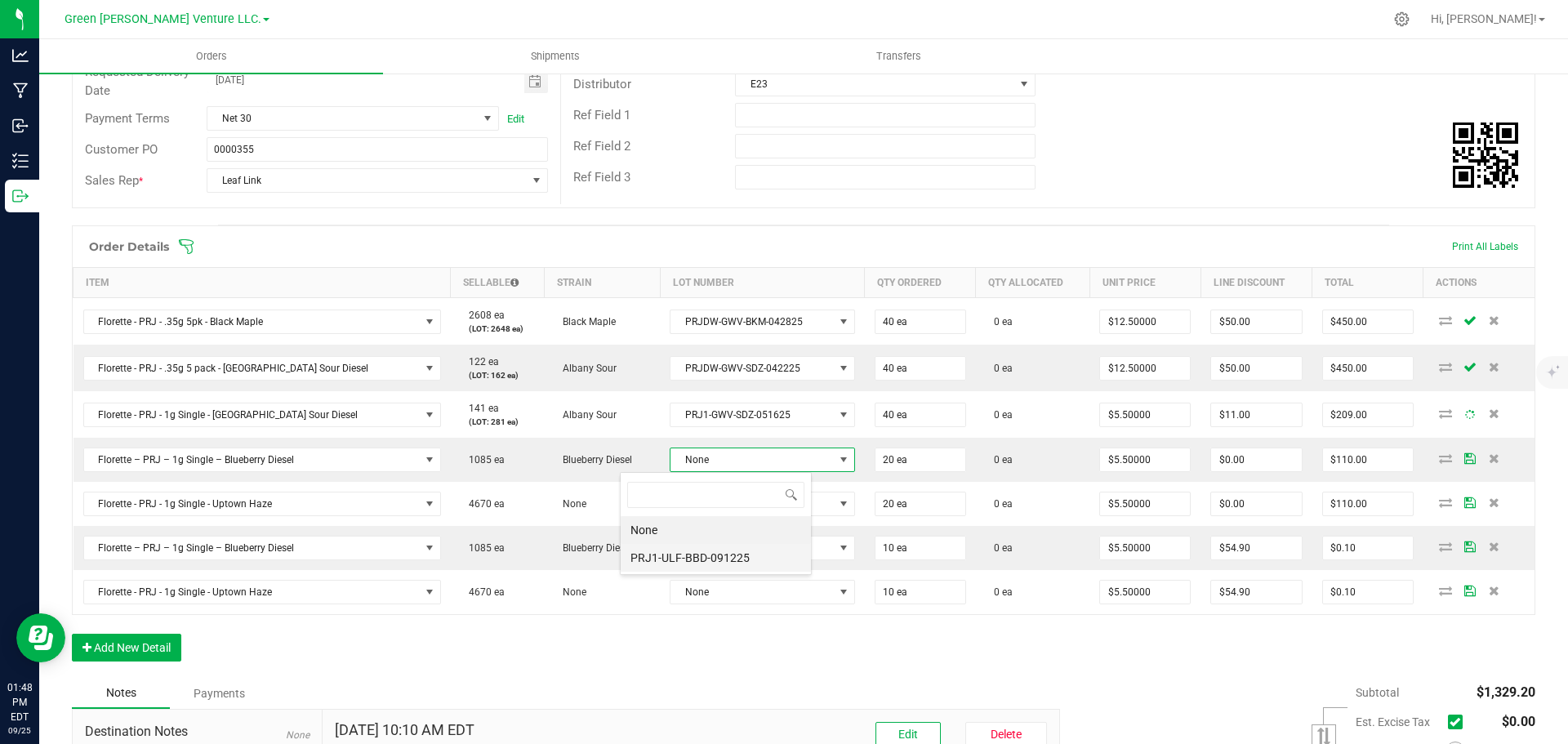
scroll to position [24, 193]
click at [729, 556] on li "PRJ1-ULF-BBD-091225" at bounding box center [716, 558] width 191 height 28
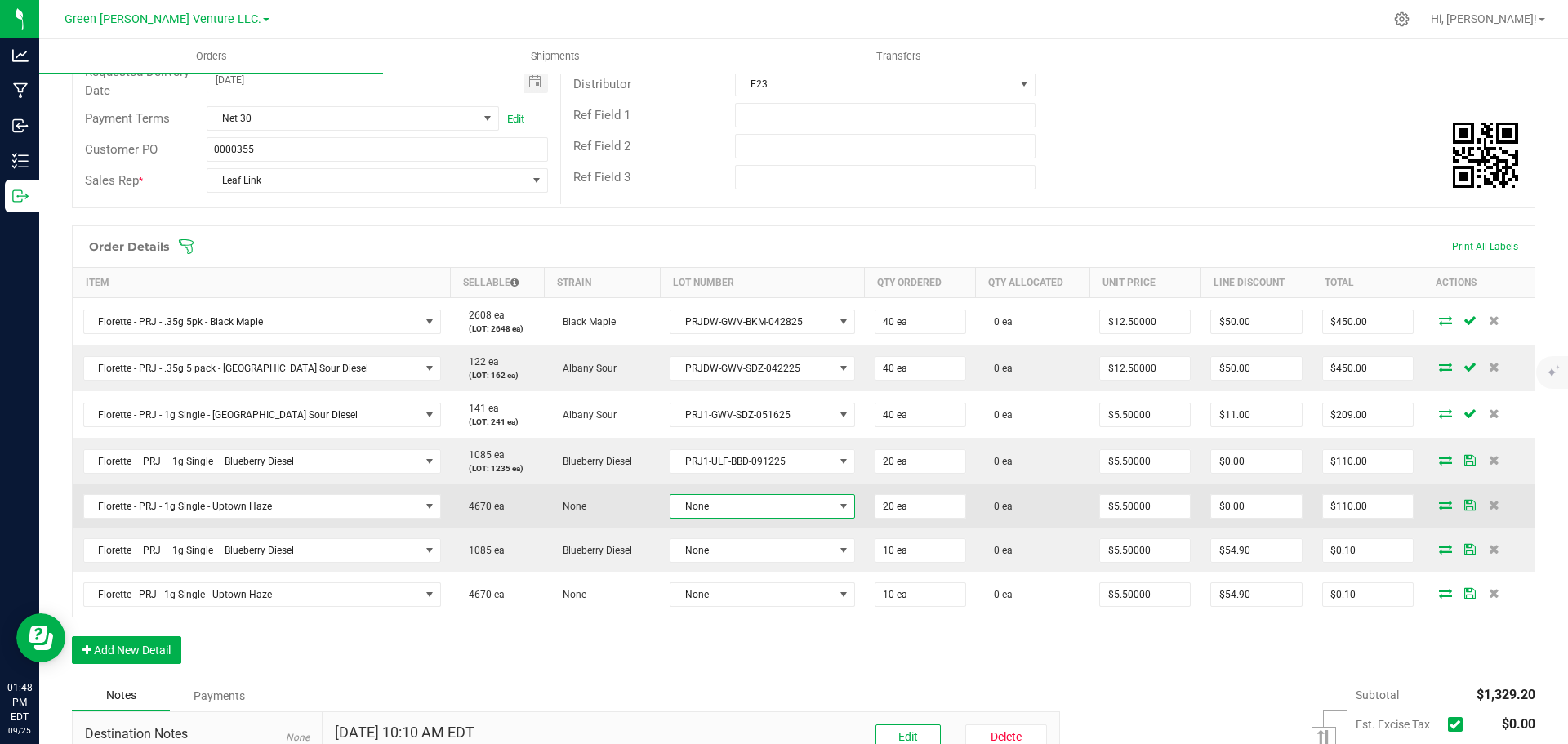
click at [732, 507] on span "None" at bounding box center [751, 506] width 163 height 22
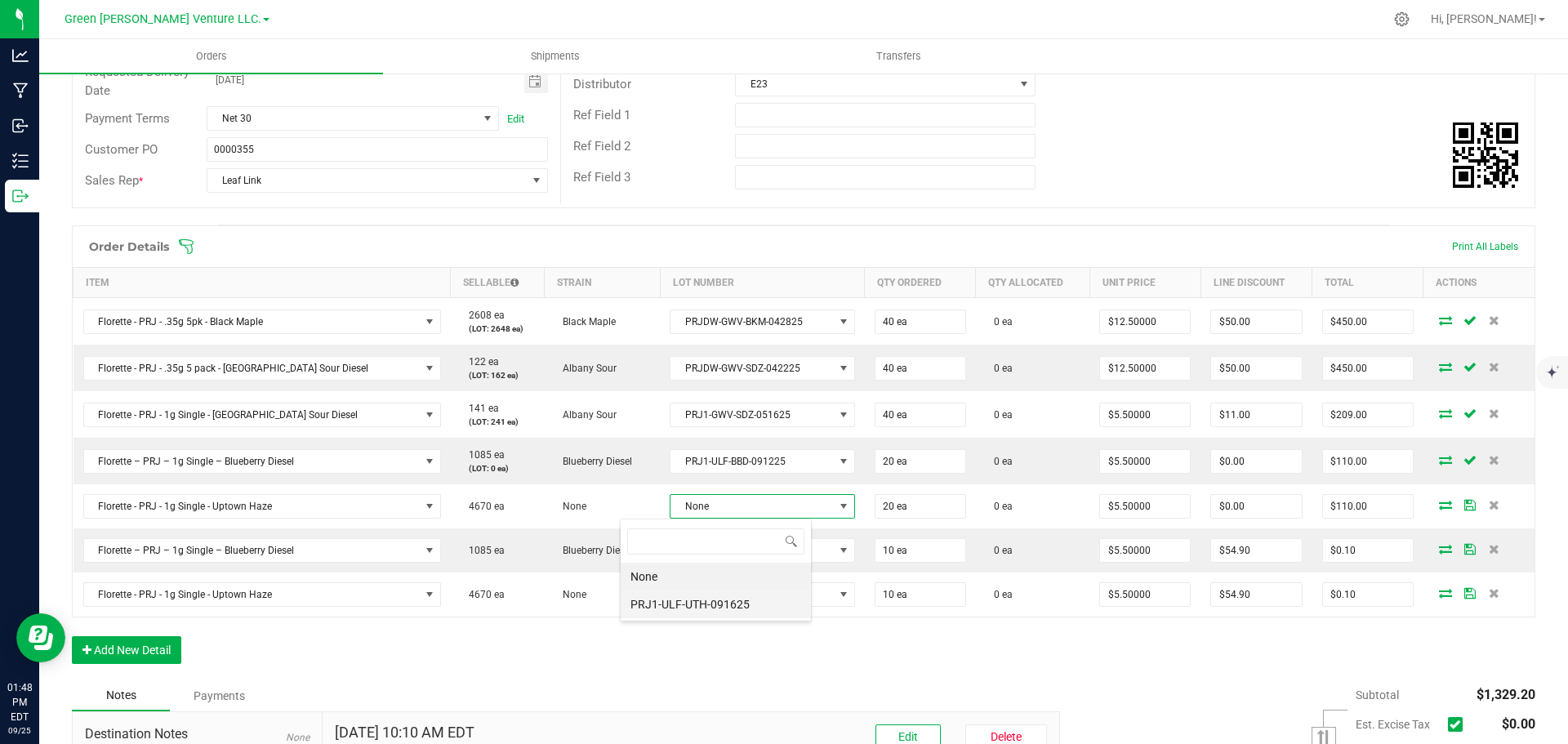
click at [718, 597] on li "PRJ1-ULF-UTH-091625" at bounding box center [716, 605] width 191 height 28
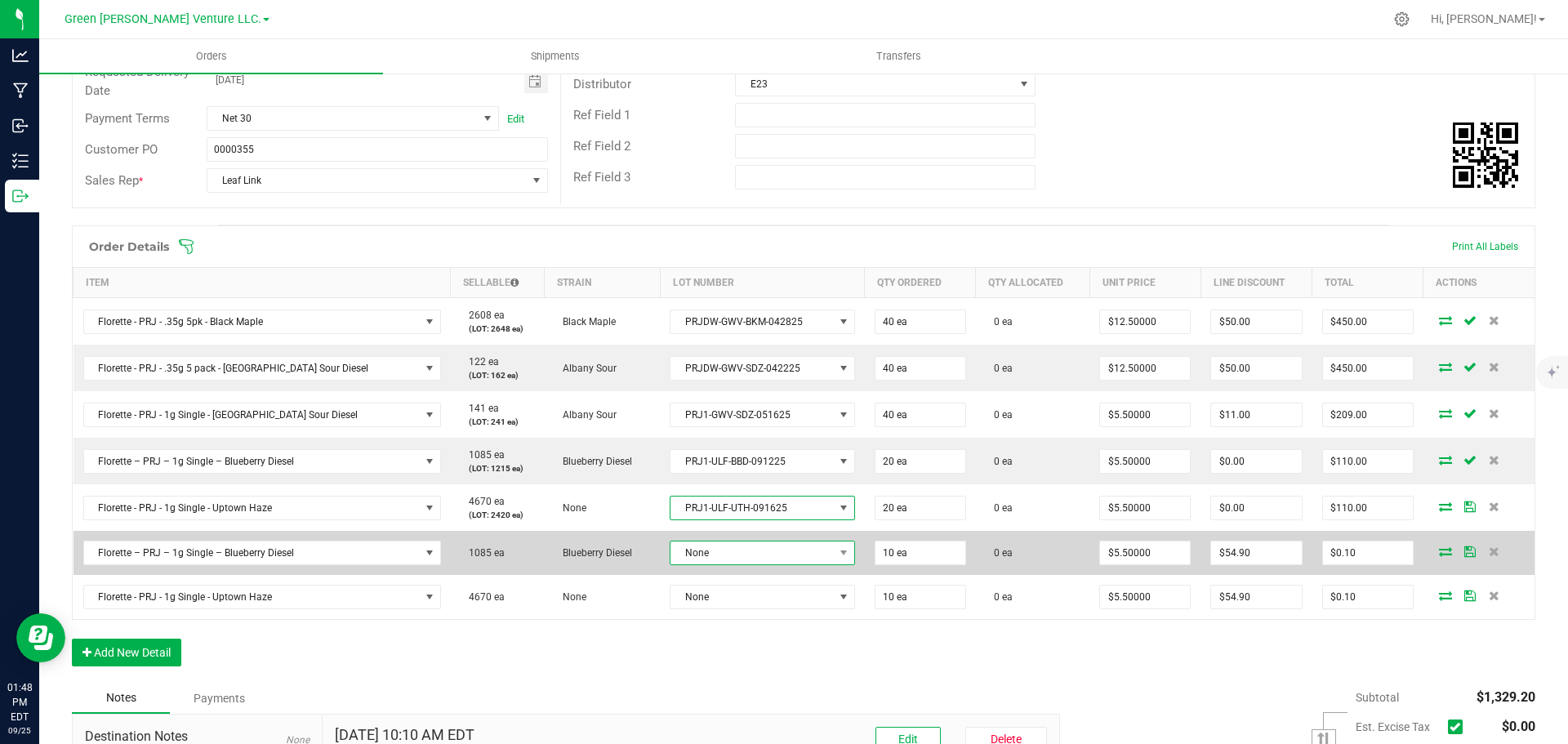
click at [719, 557] on span "None" at bounding box center [751, 552] width 163 height 22
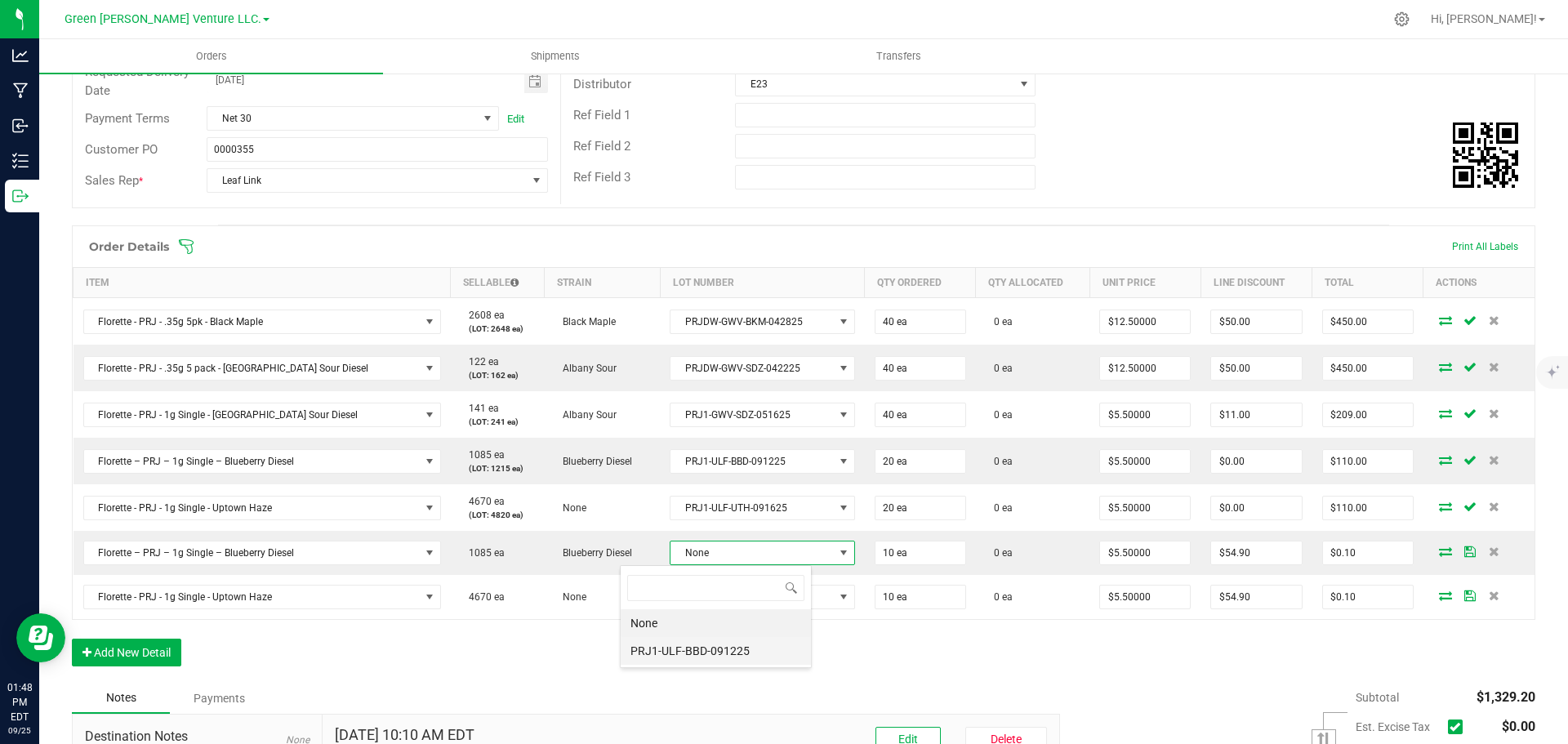
drag, startPoint x: 712, startPoint y: 646, endPoint x: 714, endPoint y: 608, distance: 38.1
click at [712, 642] on li "PRJ1-ULF-BBD-091225" at bounding box center [716, 651] width 191 height 28
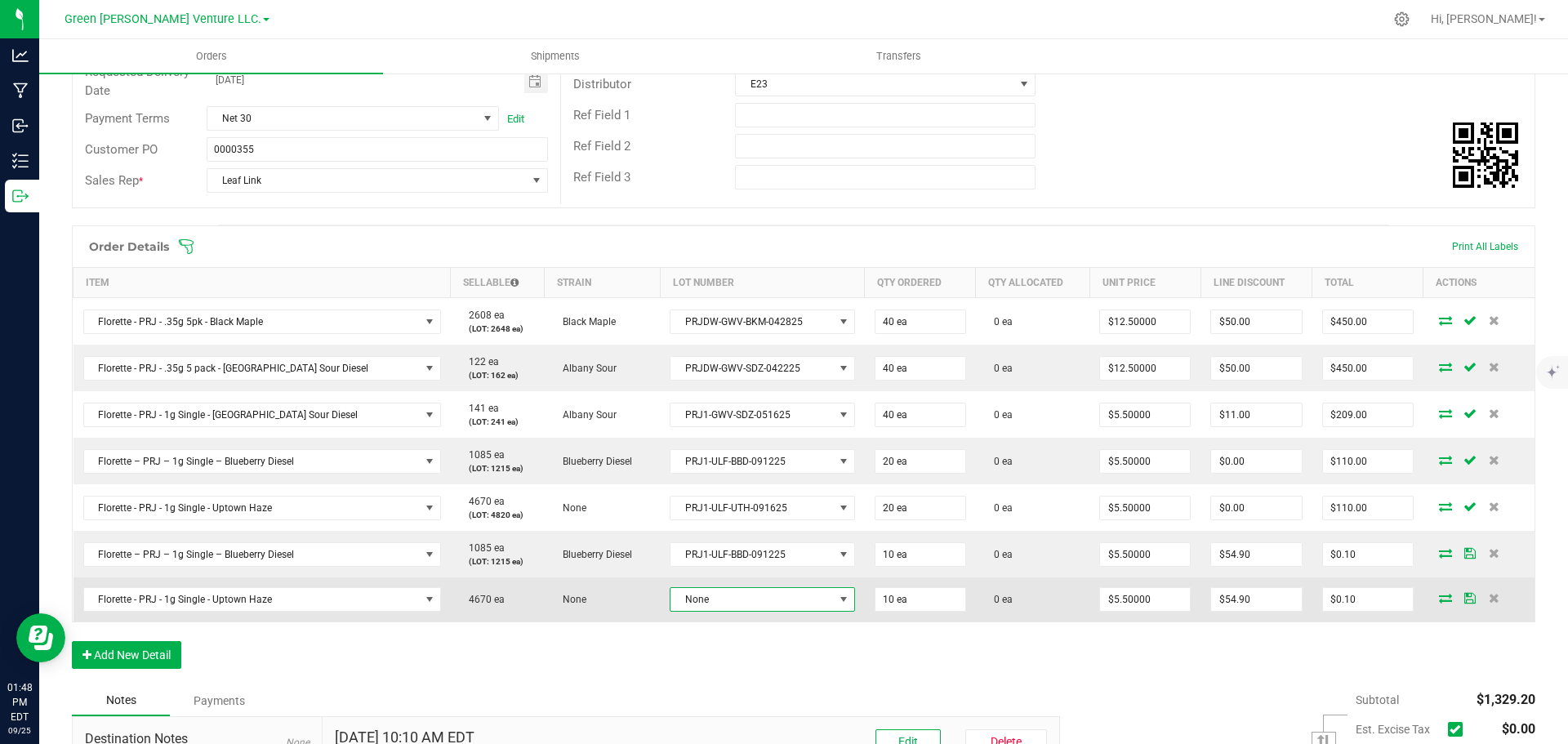
click at [717, 596] on span "None" at bounding box center [751, 599] width 163 height 22
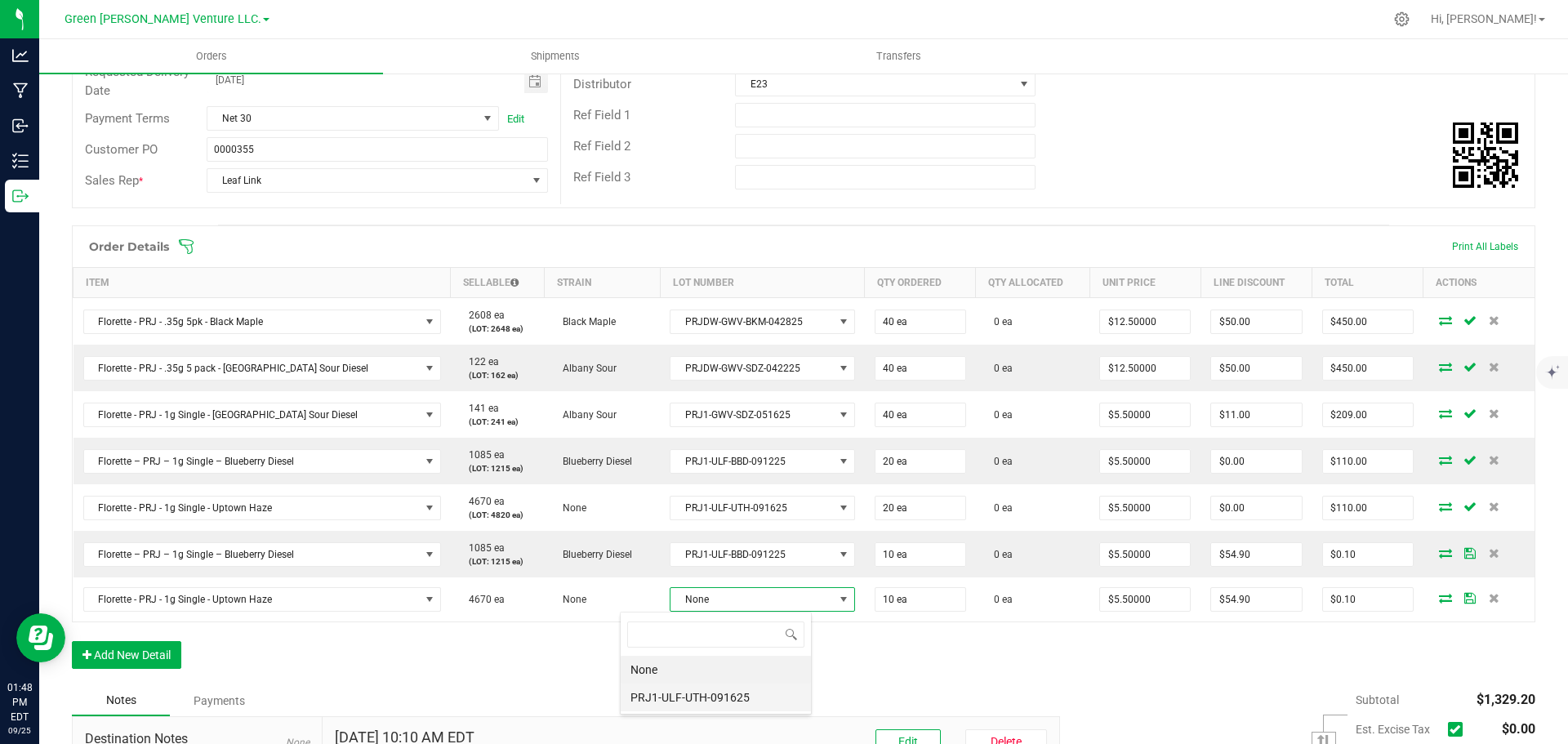
click at [700, 691] on li "PRJ1-ULF-UTH-091625" at bounding box center [716, 697] width 191 height 28
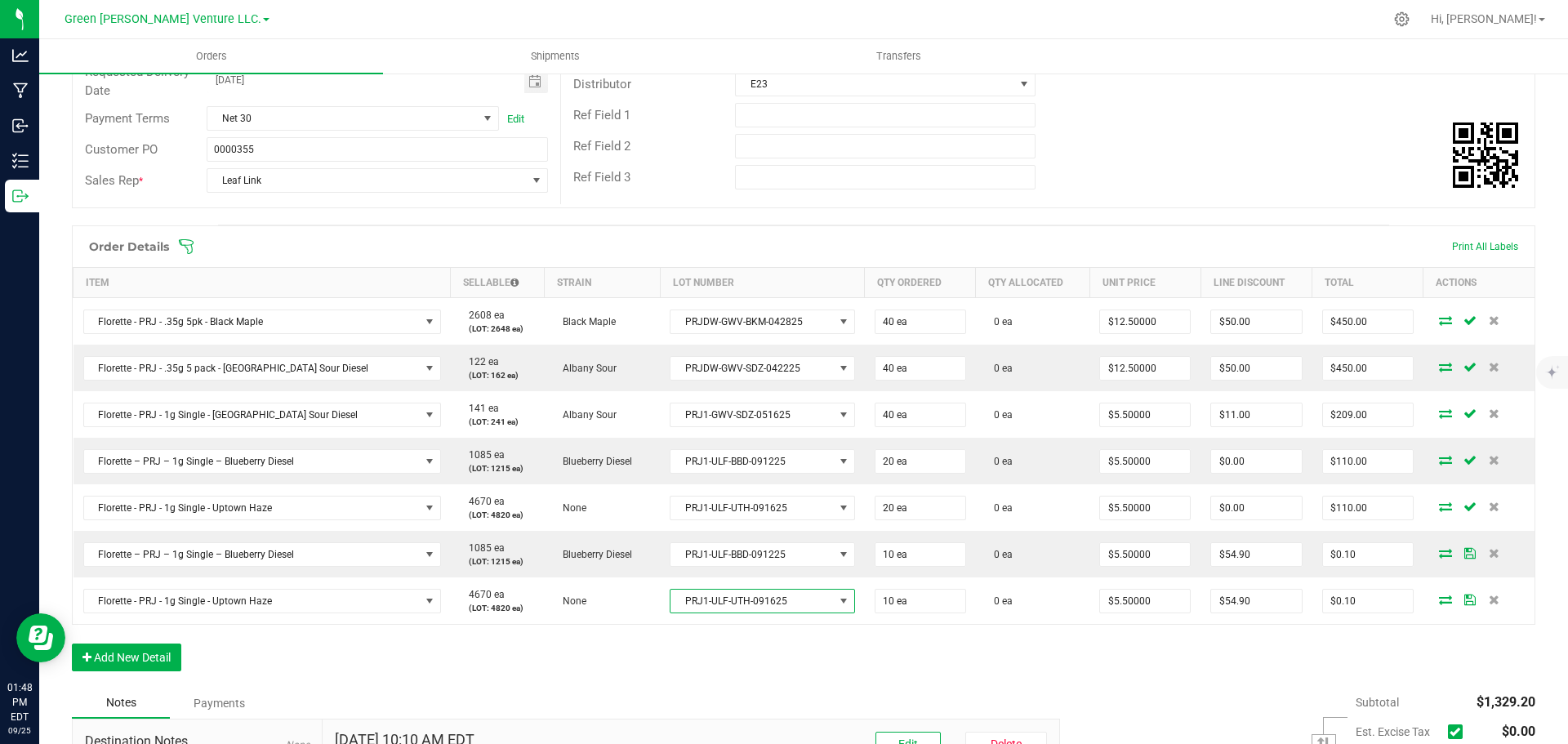
click at [186, 245] on icon at bounding box center [186, 246] width 15 height 15
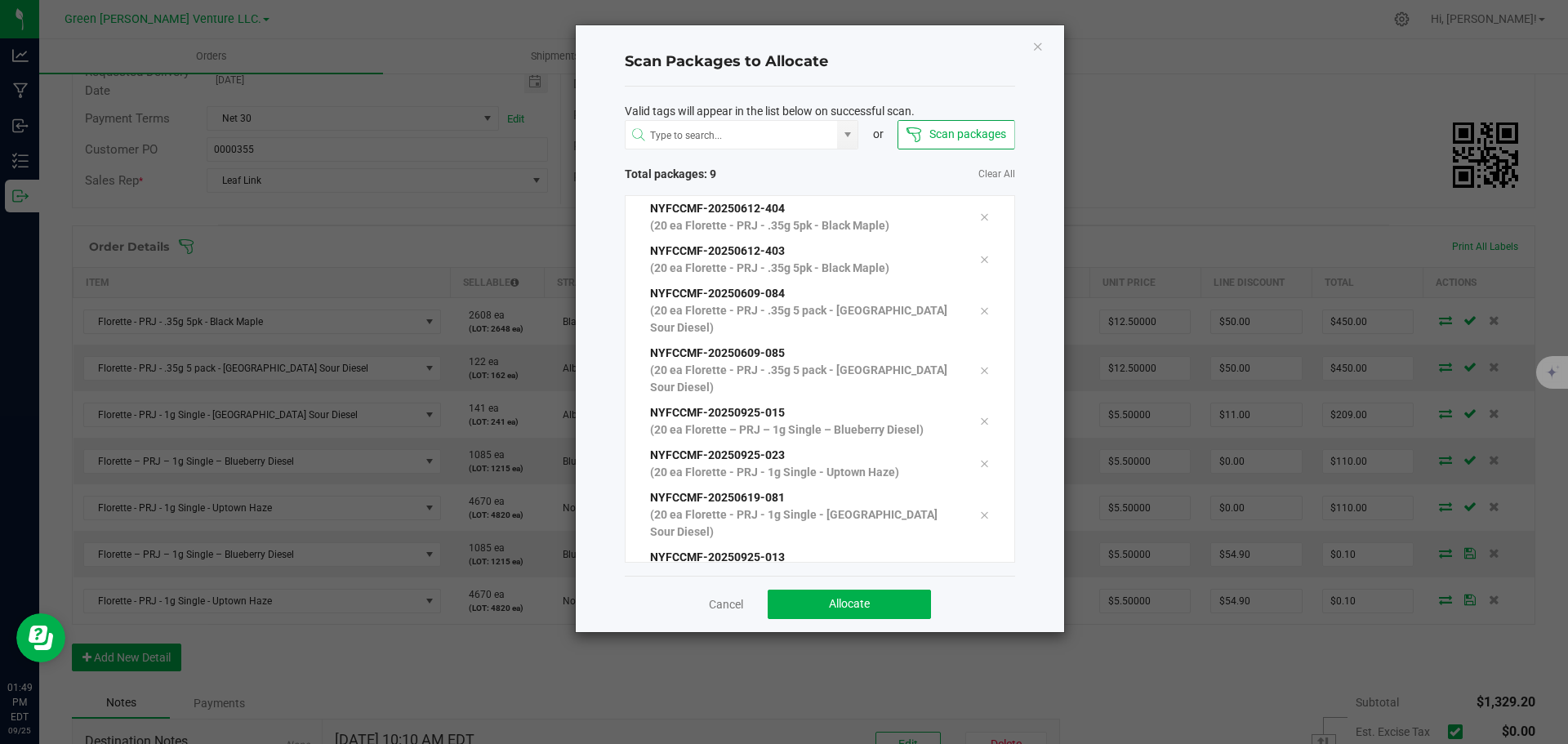
scroll to position [15, 0]
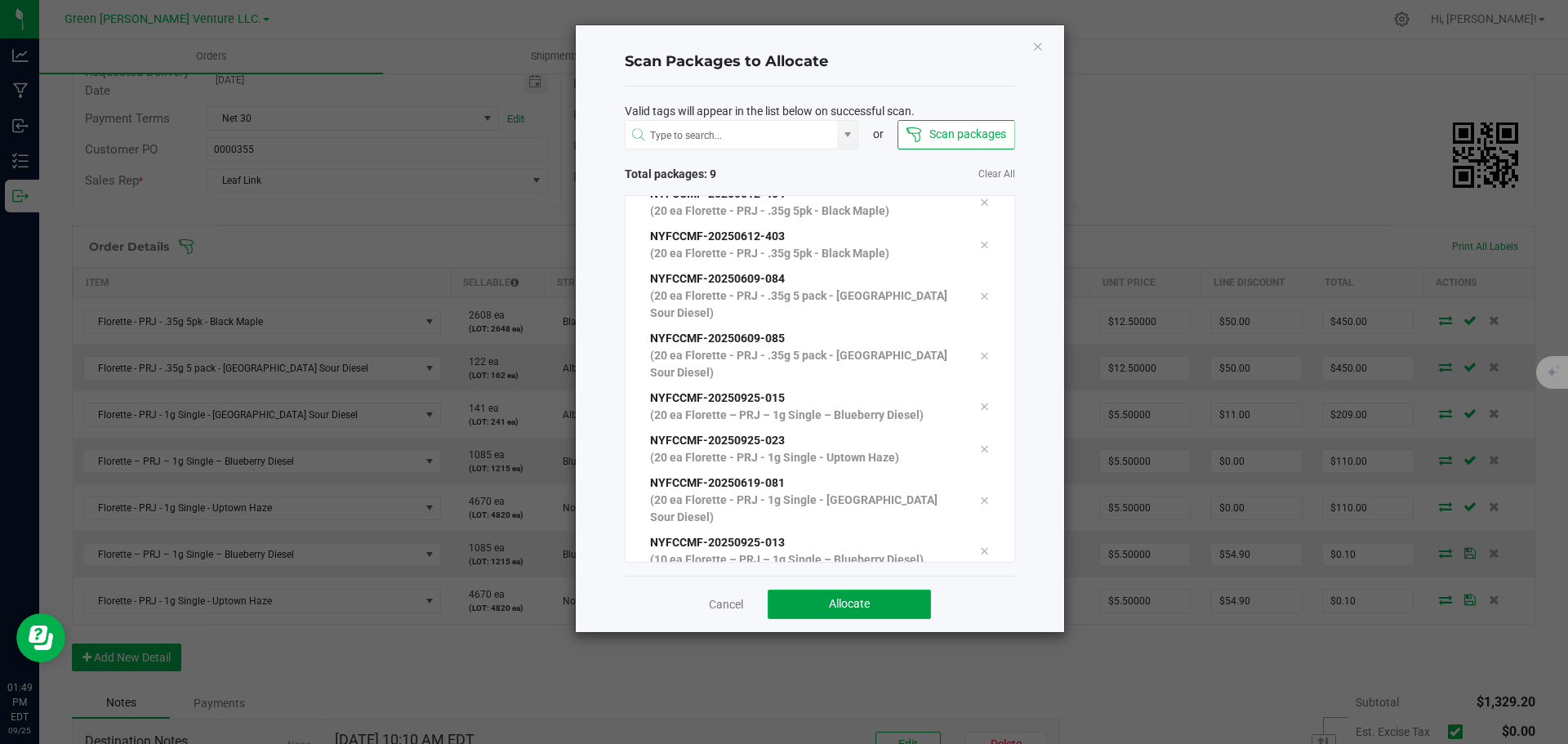
click at [885, 601] on button "Allocate" at bounding box center [850, 605] width 164 height 29
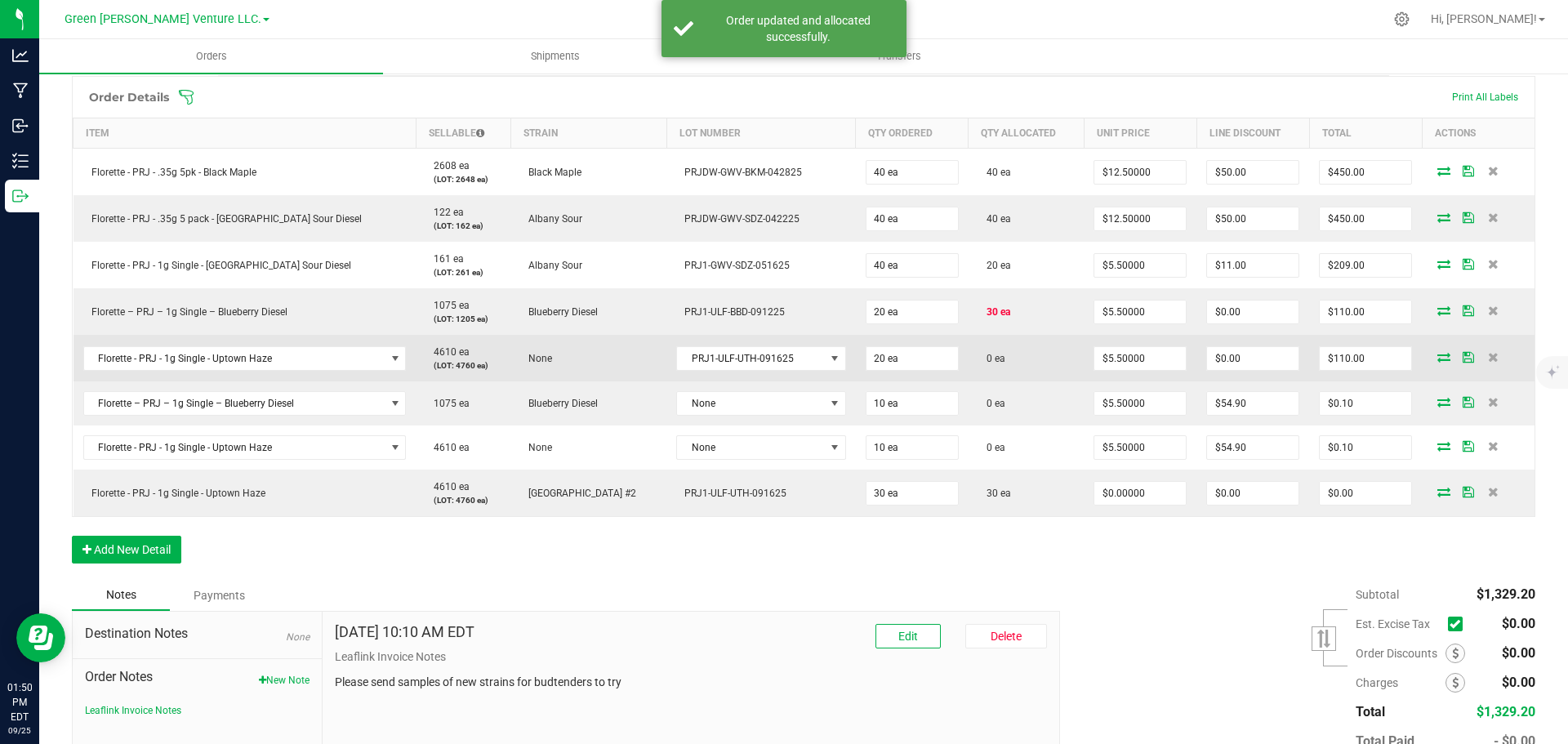
scroll to position [409, 0]
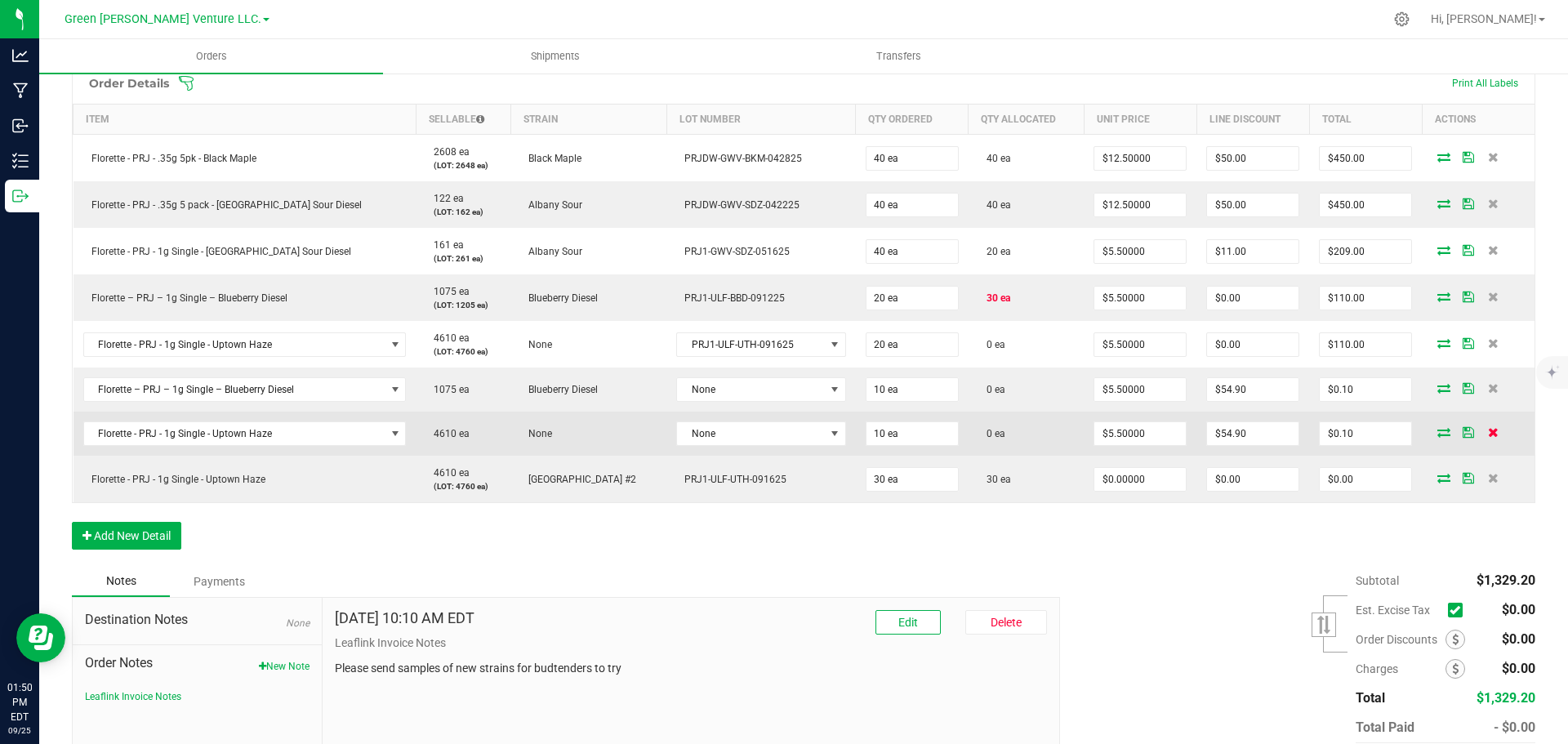
click at [1488, 435] on icon at bounding box center [1493, 432] width 11 height 10
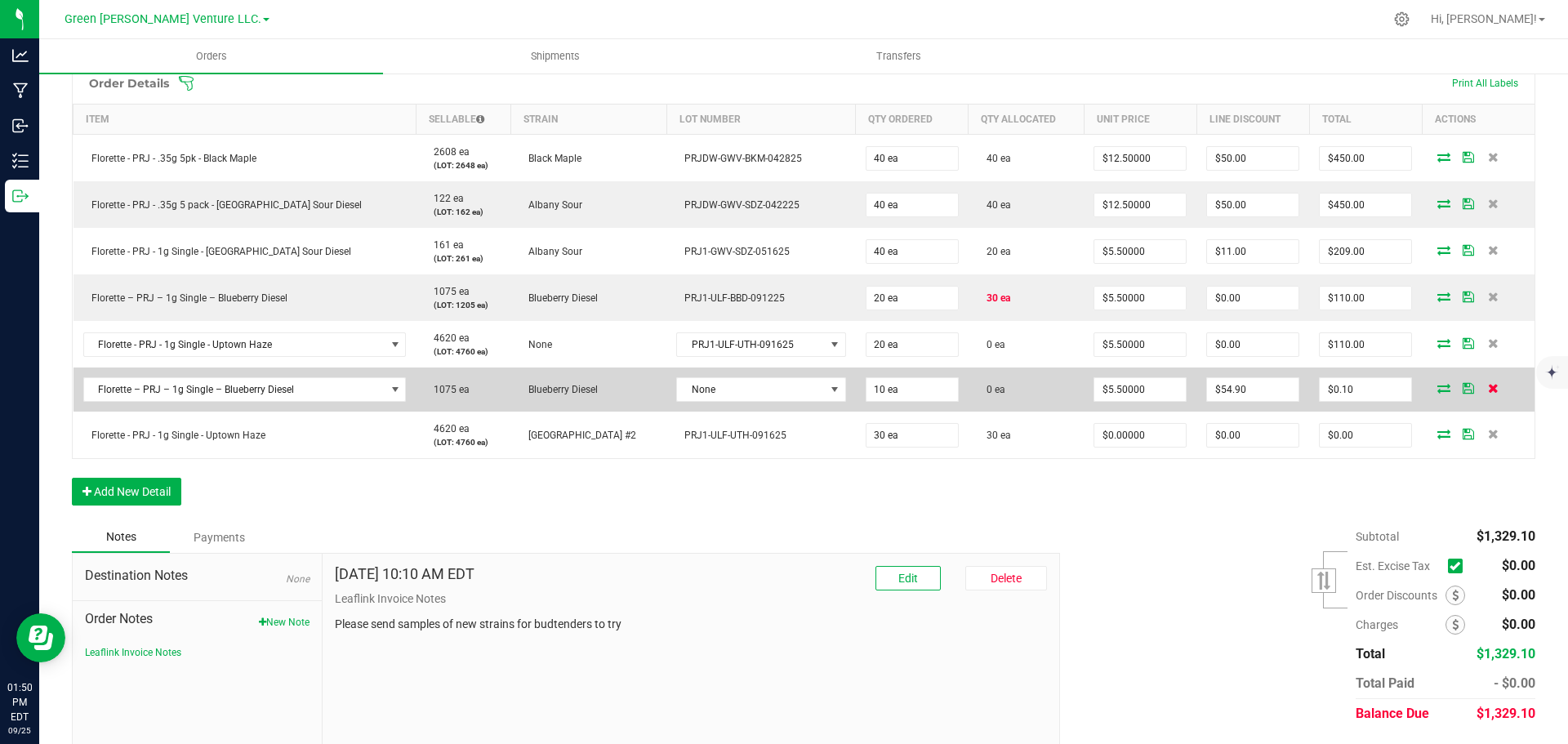
click at [1488, 389] on icon at bounding box center [1493, 389] width 11 height 10
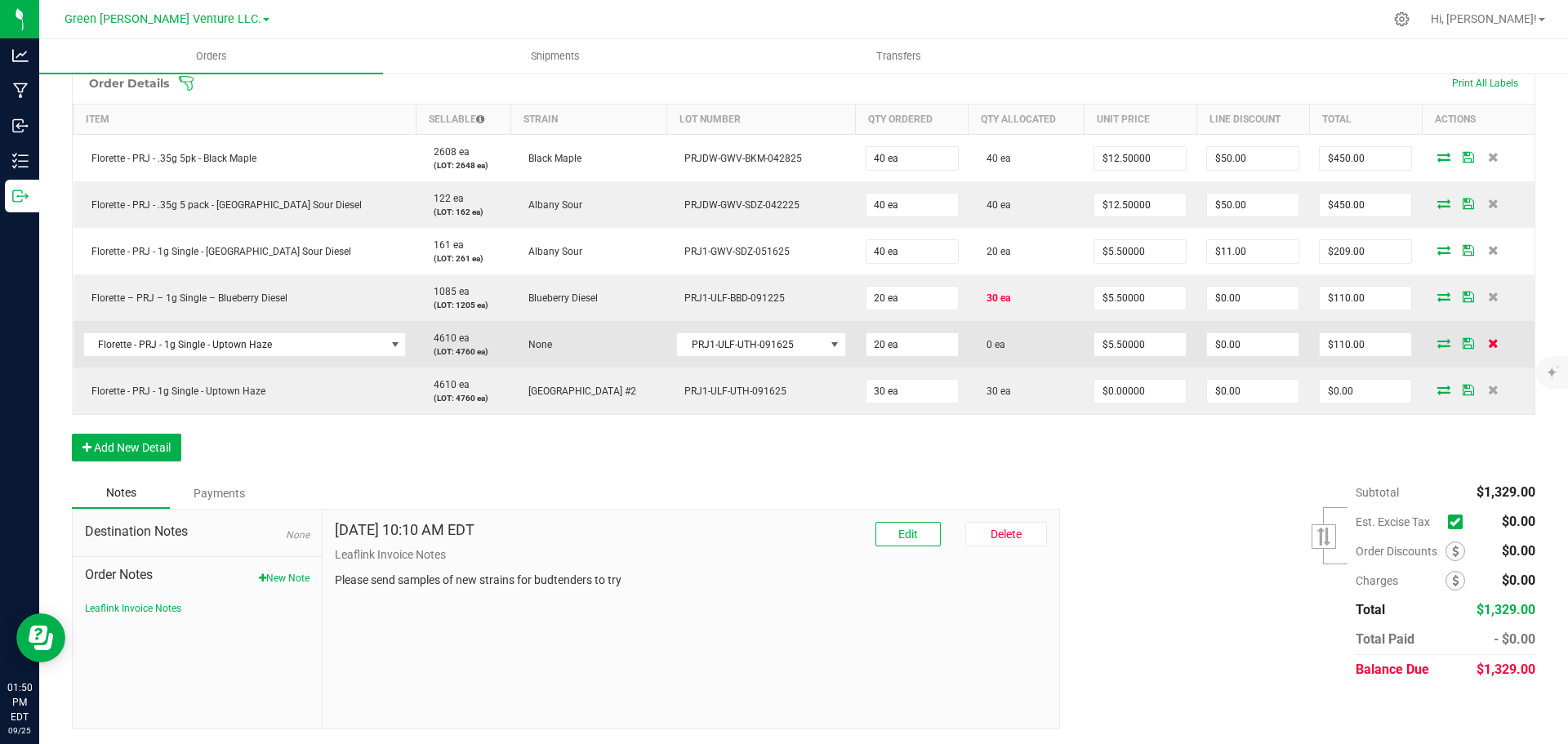
click at [1488, 345] on icon at bounding box center [1493, 343] width 11 height 10
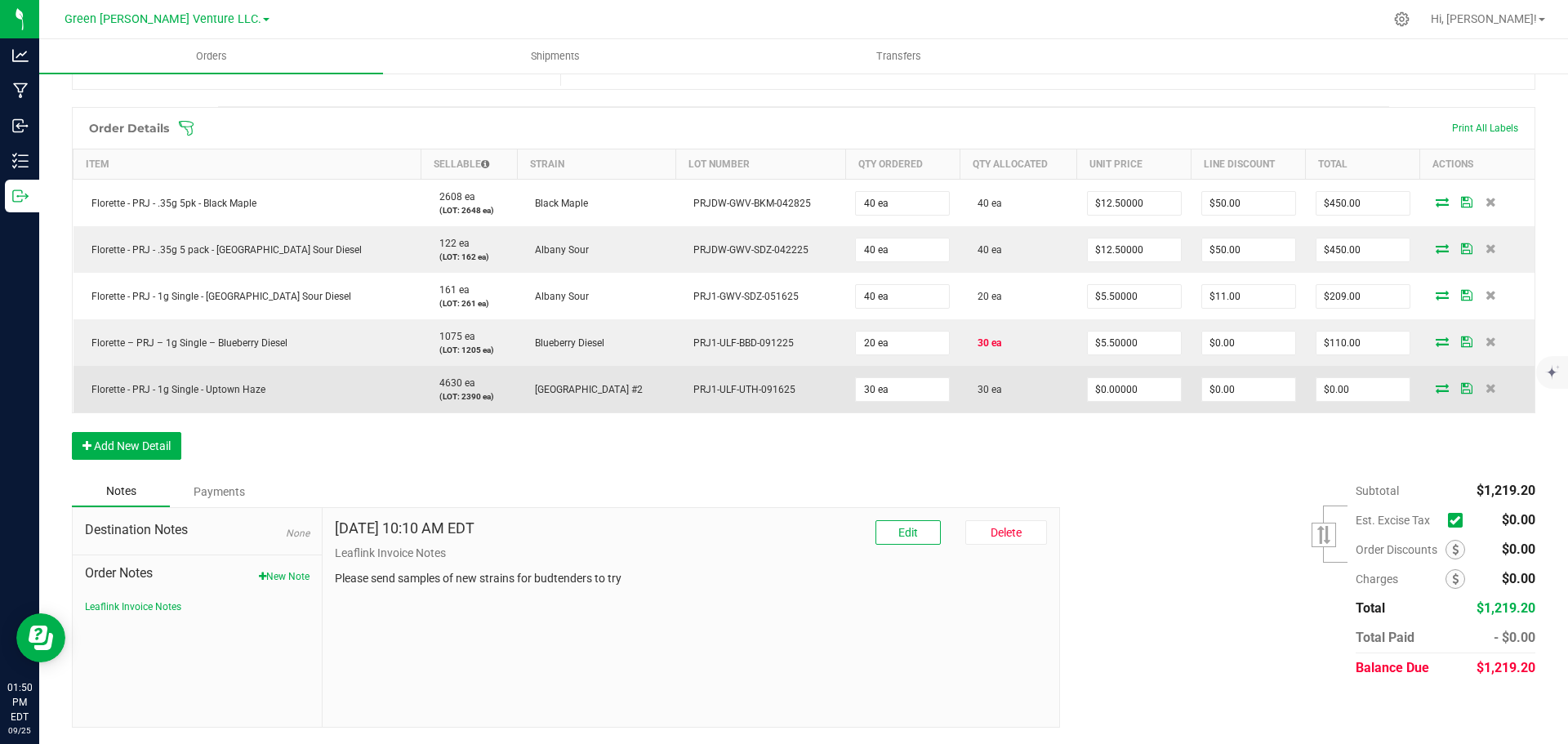
scroll to position [282, 0]
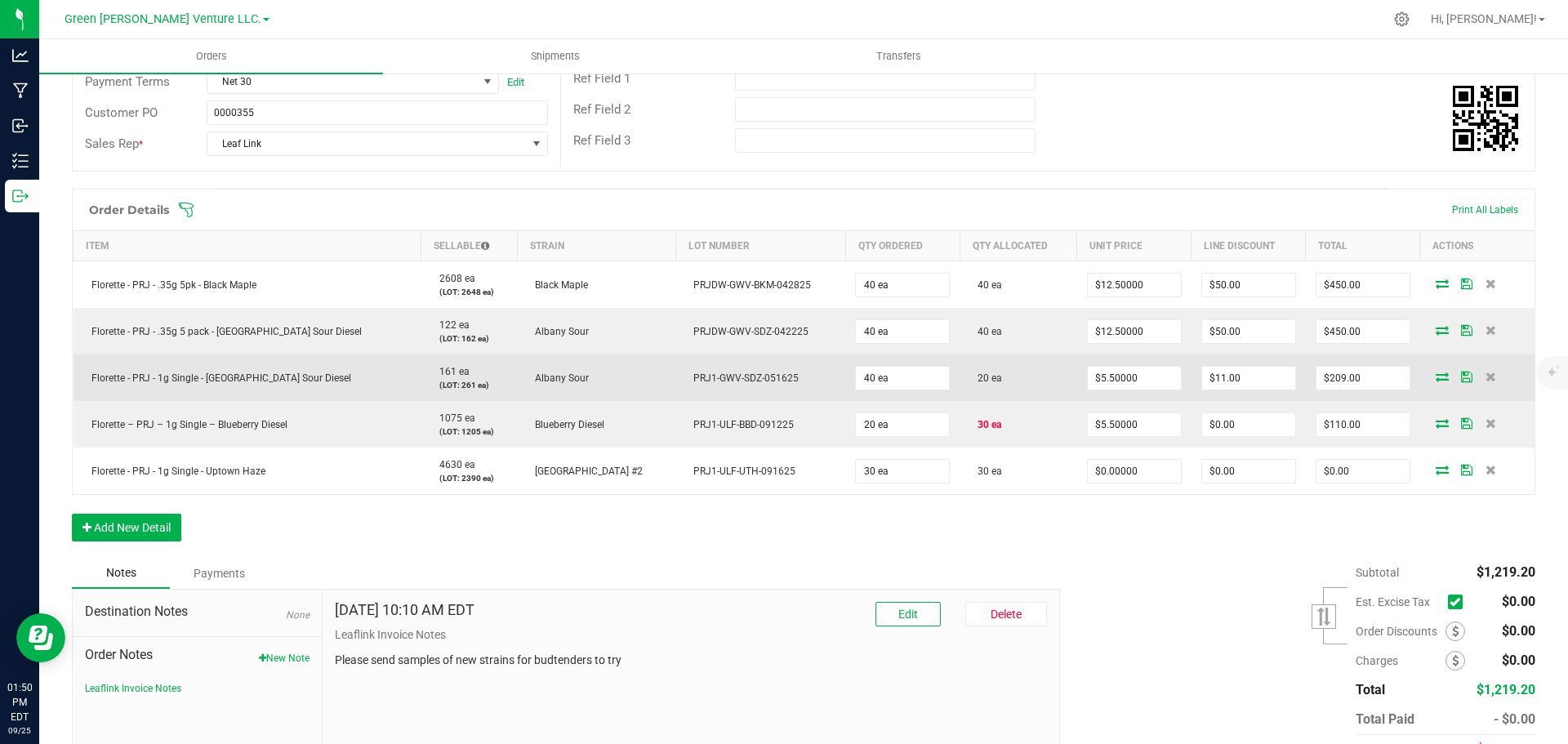
click at [1436, 377] on icon at bounding box center [1441, 377] width 13 height 10
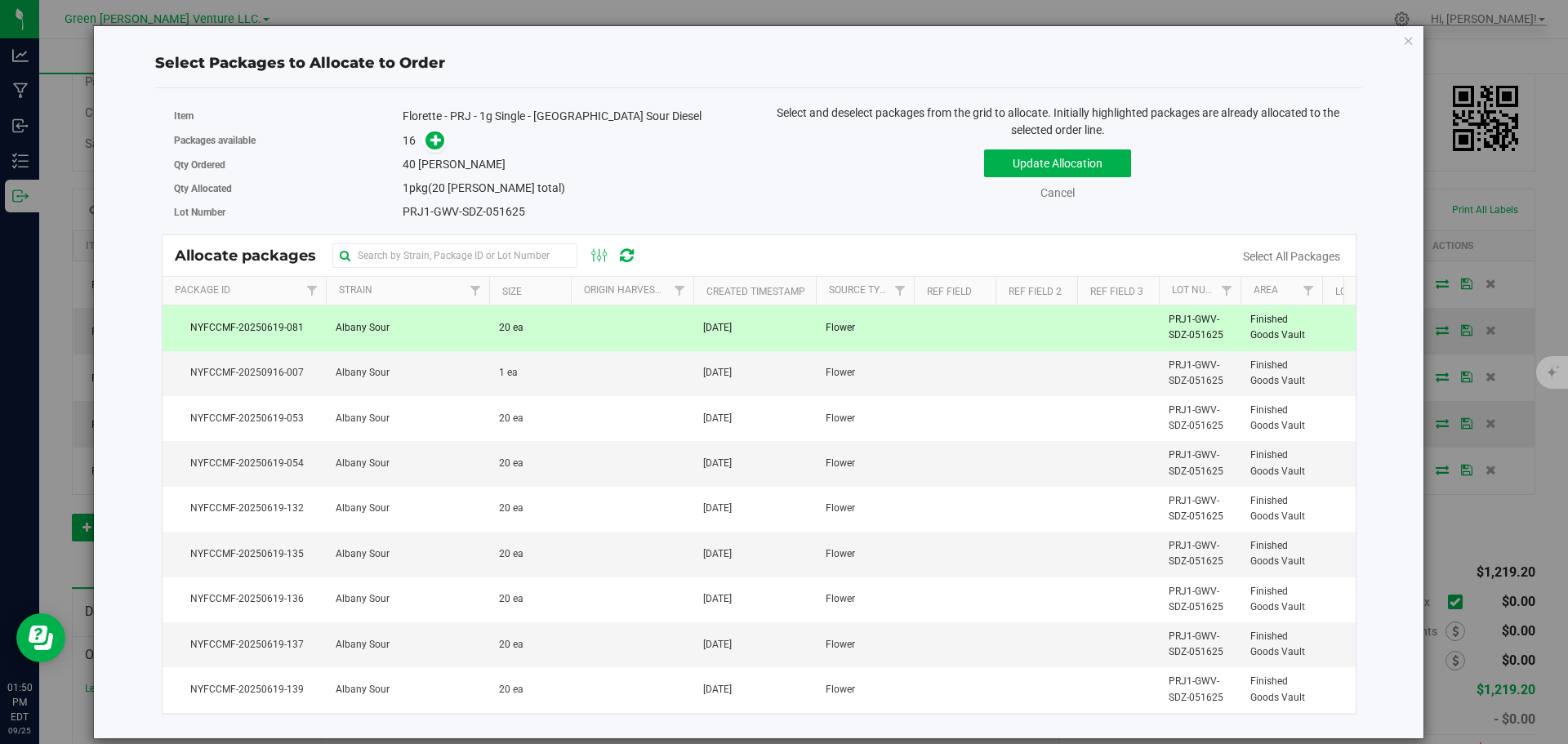
scroll to position [327, 0]
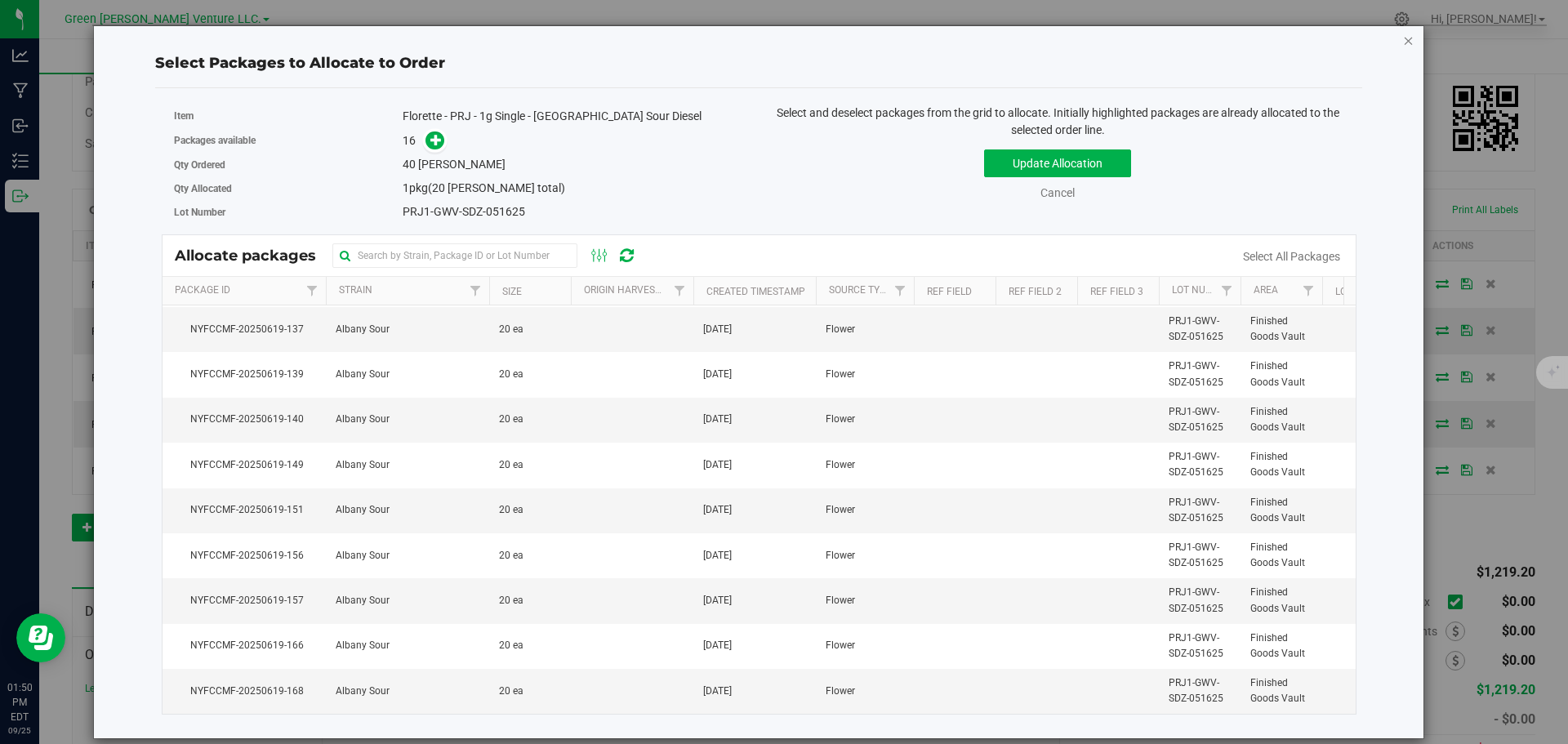
click at [1406, 45] on icon "button" at bounding box center [1409, 40] width 12 height 19
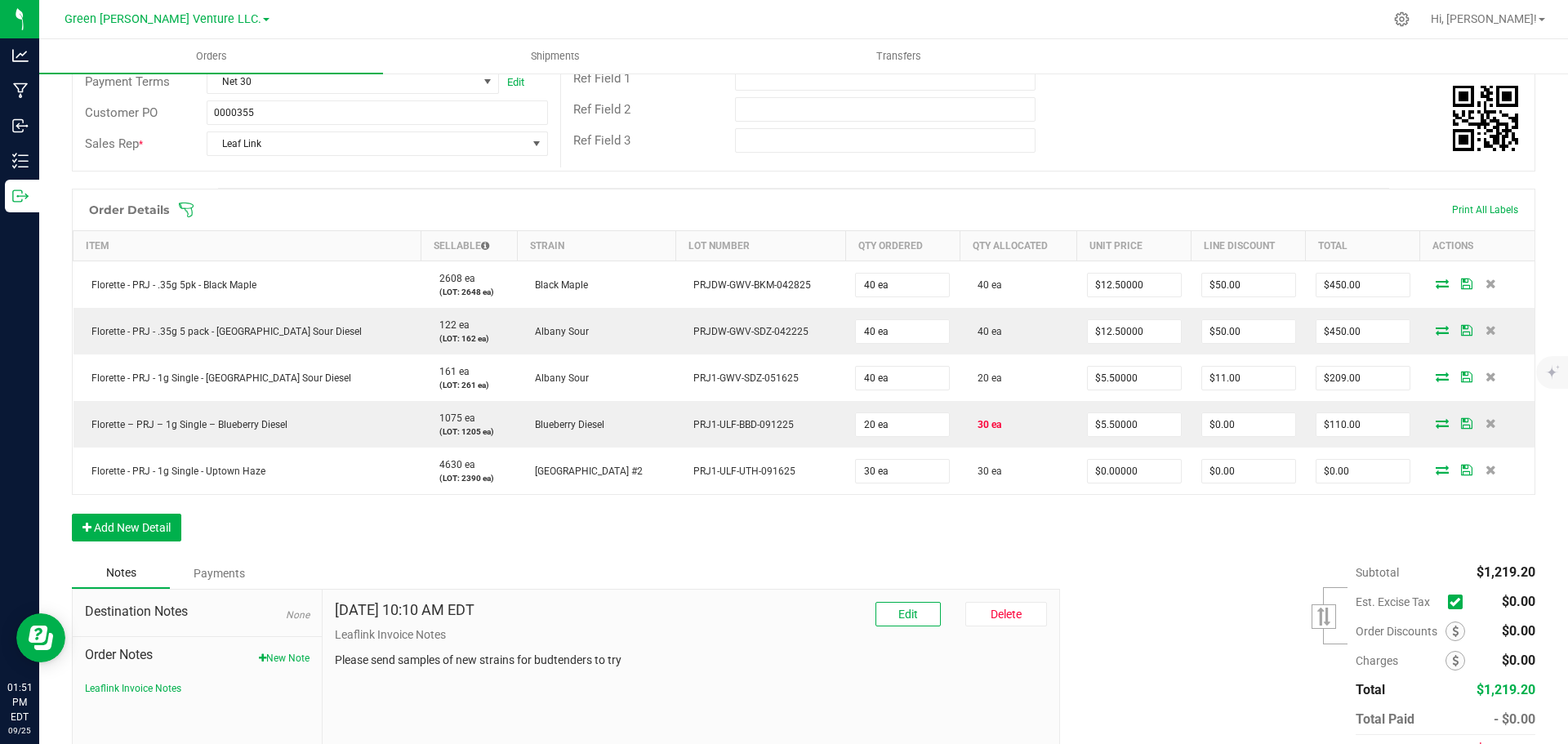
click at [189, 211] on icon at bounding box center [186, 209] width 17 height 17
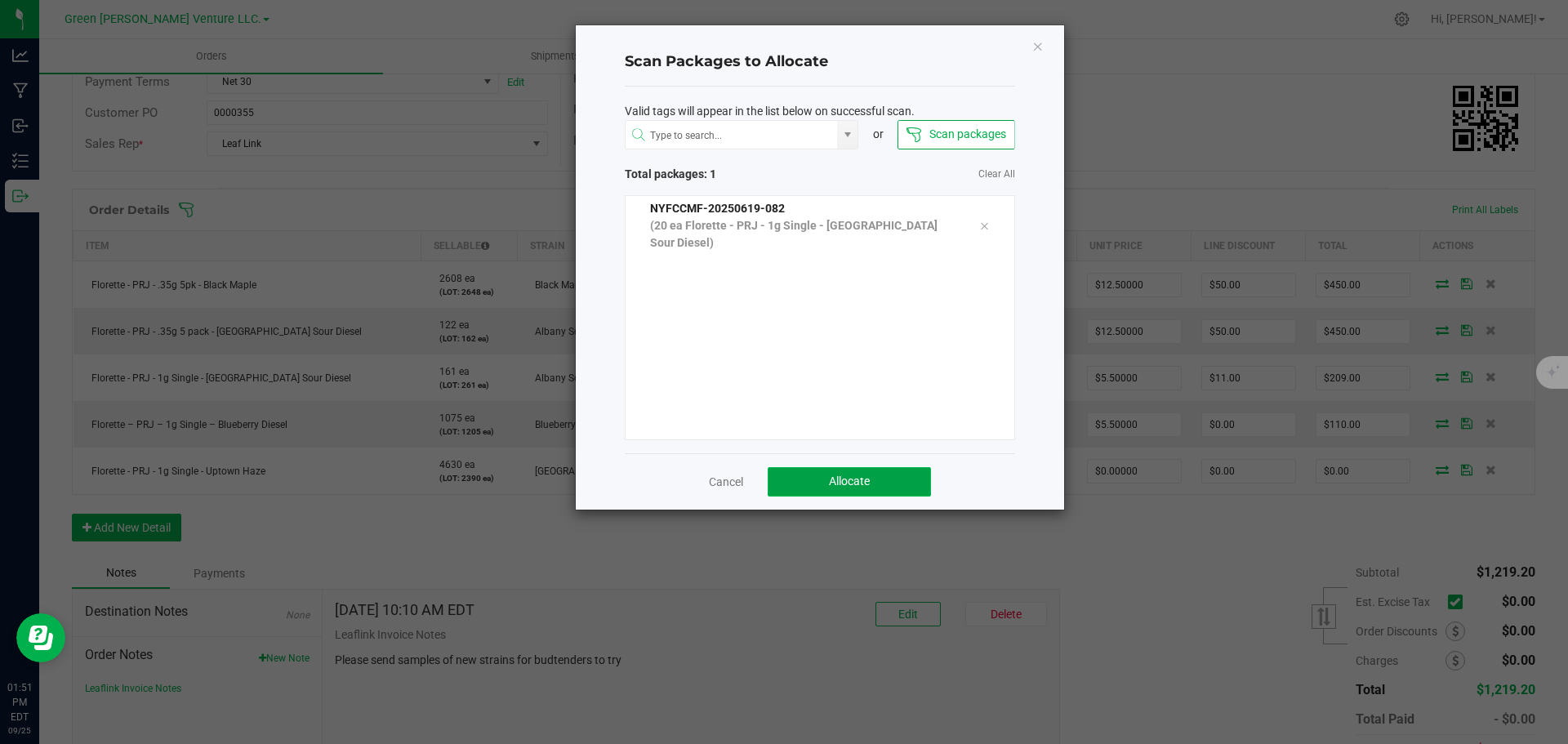
click at [826, 474] on button "Allocate" at bounding box center [850, 482] width 164 height 29
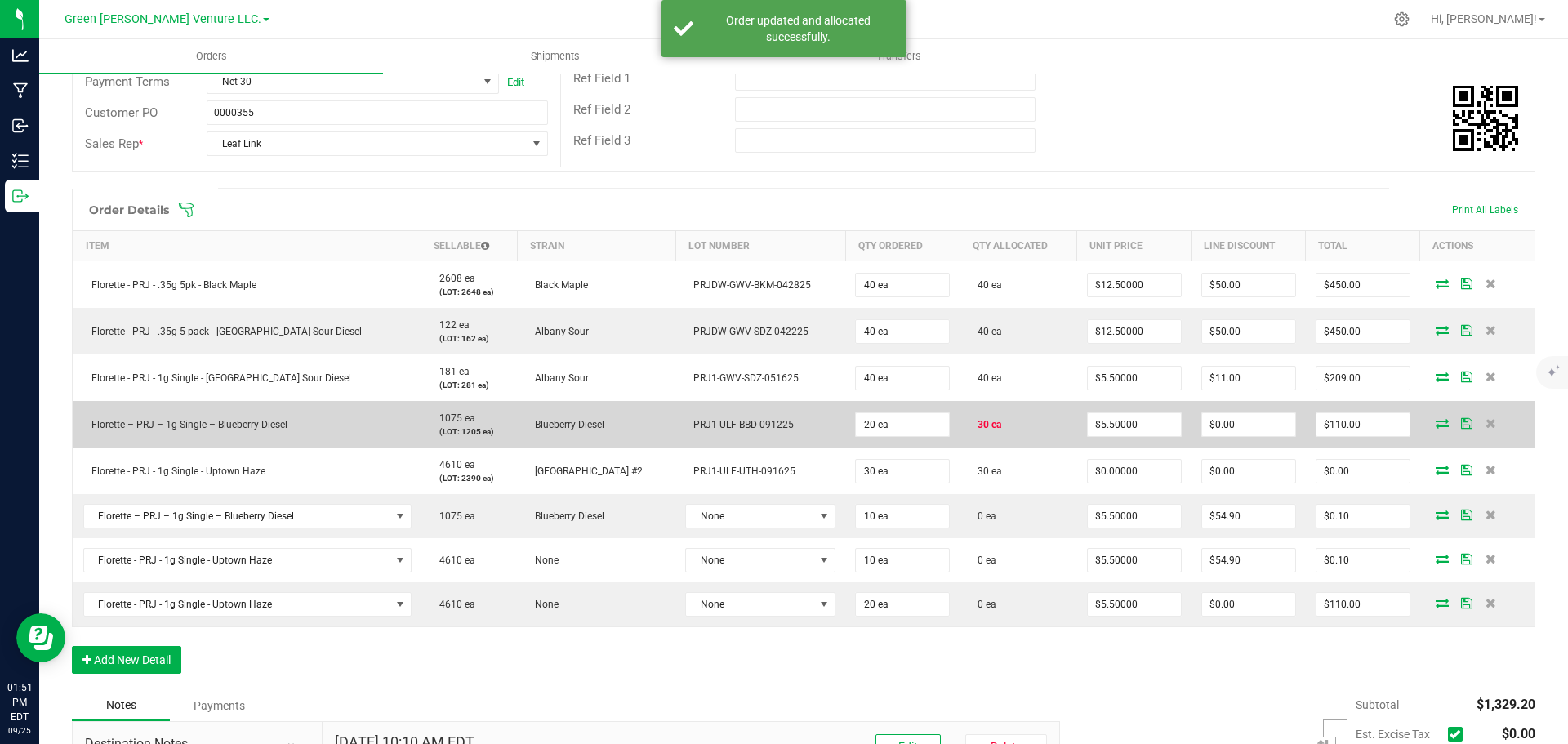
click at [1436, 428] on icon at bounding box center [1441, 424] width 13 height 10
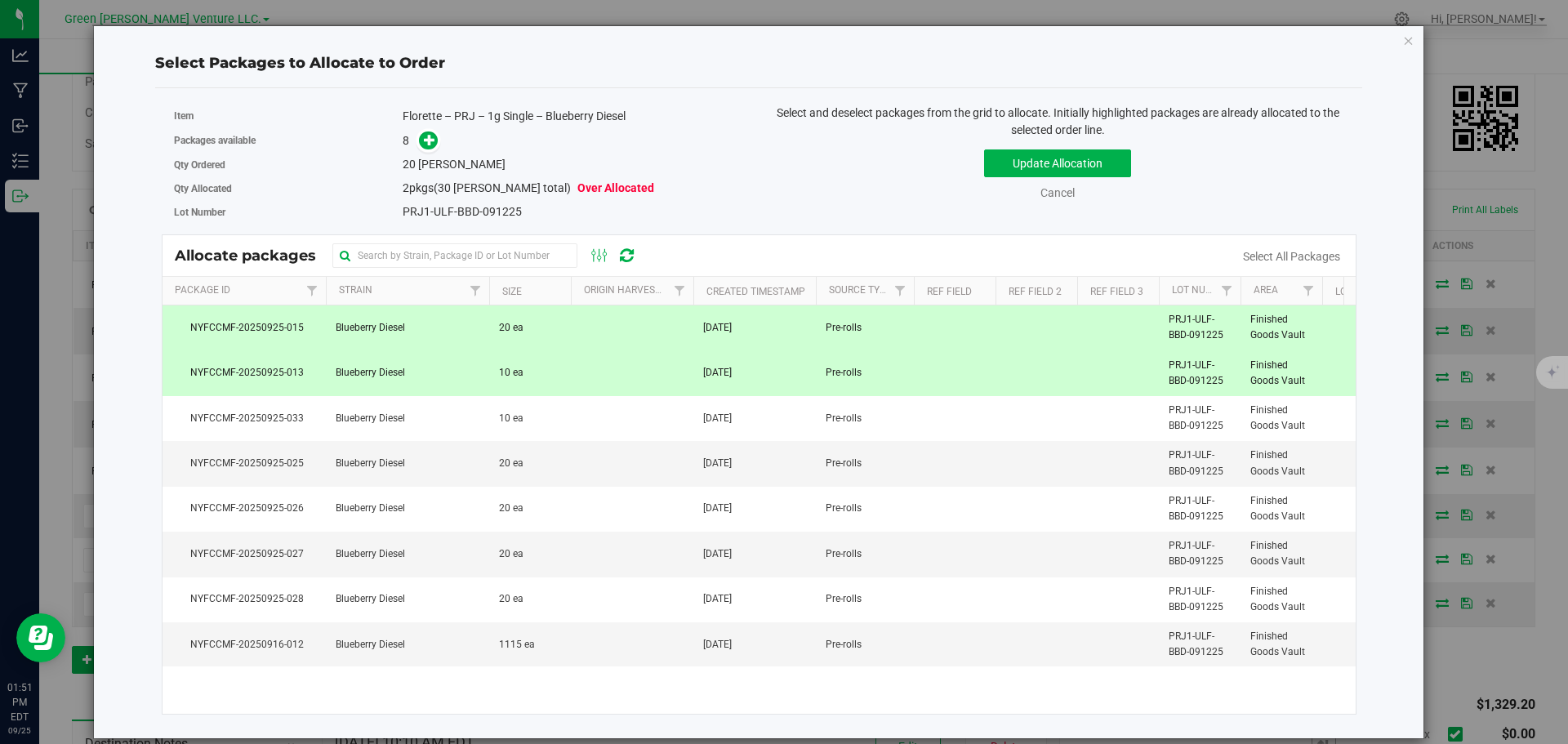
click at [478, 380] on td "Blueberry Diesel" at bounding box center [408, 374] width 164 height 45
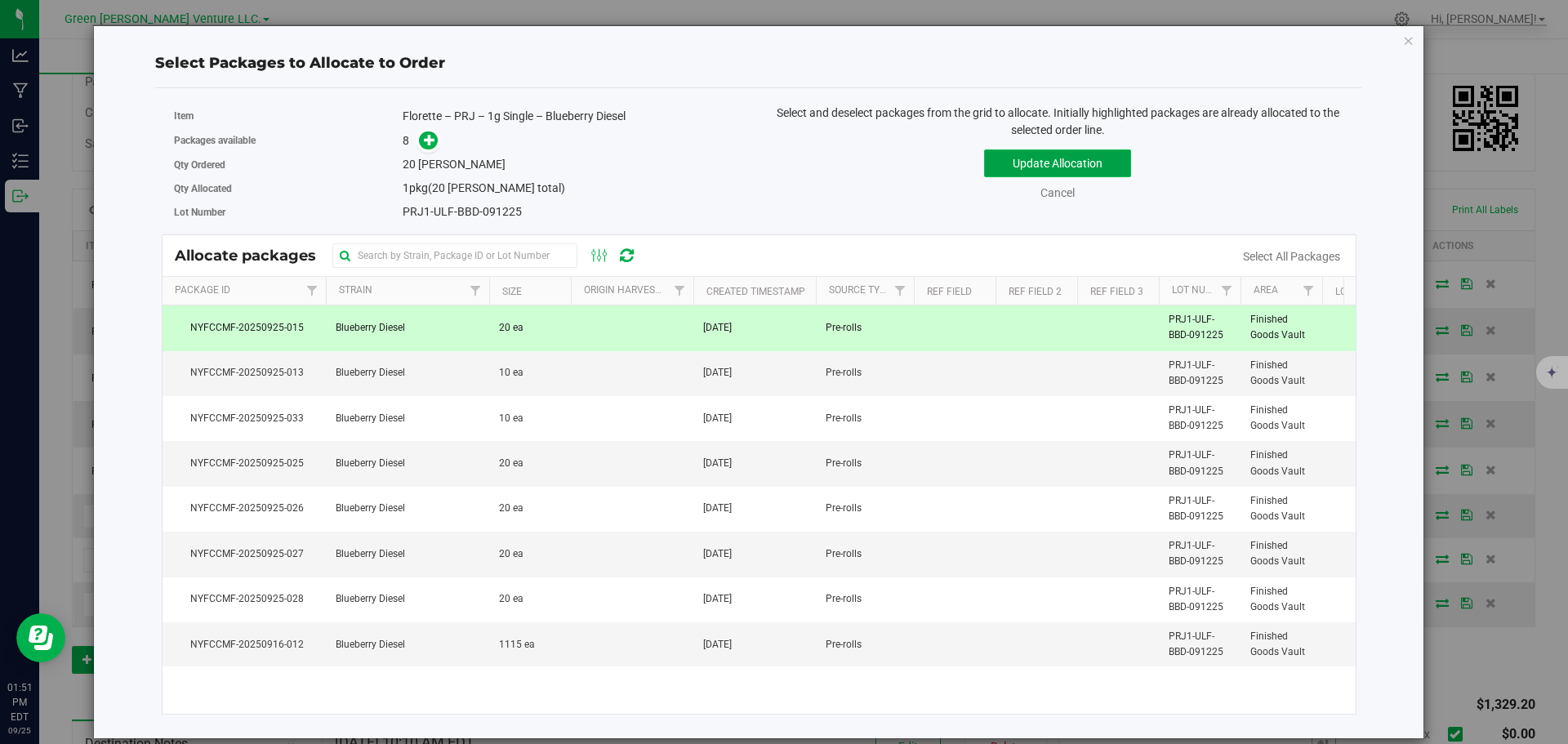
click at [1040, 158] on button "Update Allocation" at bounding box center [1057, 164] width 147 height 28
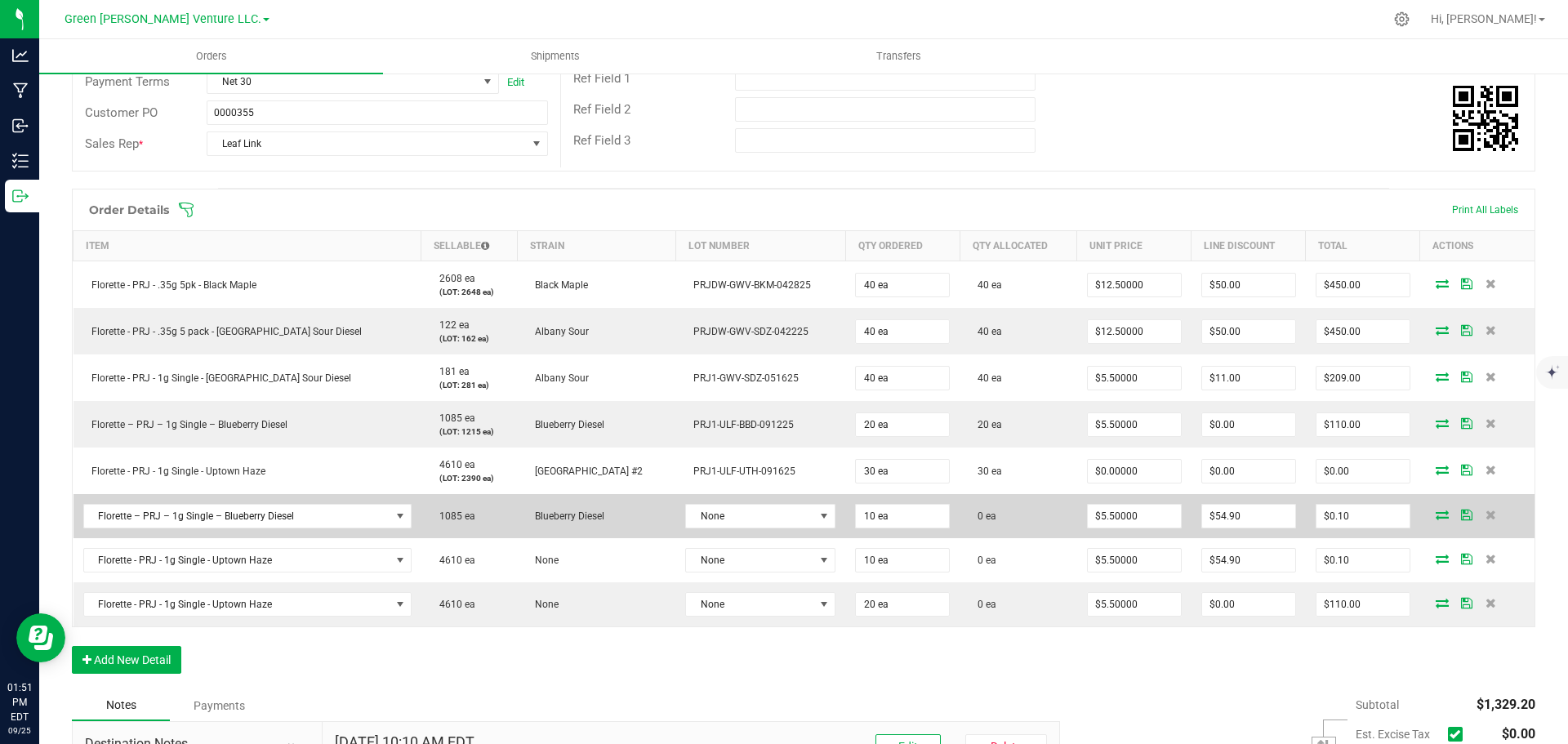
click at [1436, 515] on icon at bounding box center [1441, 515] width 13 height 10
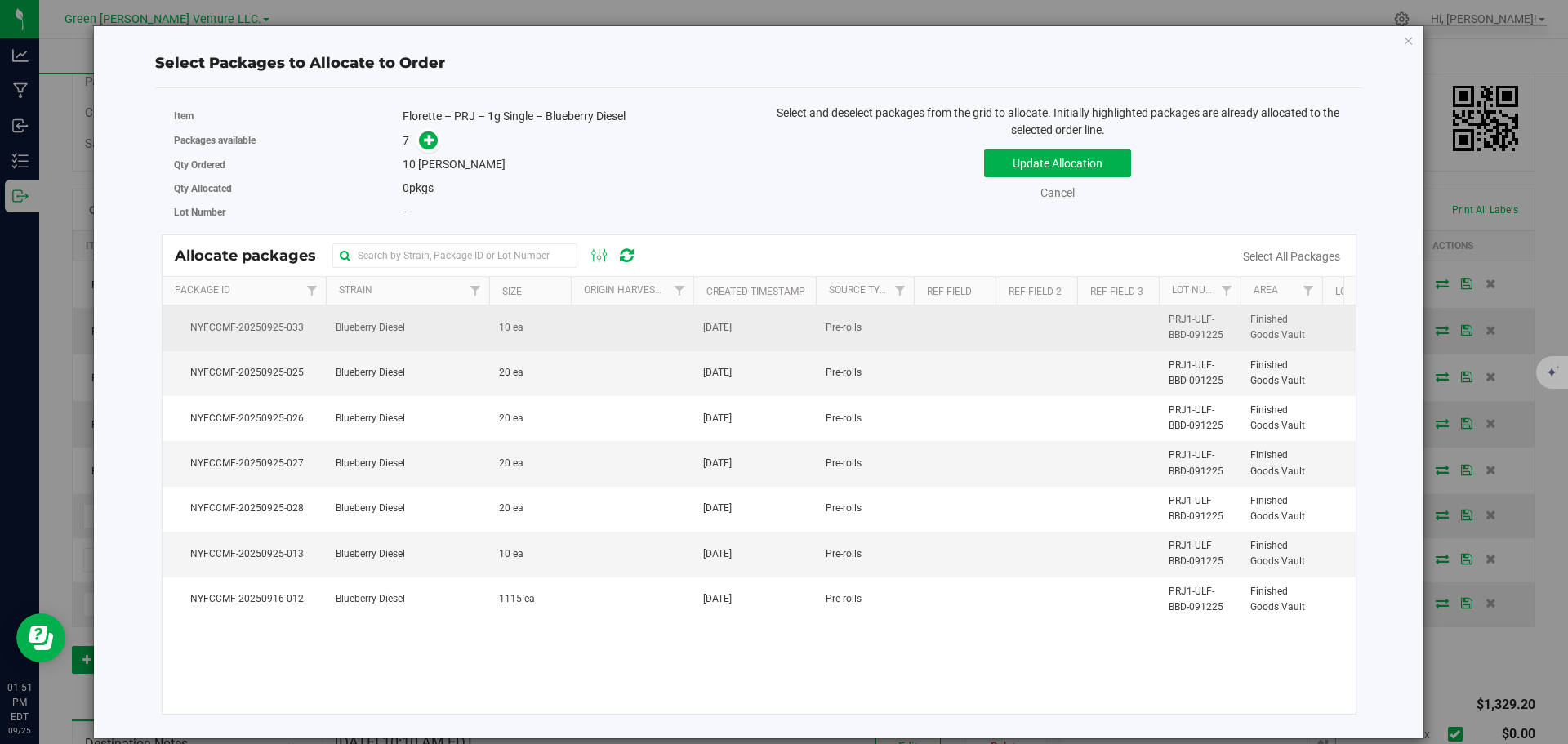
click at [458, 321] on td "Blueberry Diesel" at bounding box center [408, 328] width 164 height 45
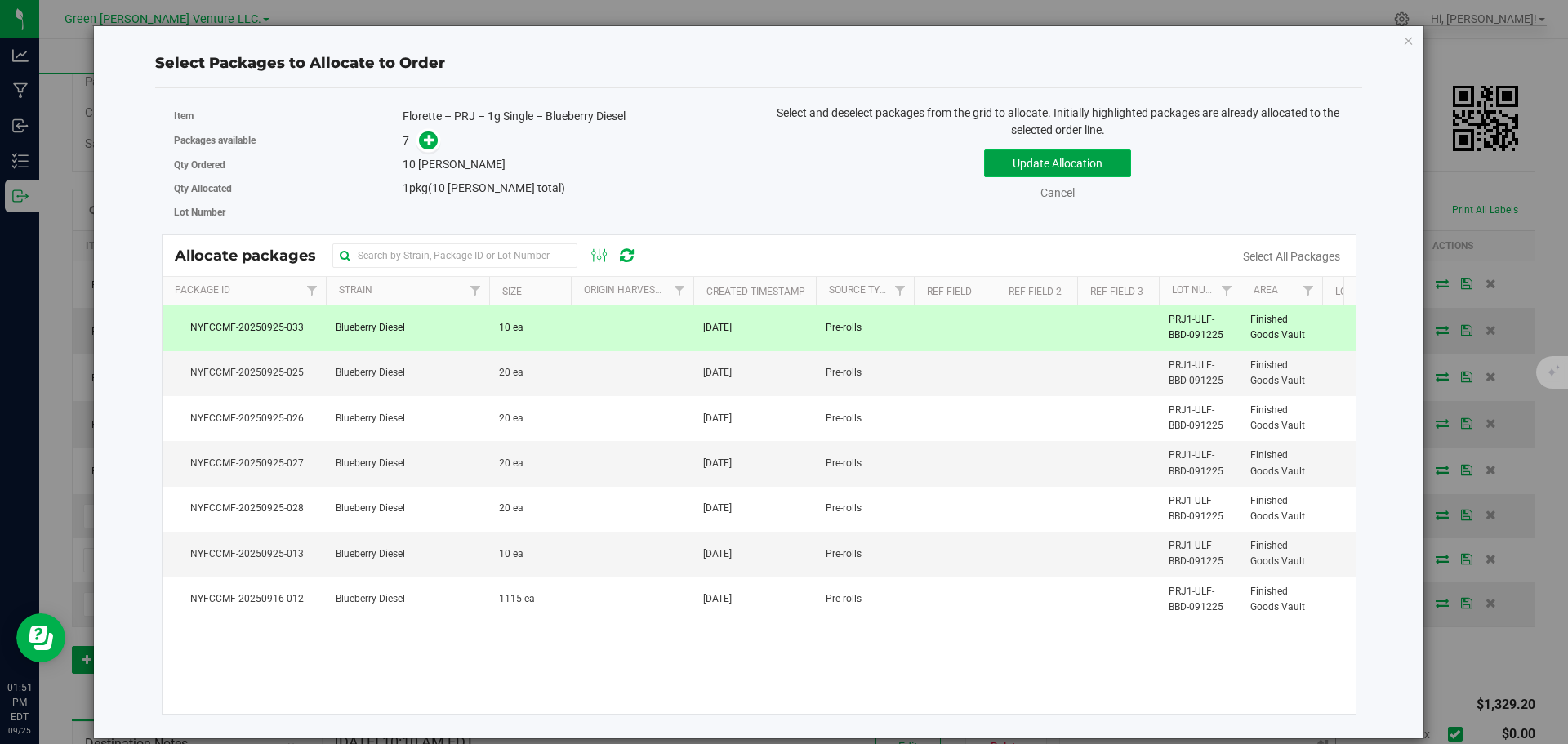
click at [1003, 166] on button "Update Allocation" at bounding box center [1057, 164] width 147 height 28
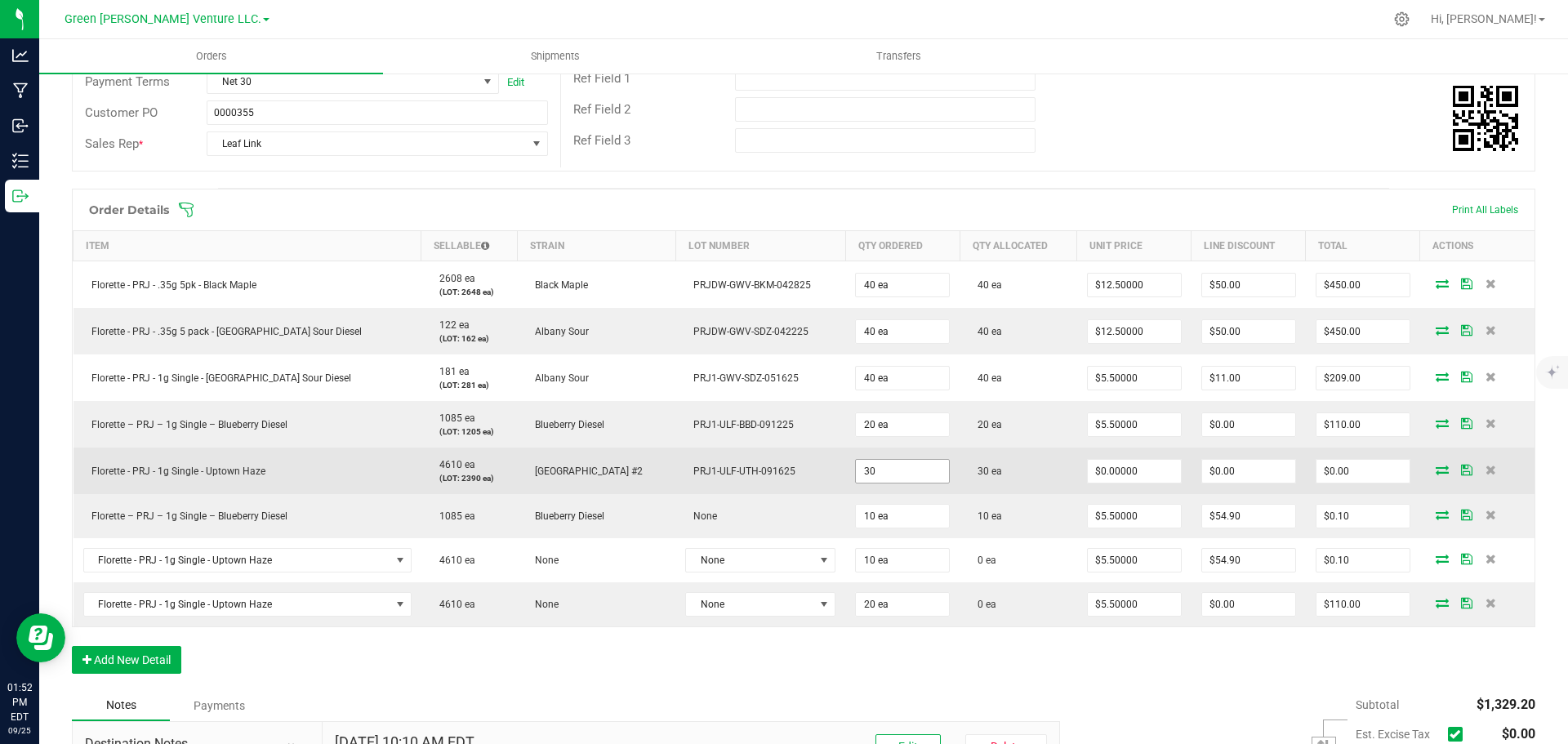
click at [856, 466] on input "30" at bounding box center [902, 470] width 93 height 22
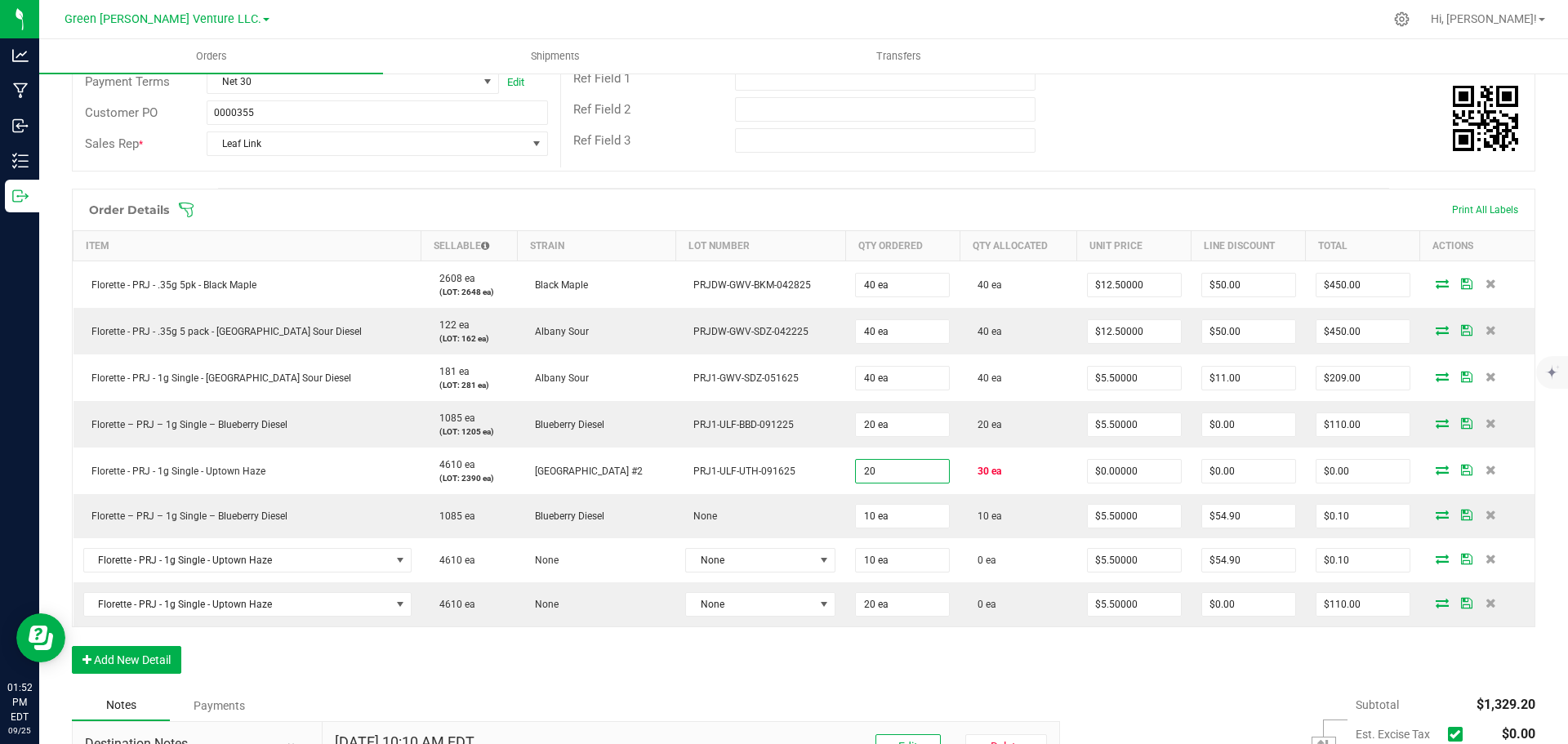
type input "20 ea"
click at [1028, 664] on div "Order Details Print All Labels Item Sellable Strain Lot Number Qty Ordered Qty …" at bounding box center [804, 439] width 1464 height 502
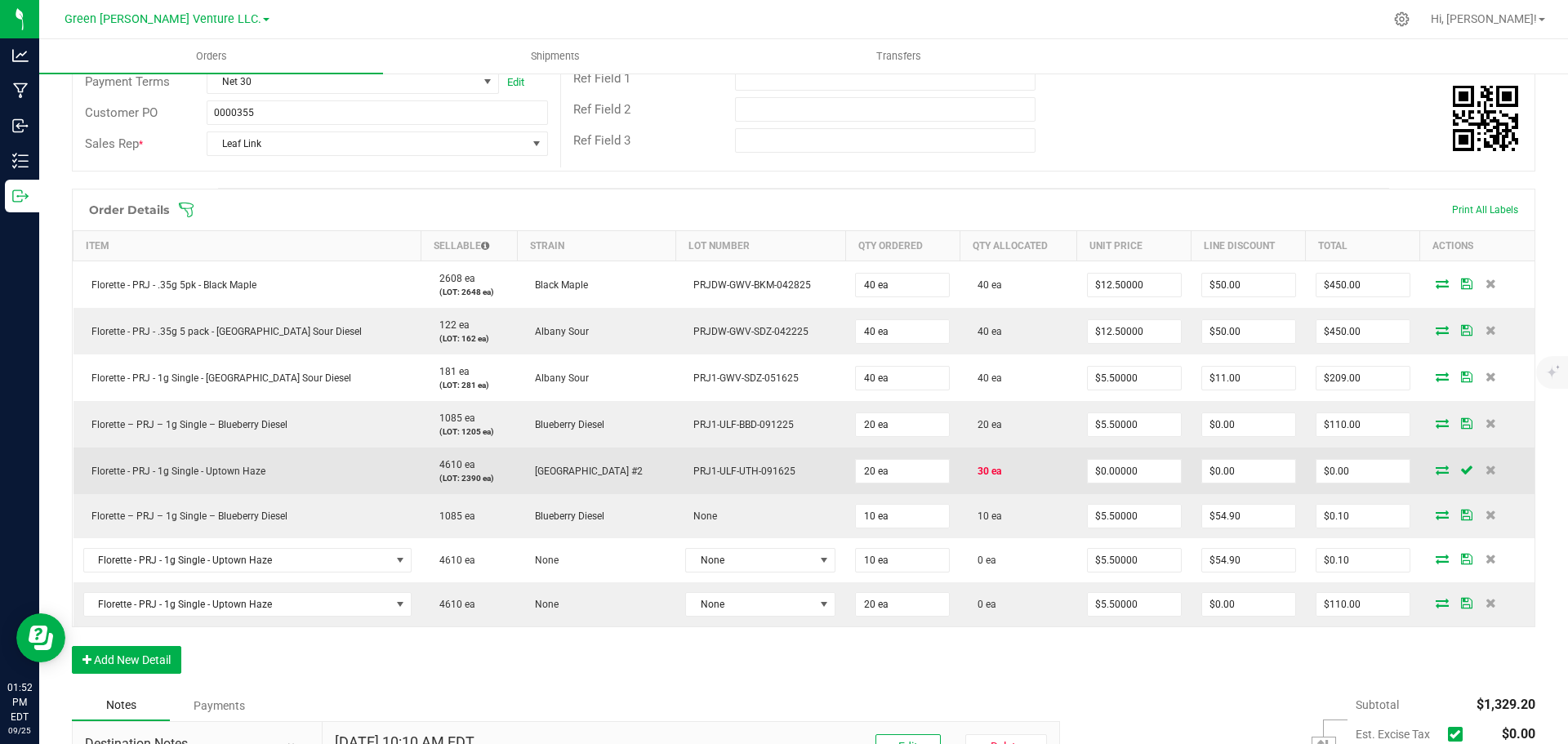
click at [1436, 469] on icon at bounding box center [1441, 469] width 13 height 10
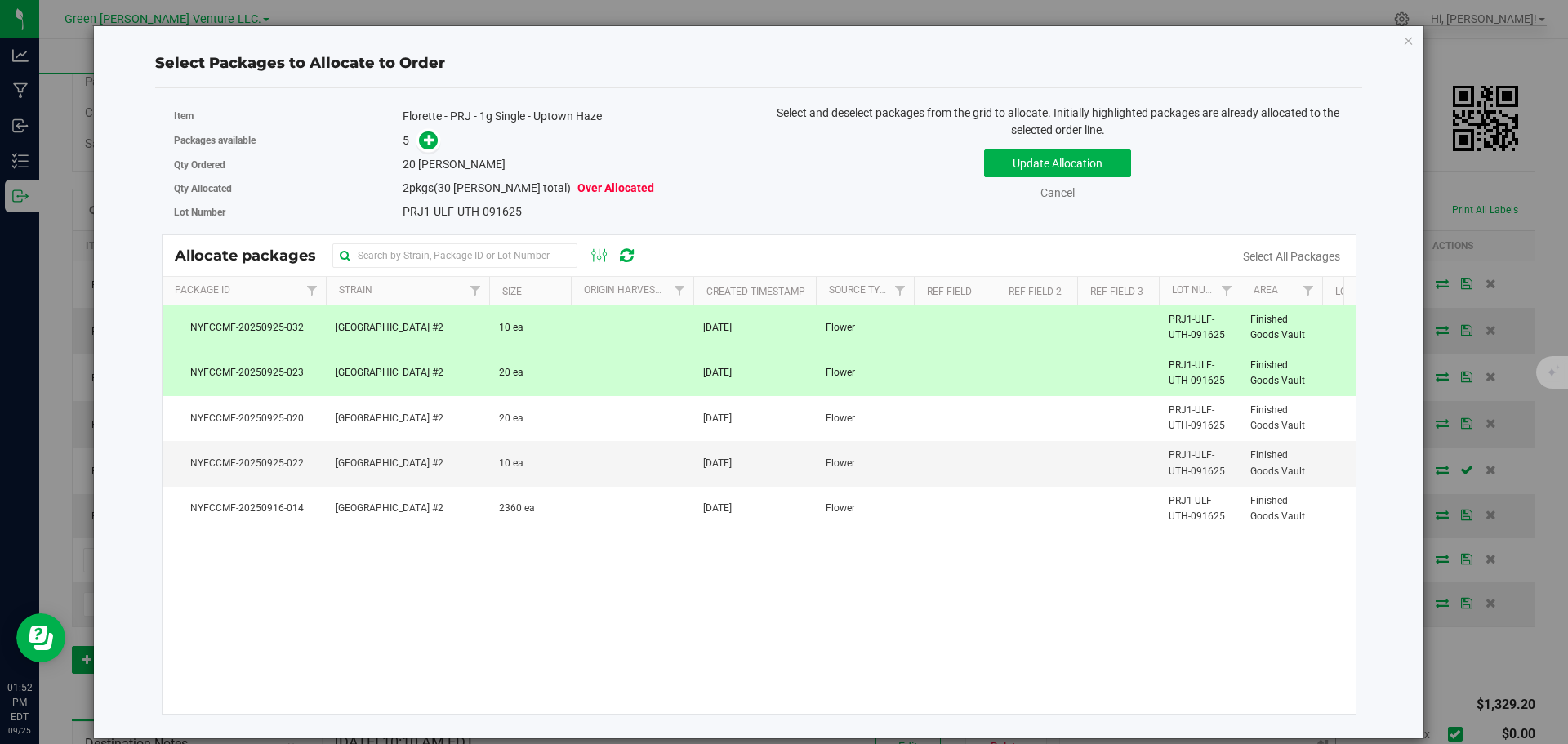
click at [553, 327] on td "10 ea" at bounding box center [530, 328] width 82 height 45
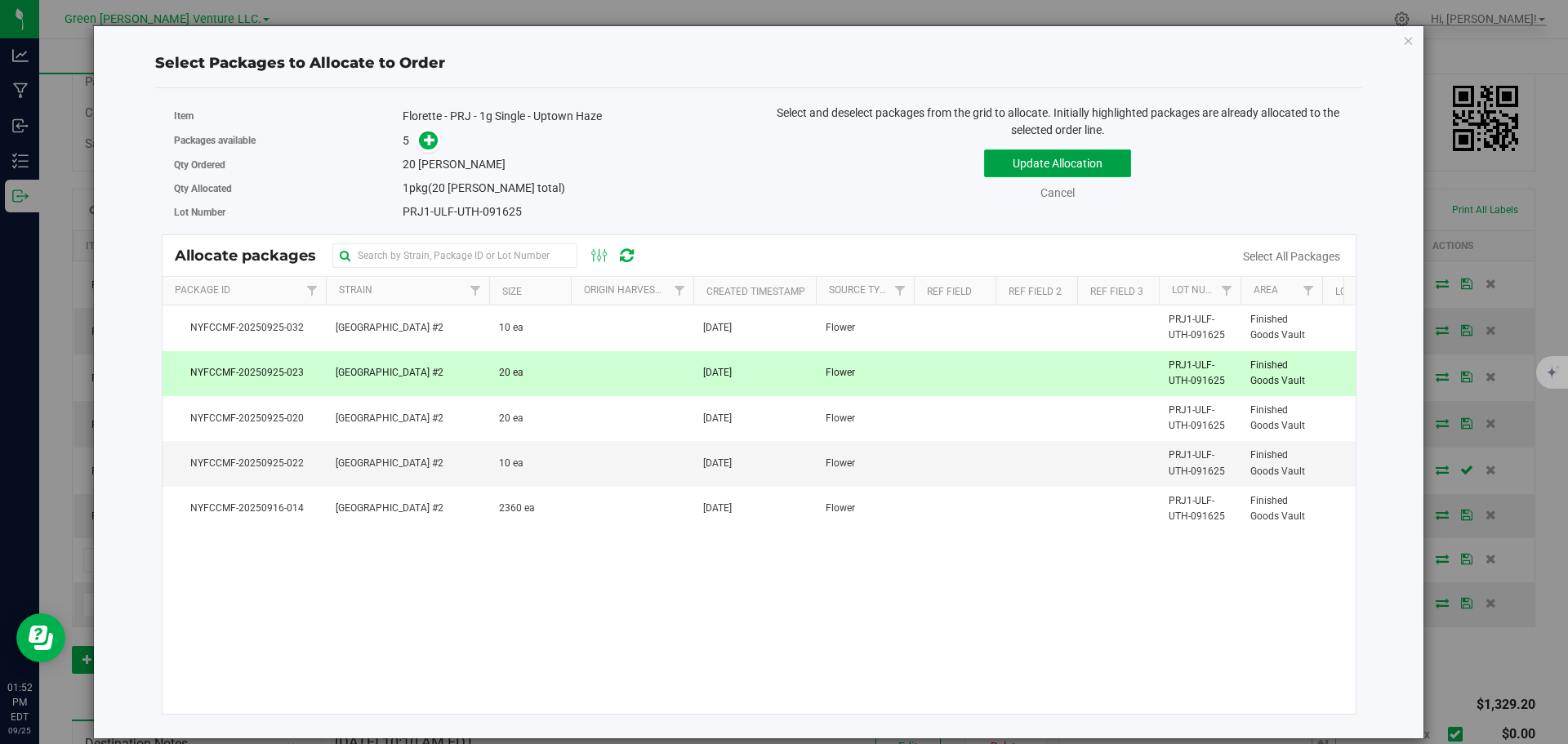
click at [1115, 155] on button "Update Allocation" at bounding box center [1057, 164] width 147 height 28
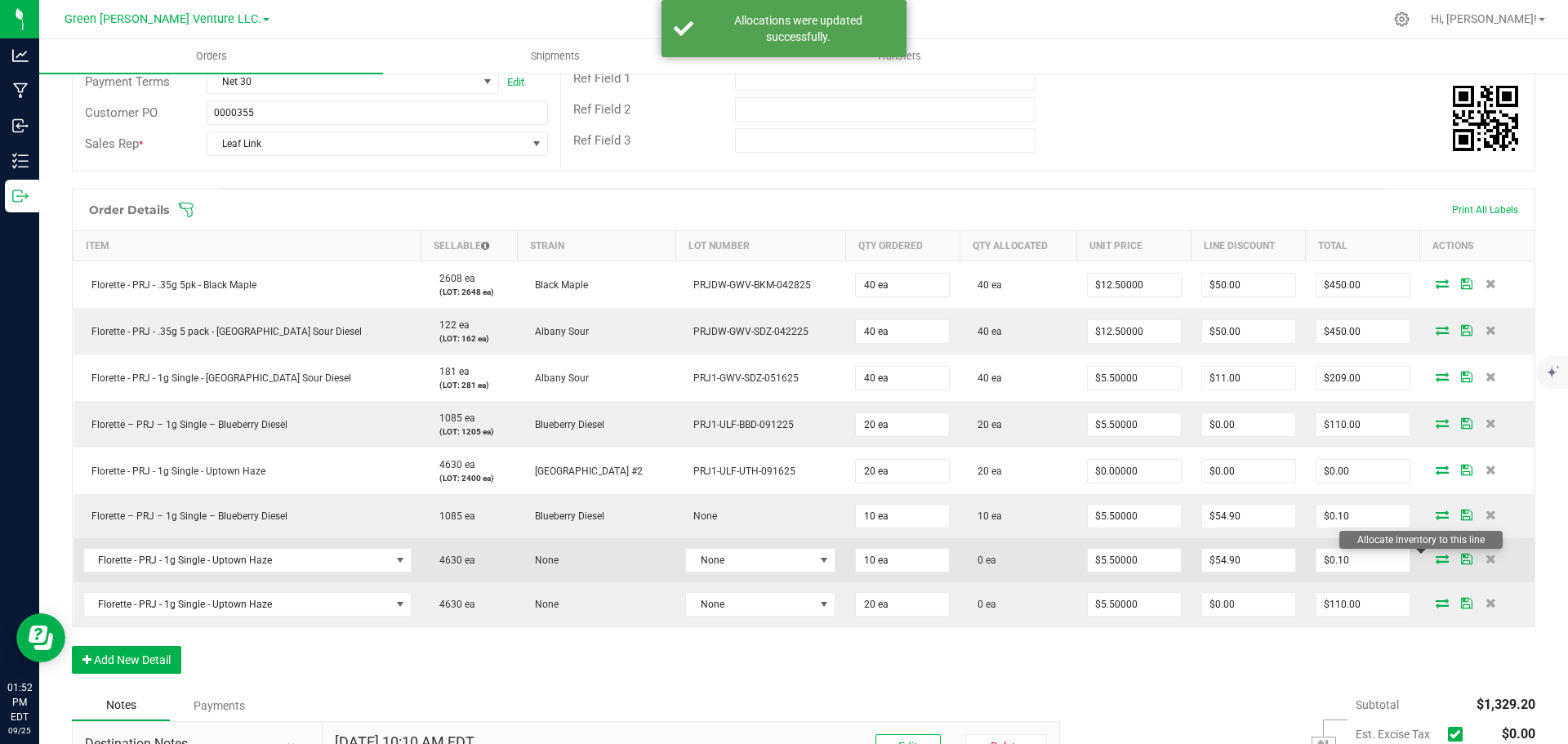
click at [1436, 556] on icon at bounding box center [1441, 559] width 13 height 10
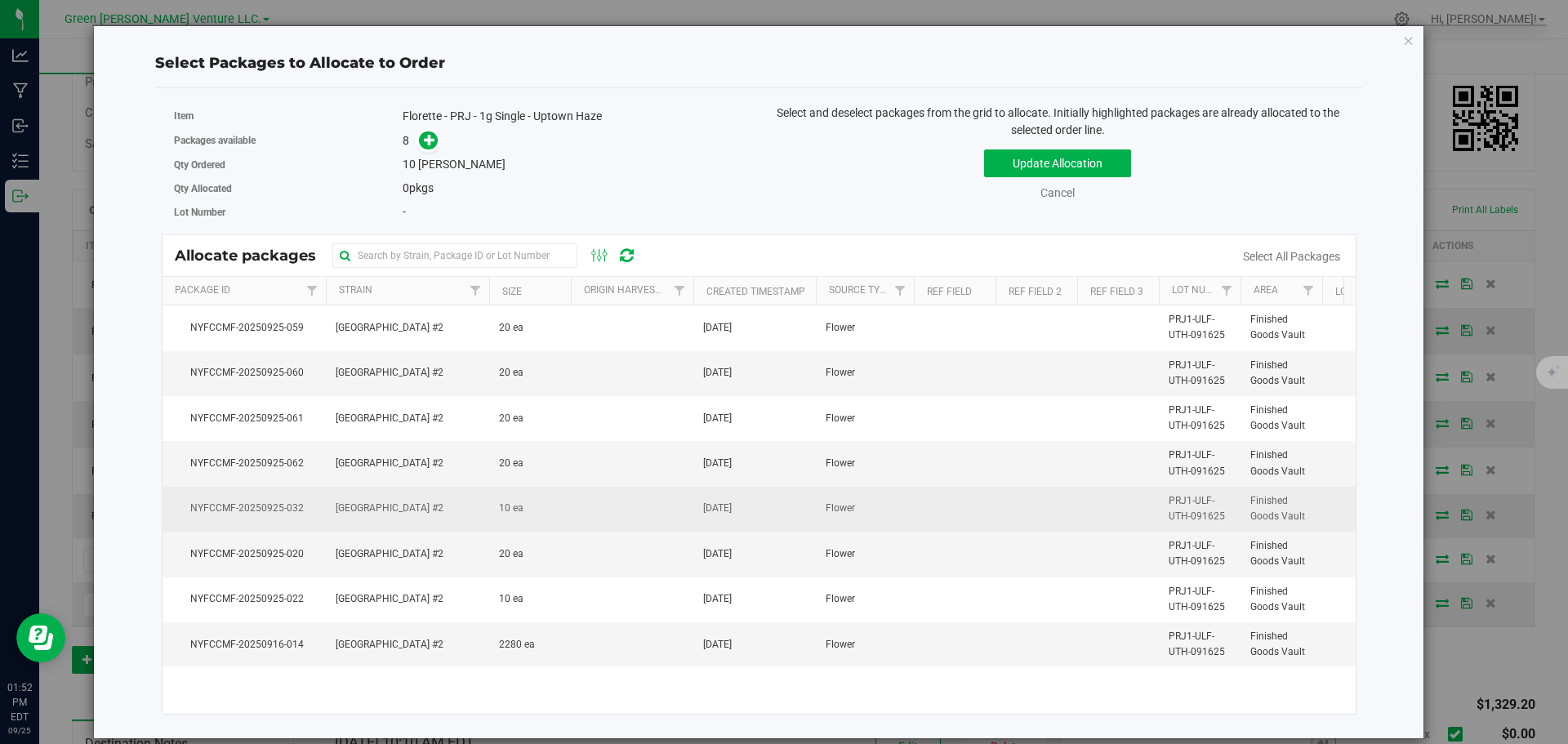
click at [479, 509] on td "Town Heights #2" at bounding box center [408, 509] width 164 height 45
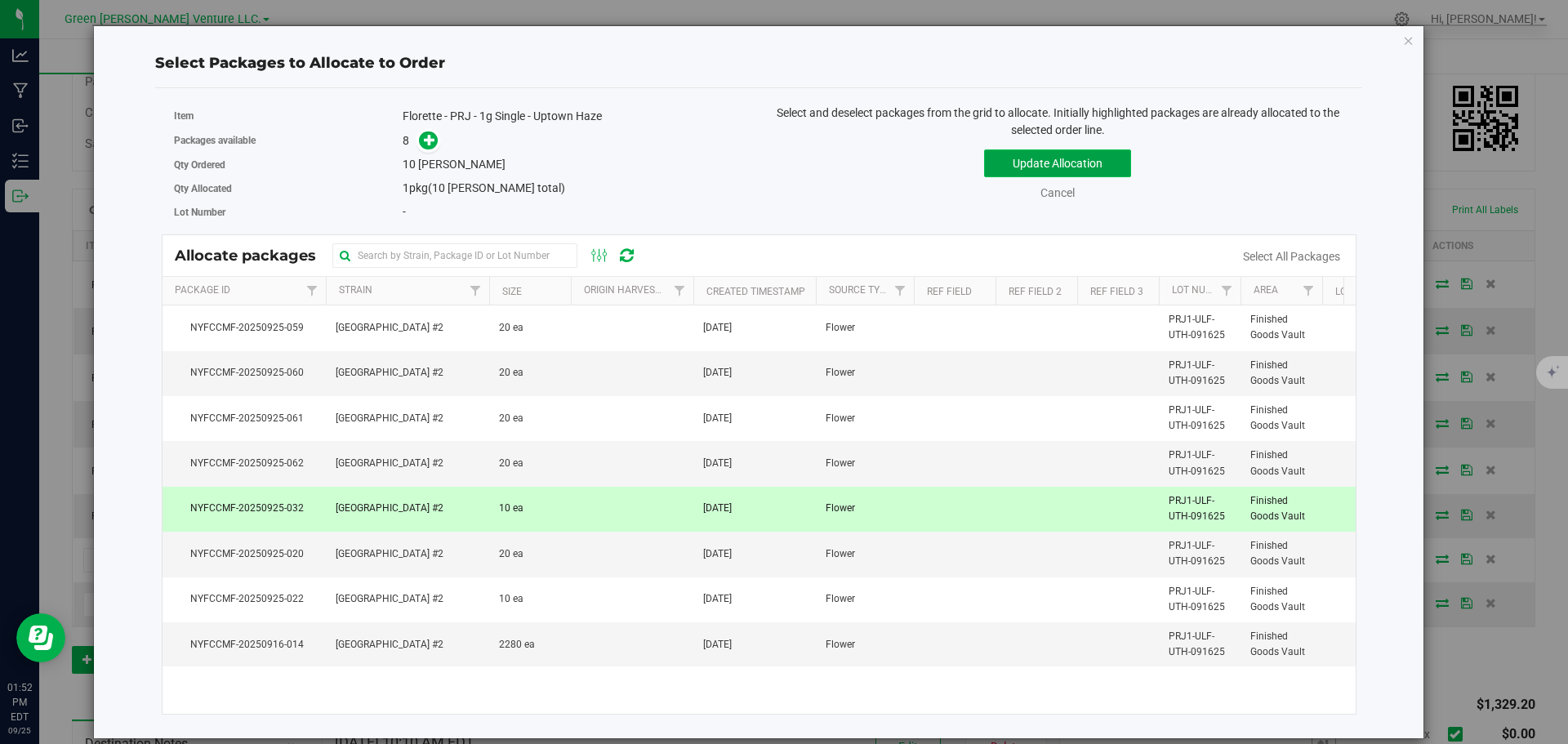
click at [1002, 164] on button "Update Allocation" at bounding box center [1057, 164] width 147 height 28
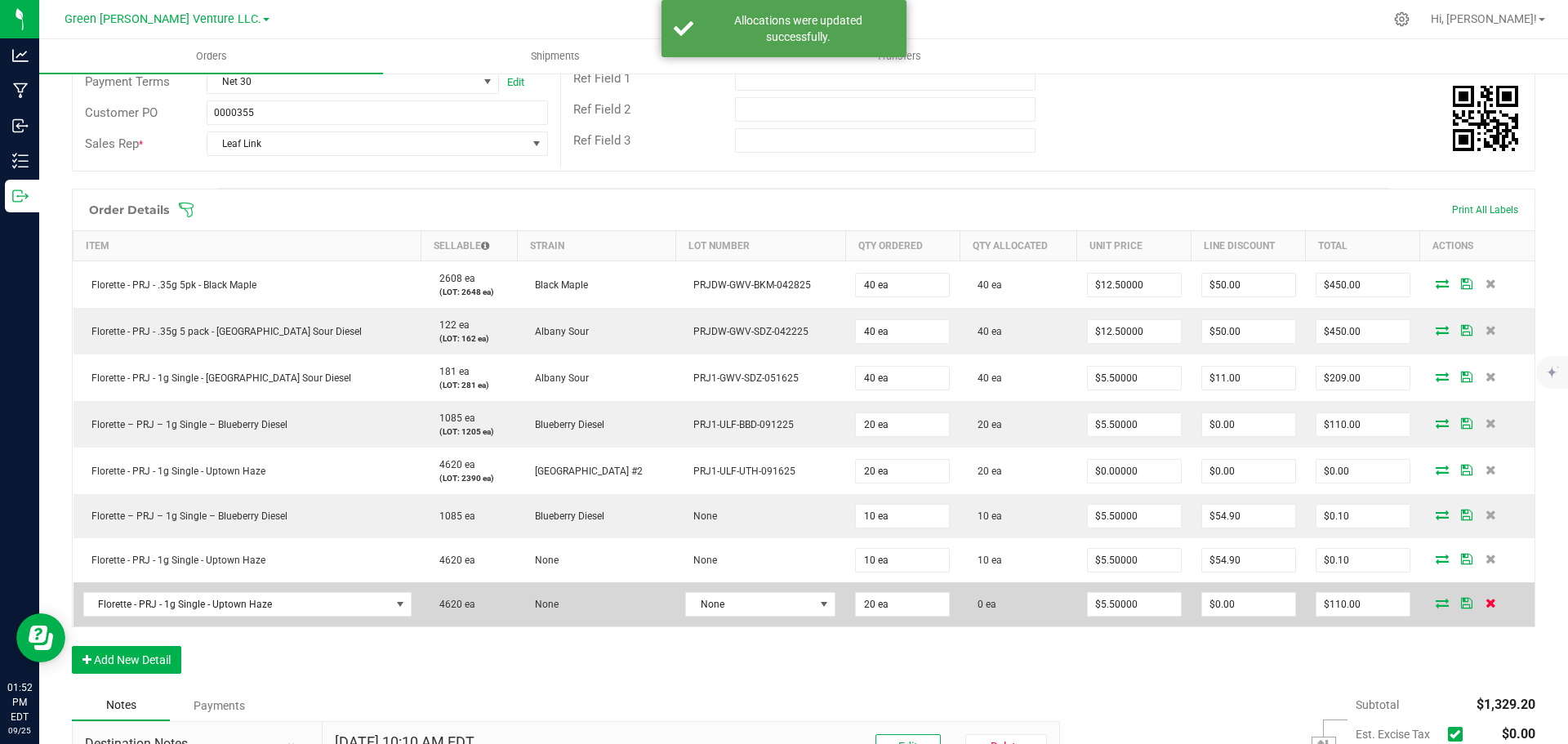
click at [1485, 605] on icon at bounding box center [1490, 603] width 11 height 10
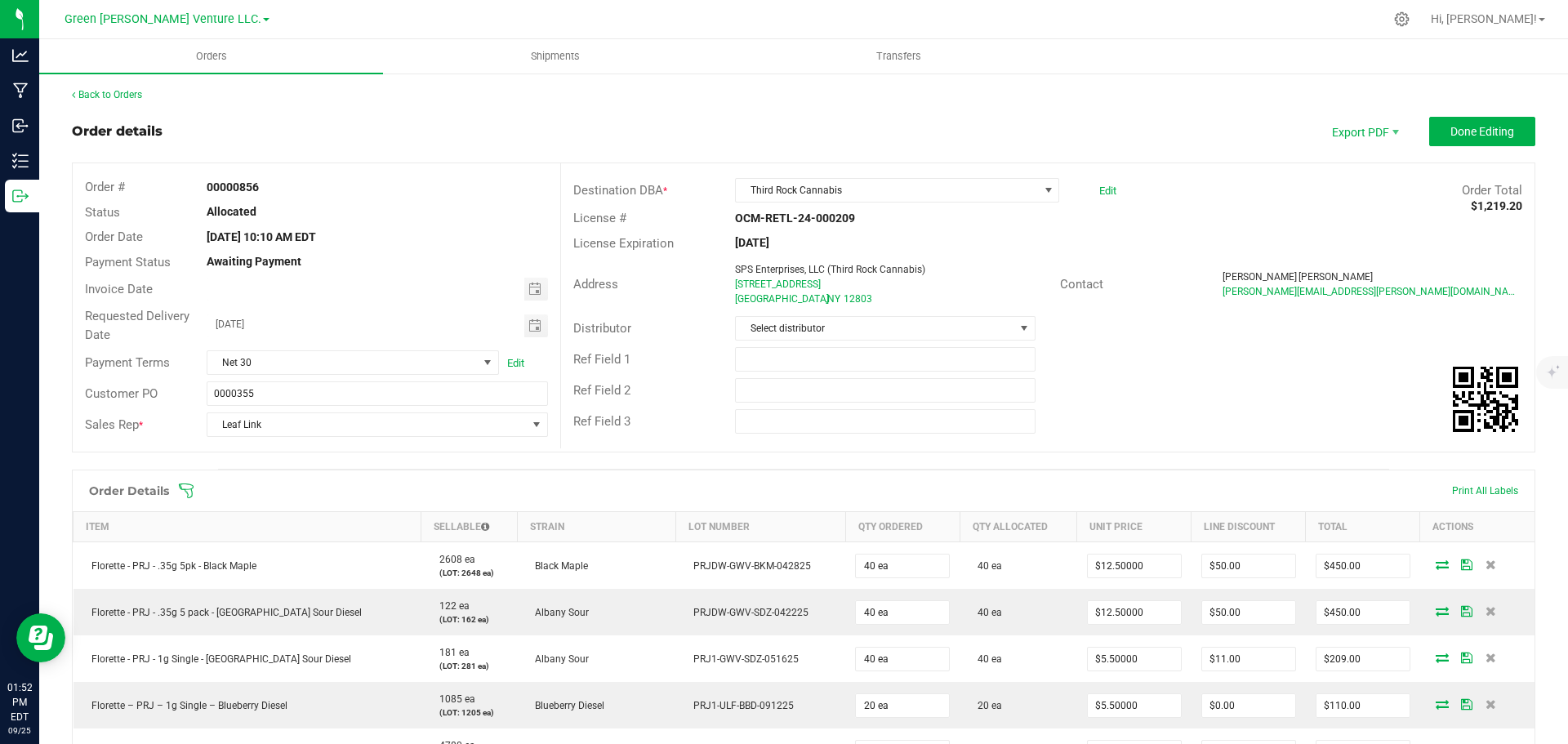
scroll to position [0, 0]
click at [1475, 136] on span "Done Editing" at bounding box center [1481, 131] width 63 height 13
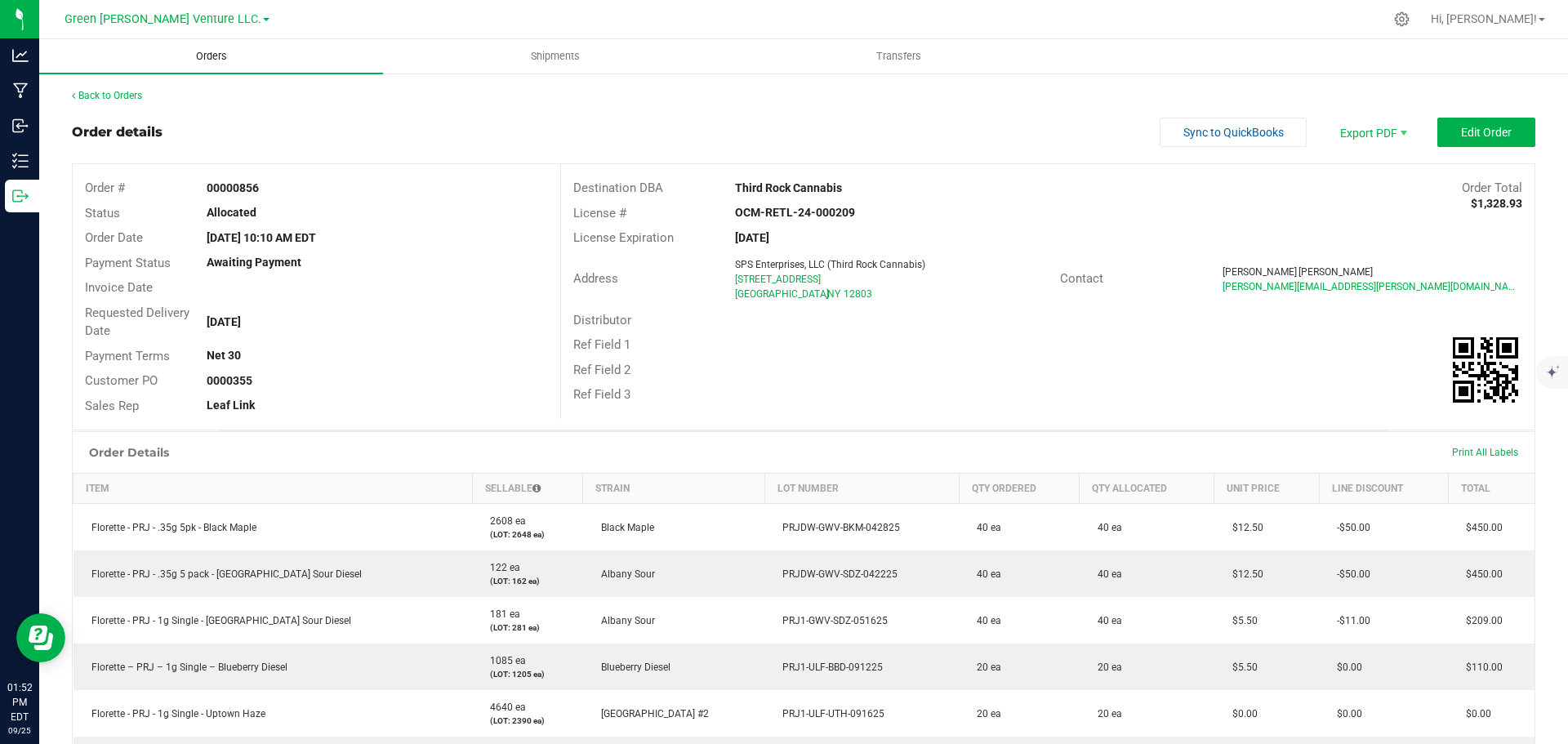
click at [216, 56] on span "Orders" at bounding box center [211, 56] width 75 height 15
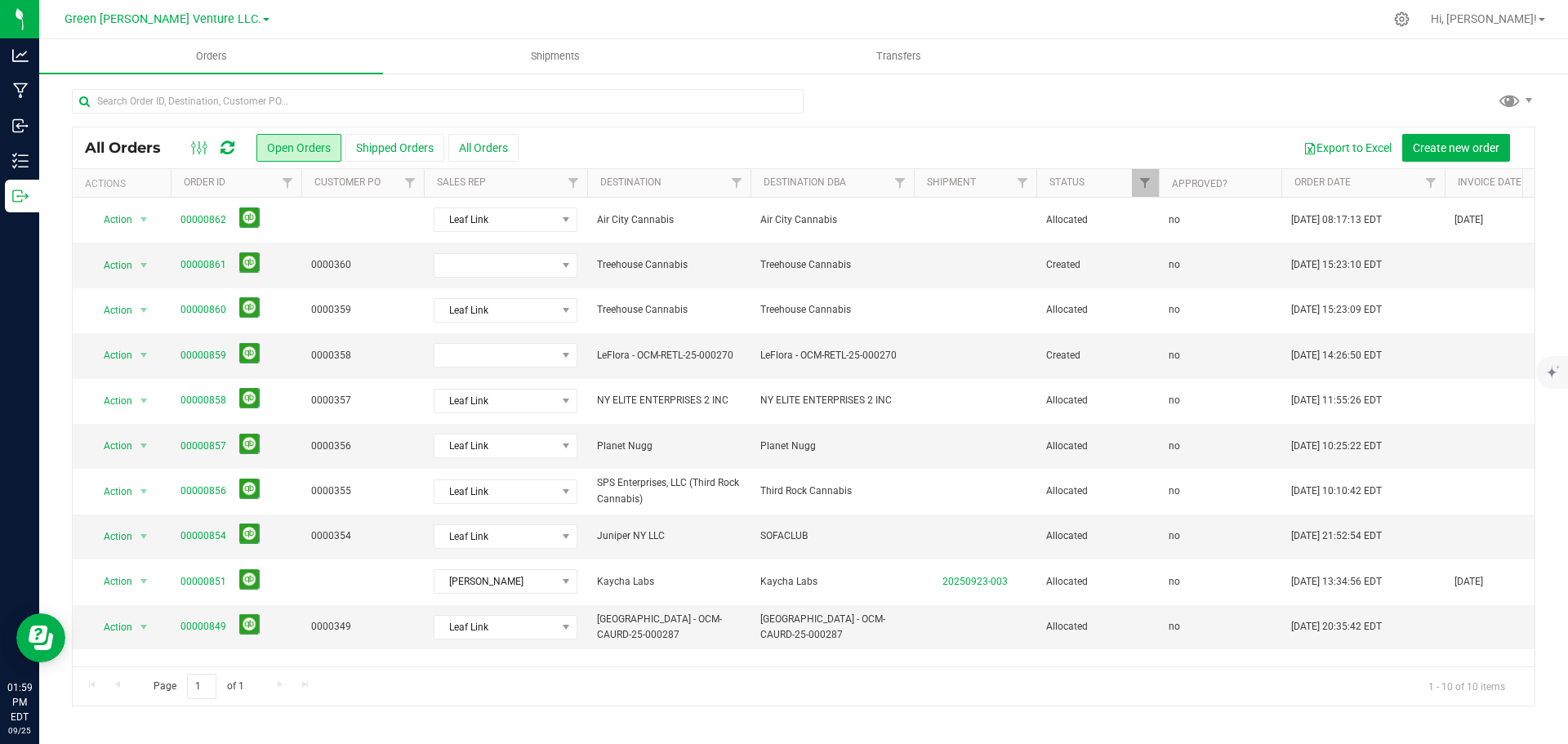
click at [1313, 94] on div at bounding box center [804, 107] width 1464 height 38
click at [547, 347] on span at bounding box center [494, 354] width 122 height 22
click at [489, 512] on li "Leaf Link" at bounding box center [510, 509] width 153 height 28
click at [194, 355] on link "00000859" at bounding box center [202, 355] width 46 height 16
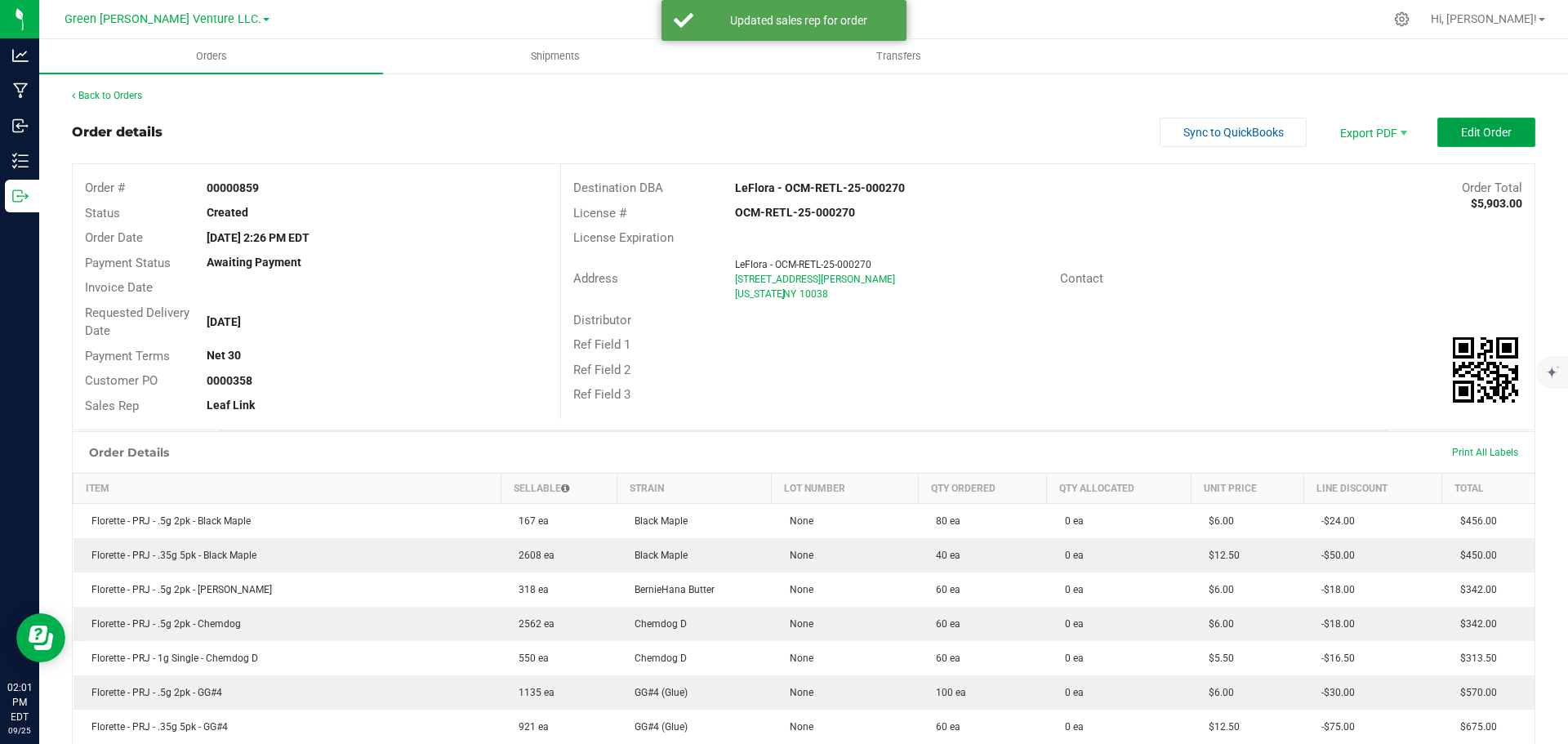
click at [1478, 137] on span "Edit Order" at bounding box center [1486, 131] width 51 height 13
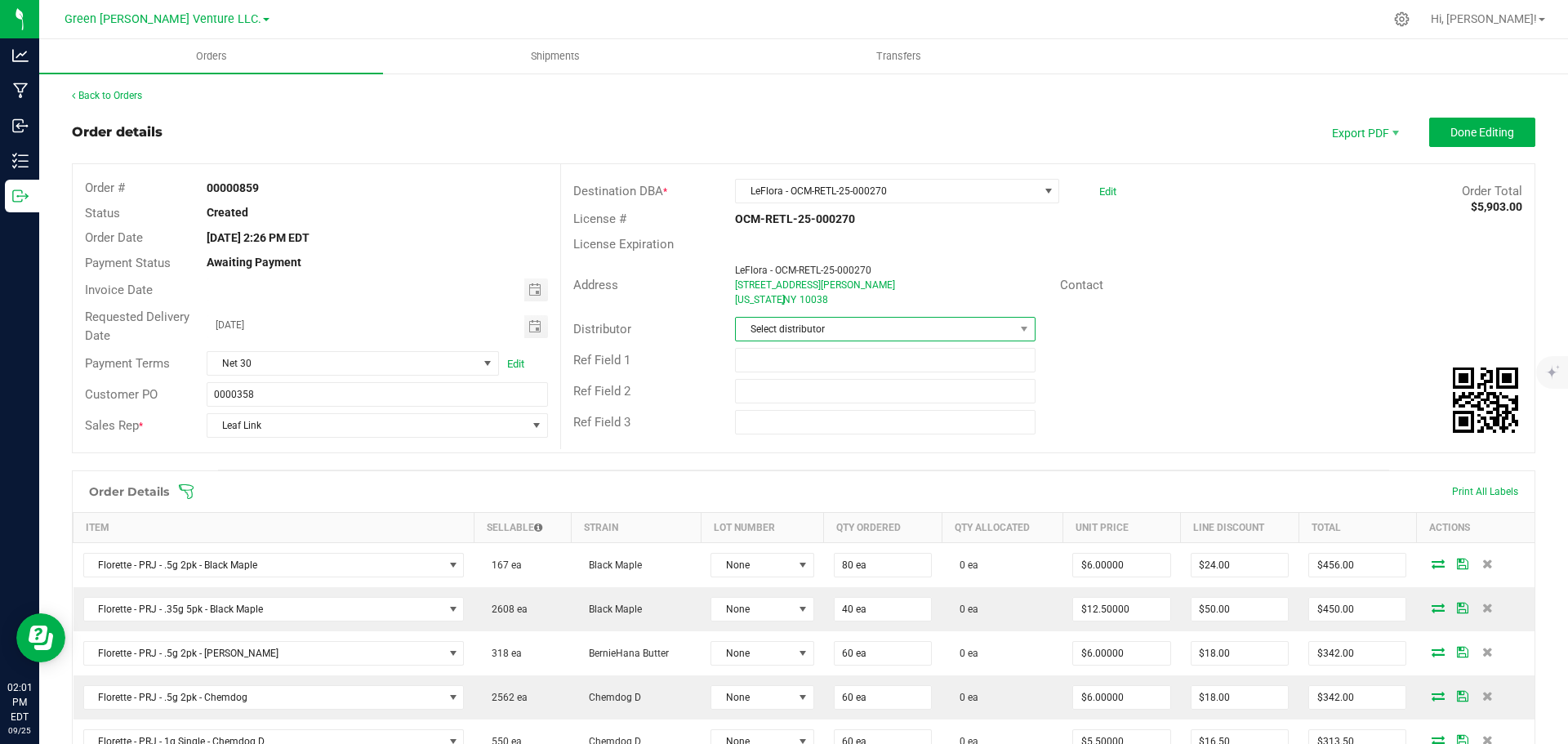
click at [901, 328] on span "Select distributor" at bounding box center [874, 328] width 277 height 22
click at [808, 509] on li "E23" at bounding box center [879, 510] width 296 height 28
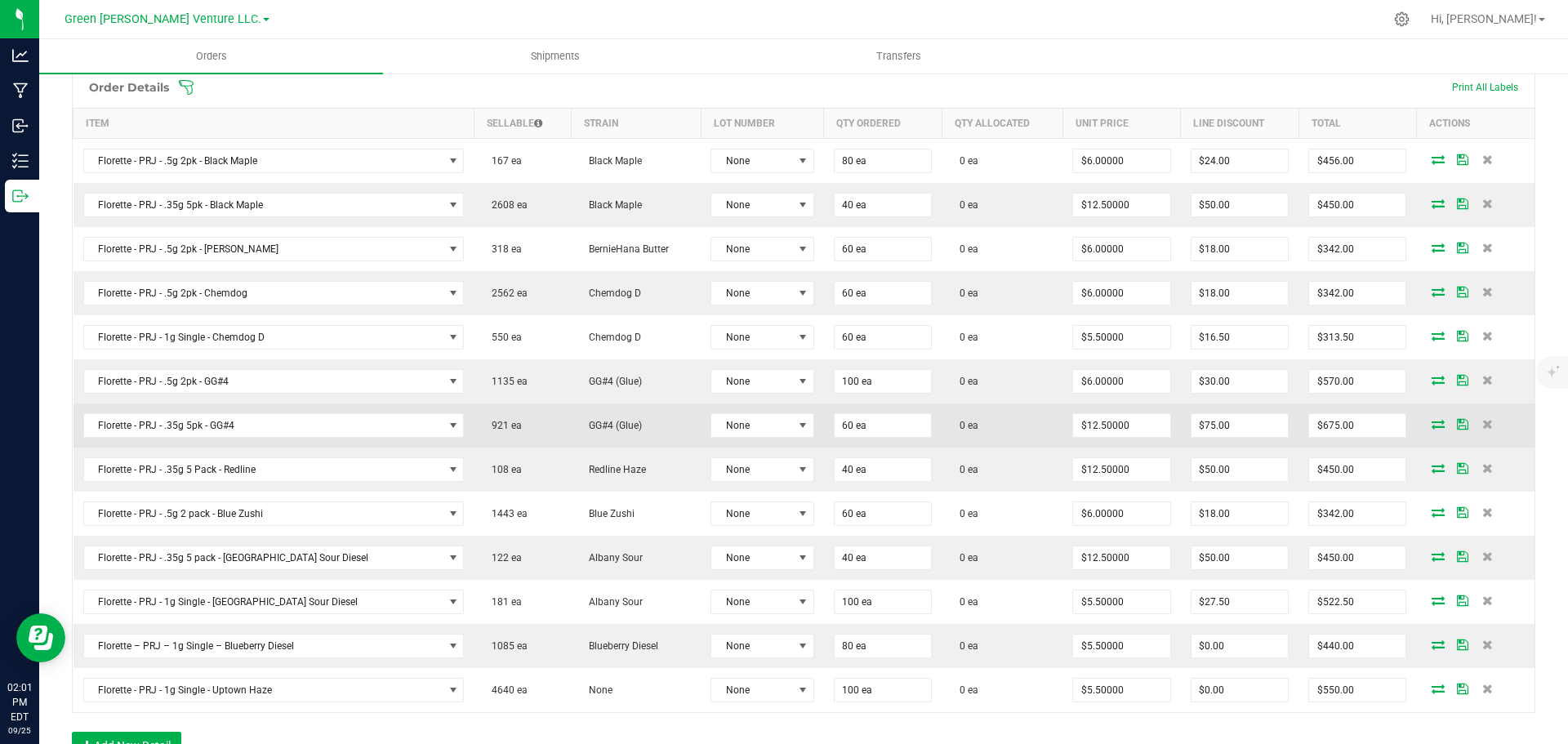
scroll to position [409, 0]
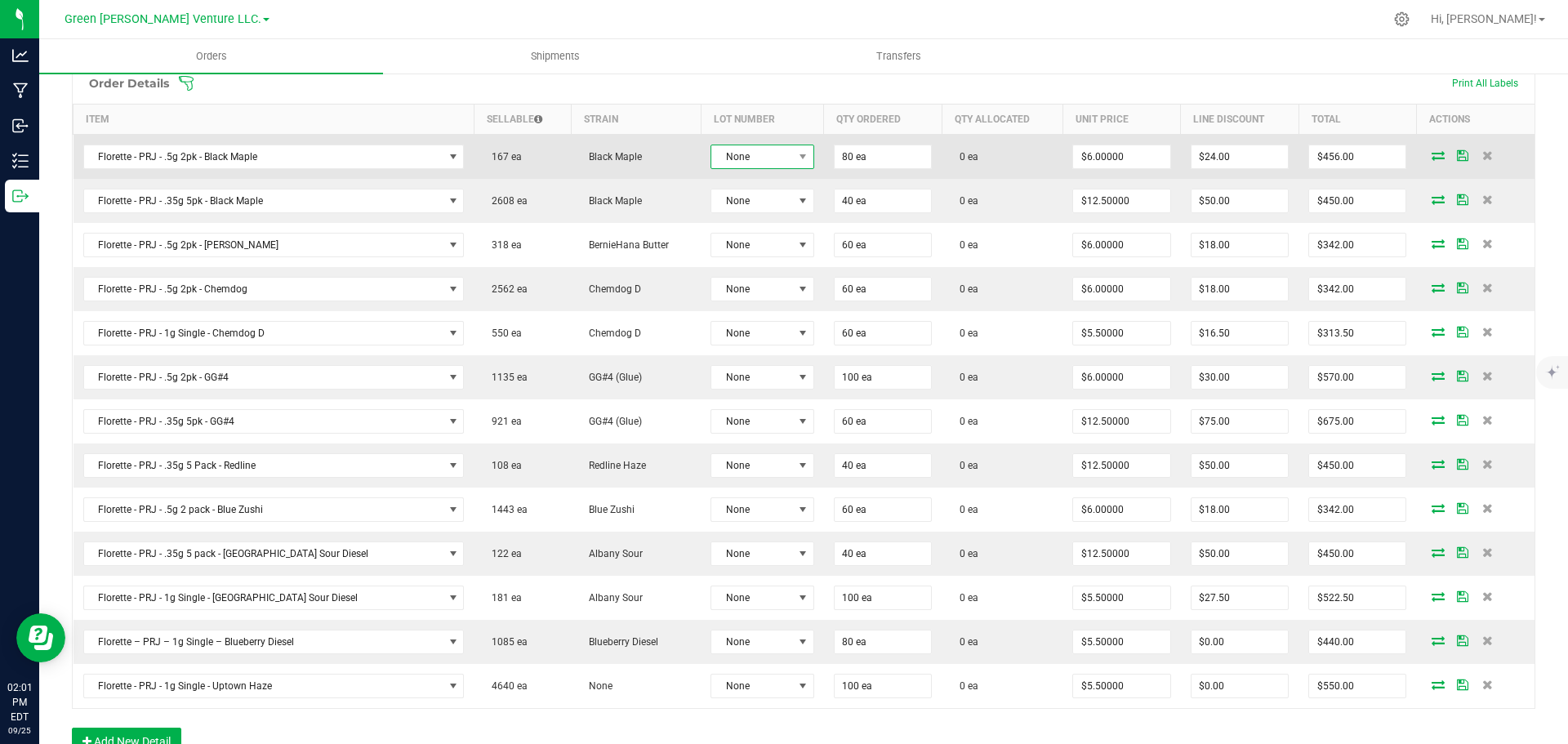
click at [719, 167] on span "None" at bounding box center [762, 157] width 103 height 24
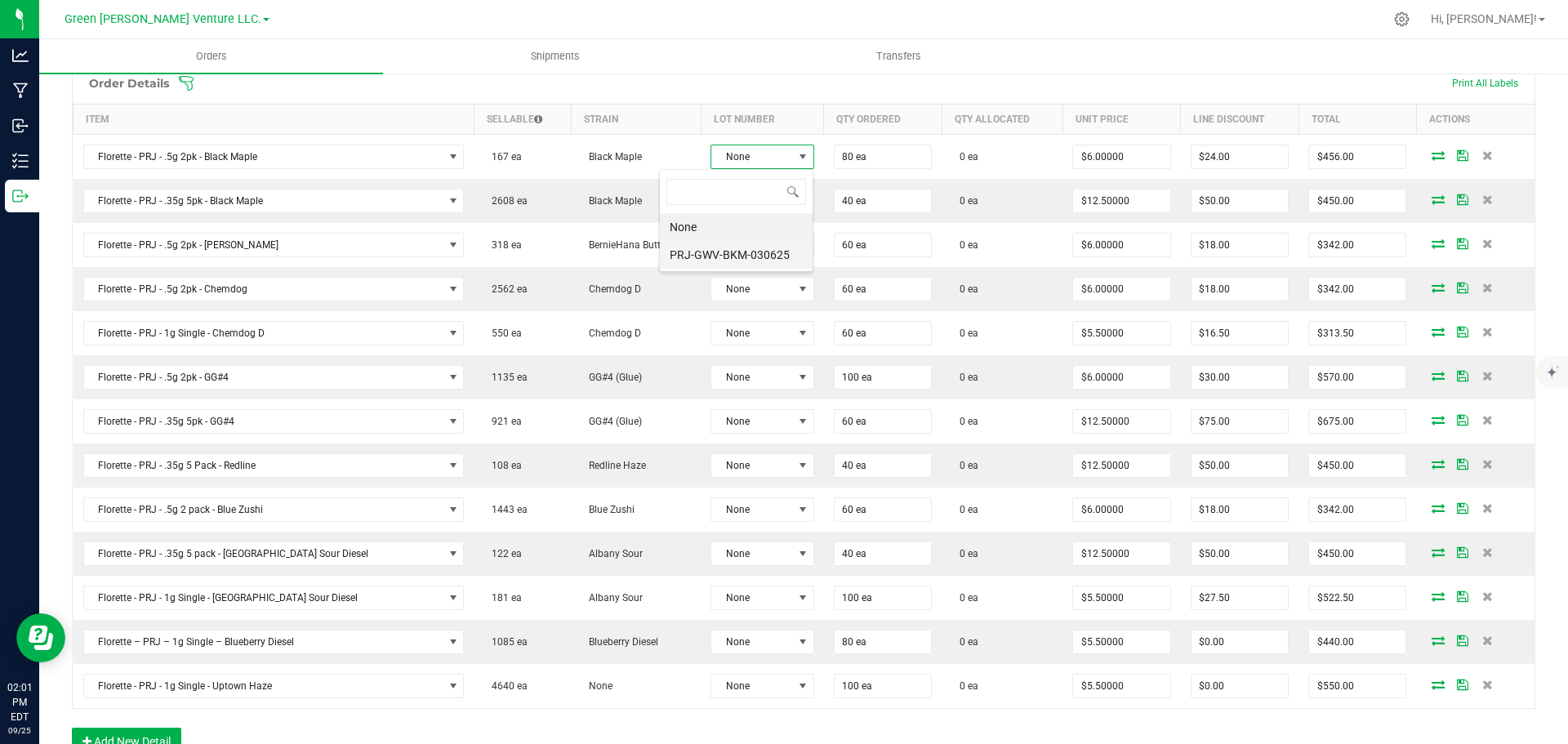
click at [736, 257] on li "PRJ-GWV-BKM-030625" at bounding box center [736, 255] width 153 height 28
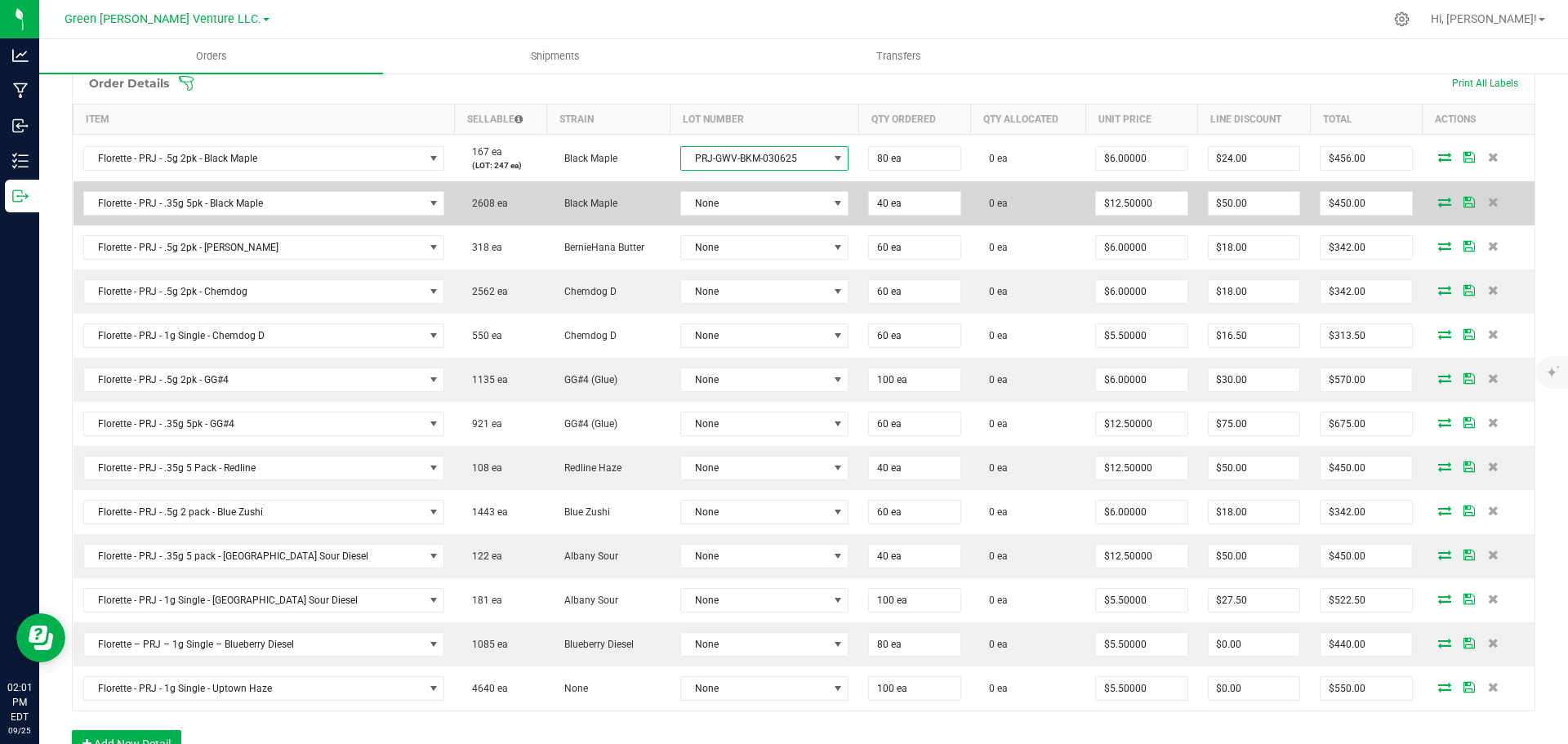
click at [726, 216] on td "None" at bounding box center [765, 203] width 189 height 44
click at [713, 196] on span "None" at bounding box center [754, 203] width 147 height 22
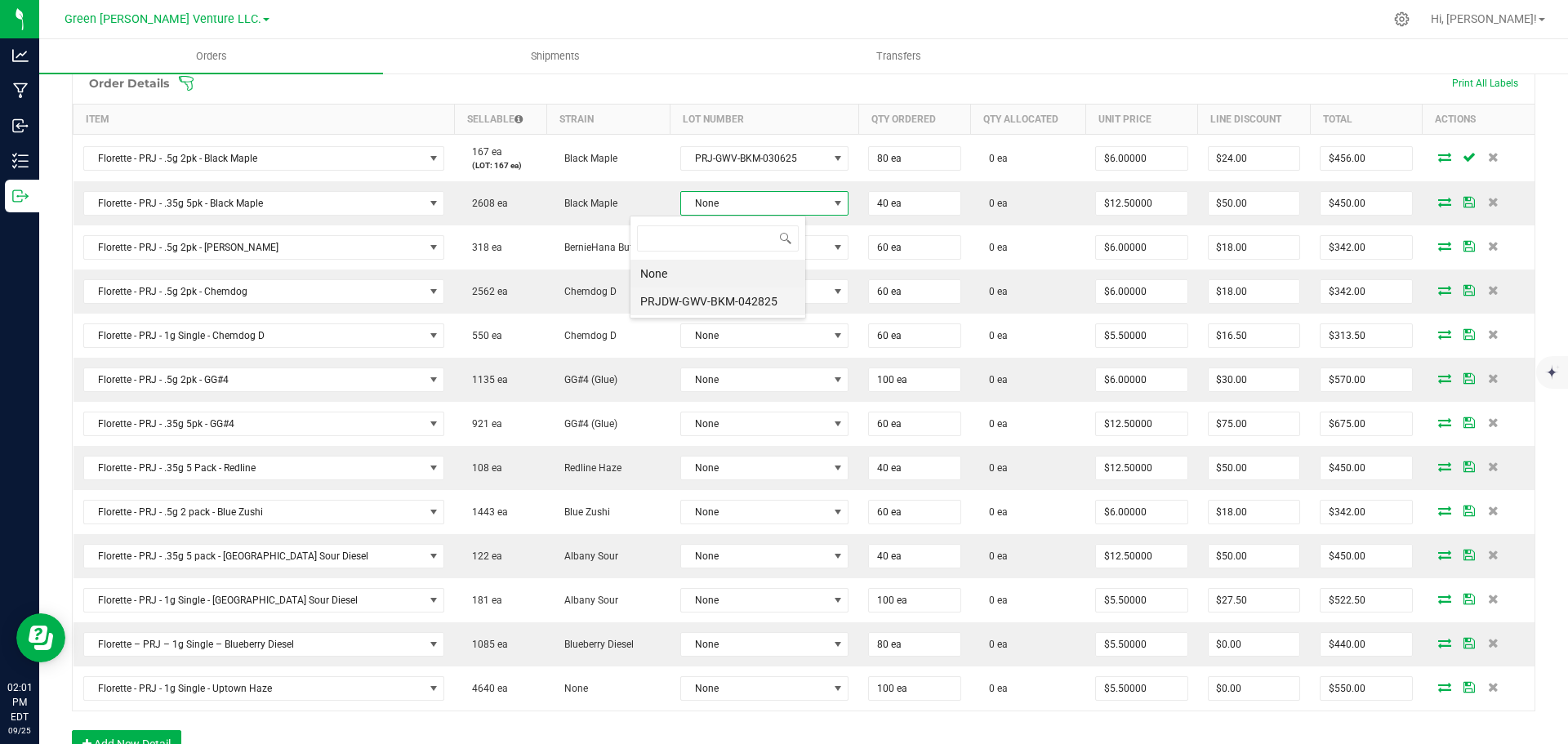
scroll to position [24, 175]
click at [718, 295] on li "PRJDW-GWV-BKM-042825" at bounding box center [718, 301] width 175 height 28
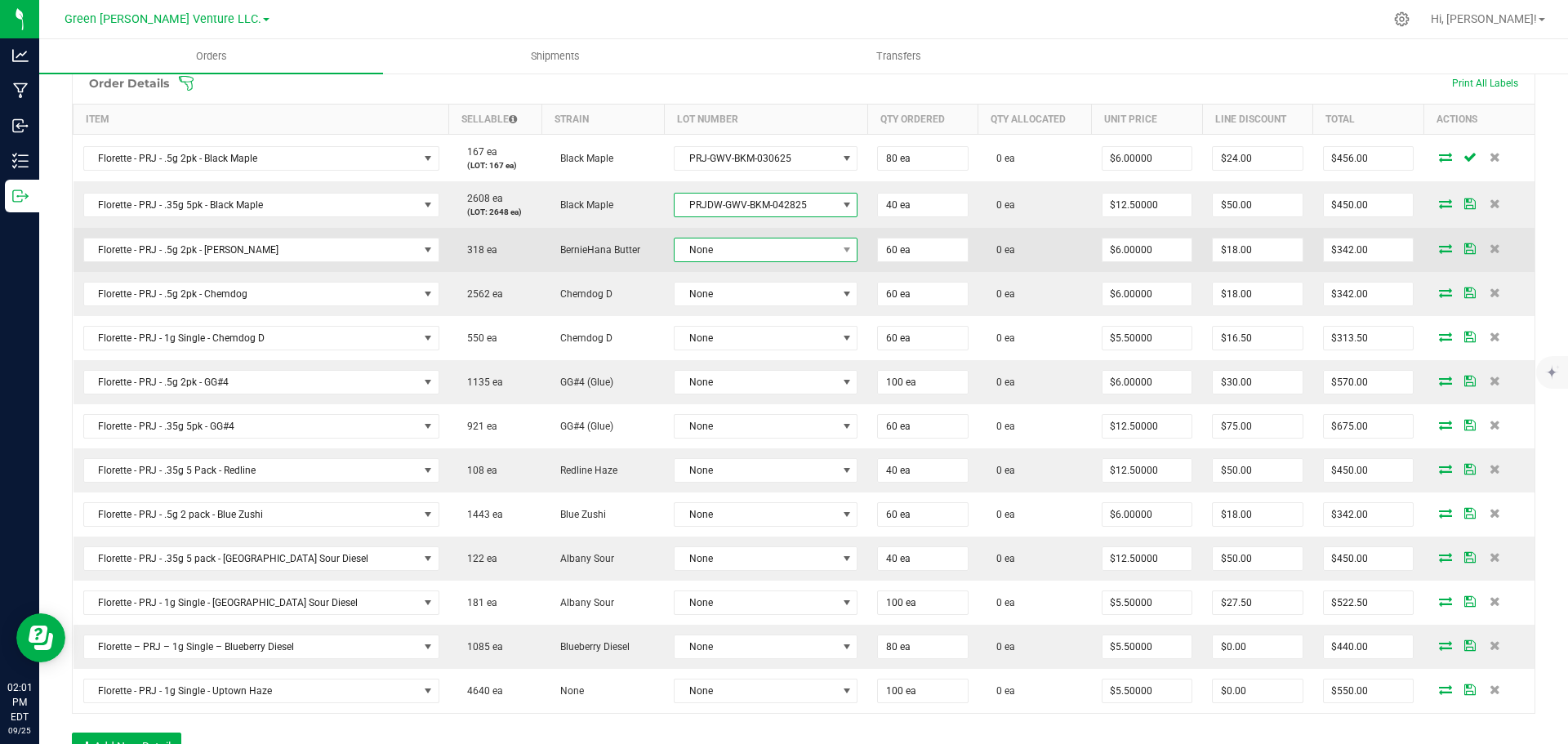
click at [706, 250] on span "None" at bounding box center [755, 249] width 162 height 22
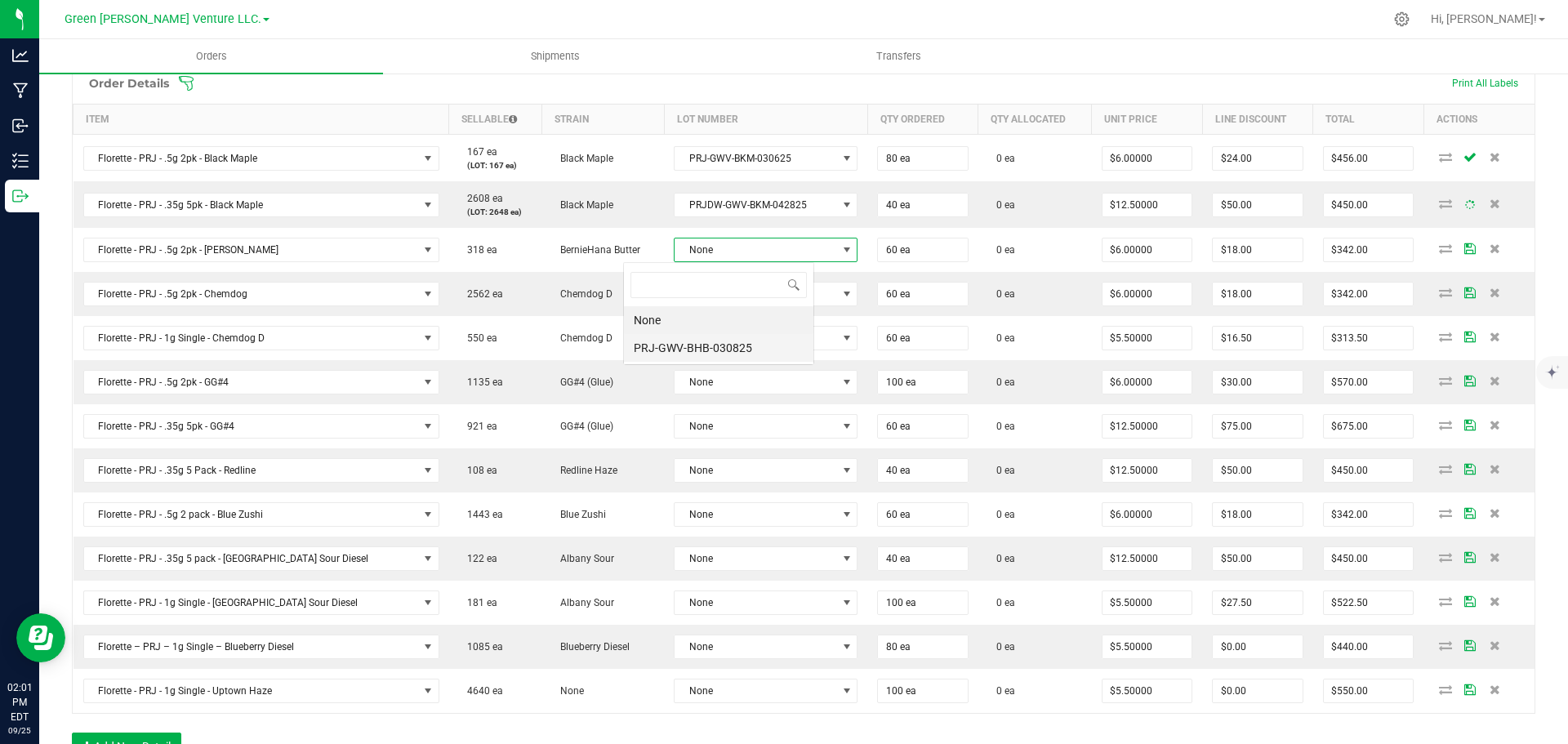
scroll to position [24, 191]
click at [713, 352] on li "PRJ-GWV-BHB-030825" at bounding box center [718, 348] width 190 height 28
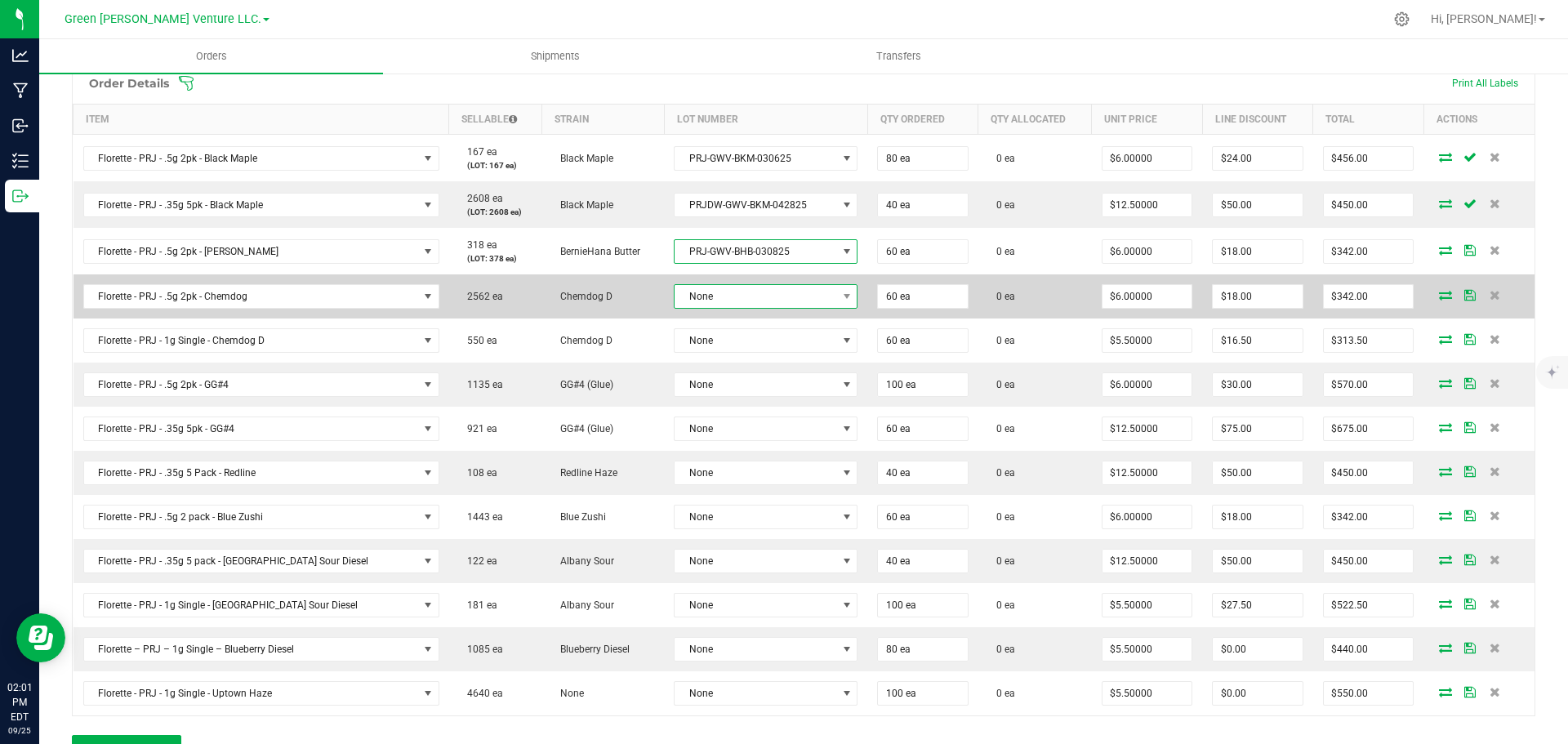
click at [706, 296] on span "None" at bounding box center [755, 296] width 162 height 22
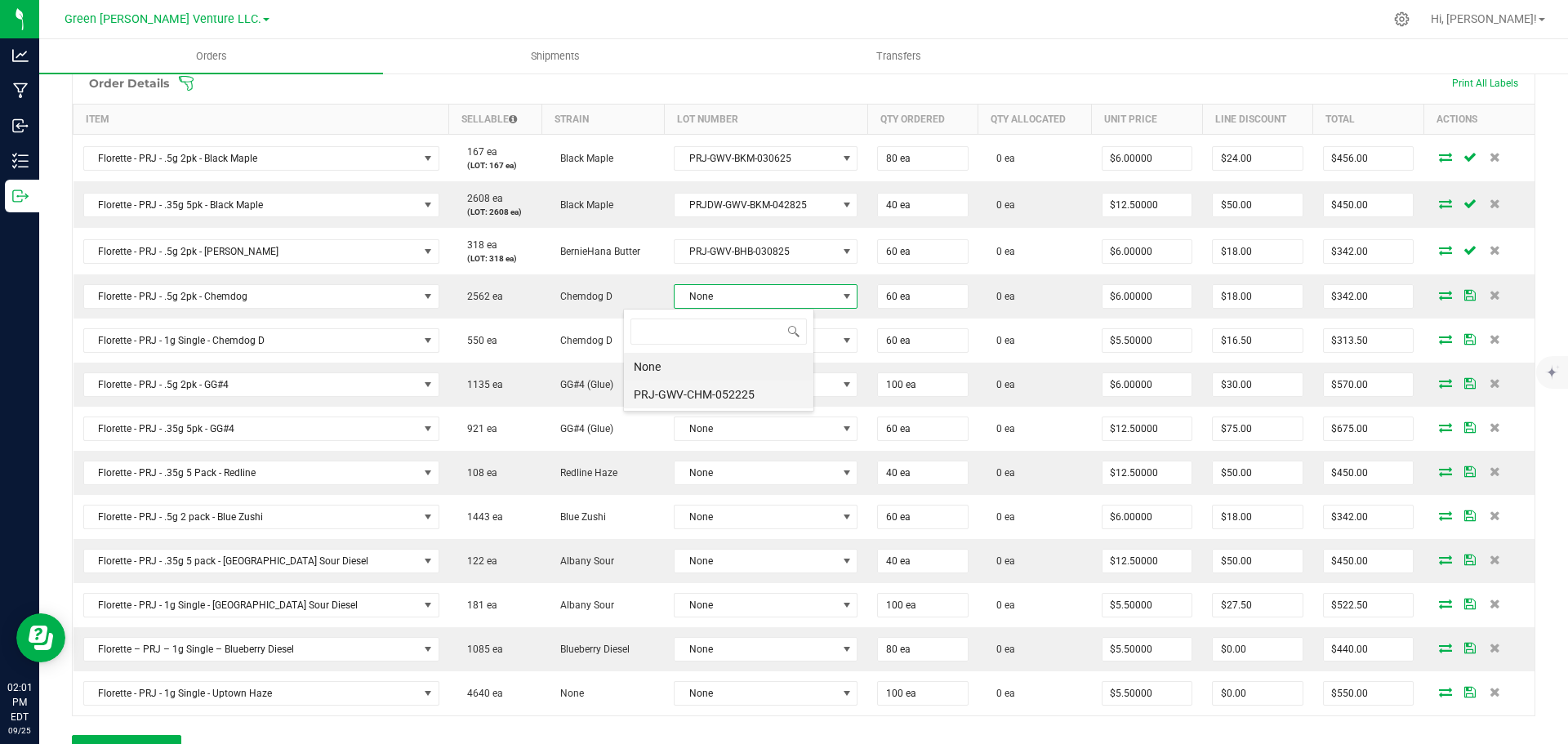
click at [709, 388] on li "PRJ-GWV-CHM-052225" at bounding box center [718, 394] width 190 height 28
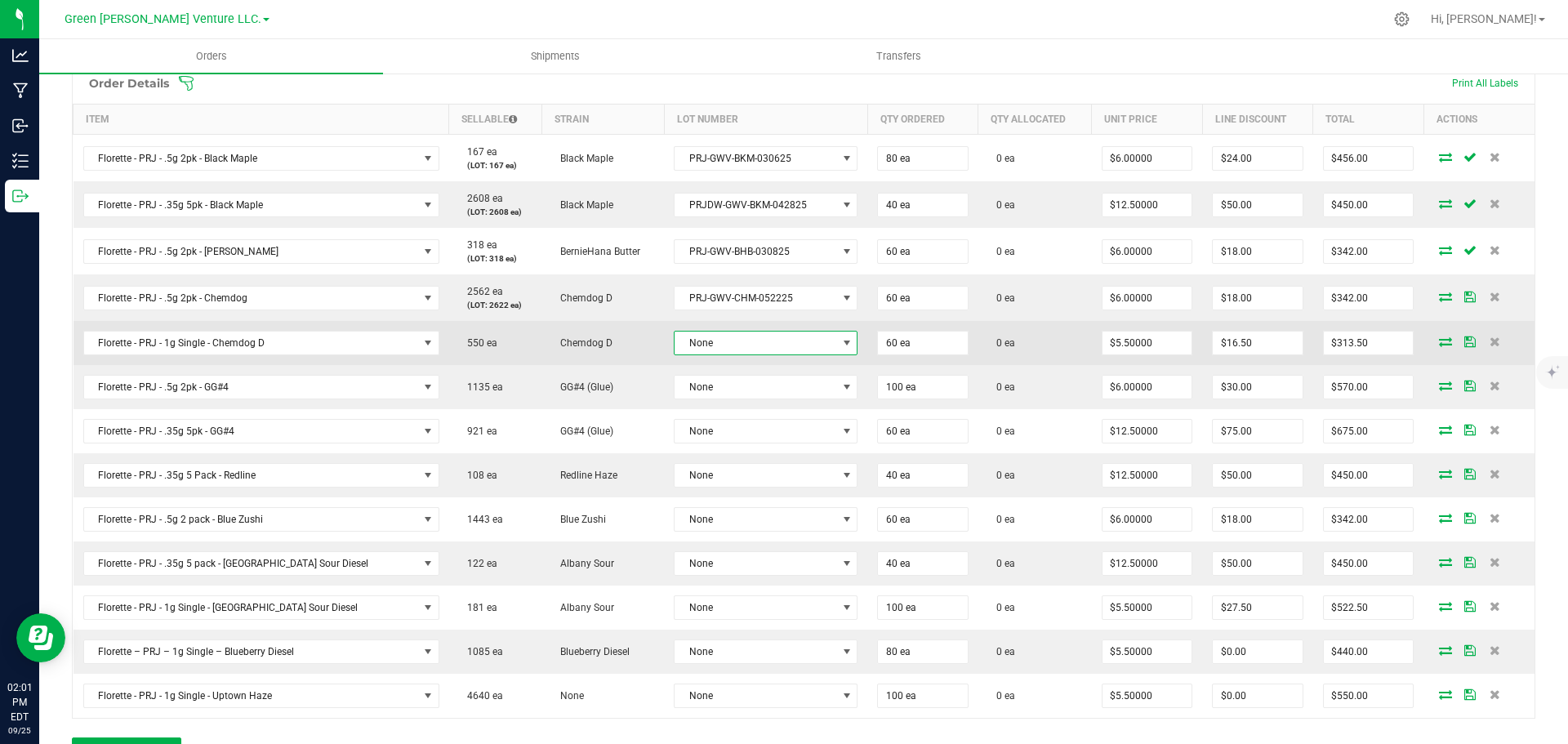
click at [705, 347] on span "None" at bounding box center [755, 343] width 162 height 22
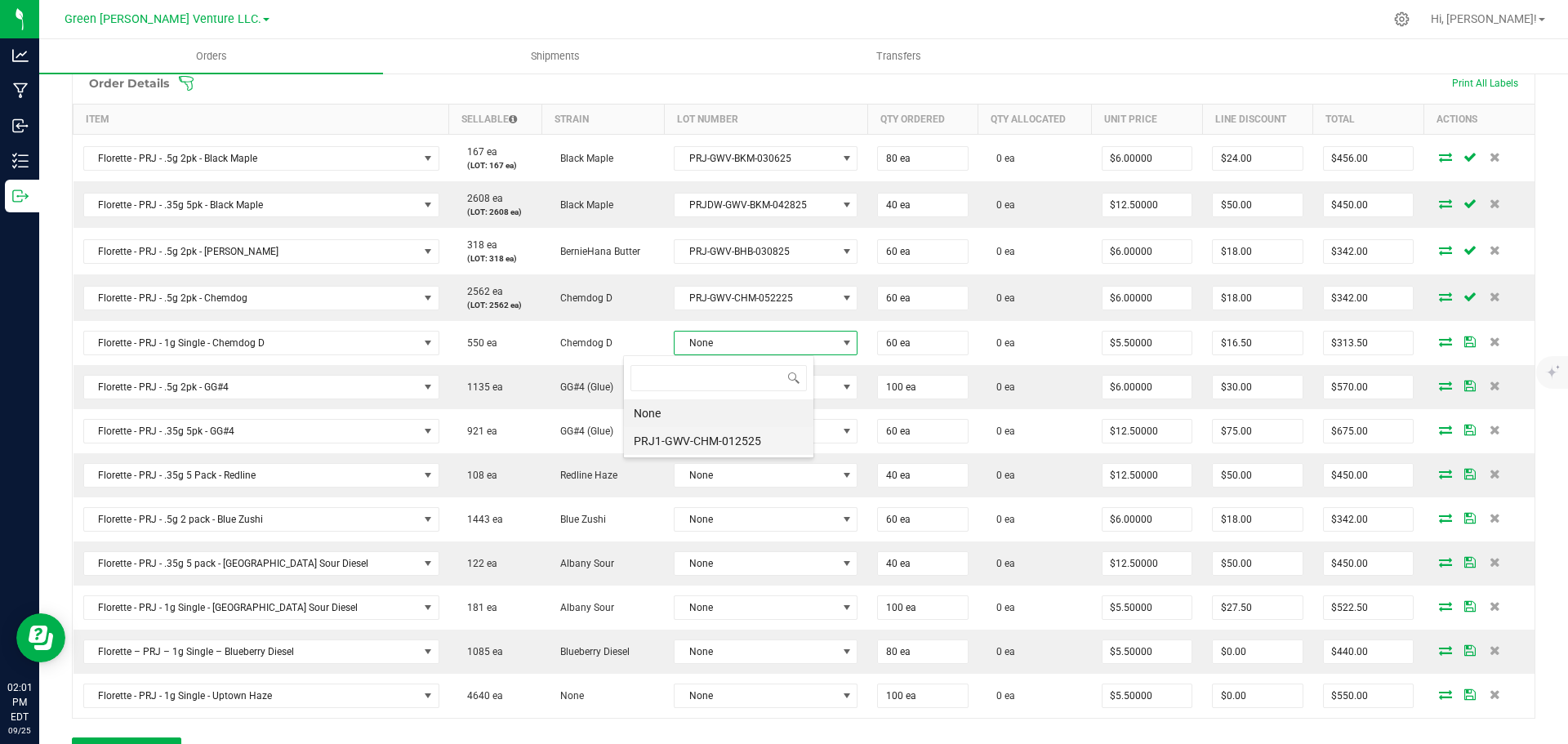
click at [702, 437] on li "PRJ1-GWV-CHM-012525" at bounding box center [718, 441] width 190 height 28
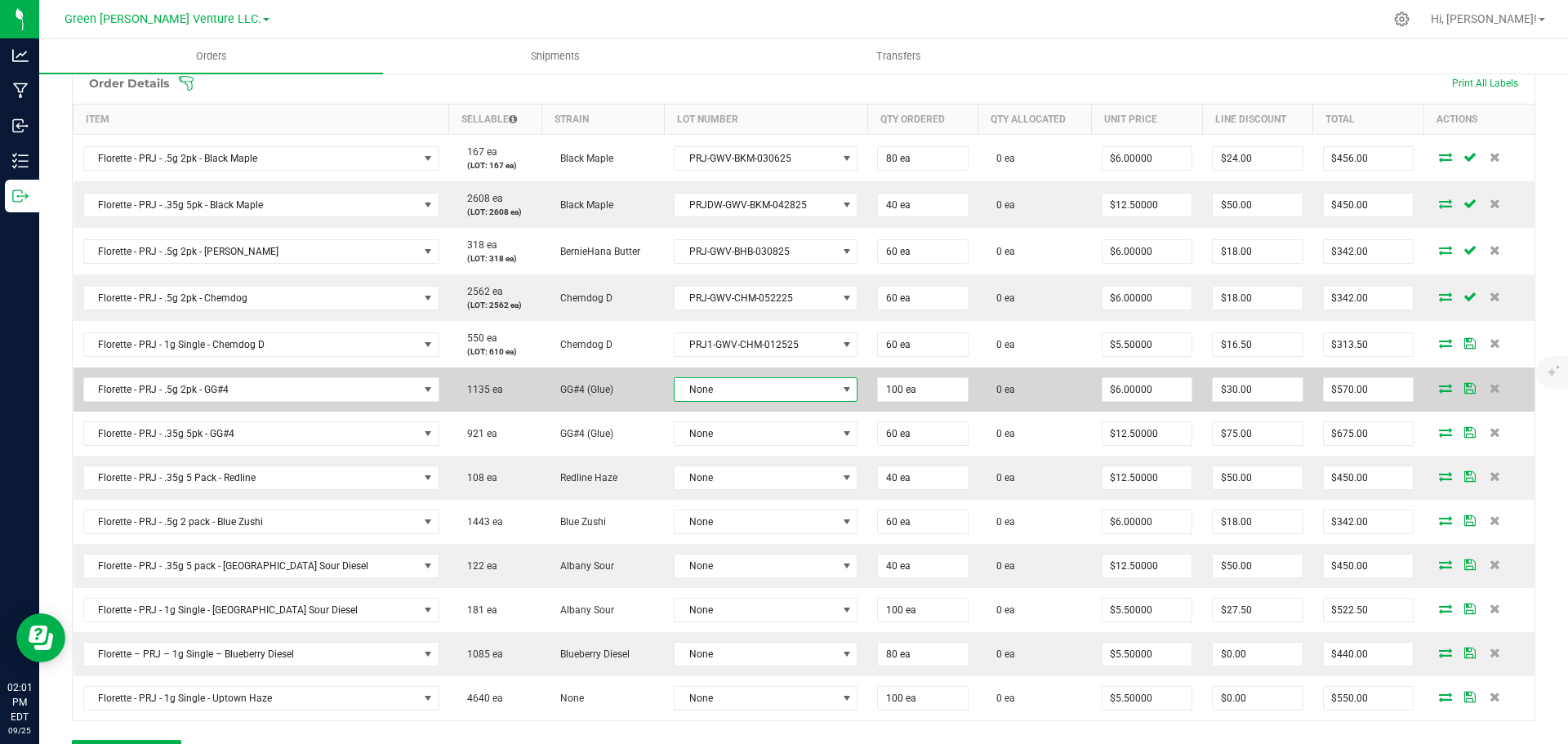
click at [698, 391] on span "None" at bounding box center [755, 390] width 162 height 22
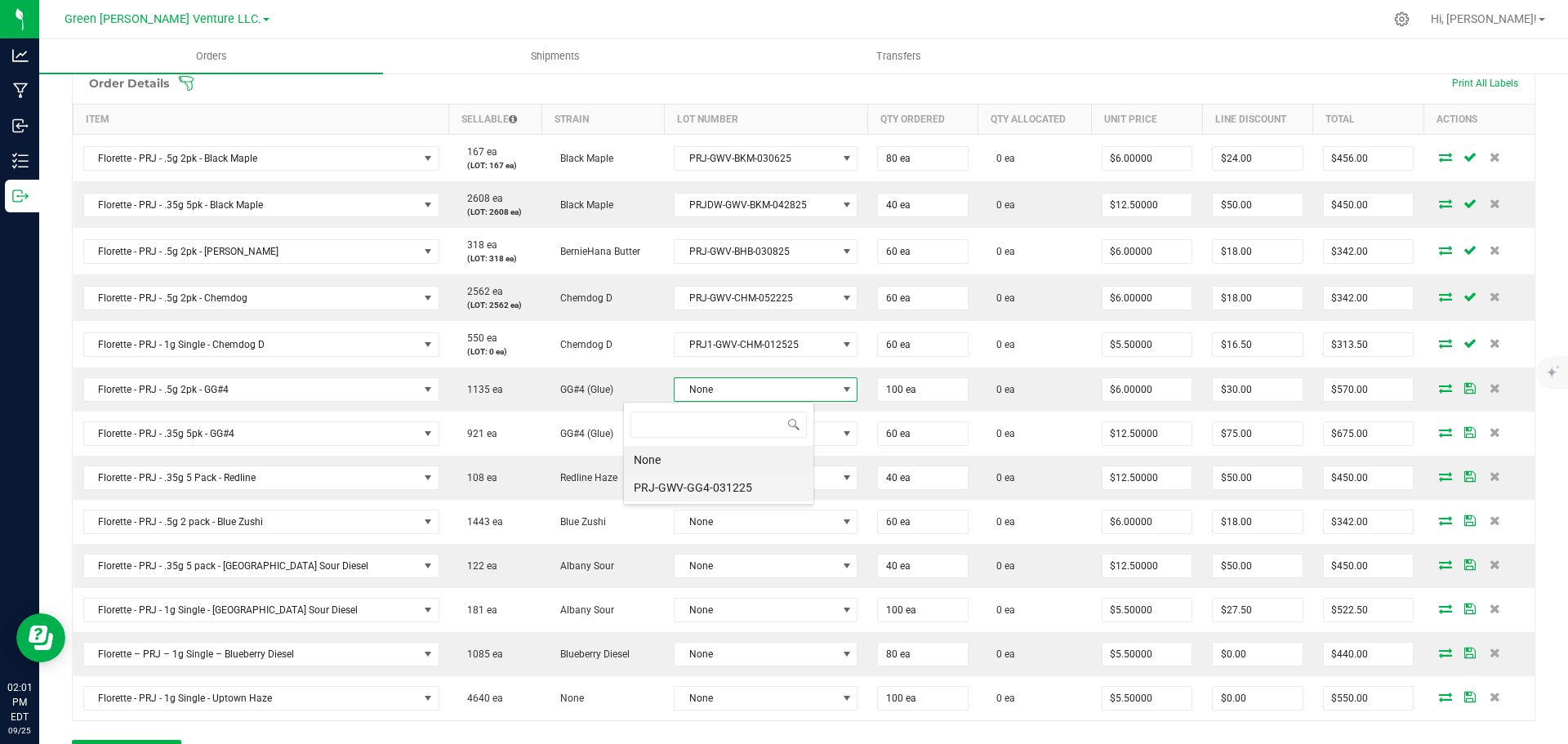
click at [704, 480] on li "PRJ-GWV-GG4-031225" at bounding box center [718, 488] width 190 height 28
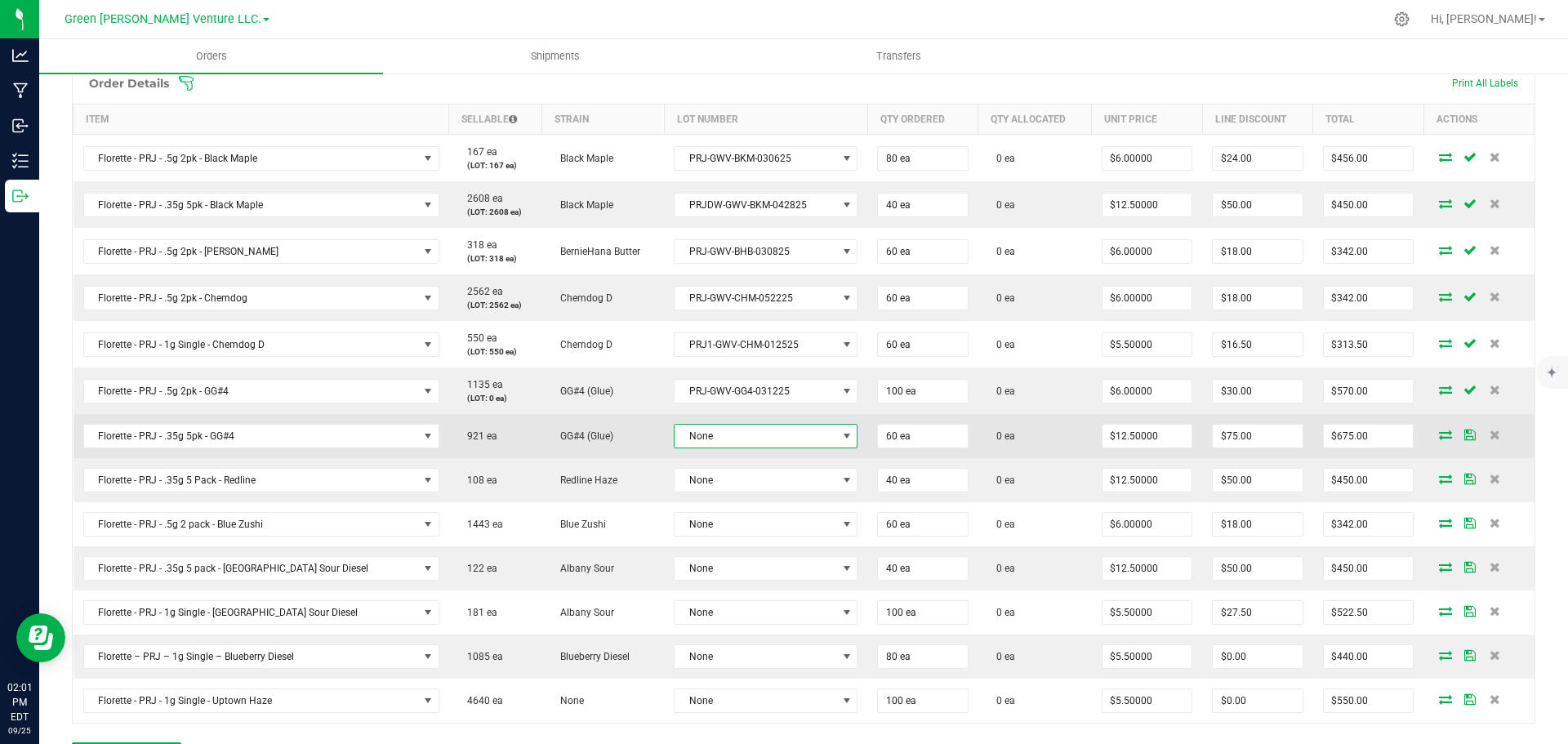
click at [719, 434] on span "None" at bounding box center [755, 435] width 162 height 22
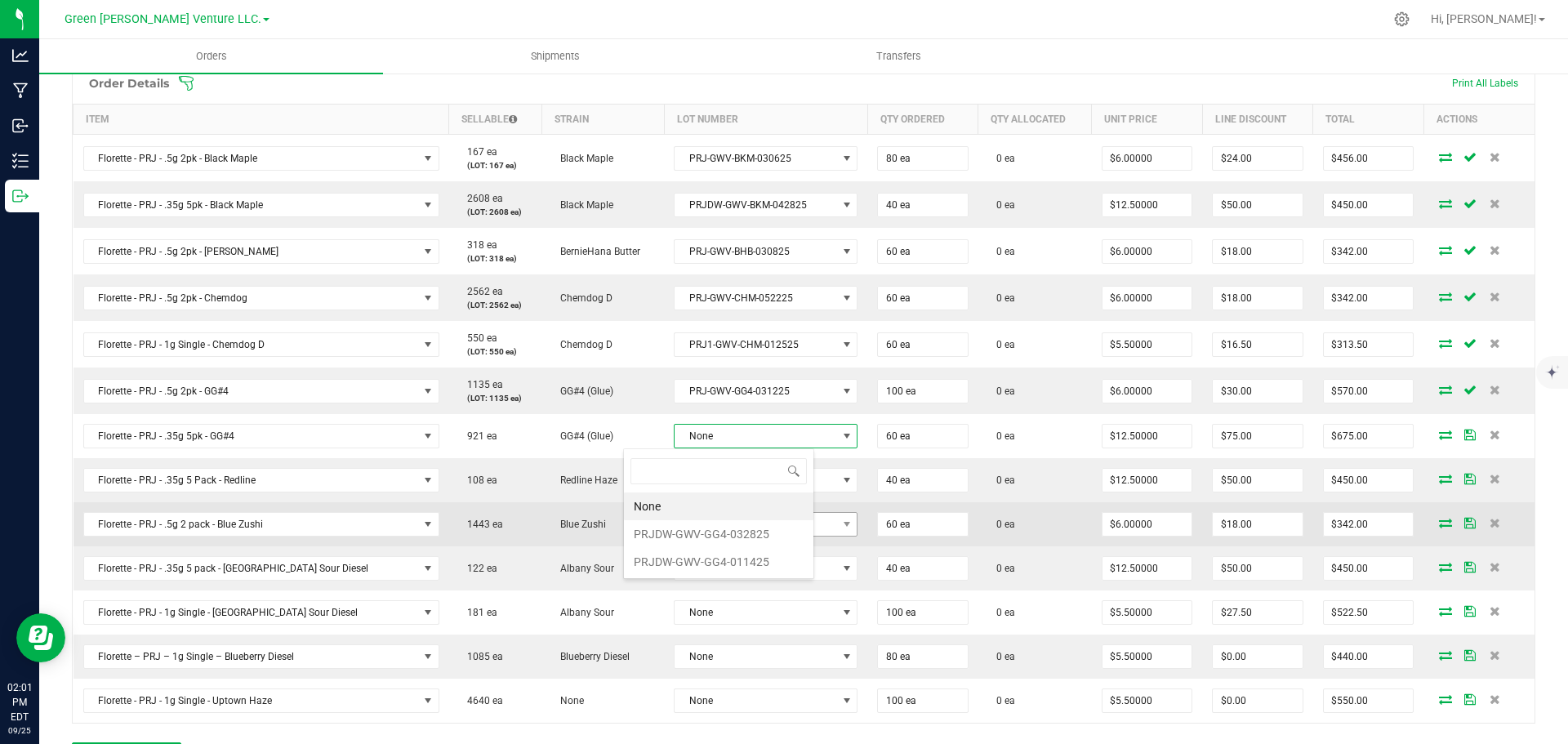
click at [717, 525] on li "PRJDW-GWV-GG4-032825" at bounding box center [718, 535] width 190 height 28
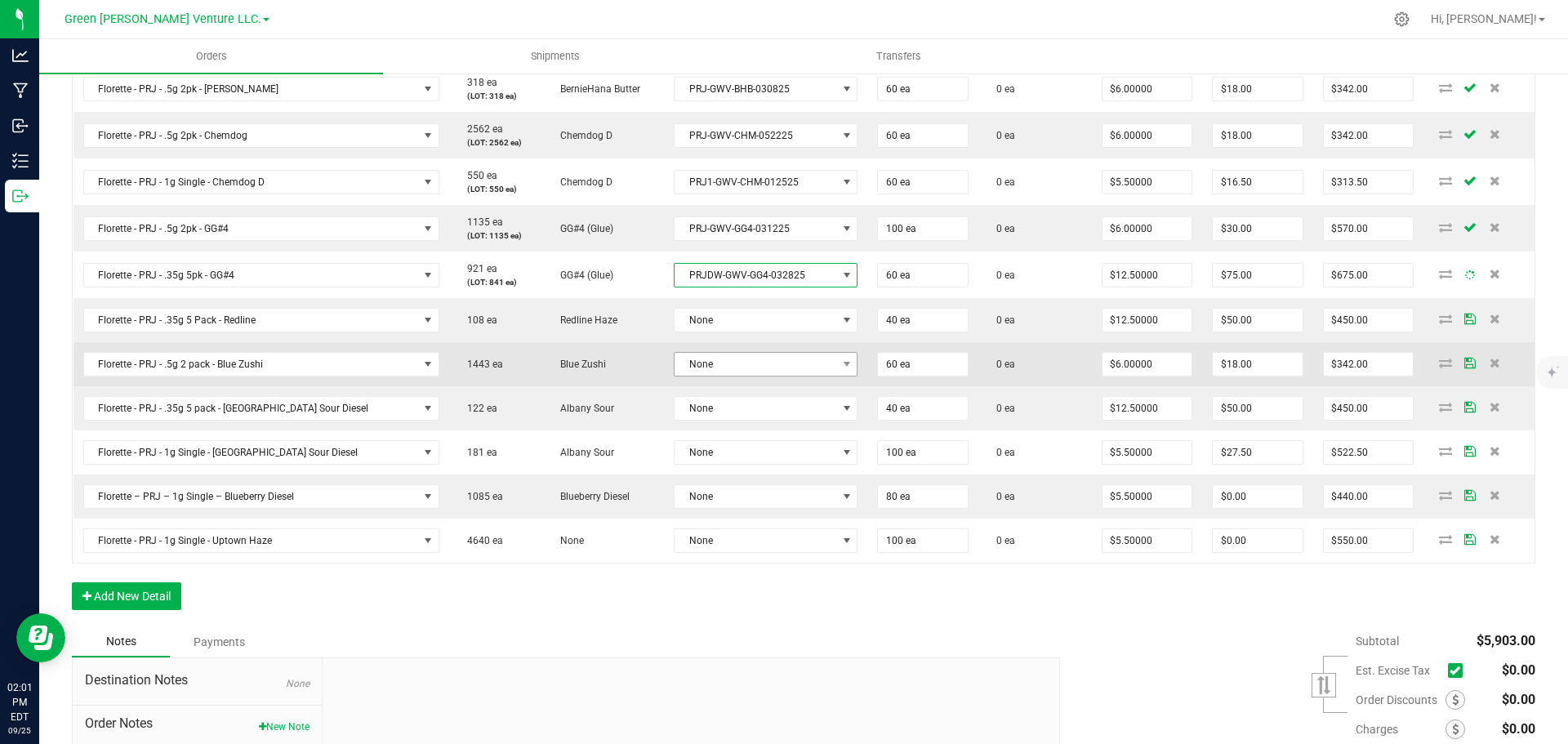
scroll to position [572, 0]
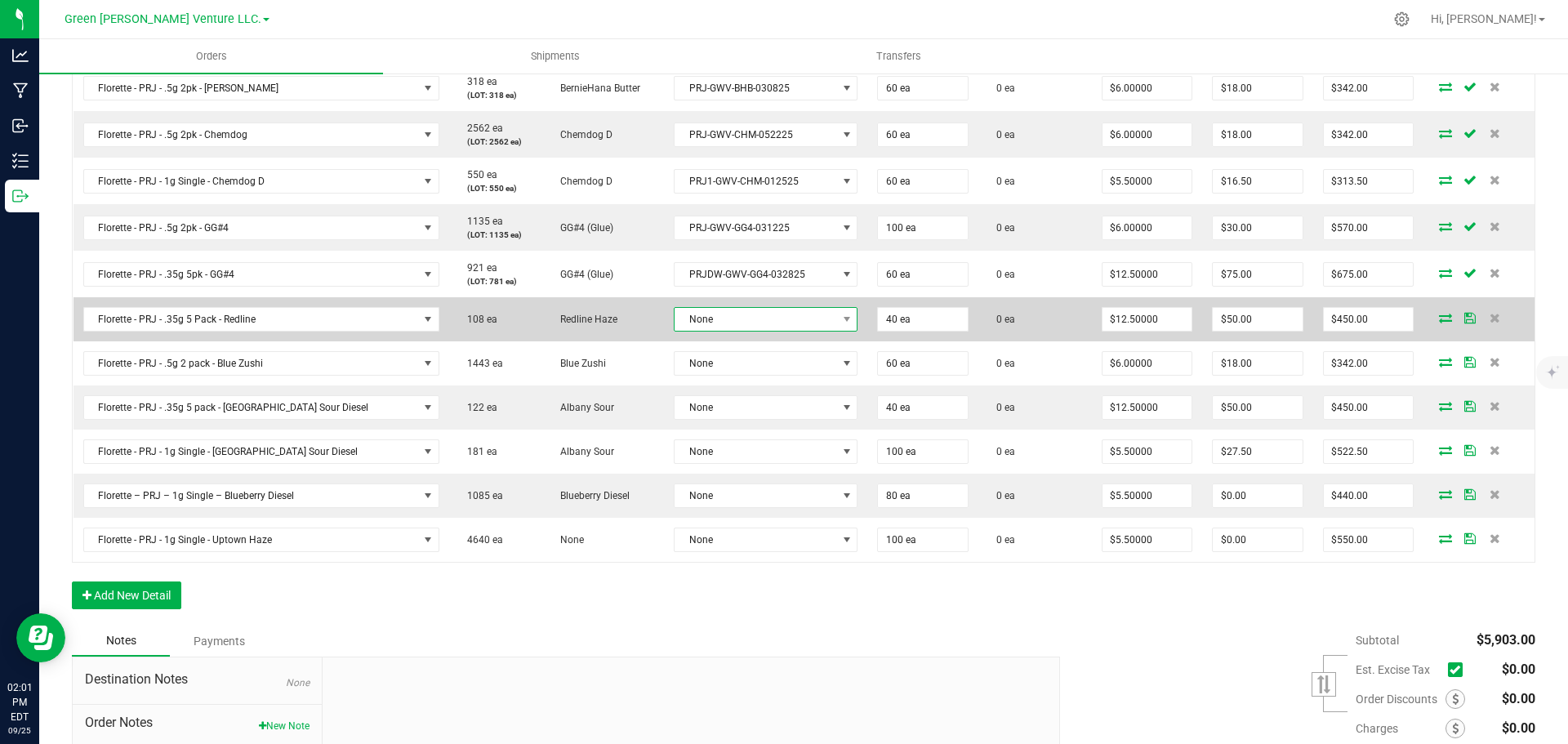
click at [706, 320] on span "None" at bounding box center [755, 318] width 162 height 22
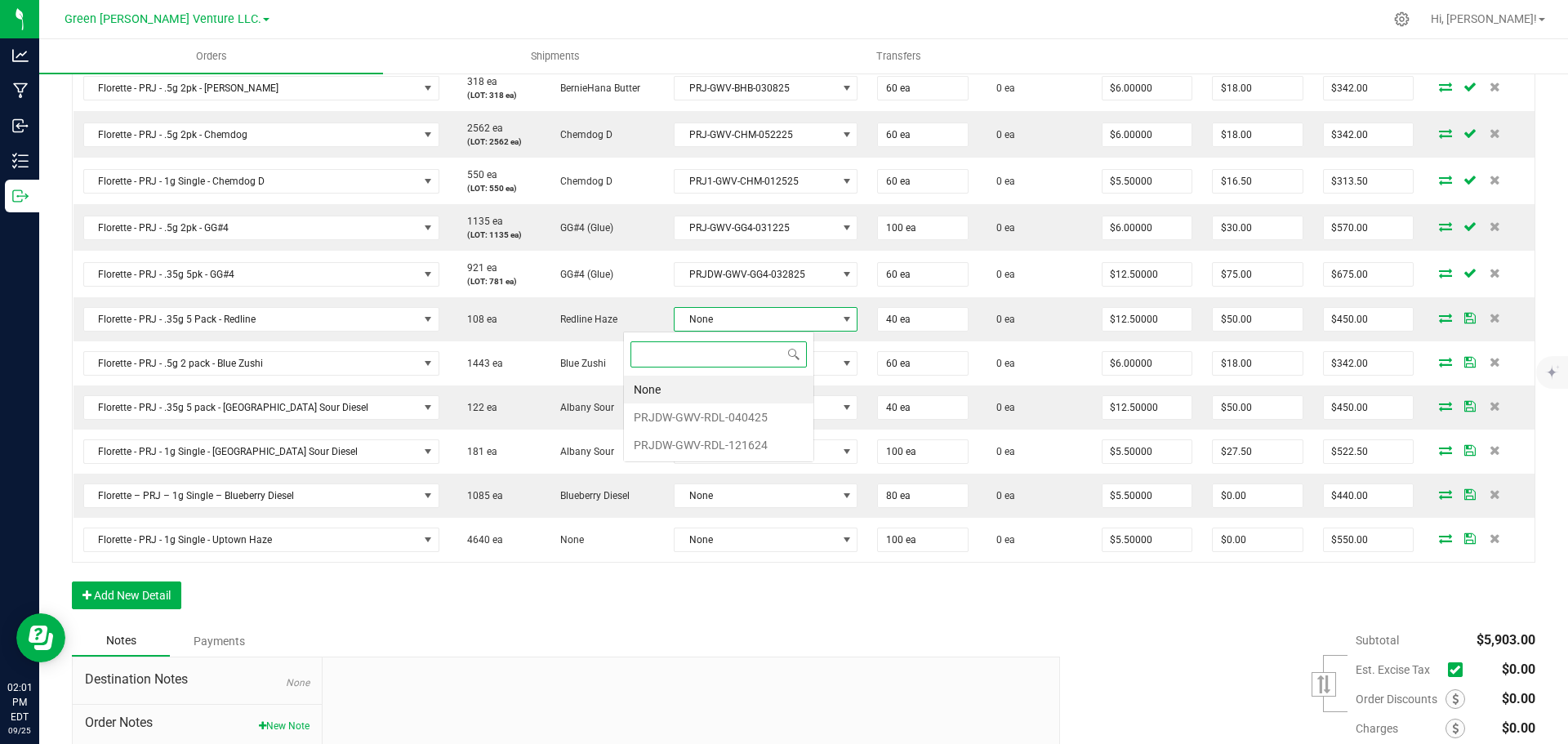
scroll to position [24, 191]
click at [709, 425] on li "PRJDW-GWV-RDL-040425" at bounding box center [718, 418] width 190 height 28
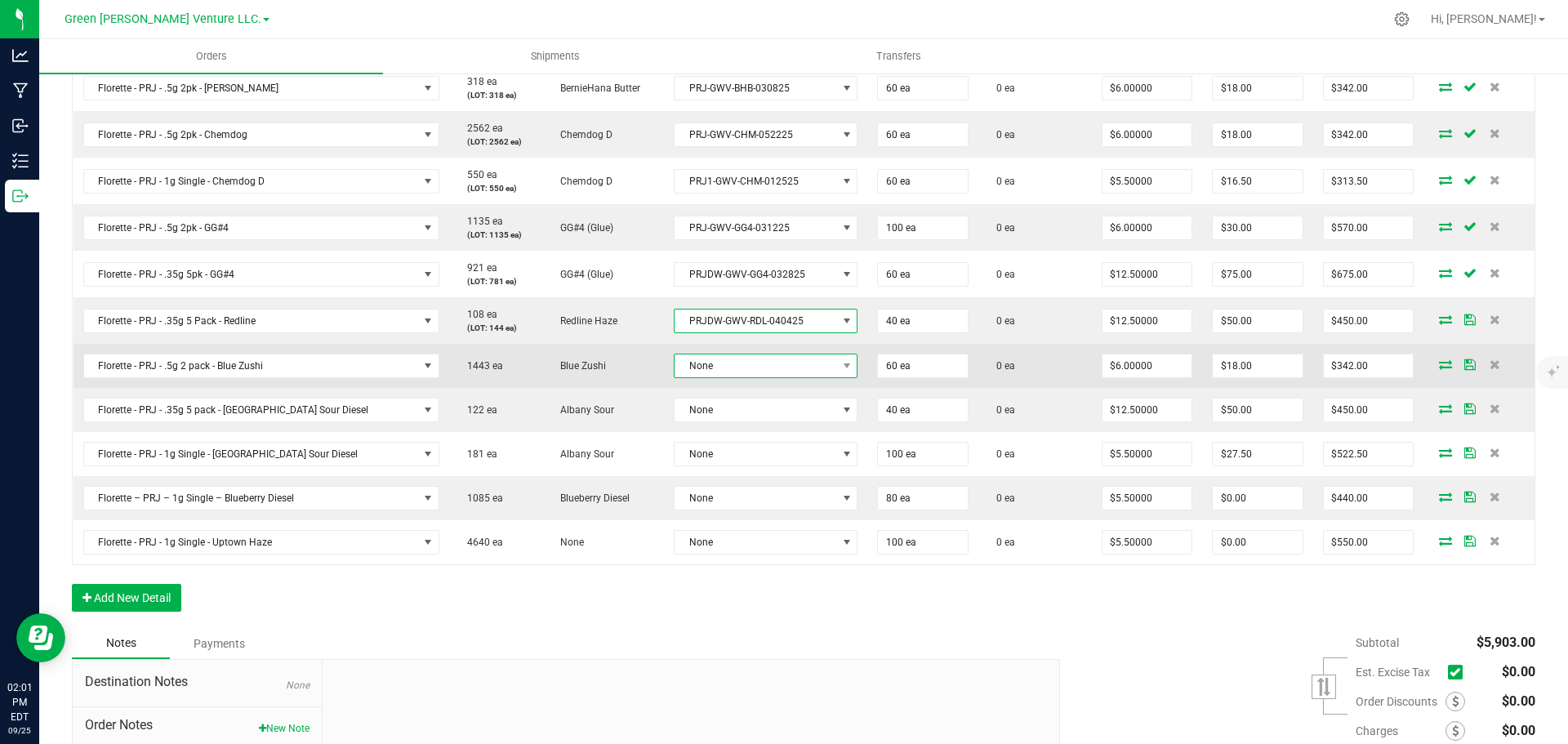
click at [706, 364] on span "None" at bounding box center [755, 365] width 162 height 22
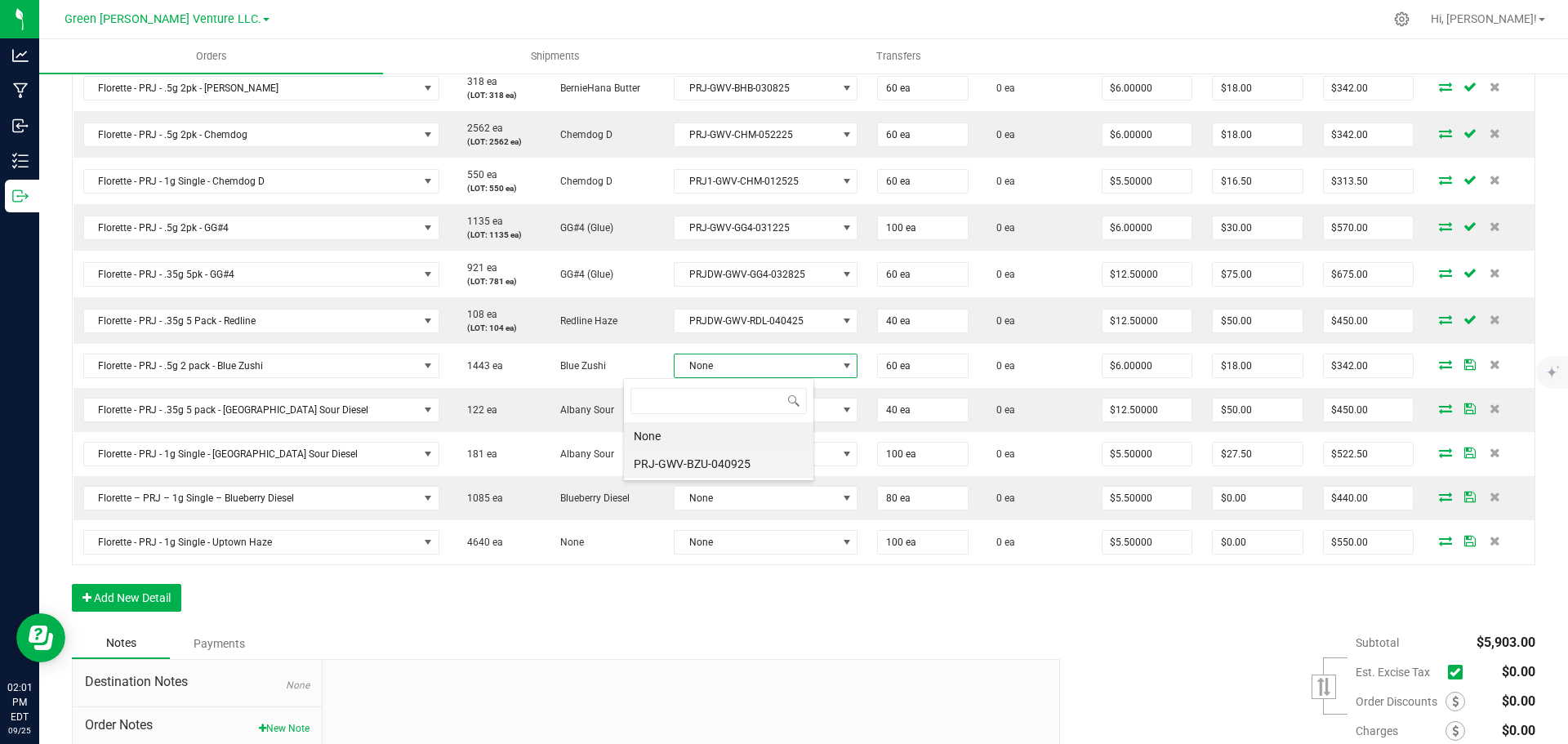
click at [713, 466] on li "PRJ-GWV-BZU-040925" at bounding box center [718, 464] width 190 height 28
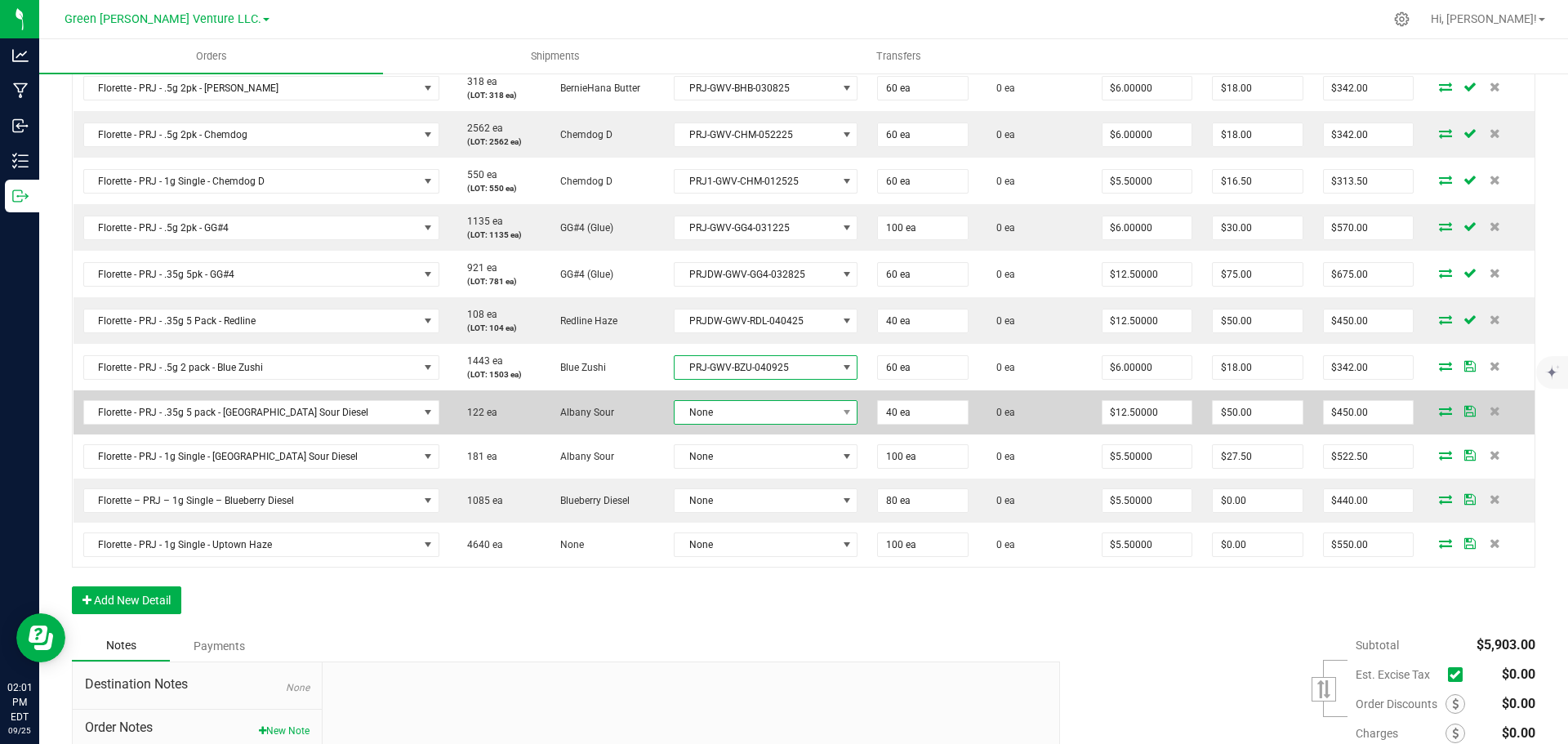
click at [704, 406] on span "None" at bounding box center [755, 412] width 162 height 22
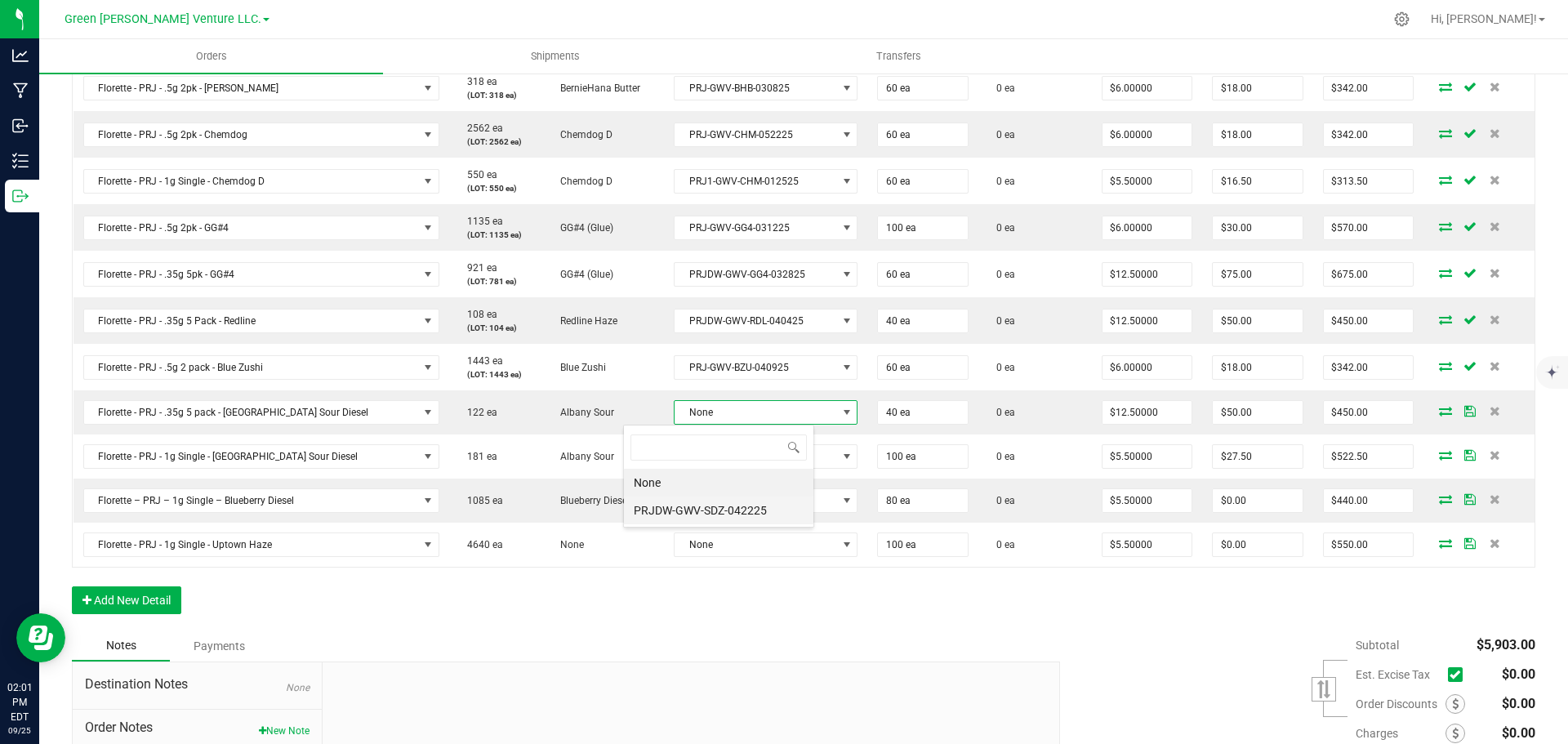
click at [709, 502] on li "PRJDW-GWV-SDZ-042225" at bounding box center [718, 510] width 190 height 28
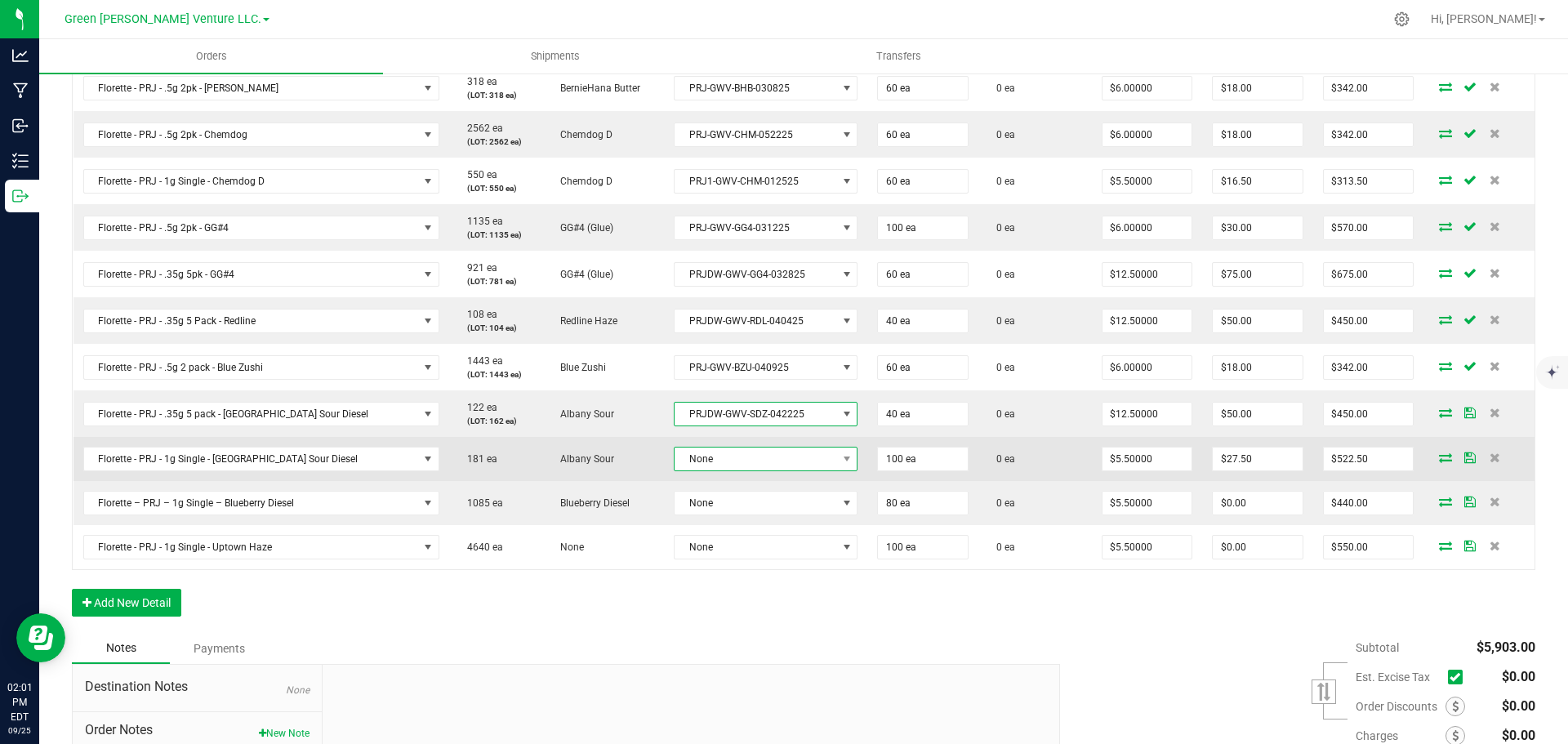
click at [697, 447] on span "None" at bounding box center [765, 459] width 184 height 24
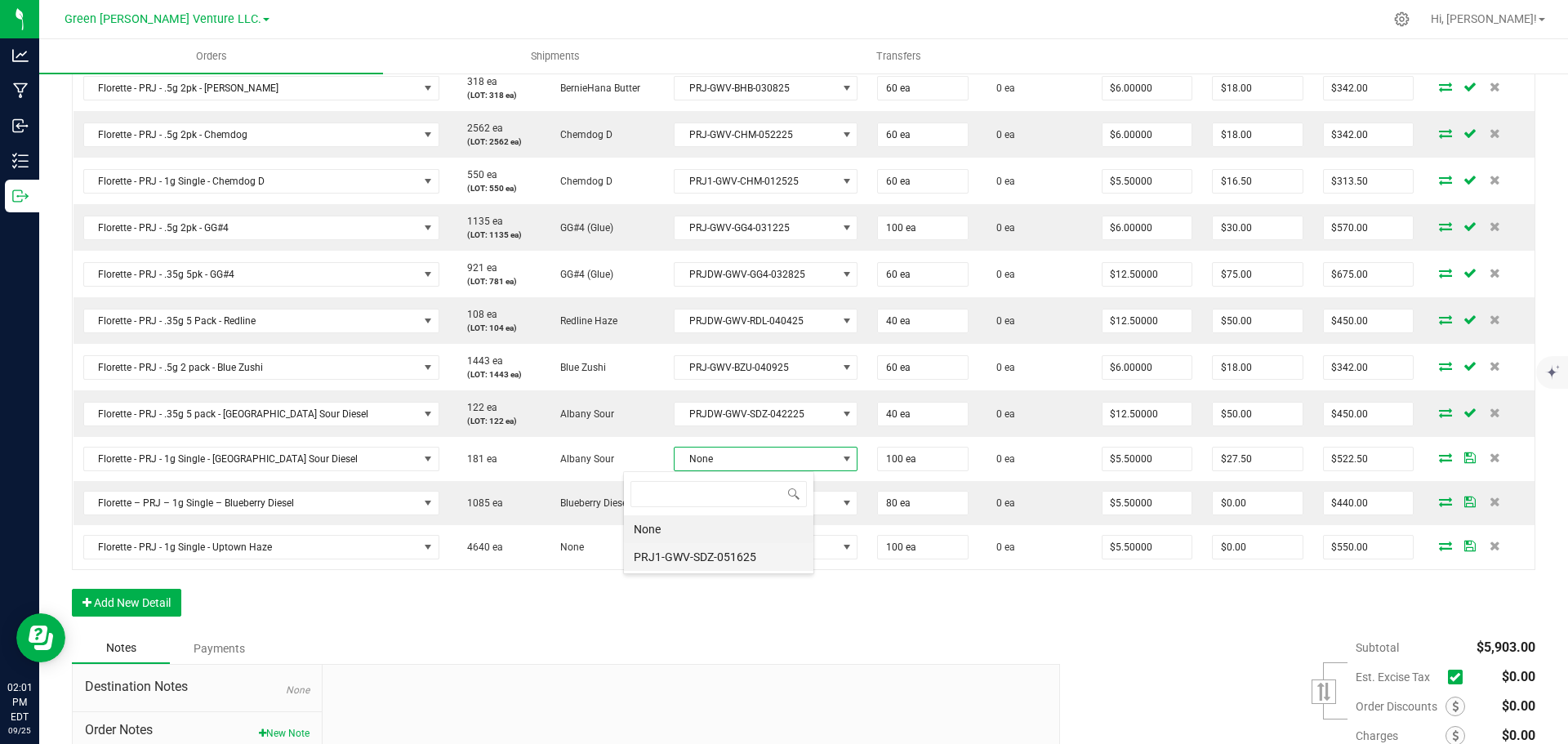
click at [700, 552] on li "PRJ1-GWV-SDZ-051625" at bounding box center [718, 557] width 190 height 28
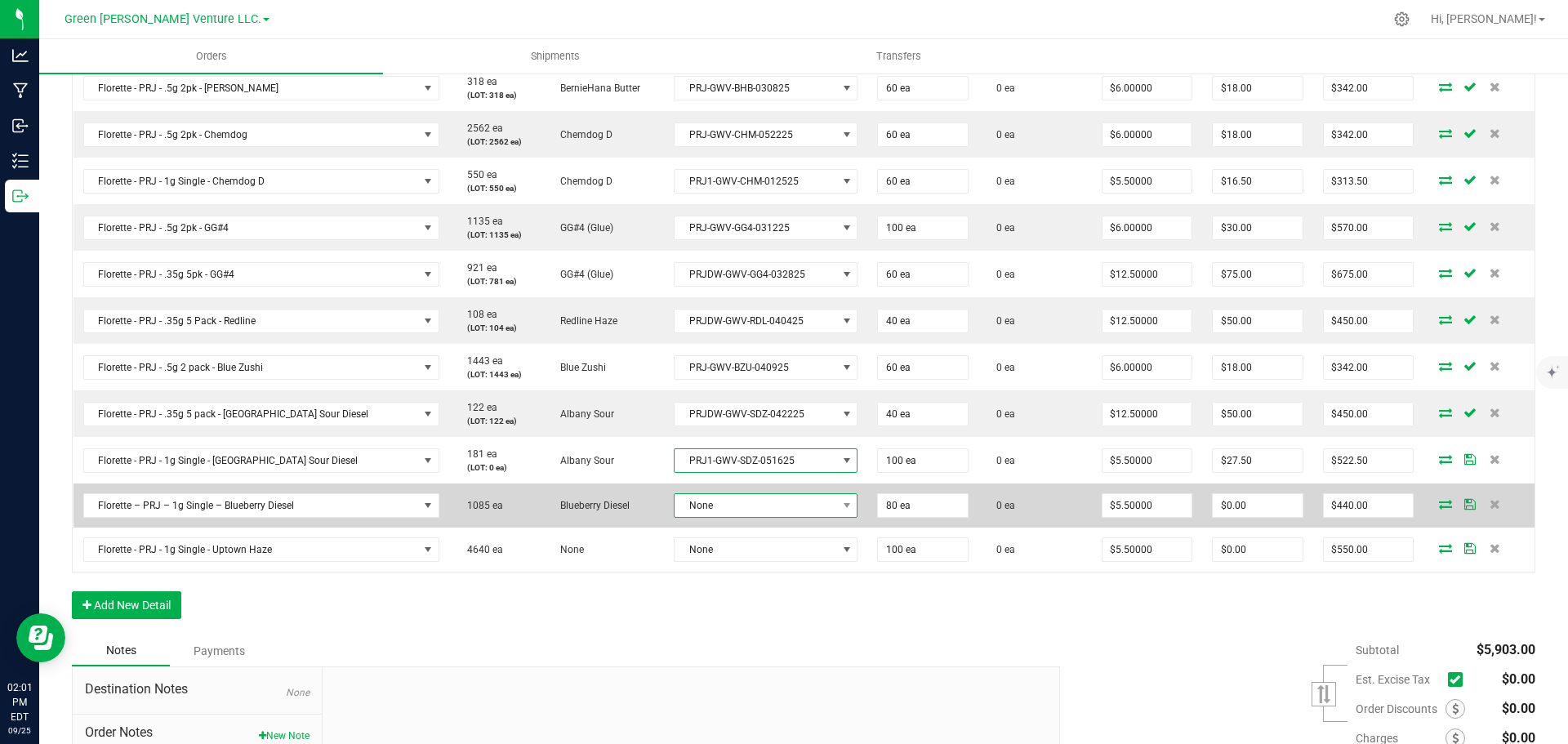
click at [703, 510] on span "None" at bounding box center [755, 505] width 162 height 22
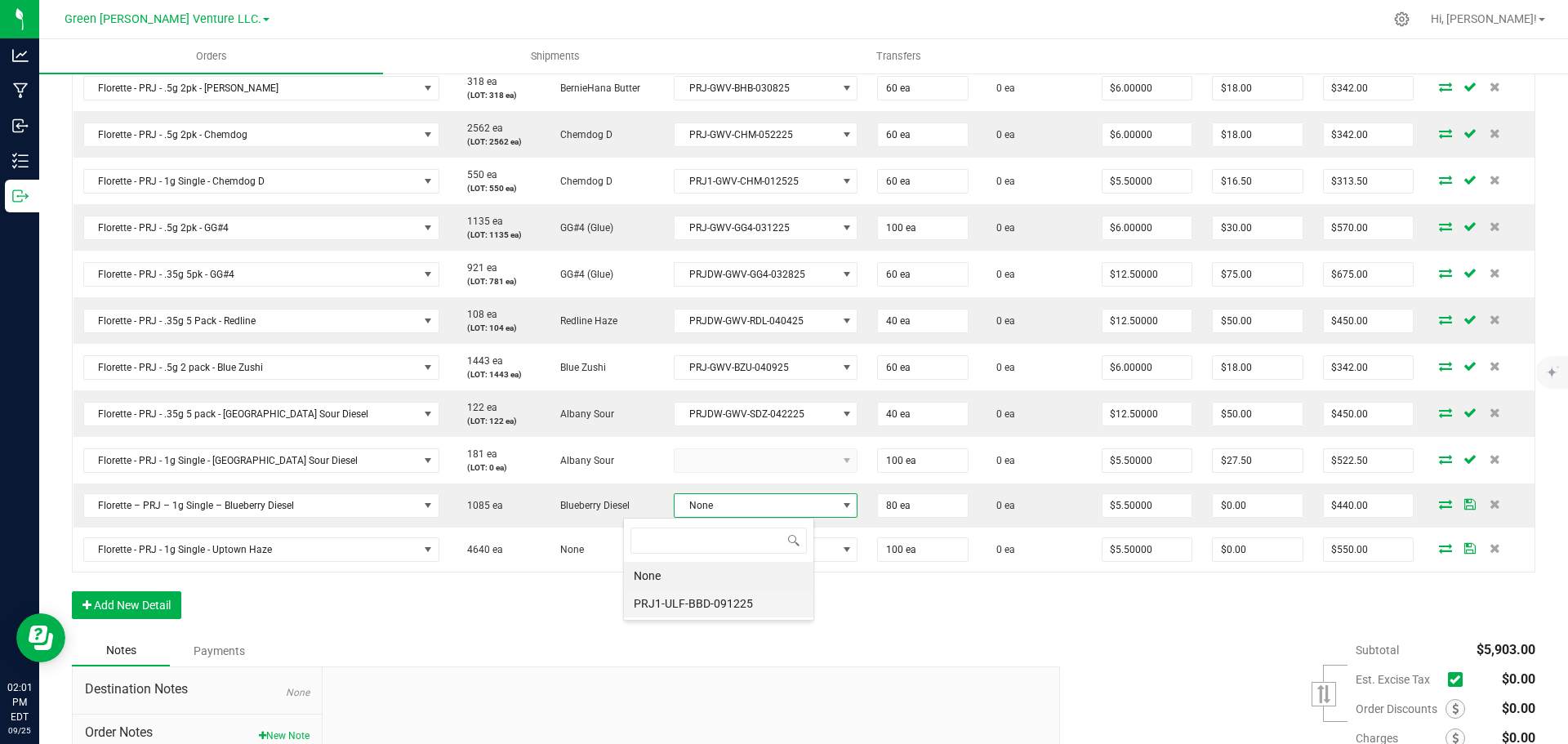
click at [703, 608] on li "PRJ1-ULF-BBD-091225" at bounding box center [718, 604] width 190 height 28
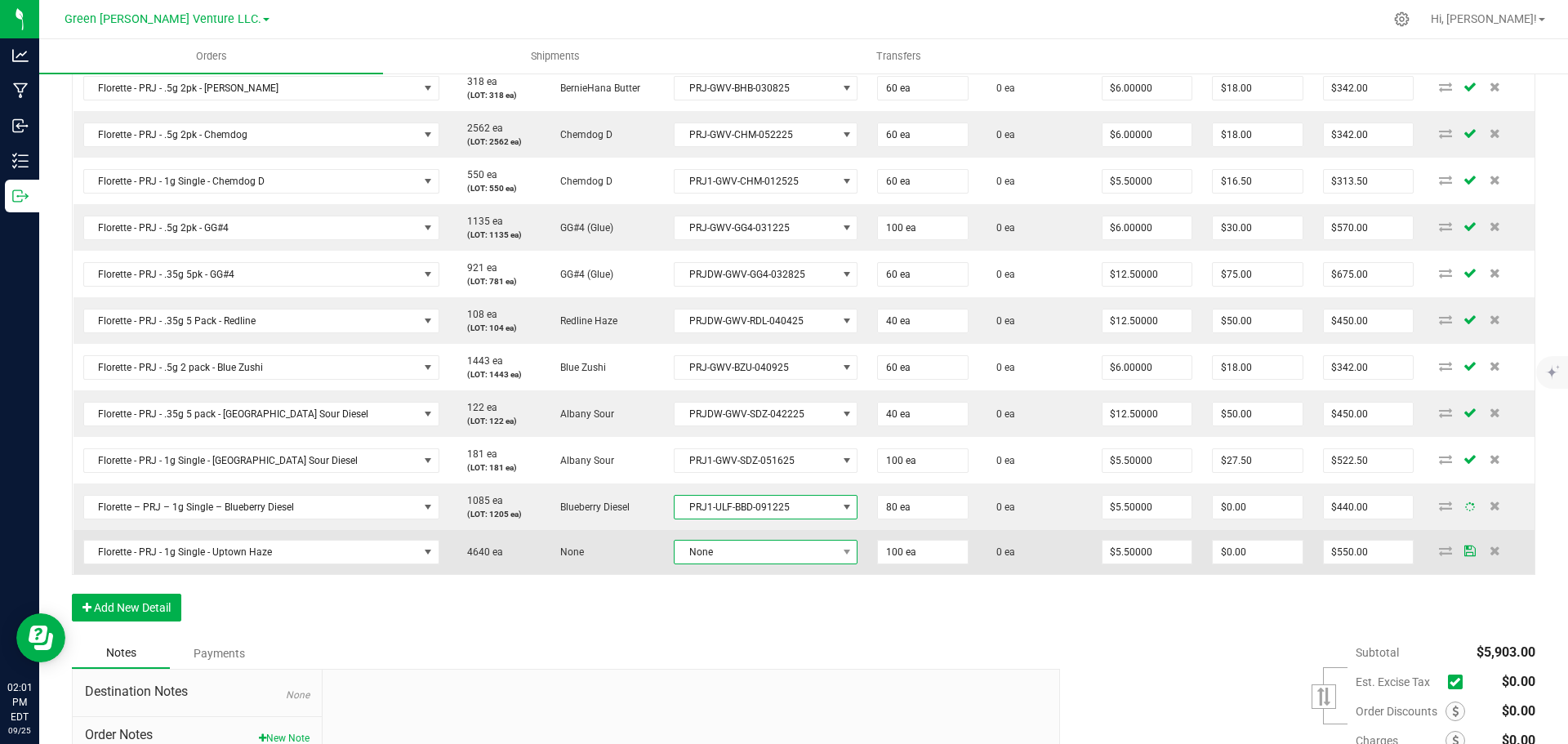
click at [706, 557] on span "None" at bounding box center [755, 552] width 162 height 22
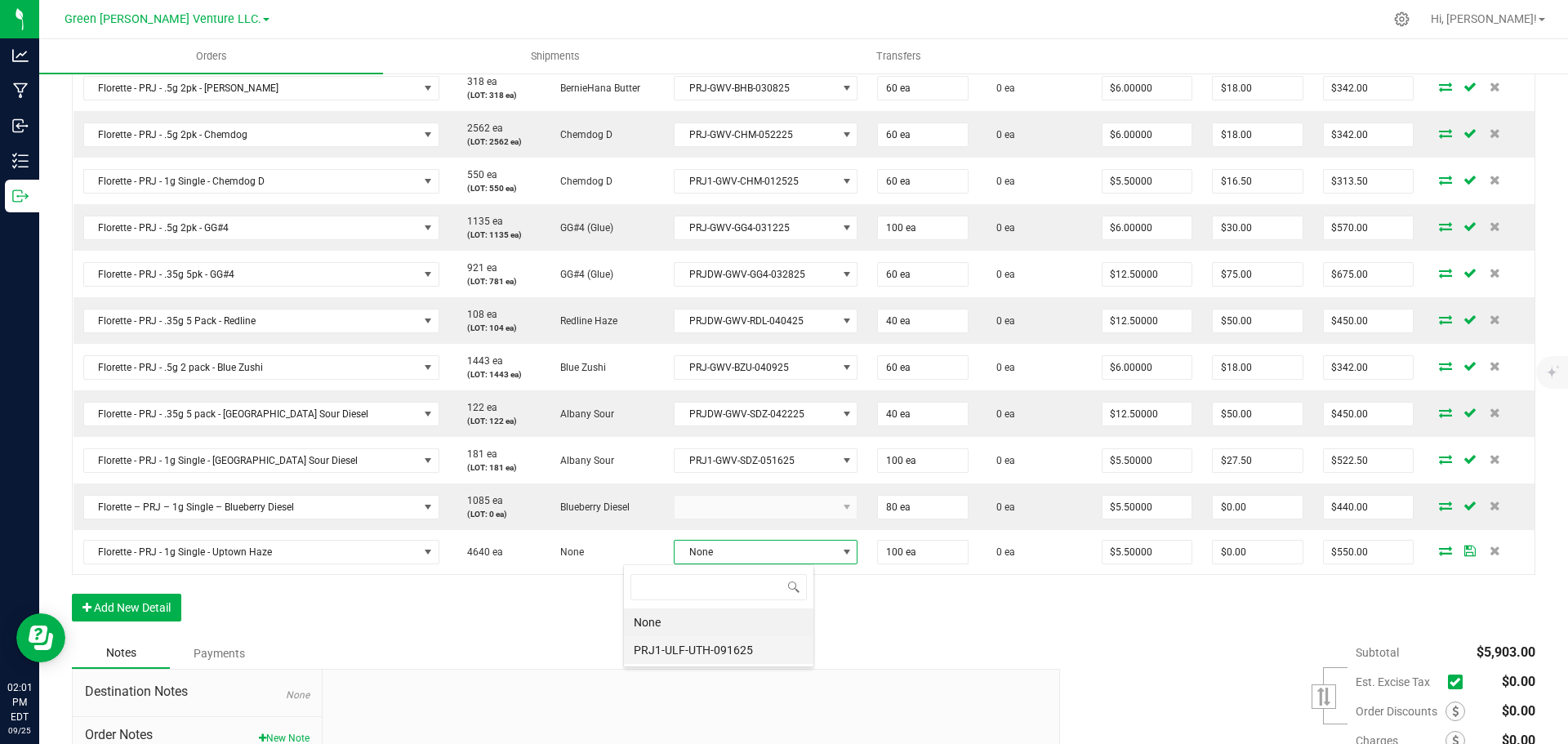
scroll to position [0, 0]
click at [704, 654] on li "PRJ1-ULF-UTH-091625" at bounding box center [718, 651] width 190 height 28
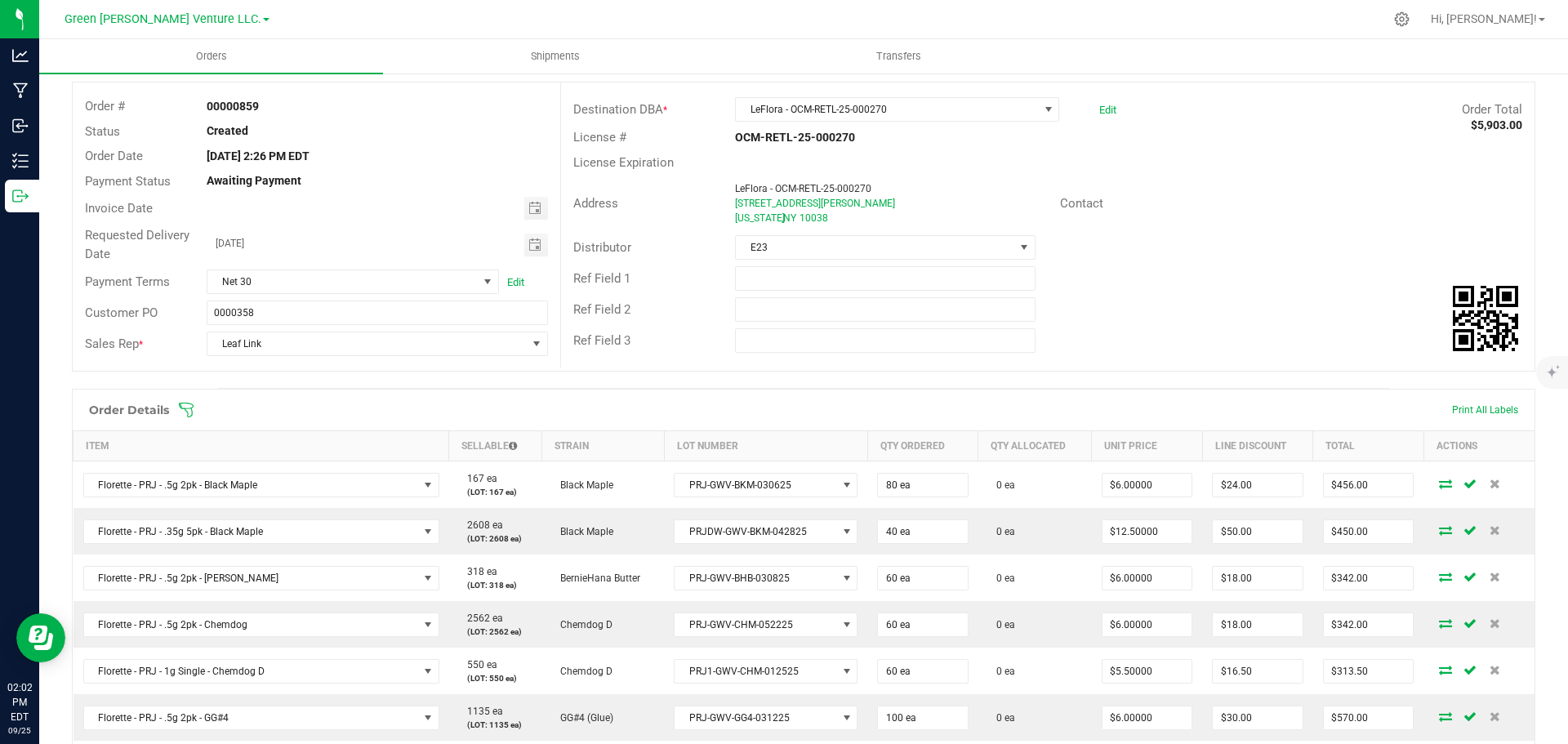
click at [183, 408] on icon at bounding box center [186, 410] width 17 height 17
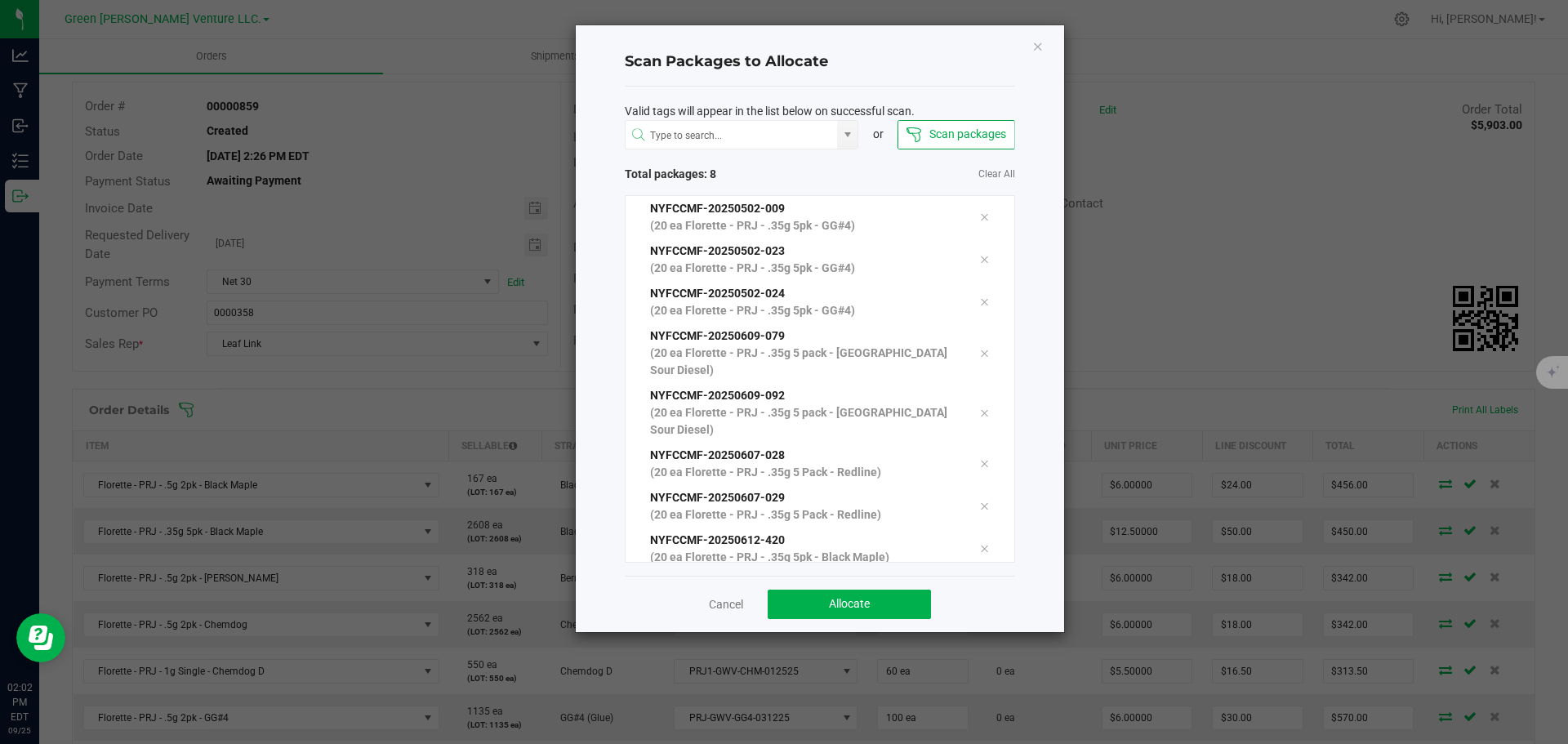
scroll to position [15, 0]
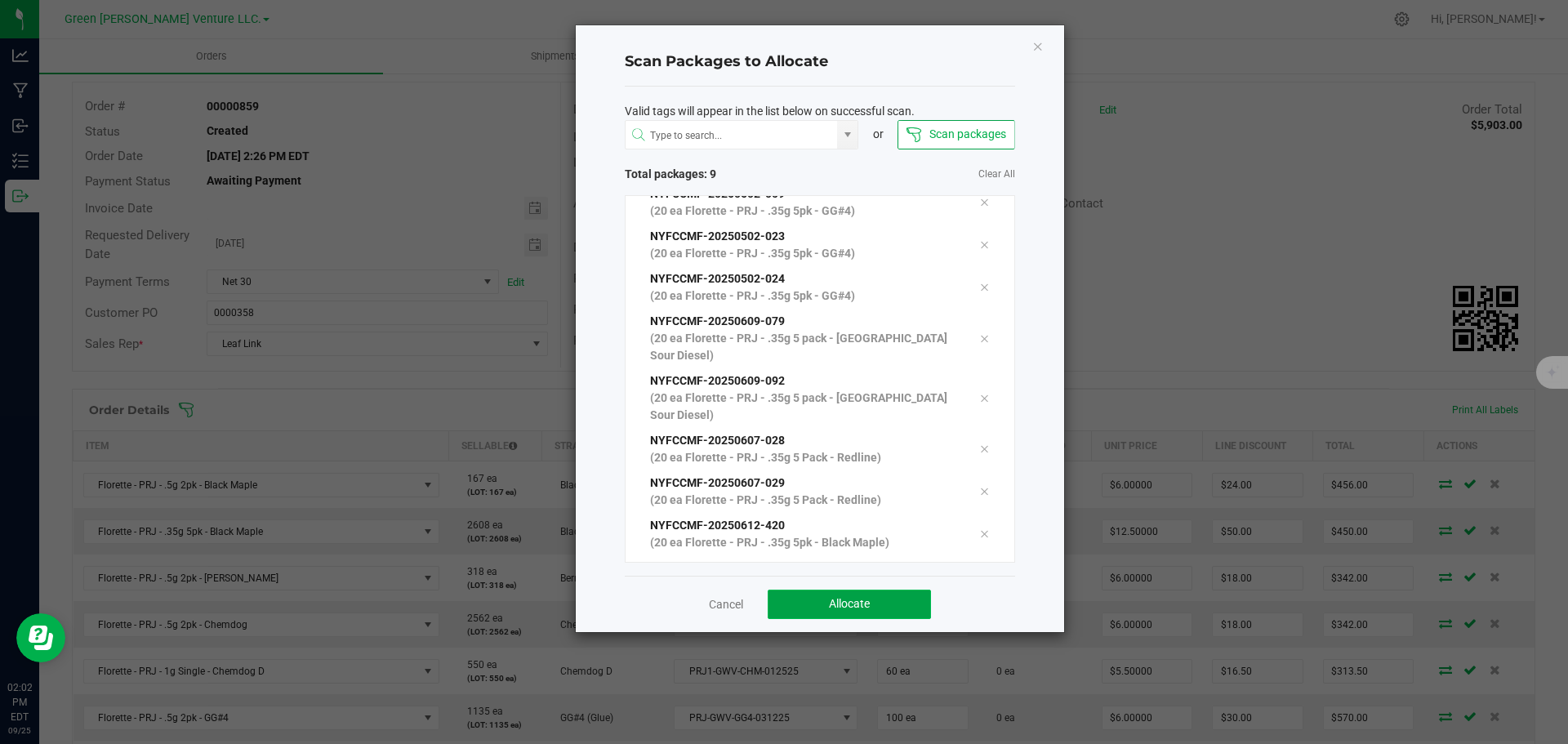
click at [816, 610] on button "Allocate" at bounding box center [850, 605] width 164 height 29
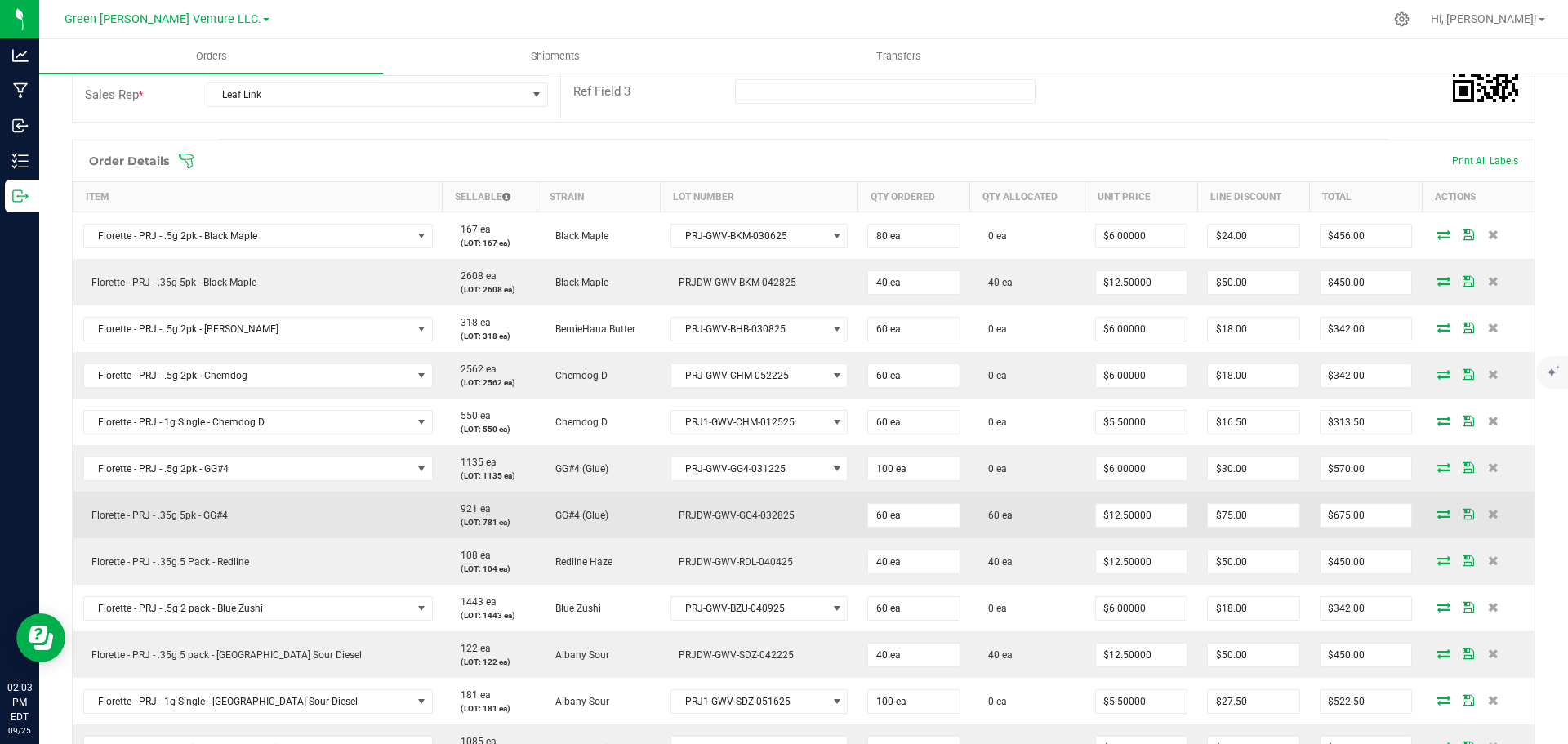
scroll to position [327, 0]
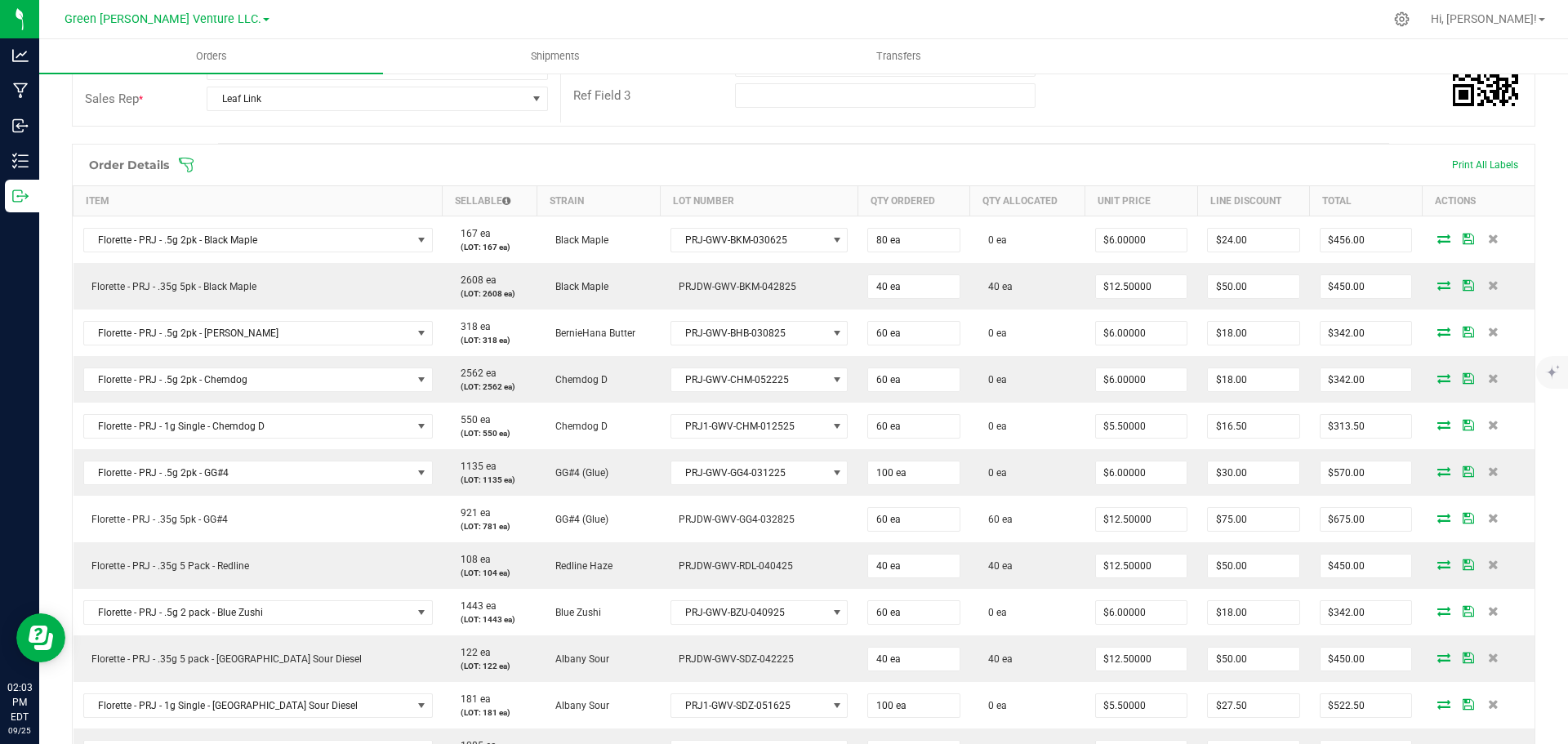
click at [191, 164] on icon at bounding box center [186, 165] width 15 height 15
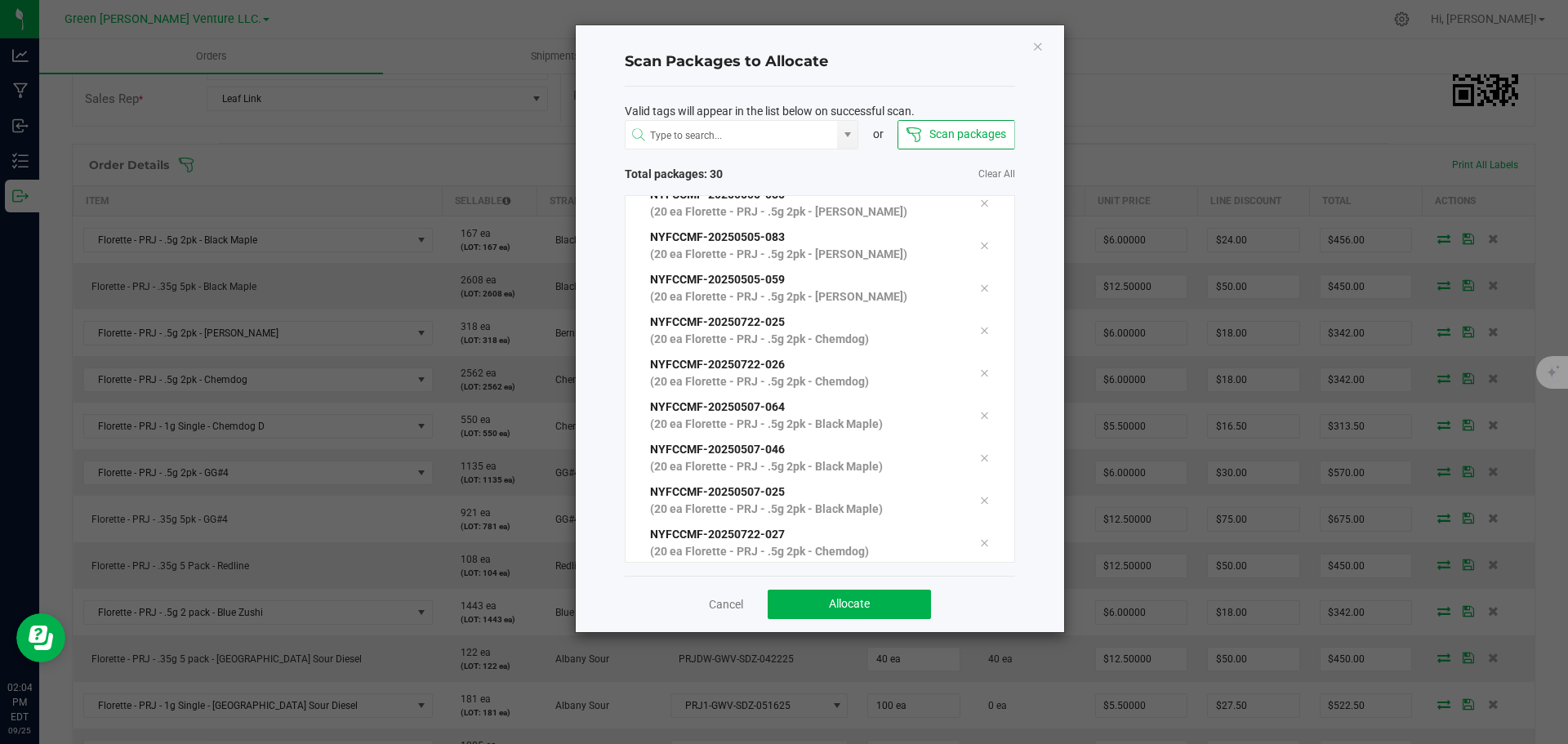
scroll to position [907, 0]
click at [820, 602] on button "Allocate" at bounding box center [850, 605] width 164 height 29
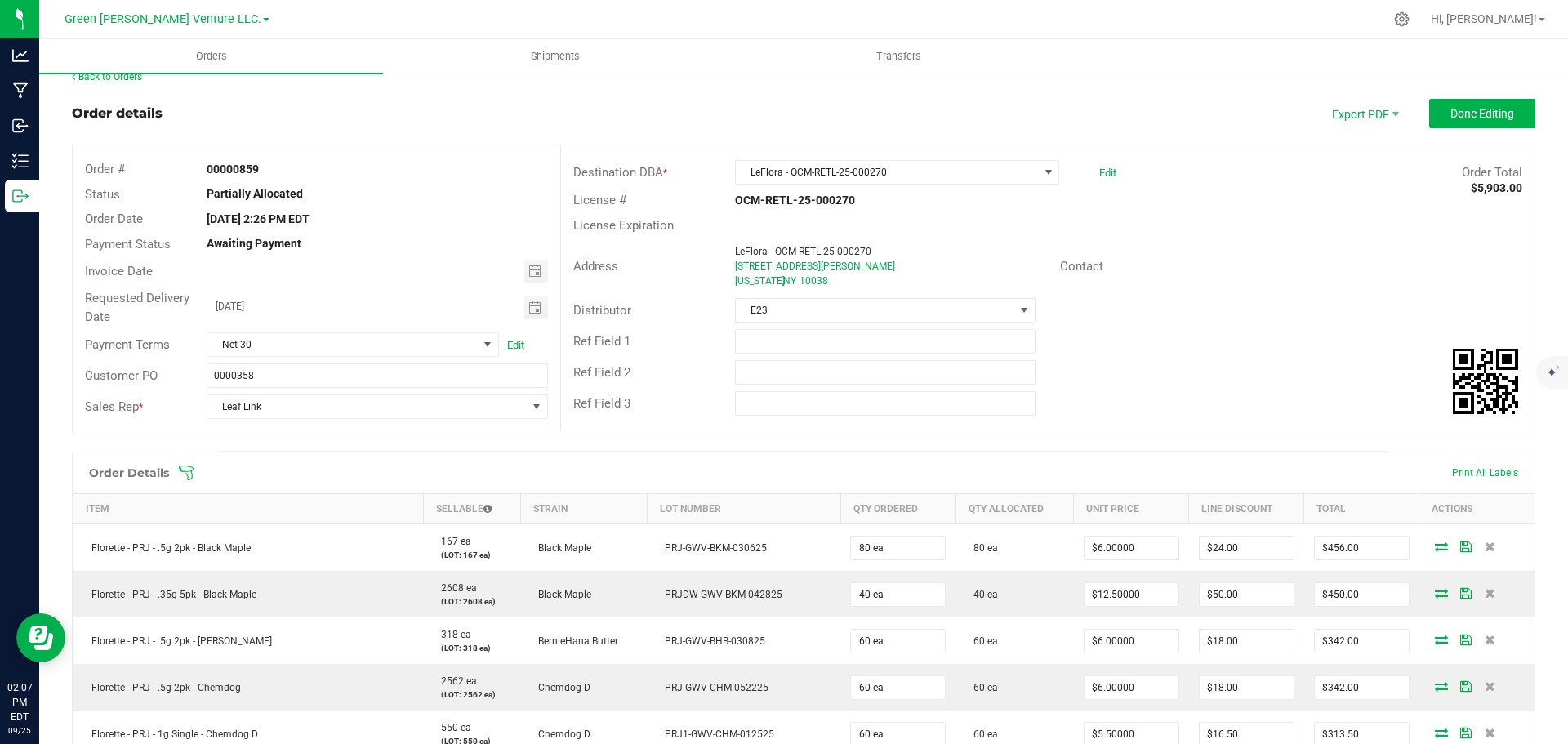
scroll to position [0, 0]
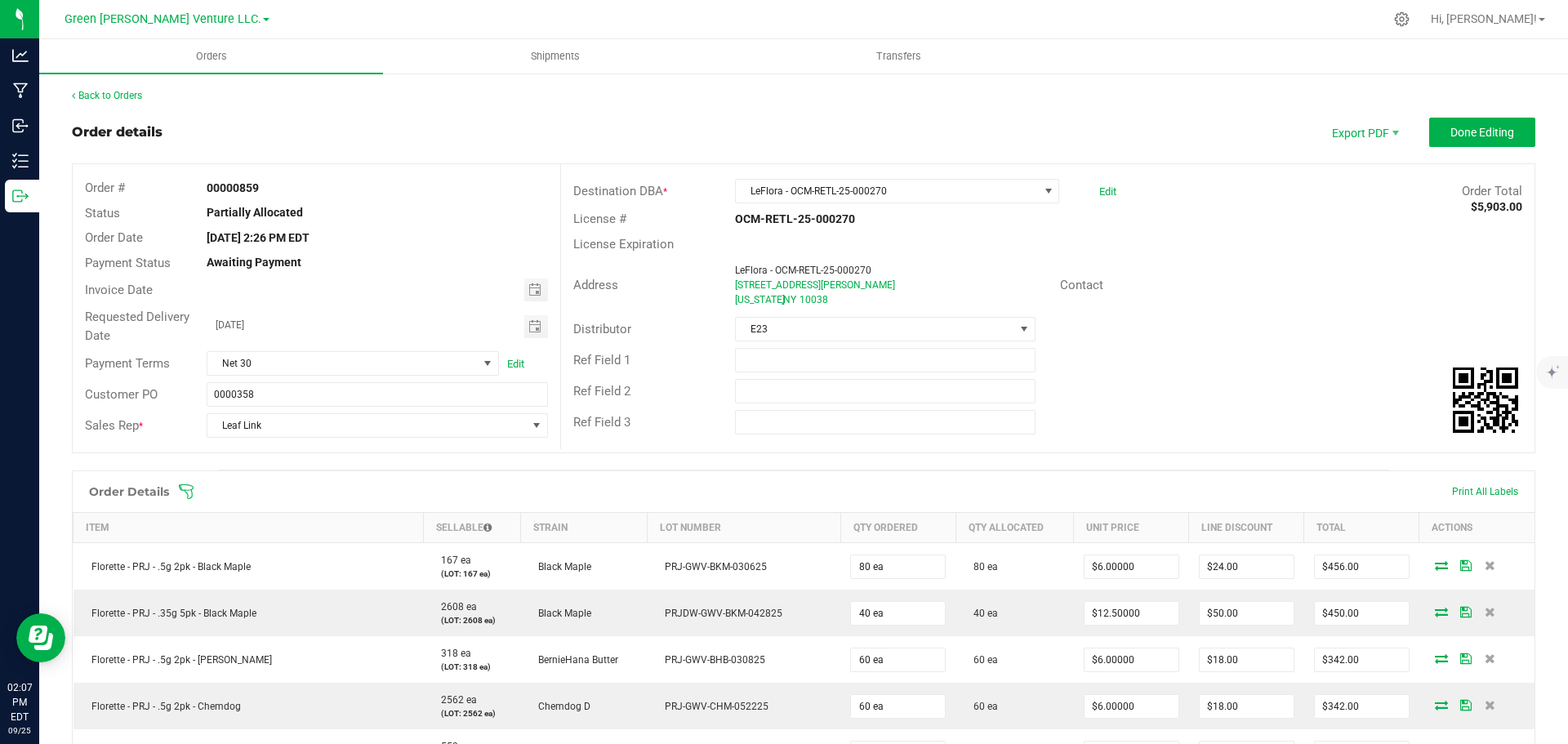
click at [190, 490] on icon at bounding box center [186, 492] width 15 height 15
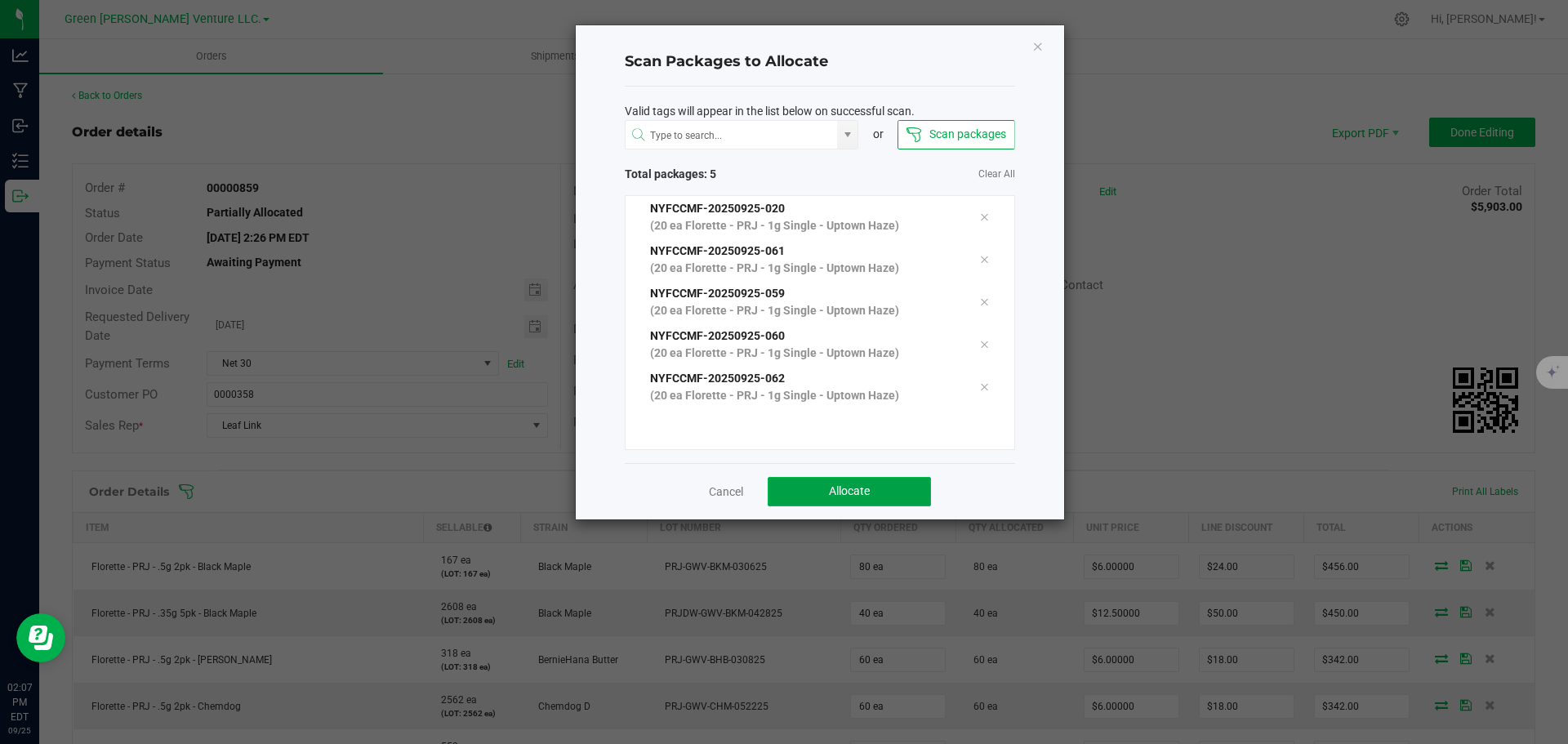
click at [835, 494] on span "Allocate" at bounding box center [850, 491] width 41 height 13
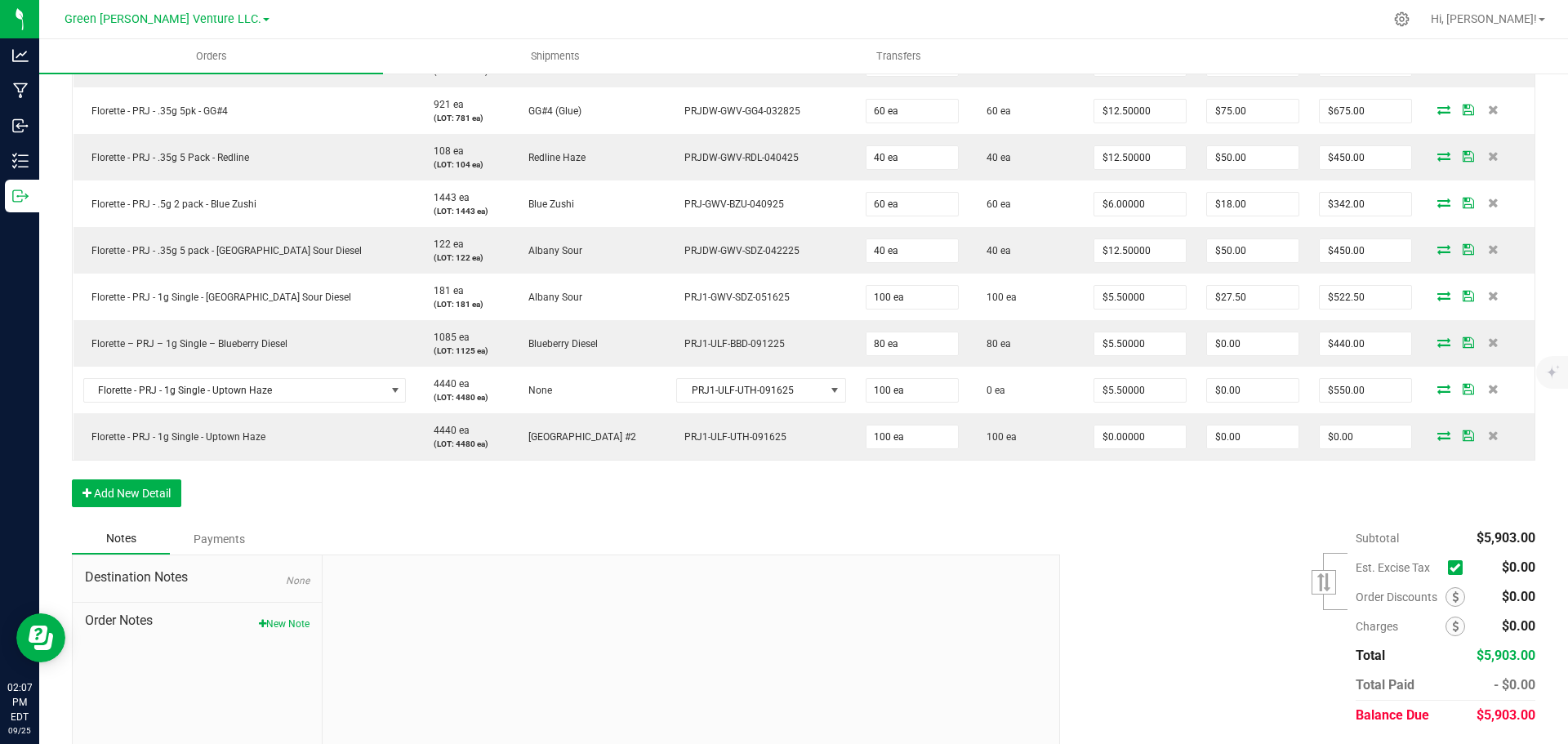
scroll to position [653, 0]
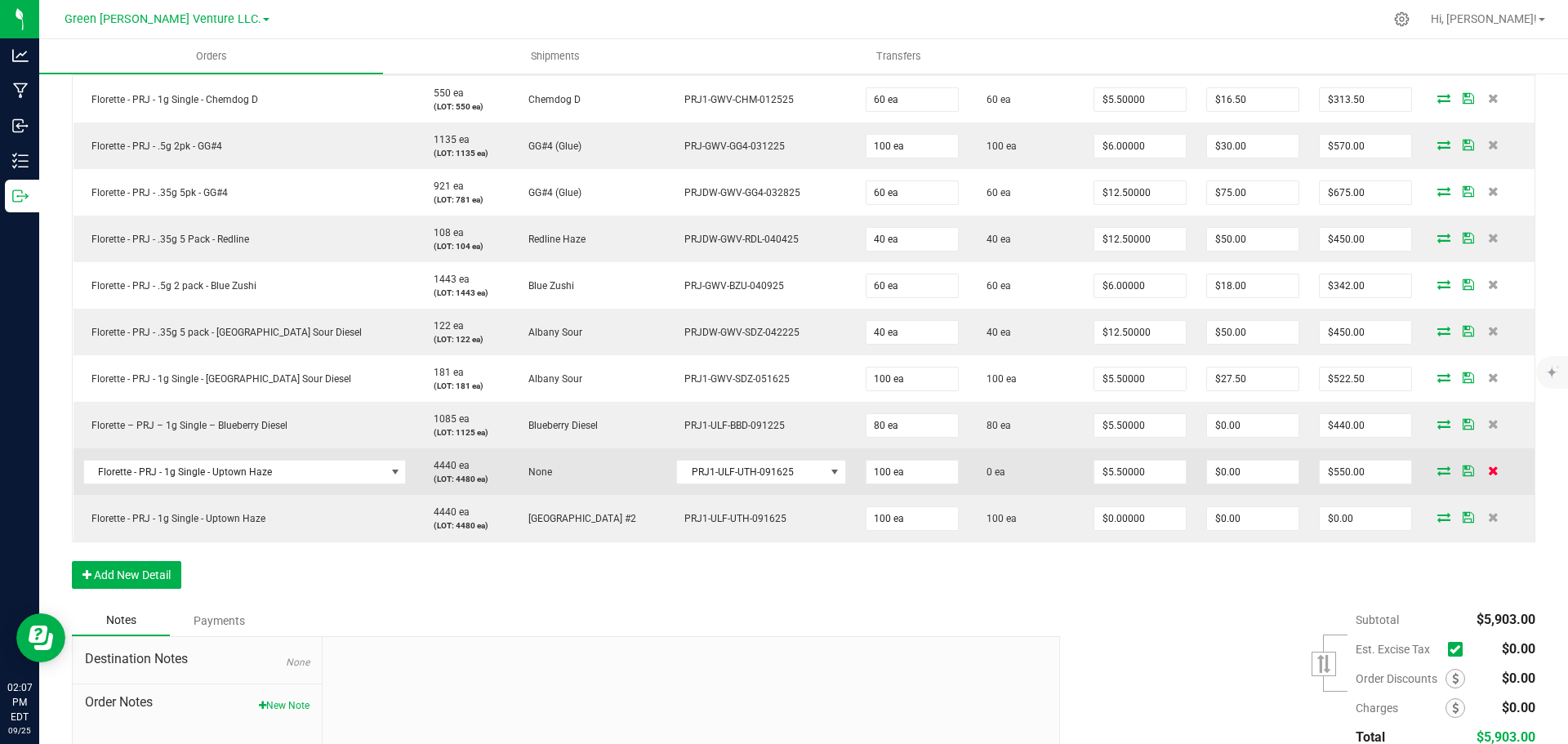
click at [1488, 471] on icon at bounding box center [1493, 470] width 11 height 10
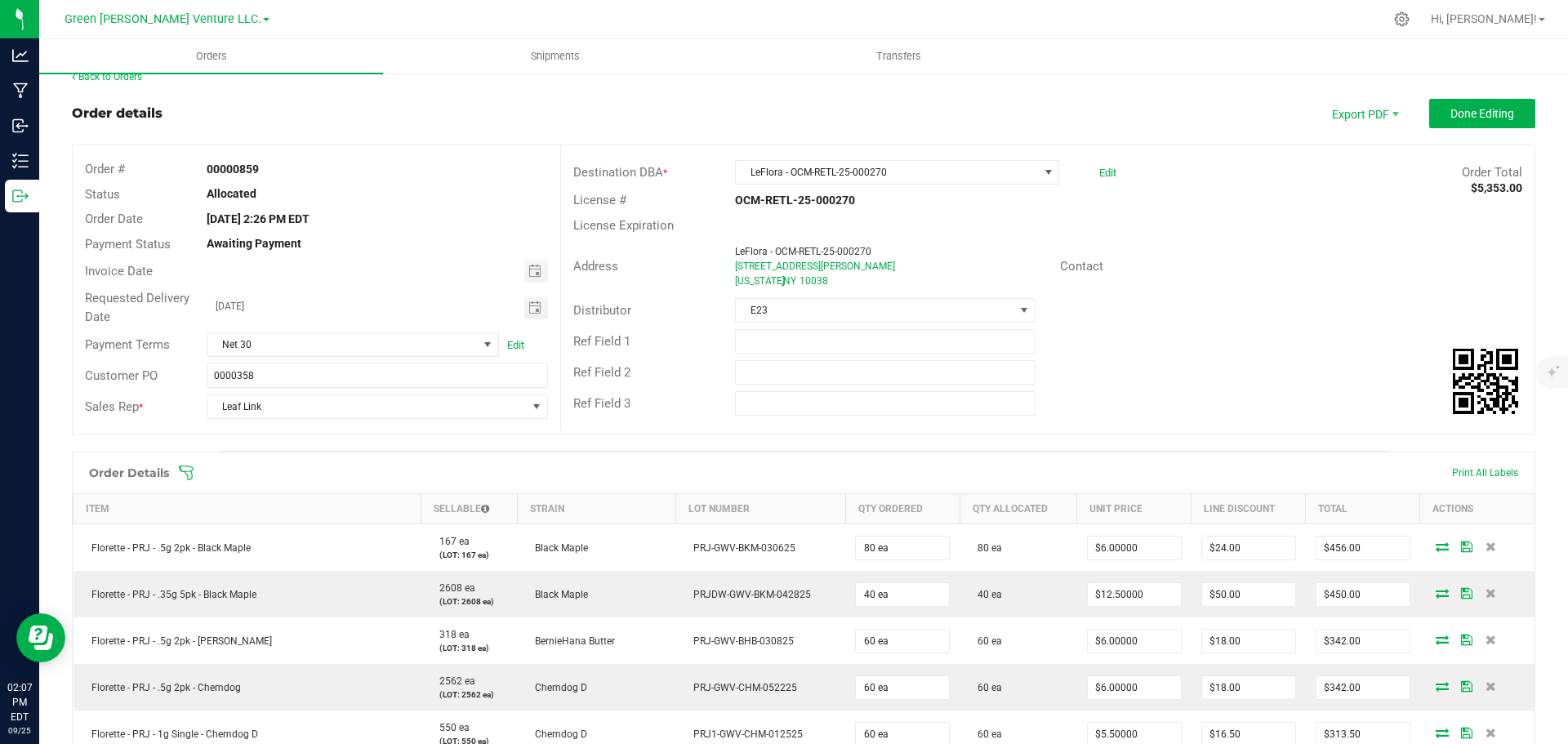
scroll to position [0, 0]
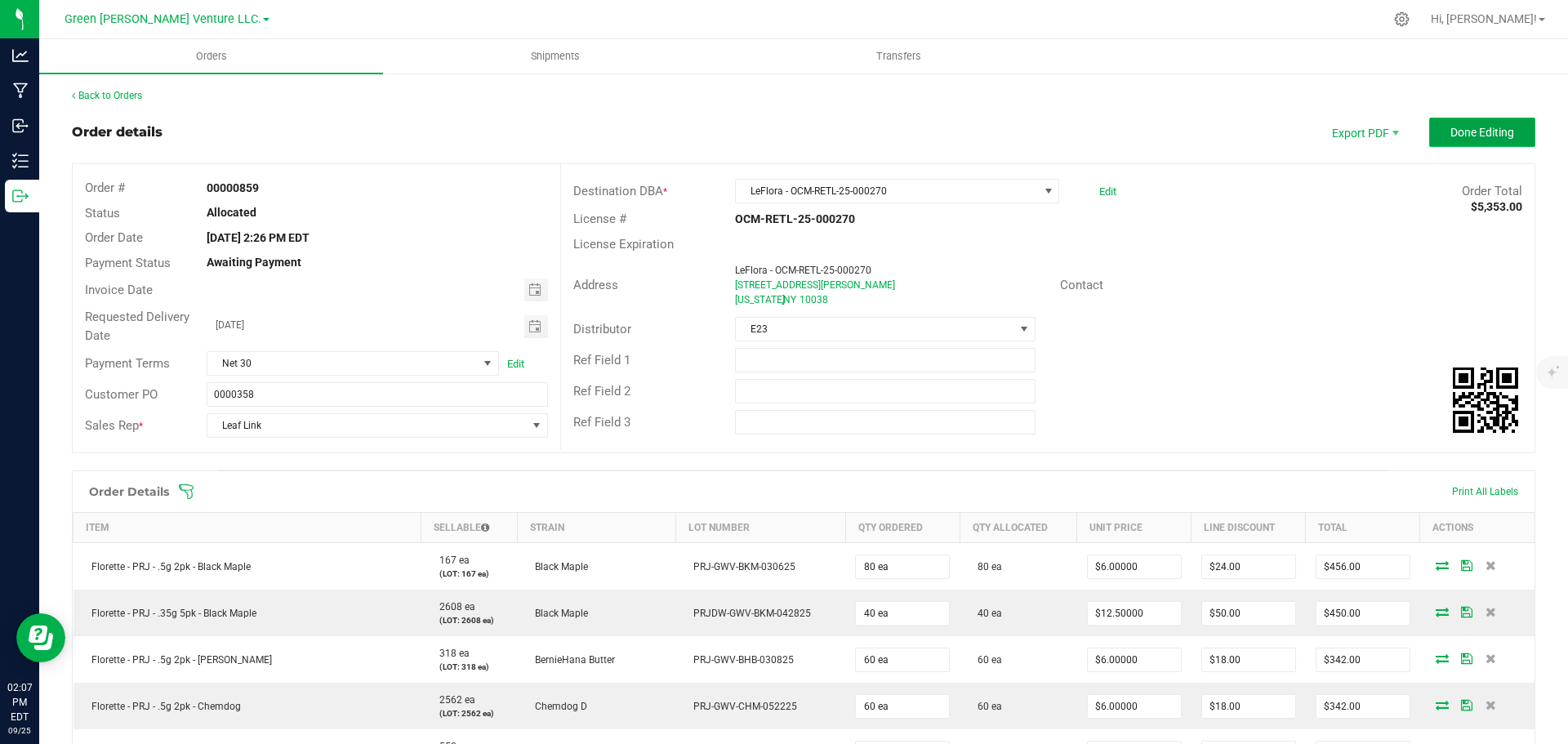
click at [1477, 128] on span "Done Editing" at bounding box center [1481, 131] width 63 height 13
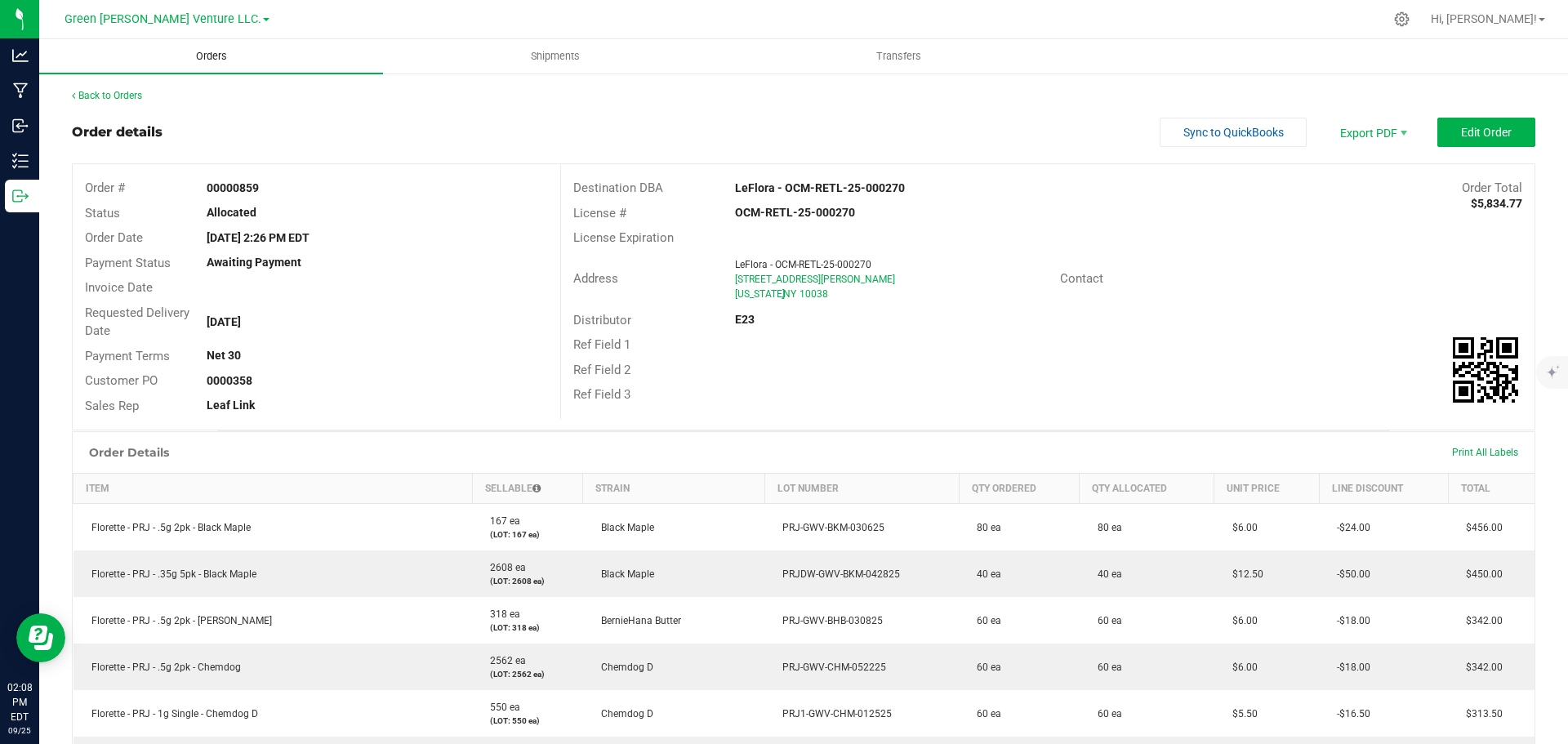
click at [212, 58] on span "Orders" at bounding box center [211, 56] width 75 height 15
